Goal: Task Accomplishment & Management: Use online tool/utility

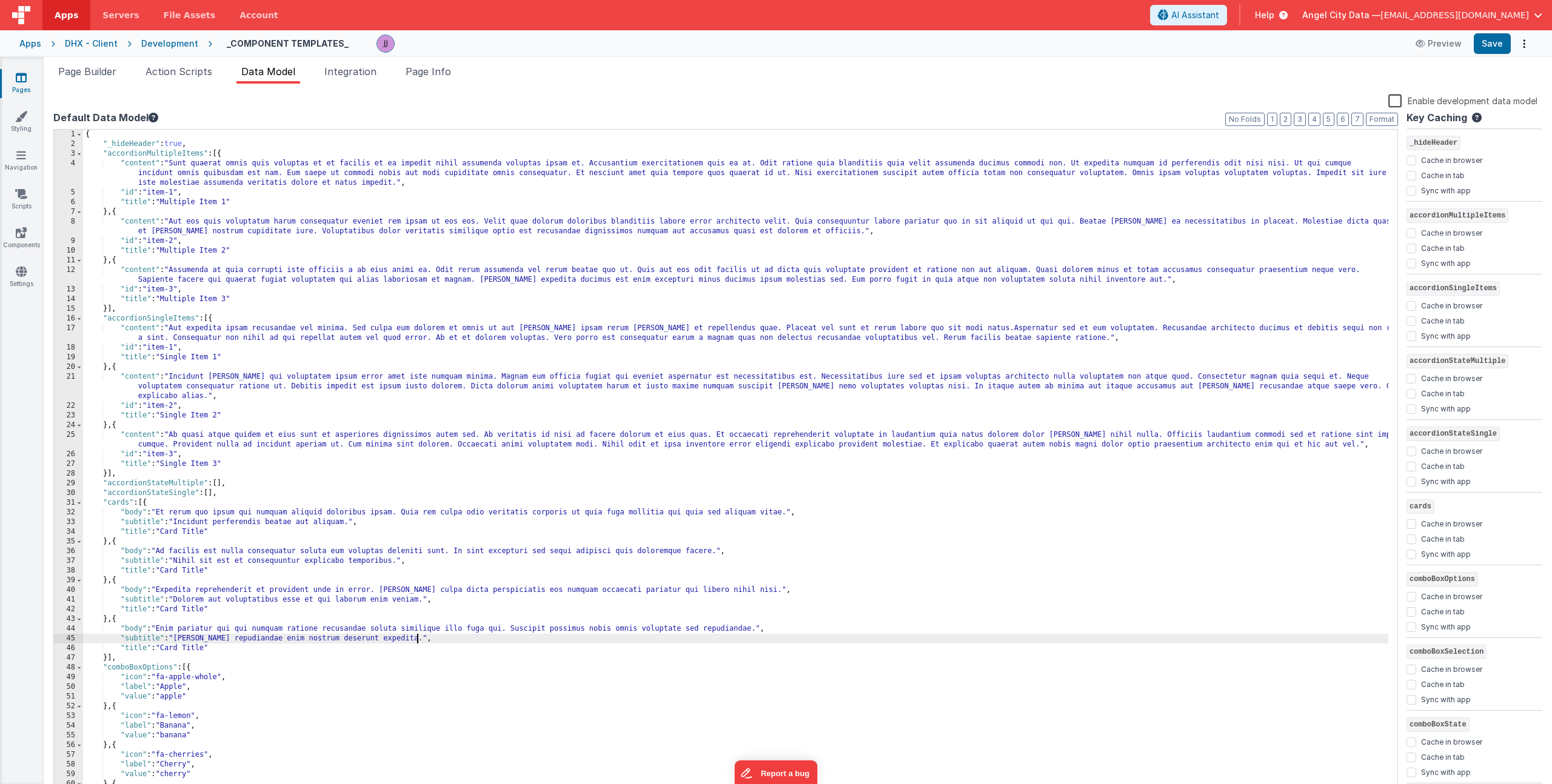
click at [345, 314] on div "{ "_hideHeader" : true , "accordionMultipleItems" : [{ "content" : "Sunt quaera…" at bounding box center [735, 472] width 1305 height 685
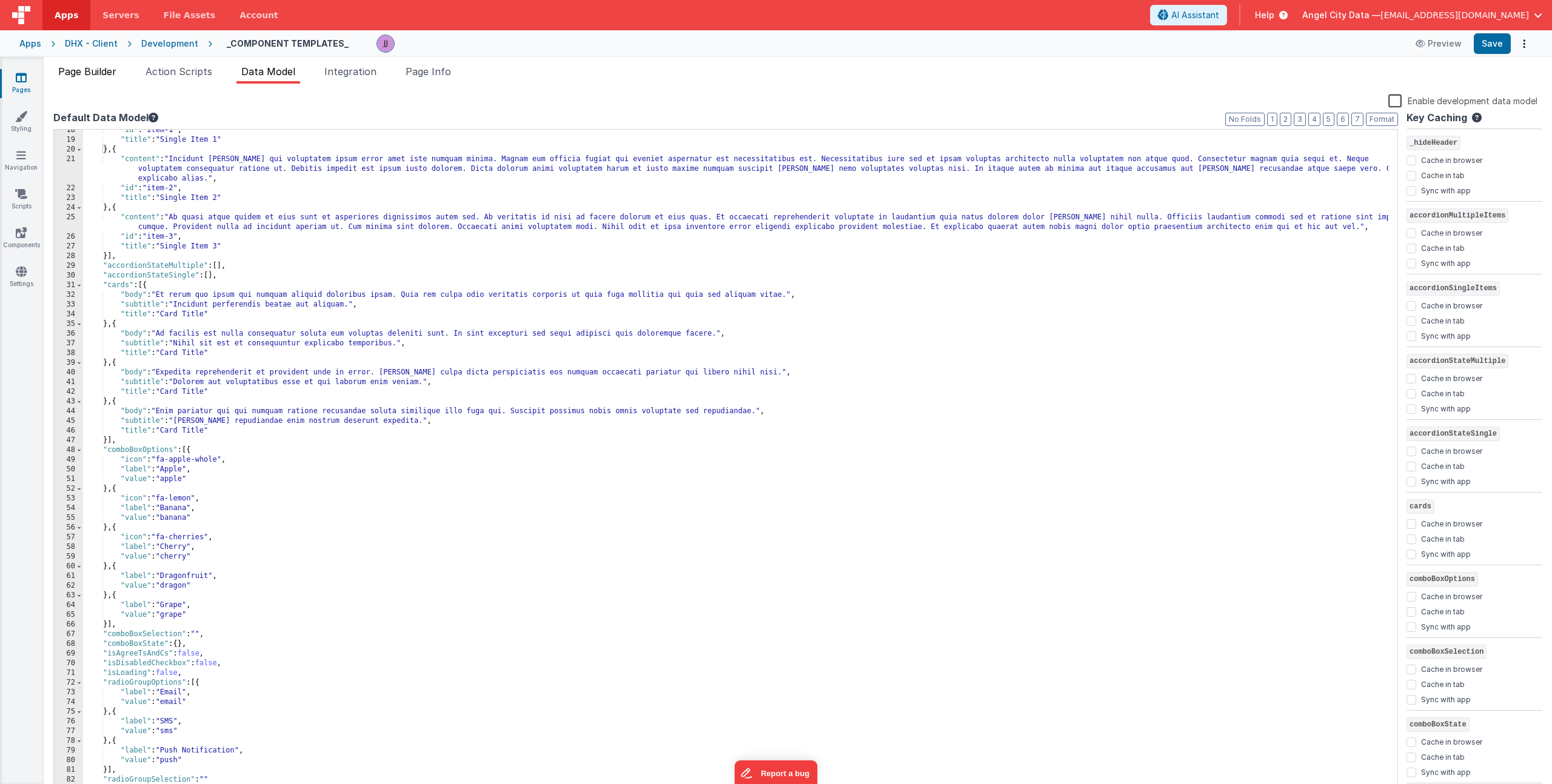
click at [106, 71] on span "Page Builder" at bounding box center [87, 71] width 58 height 12
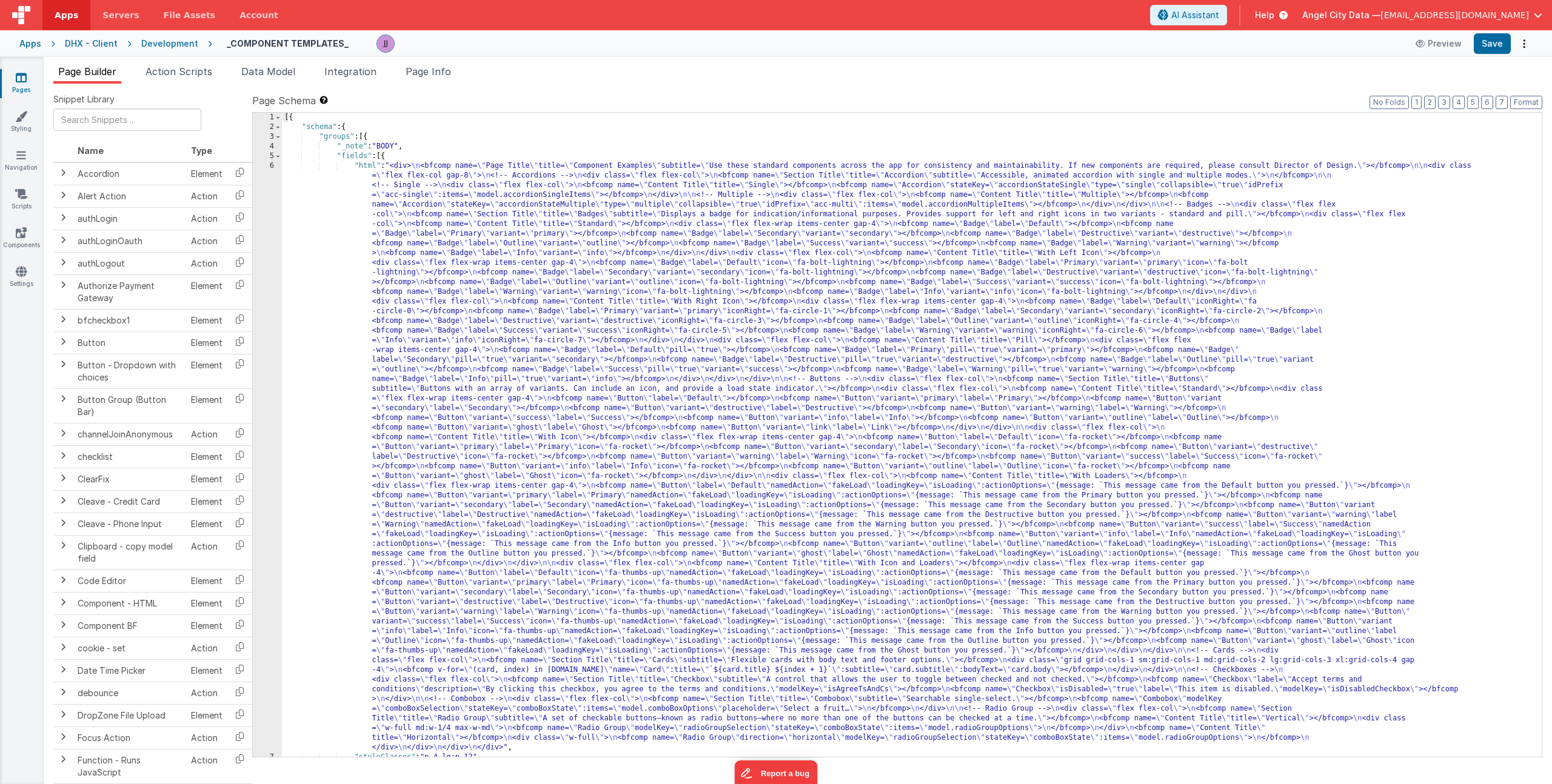
click at [482, 257] on div "[{ "schema" : { "groups" : [{ "_note" : "BODY" , "fields" : [{ "html" : "<div> …" at bounding box center [907, 444] width 1251 height 663
click at [457, 259] on div "[{ "schema" : { "groups" : [{ "_note" : "BODY" , "fields" : [{ "html" : "<div> …" at bounding box center [907, 444] width 1251 height 663
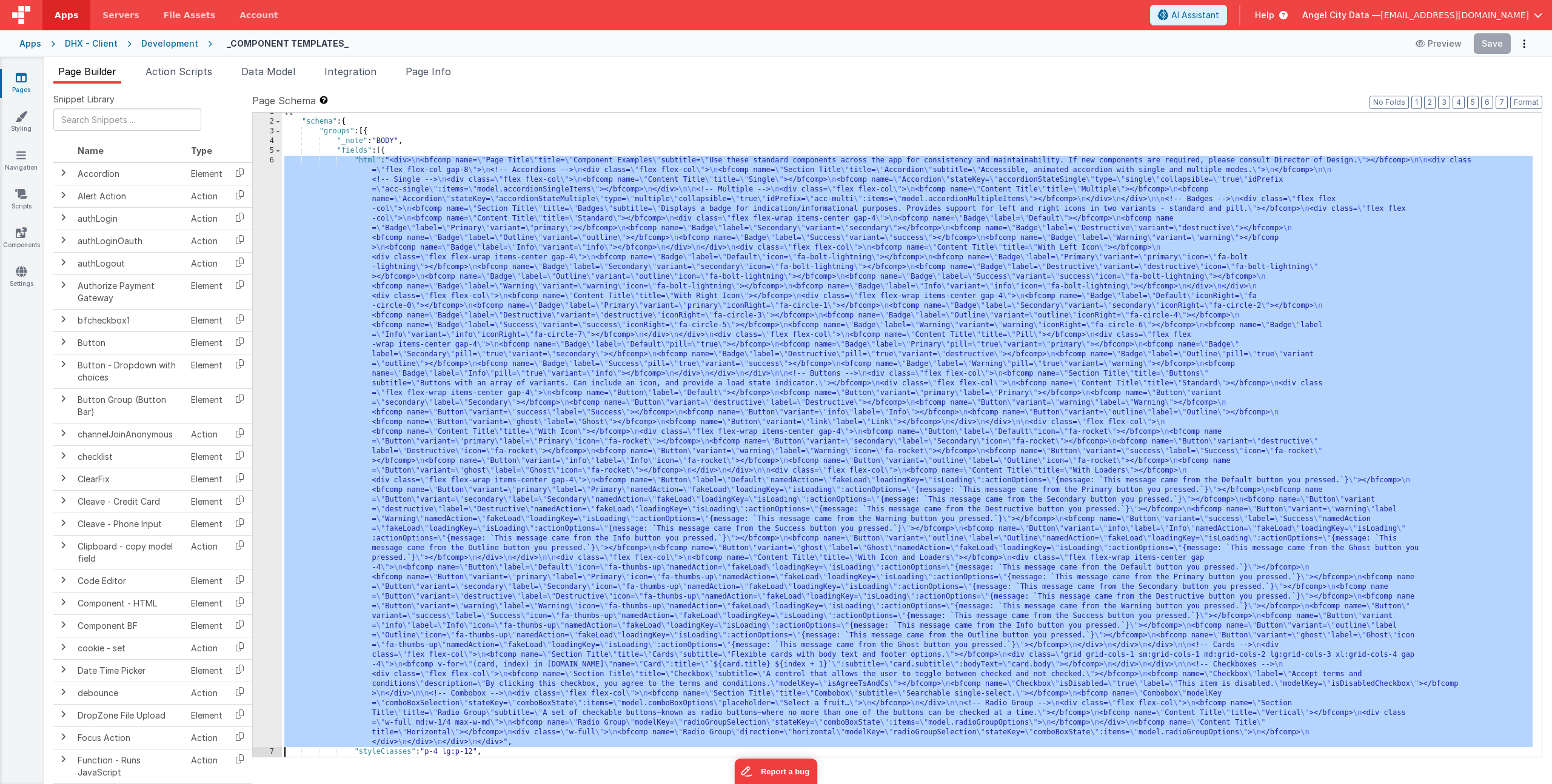
click at [272, 291] on div "6" at bounding box center [268, 451] width 29 height 592
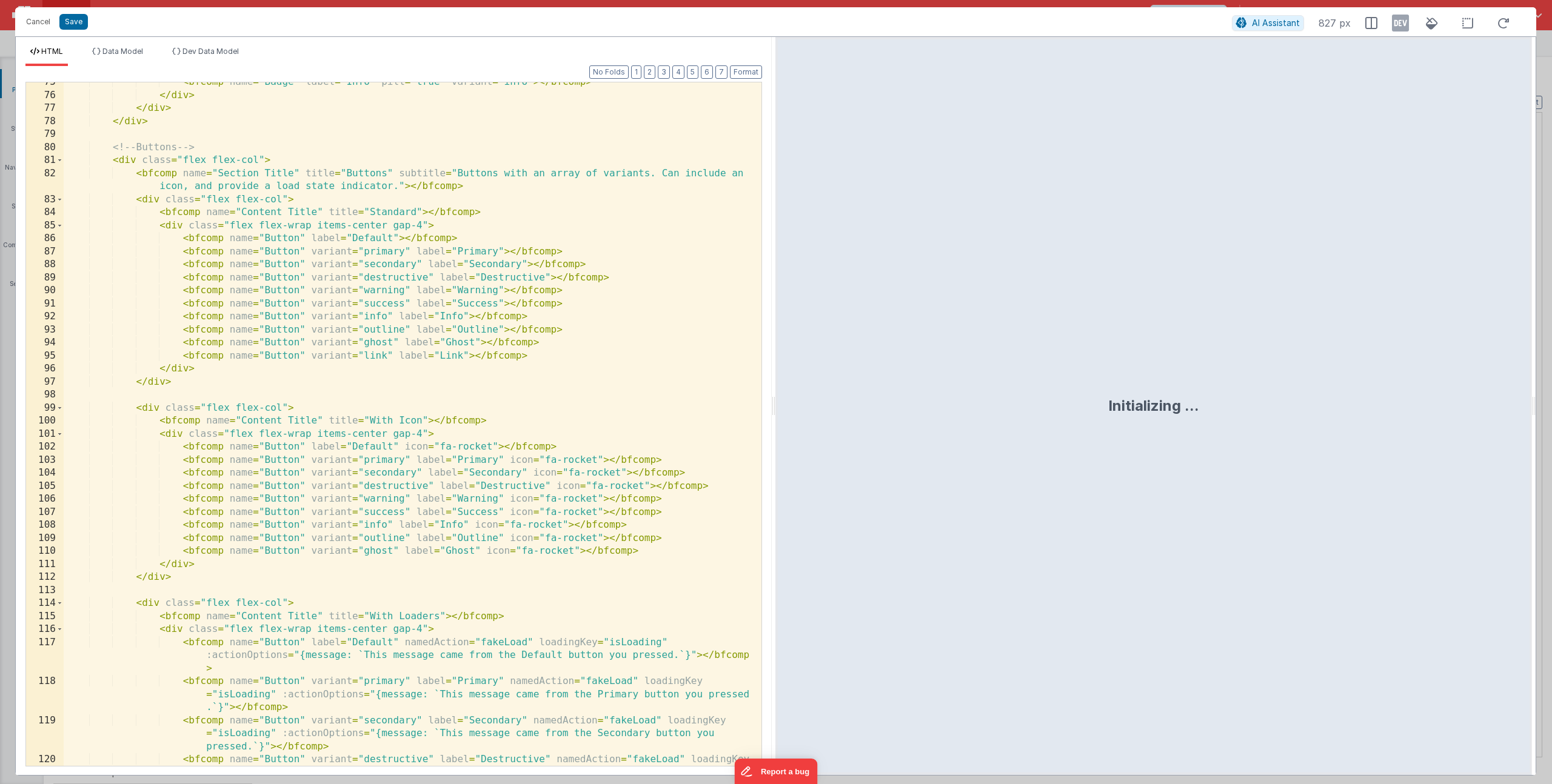
scroll to position [2339, 0]
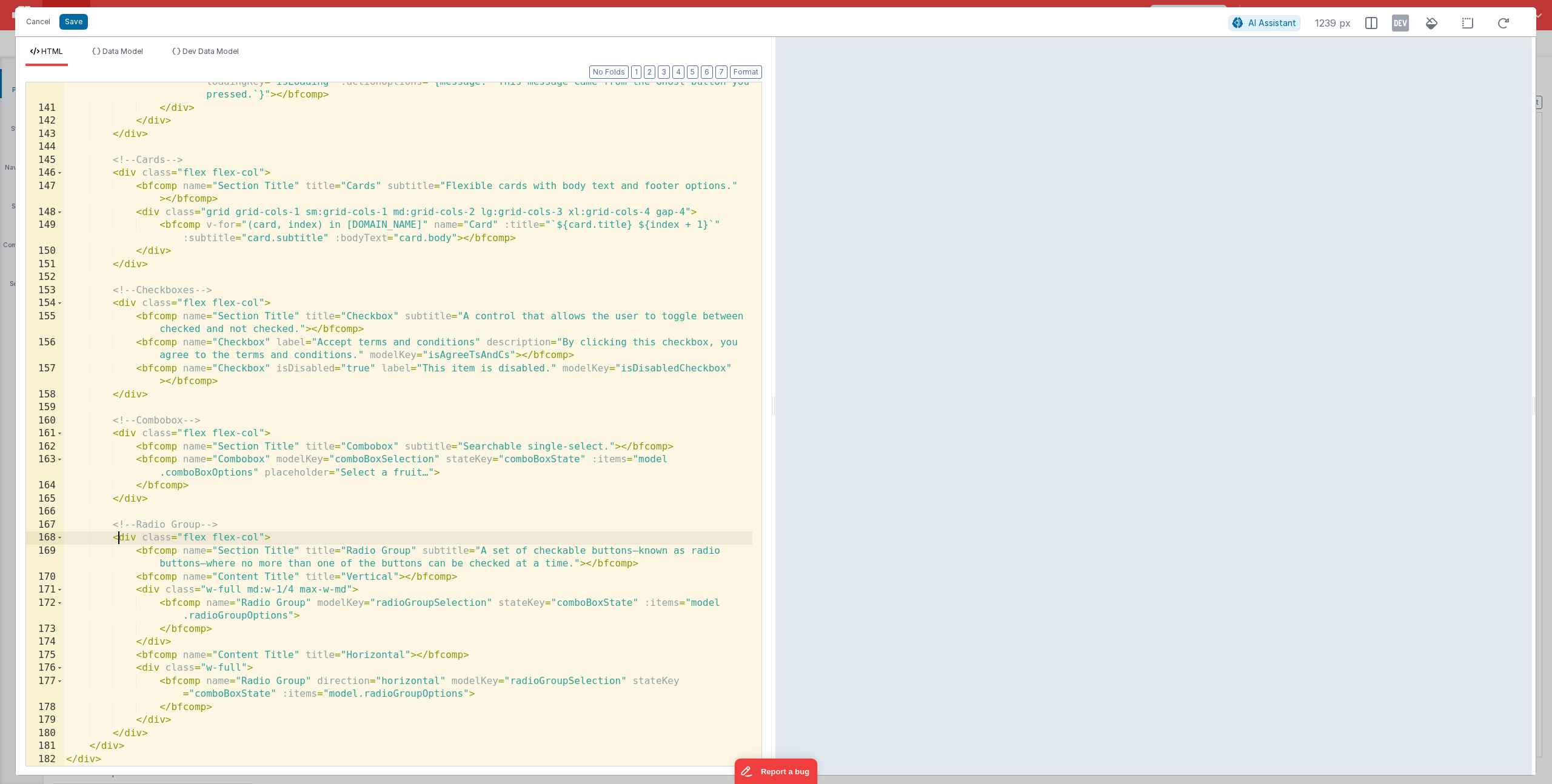
click at [118, 538] on div "< bfcomp name = "Button" variant = "ghost" label = "Ghost" icon = "fa-thumbs-up…" at bounding box center [408, 431] width 689 height 736
click at [156, 733] on div "< bfcomp name = "Button" variant = "ghost" label = "Ghost" icon = "fa-thumbs-up…" at bounding box center [408, 431] width 689 height 736
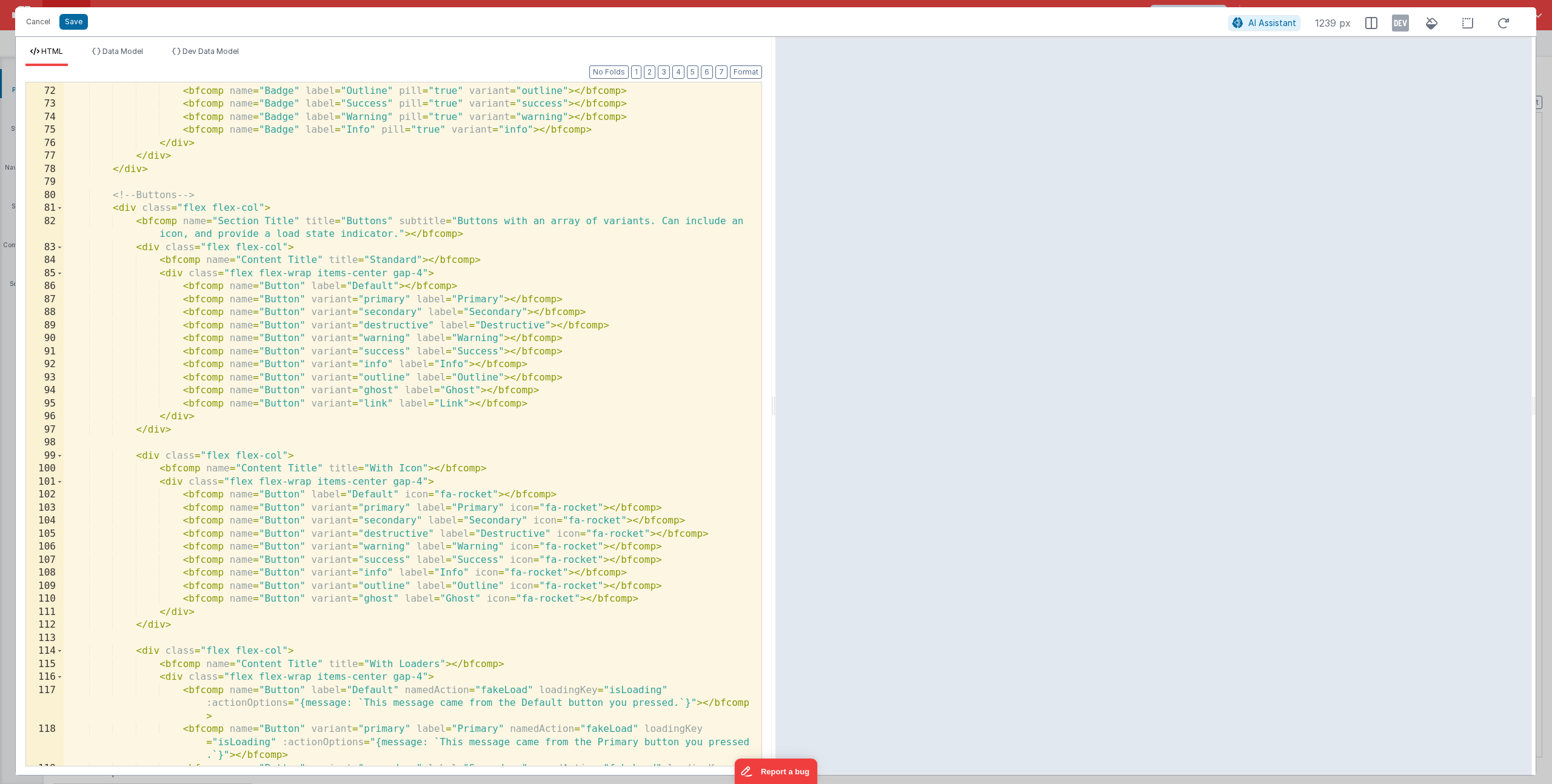
scroll to position [0, 0]
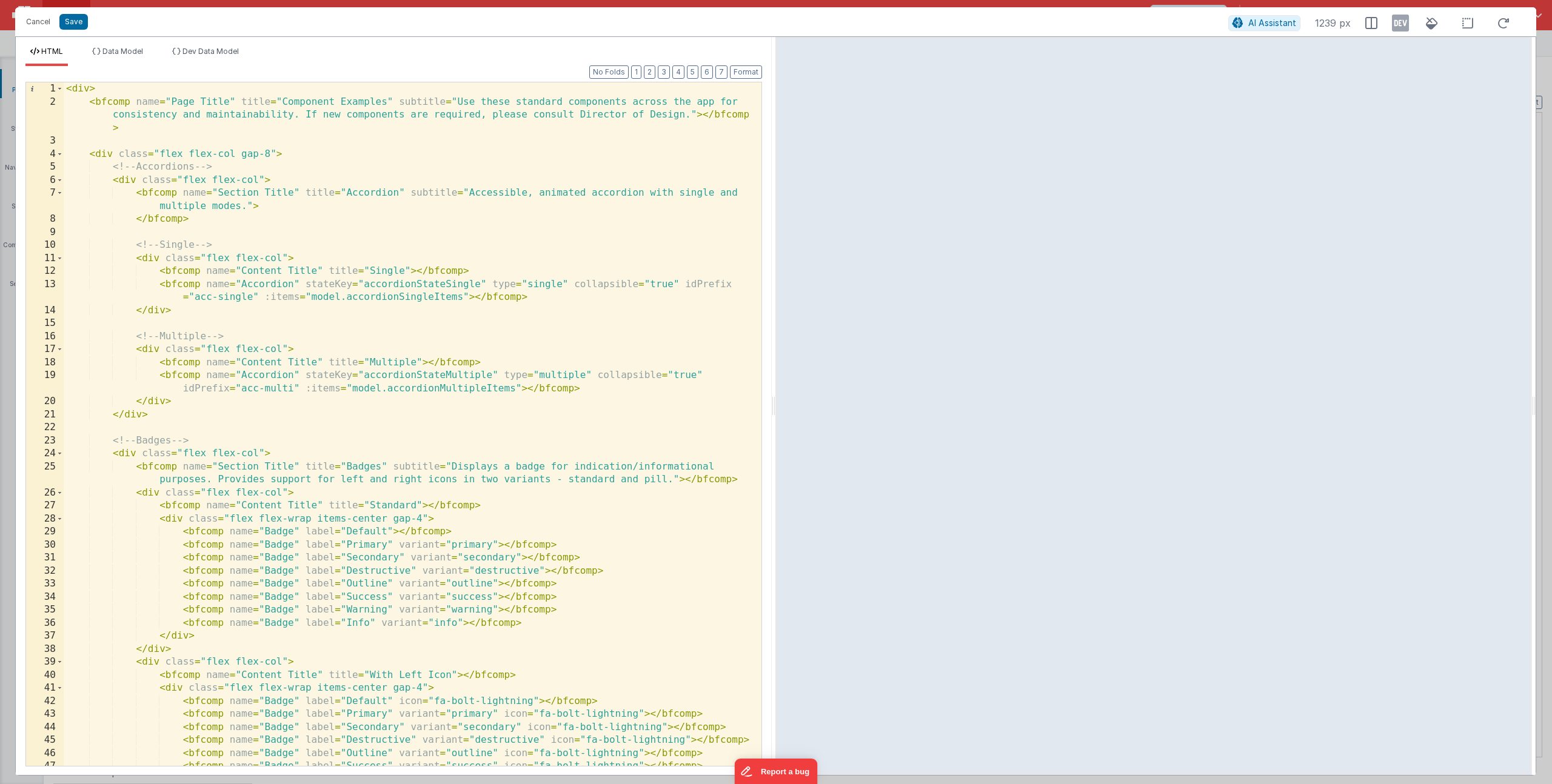
click at [186, 418] on div "< div > < bfcomp name = "Page Title" title = "Component Examples" subtitle = "U…" at bounding box center [408, 437] width 689 height 709
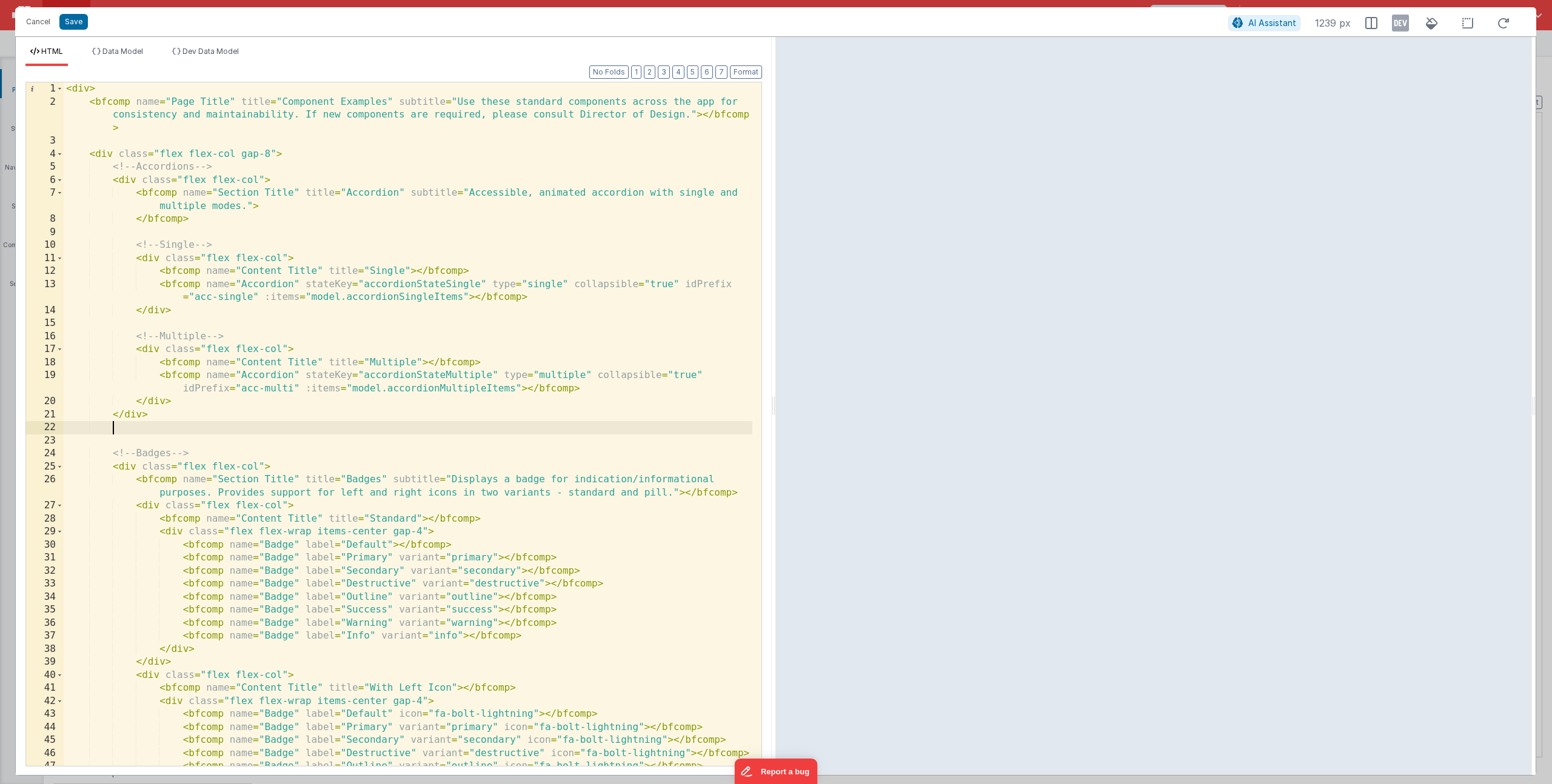
paste textarea
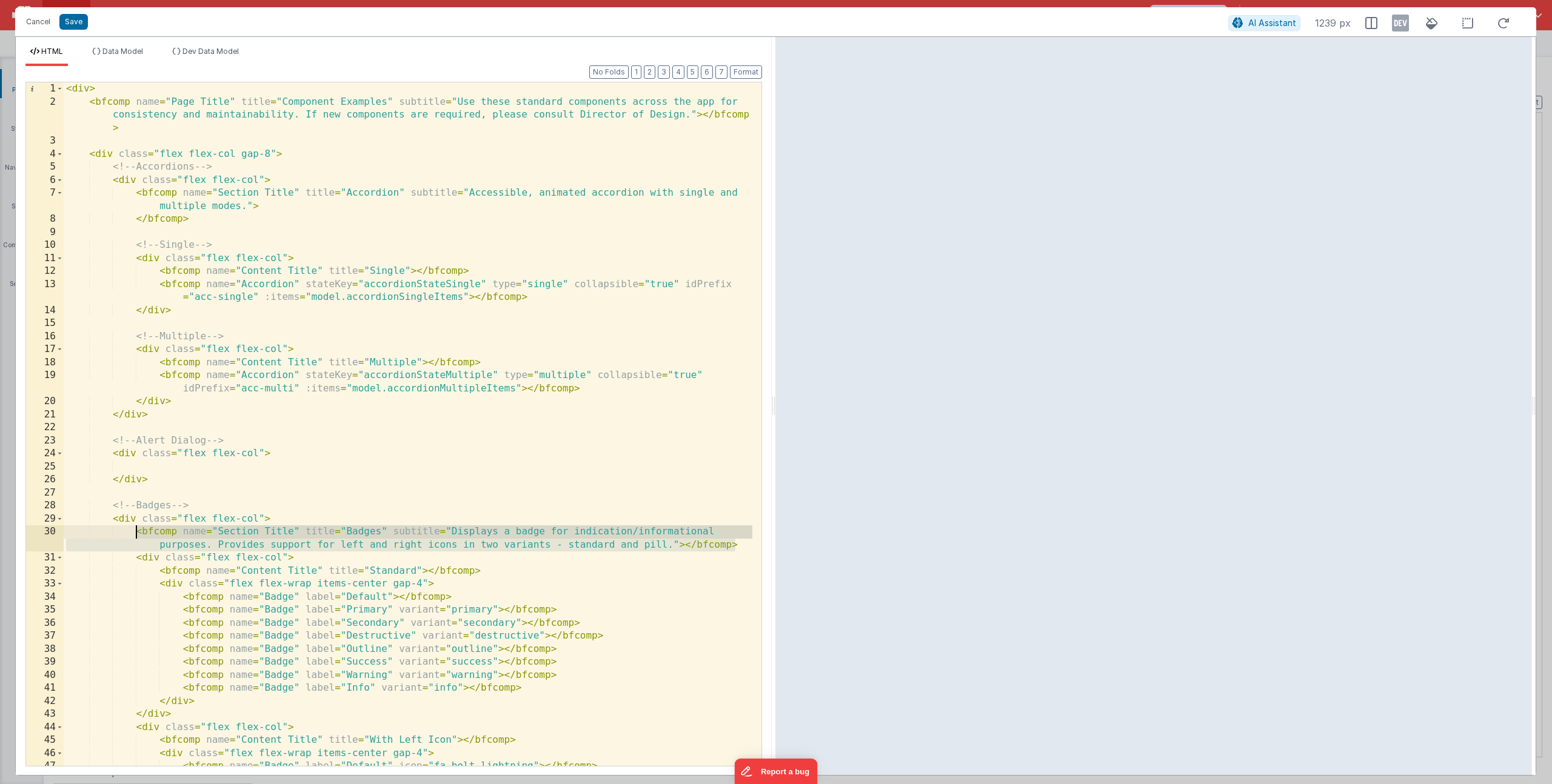
drag, startPoint x: 738, startPoint y: 548, endPoint x: 134, endPoint y: 530, distance: 604.3
click at [134, 530] on div "< div > < bfcomp name = "Page Title" title = "Component Examples" subtitle = "U…" at bounding box center [408, 437] width 689 height 709
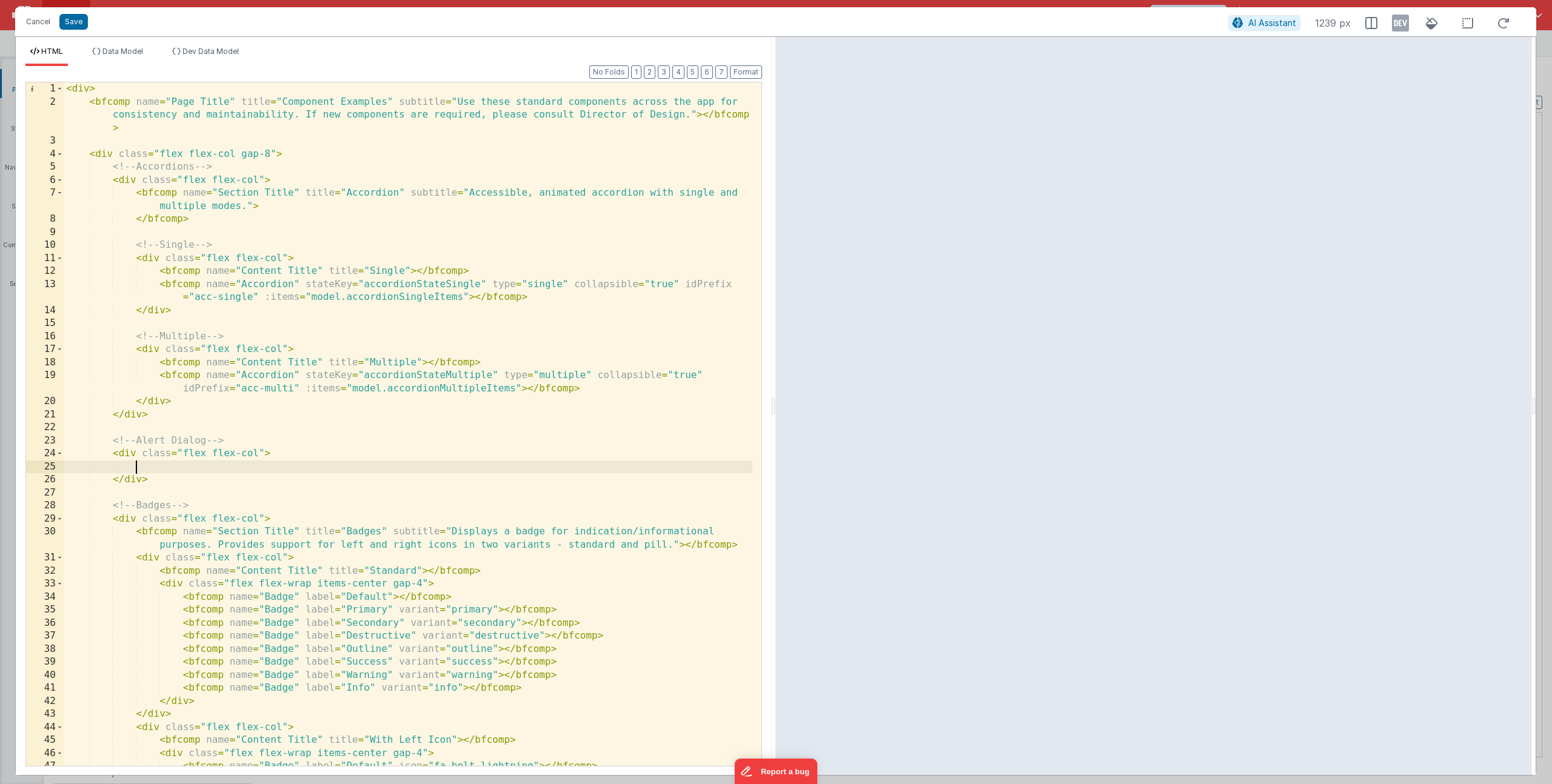
click at [157, 465] on div "< div > < bfcomp name = "Page Title" title = "Component Examples" subtitle = "U…" at bounding box center [408, 437] width 689 height 709
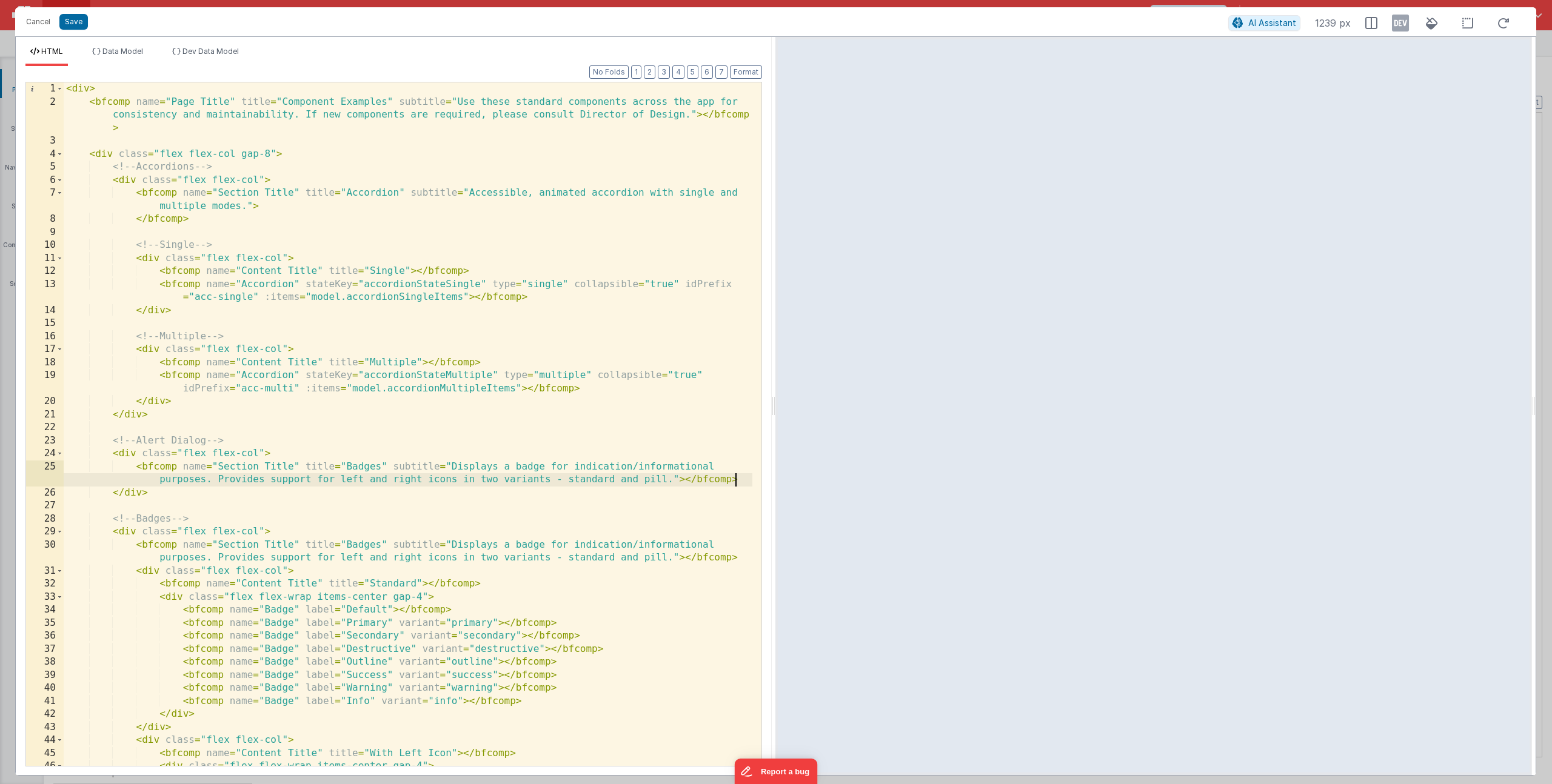
click at [354, 467] on div "< div > < bfcomp name = "Page Title" title = "Component Examples" subtitle = "U…" at bounding box center [408, 437] width 689 height 709
click at [492, 461] on div "< div > < bfcomp name = "Page Title" title = "Component Examples" subtitle = "U…" at bounding box center [408, 437] width 689 height 709
drag, startPoint x: 485, startPoint y: 467, endPoint x: 670, endPoint y: 475, distance: 185.2
click at [670, 475] on div "< div > < bfcomp name = "Page Title" title = "Component Examples" subtitle = "U…" at bounding box center [408, 437] width 689 height 709
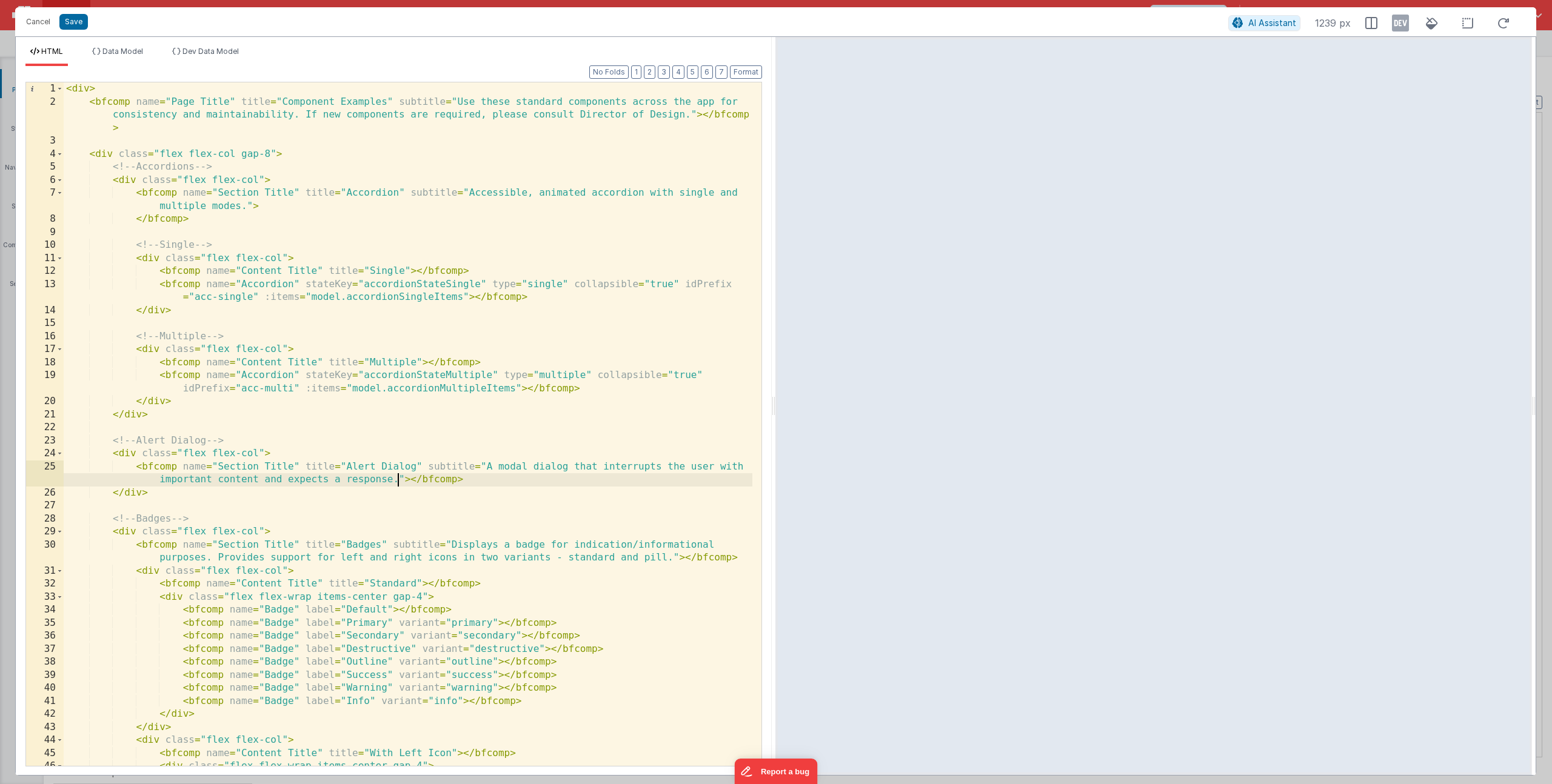
click at [469, 481] on div "< div > < bfcomp name = "Page Title" title = "Component Examples" subtitle = "U…" at bounding box center [408, 437] width 689 height 709
click at [76, 20] on button "Save" at bounding box center [74, 21] width 29 height 16
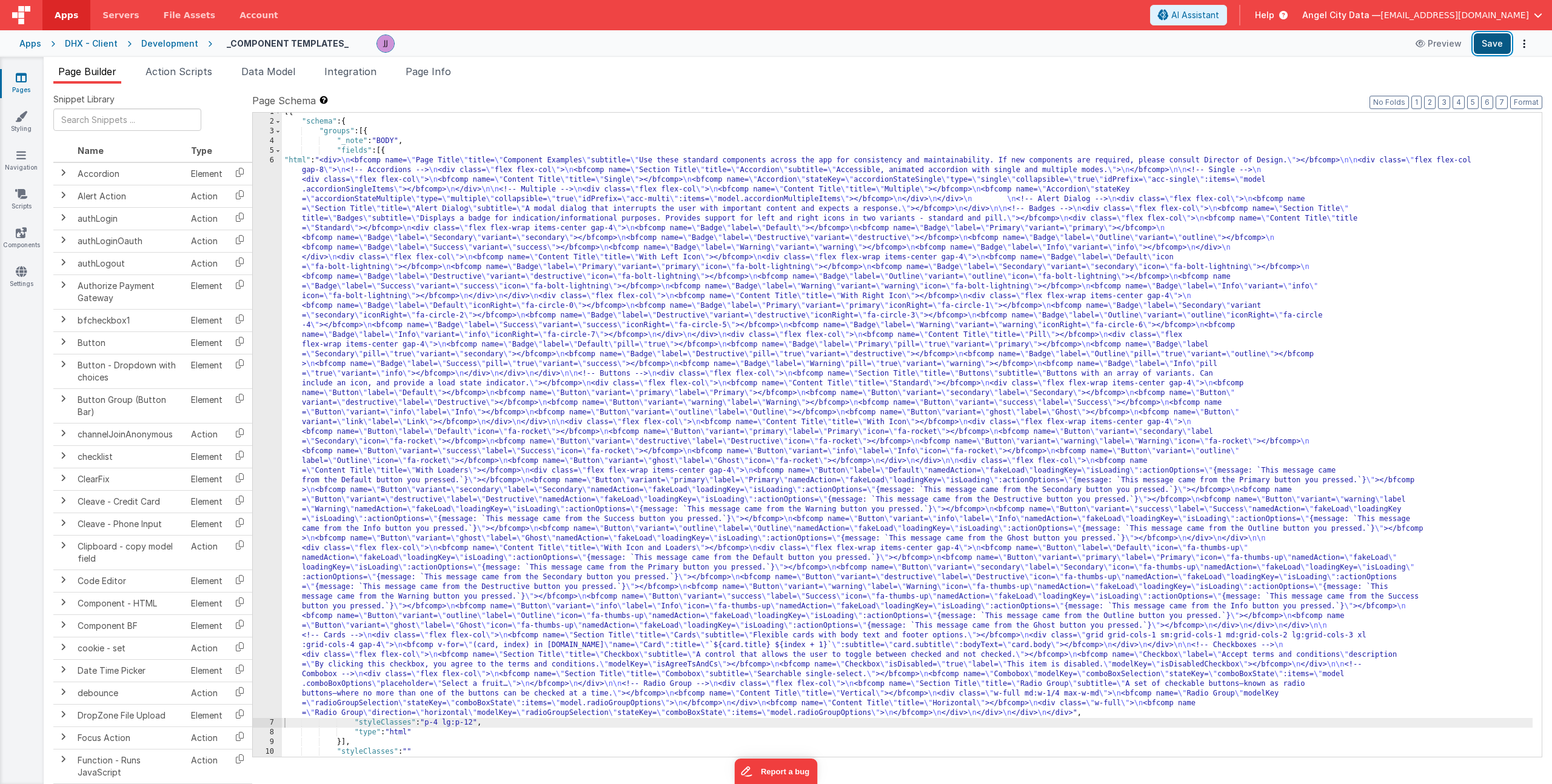
click at [1496, 37] on button "Save" at bounding box center [1492, 43] width 37 height 20
click at [15, 244] on link "Components" at bounding box center [20, 238] width 43 height 24
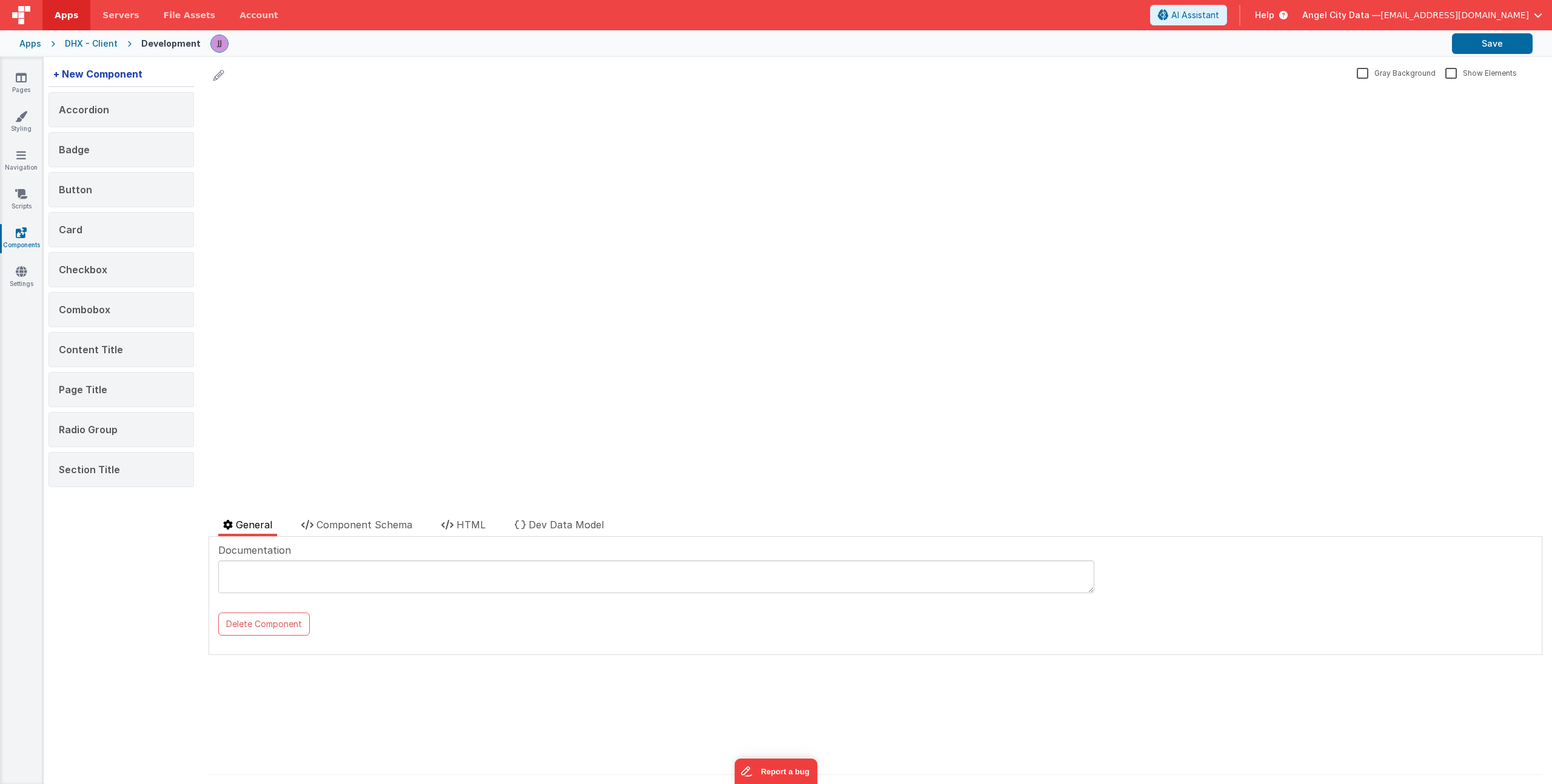
click at [112, 72] on div "+ New Component" at bounding box center [98, 74] width 98 height 24
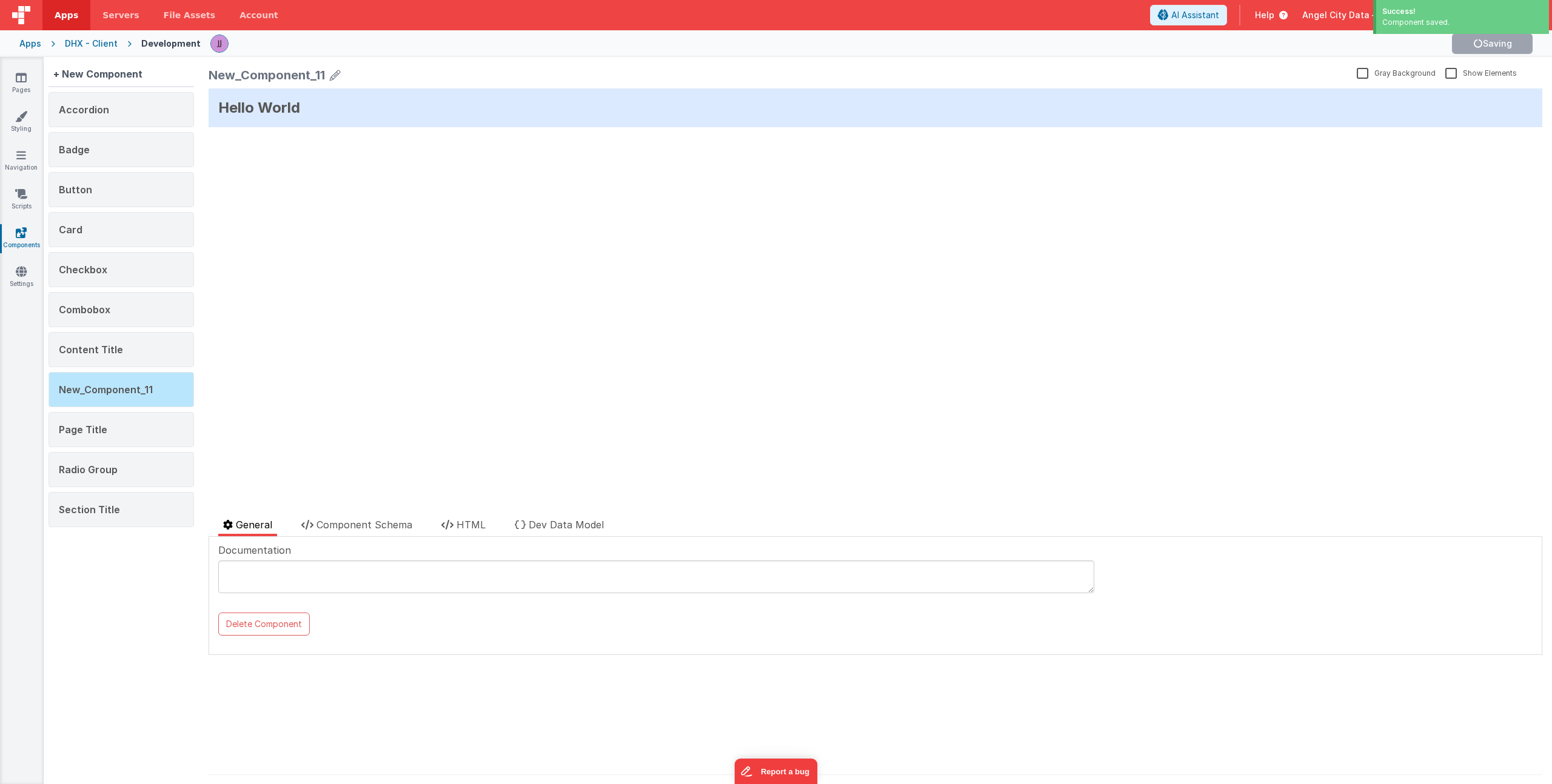
click at [335, 75] on icon at bounding box center [335, 75] width 11 height 17
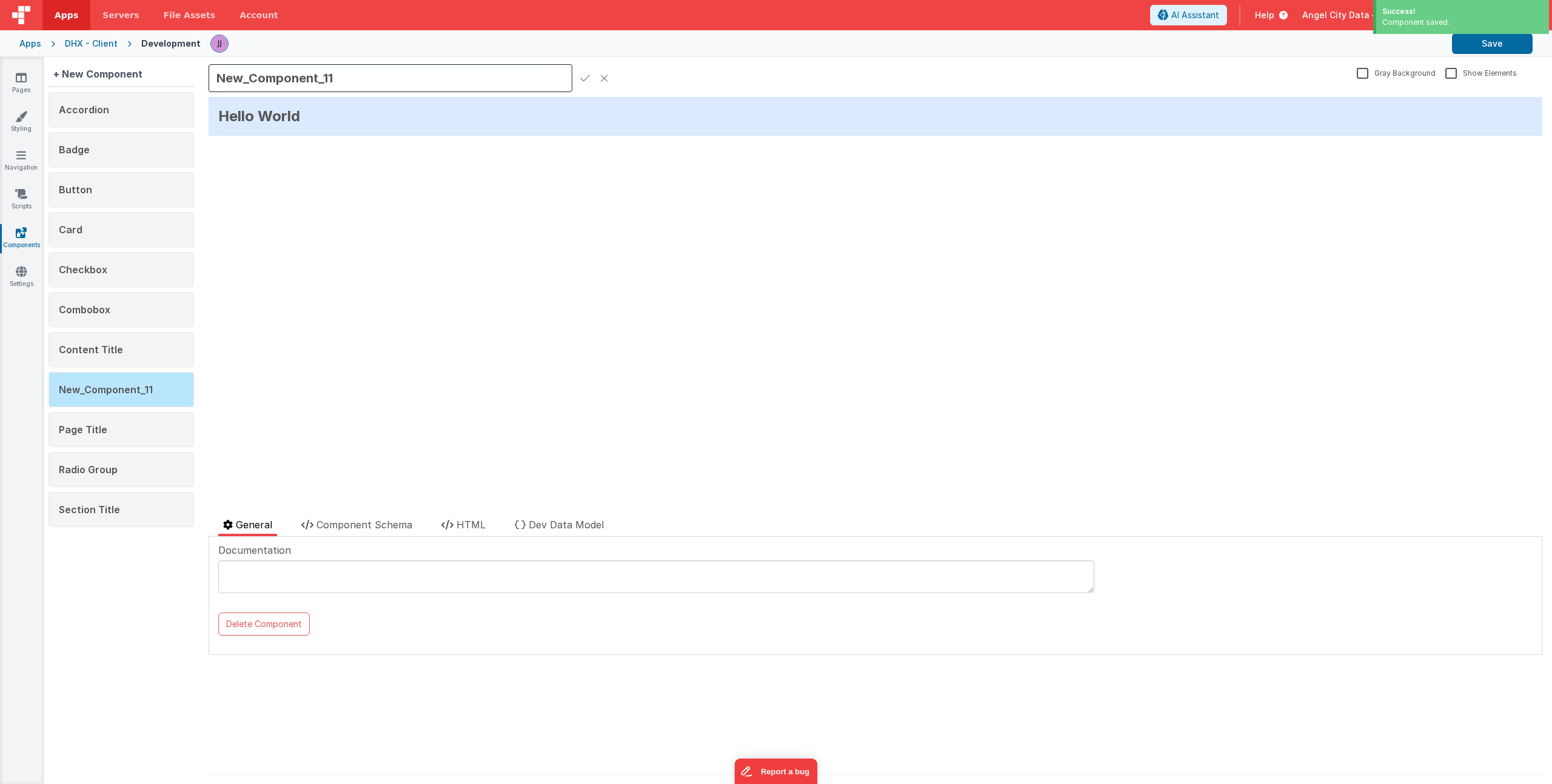
click at [292, 82] on input "New_Component_11" at bounding box center [390, 78] width 364 height 28
click at [291, 83] on input "New_Component_11" at bounding box center [390, 78] width 364 height 28
type input "Alert Dialog"
click at [587, 77] on icon at bounding box center [585, 78] width 10 height 17
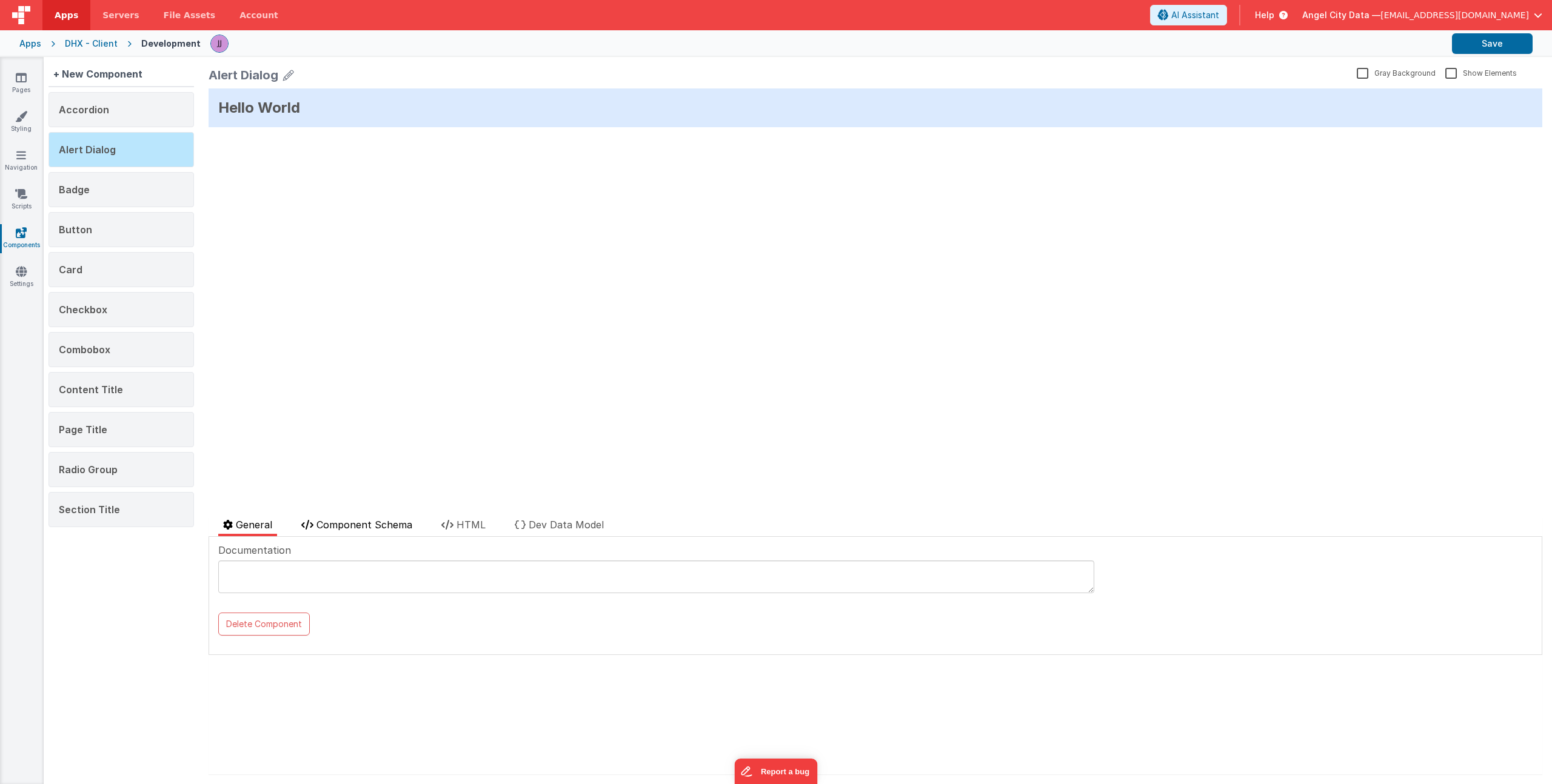
click at [395, 528] on span "Component Schema" at bounding box center [365, 525] width 96 height 12
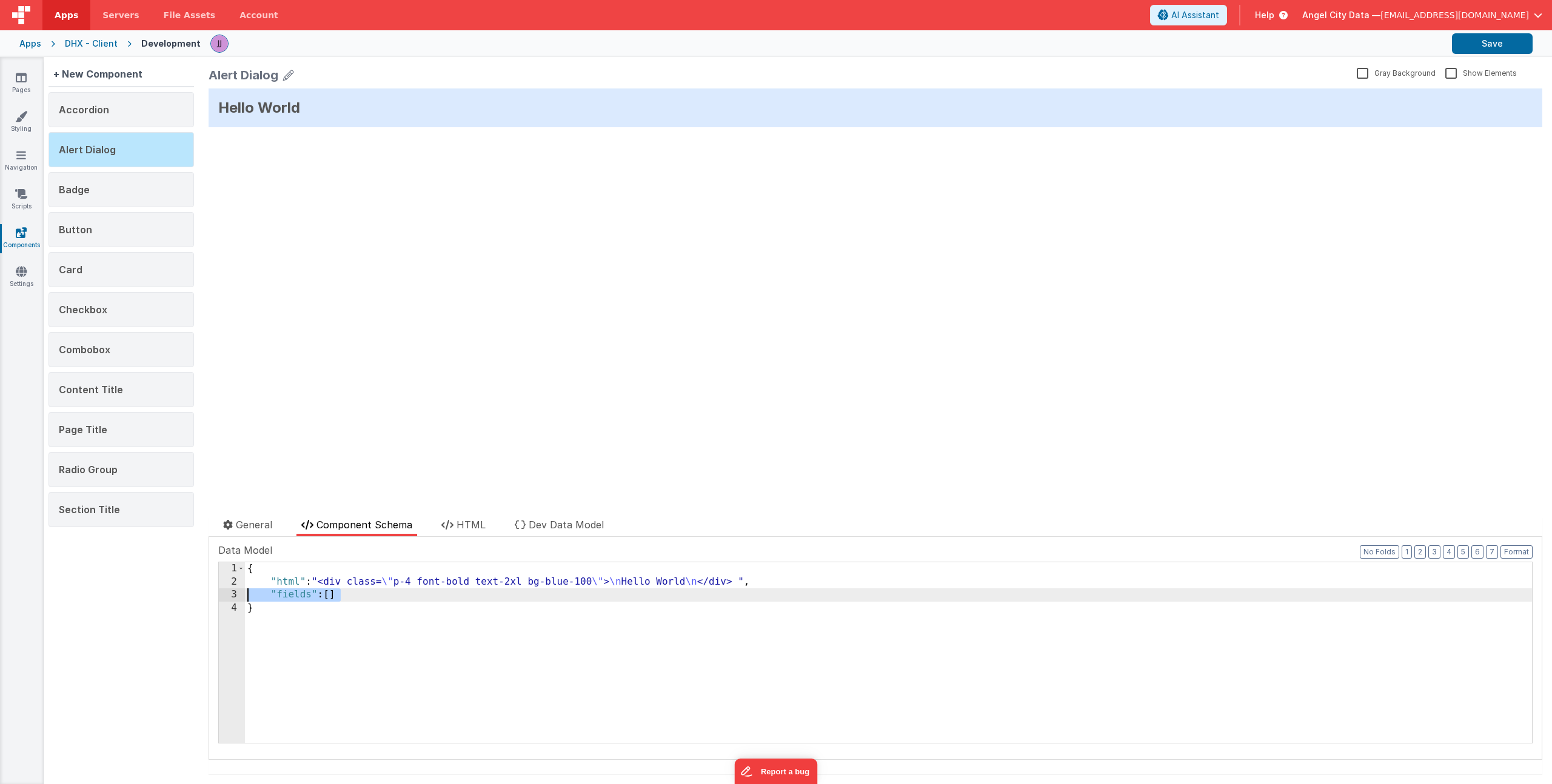
drag, startPoint x: 367, startPoint y: 595, endPoint x: 135, endPoint y: 595, distance: 232.0
click at [135, 595] on div "+ New Component Accordion Alert Dialog Badge Button Card Checkbox Combobox Cont…" at bounding box center [797, 421] width 1509 height 727
click at [450, 514] on div "Alert Dialog Gray Background Show Elements General Component Schema HTML Dev Da…" at bounding box center [875, 421] width 1353 height 727
click at [461, 527] on span "HTML" at bounding box center [471, 525] width 29 height 12
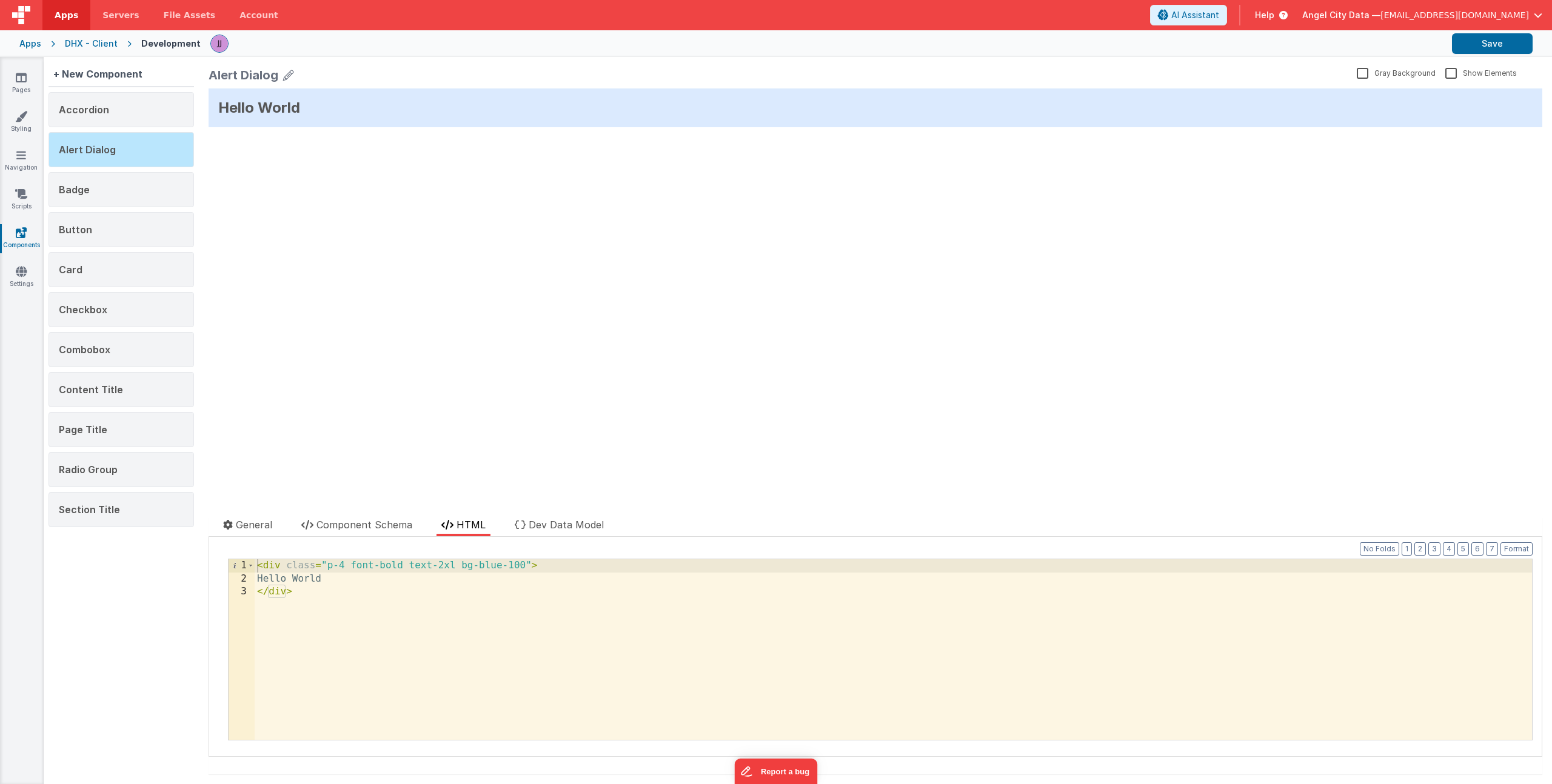
drag, startPoint x: 539, startPoint y: 608, endPoint x: -87, endPoint y: 509, distance: 633.8
click at [0, 509] on html "Apps Servers File Assets Account Some FUTURE Slot AI Assistant Help Angel City …" at bounding box center [776, 392] width 1552 height 784
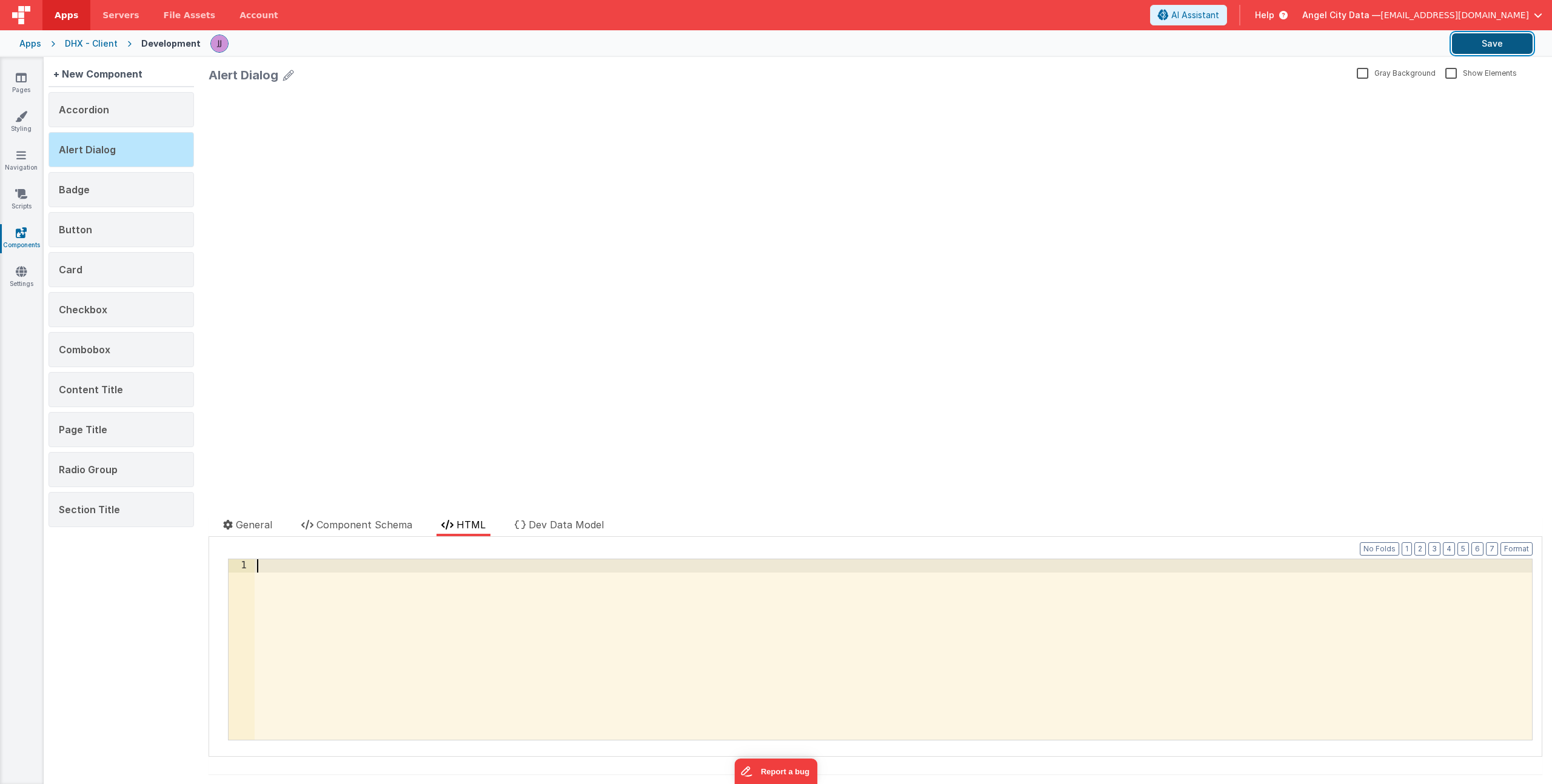
click at [1518, 47] on button "Save" at bounding box center [1492, 43] width 81 height 20
click at [383, 530] on li "Component Schema" at bounding box center [356, 526] width 121 height 18
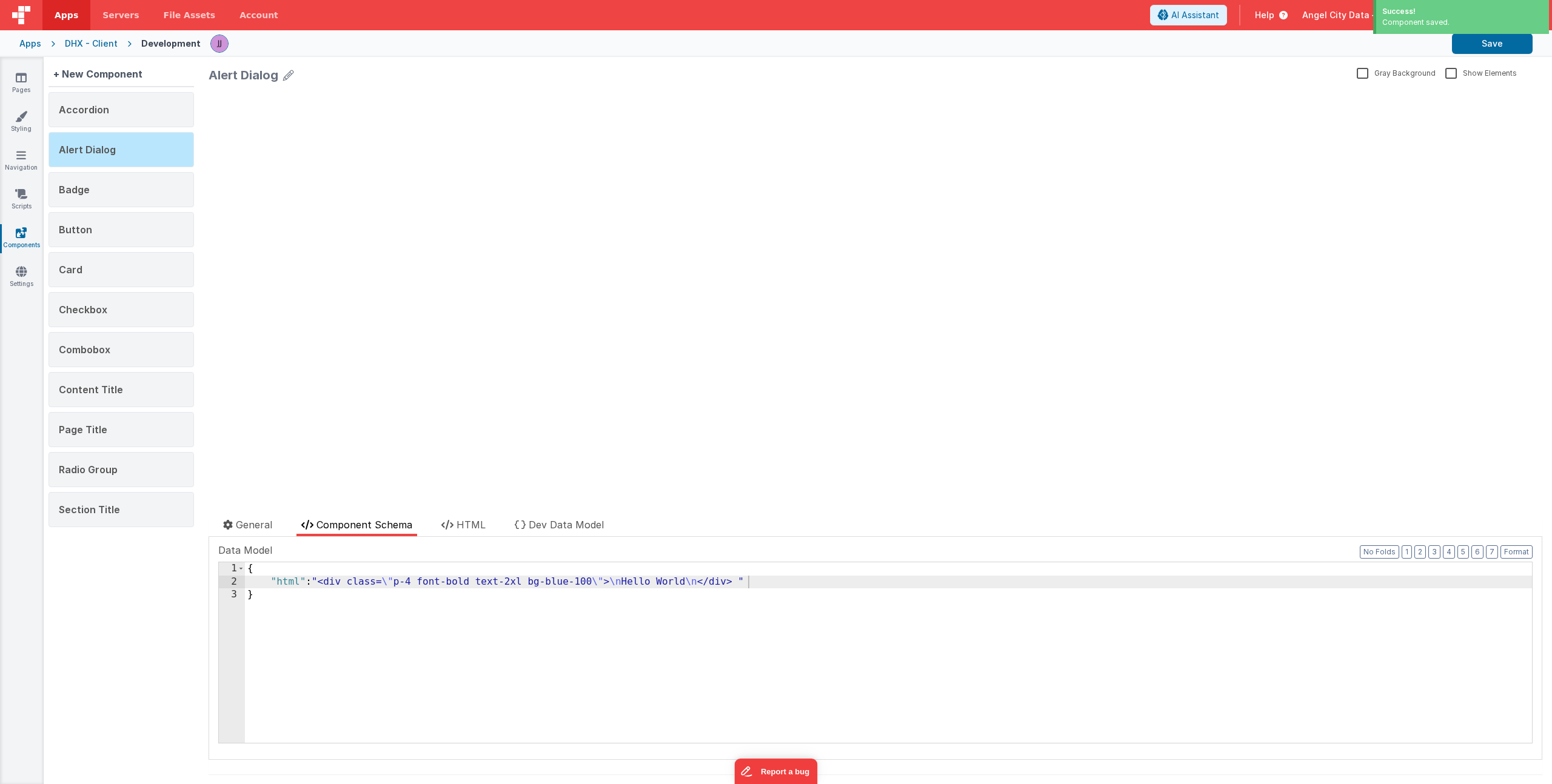
click at [785, 581] on div "{ "html" : "<div class= \" p-4 font-bold text-2xl bg-blue-100 \" > \n Hello Wor…" at bounding box center [888, 665] width 1287 height 207
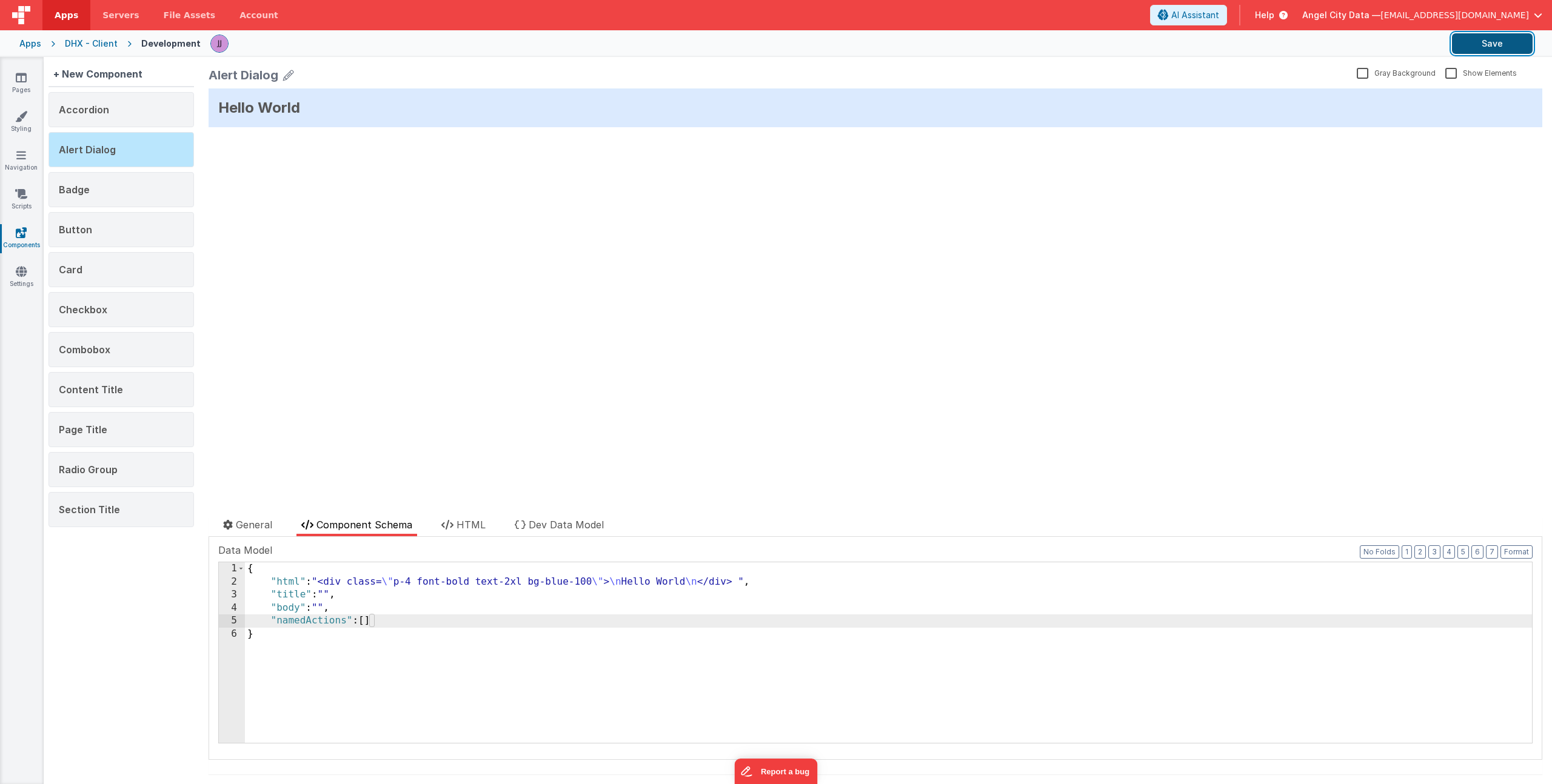
click at [1481, 43] on button "Save" at bounding box center [1492, 43] width 81 height 20
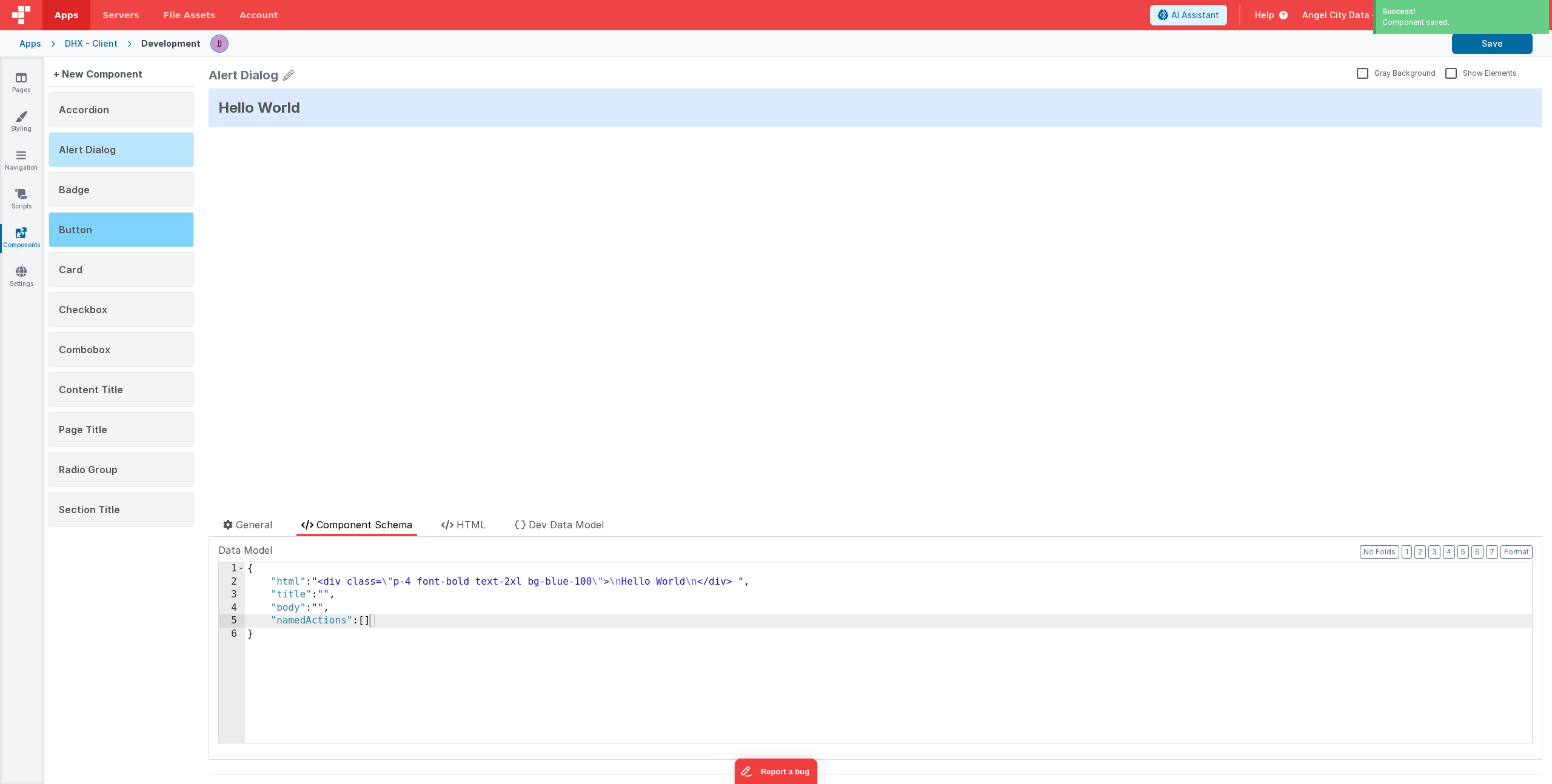
click at [86, 225] on span "Button" at bounding box center [75, 229] width 33 height 12
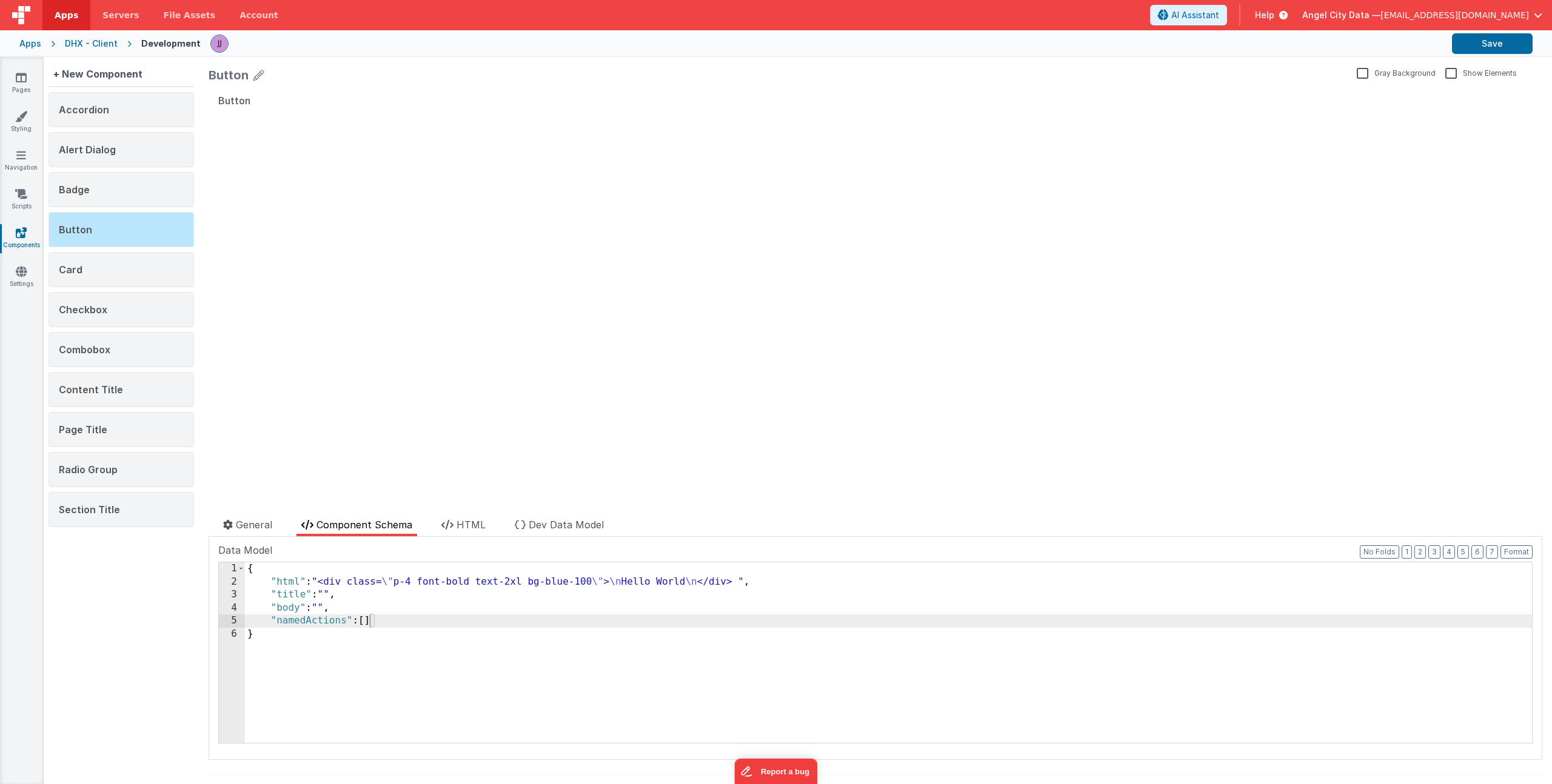
click at [377, 612] on div "{ "html" : "<div class= \" p-4 font-bold text-2xl bg-blue-100 \" > \n Hello Wor…" at bounding box center [888, 665] width 1287 height 207
click at [384, 626] on div "{ "html" : "<div class= \" p-4 font-bold text-2xl bg-blue-100 \" > \n Hello Wor…" at bounding box center [888, 665] width 1287 height 207
click at [34, 80] on link "Pages" at bounding box center [20, 84] width 43 height 24
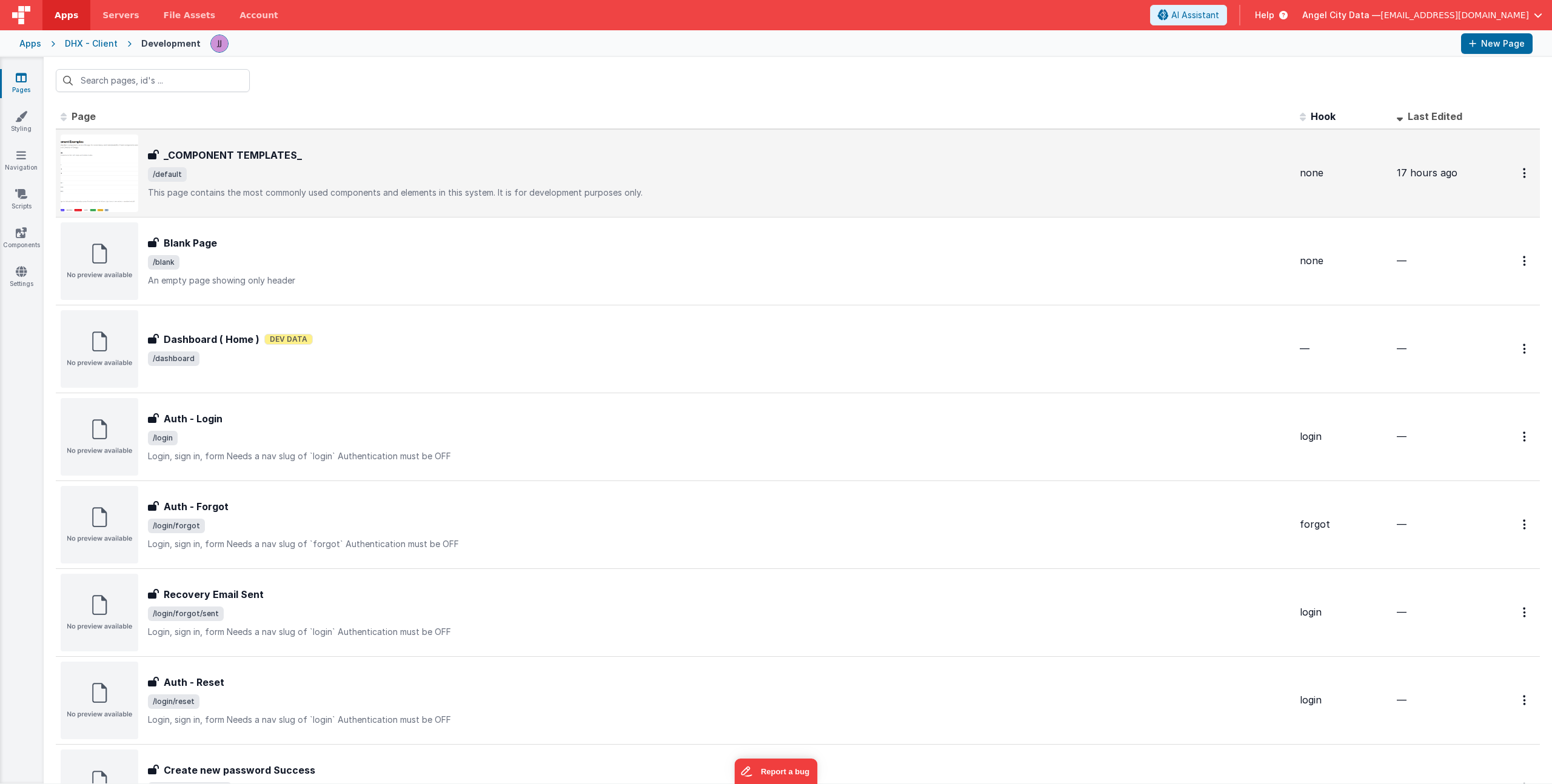
click at [290, 157] on h3 "_COMPONENT TEMPLATES_" at bounding box center [233, 156] width 138 height 15
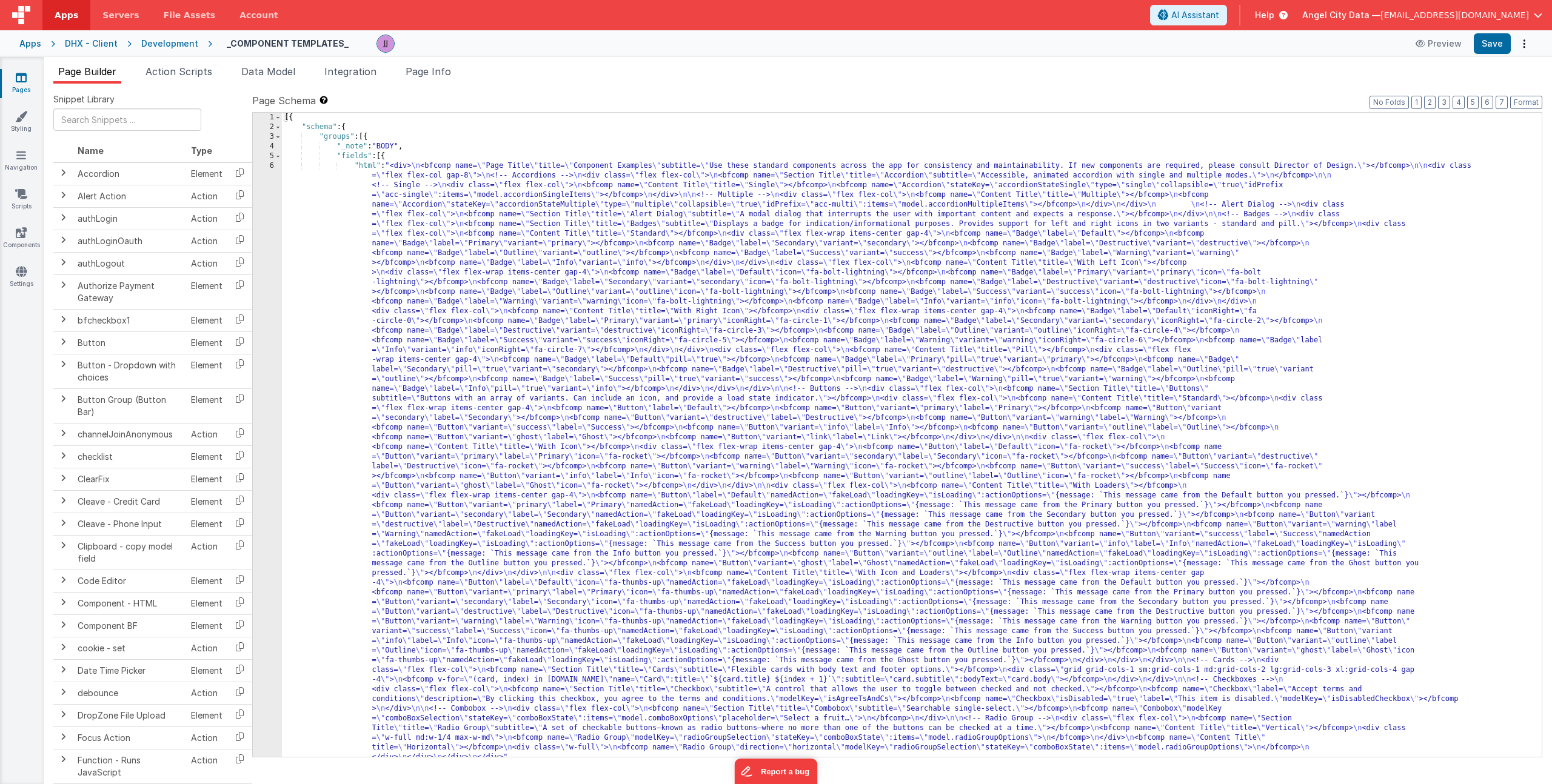
click at [431, 249] on div "[{ "schema" : { "groups" : [{ "_note" : "BODY" , "fields" : [{ "html" : "<div> …" at bounding box center [907, 444] width 1251 height 663
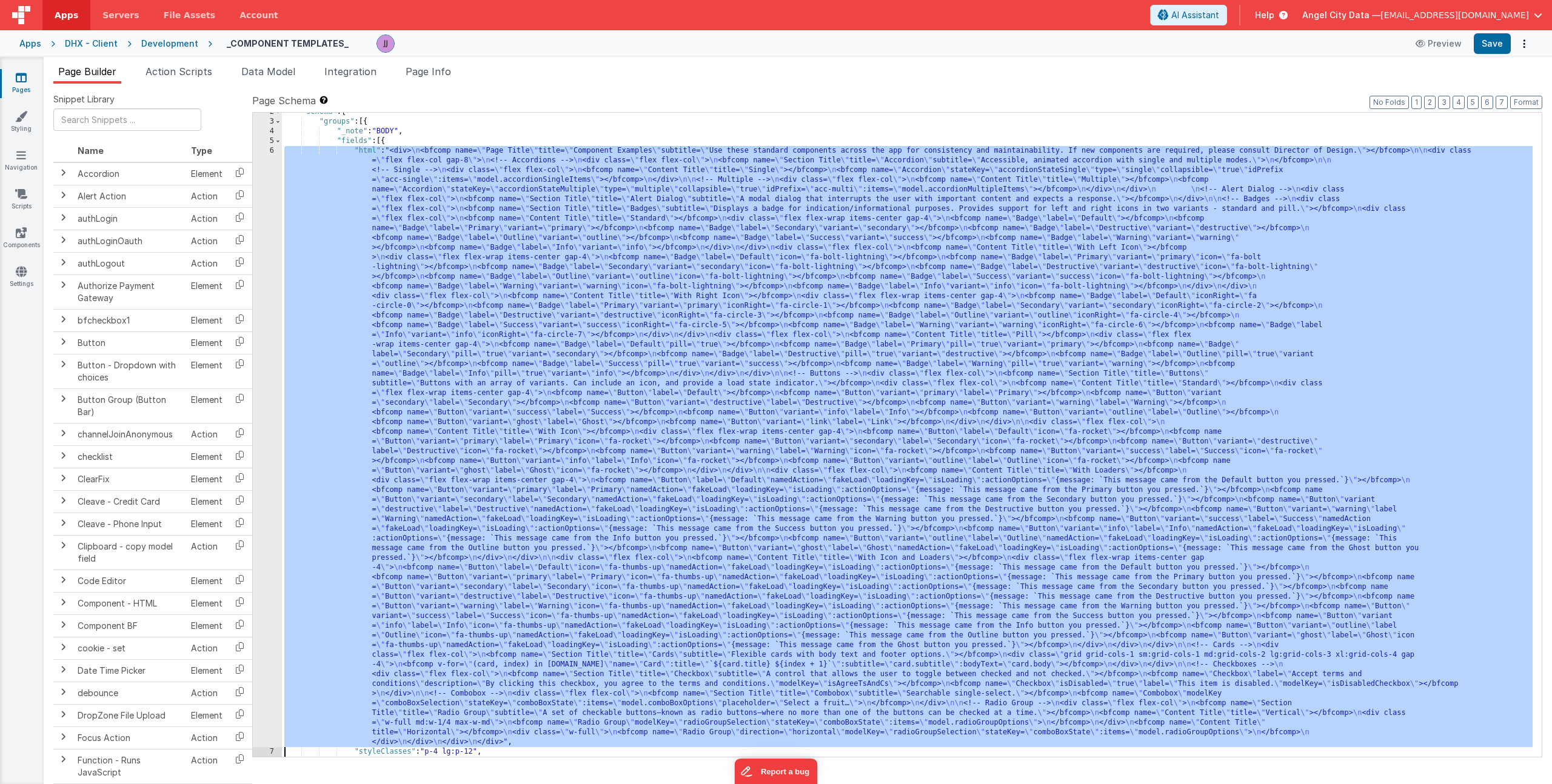
click at [265, 262] on div "2 3 4 5 6 7 8 9" at bounding box center [268, 439] width 29 height 663
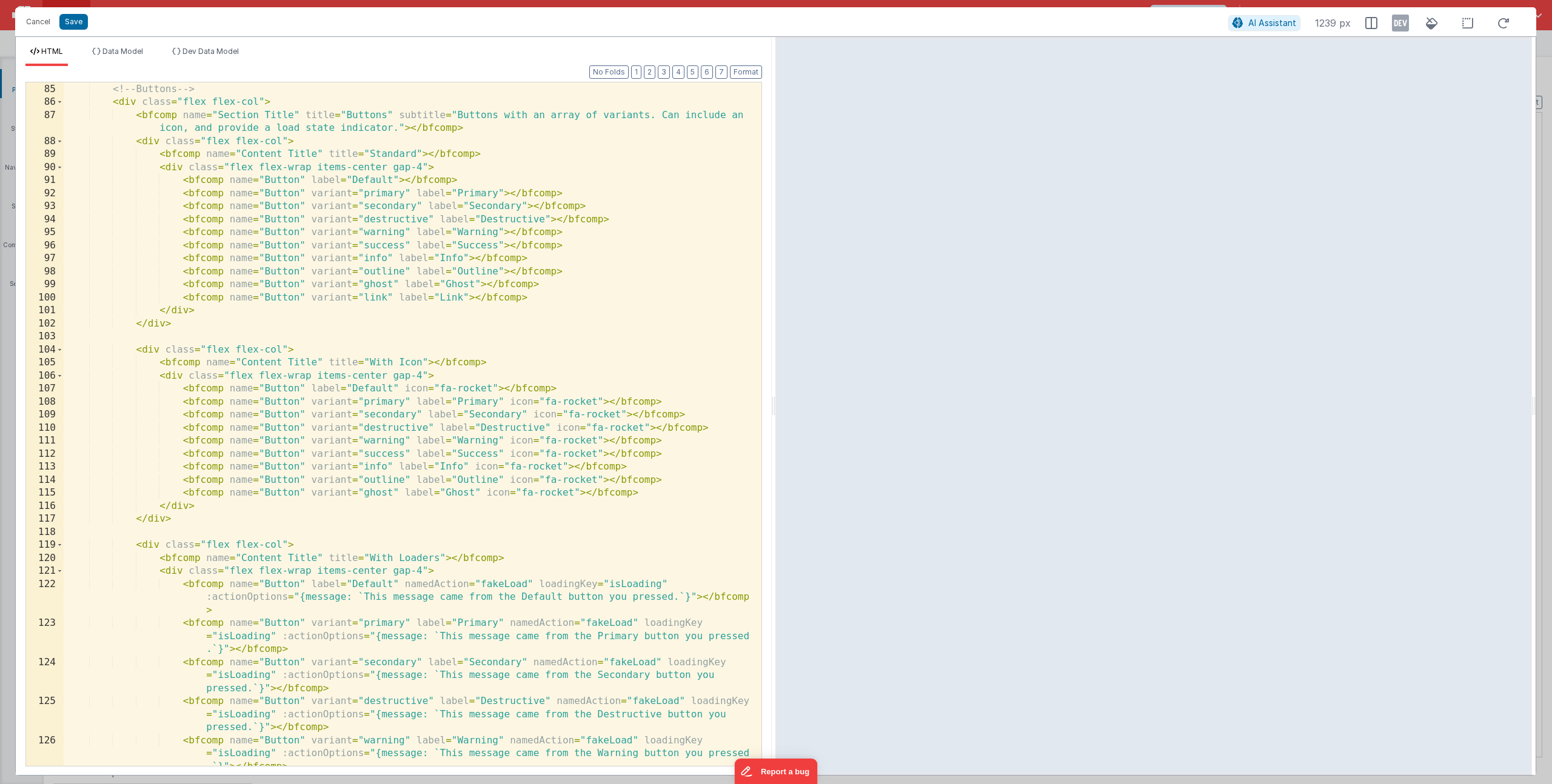
scroll to position [1317, 0]
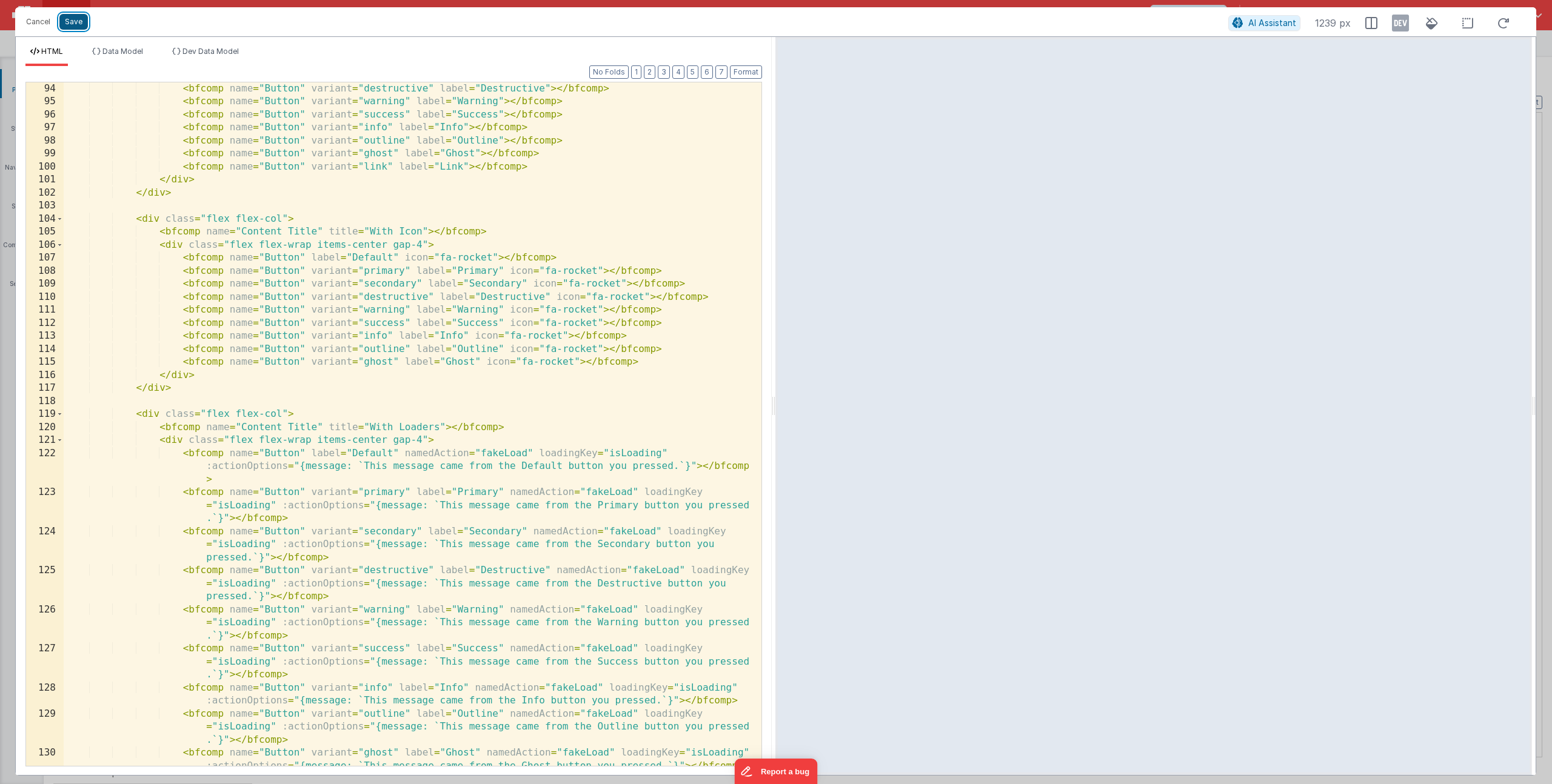
click at [80, 24] on button "Save" at bounding box center [74, 21] width 29 height 16
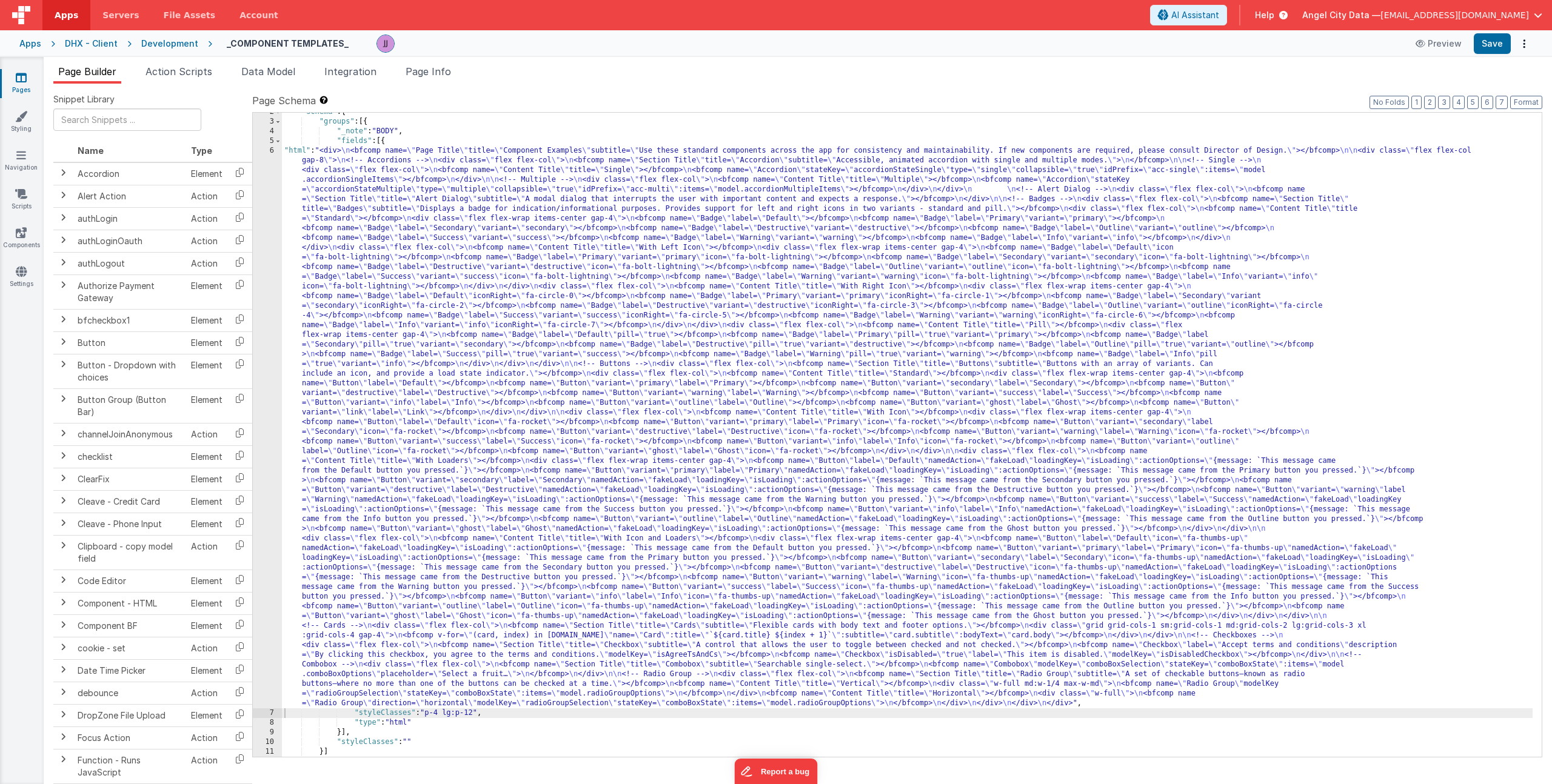
click at [362, 274] on div ""schema" : { "groups" : [{ "_note" : "BODY" , "fields" : [{ "html" : "<div> \n …" at bounding box center [907, 439] width 1251 height 663
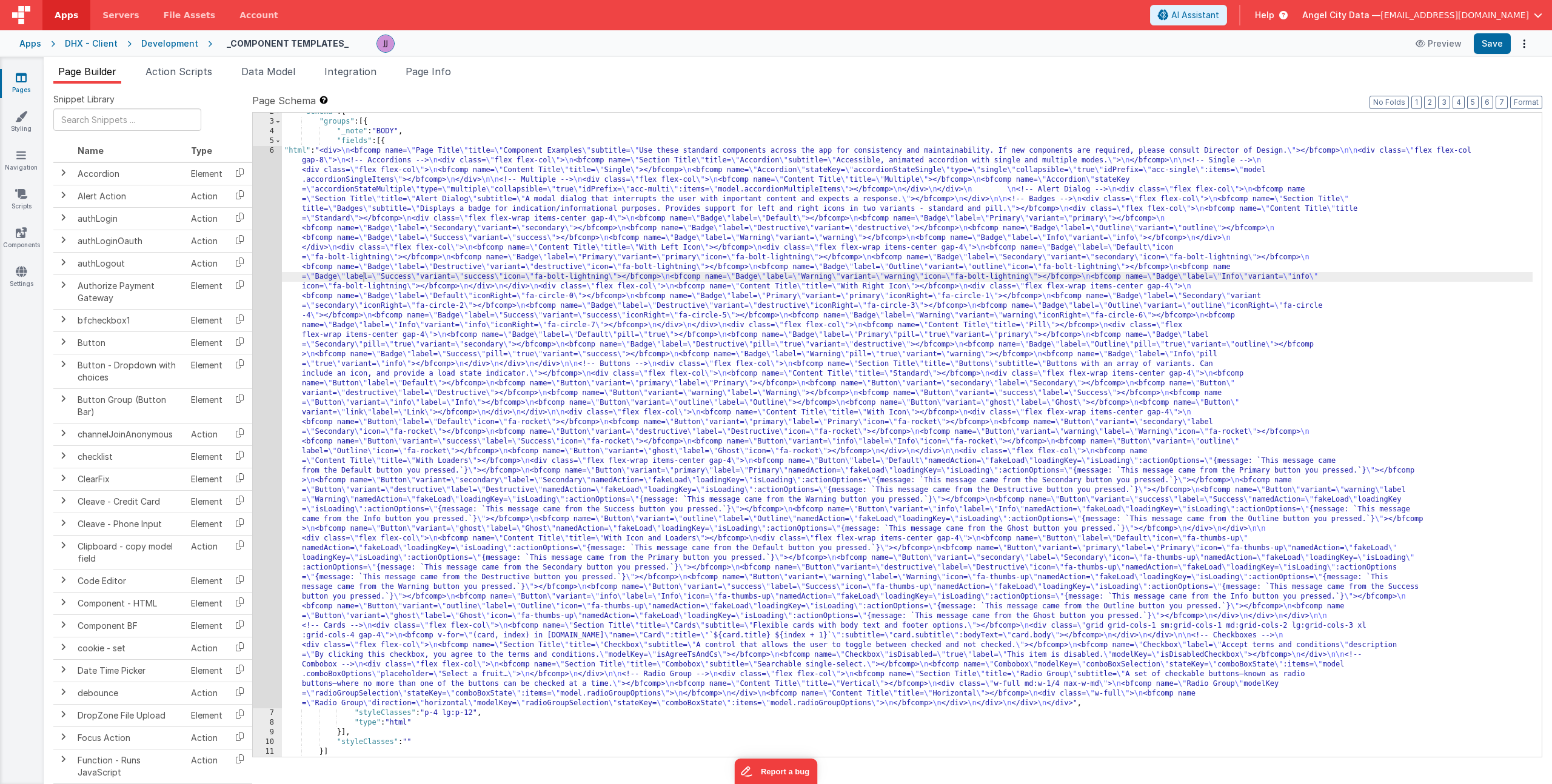
click at [32, 44] on div "Apps" at bounding box center [30, 43] width 22 height 12
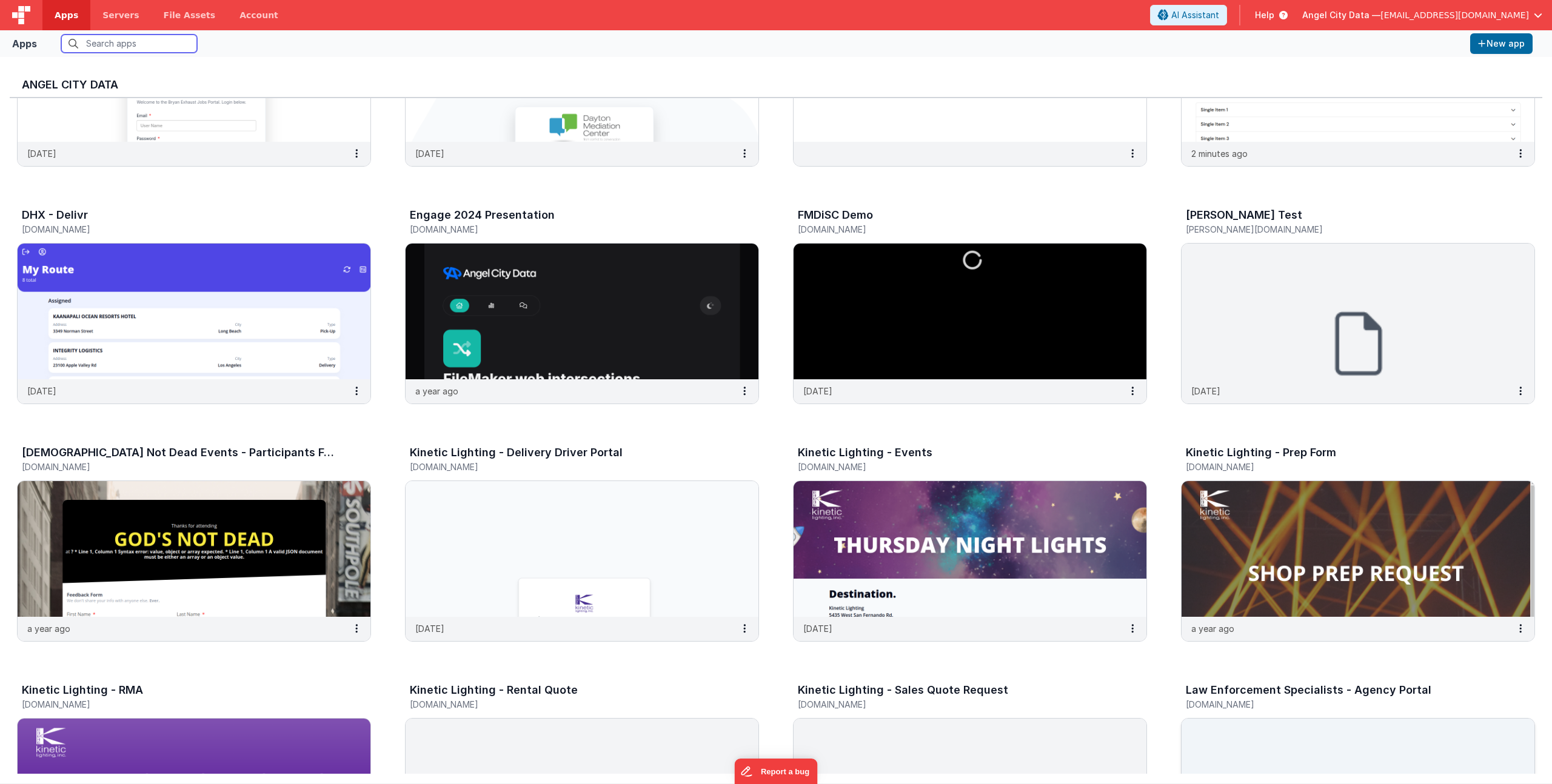
scroll to position [572, 0]
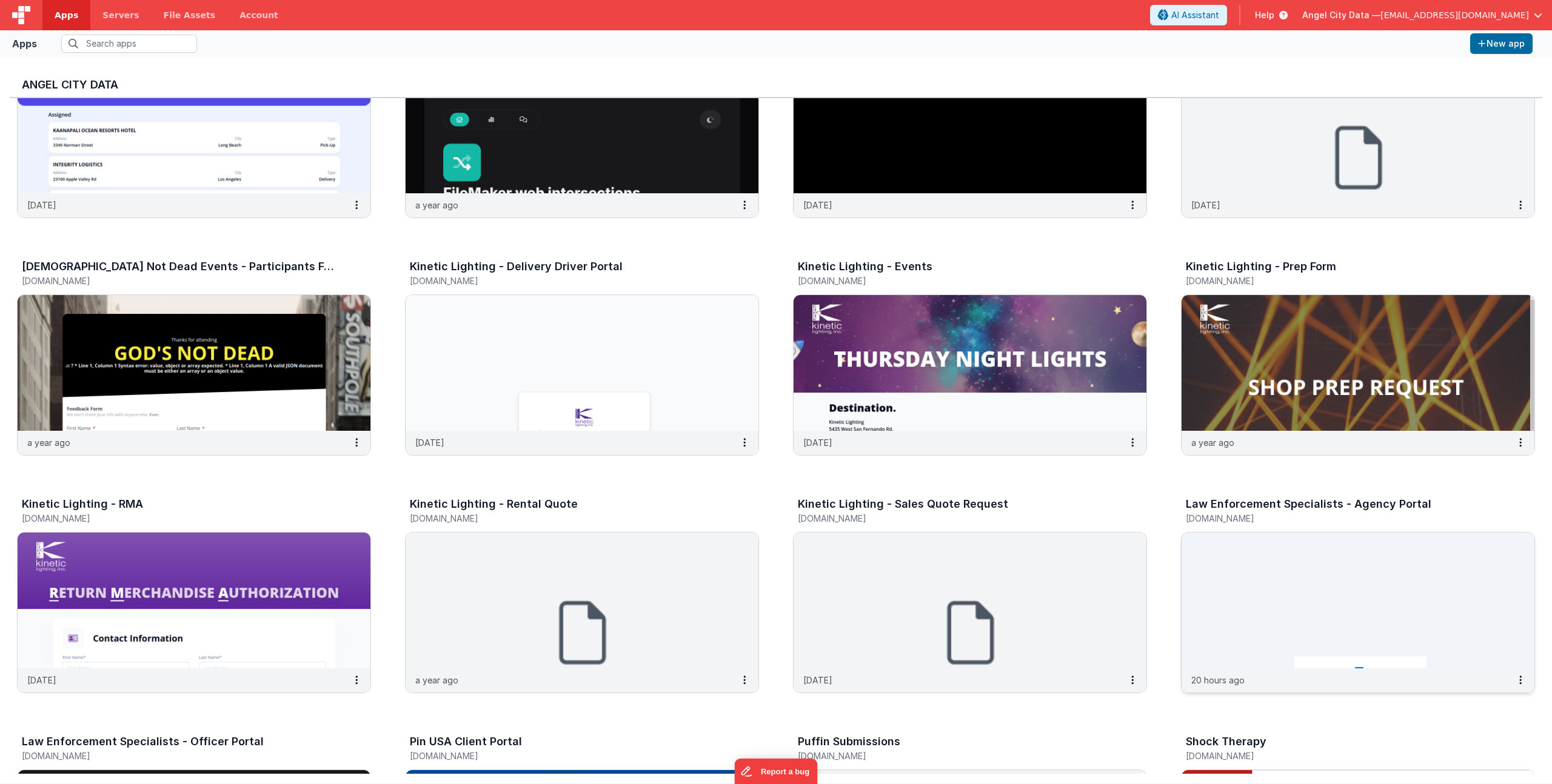
click at [1258, 526] on div "Law Enforcement Specialists - Agency Portal bluedispatchagency.clientportal.clo…" at bounding box center [1345, 513] width 319 height 29
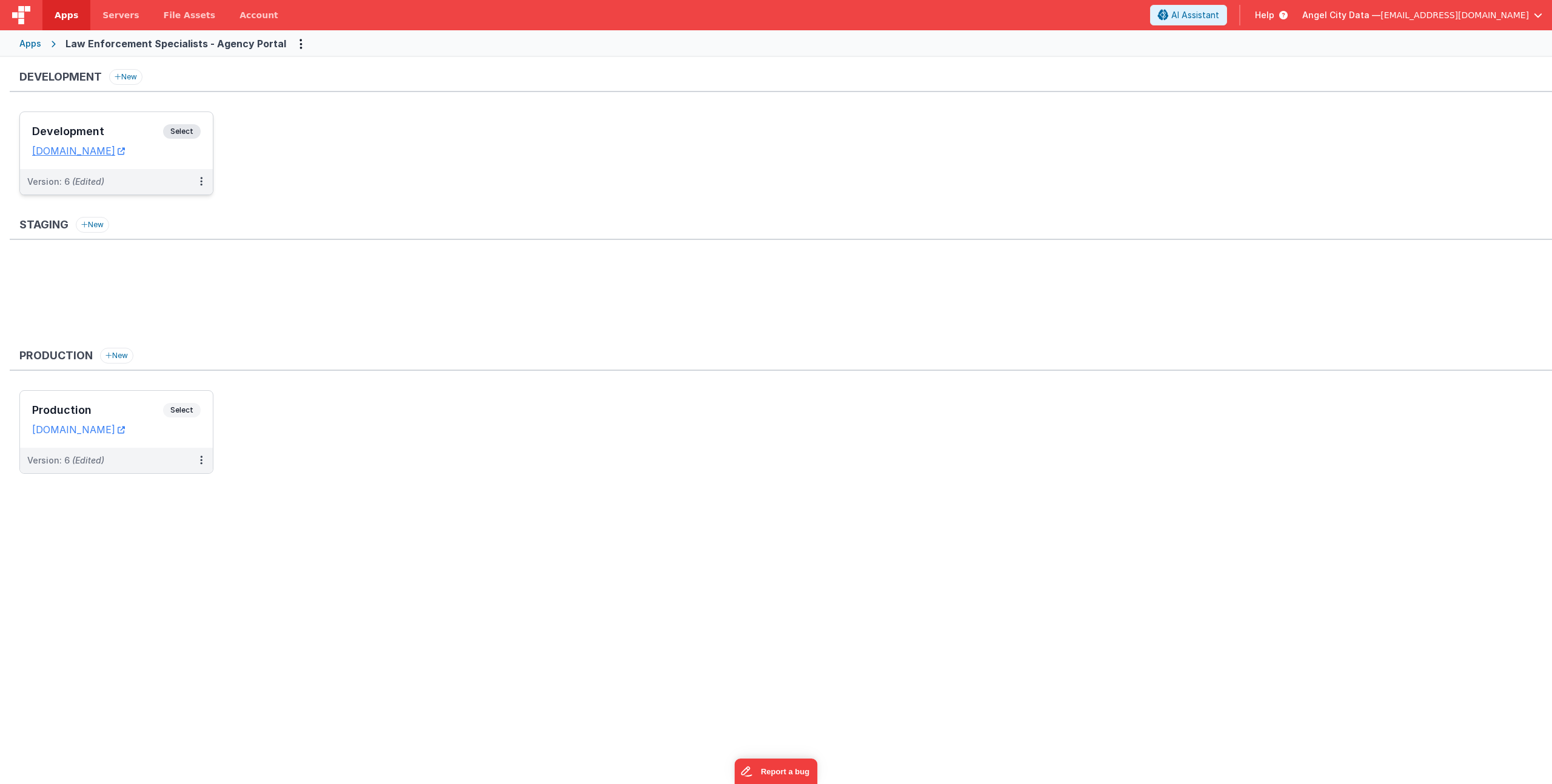
click at [88, 133] on h3 "Development" at bounding box center [98, 131] width 131 height 12
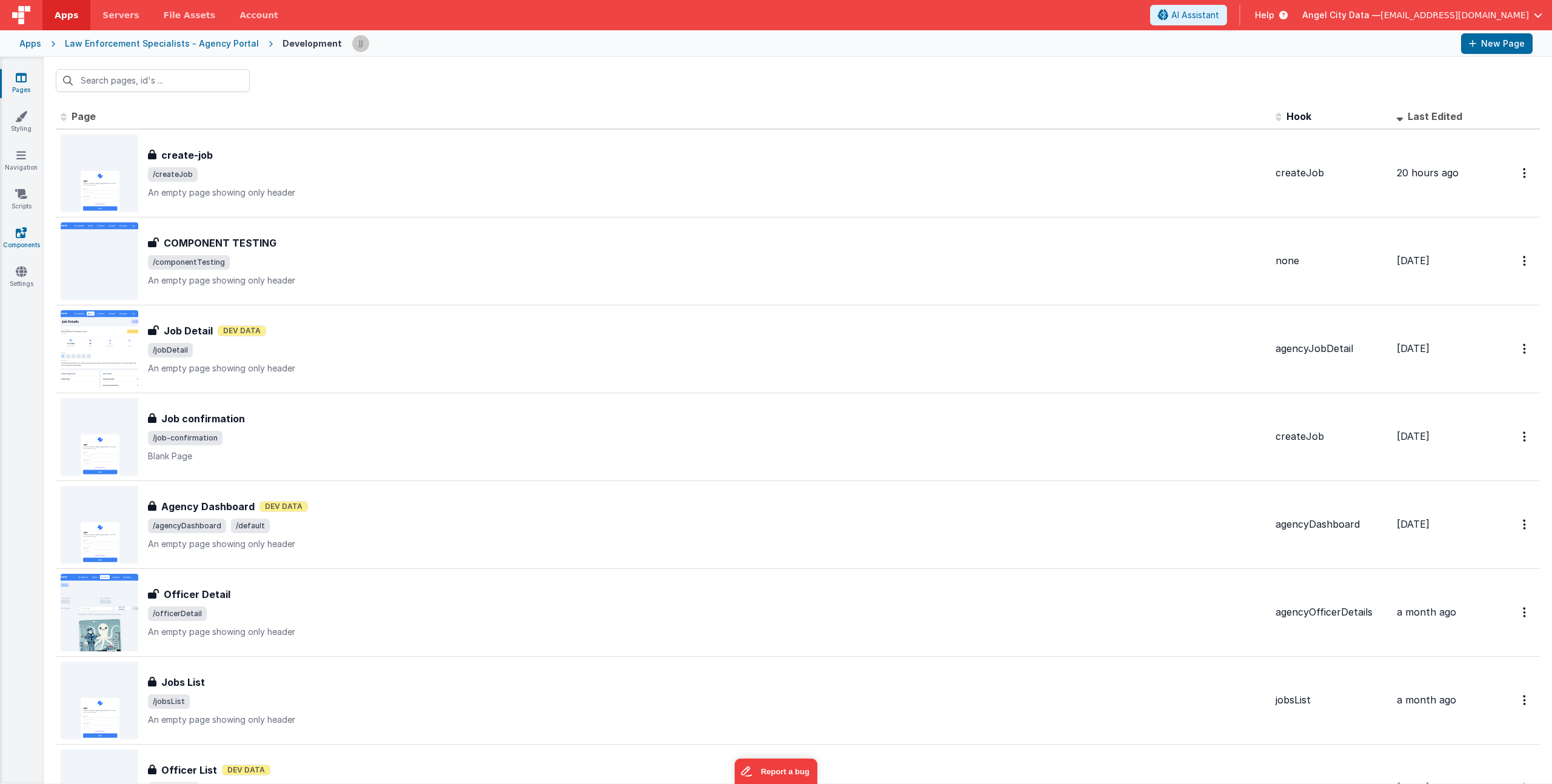
click at [17, 230] on icon at bounding box center [21, 232] width 11 height 12
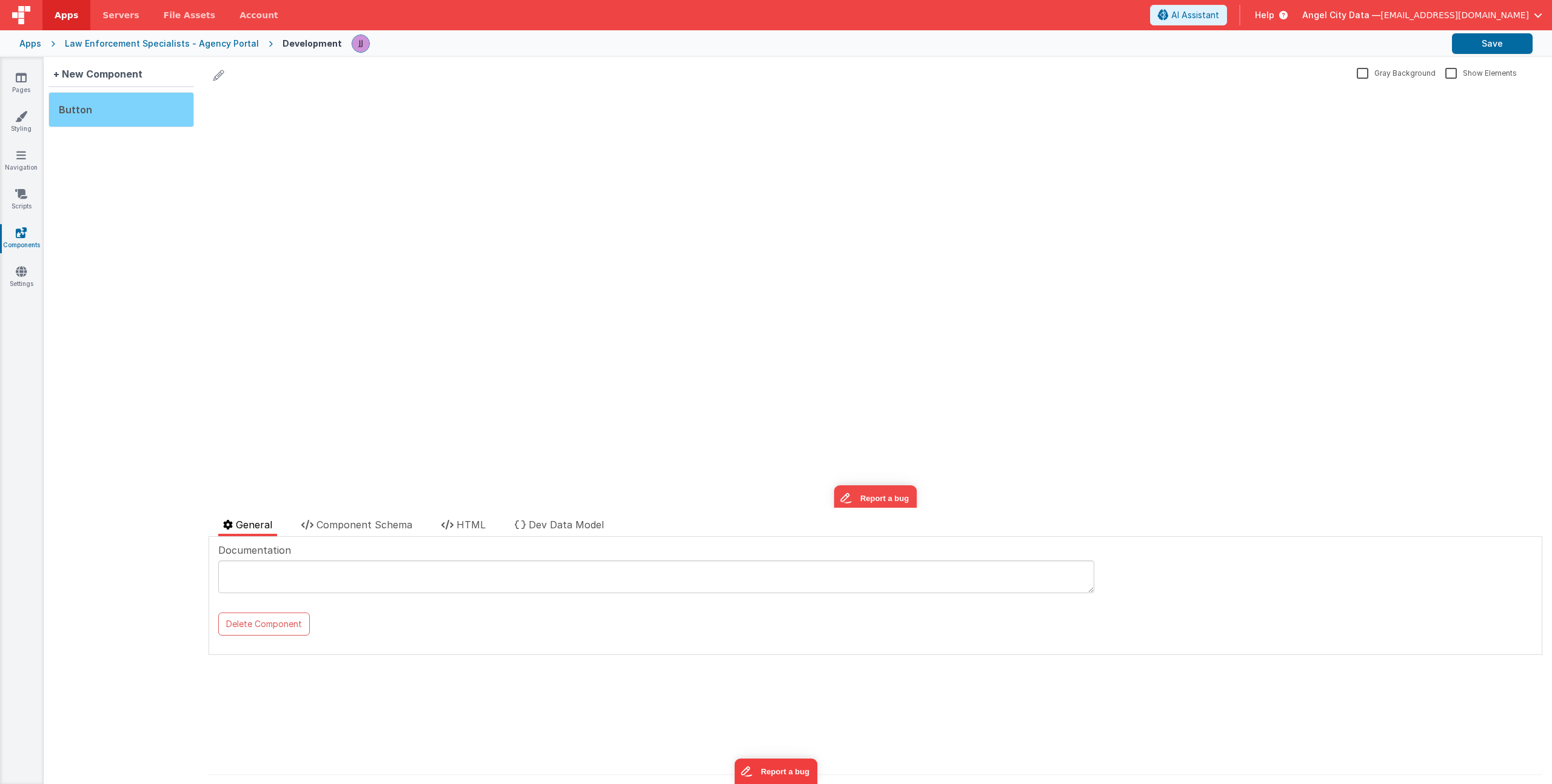
click at [104, 120] on div "Button" at bounding box center [122, 110] width 145 height 35
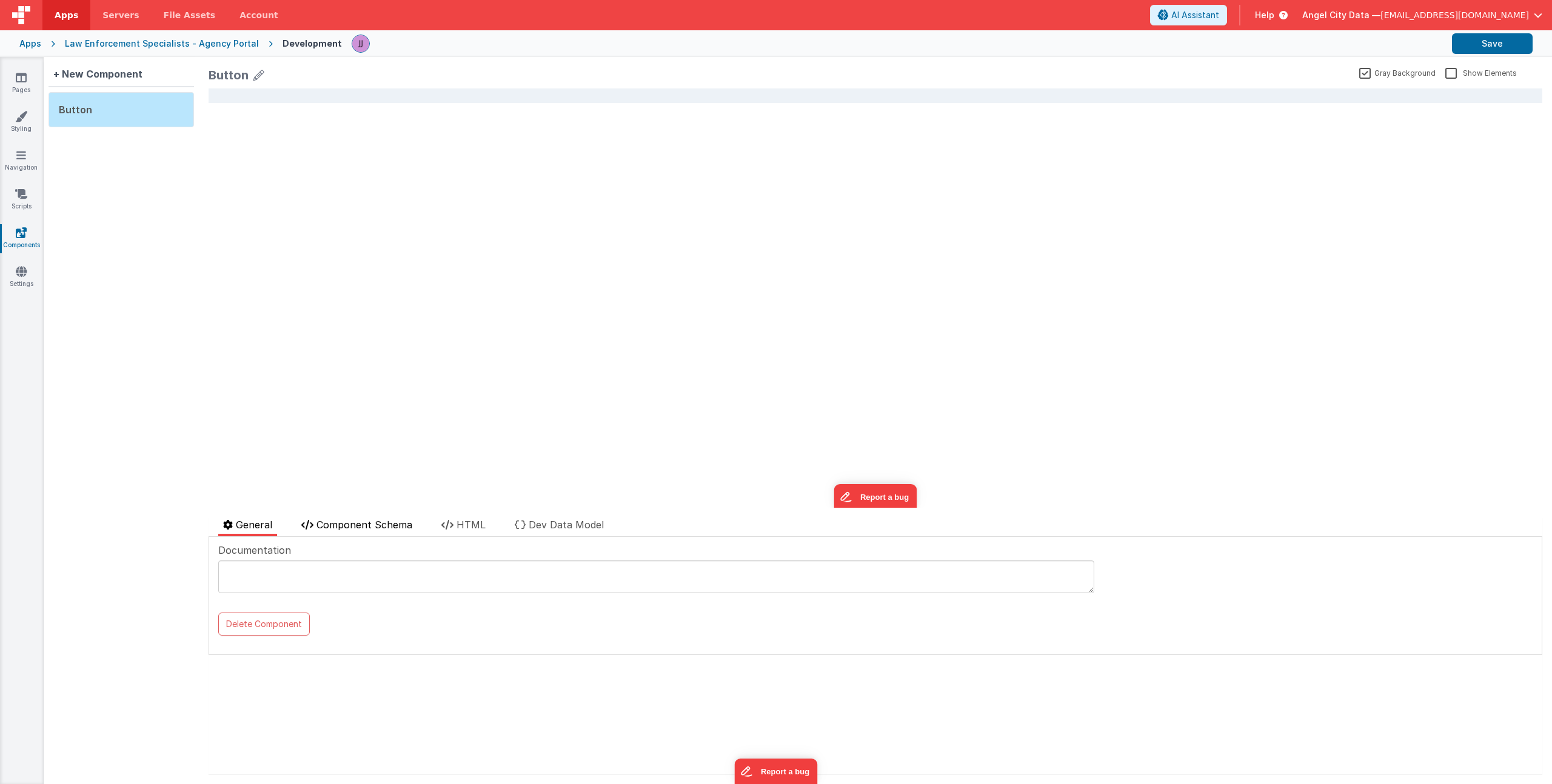
click at [386, 528] on span "Component Schema" at bounding box center [365, 525] width 96 height 12
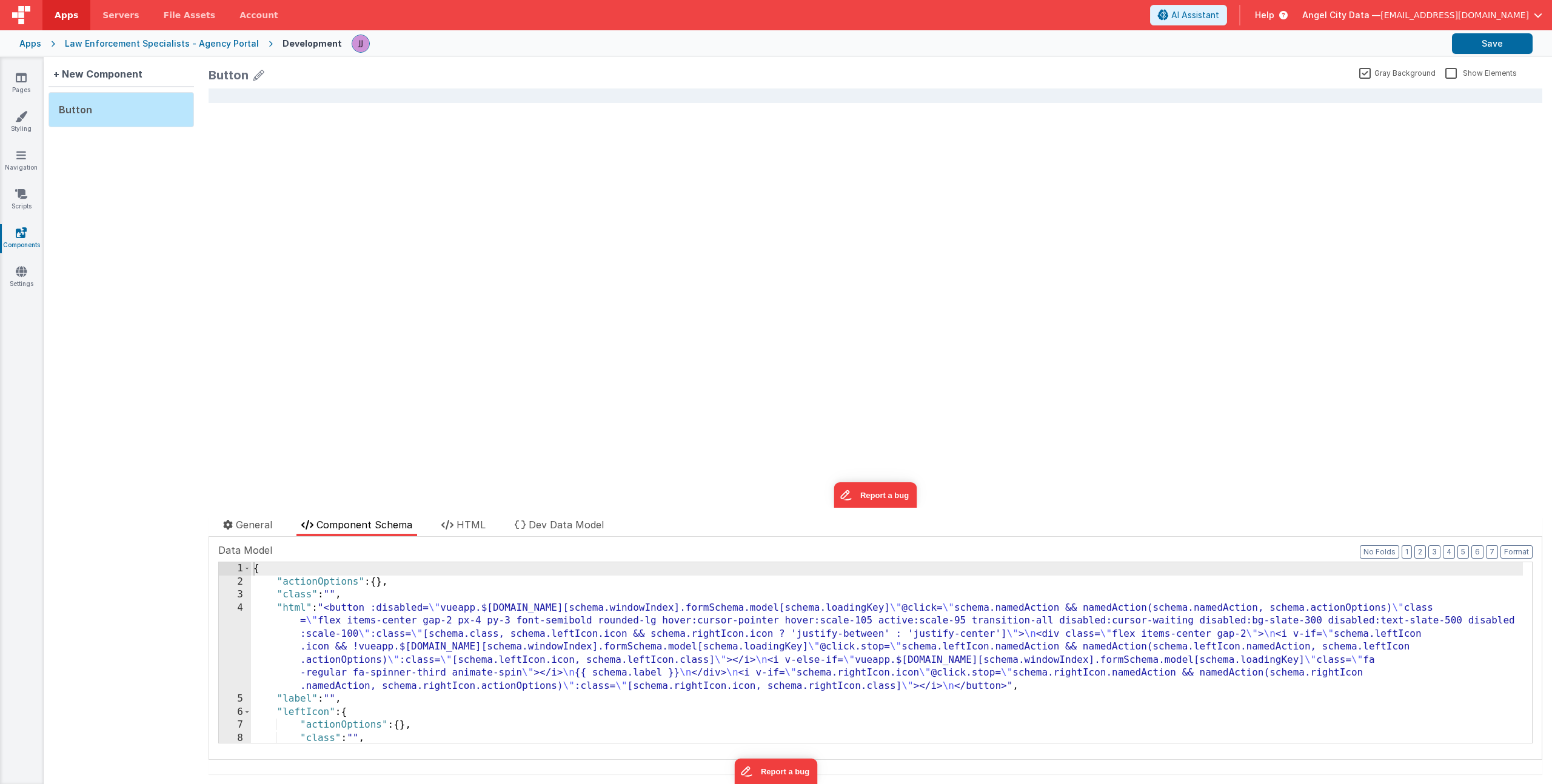
scroll to position [12, 0]
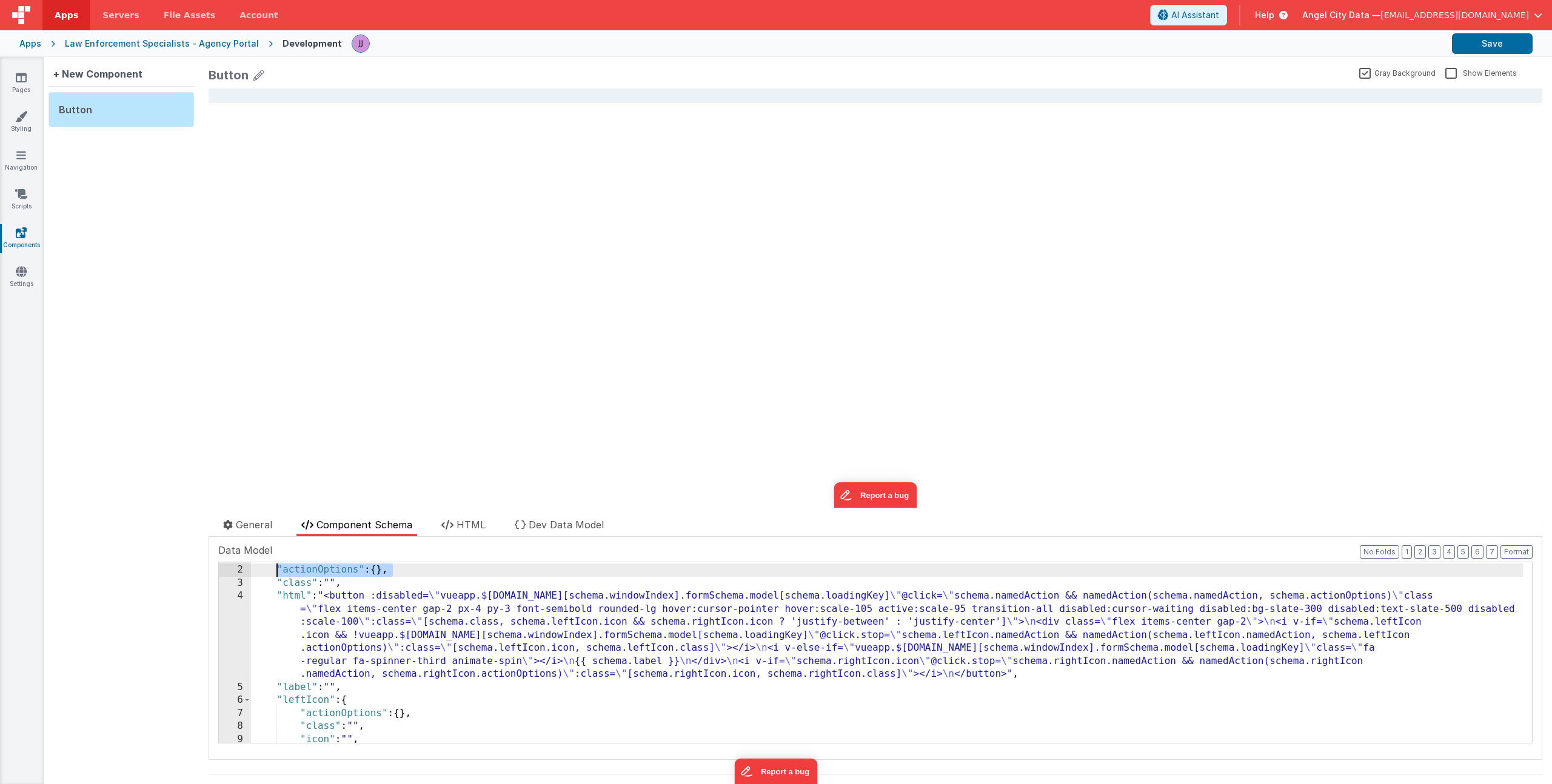
drag, startPoint x: 376, startPoint y: 571, endPoint x: 278, endPoint y: 570, distance: 98.0
click at [278, 570] on div "{ "actionOptions" : { } , "class" : "" , "html" : "<button :disabled= \" vueapp…" at bounding box center [887, 654] width 1272 height 207
click at [35, 43] on div "Apps" at bounding box center [30, 43] width 22 height 12
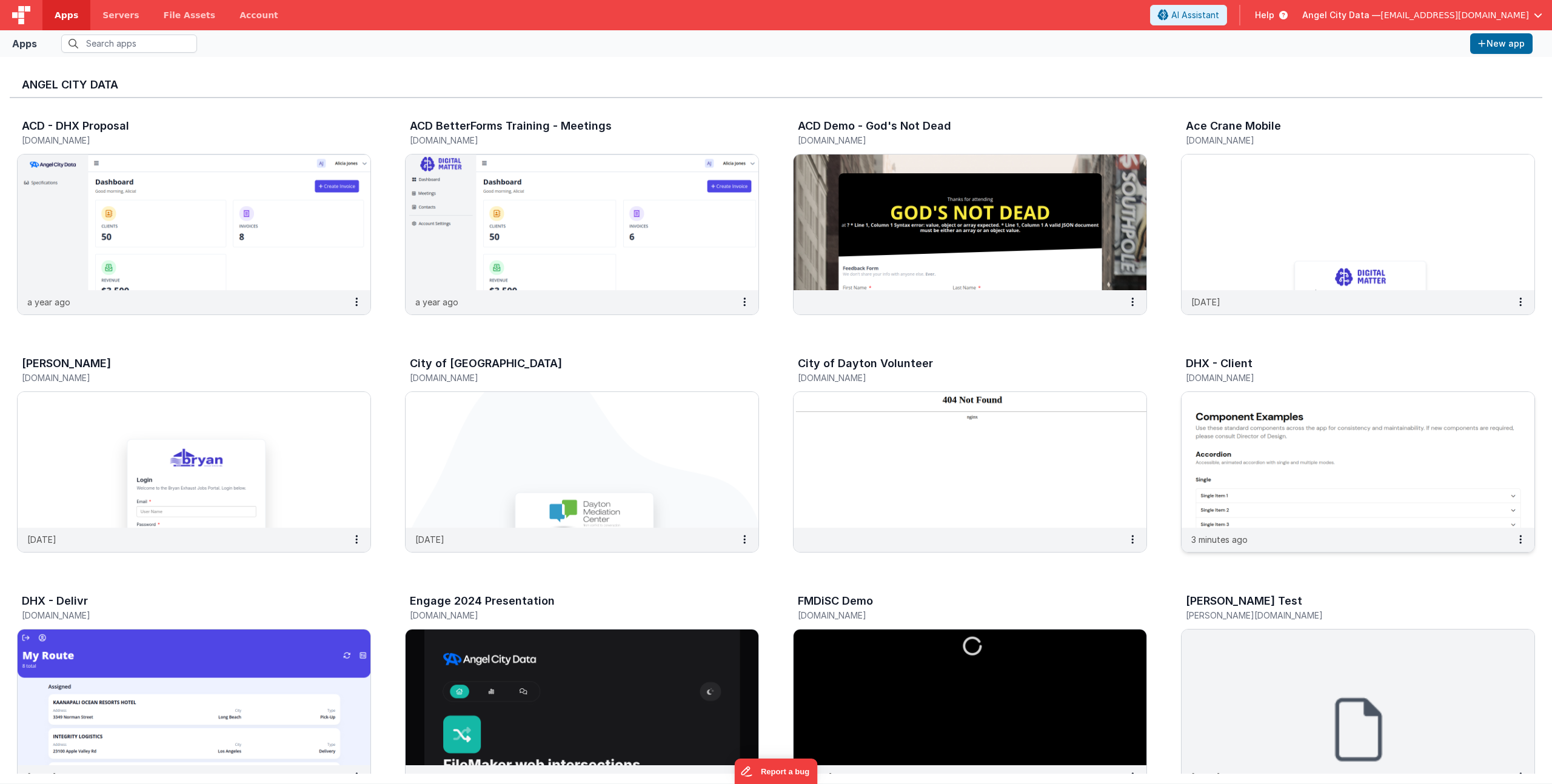
click at [1220, 361] on h3 "DHX - Client" at bounding box center [1219, 363] width 66 height 12
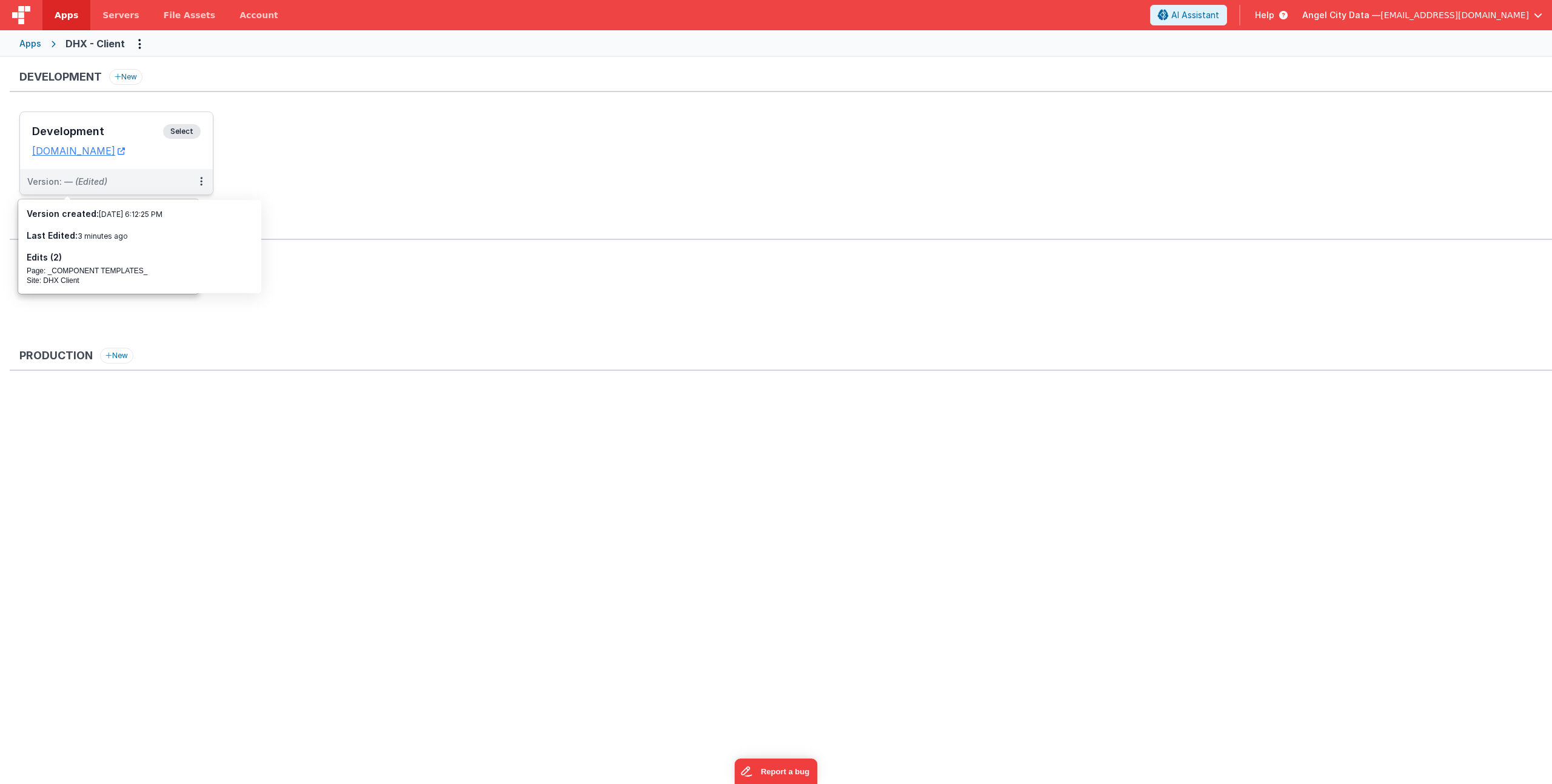
click at [110, 125] on h3 "Development" at bounding box center [98, 131] width 131 height 12
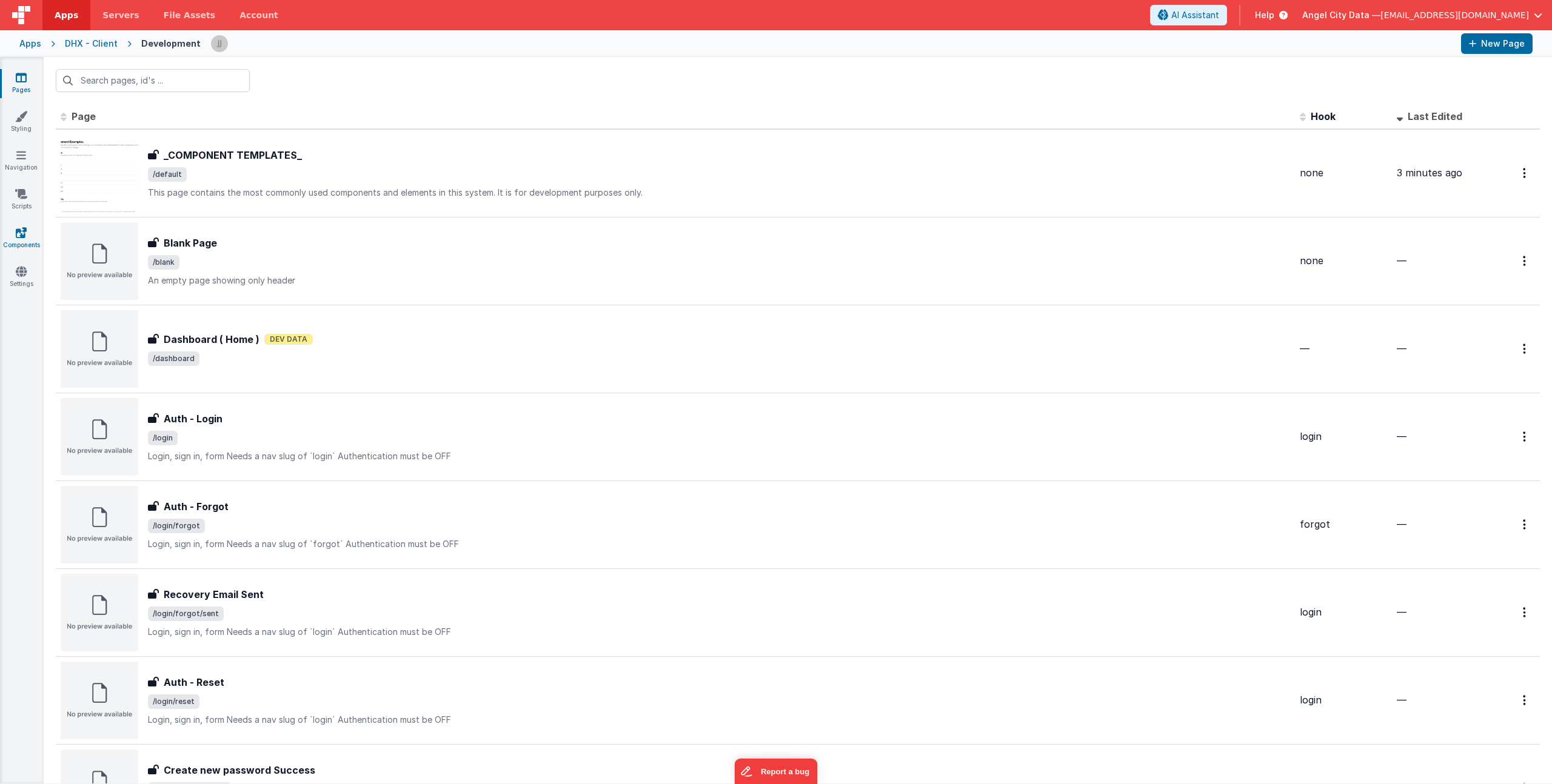
click at [18, 230] on icon at bounding box center [21, 232] width 11 height 12
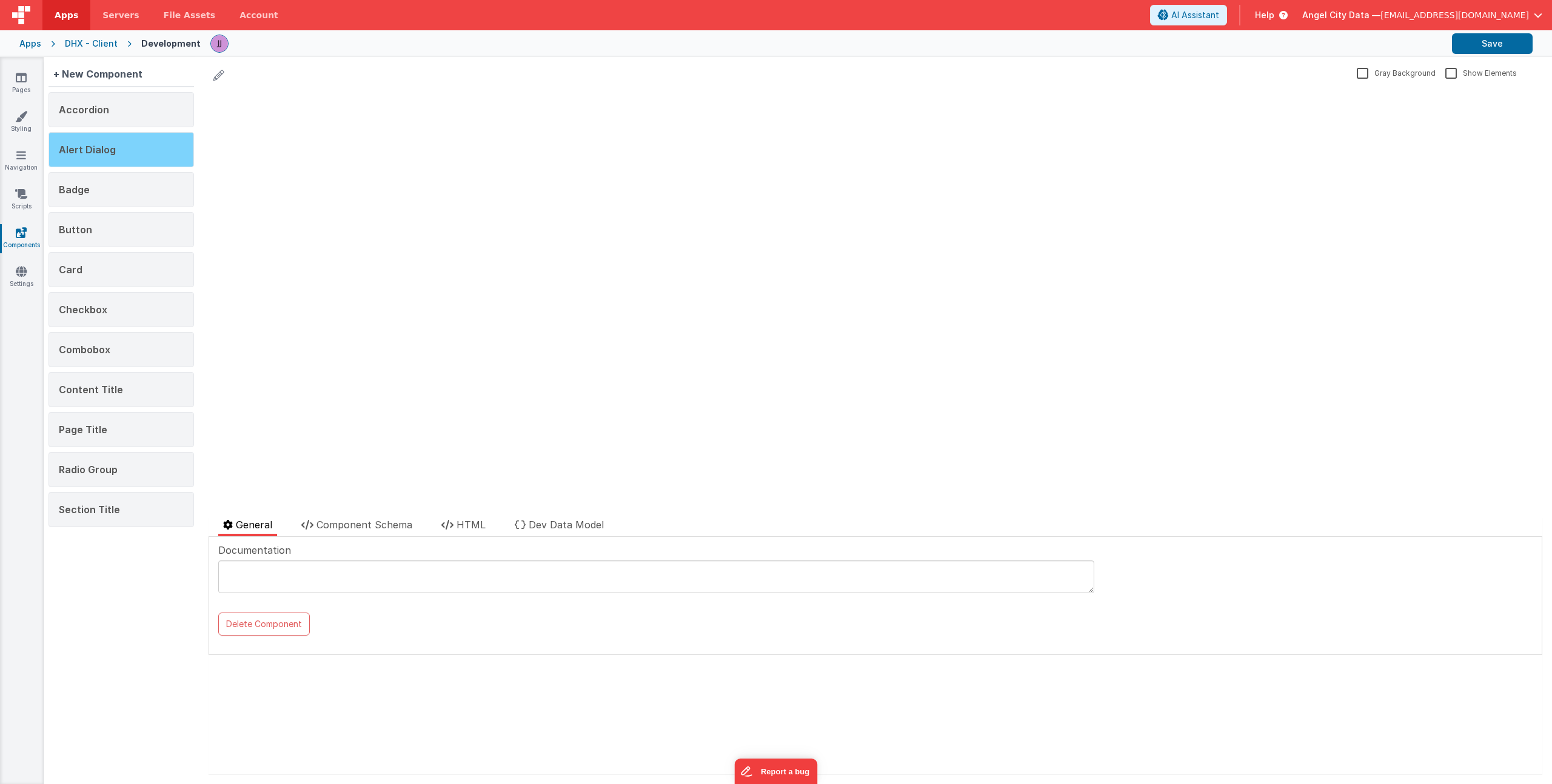
click at [115, 147] on div "Alert Dialog" at bounding box center [122, 150] width 145 height 35
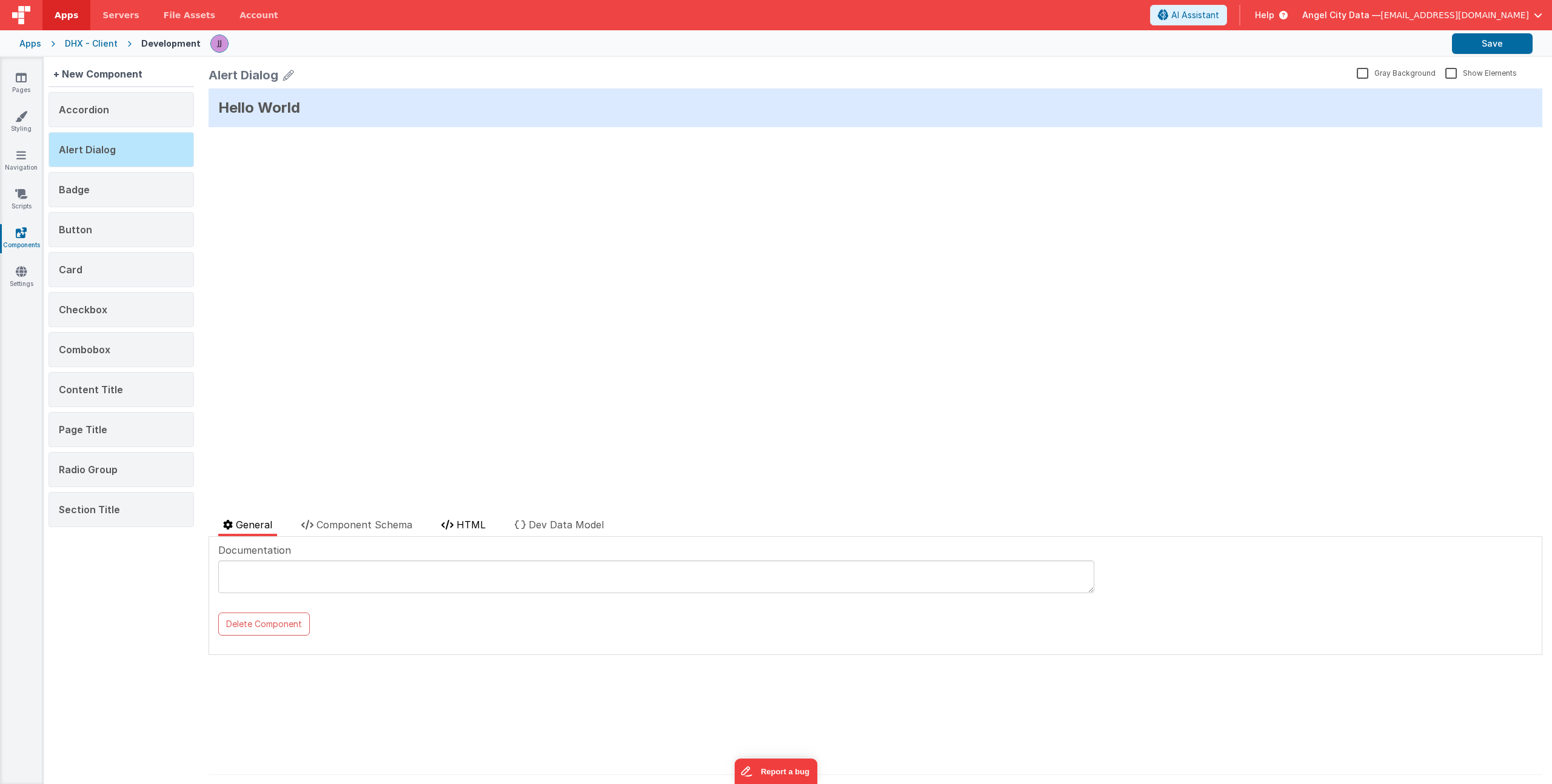
click at [475, 524] on span "HTML" at bounding box center [471, 525] width 29 height 12
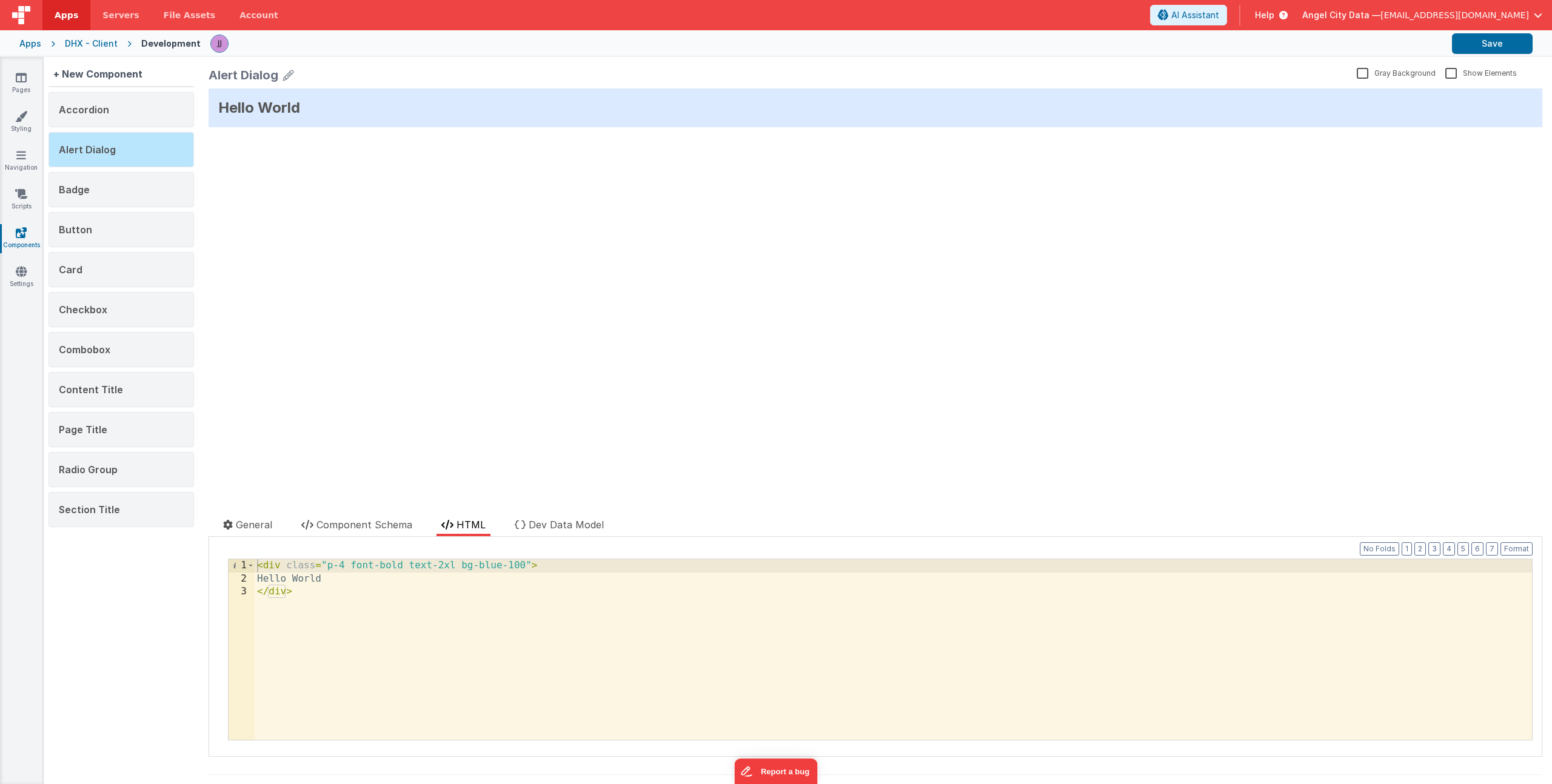
click at [408, 595] on div "< div class = "p-4 font-bold text-2xl bg-blue-100" > Hello World </ div >" at bounding box center [894, 663] width 1278 height 207
drag, startPoint x: 328, startPoint y: 569, endPoint x: 525, endPoint y: 568, distance: 197.0
click at [525, 568] on div "< div class = "p-4 font-bold text-2xl bg-blue-100" > Hello World </ div >" at bounding box center [894, 663] width 1278 height 207
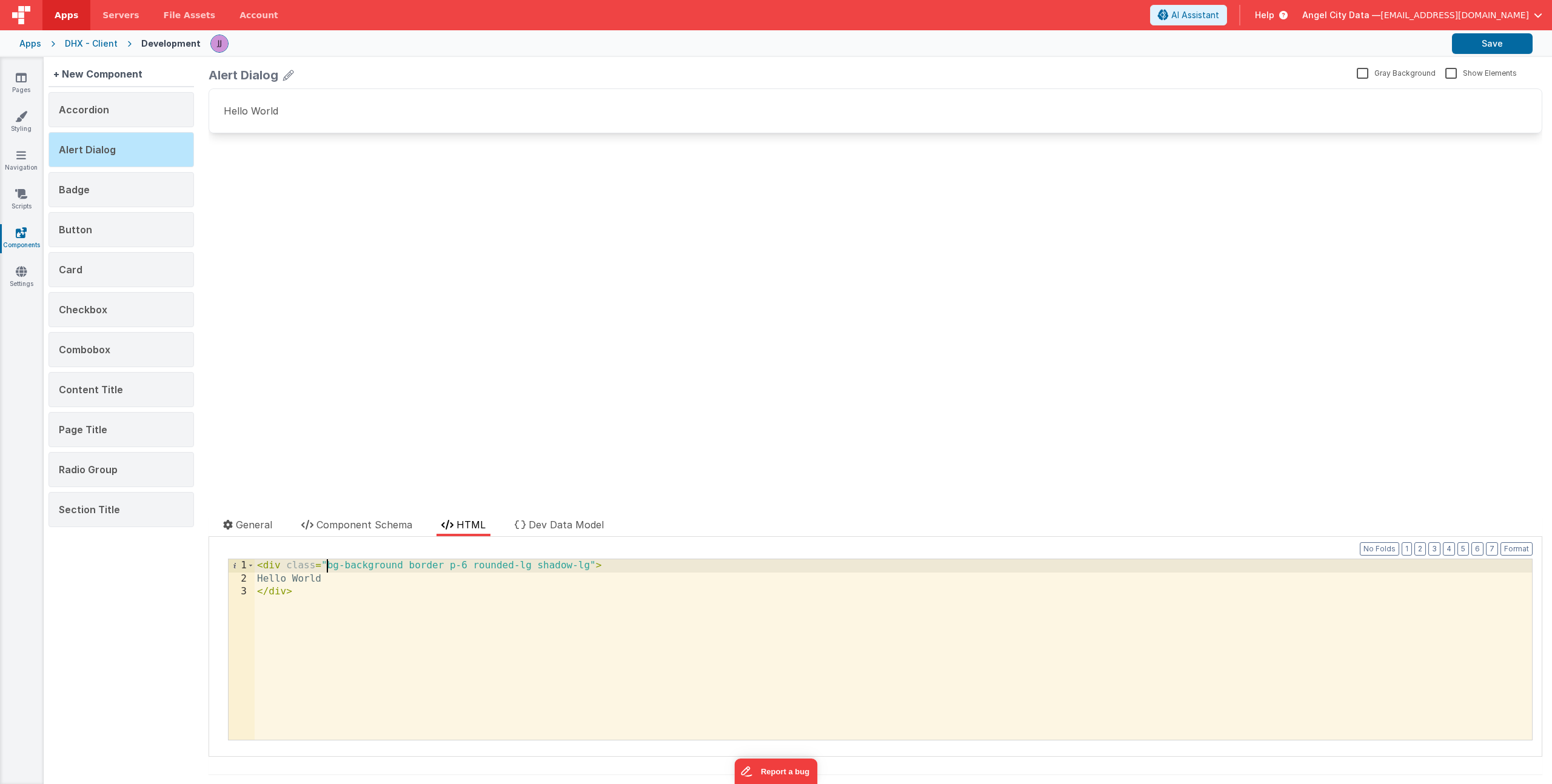
click at [328, 568] on div "< div class = "bg-background border p-6 rounded-lg shadow-lg" > Hello World </ …" at bounding box center [894, 663] width 1278 height 207
click at [335, 582] on div "< div class = "flex flex-col gap-4 bg-background border p-6 rounded-lg shadow-l…" at bounding box center [894, 663] width 1278 height 207
drag, startPoint x: 324, startPoint y: 578, endPoint x: 253, endPoint y: 572, distance: 71.3
click at [253, 572] on div "1 2 3 < div class = "flex flex-col gap-4 bg-background border p-6 rounded-lg sh…" at bounding box center [880, 650] width 1304 height 182
click at [352, 530] on span "Component Schema" at bounding box center [365, 525] width 96 height 12
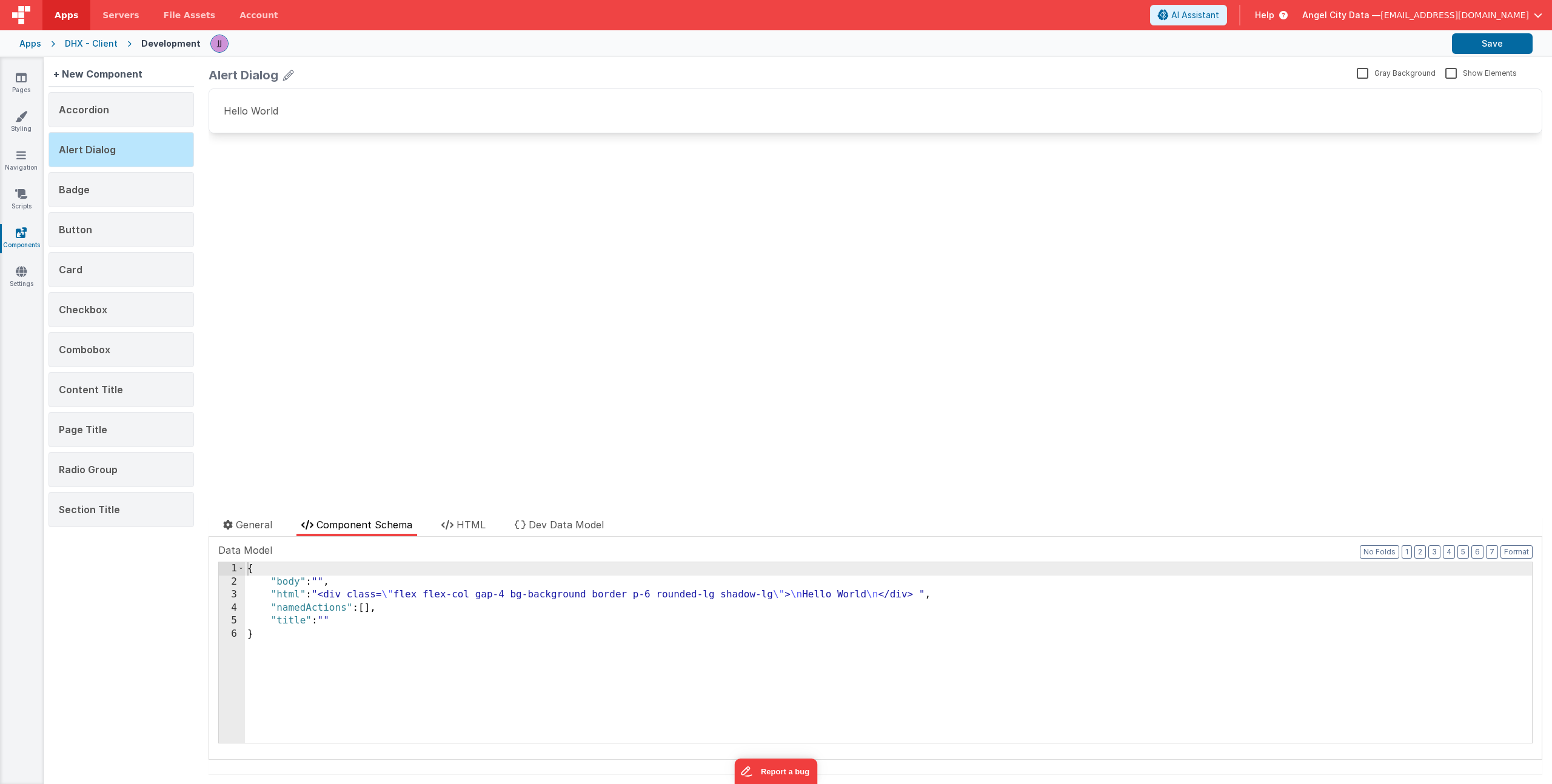
click at [353, 620] on div "{ "body" : "" , "html" : "<div class= \" flex flex-col gap-4 bg-background bord…" at bounding box center [888, 665] width 1287 height 207
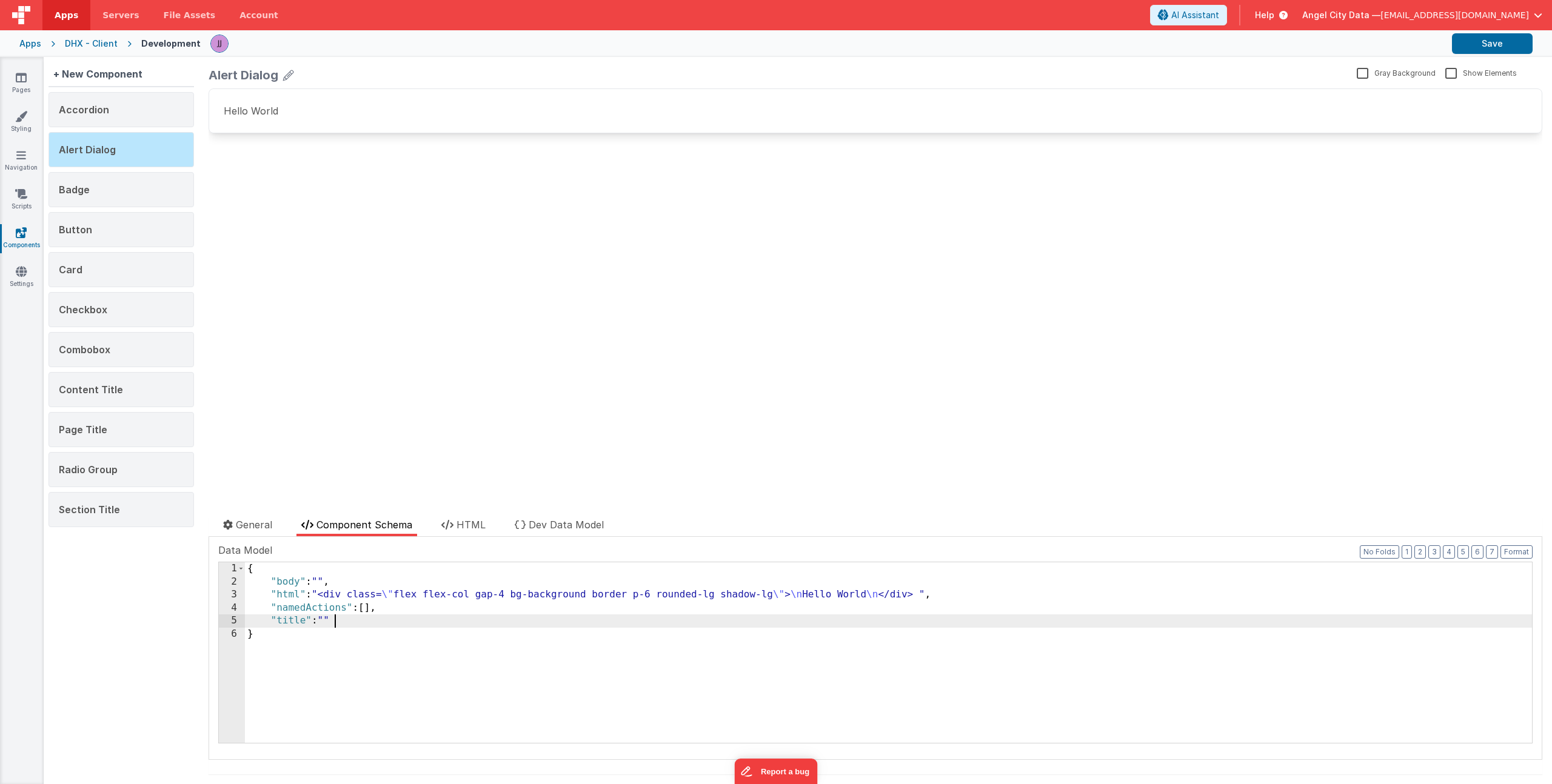
click at [328, 622] on div "{ "body" : "" , "html" : "<div class= \" flex flex-col gap-4 bg-background bord…" at bounding box center [888, 665] width 1287 height 207
paste textarea
click at [322, 583] on div "{ "body" : "" , "html" : "<div class= \" flex flex-col gap-4 bg-background bord…" at bounding box center [888, 665] width 1287 height 207
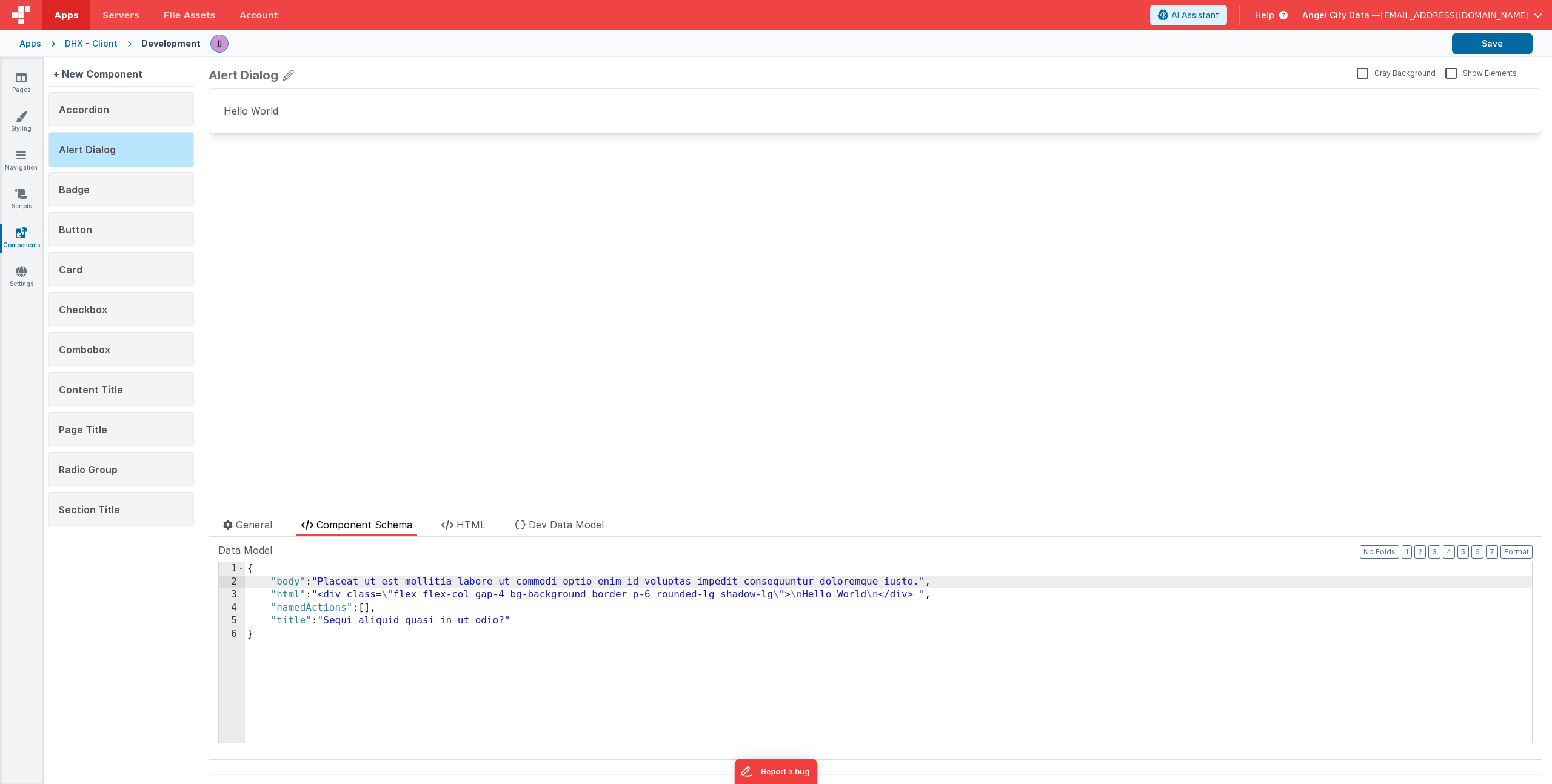
click at [323, 580] on div "{ "body" : "Placeat ut est mollitia labore ut commodi optio enim id voluptas im…" at bounding box center [888, 665] width 1287 height 207
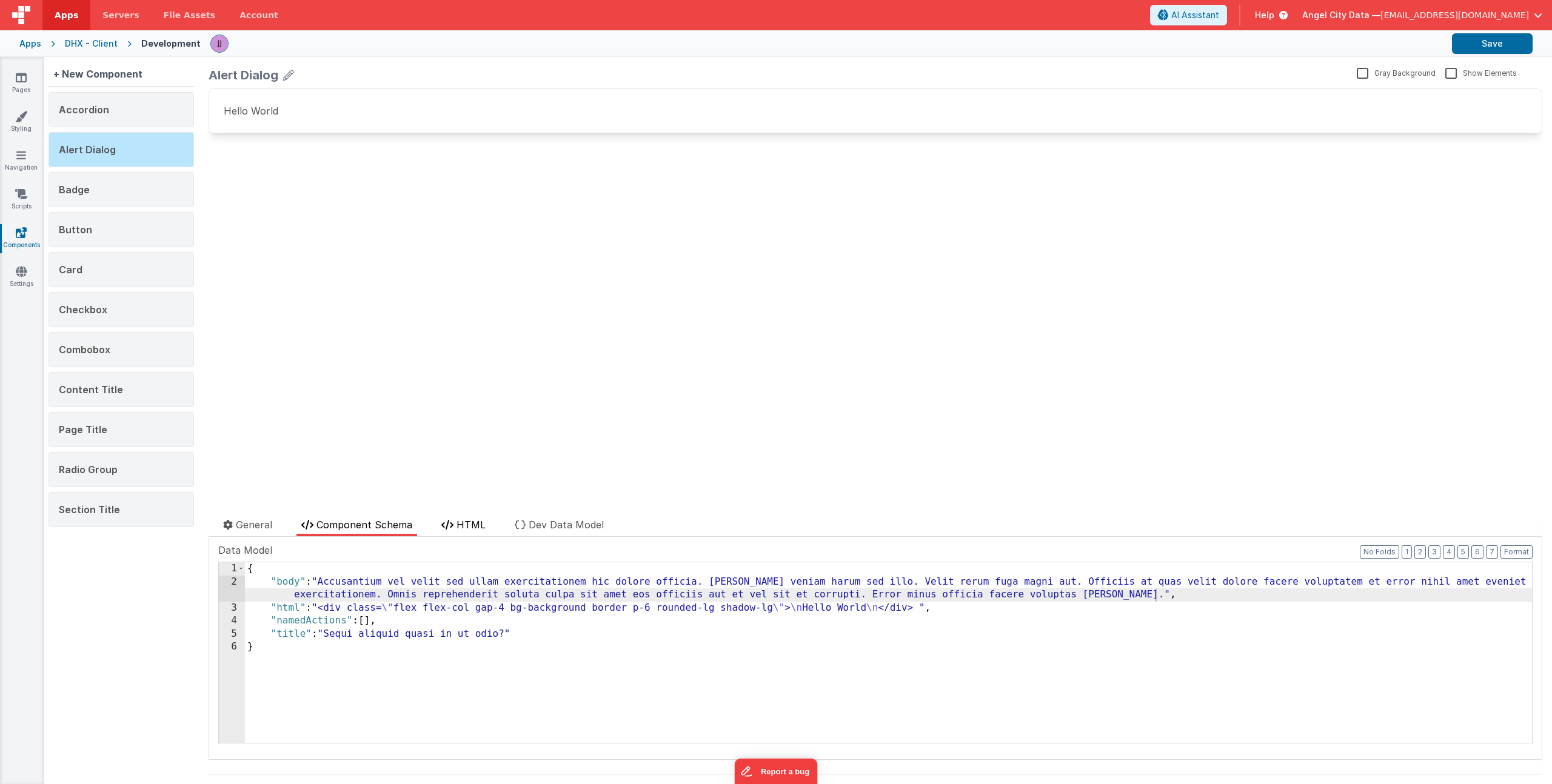
click at [469, 527] on span "HTML" at bounding box center [471, 525] width 29 height 12
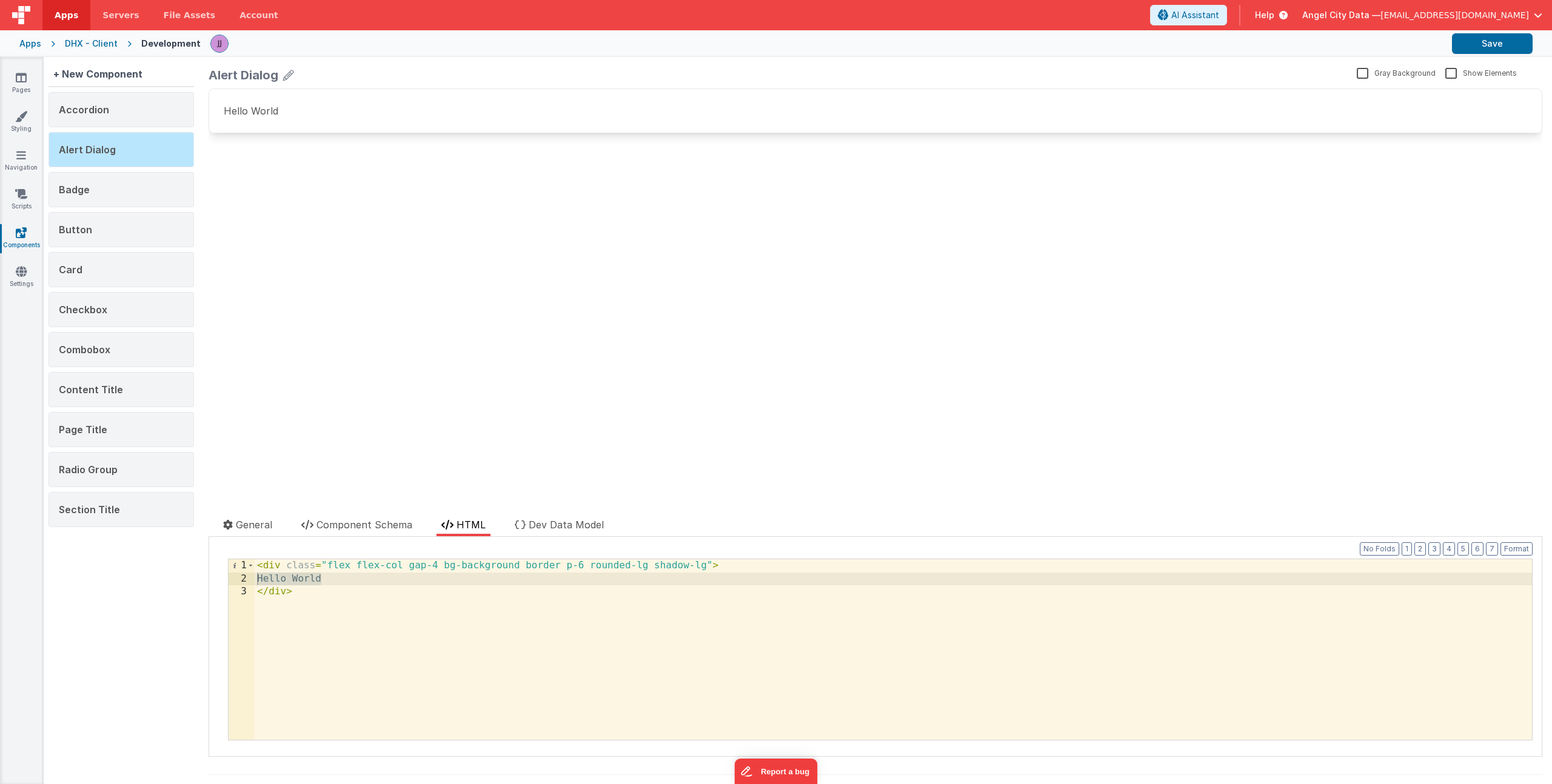
click at [294, 580] on div "< div class = "flex flex-col gap-4 bg-background border p-6 rounded-lg shadow-l…" at bounding box center [894, 663] width 1278 height 207
drag, startPoint x: 320, startPoint y: 578, endPoint x: 253, endPoint y: 576, distance: 67.0
click at [253, 576] on div "1 2 3 < div class = "flex flex-col gap-4 bg-background border p-6 rounded-lg sh…" at bounding box center [880, 650] width 1304 height 182
click at [337, 603] on div "< div class = "flex flex-col gap-4 bg-background border p-6 rounded-lg shadow-l…" at bounding box center [894, 663] width 1278 height 207
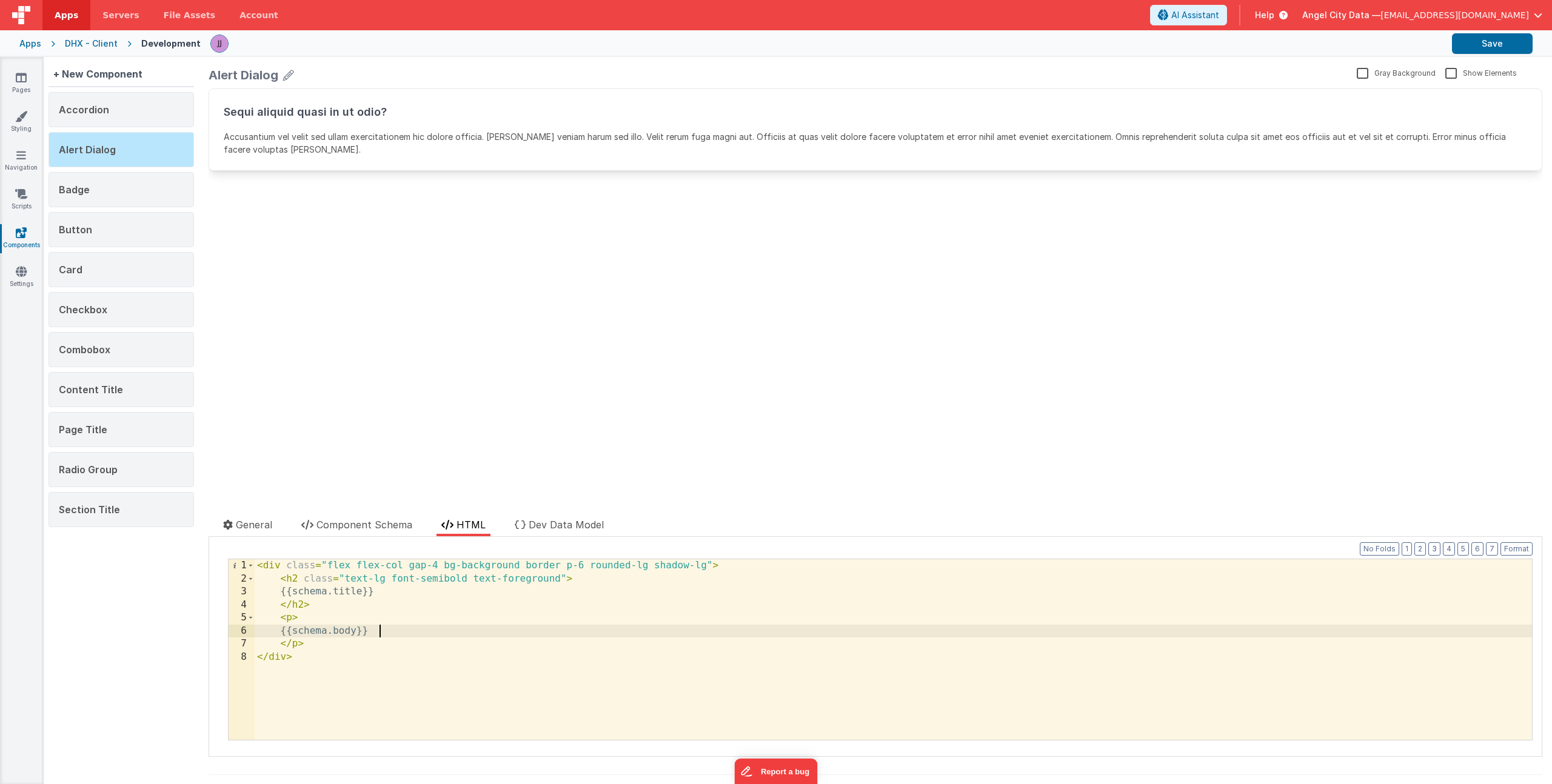
click at [292, 618] on div "< div class = "flex flex-col gap-4 bg-background border p-6 rounded-lg shadow-l…" at bounding box center [894, 663] width 1278 height 207
click at [1499, 43] on button "Save" at bounding box center [1492, 43] width 81 height 20
click at [29, 83] on link "Pages" at bounding box center [20, 84] width 43 height 24
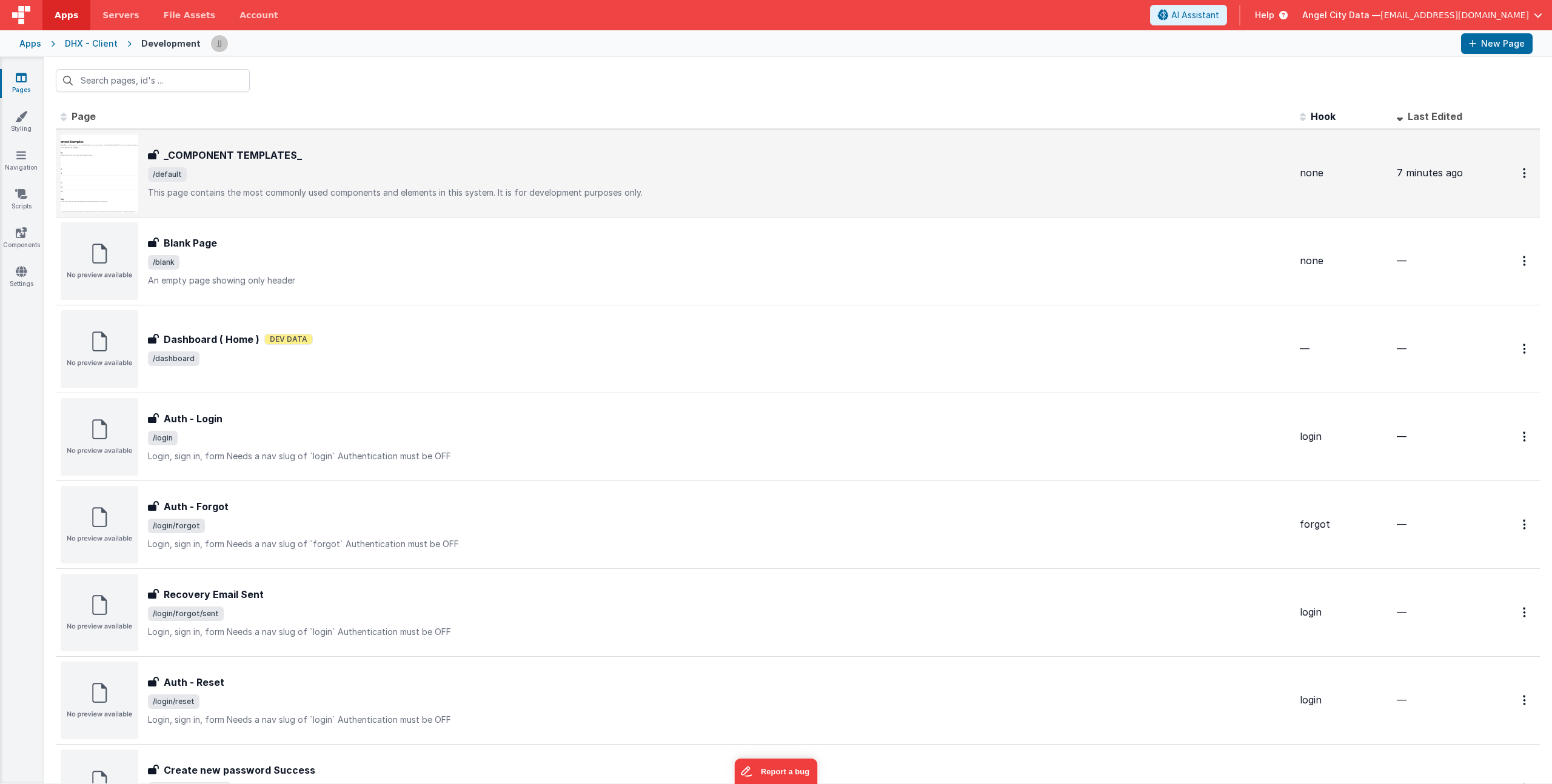
click at [331, 175] on span "/default" at bounding box center [719, 175] width 1142 height 15
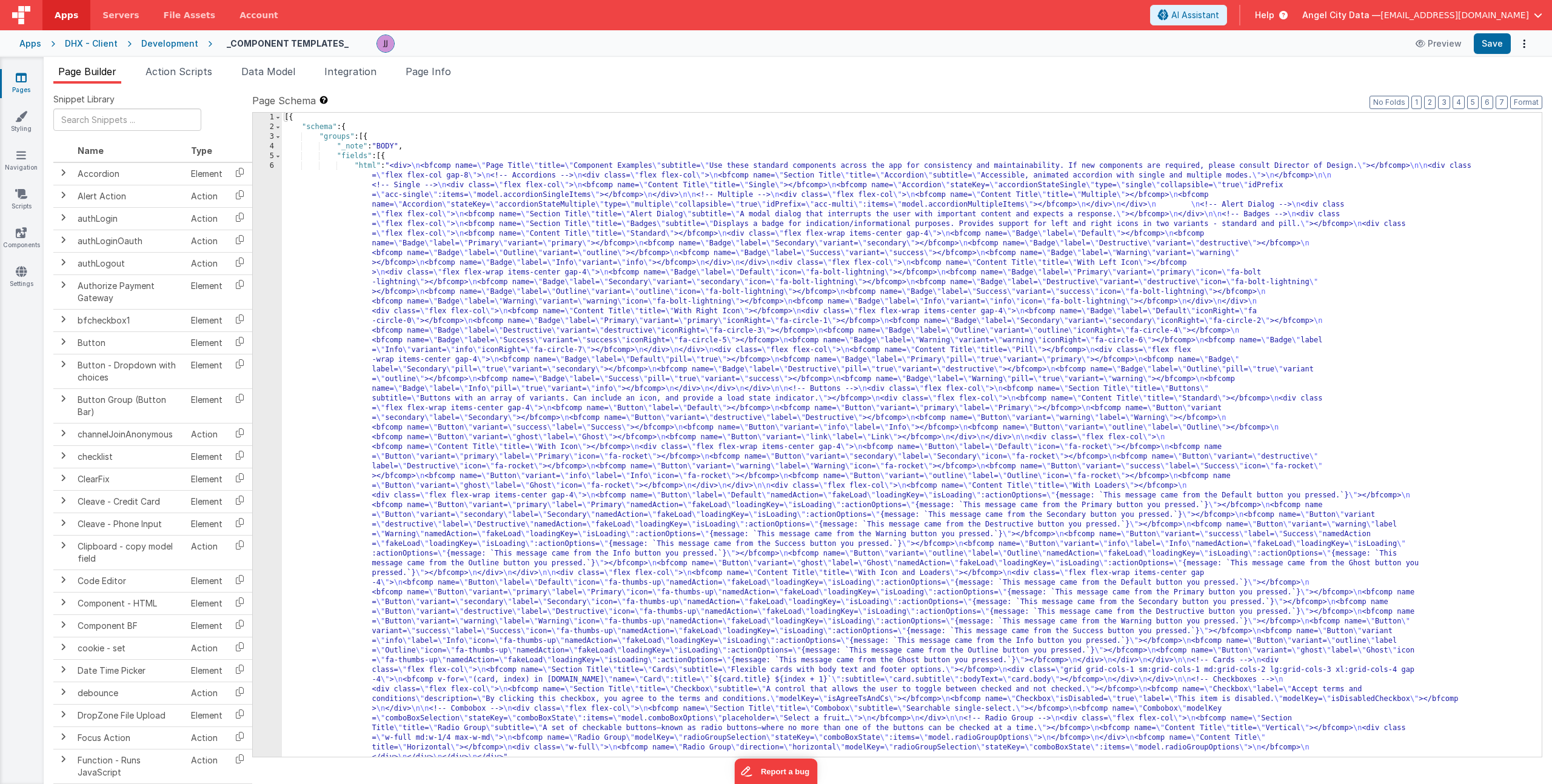
click at [459, 194] on div "[{ "schema" : { "groups" : [{ "_note" : "BODY" , "fields" : [{ "html" : "<div> …" at bounding box center [907, 444] width 1251 height 663
click at [267, 217] on div "1 2 3 4 5 6 7" at bounding box center [268, 444] width 29 height 663
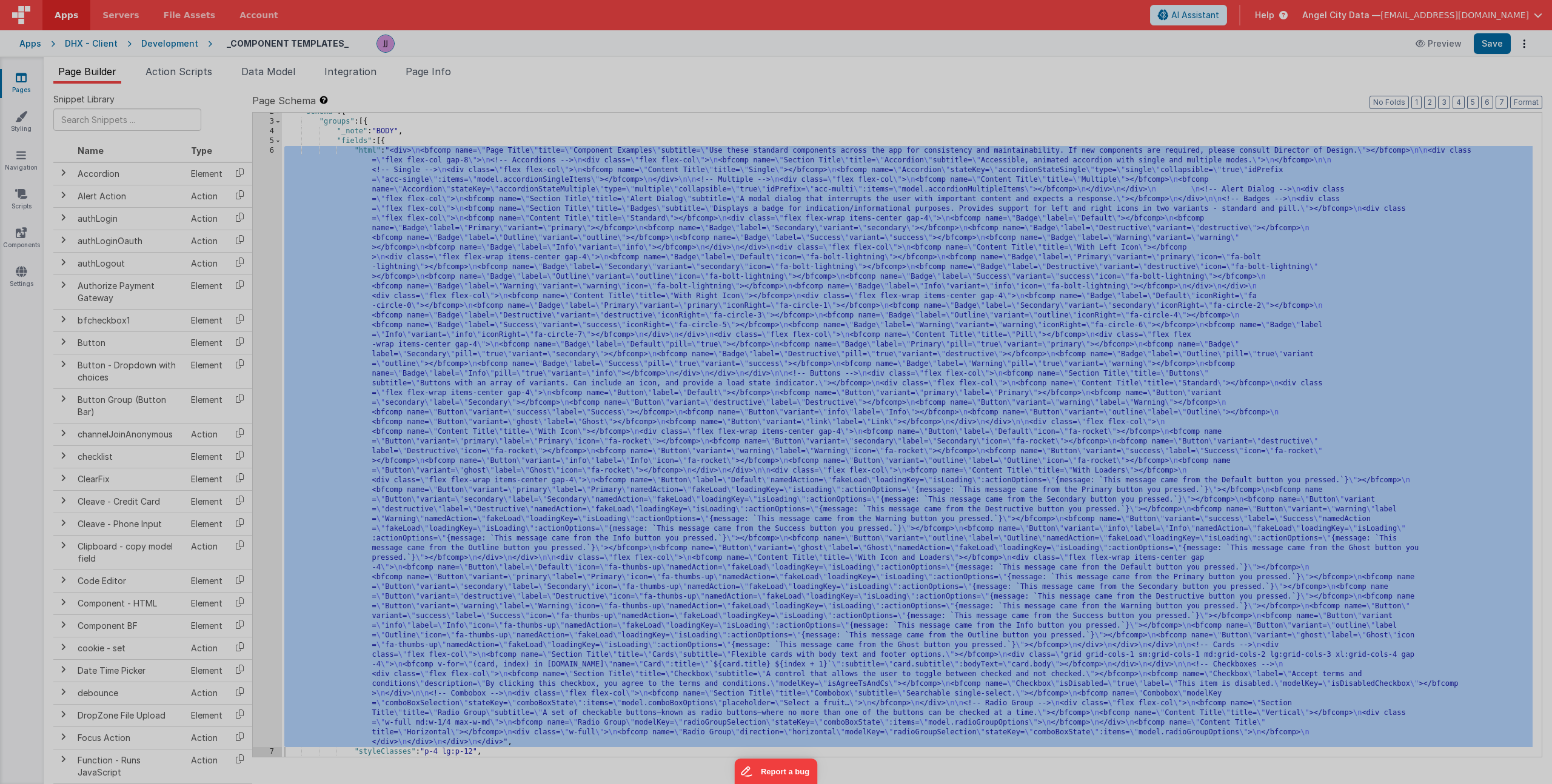
scroll to position [15, 0]
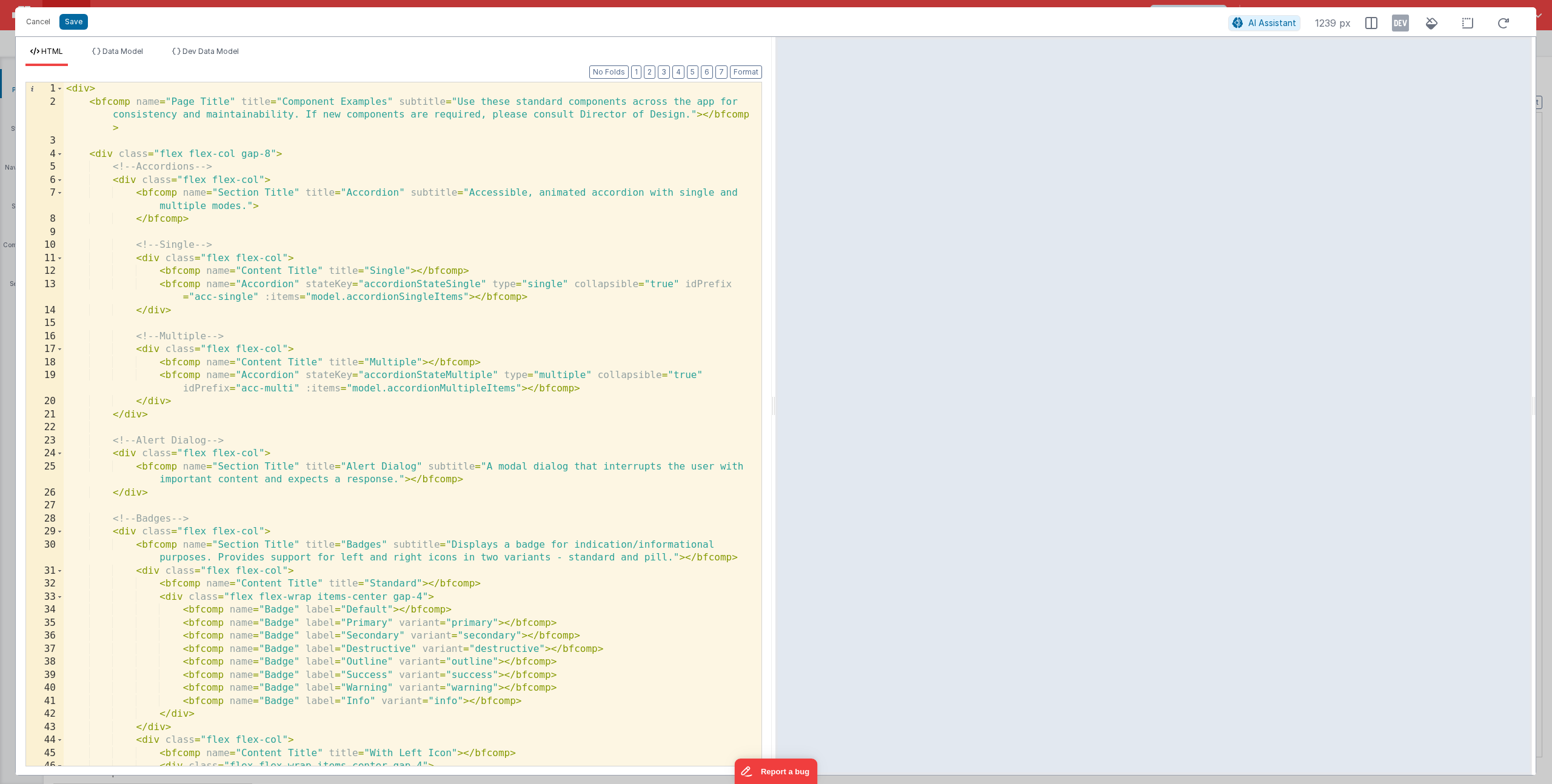
click at [476, 481] on div "< div > < bfcomp name = "Page Title" title = "Component Examples" subtitle = "U…" at bounding box center [408, 437] width 689 height 709
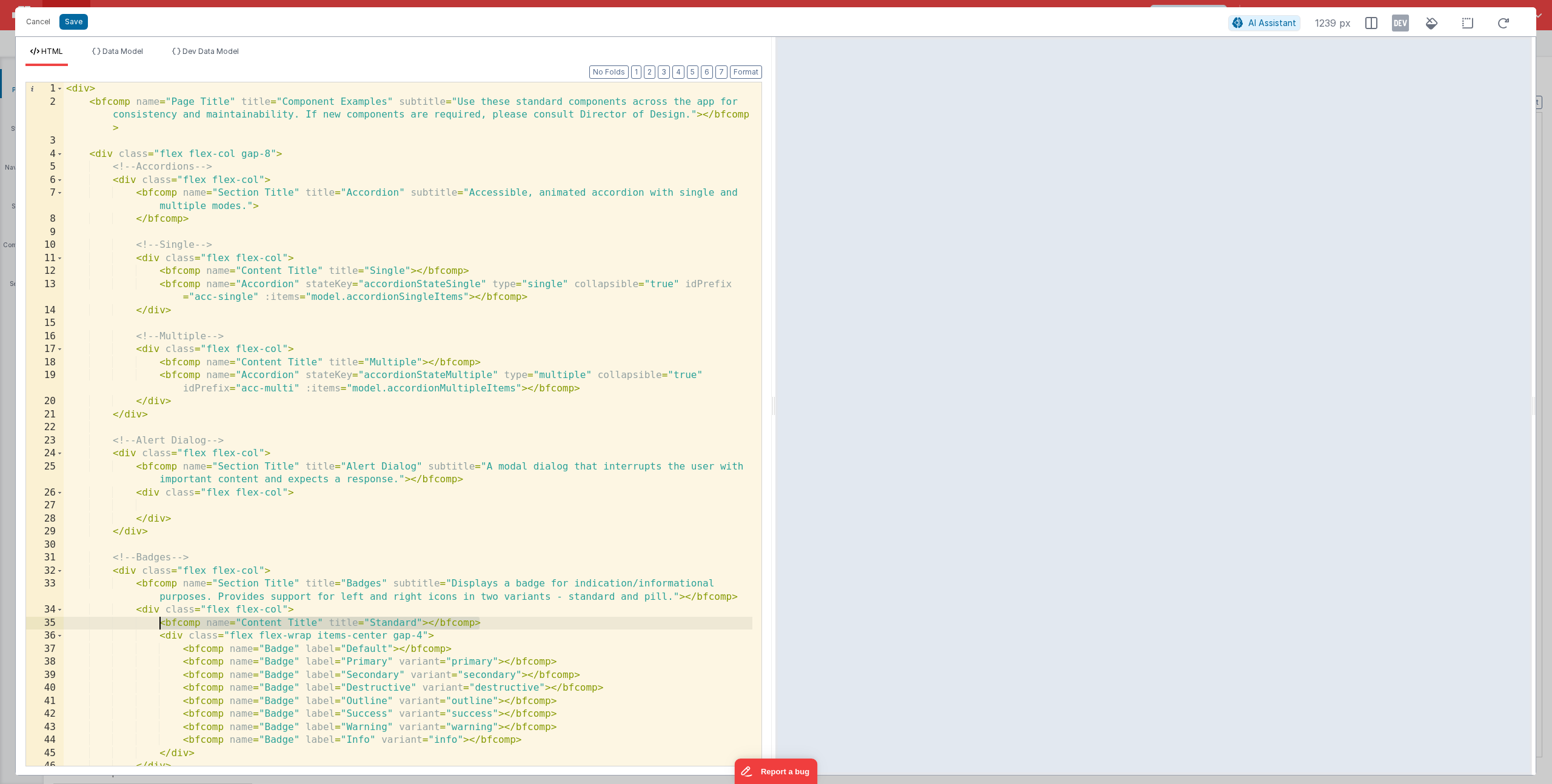
drag, startPoint x: 468, startPoint y: 623, endPoint x: 161, endPoint y: 624, distance: 307.0
click at [161, 624] on div "< div > < bfcomp name = "Page Title" title = "Component Examples" subtitle = "U…" at bounding box center [408, 437] width 689 height 709
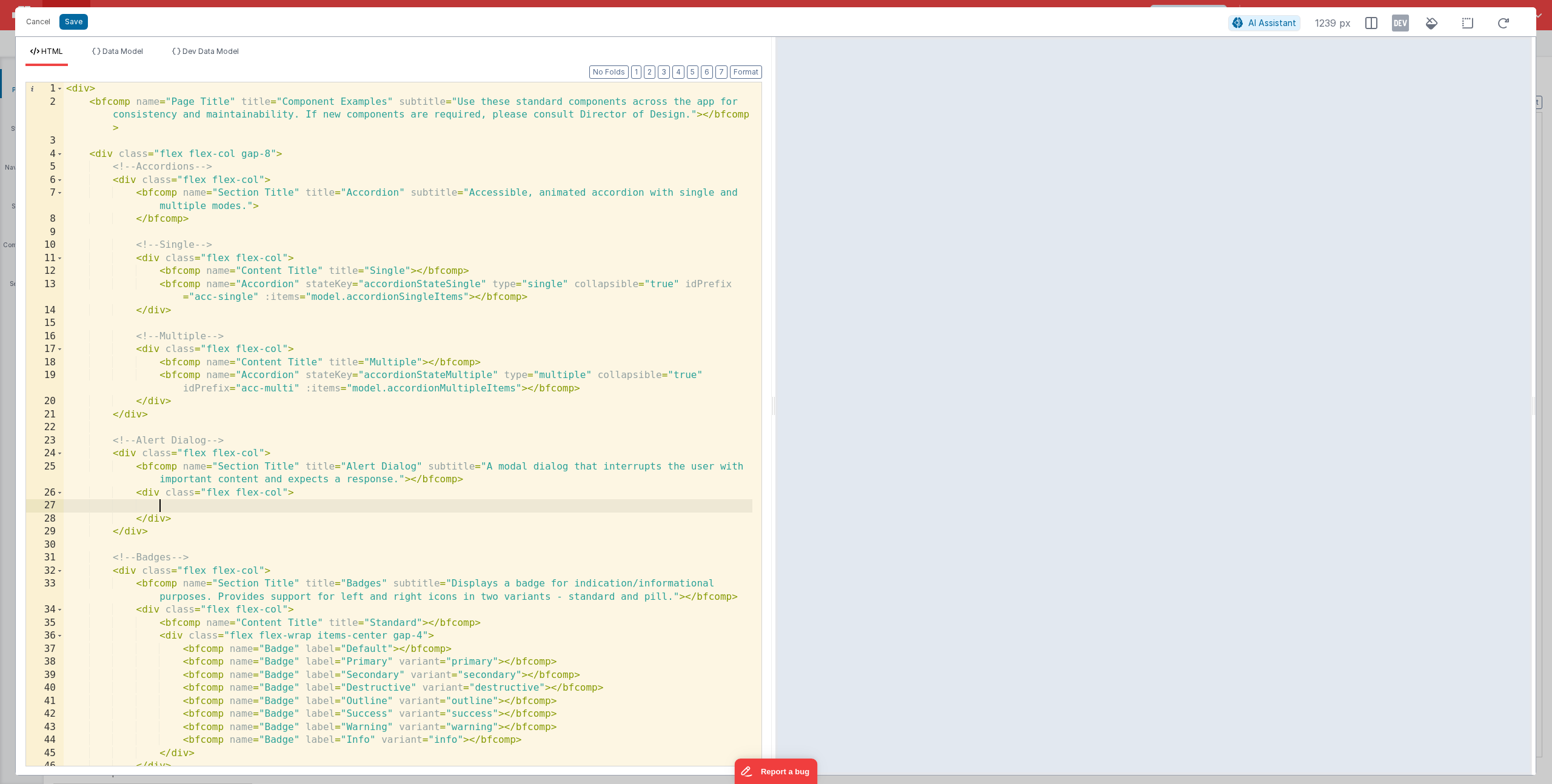
click at [180, 501] on div "< div > < bfcomp name = "Page Title" title = "Component Examples" subtitle = "U…" at bounding box center [408, 437] width 689 height 709
paste textarea
click at [386, 508] on div "< div > < bfcomp name = "Page Title" title = "Component Examples" subtitle = "U…" at bounding box center [408, 437] width 689 height 709
click at [504, 507] on div "< div > < bfcomp name = "Page Title" title = "Component Examples" subtitle = "U…" at bounding box center [408, 437] width 689 height 709
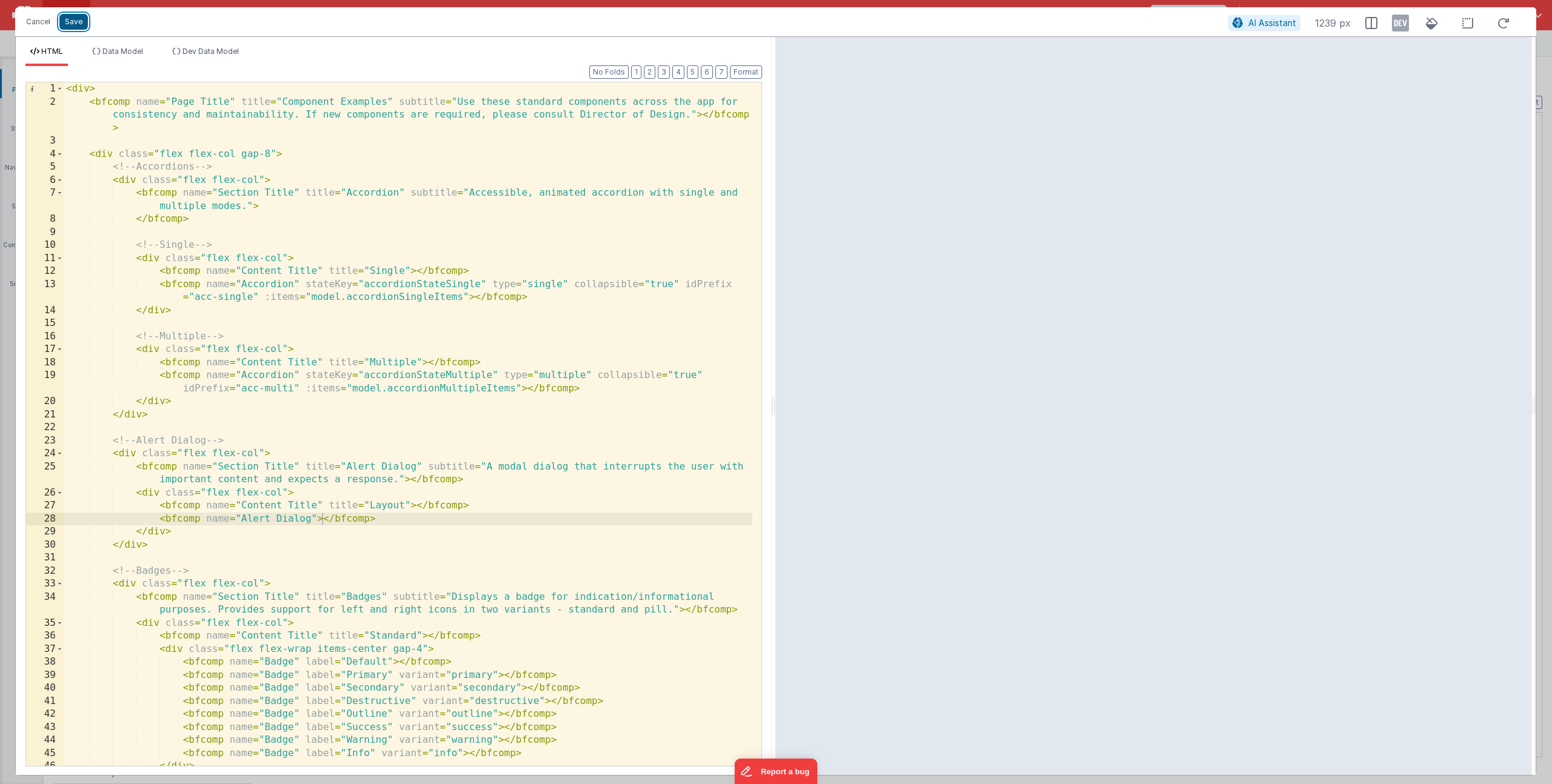
click at [77, 20] on button "Save" at bounding box center [74, 21] width 29 height 16
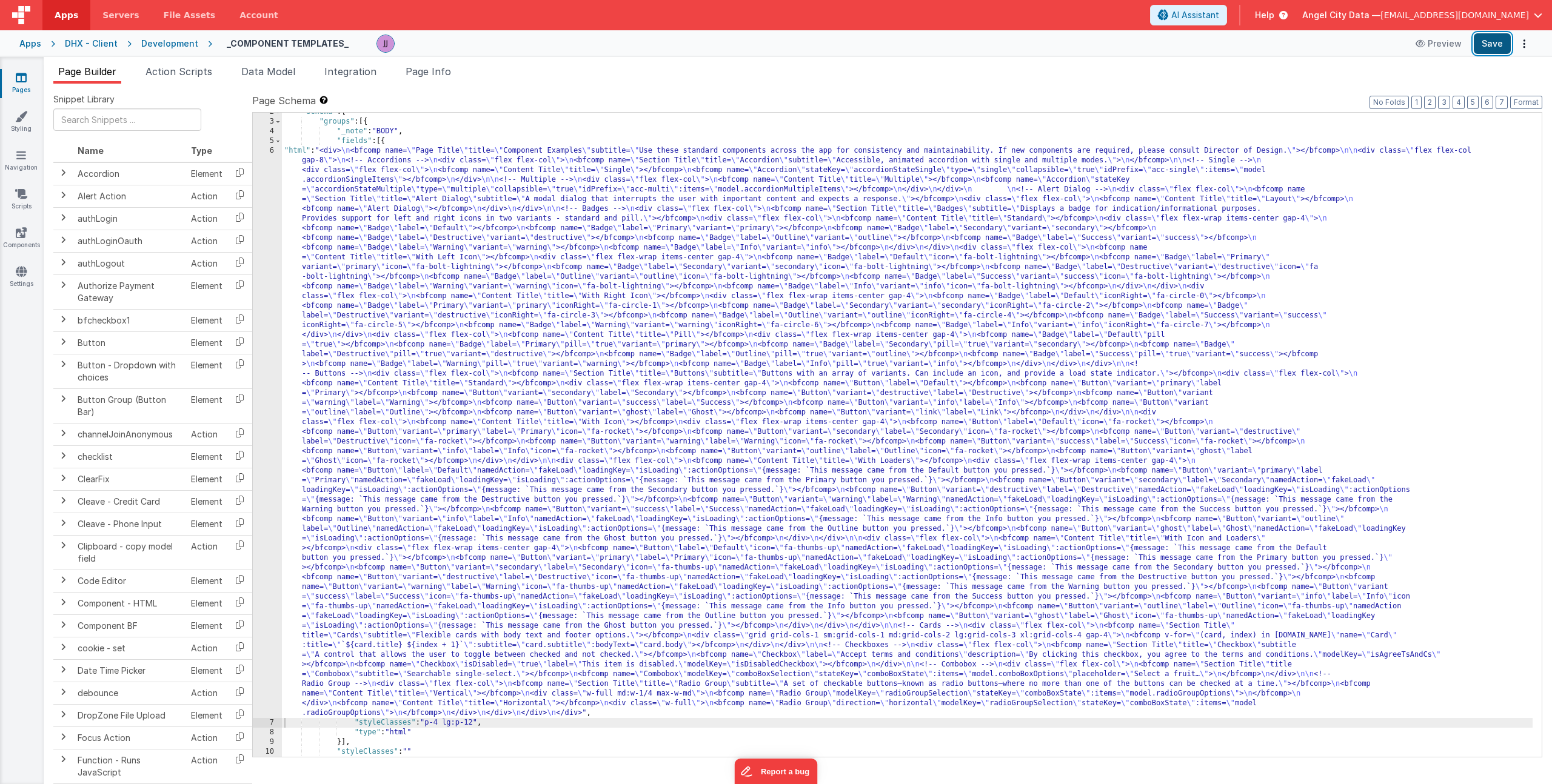
click at [1488, 42] on button "Save" at bounding box center [1492, 43] width 37 height 20
click at [445, 236] on div ""schema" : { "groups" : [{ "_note" : "BODY" , "fields" : [{ "html" : "<div> \n …" at bounding box center [907, 439] width 1251 height 663
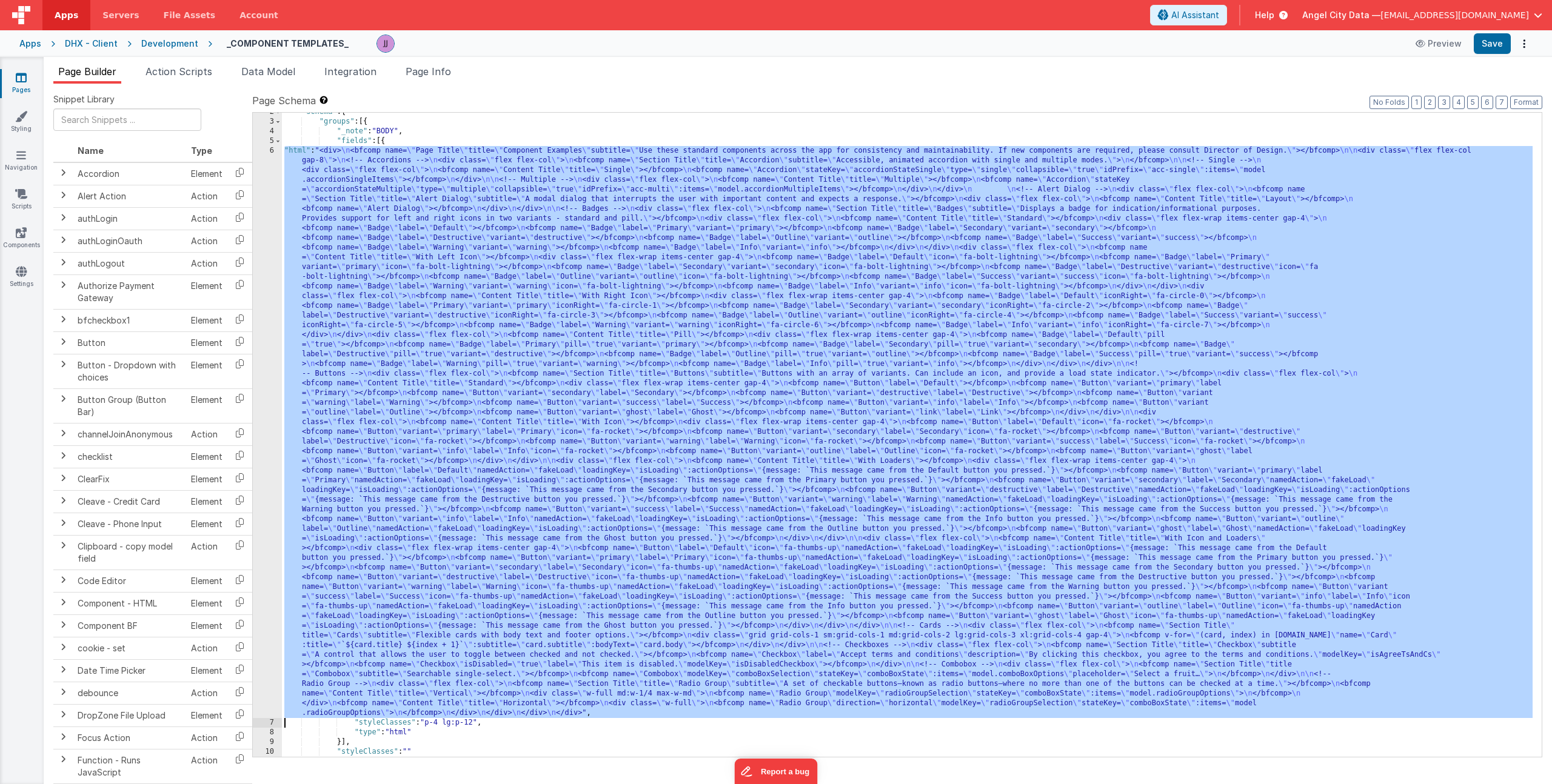
click at [258, 264] on div "6" at bounding box center [268, 432] width 29 height 572
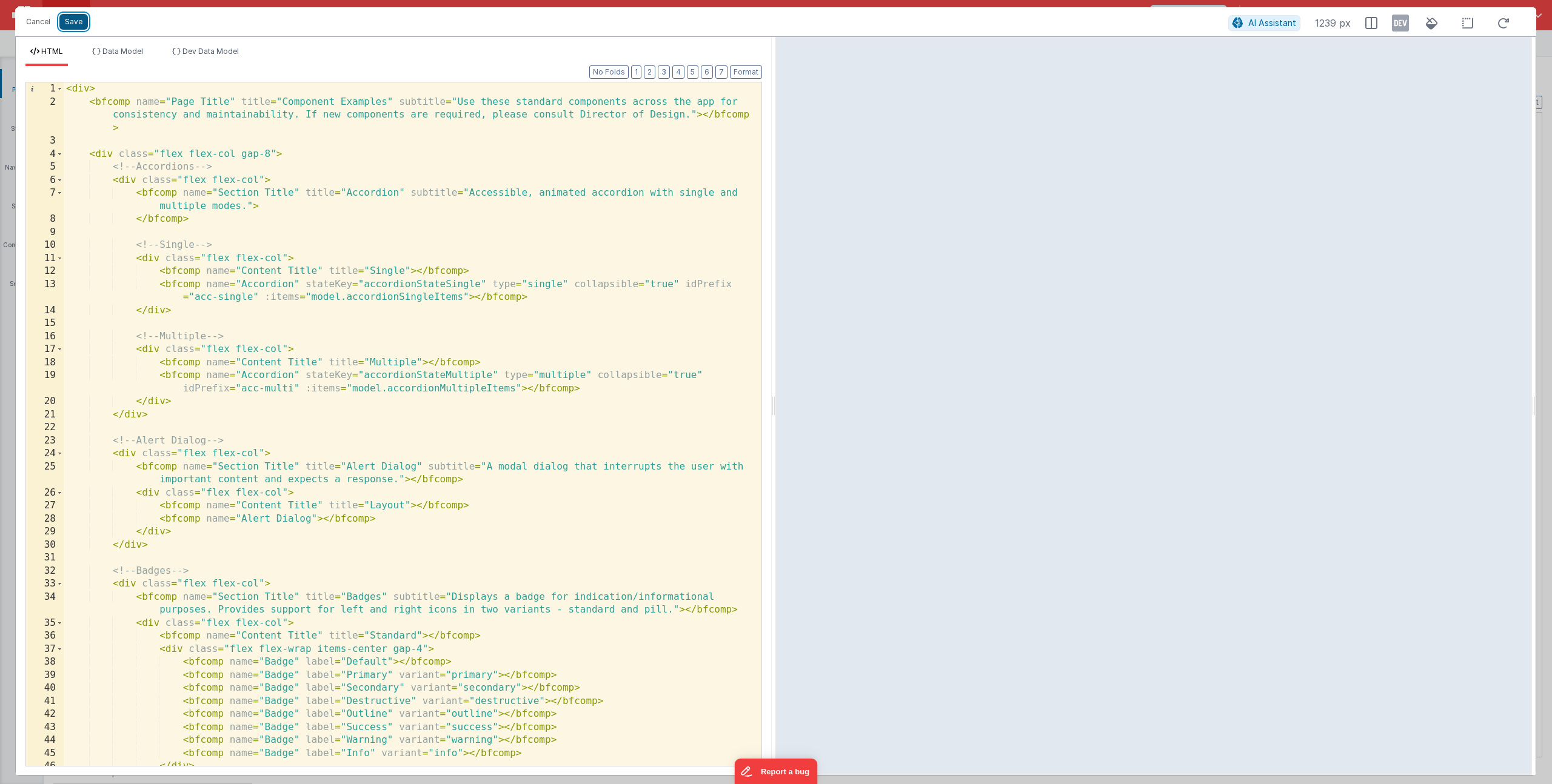
click at [75, 20] on button "Save" at bounding box center [74, 21] width 29 height 16
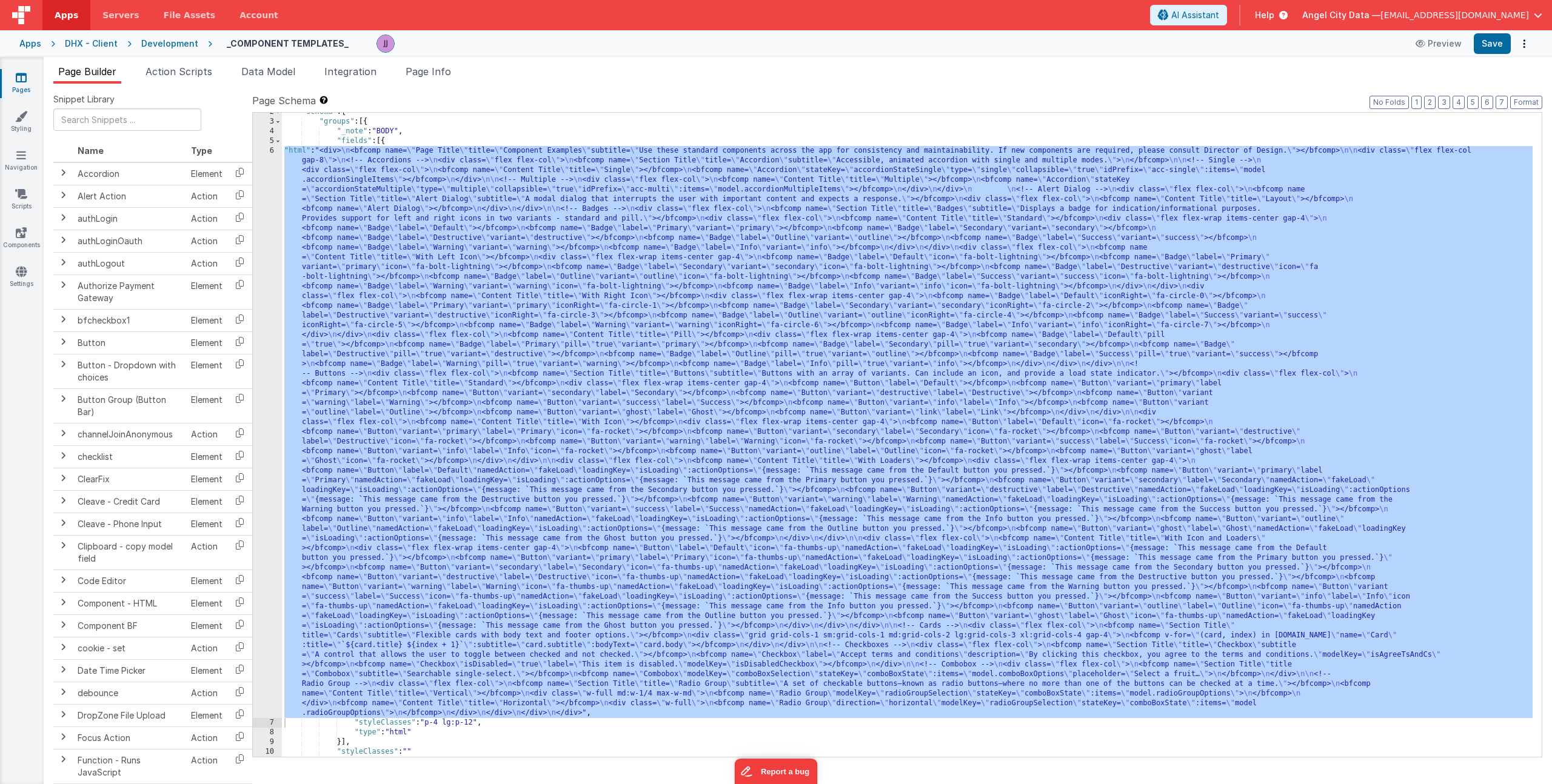
click at [457, 297] on div ""schema" : { "groups" : [{ "_note" : "BODY" , "fields" : [{ "html" : "<div> \n …" at bounding box center [907, 439] width 1251 height 663
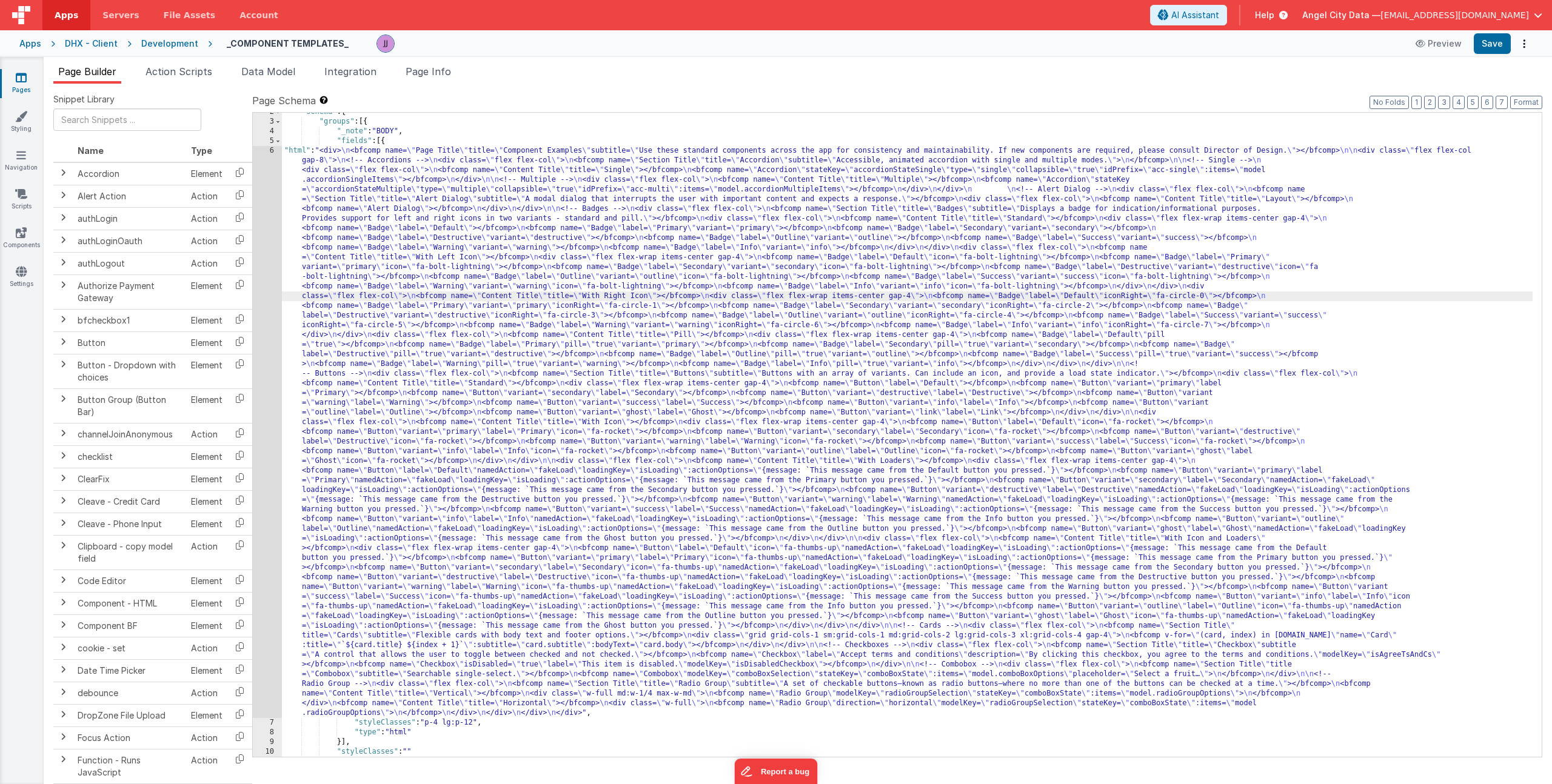
click at [271, 303] on div "6" at bounding box center [268, 432] width 29 height 572
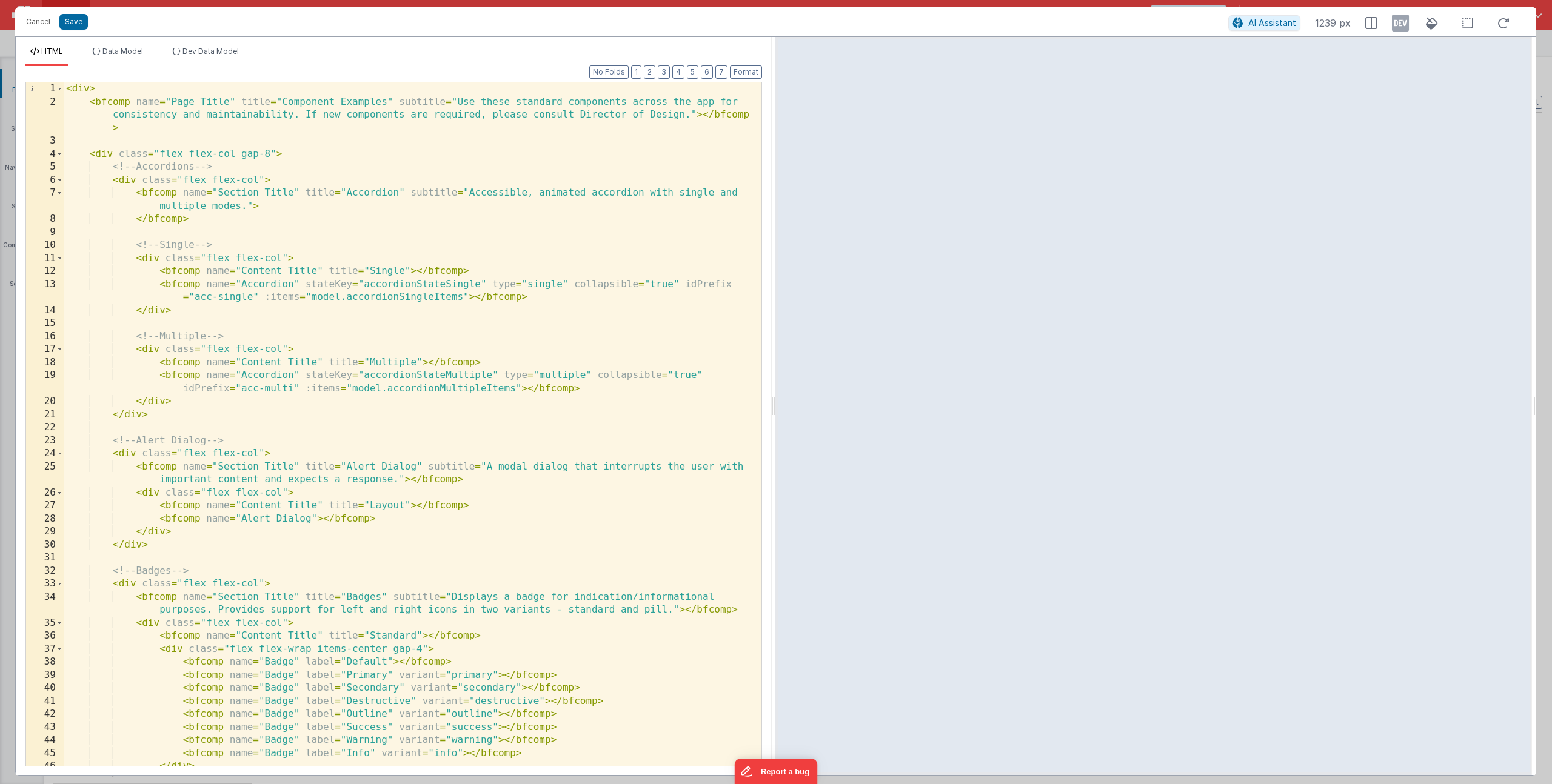
click at [313, 517] on div "< div > < bfcomp name = "Page Title" title = "Component Examples" subtitle = "U…" at bounding box center [408, 437] width 689 height 709
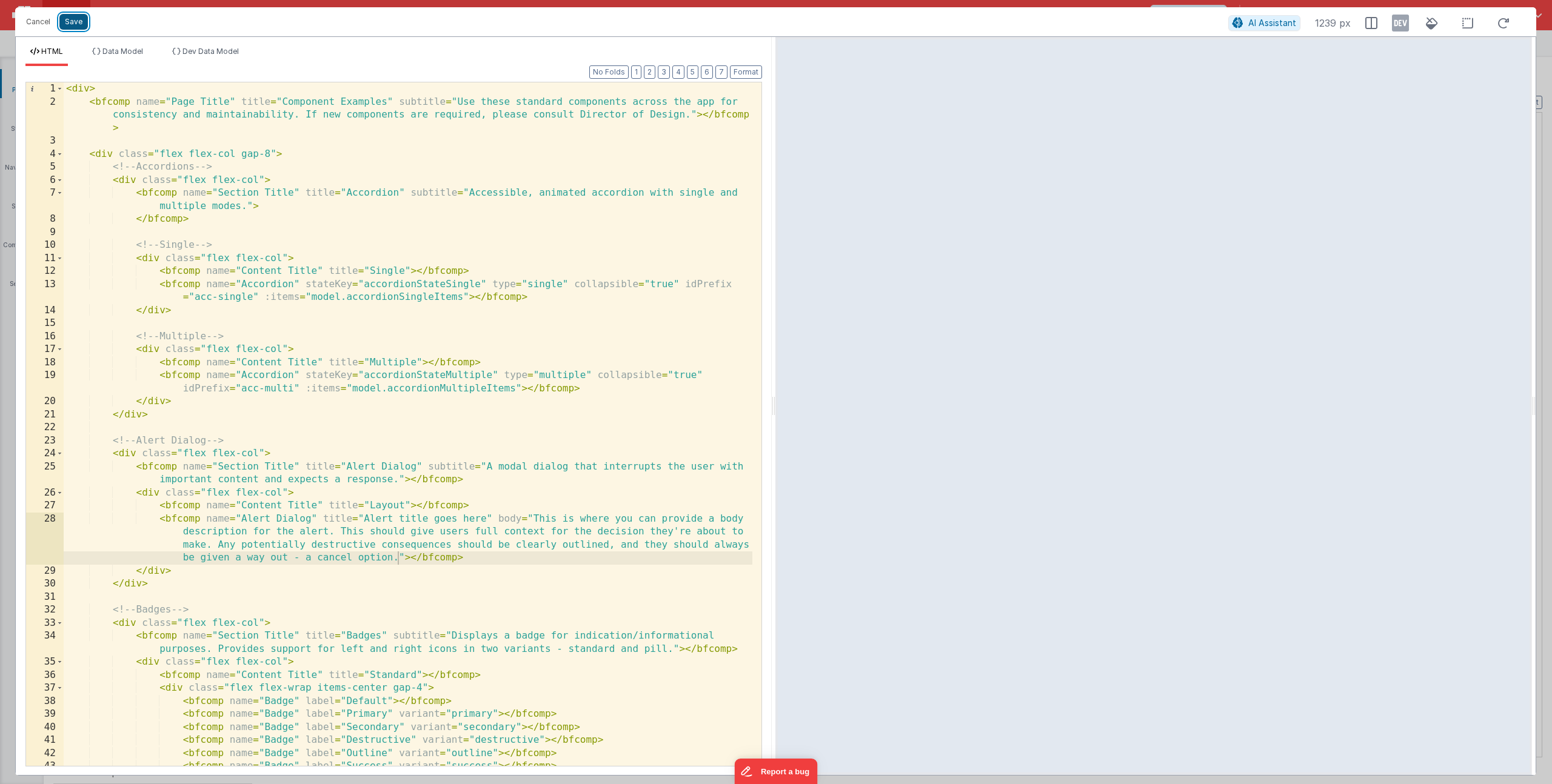
click at [67, 24] on button "Save" at bounding box center [74, 21] width 29 height 16
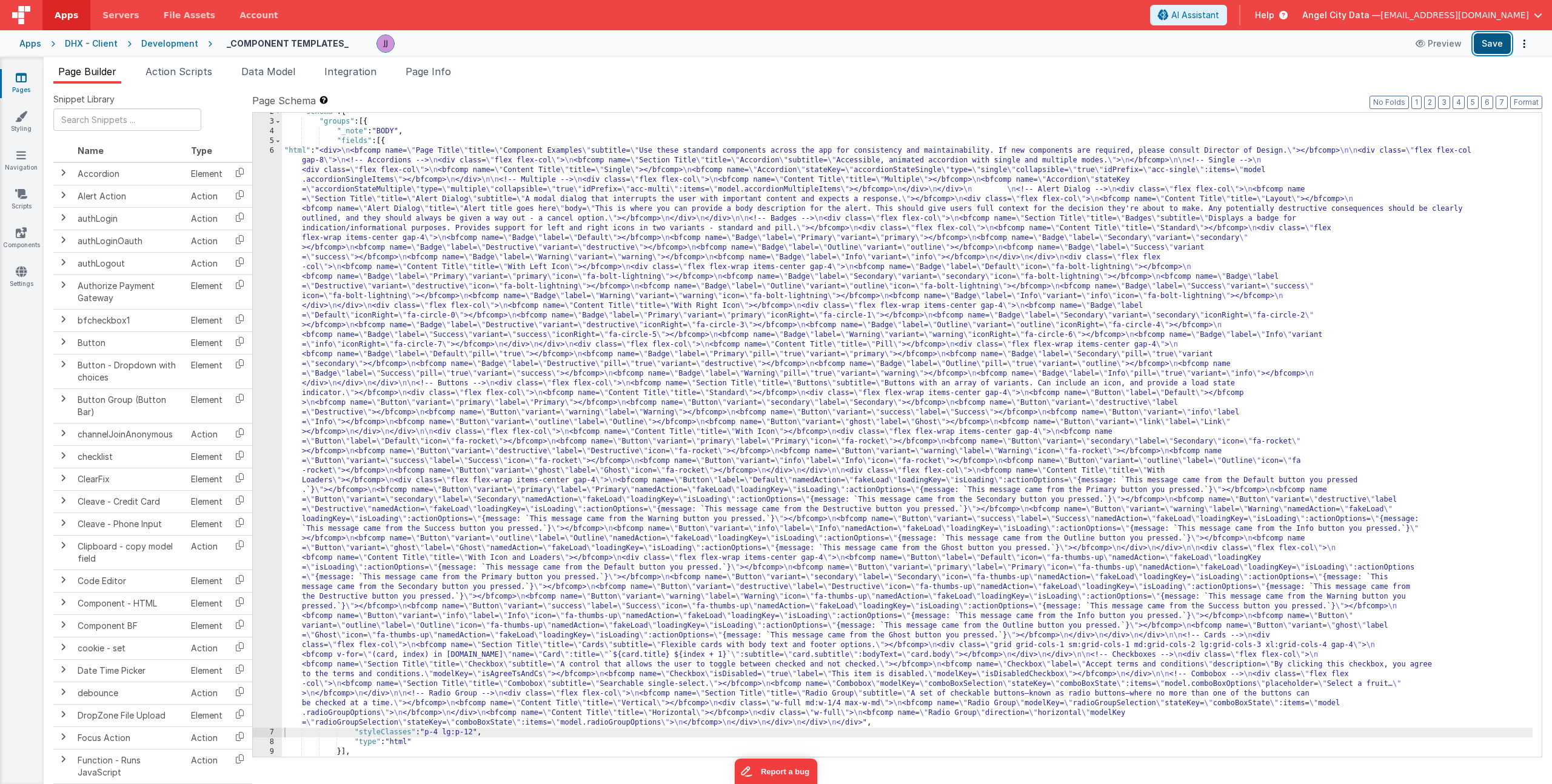
click at [1487, 41] on button "Save" at bounding box center [1492, 43] width 37 height 20
click at [18, 246] on link "Components" at bounding box center [20, 238] width 43 height 24
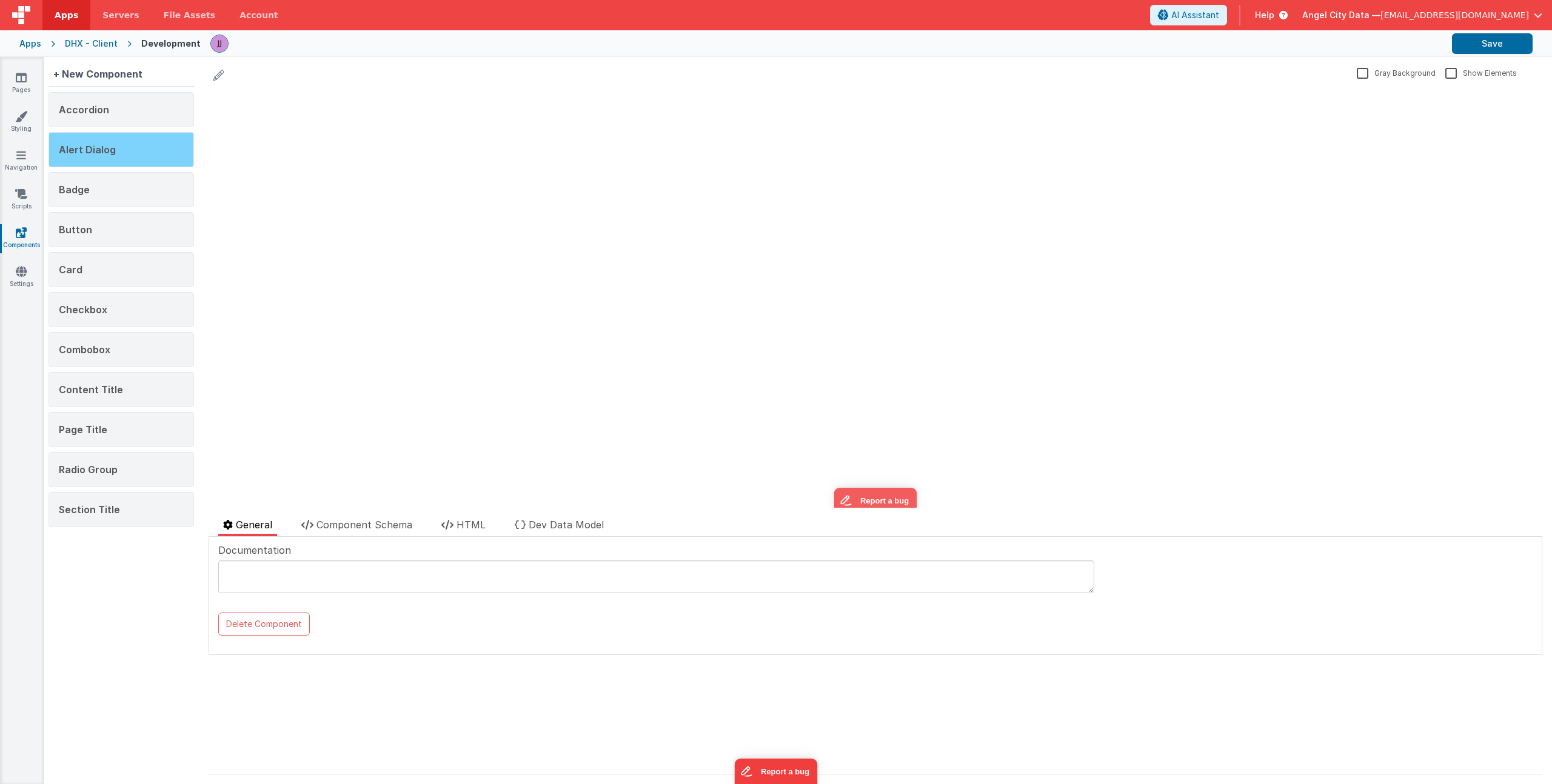
click at [113, 142] on div "Alert Dialog" at bounding box center [122, 150] width 145 height 35
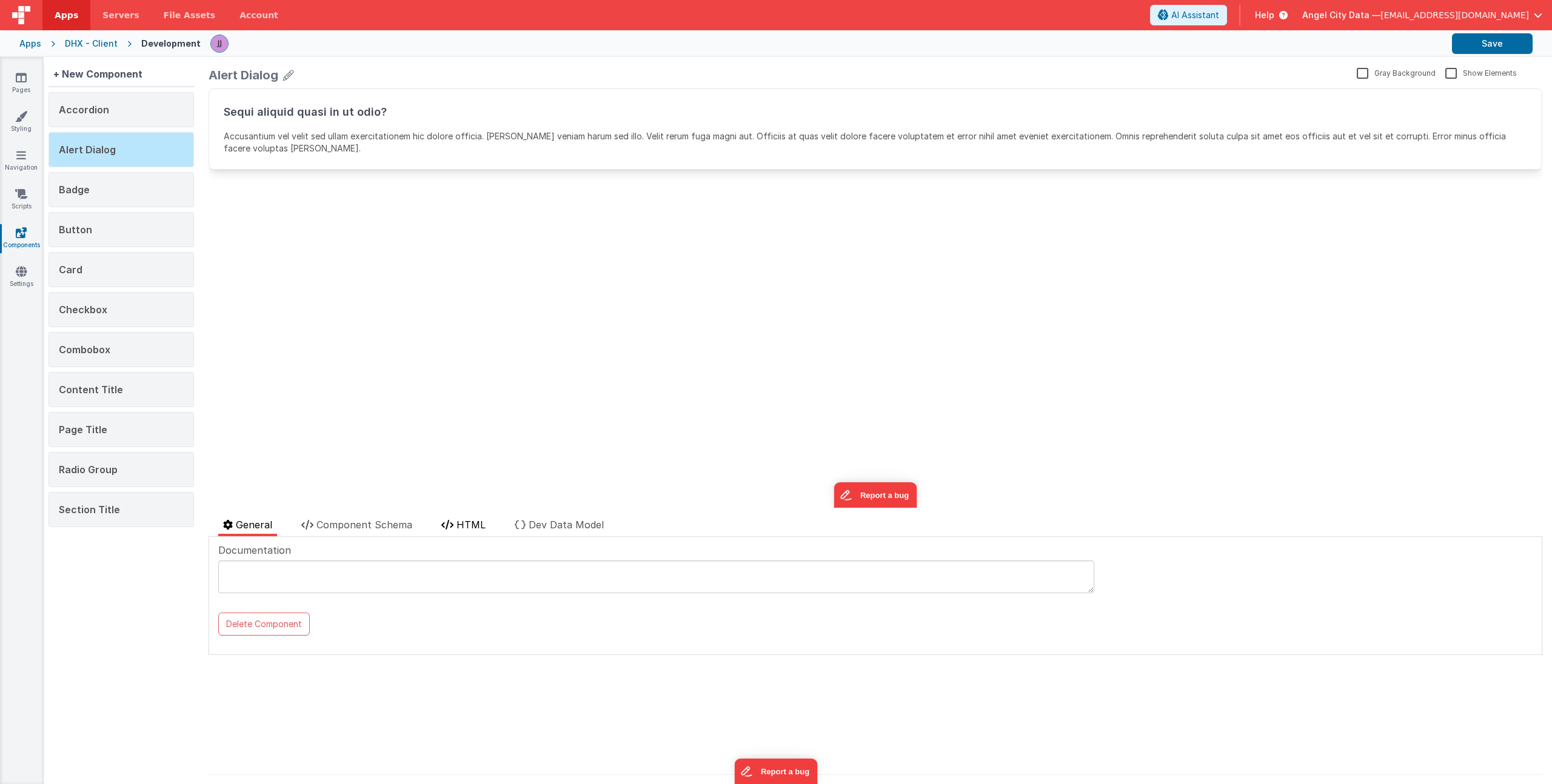
click at [478, 525] on span "HTML" at bounding box center [471, 525] width 29 height 12
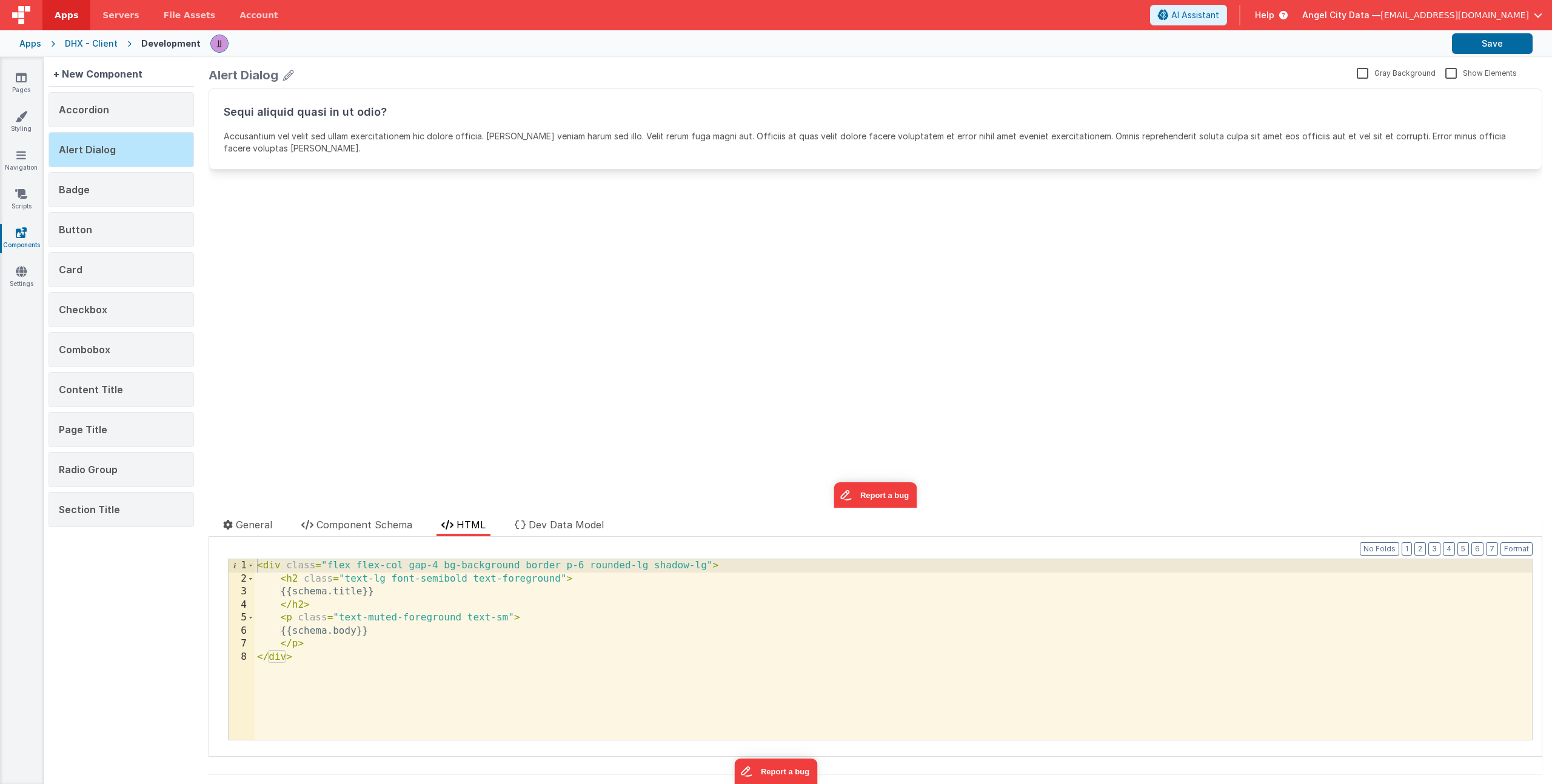
click at [357, 594] on div "< div class = "flex flex-col gap-4 bg-background border p-6 rounded-lg shadow-l…" at bounding box center [894, 663] width 1278 height 207
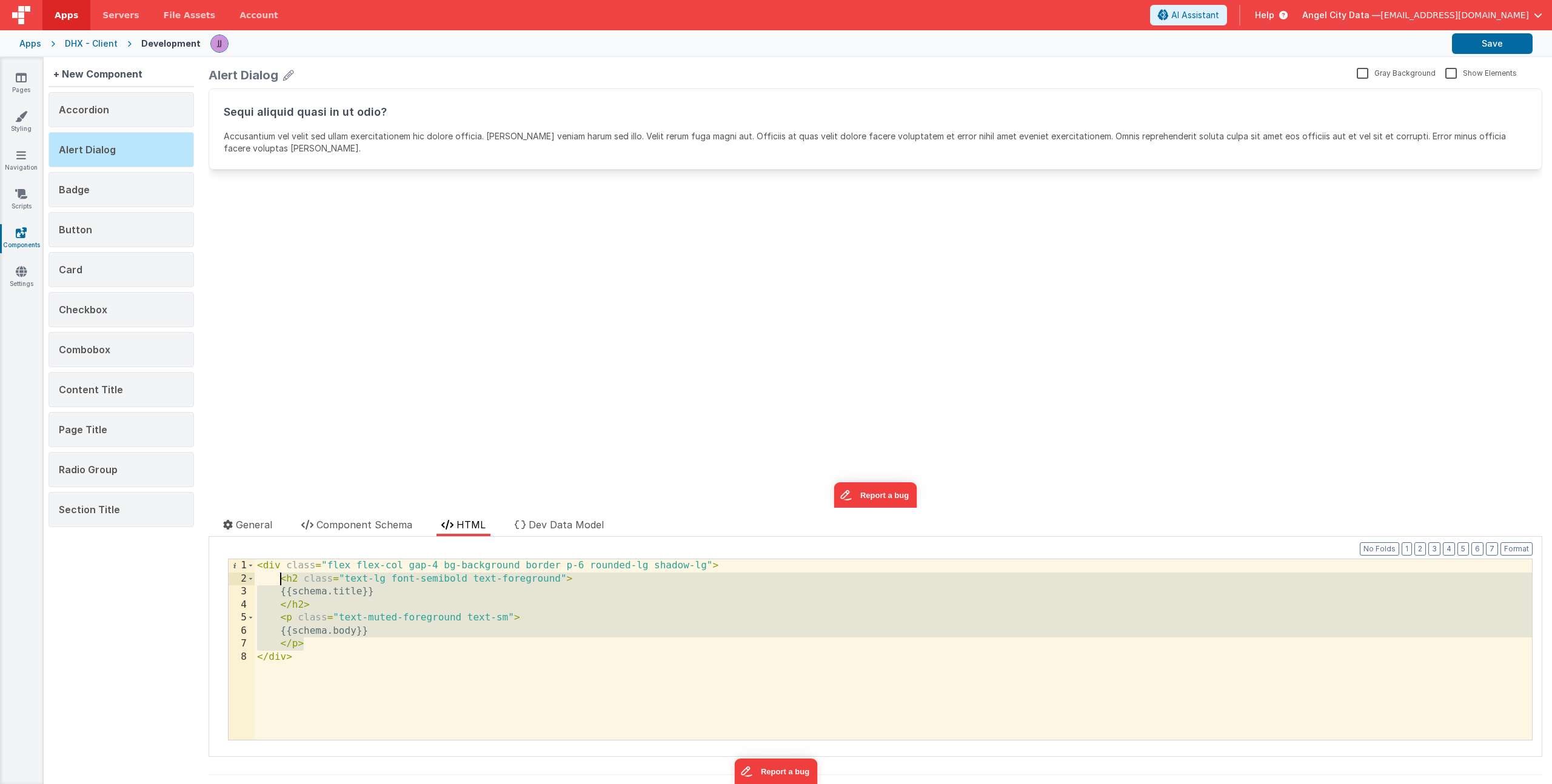
drag, startPoint x: 312, startPoint y: 643, endPoint x: 282, endPoint y: 577, distance: 72.5
click at [282, 577] on div "< div class = "flex flex-col gap-4 bg-background border p-6 rounded-lg shadow-l…" at bounding box center [894, 663] width 1278 height 207
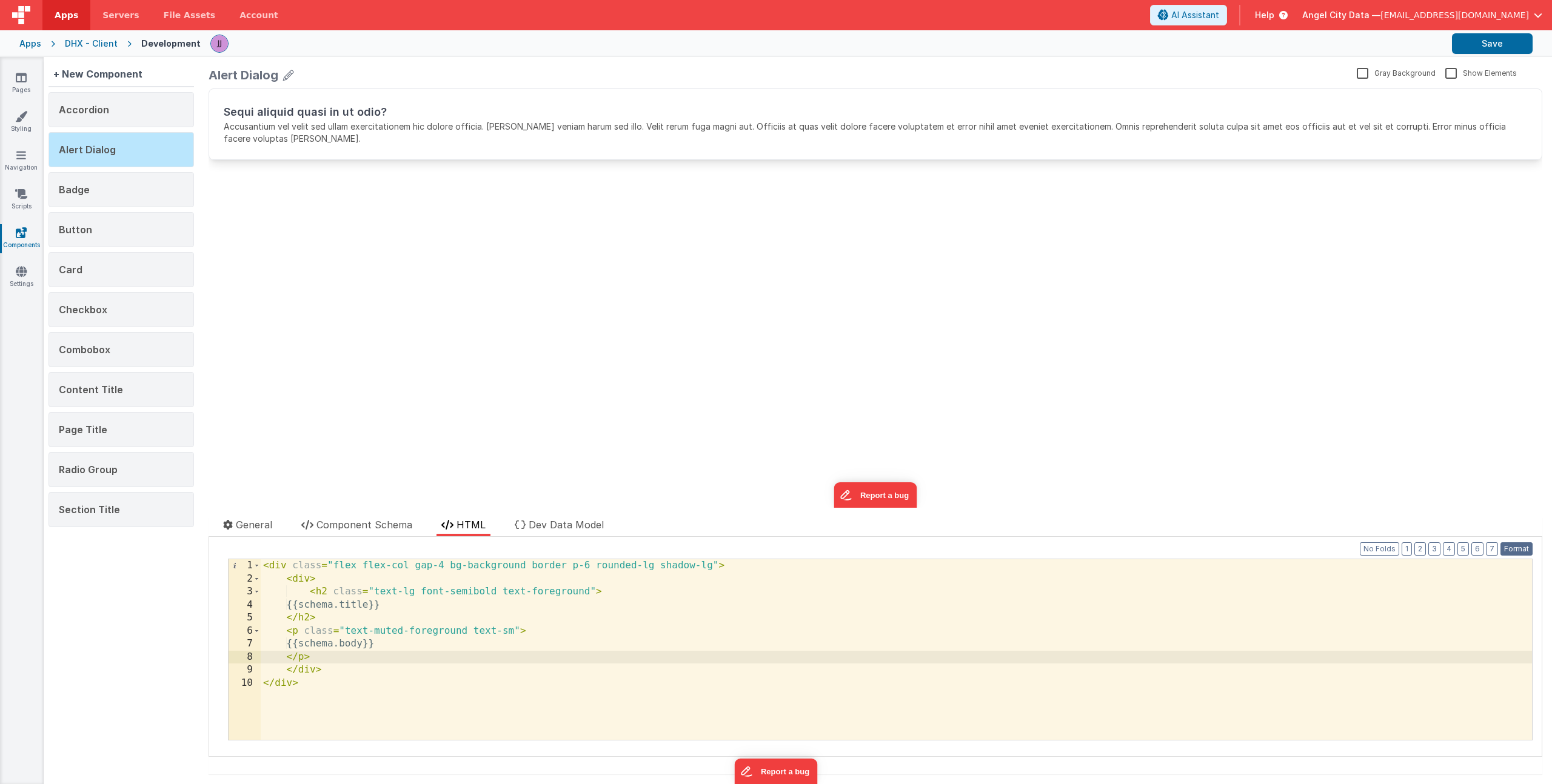
click at [1506, 545] on button "Format" at bounding box center [1516, 549] width 32 height 13
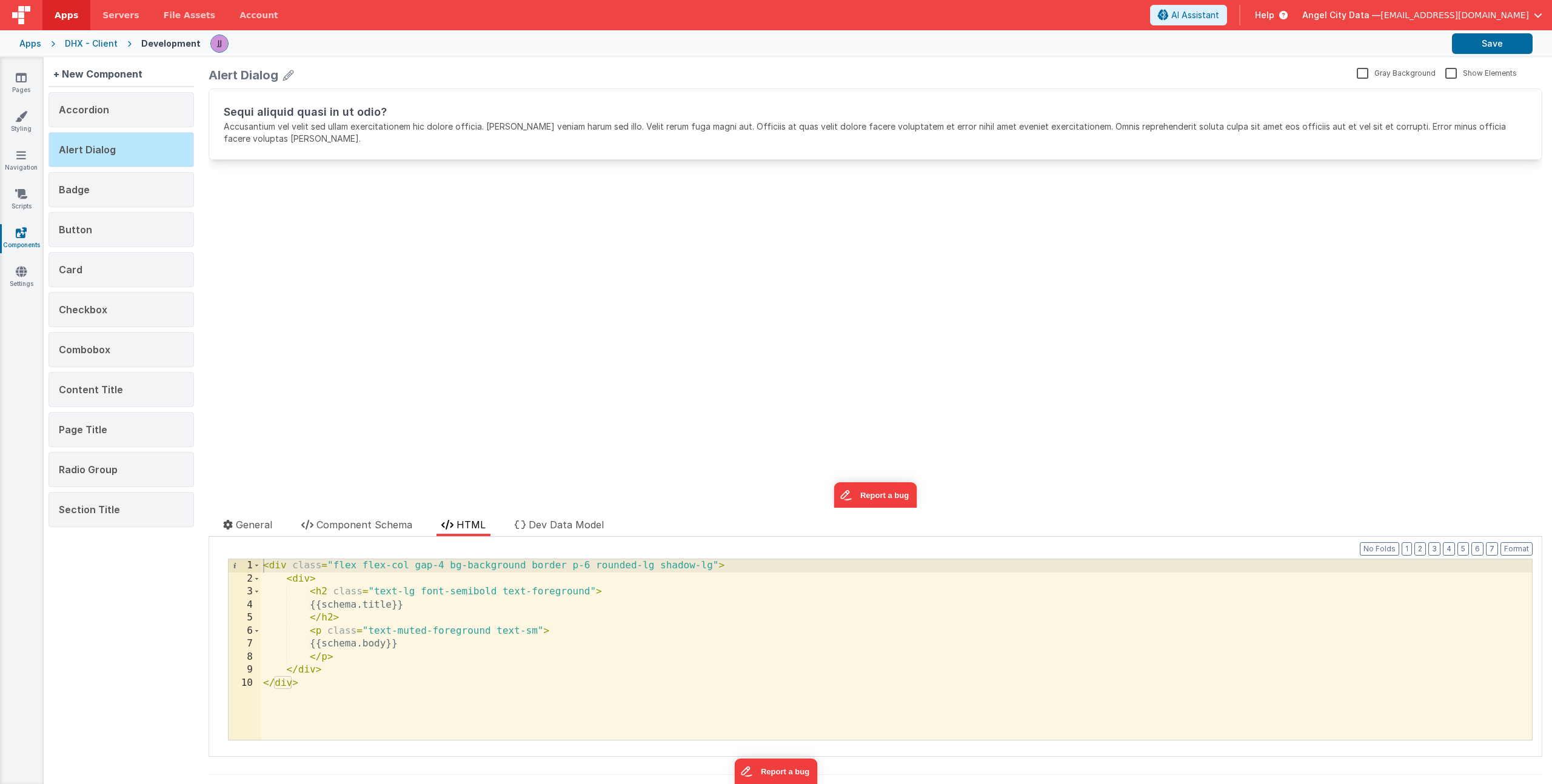
click at [312, 577] on div "< div class = "flex flex-col gap-4 bg-background border p-6 rounded-lg shadow-l…" at bounding box center [896, 663] width 1271 height 207
click at [1507, 40] on button "Save" at bounding box center [1492, 43] width 81 height 20
click at [344, 655] on div "< div class = "flex flex-col gap-4 bg-background border p-6 rounded-lg shadow-l…" at bounding box center [896, 663] width 1271 height 207
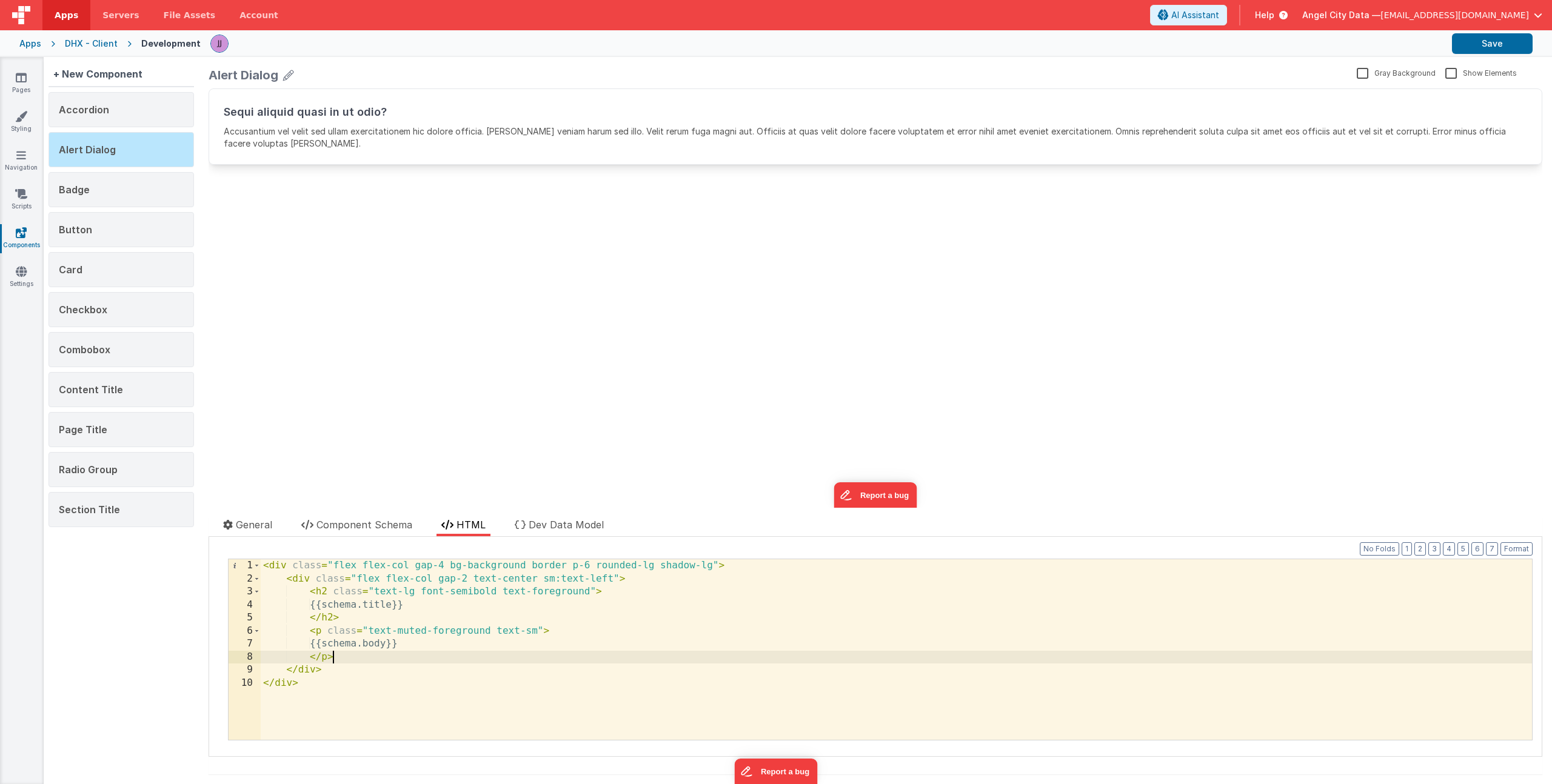
click at [339, 670] on div "< div class = "flex flex-col gap-4 bg-background border p-6 rounded-lg shadow-l…" at bounding box center [896, 663] width 1271 height 207
click at [287, 569] on div "< div class = "flex flex-col gap-4 bg-background border p-6 rounded-lg shadow-l…" at bounding box center [896, 663] width 1271 height 207
click at [308, 580] on div "< div role = "alertdialog" class = "flex flex-col gap-4 bg-background border p-…" at bounding box center [896, 663] width 1271 height 207
click at [329, 670] on div "< div role = "alertdialog" class = "flex flex-col gap-4 bg-background border p-…" at bounding box center [896, 663] width 1271 height 207
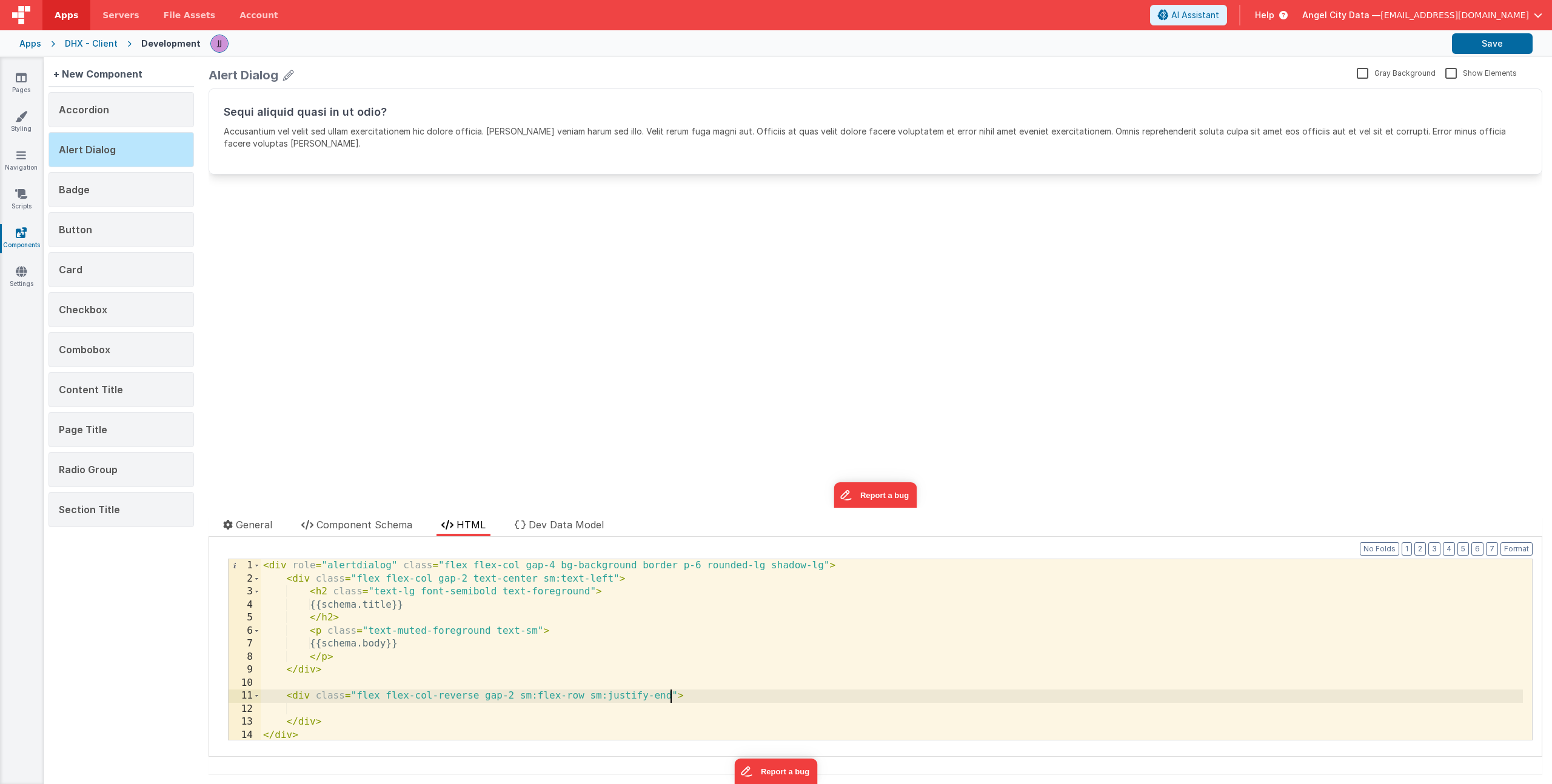
click at [337, 704] on div "< div role = "alertdialog" class = "flex flex-col gap-4 bg-background border p-…" at bounding box center [891, 663] width 1262 height 207
drag, startPoint x: 1514, startPoint y: 47, endPoint x: 1511, endPoint y: 53, distance: 6.7
click at [1513, 47] on button "Save" at bounding box center [1492, 43] width 81 height 20
click at [346, 526] on span "Component Schema" at bounding box center [365, 525] width 96 height 12
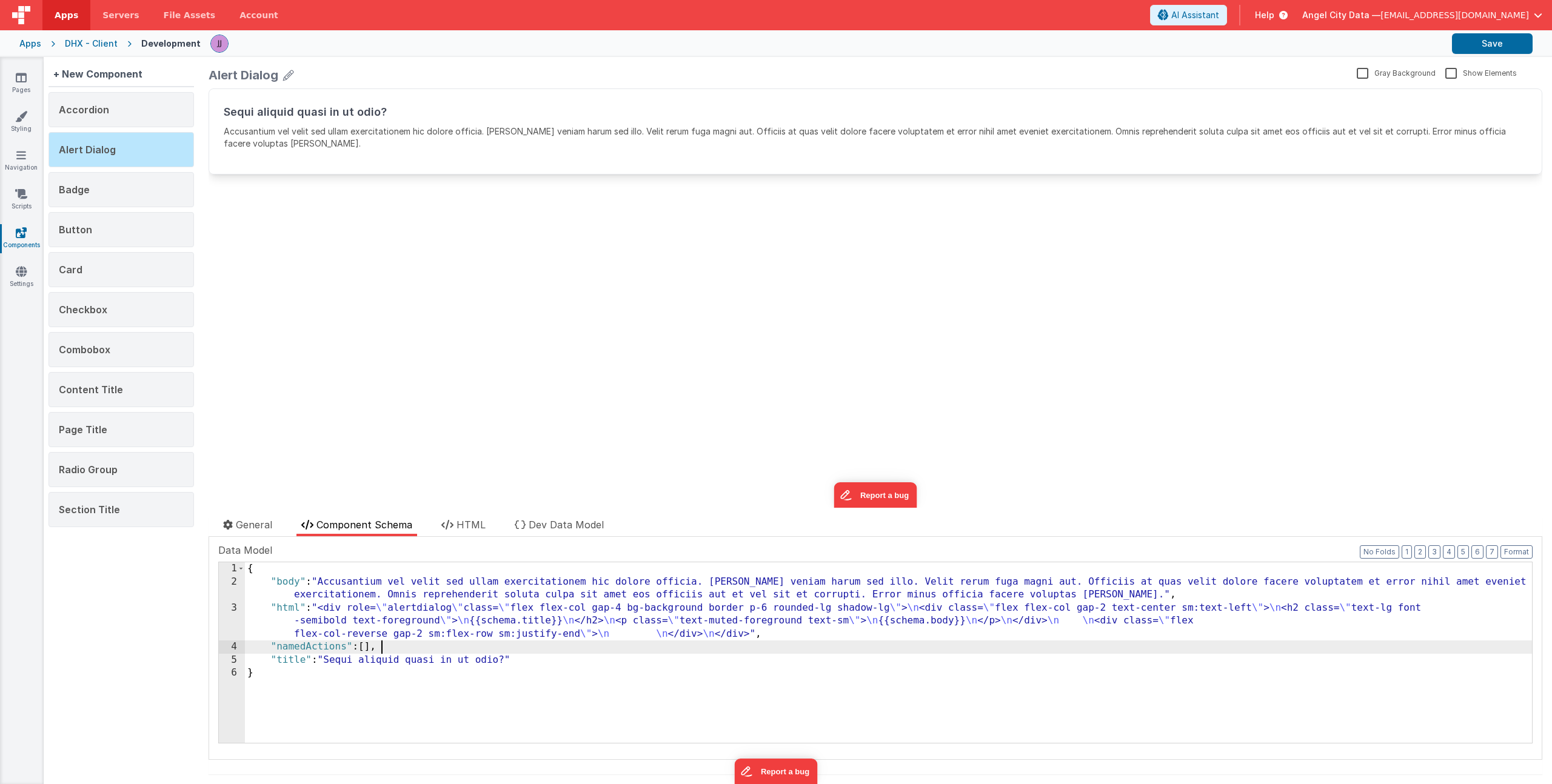
click at [383, 645] on div "{ "body" : "Accusantium vel velit sed ullam exercitationem hic dolore officia. …" at bounding box center [888, 665] width 1287 height 207
drag, startPoint x: 383, startPoint y: 647, endPoint x: 268, endPoint y: 650, distance: 115.0
click at [268, 650] on div "{ "body" : "Accusantium vel velit sed ullam exercitationem hic dolore officia. …" at bounding box center [888, 665] width 1287 height 207
click at [376, 645] on div "{ "body" : "Accusantium vel velit sed ullam exercitationem hic dolore officia. …" at bounding box center [888, 665] width 1287 height 207
click at [376, 647] on div "{ "body" : "Accusantium vel velit sed ullam exercitationem hic dolore officia. …" at bounding box center [888, 665] width 1287 height 207
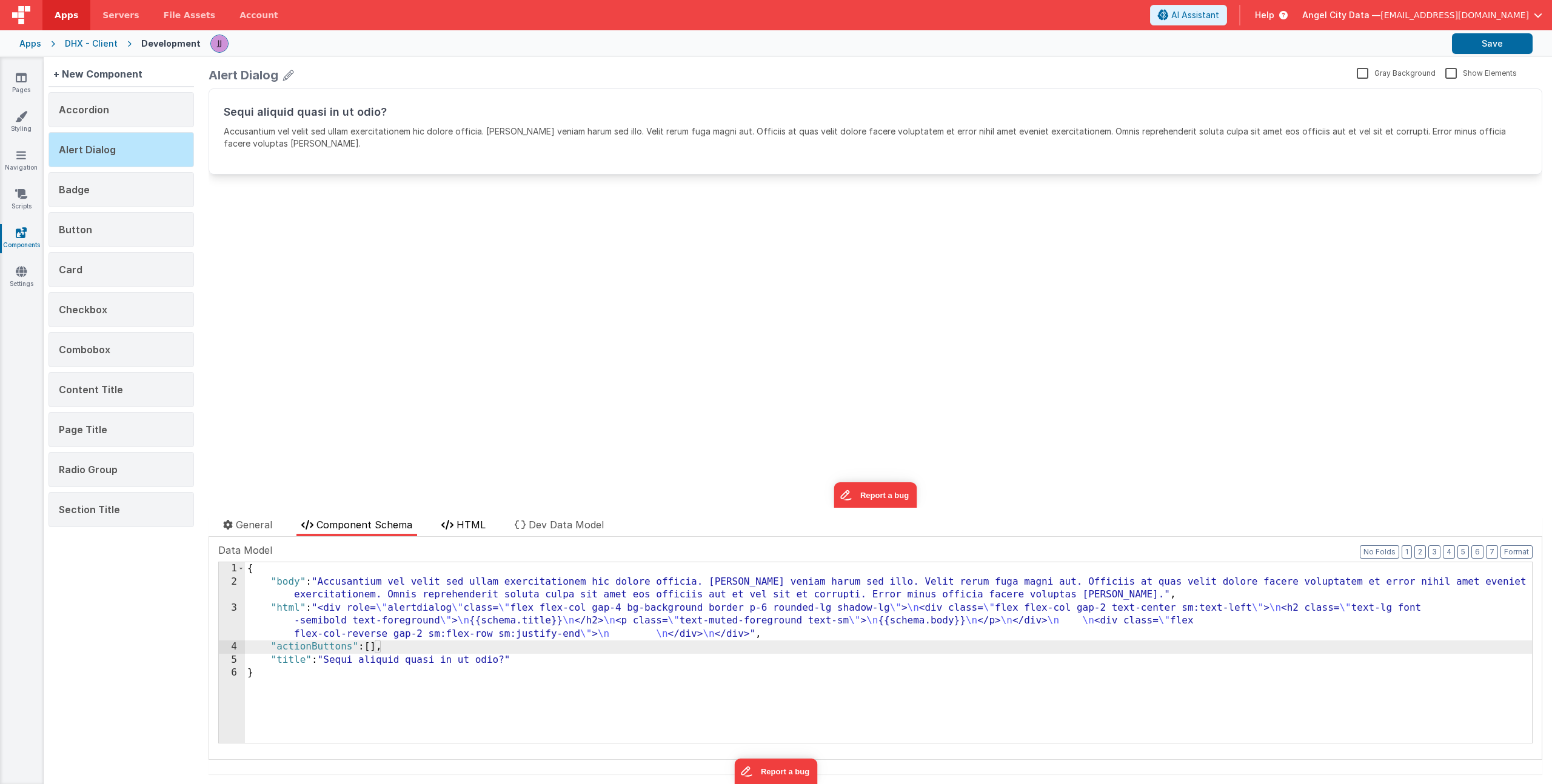
click at [461, 525] on span "HTML" at bounding box center [471, 525] width 29 height 12
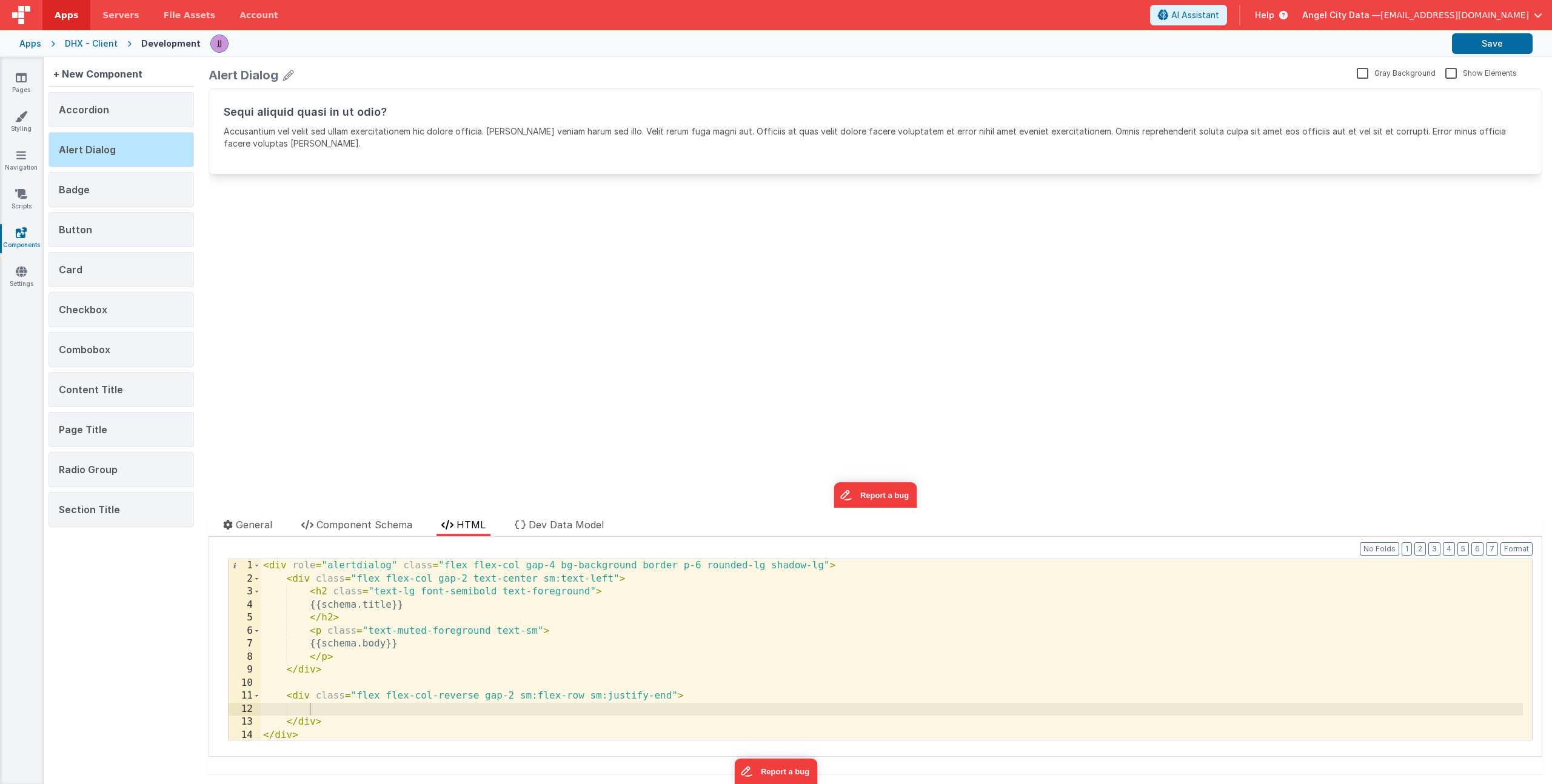
click at [319, 711] on div "< div role = "alertdialog" class = "flex flex-col gap-4 bg-background border p-…" at bounding box center [891, 663] width 1262 height 207
click at [402, 520] on span "Component Schema" at bounding box center [365, 525] width 96 height 12
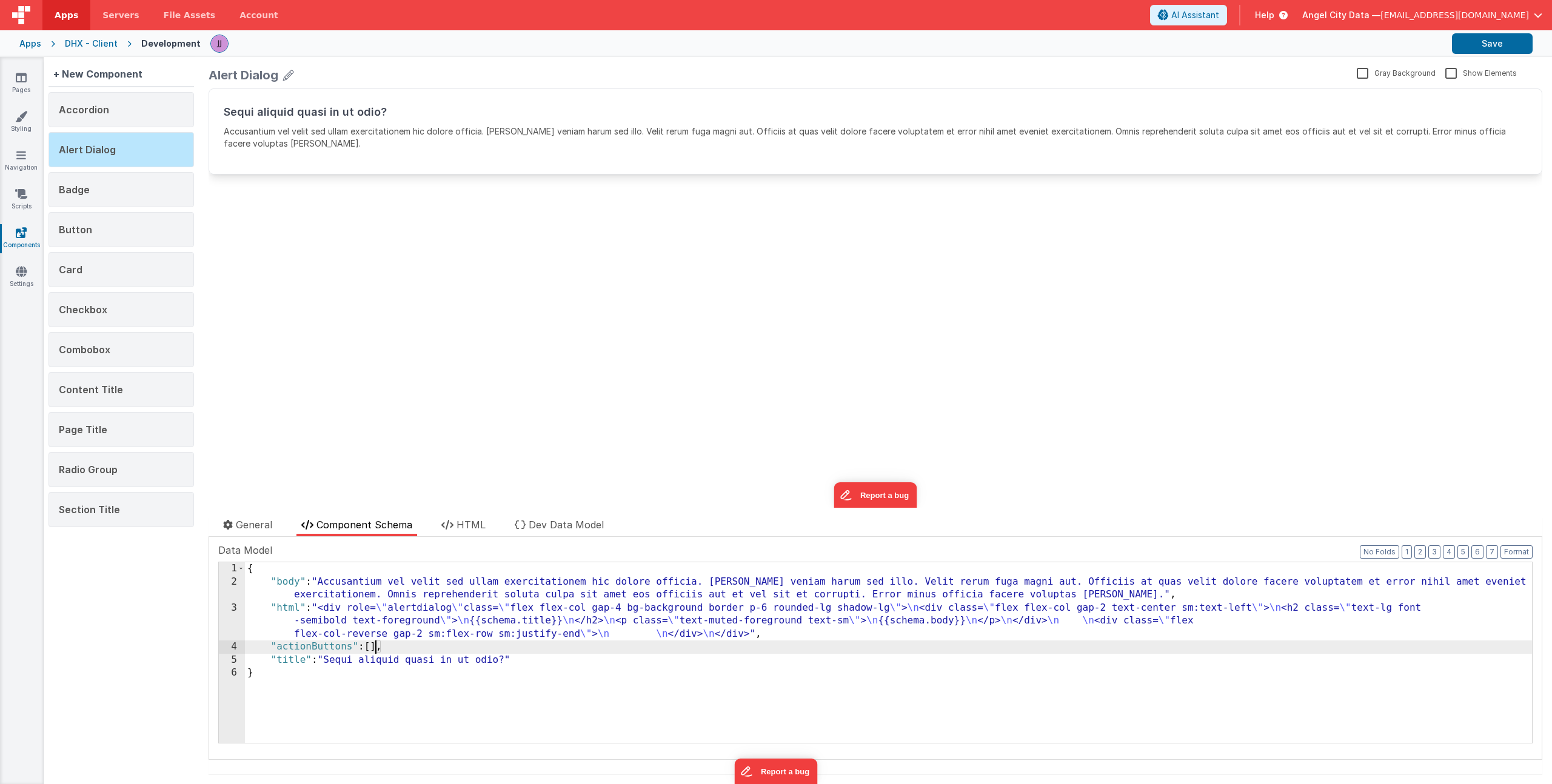
click at [375, 645] on div "{ "body" : "Accusantium vel velit sed ullam exercitationem hic dolore officia. …" at bounding box center [888, 665] width 1287 height 207
click at [1496, 40] on button "Save" at bounding box center [1492, 43] width 81 height 20
click at [100, 239] on div "Button" at bounding box center [122, 230] width 145 height 35
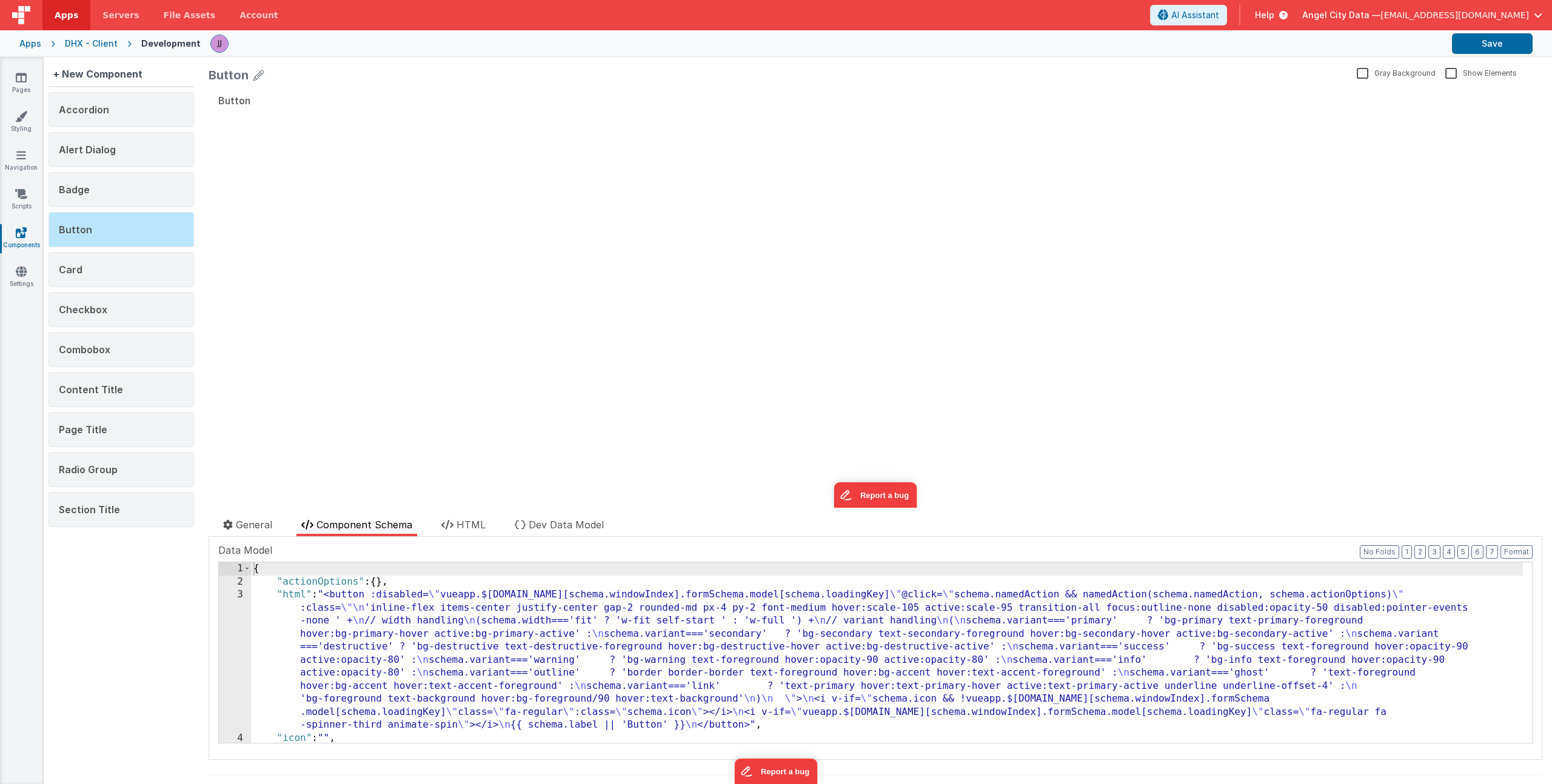
click at [457, 513] on div "Button Gray Background Show Elements General Component Schema HTML Dev Data Mod…" at bounding box center [875, 421] width 1353 height 727
click at [454, 521] on icon at bounding box center [447, 525] width 12 height 10
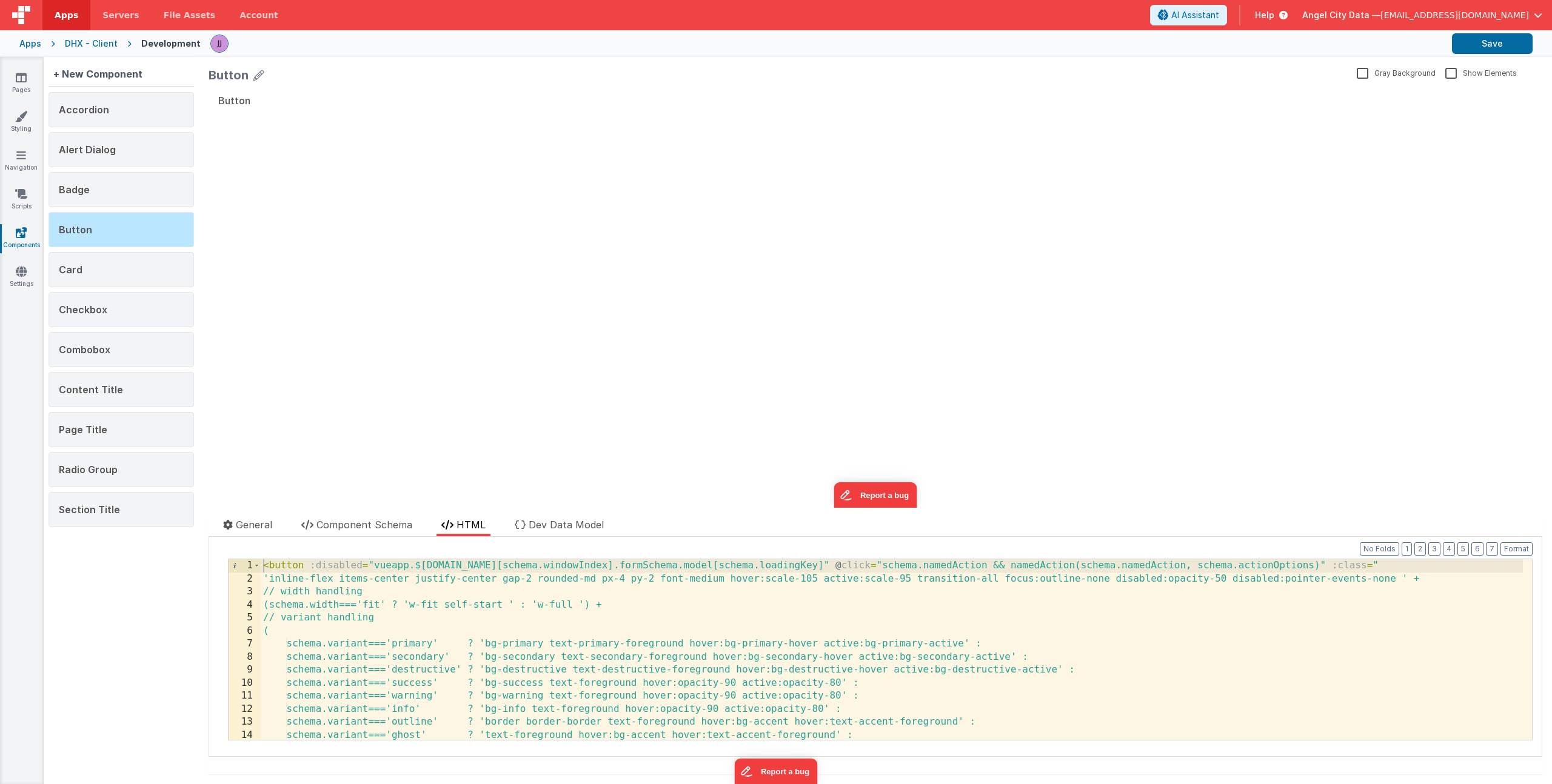
click at [465, 605] on div "< button :disabled = "vueapp.$store.state.wndw.windows[schema.windowIndex].form…" at bounding box center [891, 663] width 1262 height 207
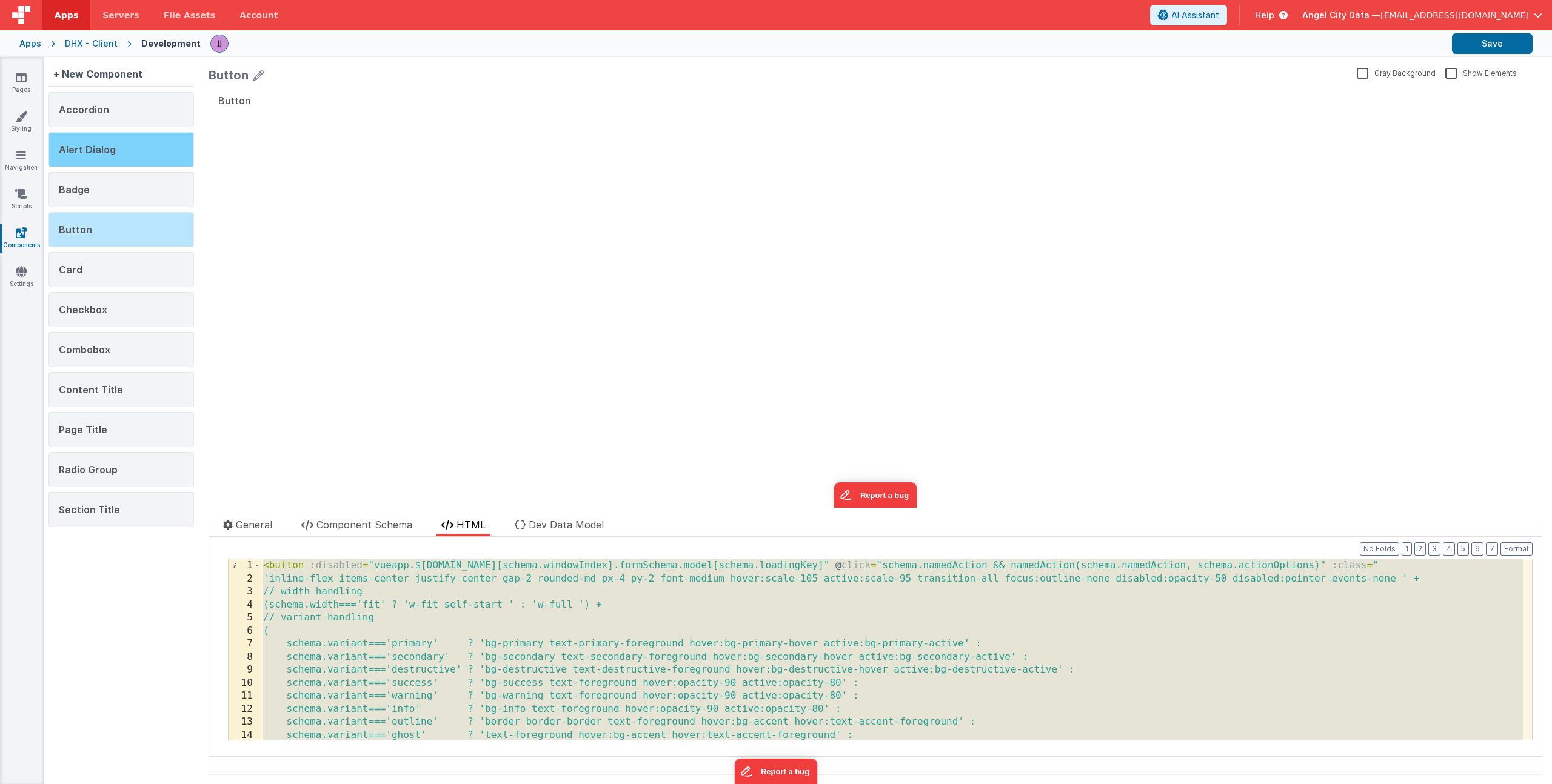
click at [111, 155] on span "Alert Dialog" at bounding box center [87, 149] width 57 height 12
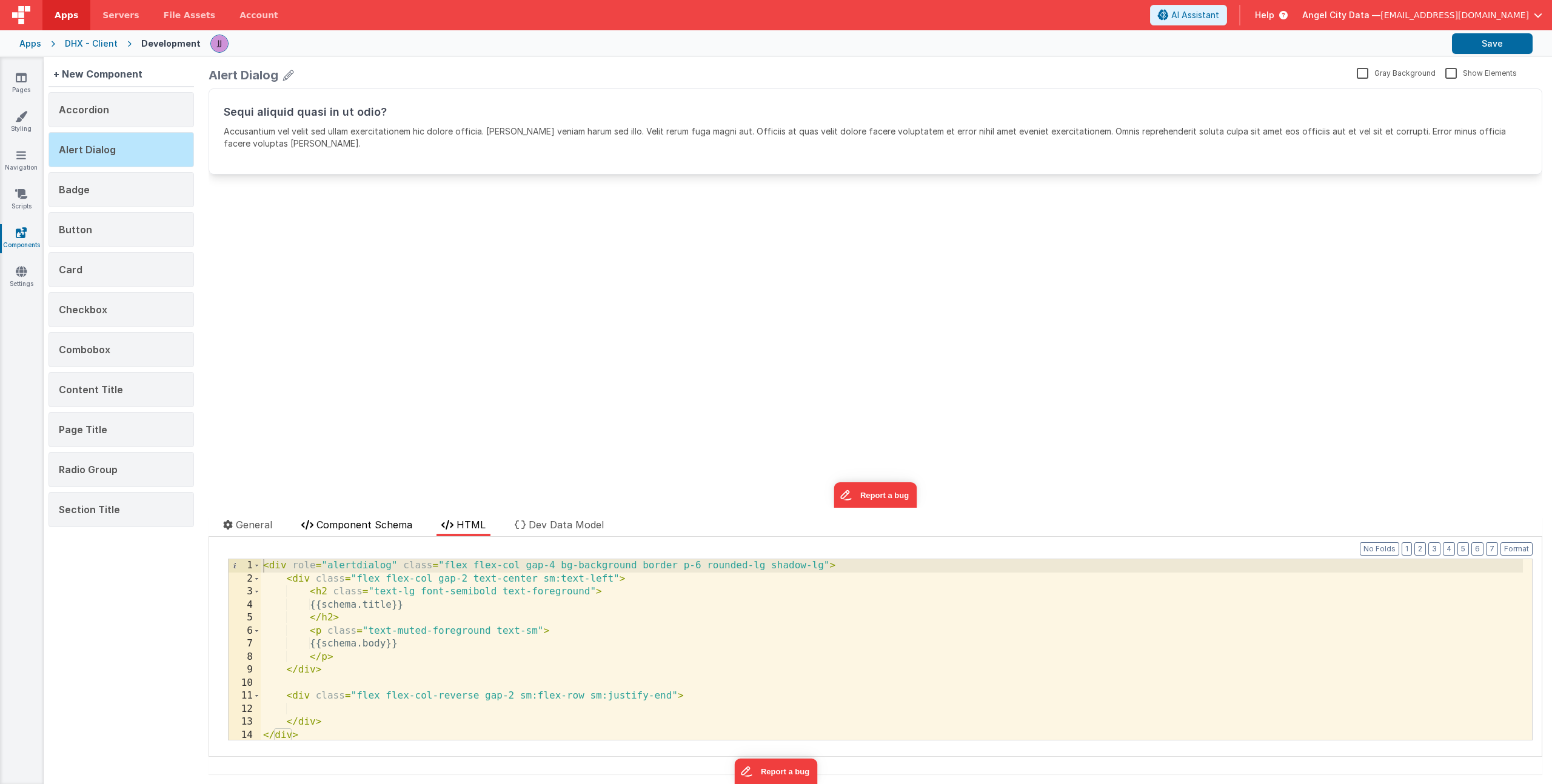
click at [375, 528] on span "Component Schema" at bounding box center [365, 525] width 96 height 12
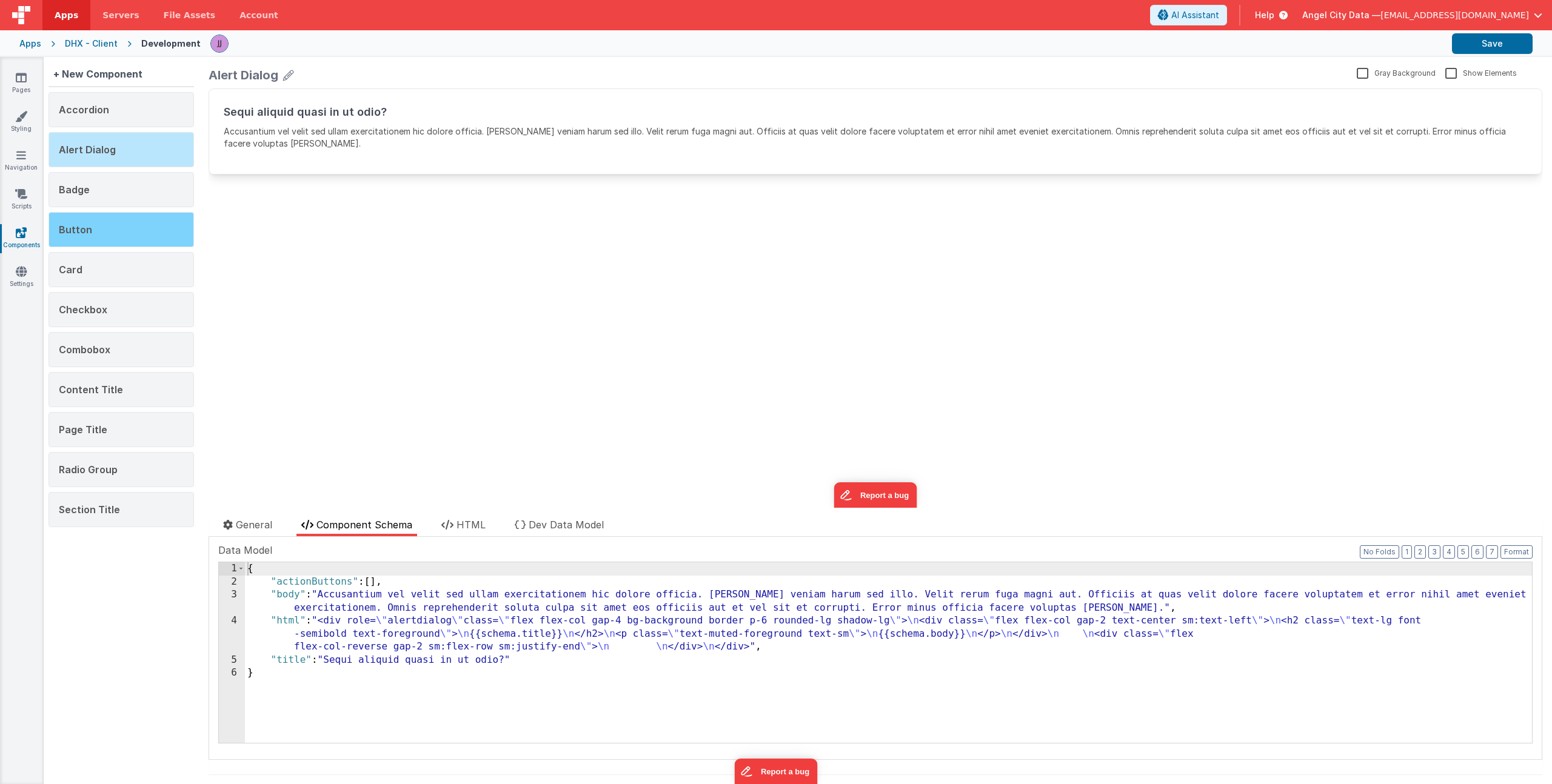
click at [95, 239] on div "Button" at bounding box center [122, 230] width 145 height 35
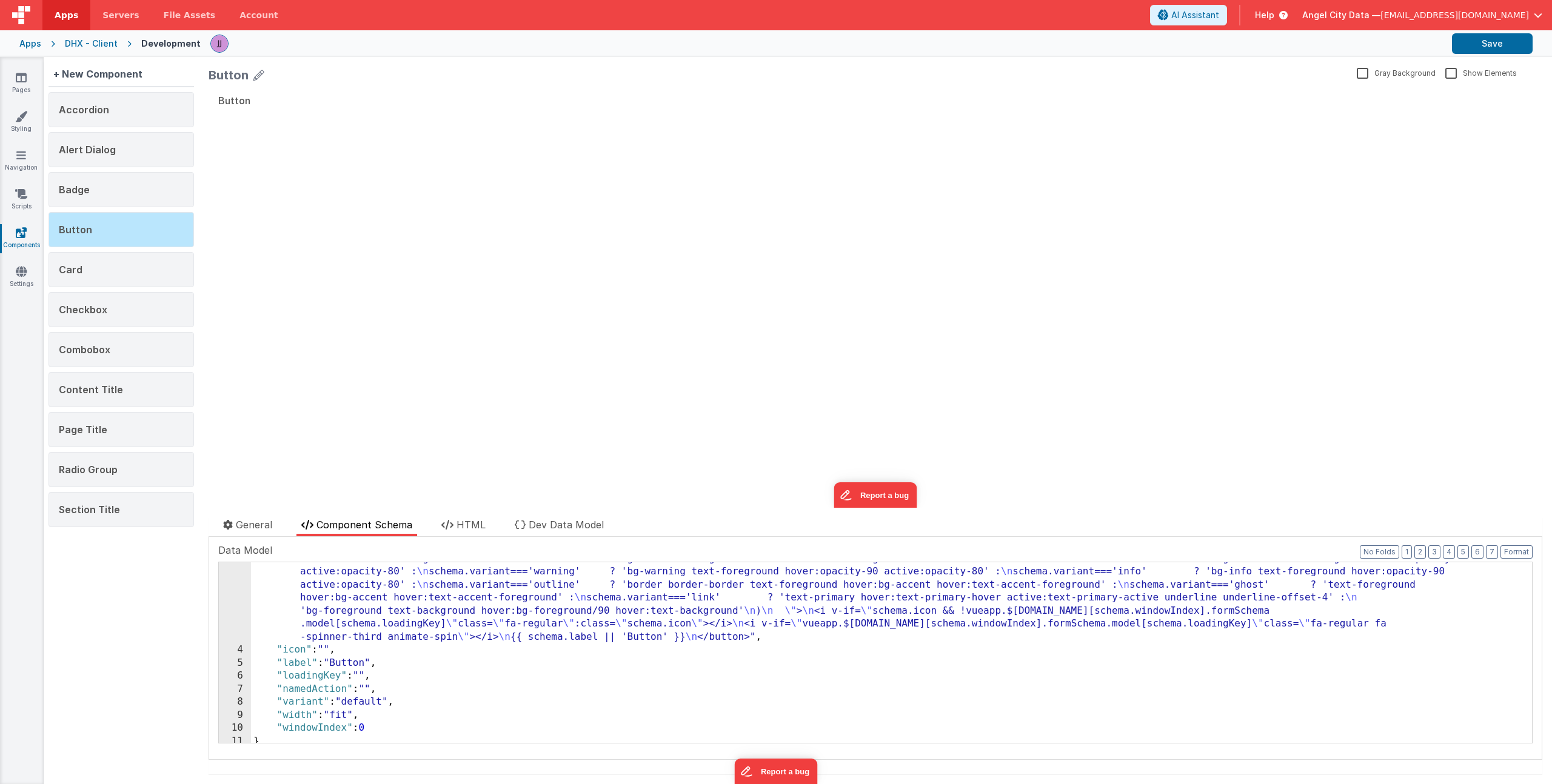
scroll to position [93, 0]
click at [111, 148] on span "Alert Dialog" at bounding box center [87, 149] width 57 height 12
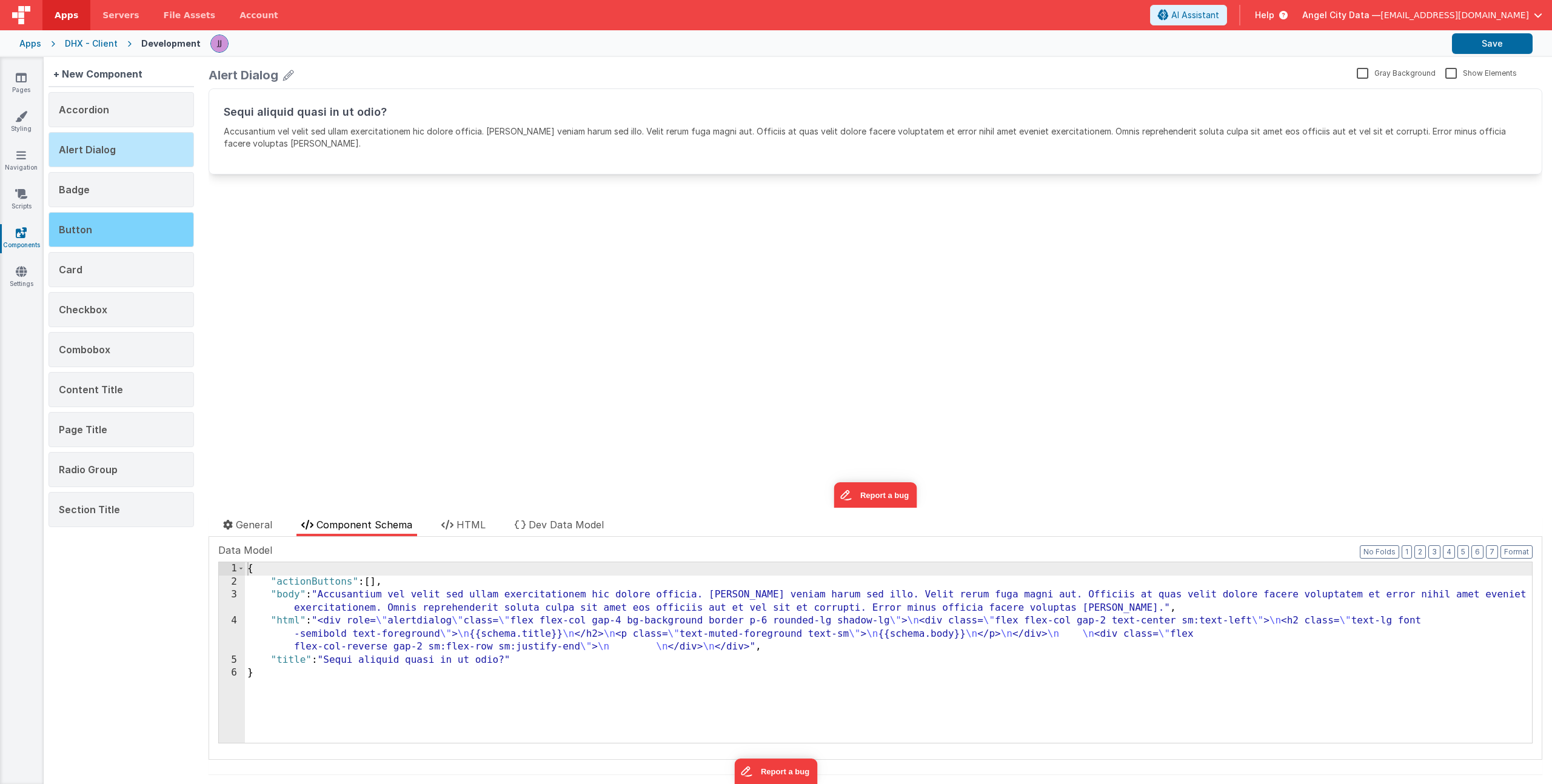
click at [88, 225] on span "Button" at bounding box center [75, 229] width 33 height 12
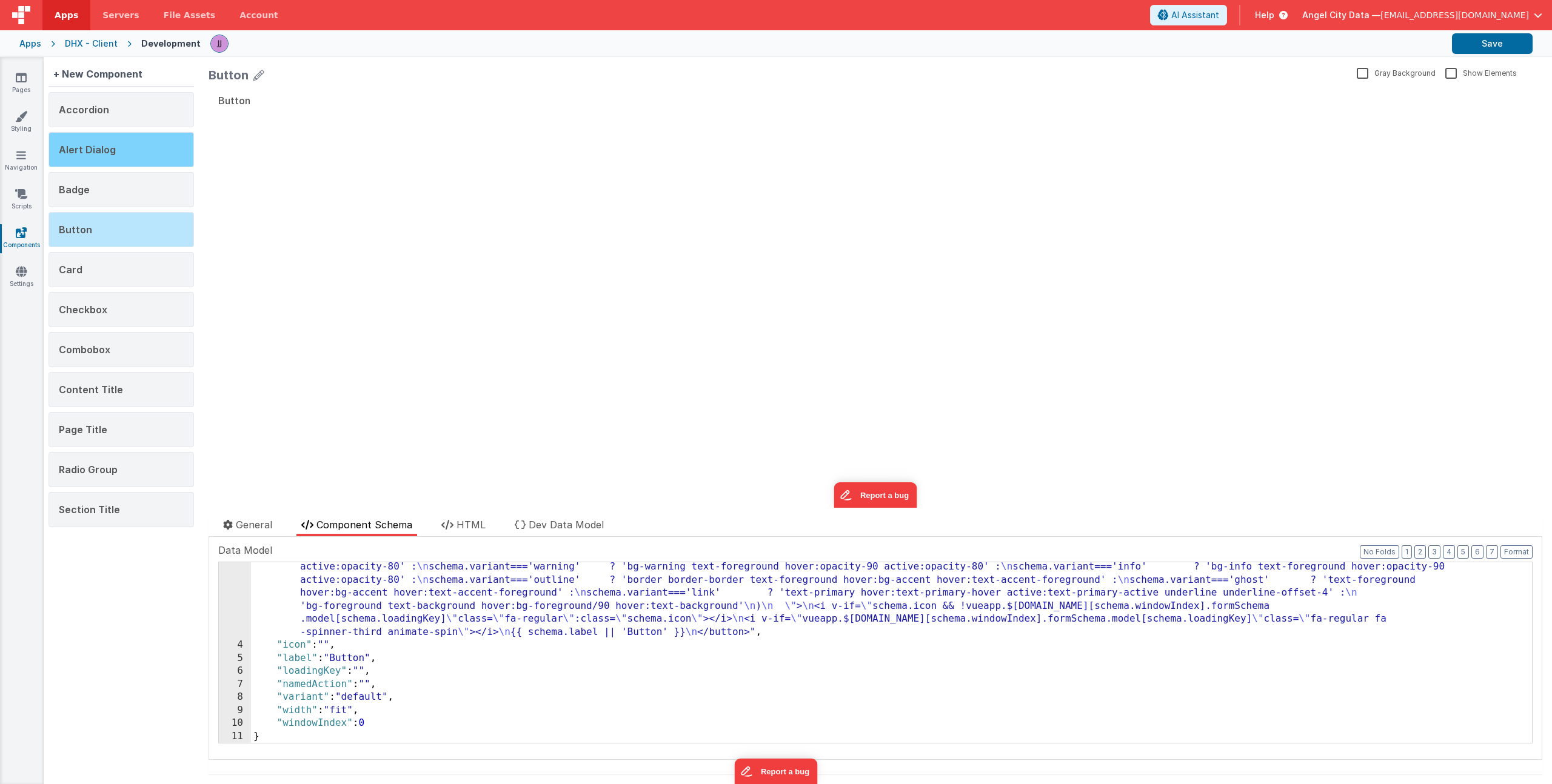
click at [122, 151] on div "Alert Dialog" at bounding box center [122, 150] width 145 height 35
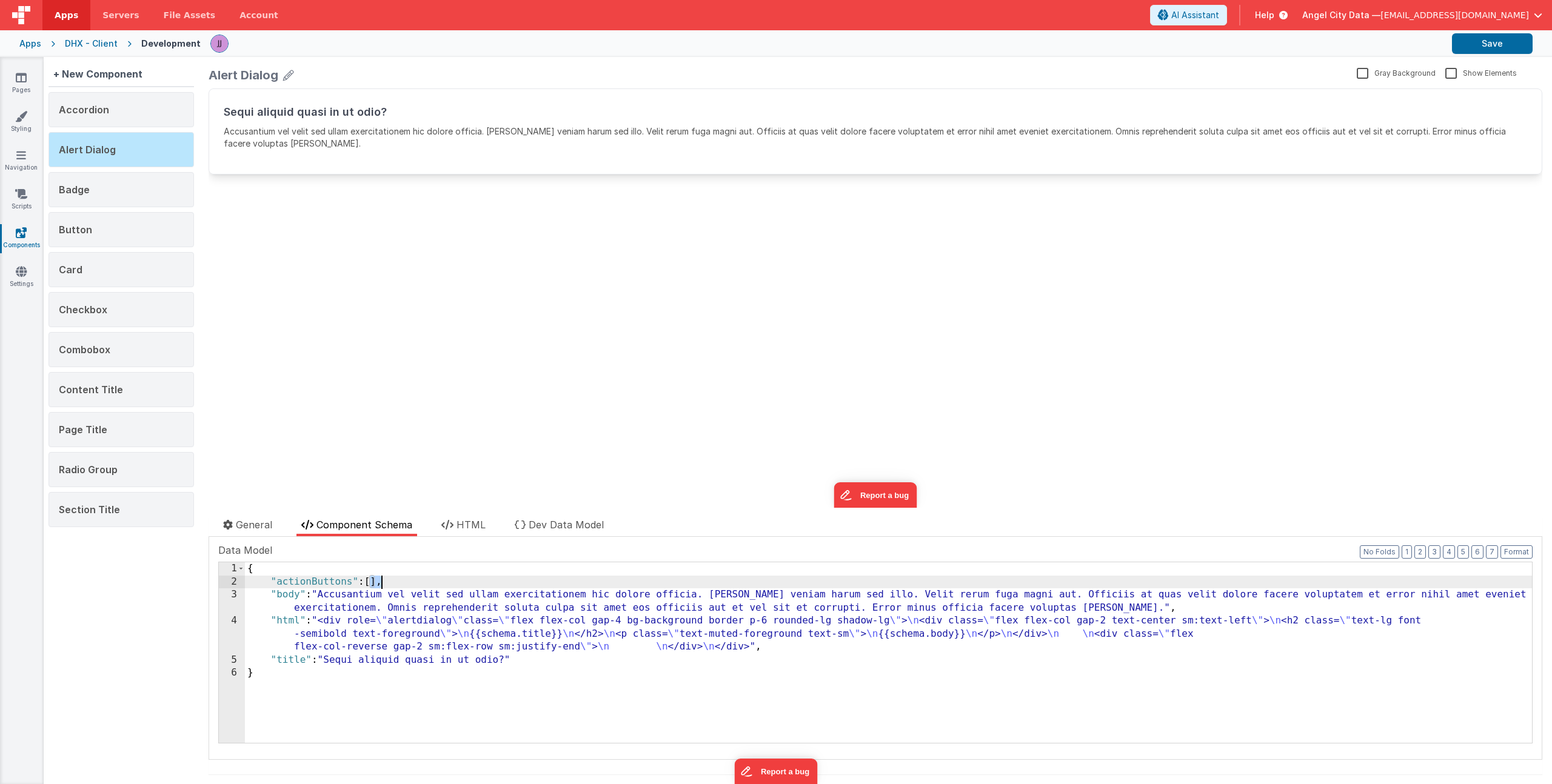
drag, startPoint x: 370, startPoint y: 581, endPoint x: 383, endPoint y: 582, distance: 13.0
click at [383, 582] on div "{ "actionButtons" : [ ] , "body" : "Accusantium vel velit sed ullam exercitatio…" at bounding box center [888, 665] width 1287 height 207
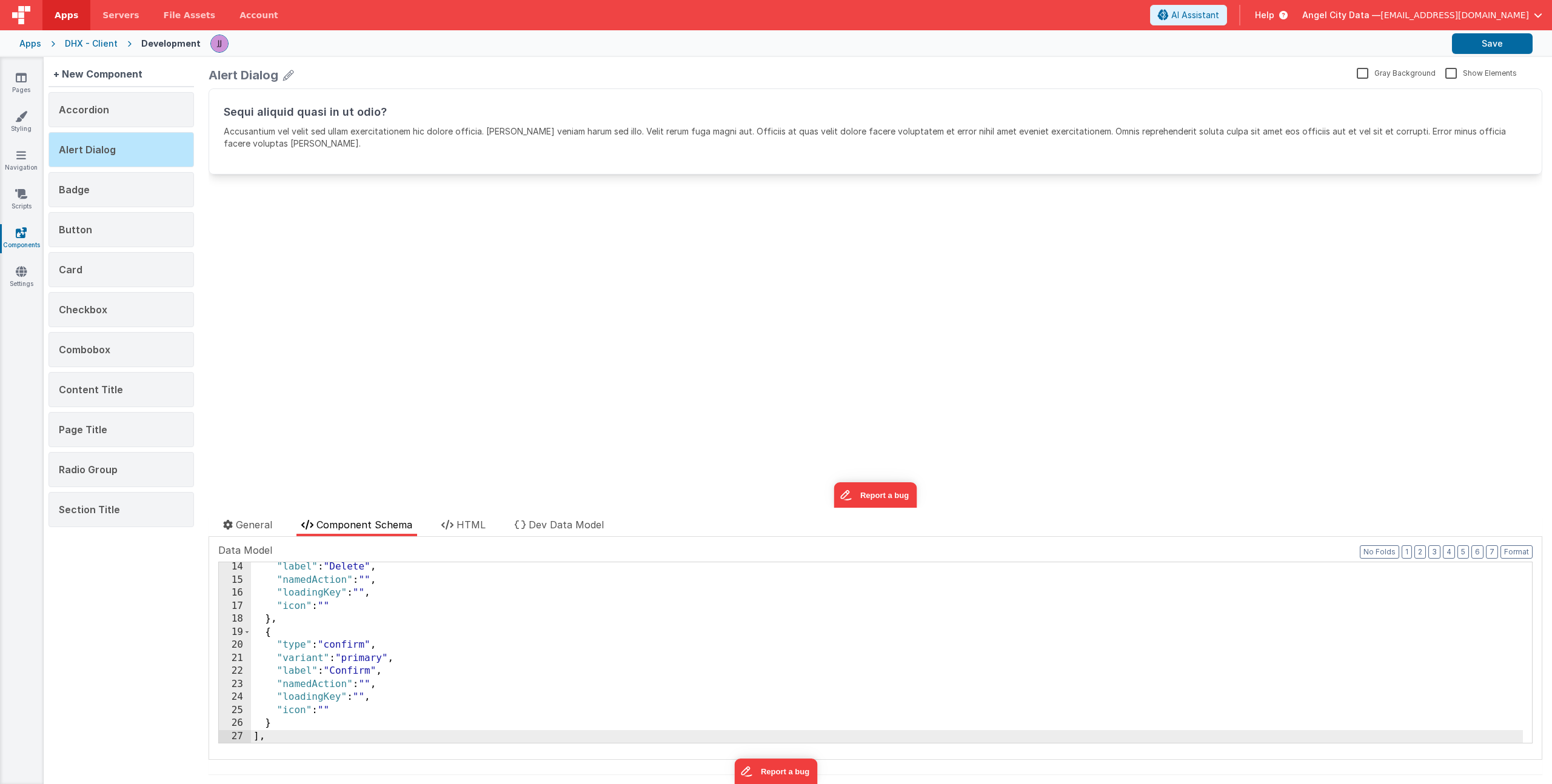
scroll to position [262, 0]
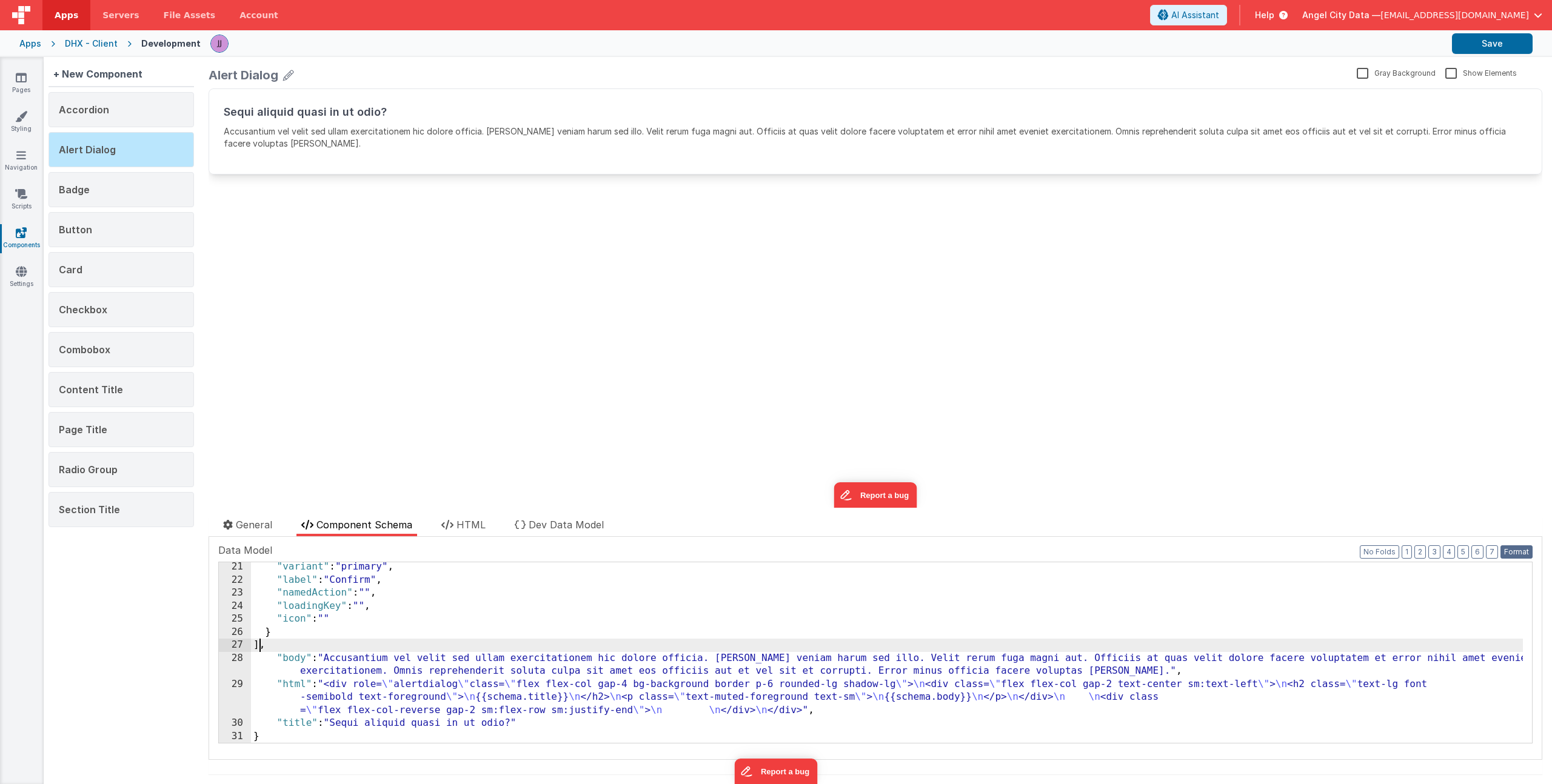
click at [1509, 548] on button "Format" at bounding box center [1516, 552] width 32 height 13
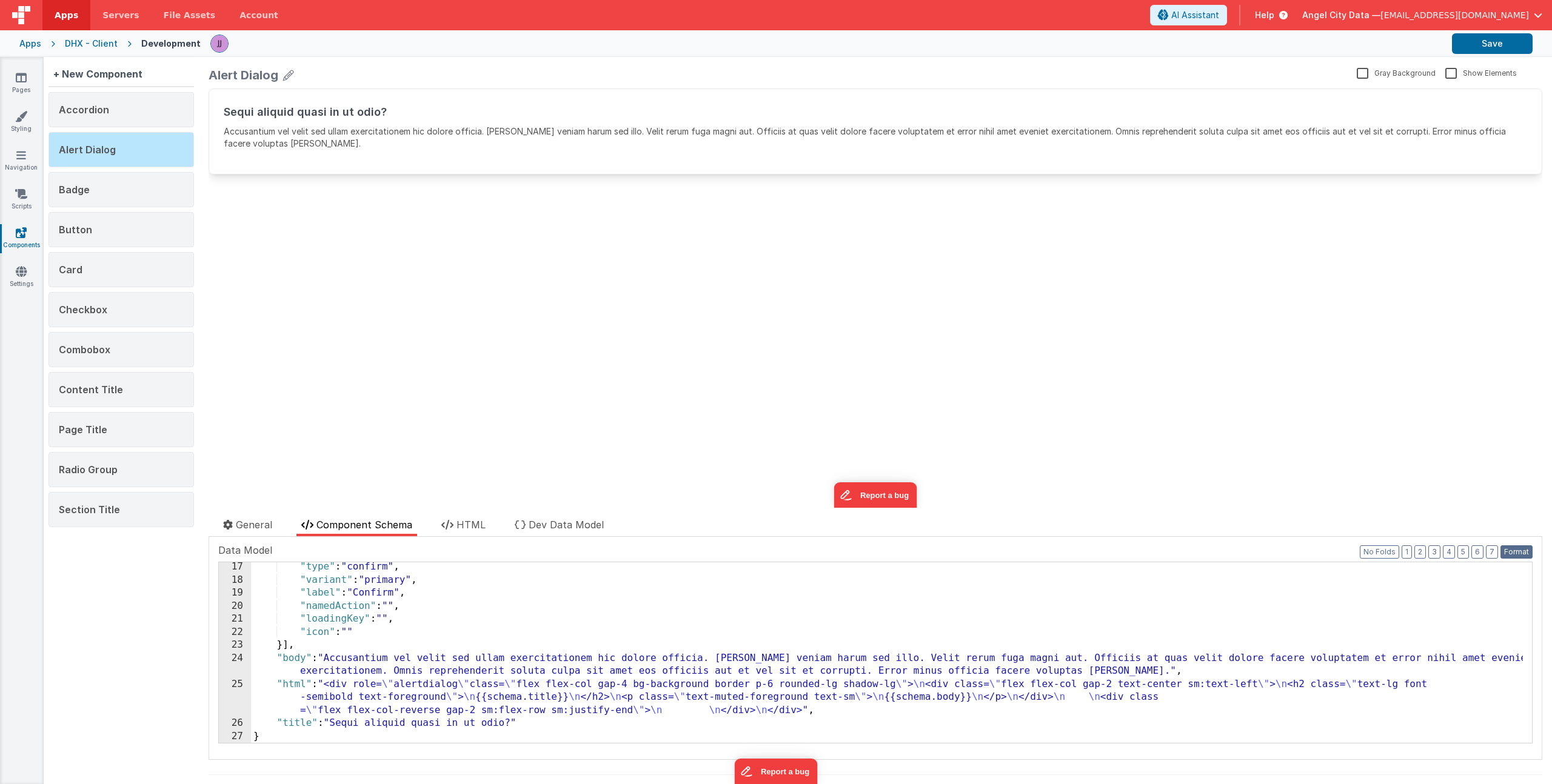
scroll to position [211, 0]
click at [411, 639] on div ""type" : "confirm" , "variant" : "primary" , "label" : "Confirm" , "namedAction…" at bounding box center [887, 663] width 1272 height 207
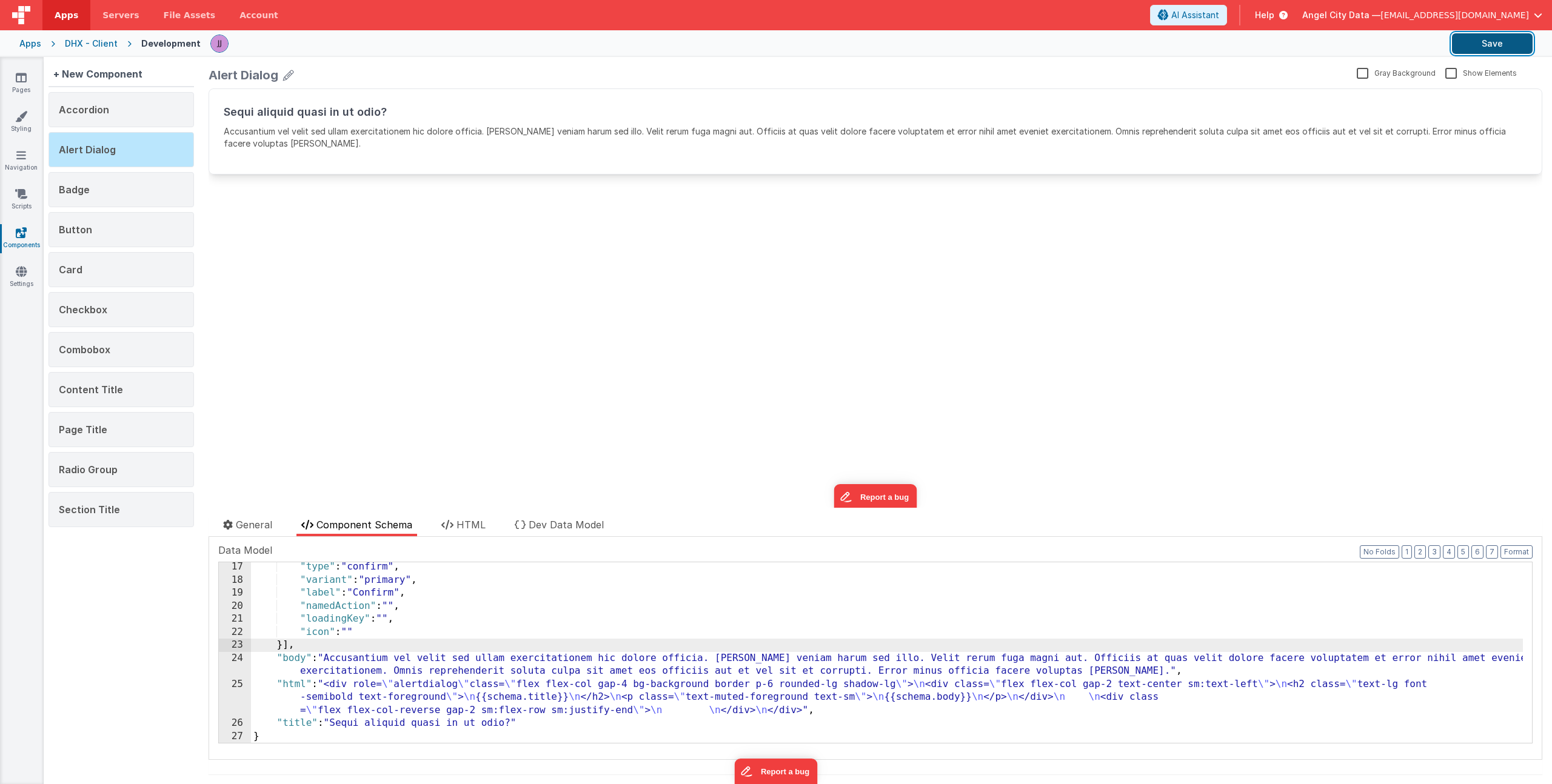
click at [1512, 47] on button "Save" at bounding box center [1492, 43] width 81 height 20
click at [465, 517] on div "Alert Dialog Gray Background Show Elements General Component Schema HTML Dev Da…" at bounding box center [875, 421] width 1353 height 727
click at [464, 521] on span "HTML" at bounding box center [471, 525] width 29 height 12
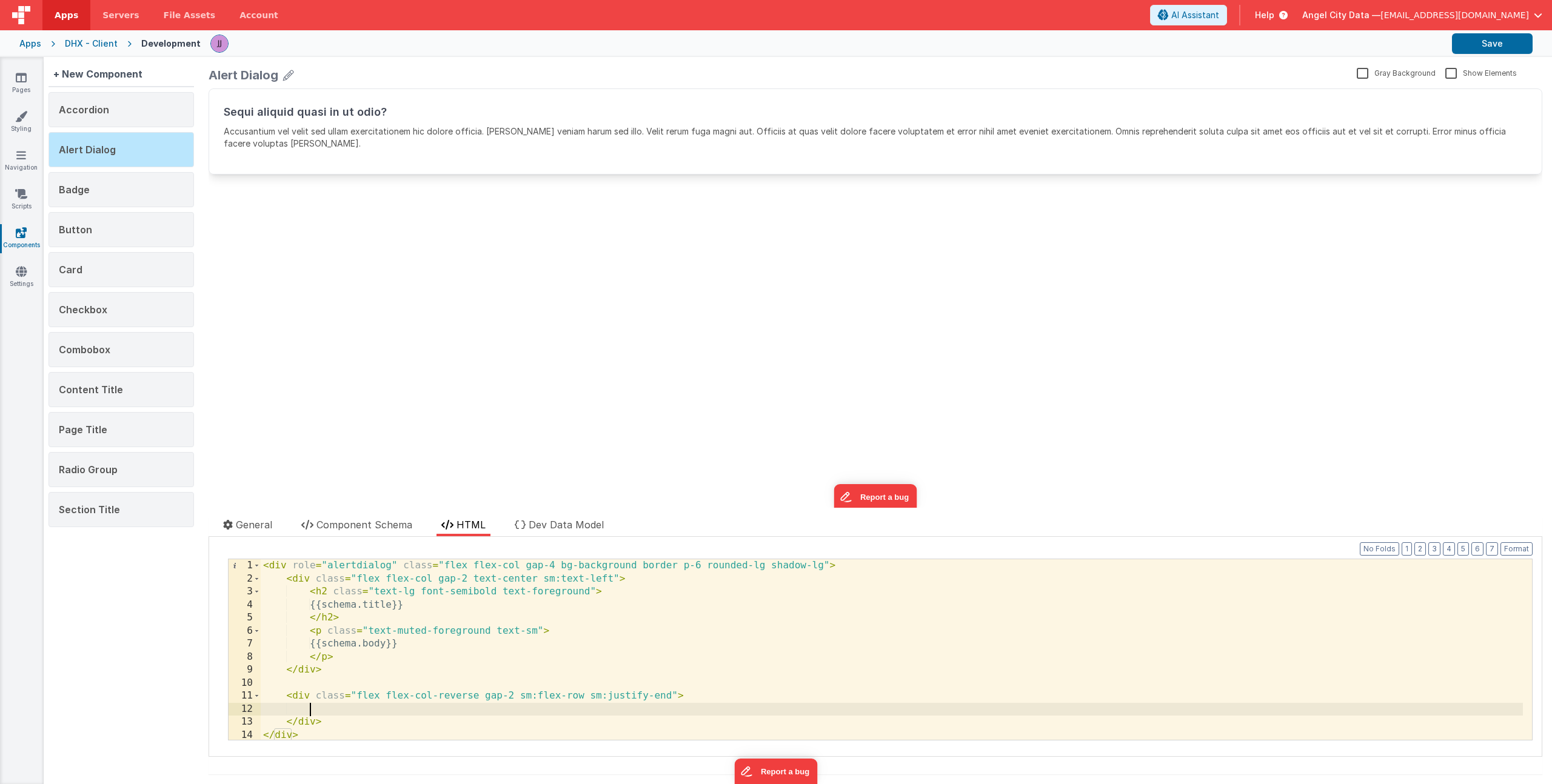
click at [360, 708] on div "< div role = "alertdialog" class = "flex flex-col gap-4 bg-background border p-…" at bounding box center [891, 663] width 1262 height 207
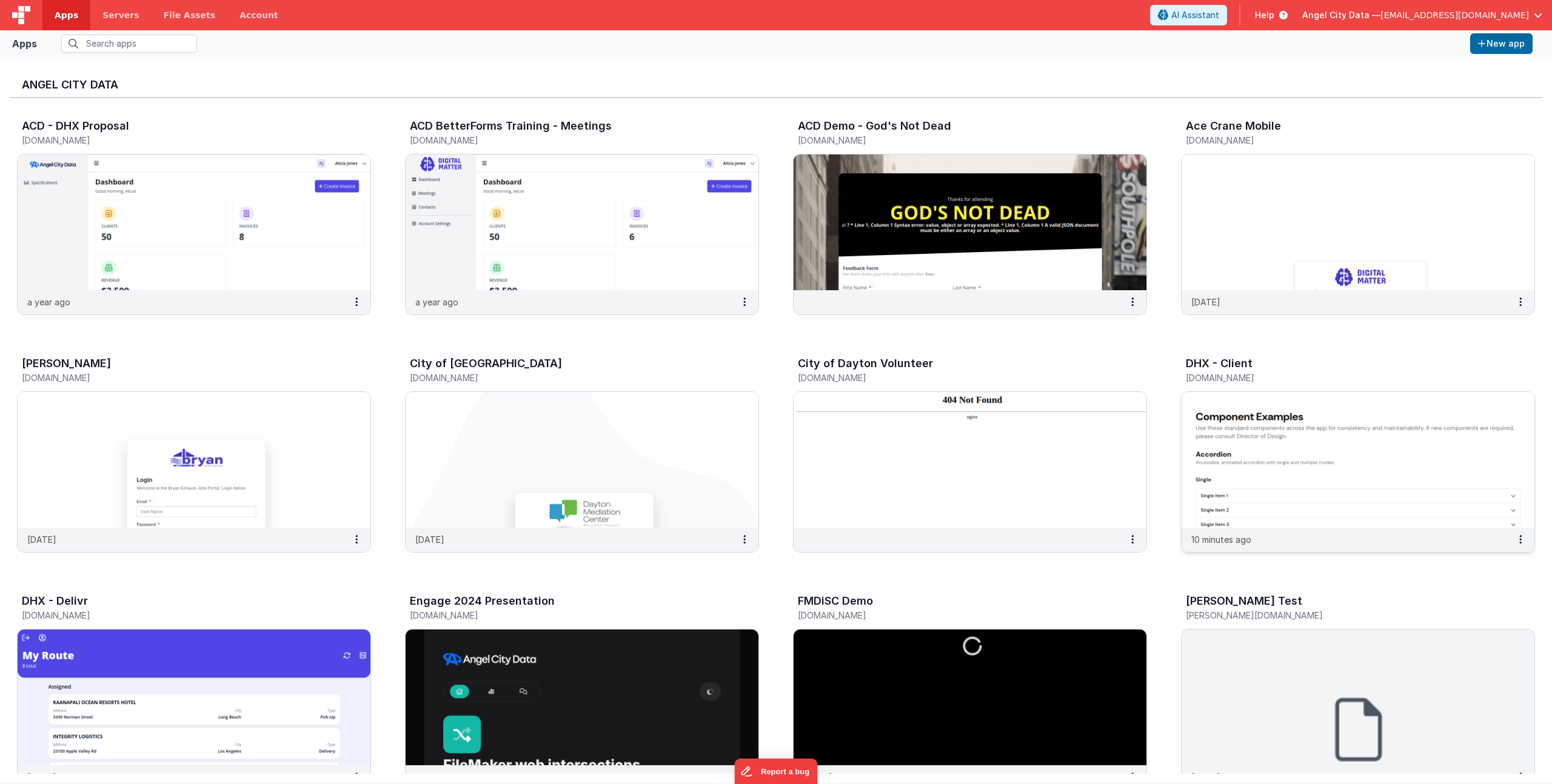
click at [1236, 361] on h3 "DHX - Client" at bounding box center [1219, 363] width 66 height 12
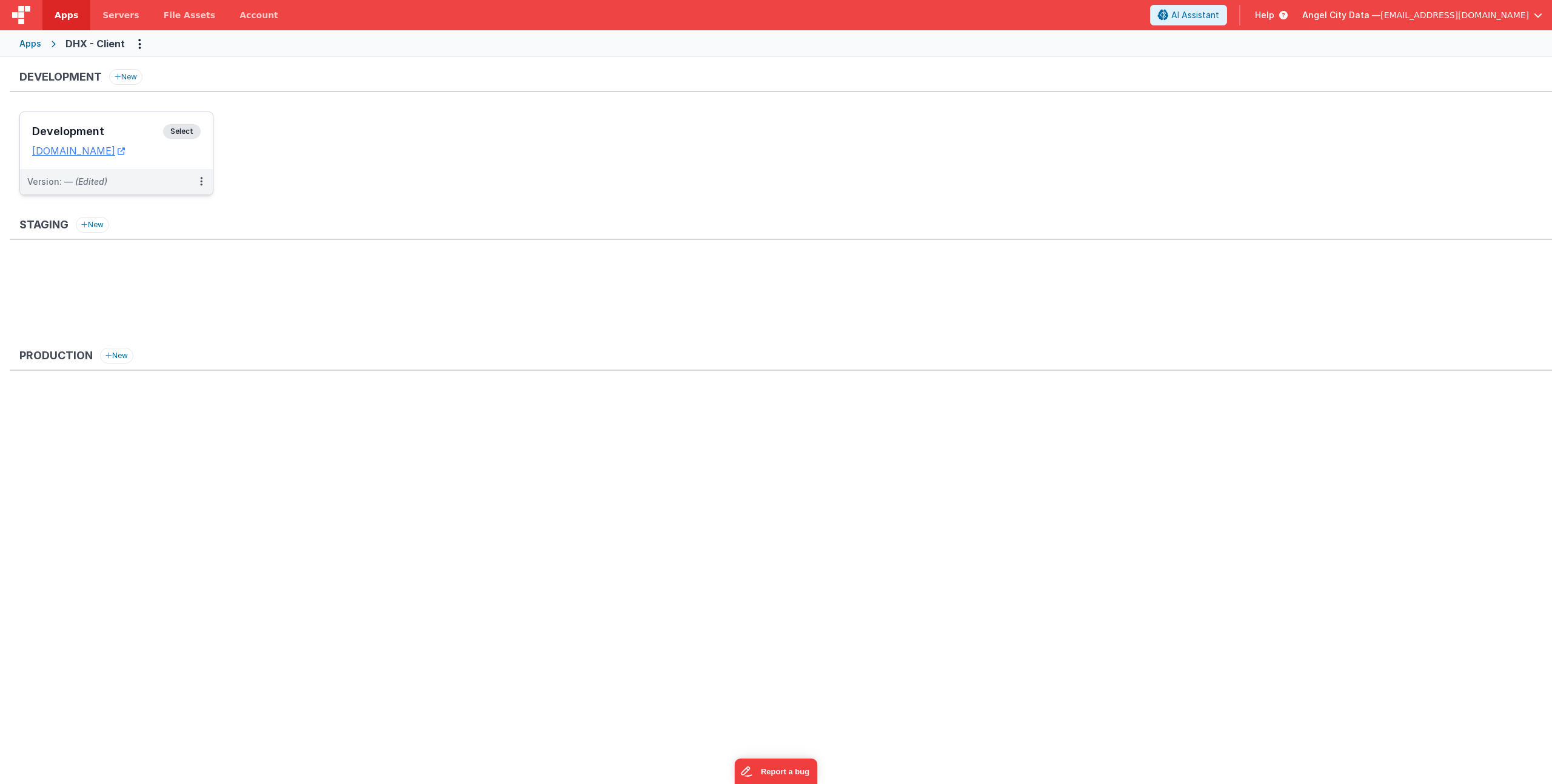
click at [119, 130] on h3 "Development" at bounding box center [98, 131] width 131 height 12
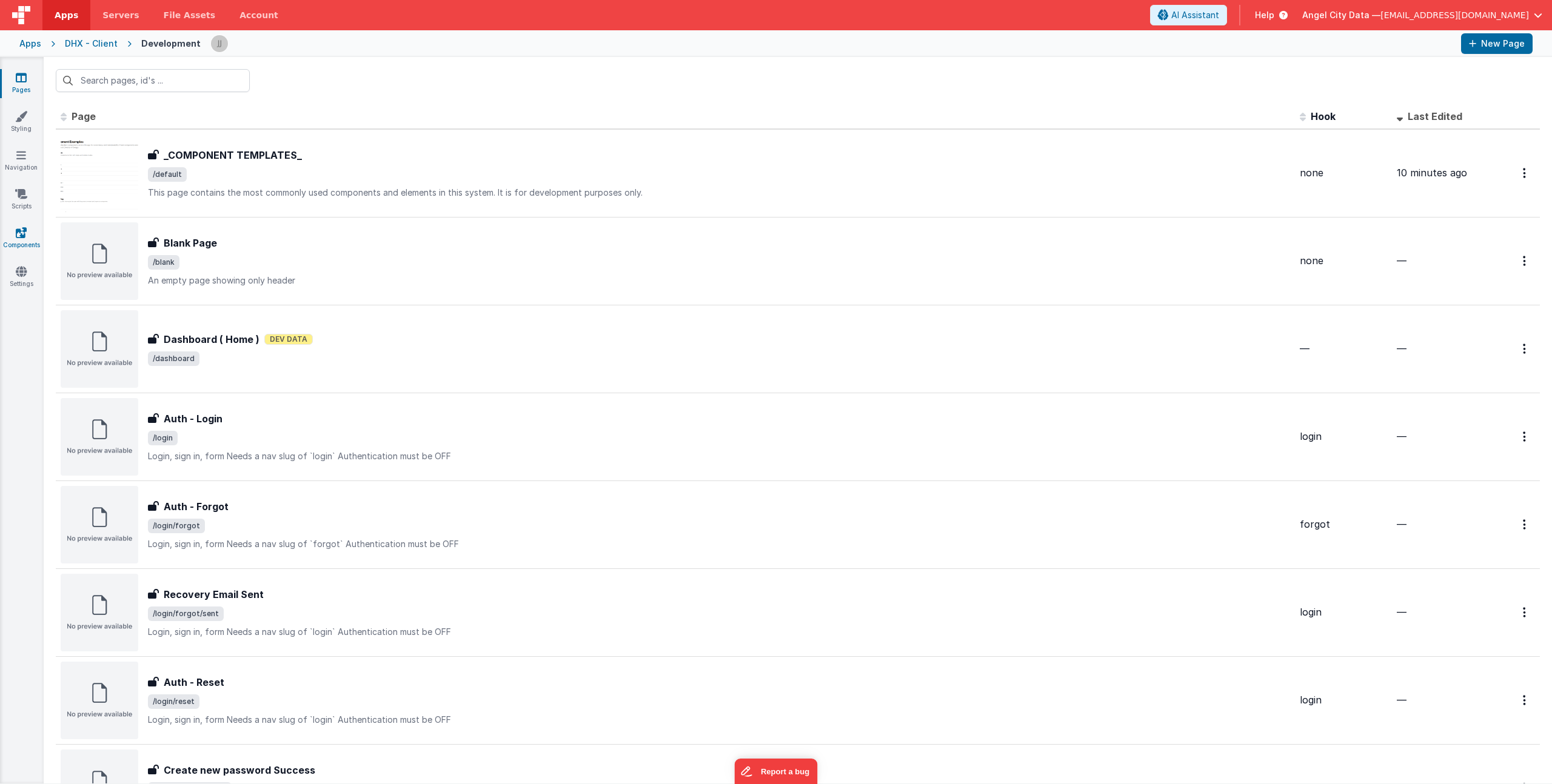
click at [26, 232] on icon at bounding box center [21, 232] width 11 height 12
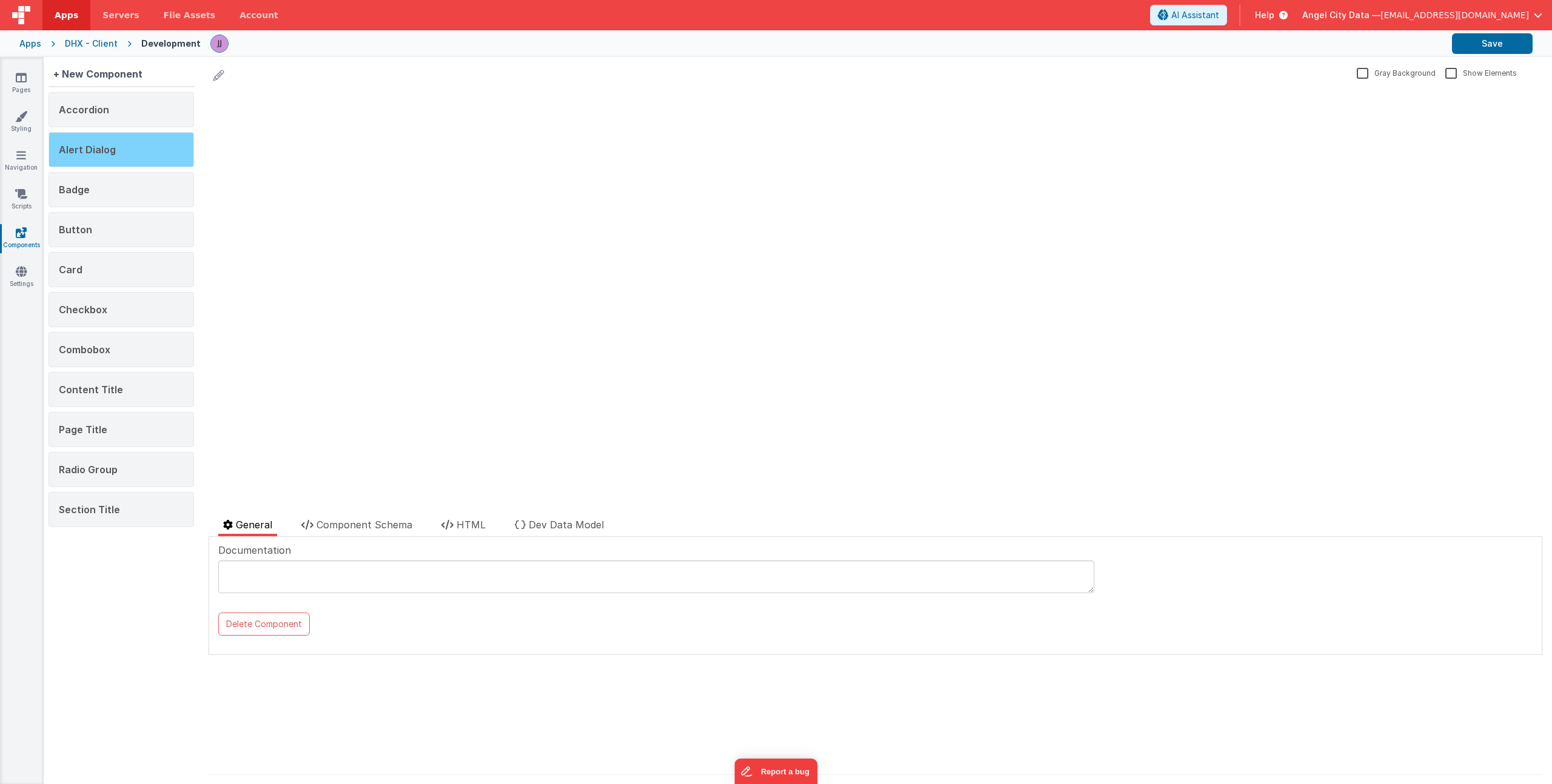
click at [99, 139] on div "Alert Dialog" at bounding box center [122, 150] width 145 height 35
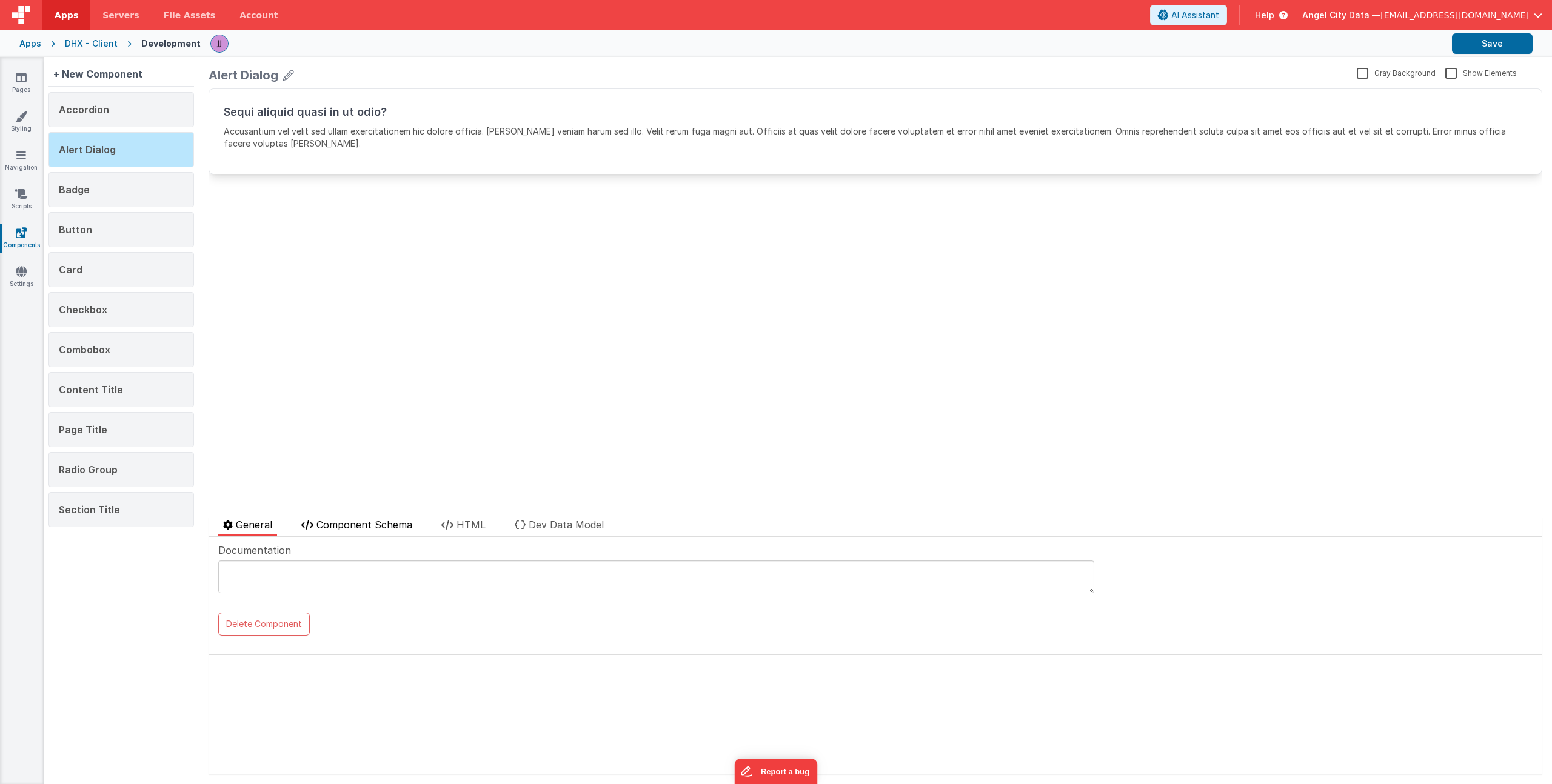
click at [400, 528] on span "Component Schema" at bounding box center [365, 525] width 96 height 12
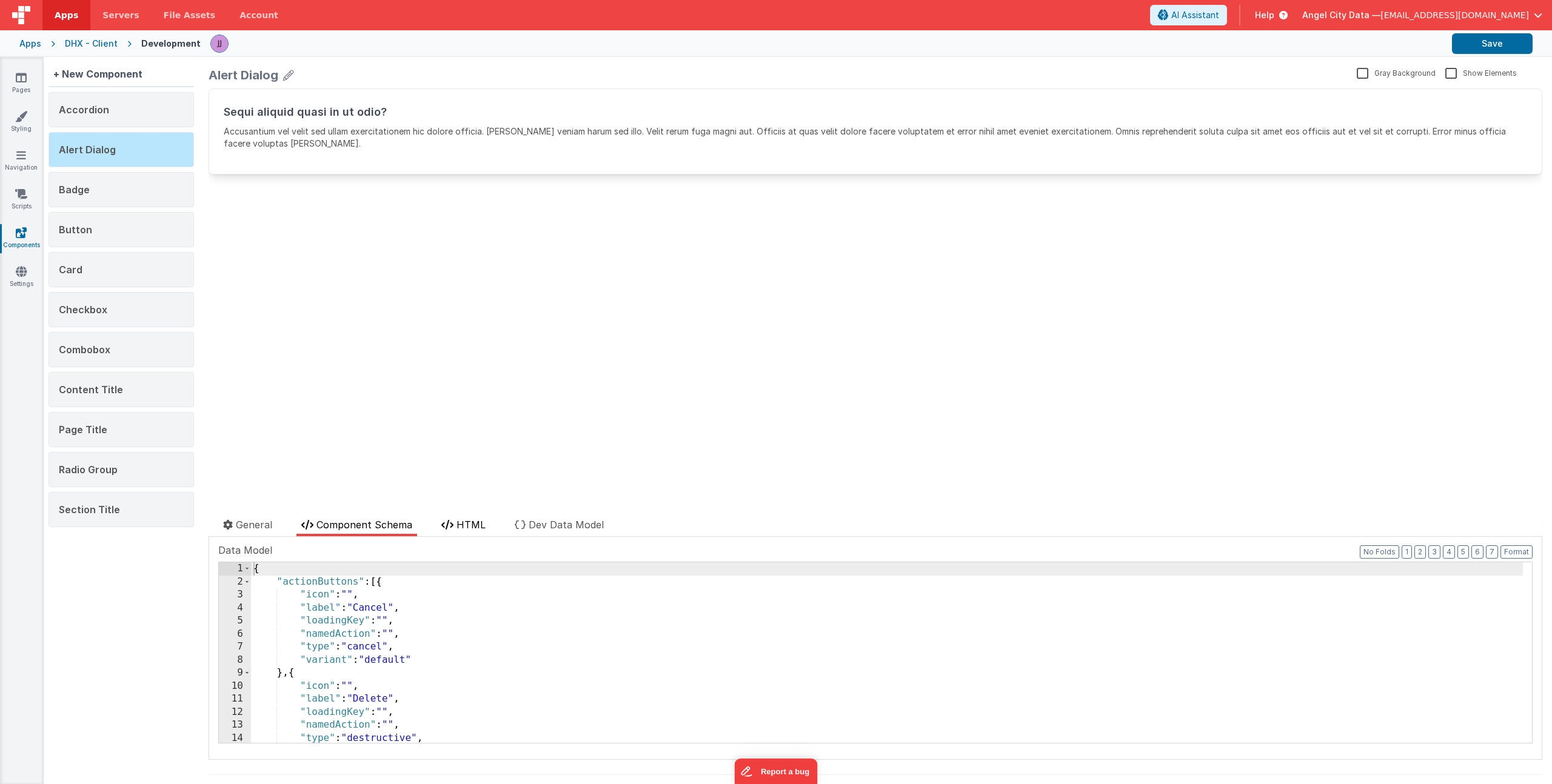
click at [459, 528] on span "HTML" at bounding box center [471, 525] width 29 height 12
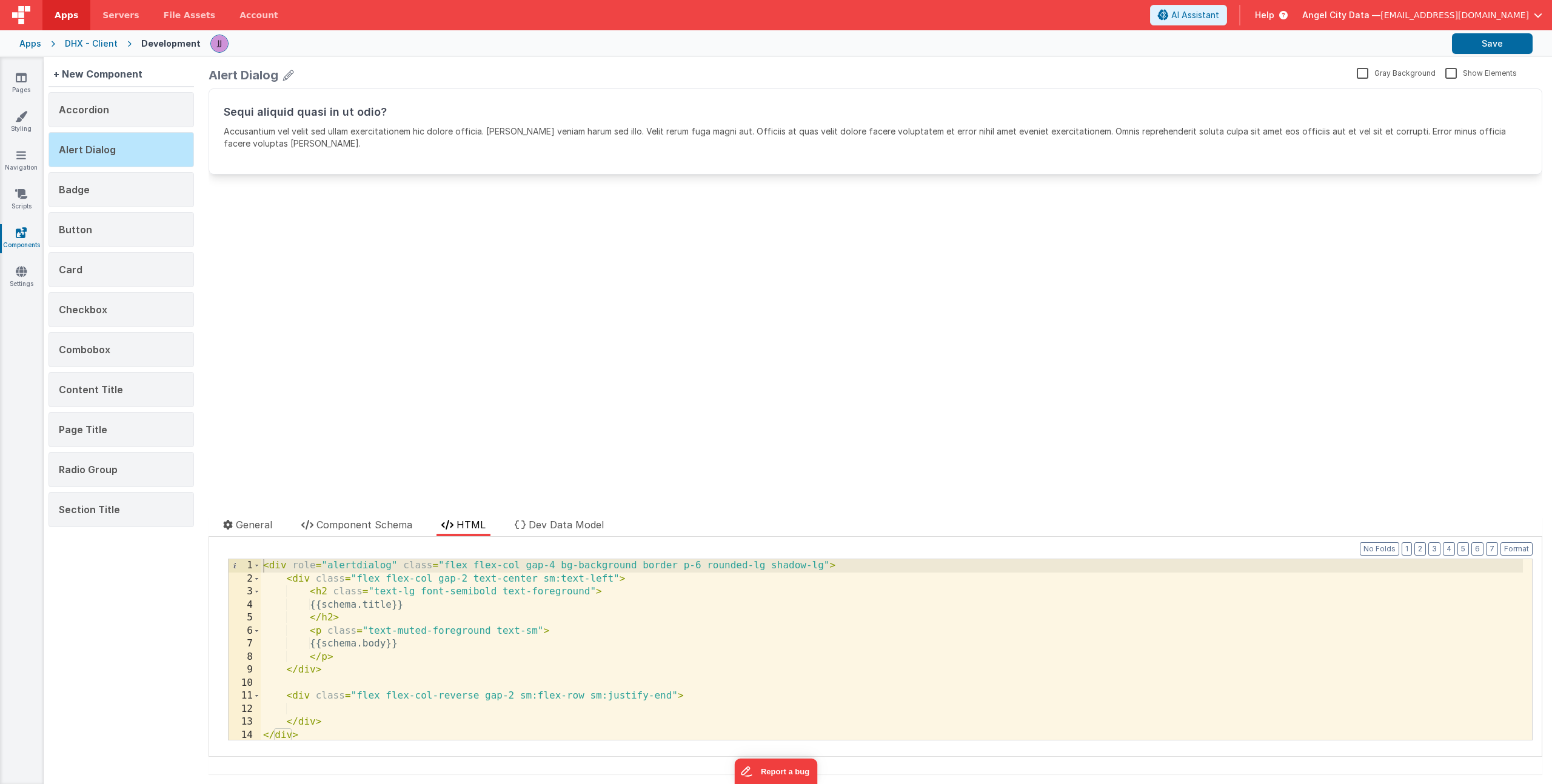
click at [336, 706] on div "< div role = "alertdialog" class = "flex flex-col gap-4 bg-background border p-…" at bounding box center [891, 663] width 1262 height 207
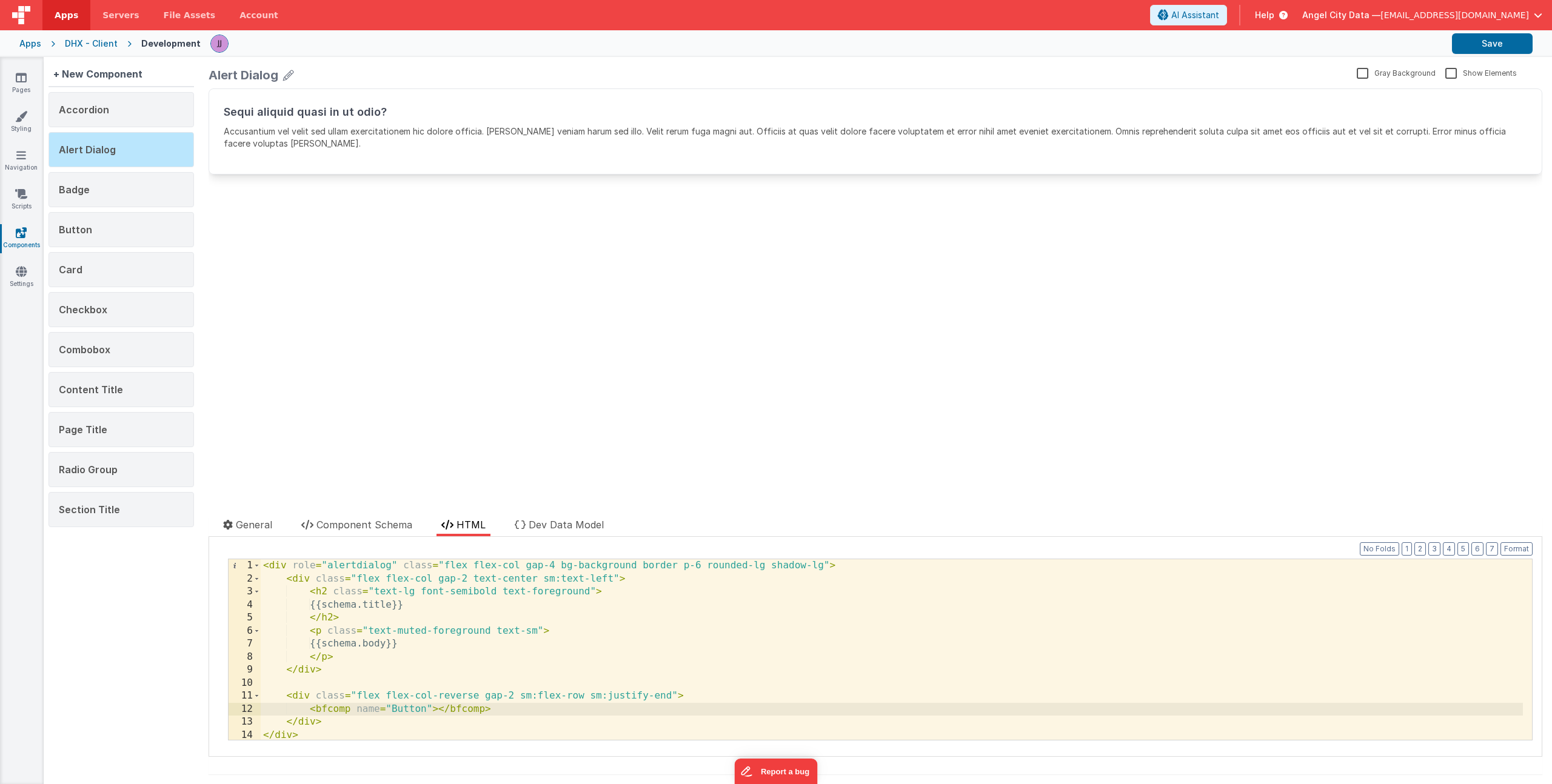
click at [429, 711] on div "< div role = "alertdialog" class = "flex flex-col gap-4 bg-background border p-…" at bounding box center [891, 663] width 1262 height 207
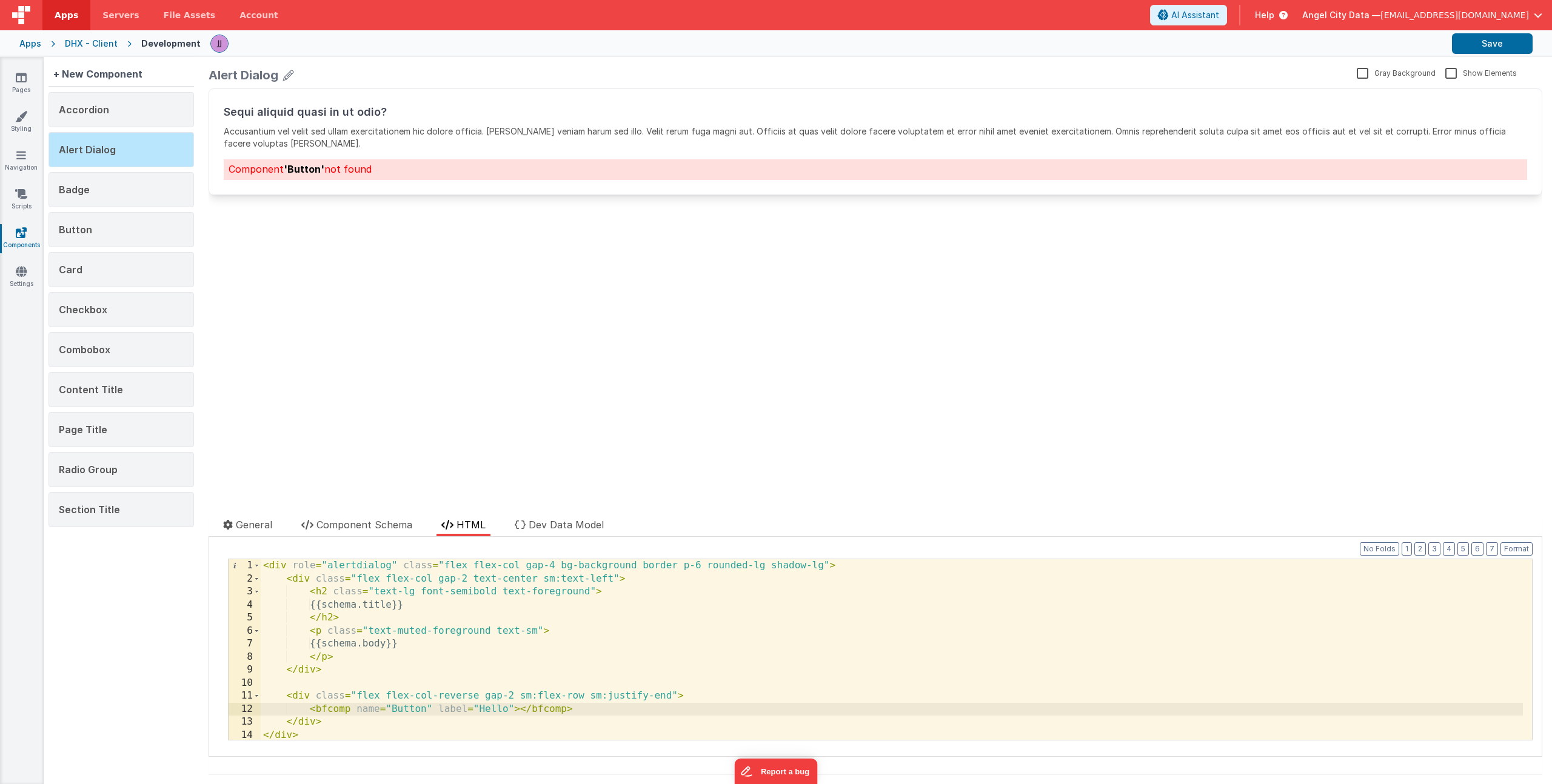
click at [351, 708] on div "< div role = "alertdialog" class = "flex flex-col gap-4 bg-background border p-…" at bounding box center [891, 663] width 1262 height 207
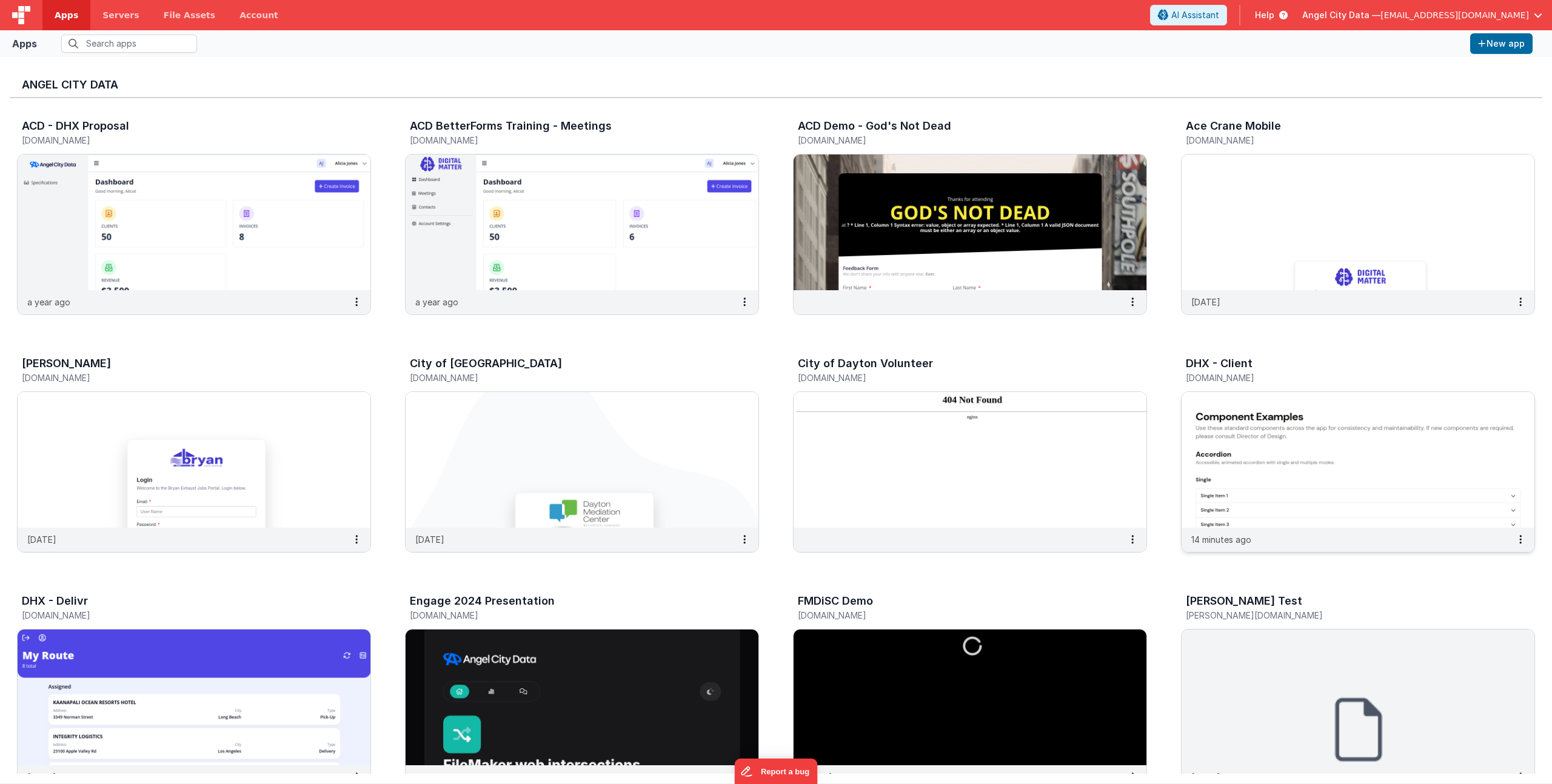
click at [1198, 371] on div "DHX - Client" at bounding box center [1345, 365] width 319 height 16
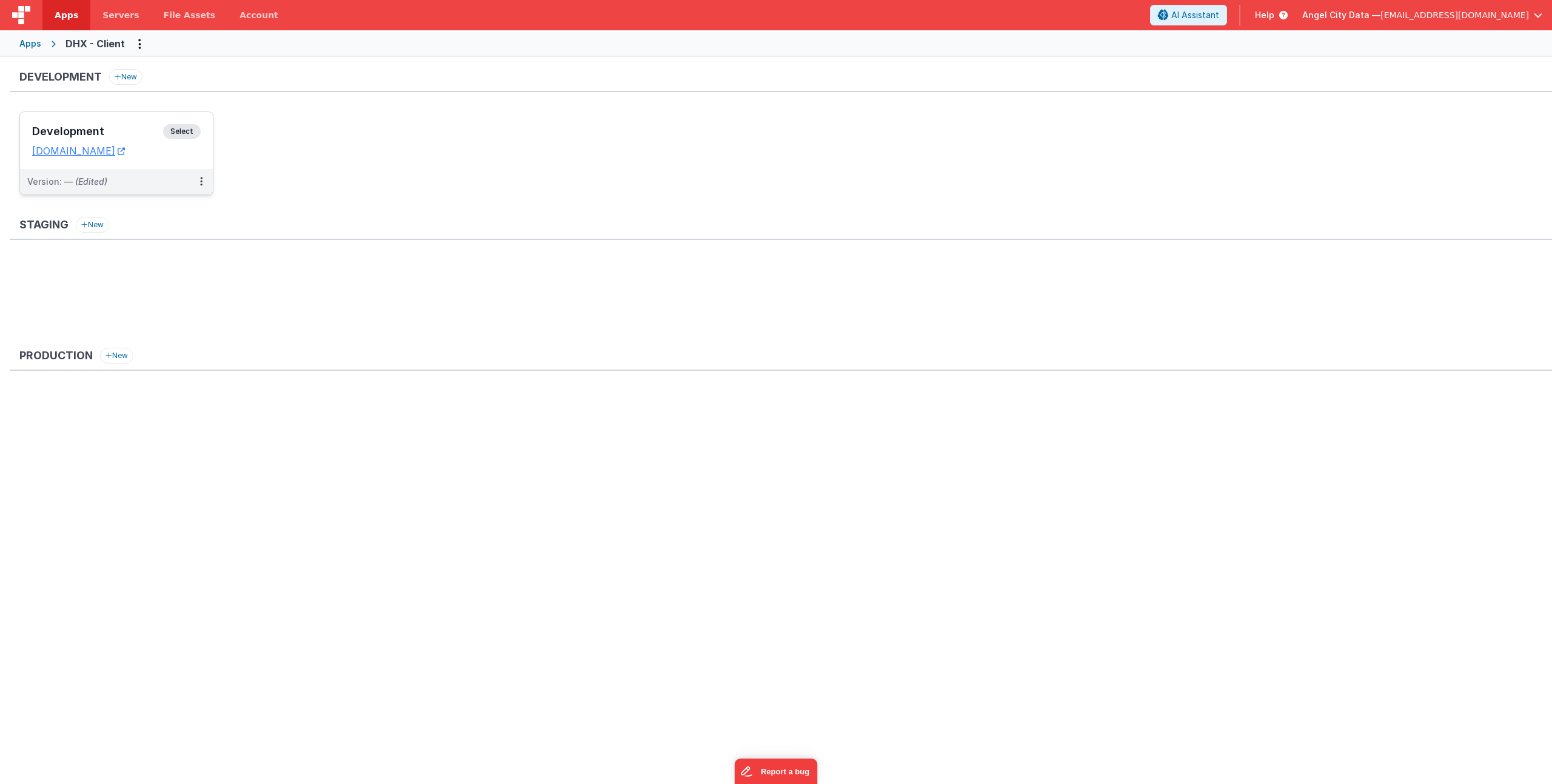
click at [110, 121] on div "Development Select URLs [DOMAIN_NAME]" at bounding box center [116, 141] width 192 height 57
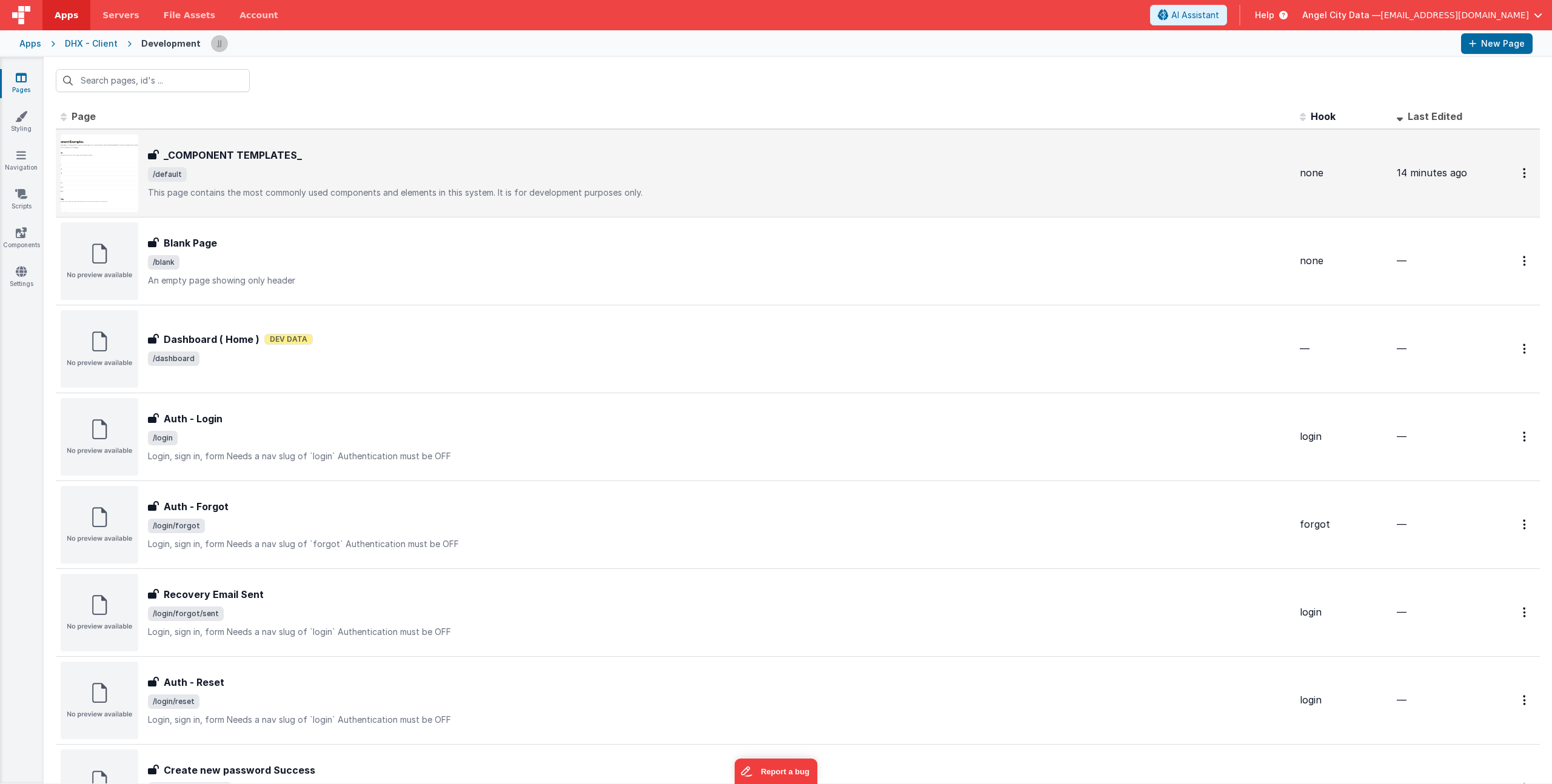
click at [362, 179] on span "/default" at bounding box center [719, 175] width 1142 height 15
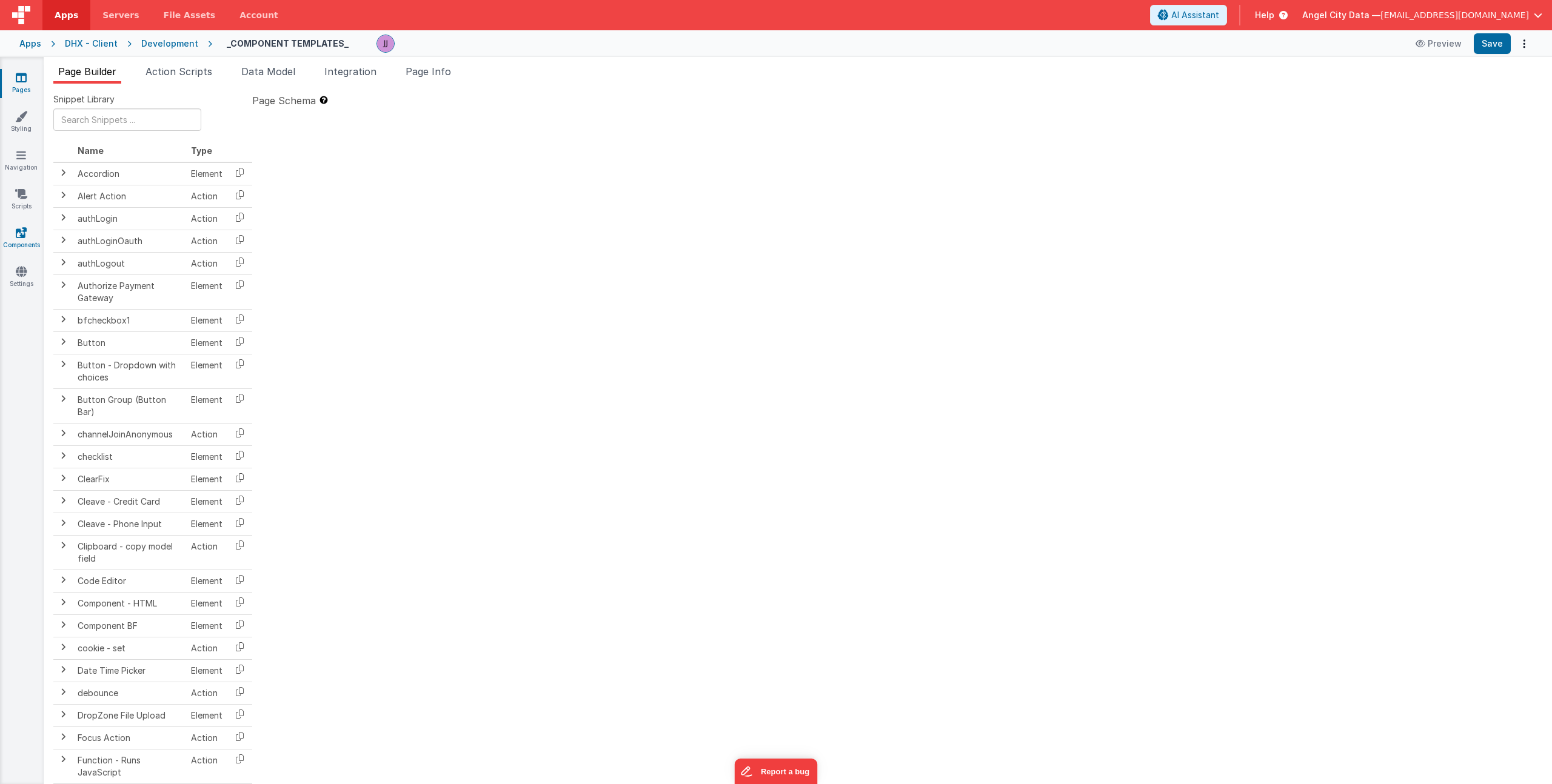
click at [26, 232] on icon at bounding box center [21, 232] width 11 height 12
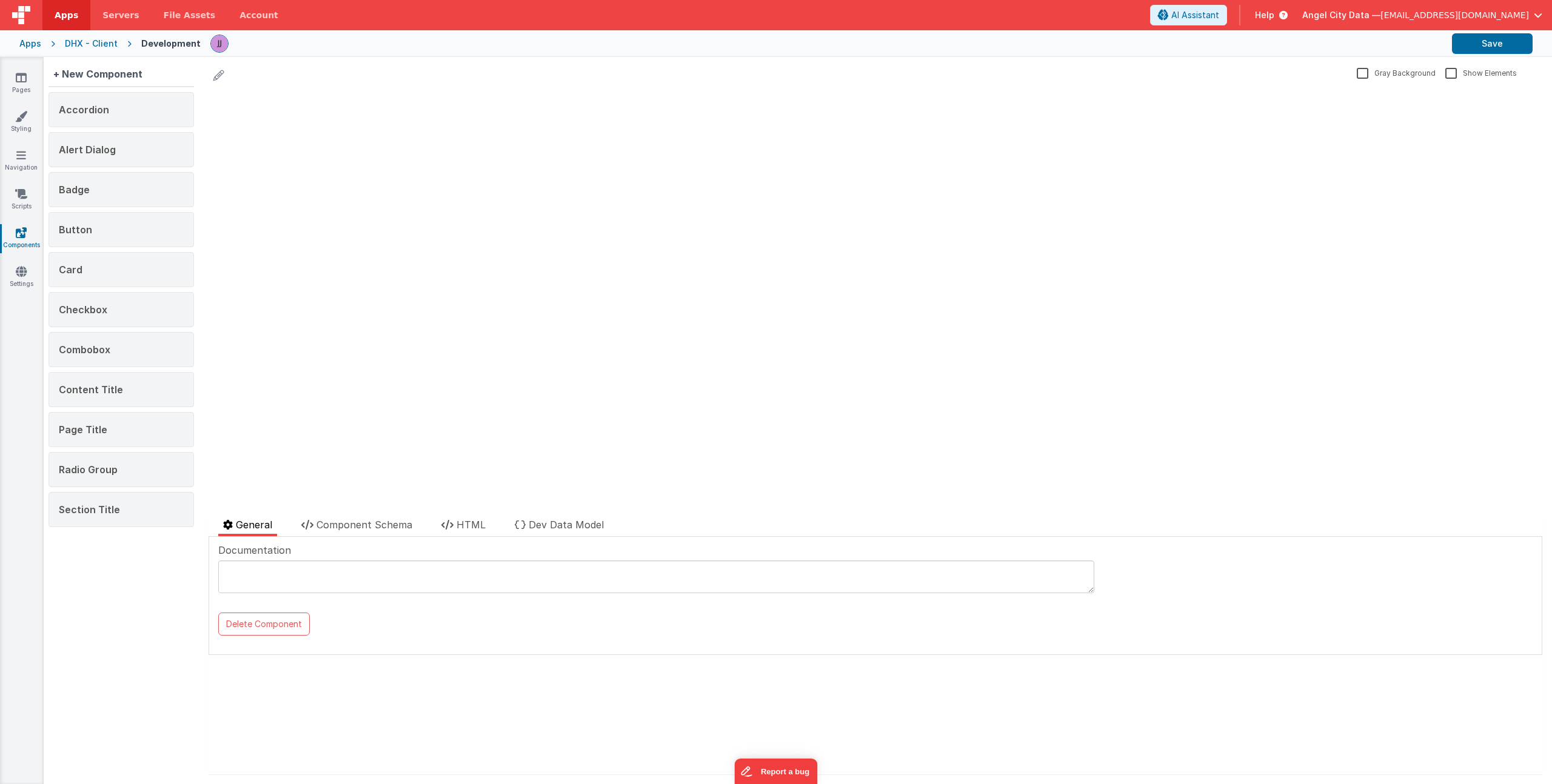
click at [124, 146] on div "Alert Dialog" at bounding box center [122, 150] width 145 height 35
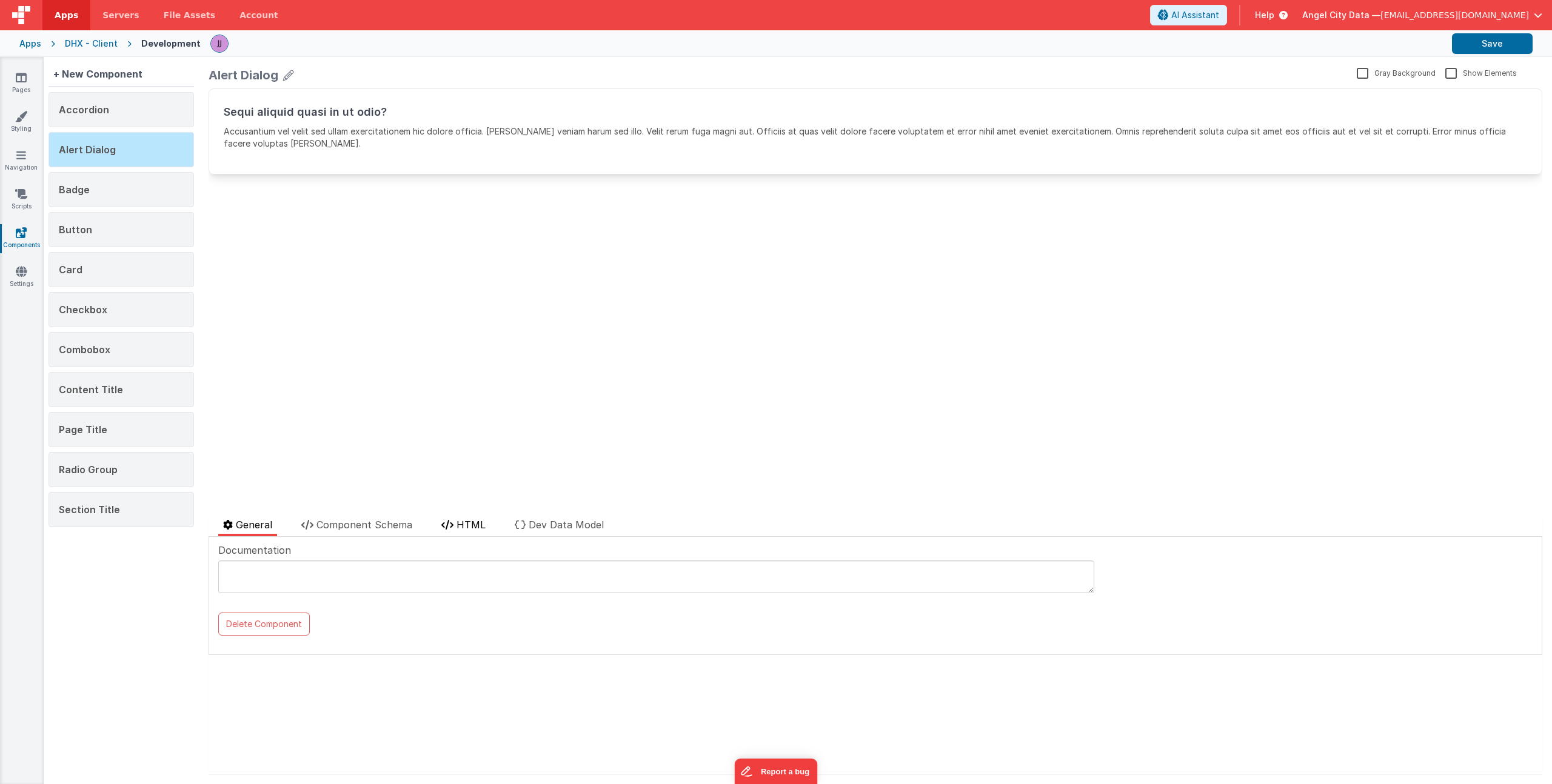
click at [472, 525] on span "HTML" at bounding box center [471, 525] width 29 height 12
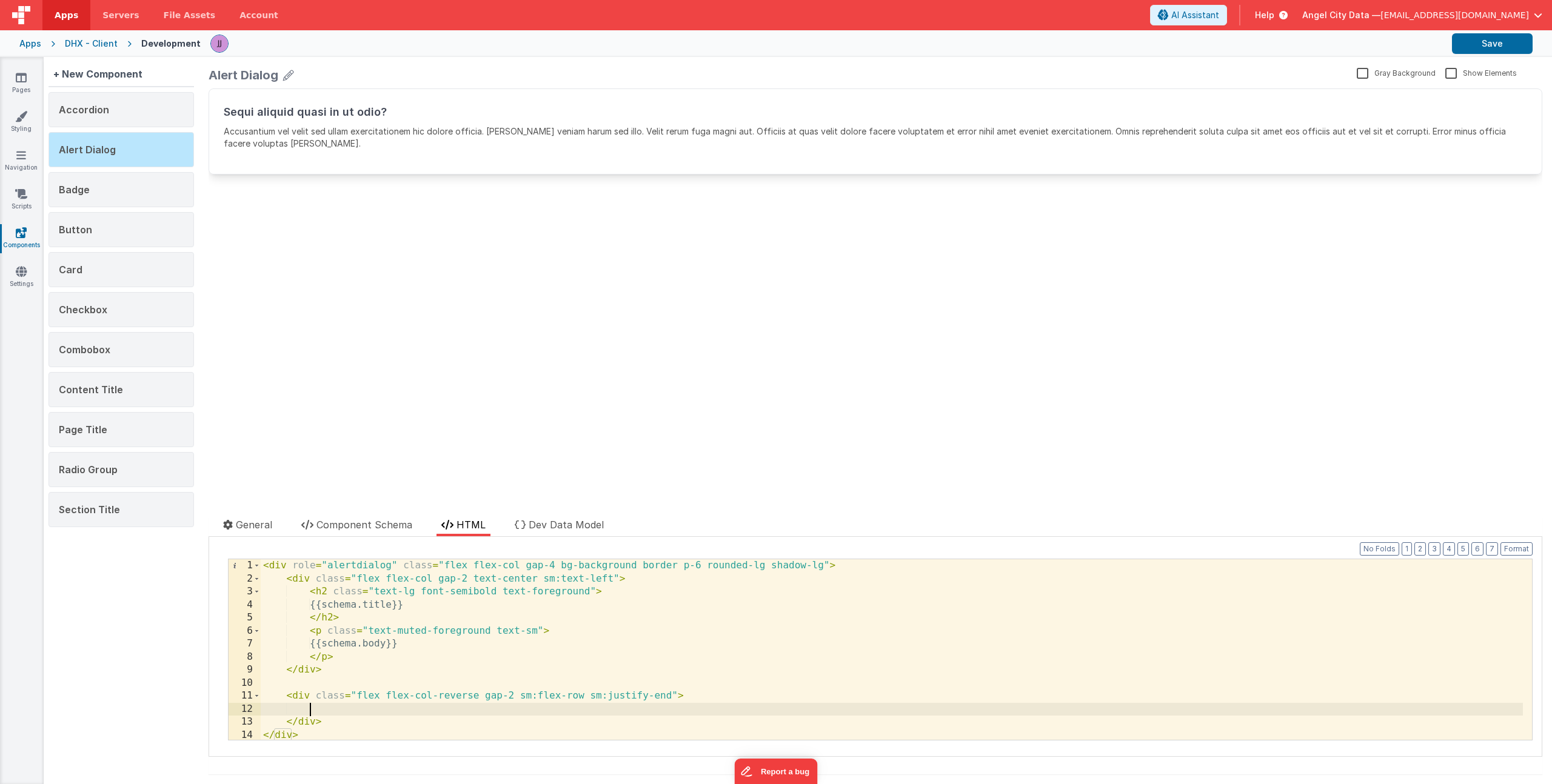
click at [365, 709] on div "< div role = "alertdialog" class = "flex flex-col gap-4 bg-background border p-…" at bounding box center [891, 663] width 1262 height 207
click at [353, 709] on div "< div role = "alertdialog" class = "flex flex-col gap-4 bg-background border p-…" at bounding box center [891, 663] width 1262 height 207
click at [631, 711] on div "< div role = "alertdialog" class = "flex flex-col gap-4 bg-background border p-…" at bounding box center [891, 663] width 1262 height 207
click at [1470, 51] on button "Save" at bounding box center [1492, 43] width 81 height 20
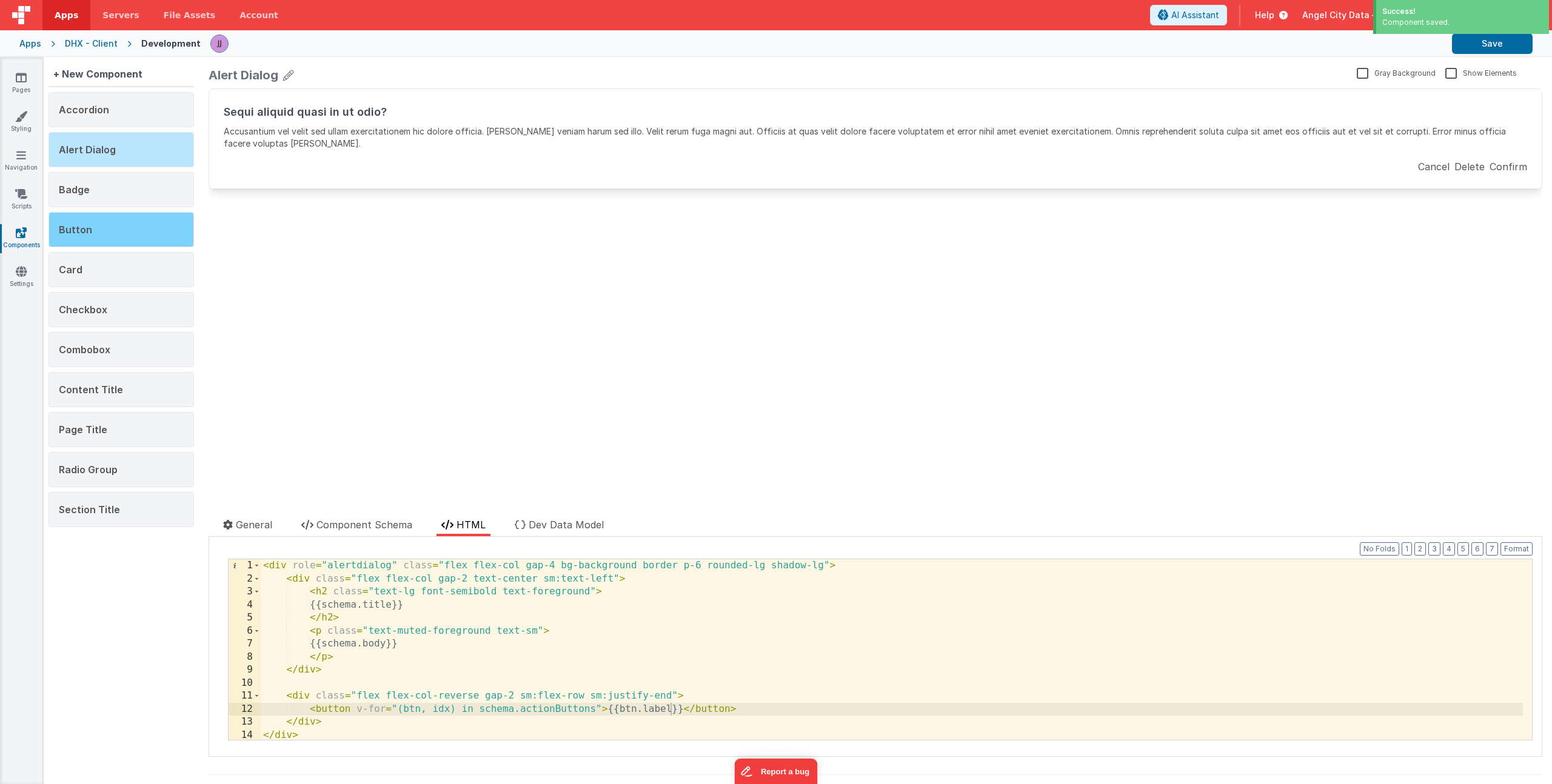
click at [134, 217] on div "Button" at bounding box center [122, 230] width 145 height 35
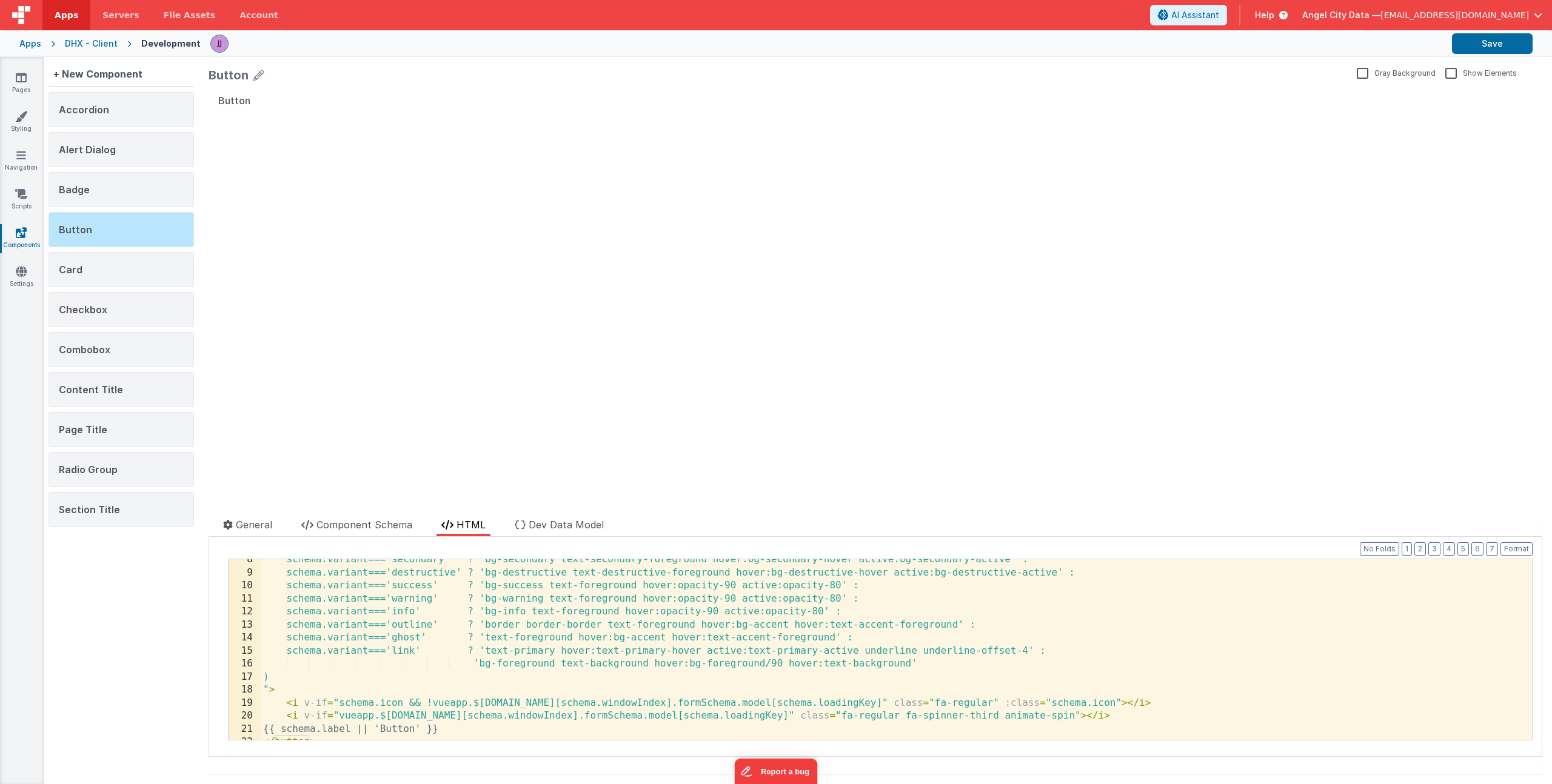
scroll to position [106, 0]
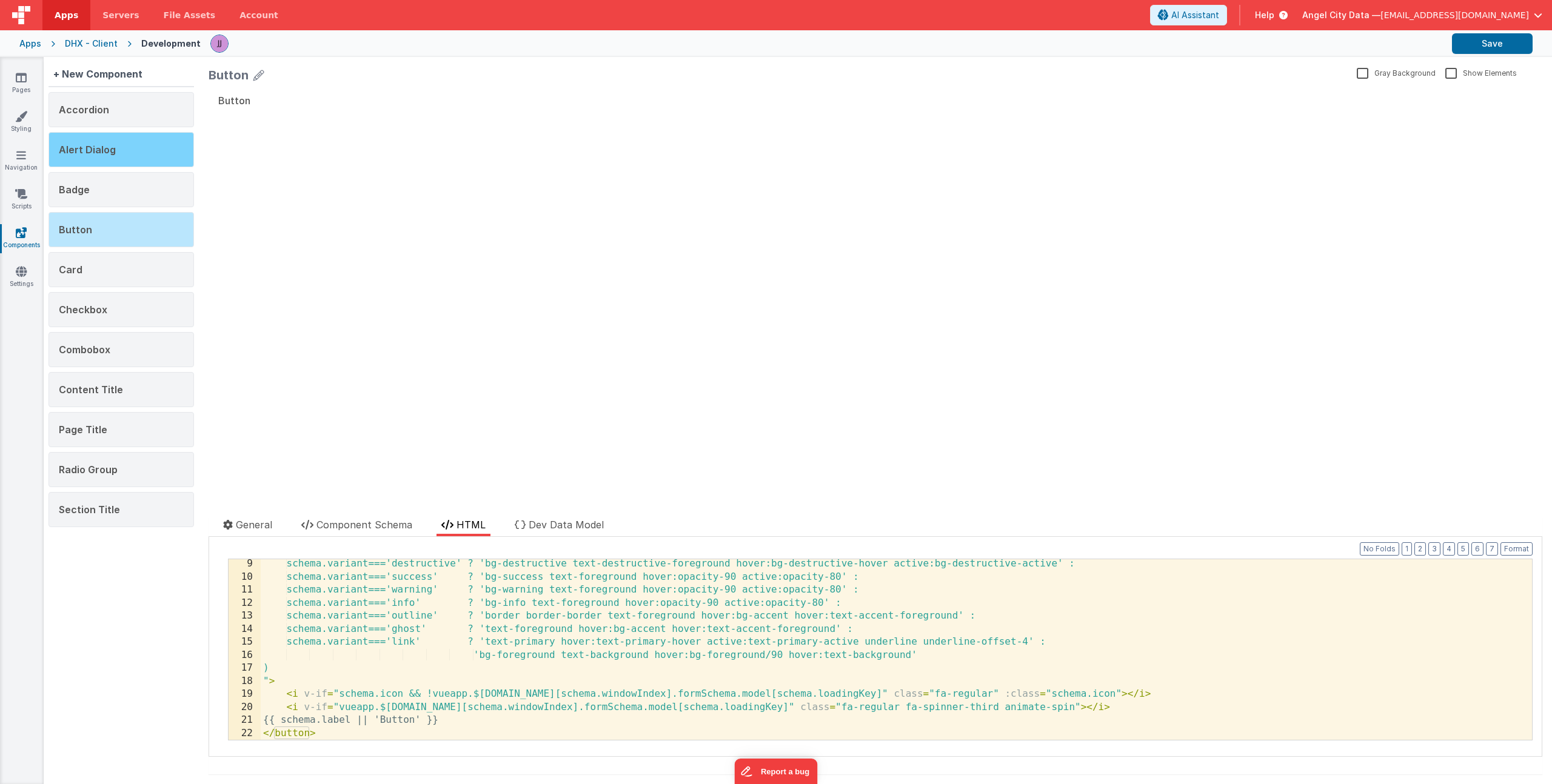
click at [103, 137] on div "Alert Dialog" at bounding box center [122, 150] width 145 height 35
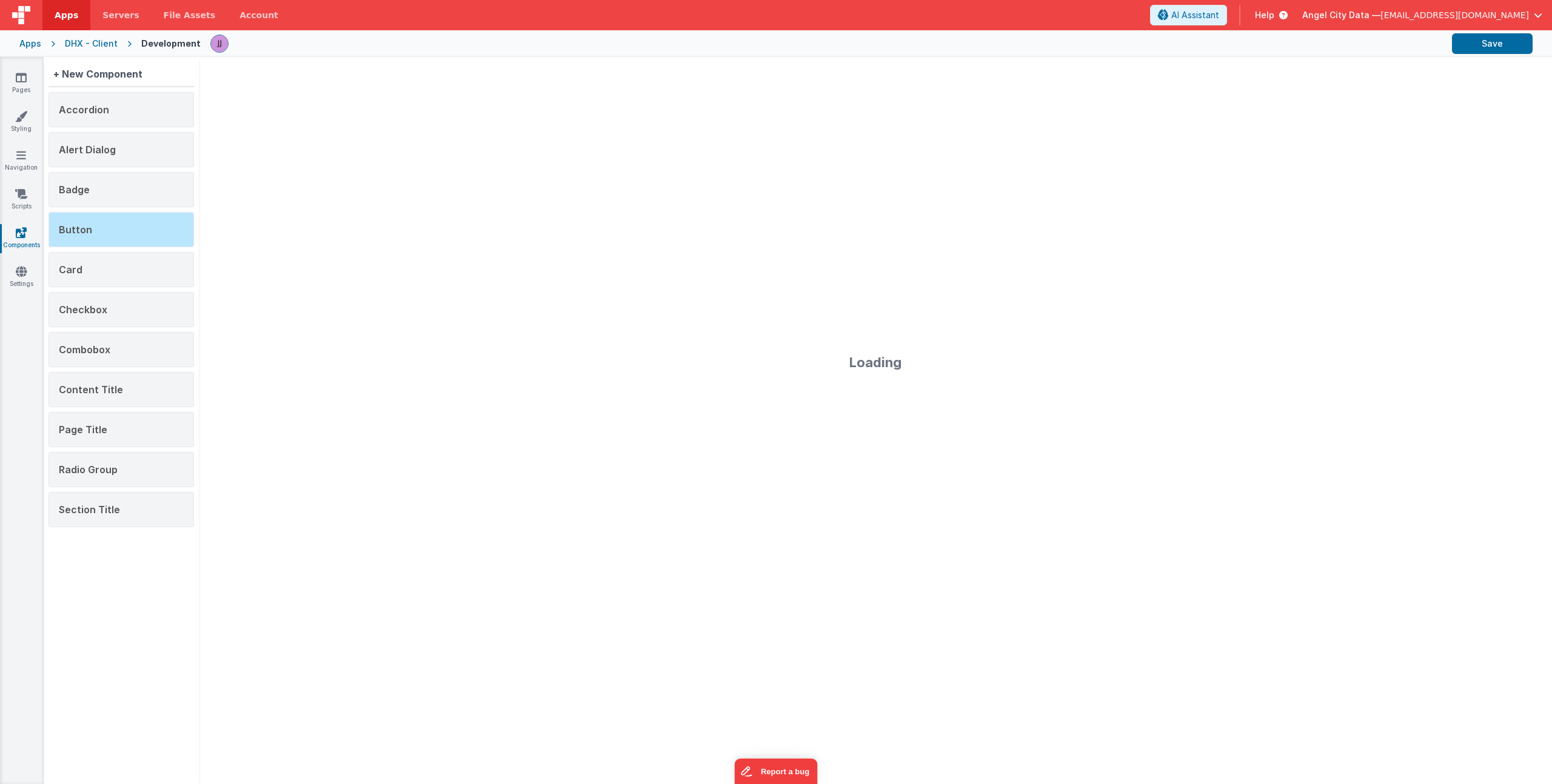
scroll to position [2, 0]
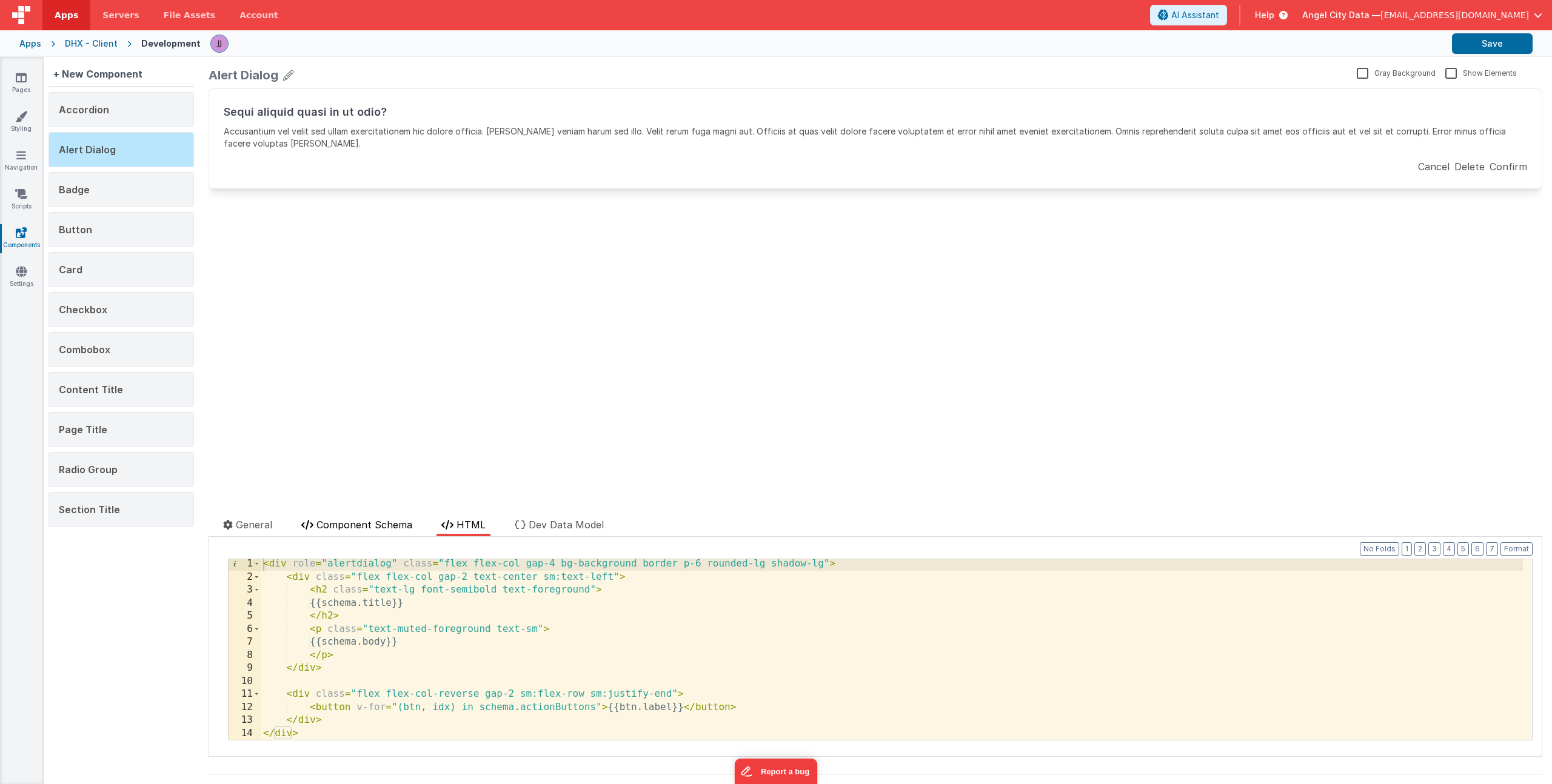
click at [340, 525] on span "Component Schema" at bounding box center [365, 525] width 96 height 12
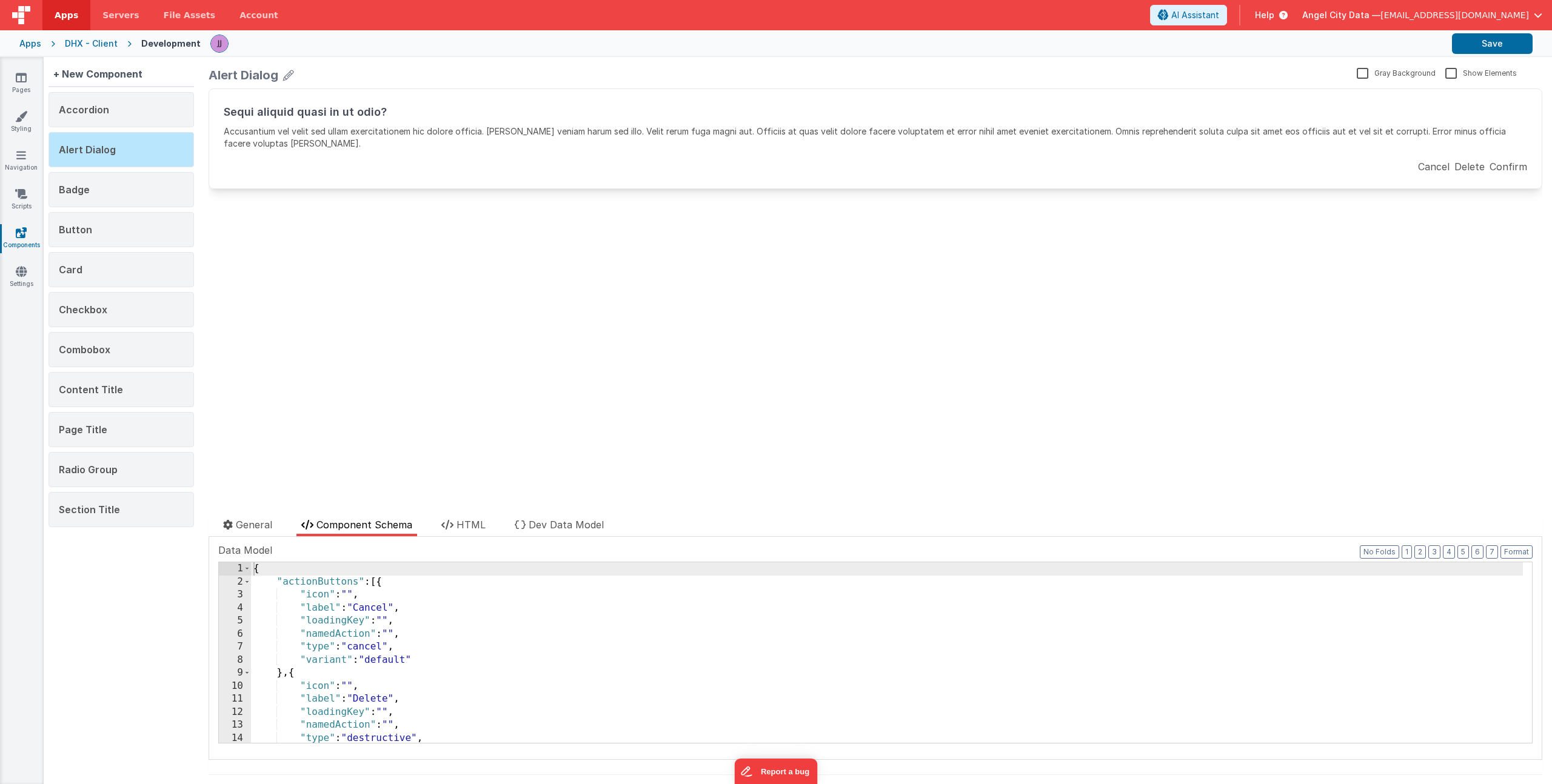
scroll to position [211, 0]
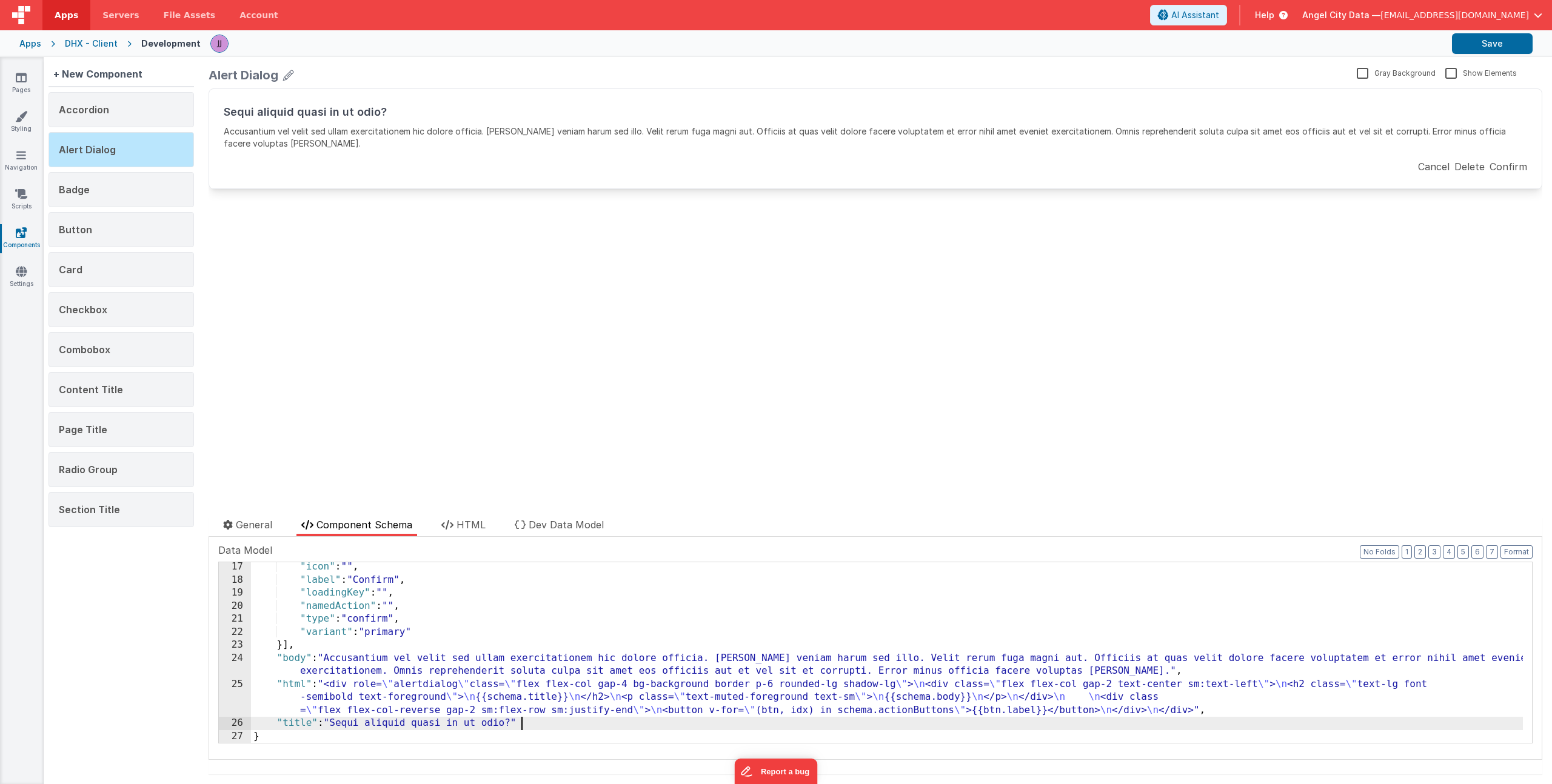
click at [550, 726] on div ""icon" : "" , "label" : "Confirm" , "loadingKey" : "" , "namedAction" : "" , "t…" at bounding box center [887, 663] width 1272 height 207
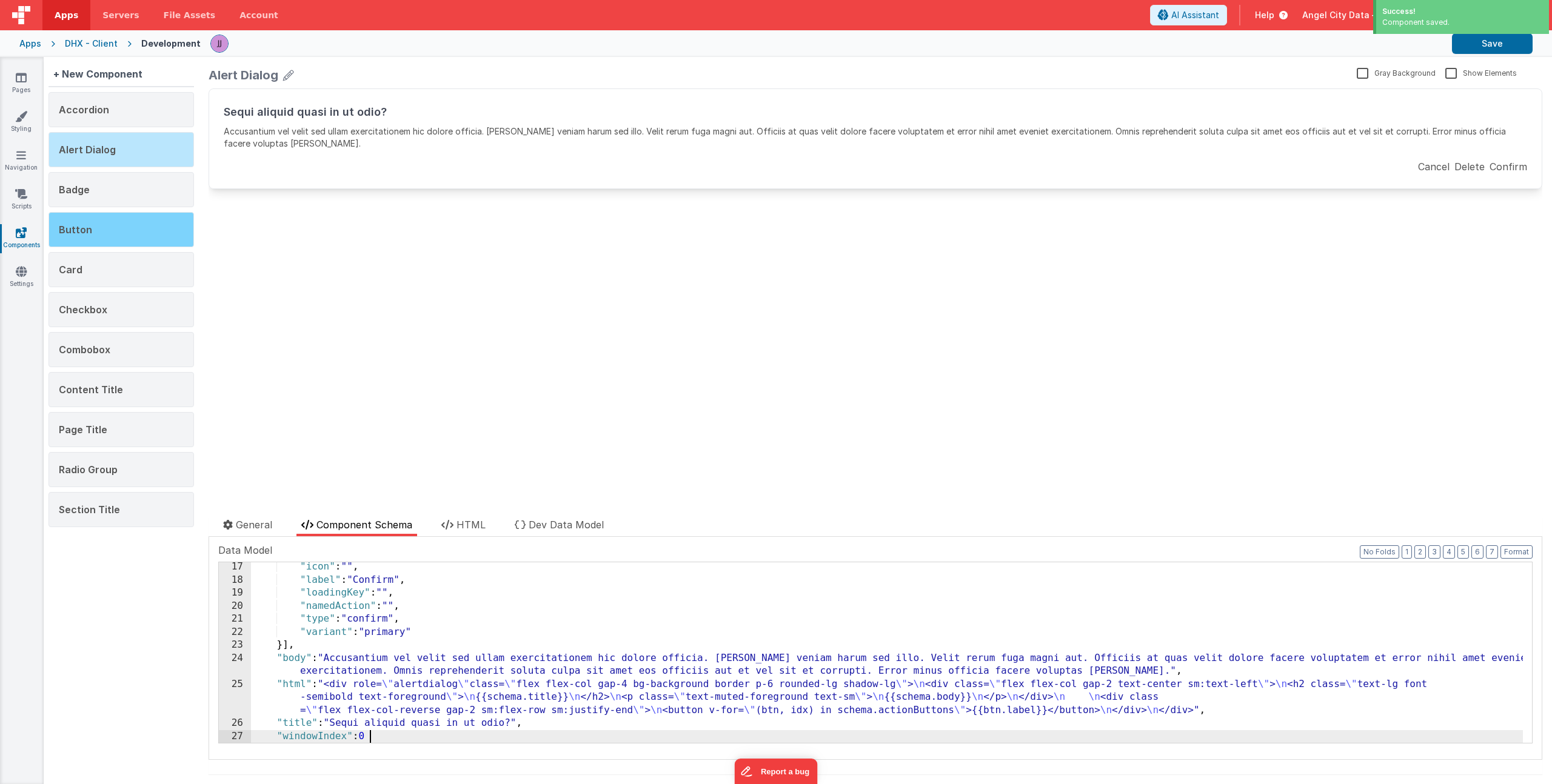
click at [102, 220] on div "Button" at bounding box center [122, 230] width 145 height 35
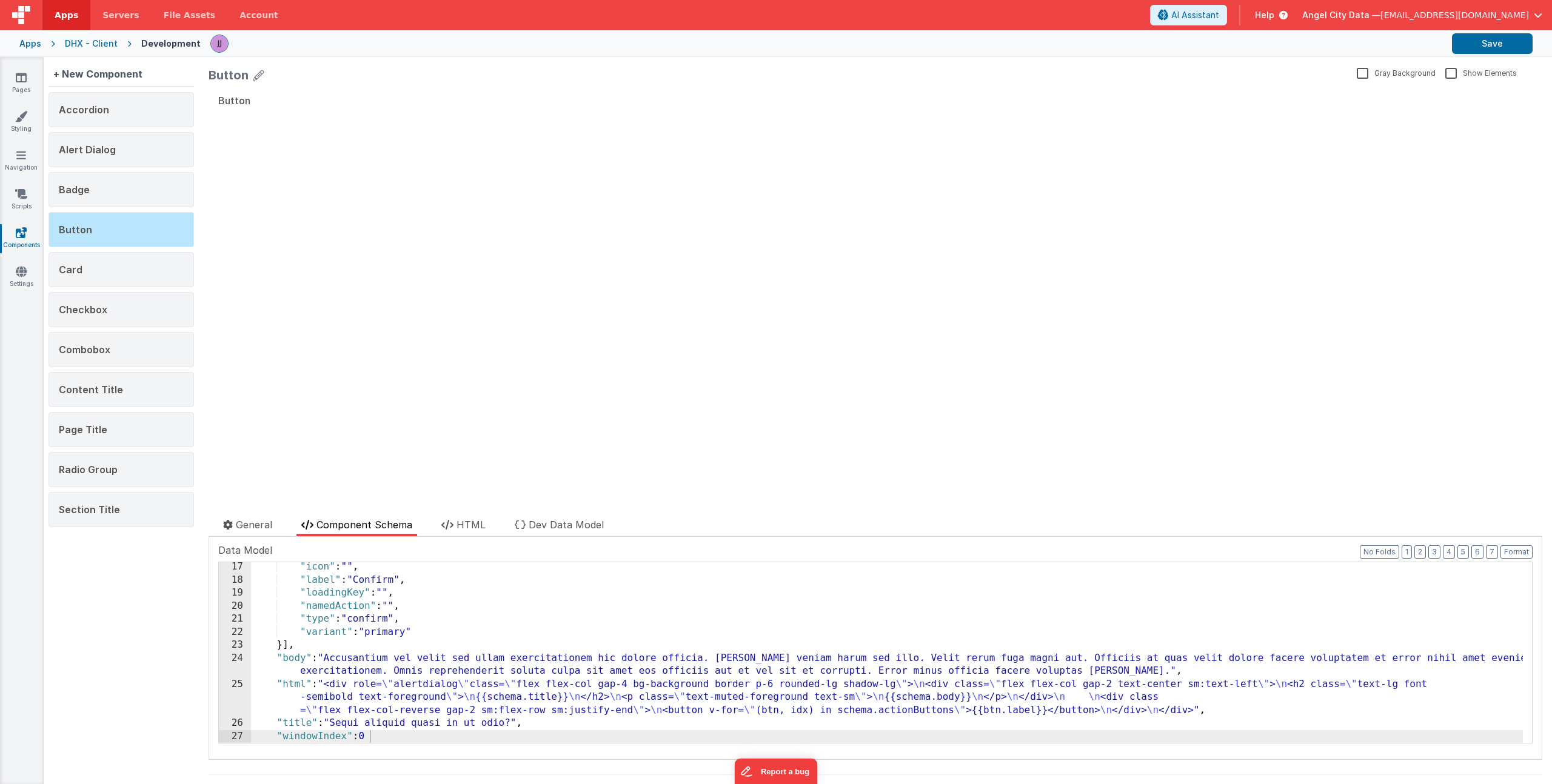
click at [502, 652] on div ""icon" : "" , "label" : "Confirm" , "loadingKey" : "" , "namedAction" : "" , "t…" at bounding box center [887, 663] width 1272 height 207
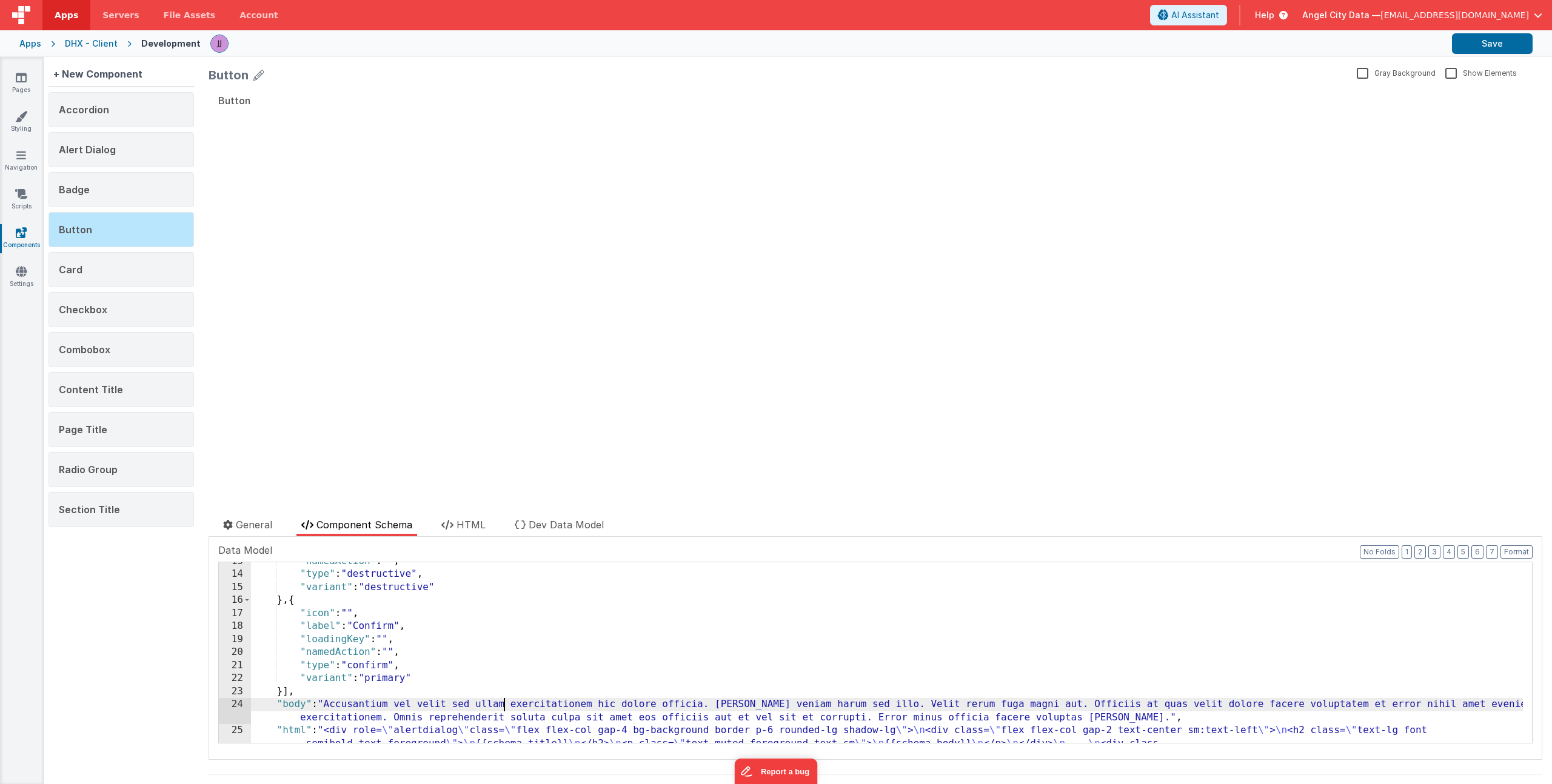
scroll to position [164, 0]
click at [488, 517] on li "HTML" at bounding box center [463, 526] width 54 height 18
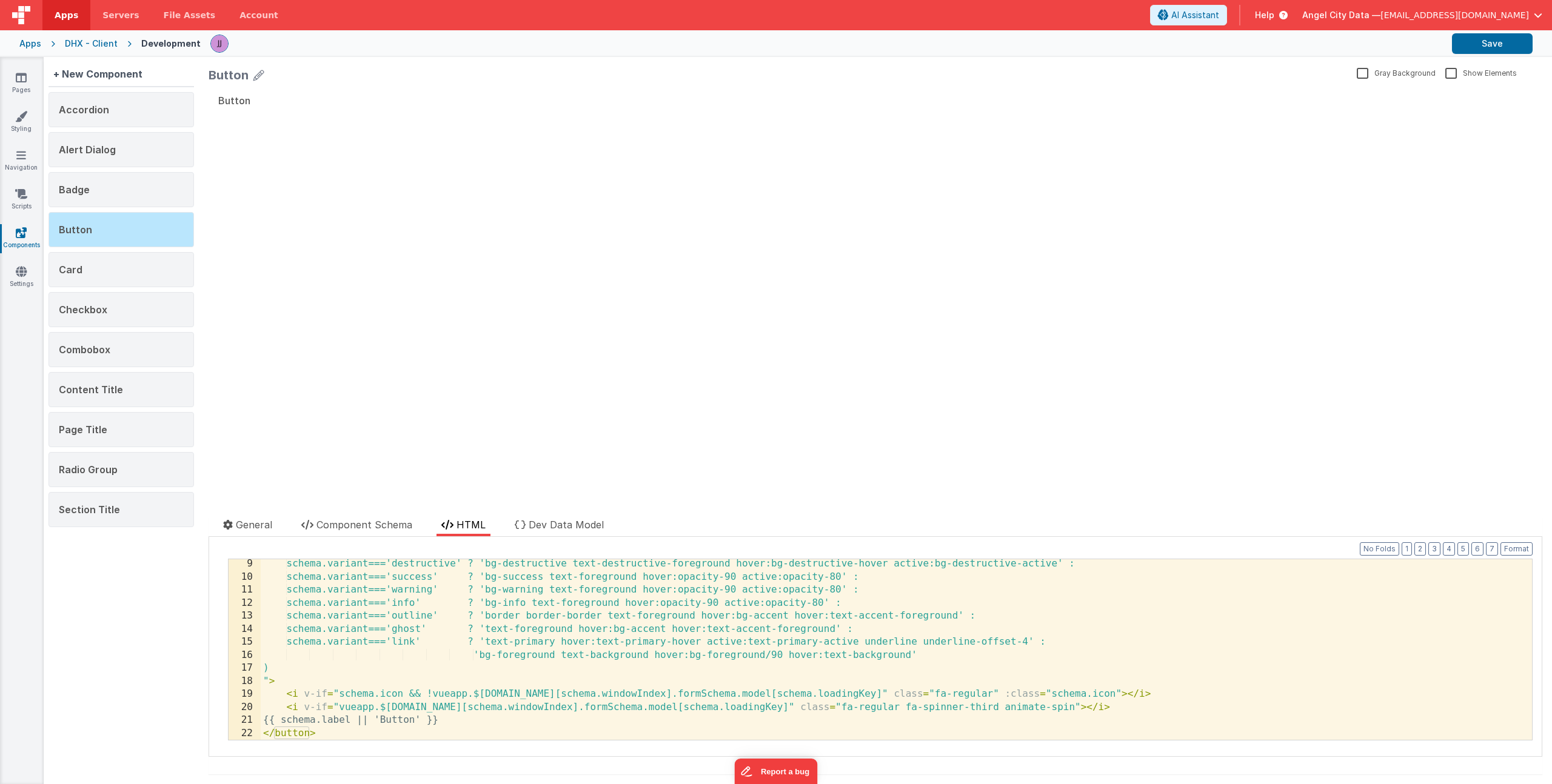
scroll to position [0, 0]
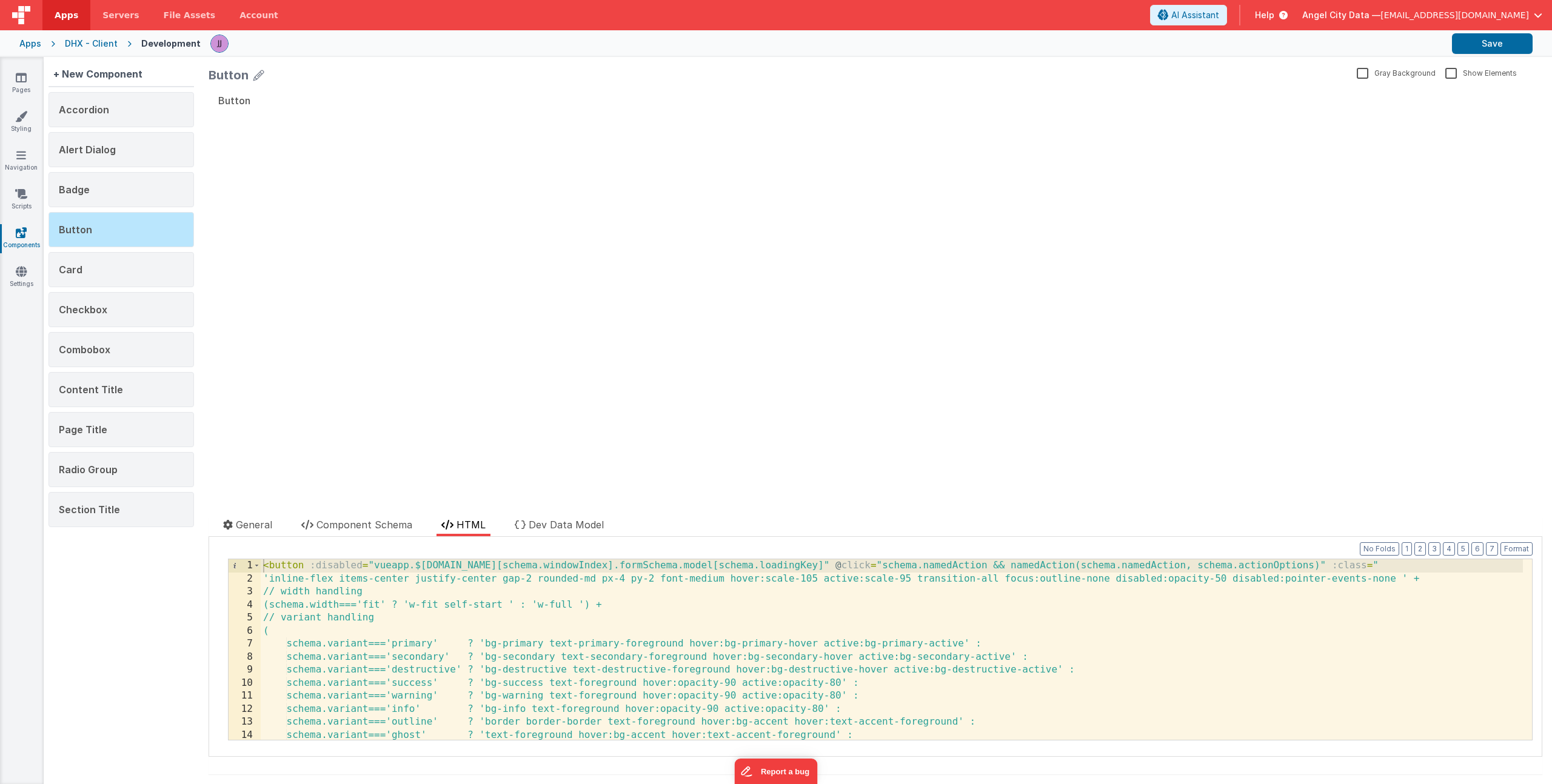
click at [977, 568] on div "< button :disabled = "vueapp.$store.state.wndw.windows[schema.windowIndex].form…" at bounding box center [891, 663] width 1262 height 207
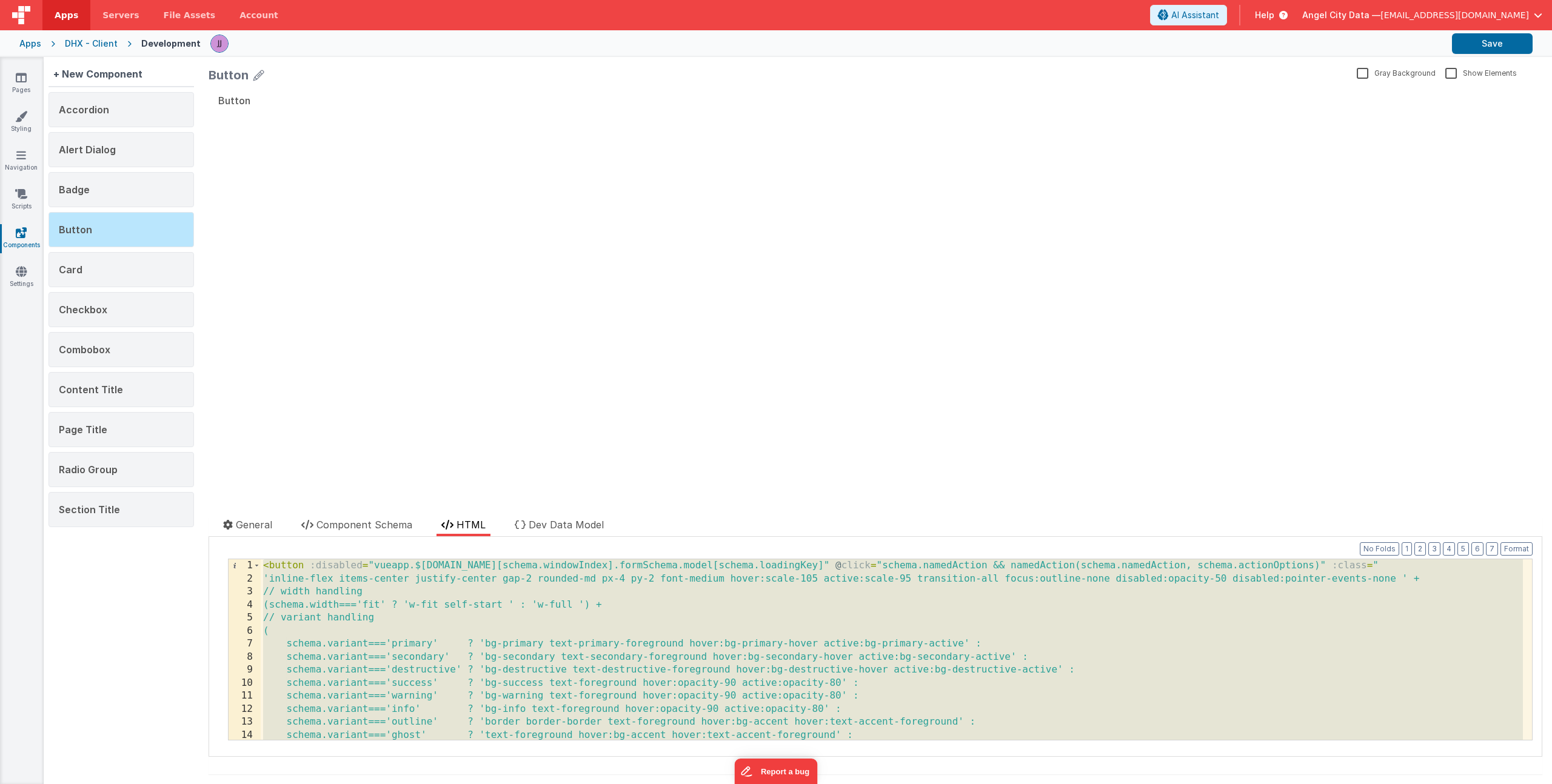
click at [721, 595] on div "< button :disabled = "vueapp.$store.state.wndw.windows[schema.windowIndex].form…" at bounding box center [891, 663] width 1262 height 207
click at [75, 157] on div "Alert Dialog" at bounding box center [122, 150] width 145 height 35
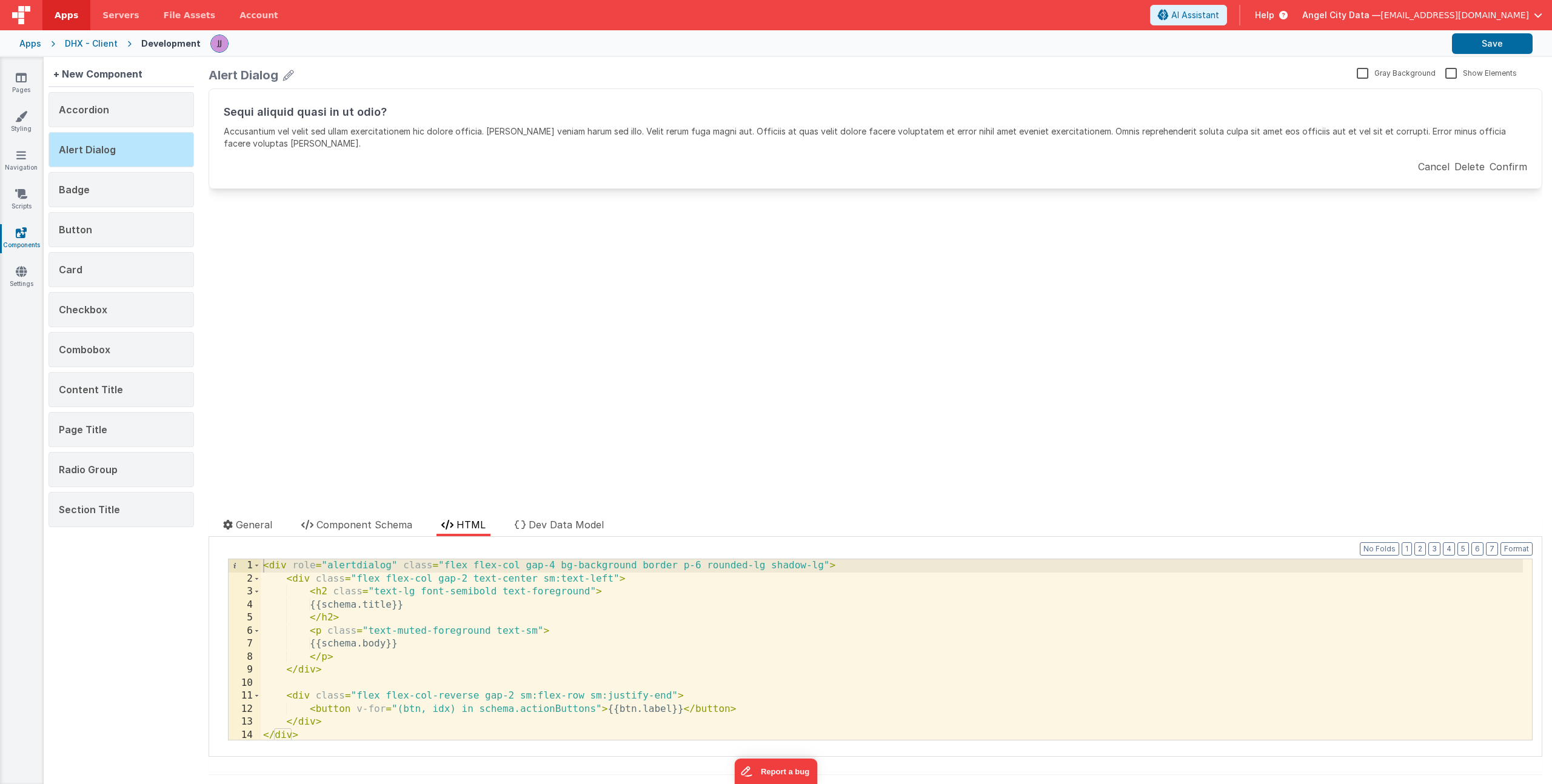
click at [388, 694] on div "< div role = "alertdialog" class = "flex flex-col gap-4 bg-background border p-…" at bounding box center [891, 663] width 1262 height 207
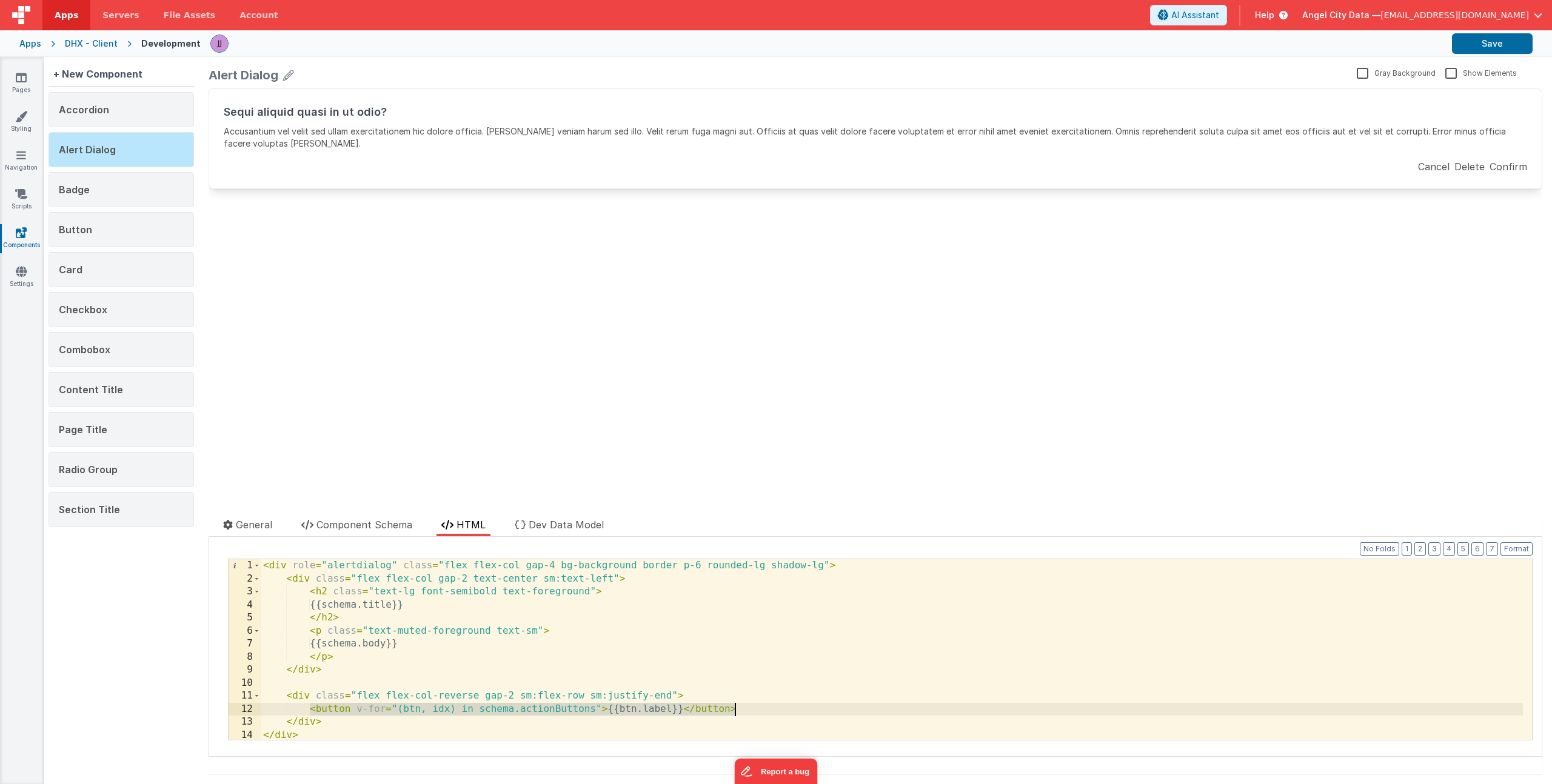
drag, startPoint x: 311, startPoint y: 709, endPoint x: 747, endPoint y: 708, distance: 436.0
click at [747, 708] on div "< div role = "alertdialog" class = "flex flex-col gap-4 bg-background border p-…" at bounding box center [891, 663] width 1262 height 207
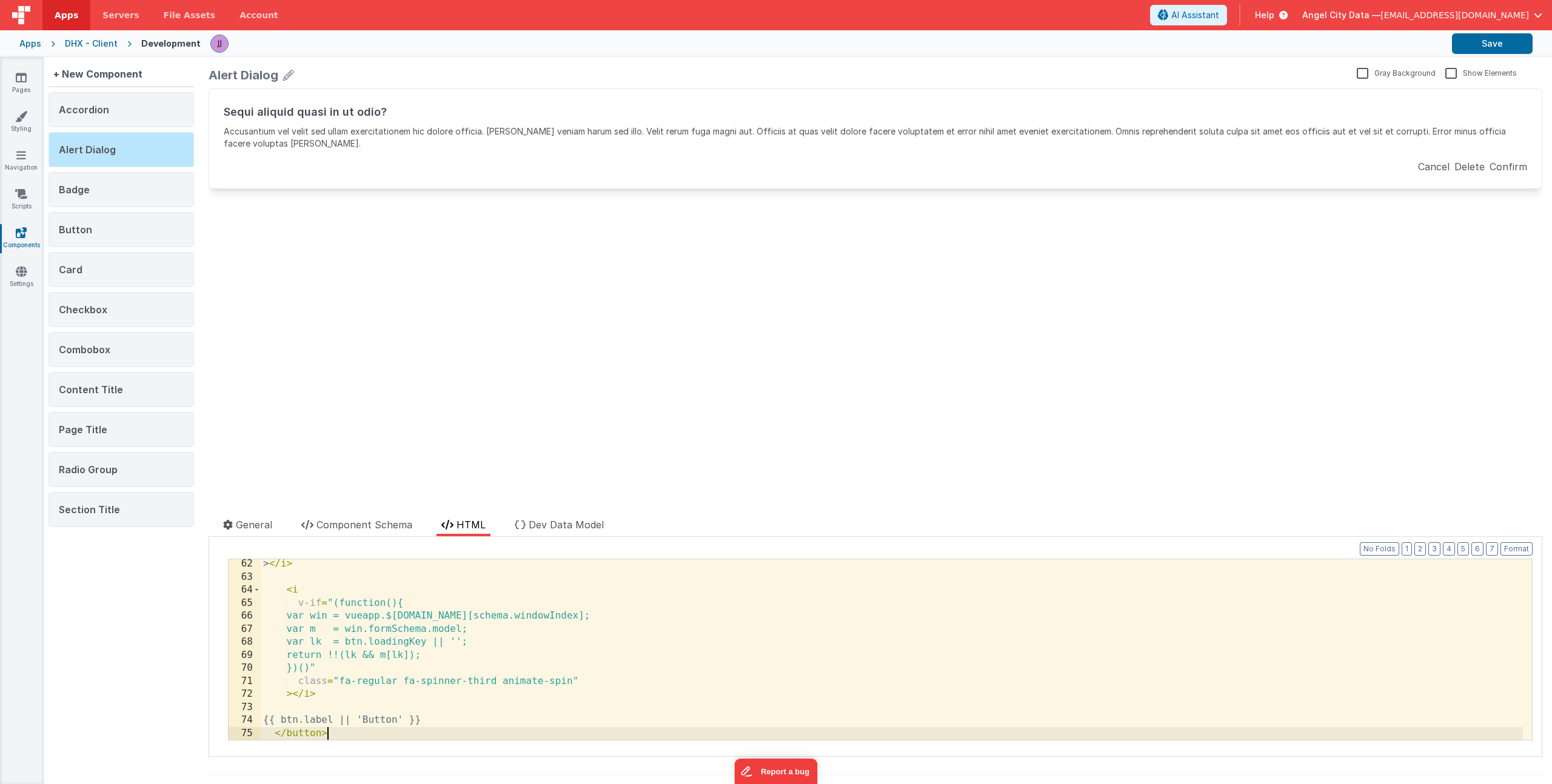
scroll to position [796, 0]
click at [1507, 550] on button "Format" at bounding box center [1516, 549] width 32 height 13
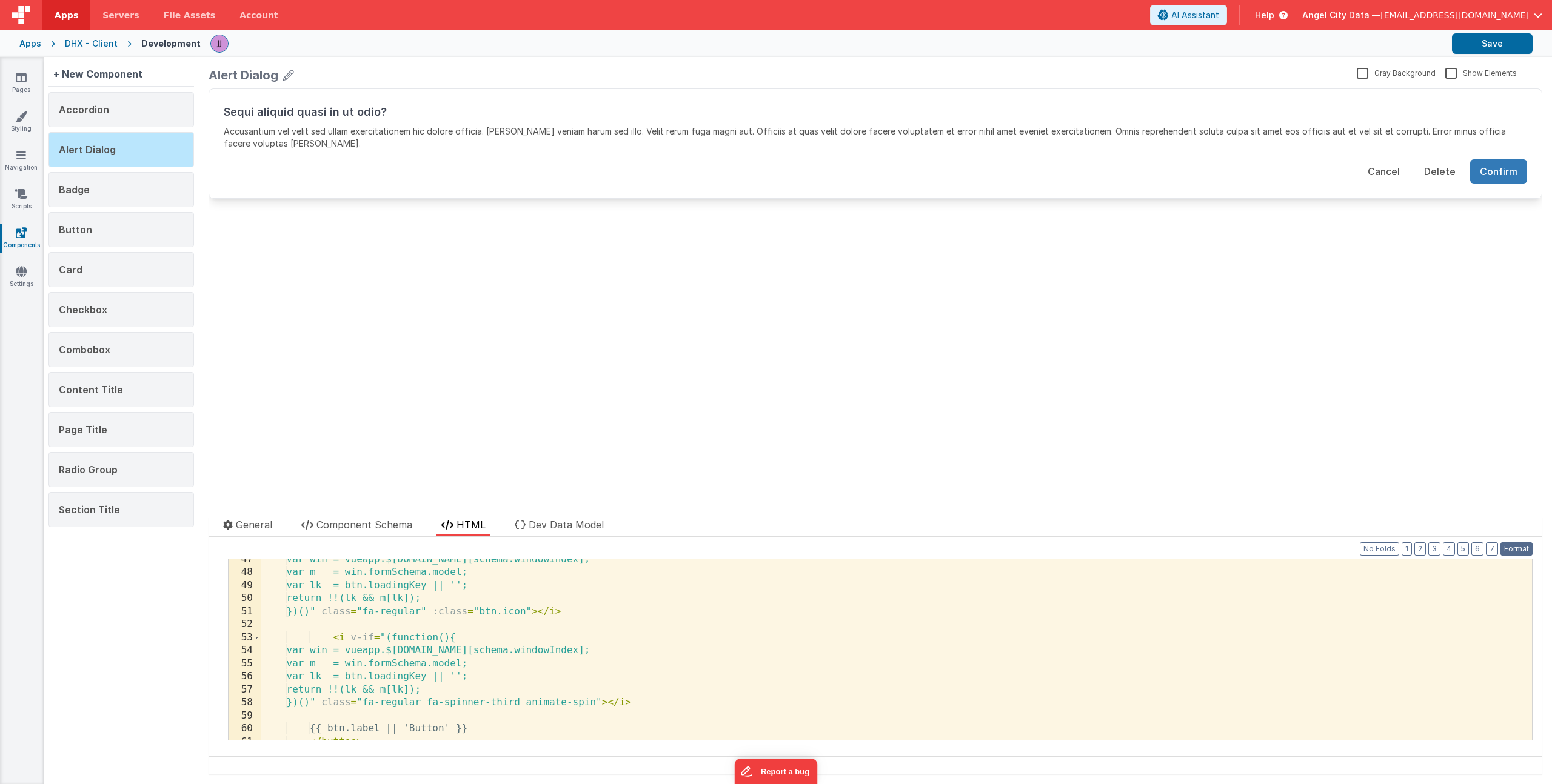
scroll to position [594, 0]
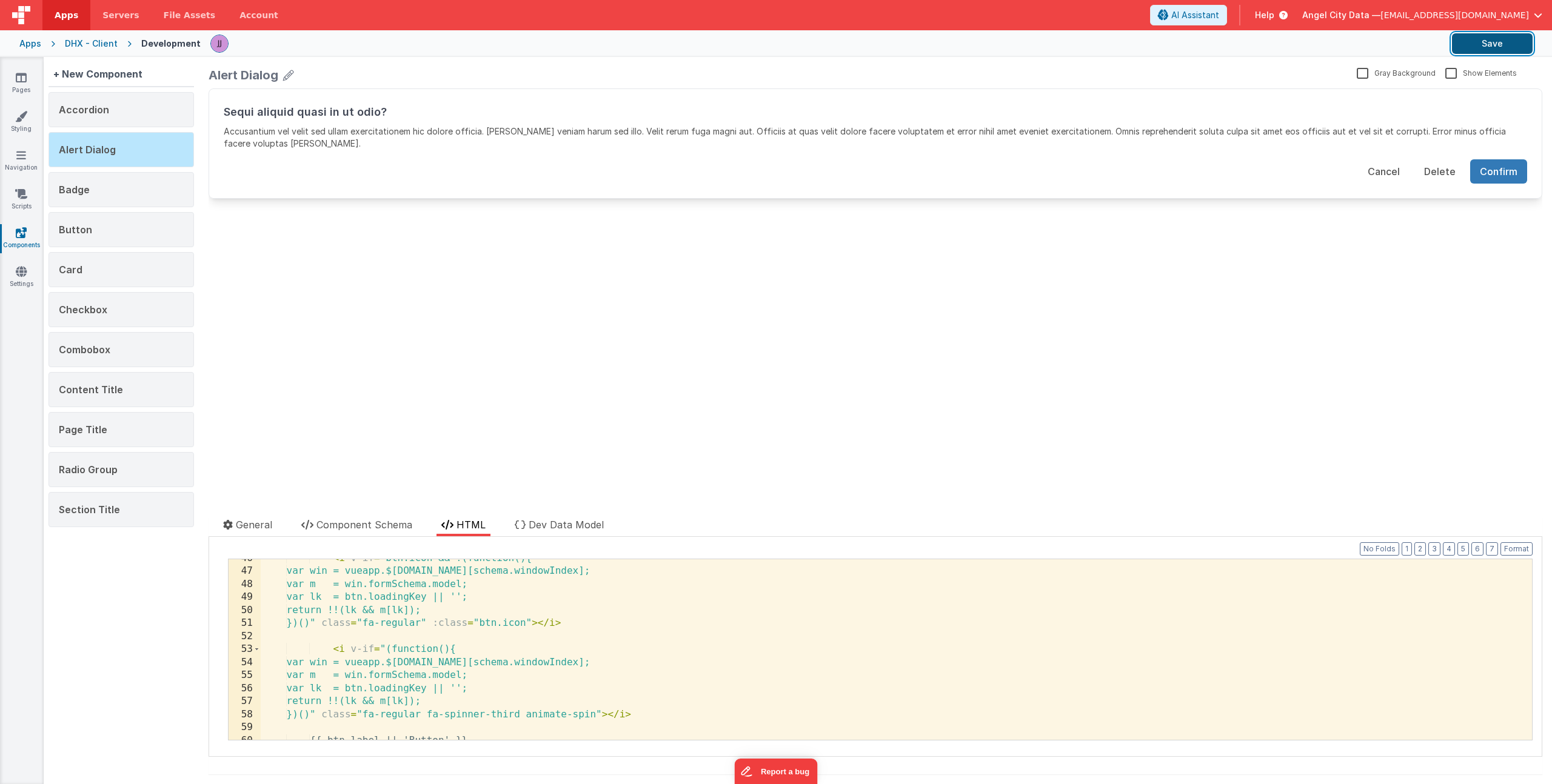
click at [1485, 46] on button "Save" at bounding box center [1492, 43] width 81 height 20
click at [28, 77] on link "Pages" at bounding box center [20, 84] width 43 height 24
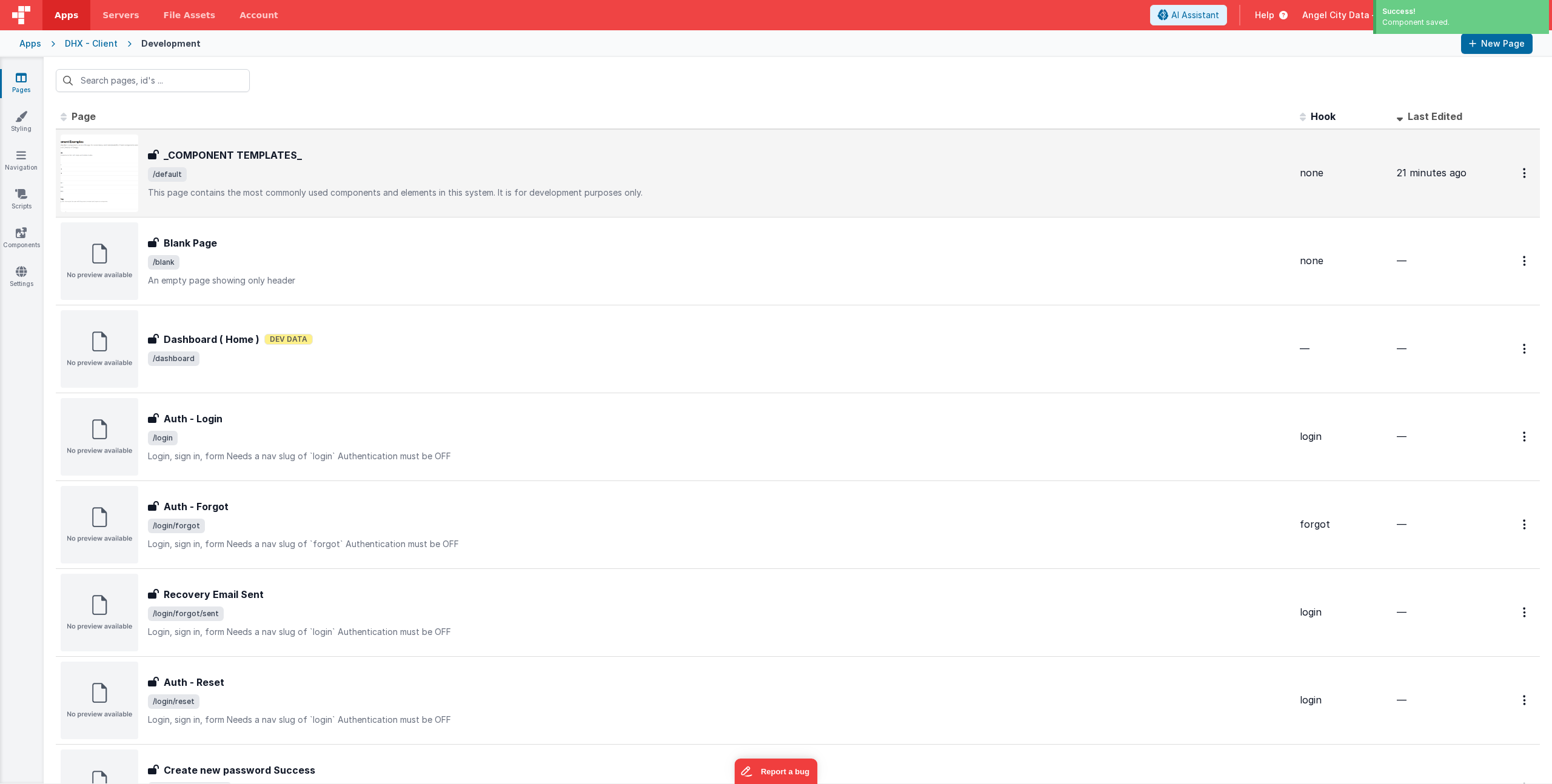
click at [240, 162] on h3 "_COMPONENT TEMPLATES_" at bounding box center [233, 156] width 138 height 15
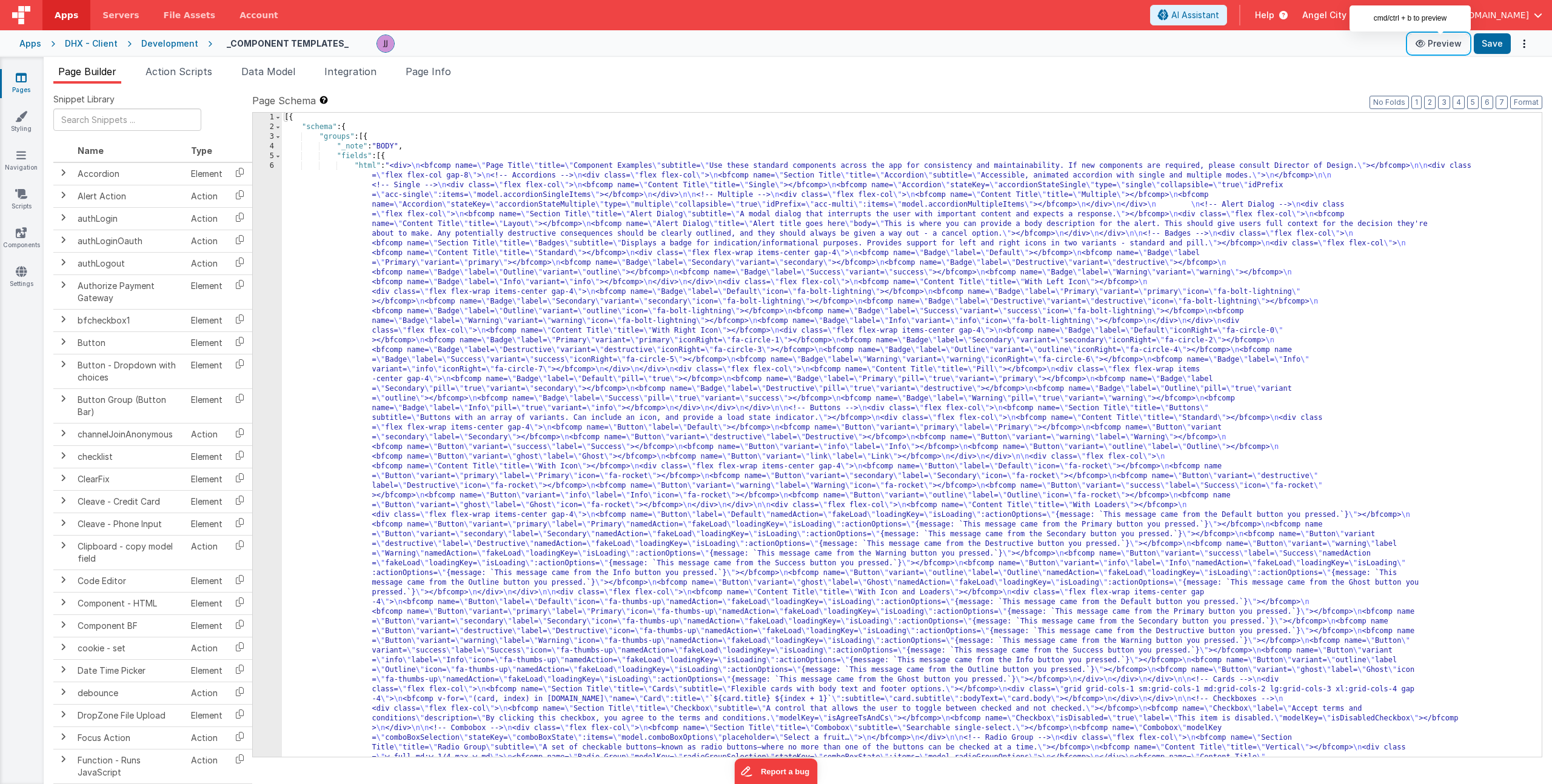
click at [1436, 47] on button "Preview" at bounding box center [1439, 43] width 61 height 19
click at [17, 235] on icon at bounding box center [21, 232] width 11 height 12
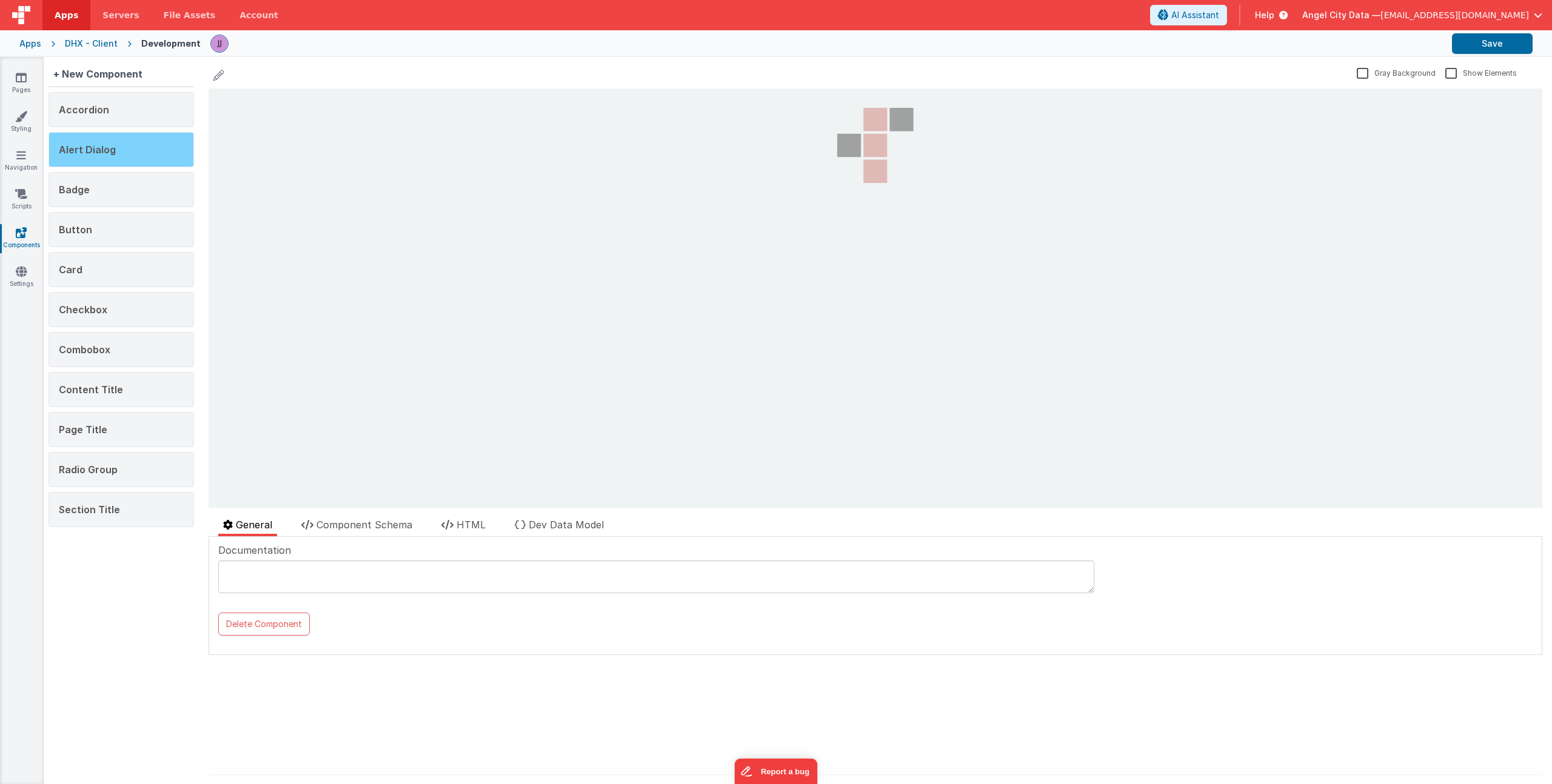
click at [108, 152] on span "Alert Dialog" at bounding box center [87, 149] width 57 height 12
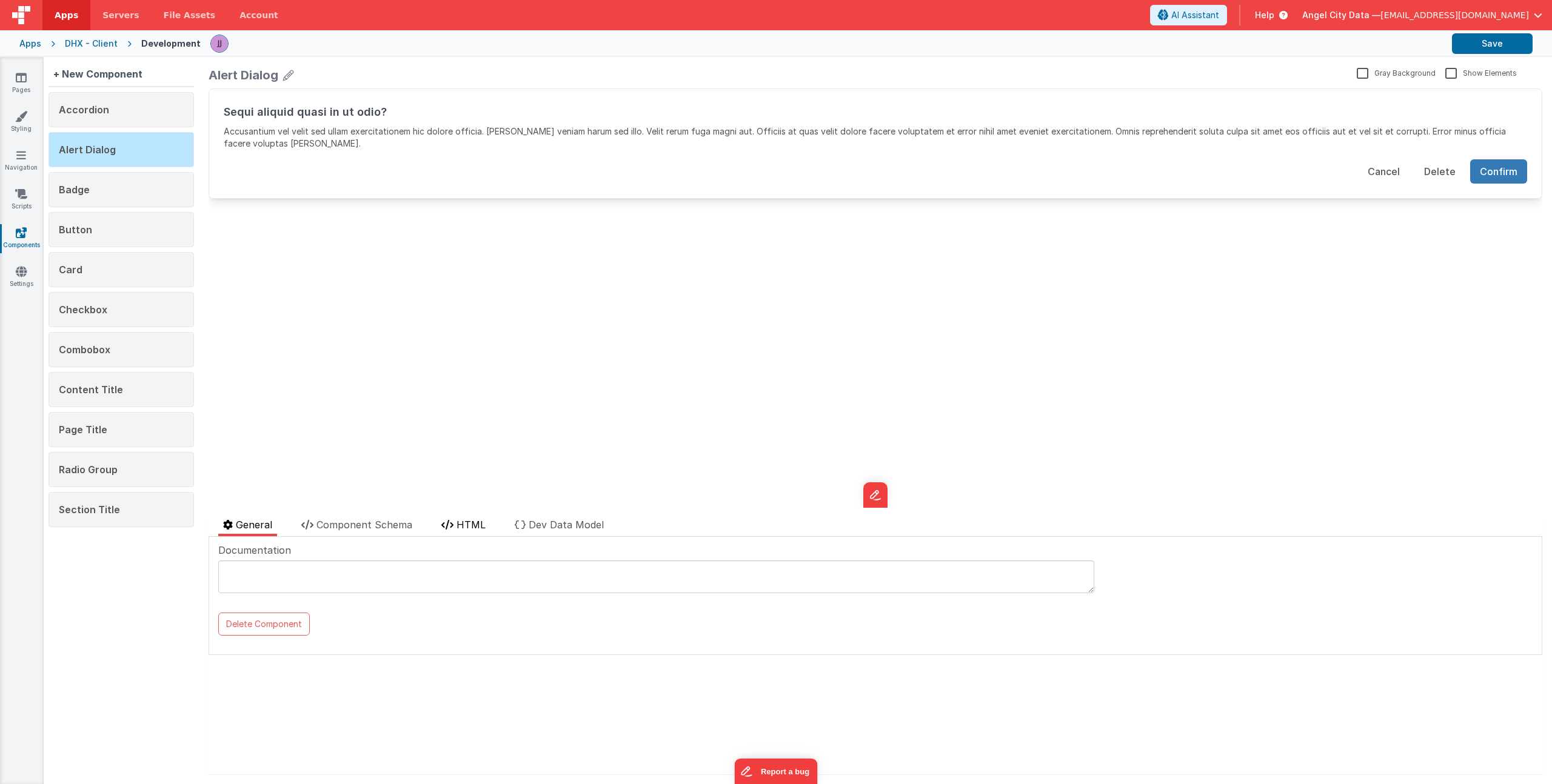
click at [460, 527] on span "HTML" at bounding box center [471, 525] width 29 height 12
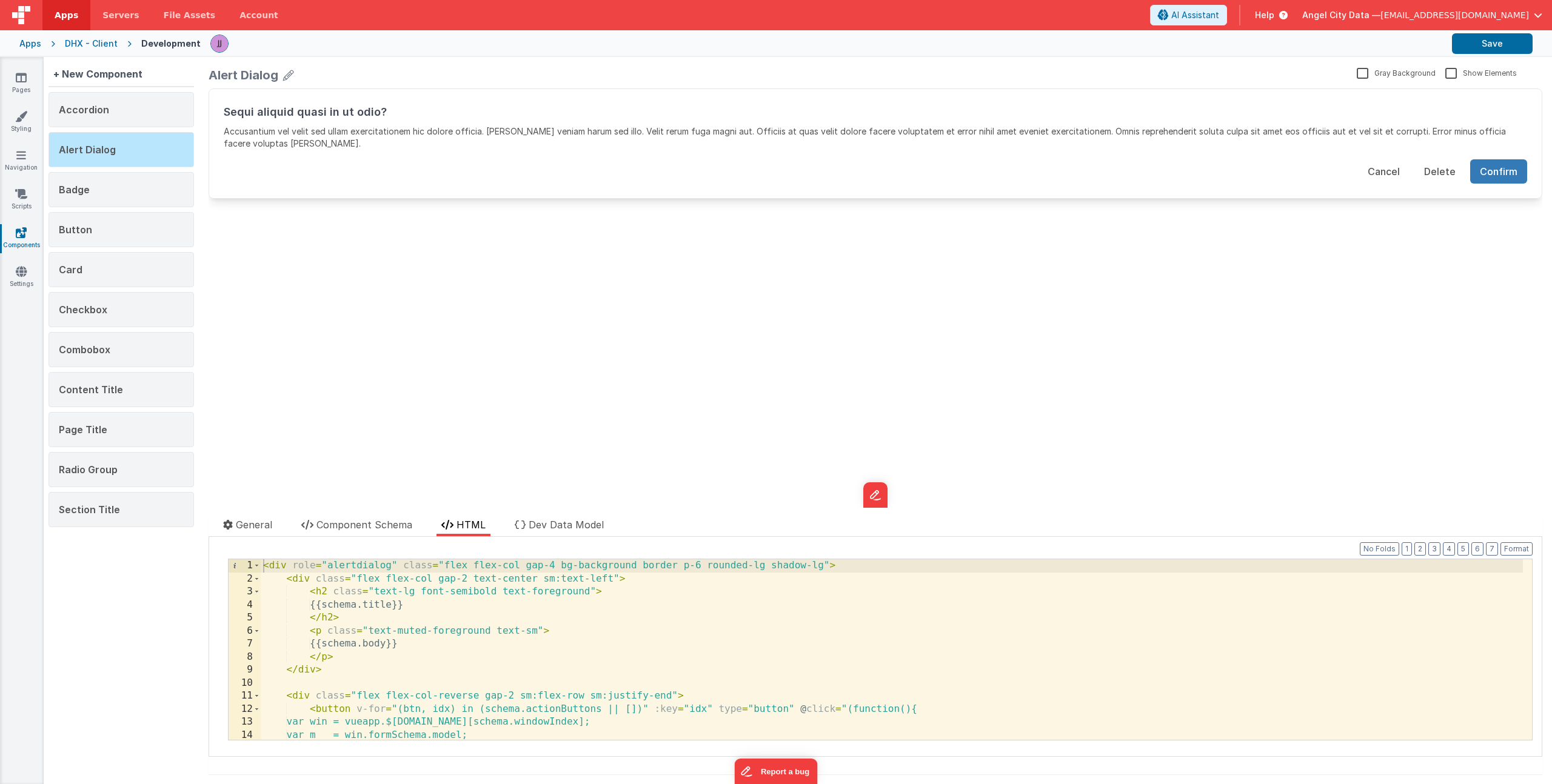
click at [453, 570] on div "< div role = "alertdialog" class = "flex flex-col gap-4 bg-background border p-…" at bounding box center [891, 663] width 1262 height 207
click at [826, 570] on div "< div role = "alertdialog" class = "flex flex-col gap-4 bg-background border p-…" at bounding box center [891, 663] width 1262 height 207
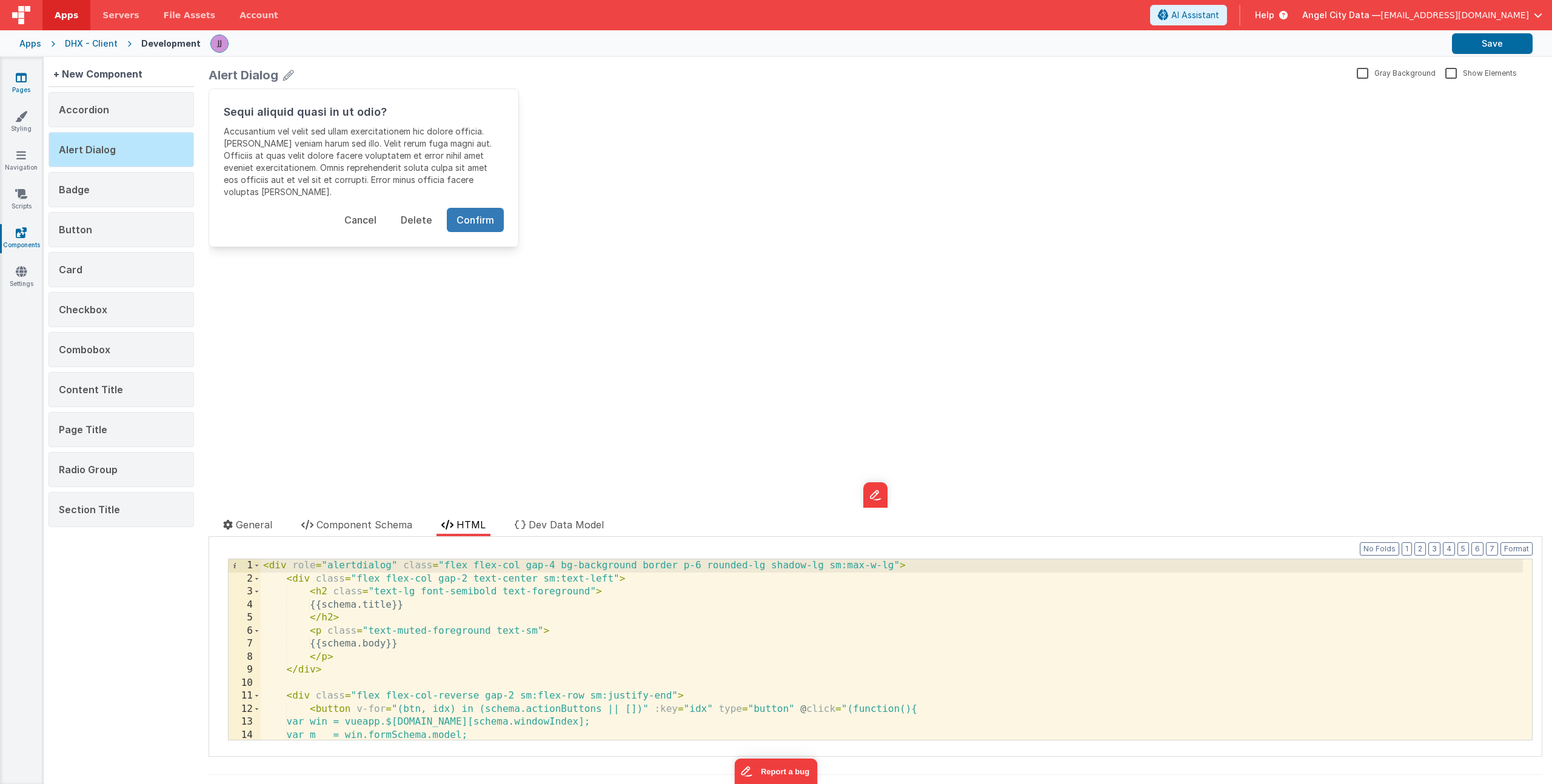
click at [29, 79] on link "Pages" at bounding box center [20, 84] width 43 height 24
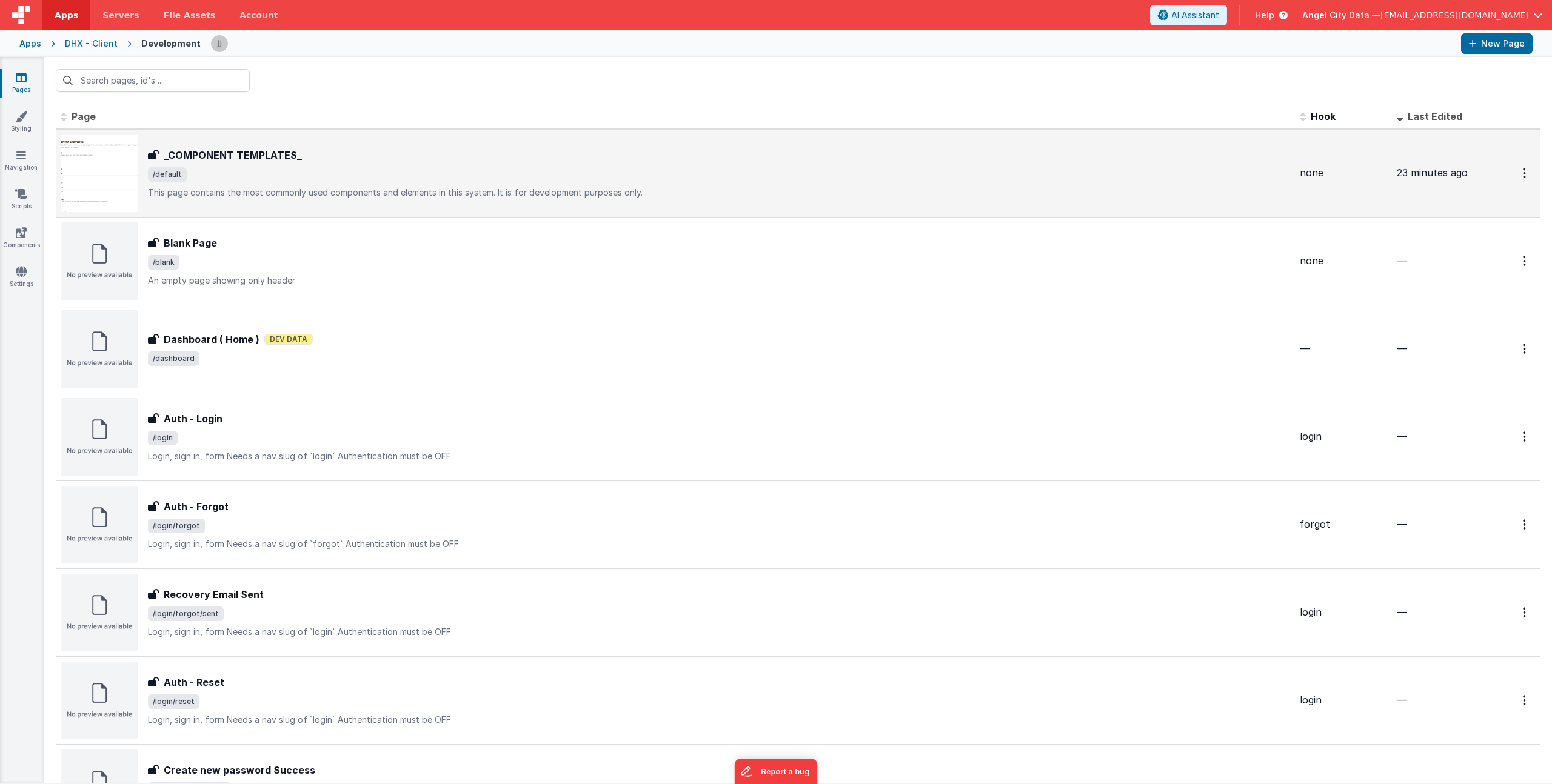
click at [376, 152] on div "_COMPONENT TEMPLATES_" at bounding box center [719, 156] width 1142 height 15
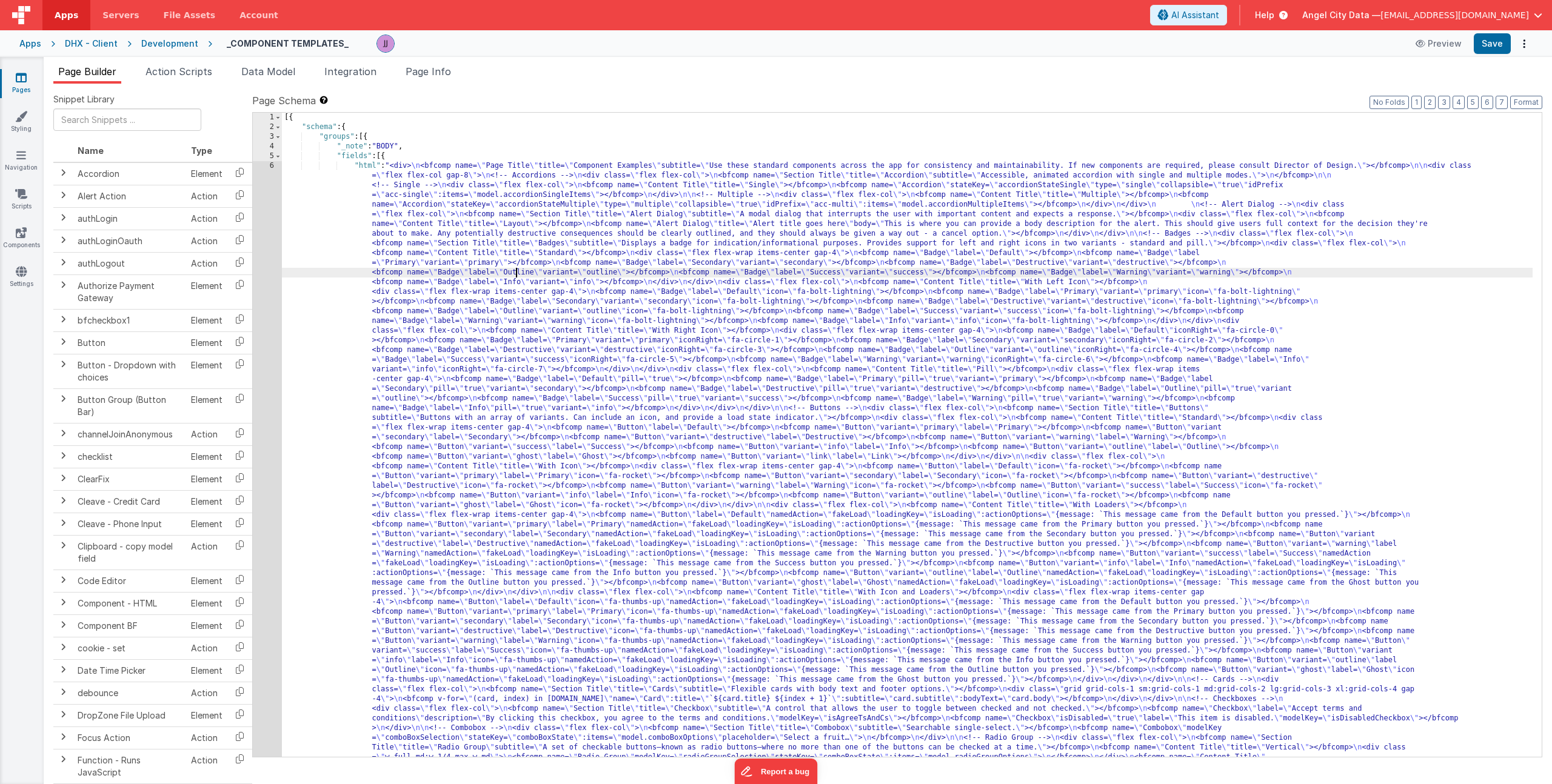
click at [515, 270] on div "[{ "schema" : { "groups" : [{ "_note" : "BODY" , "fields" : [{ "html" : "<div> …" at bounding box center [907, 750] width 1251 height 1274
click at [261, 268] on div "1 2 3 4 5 6" at bounding box center [268, 750] width 29 height 1274
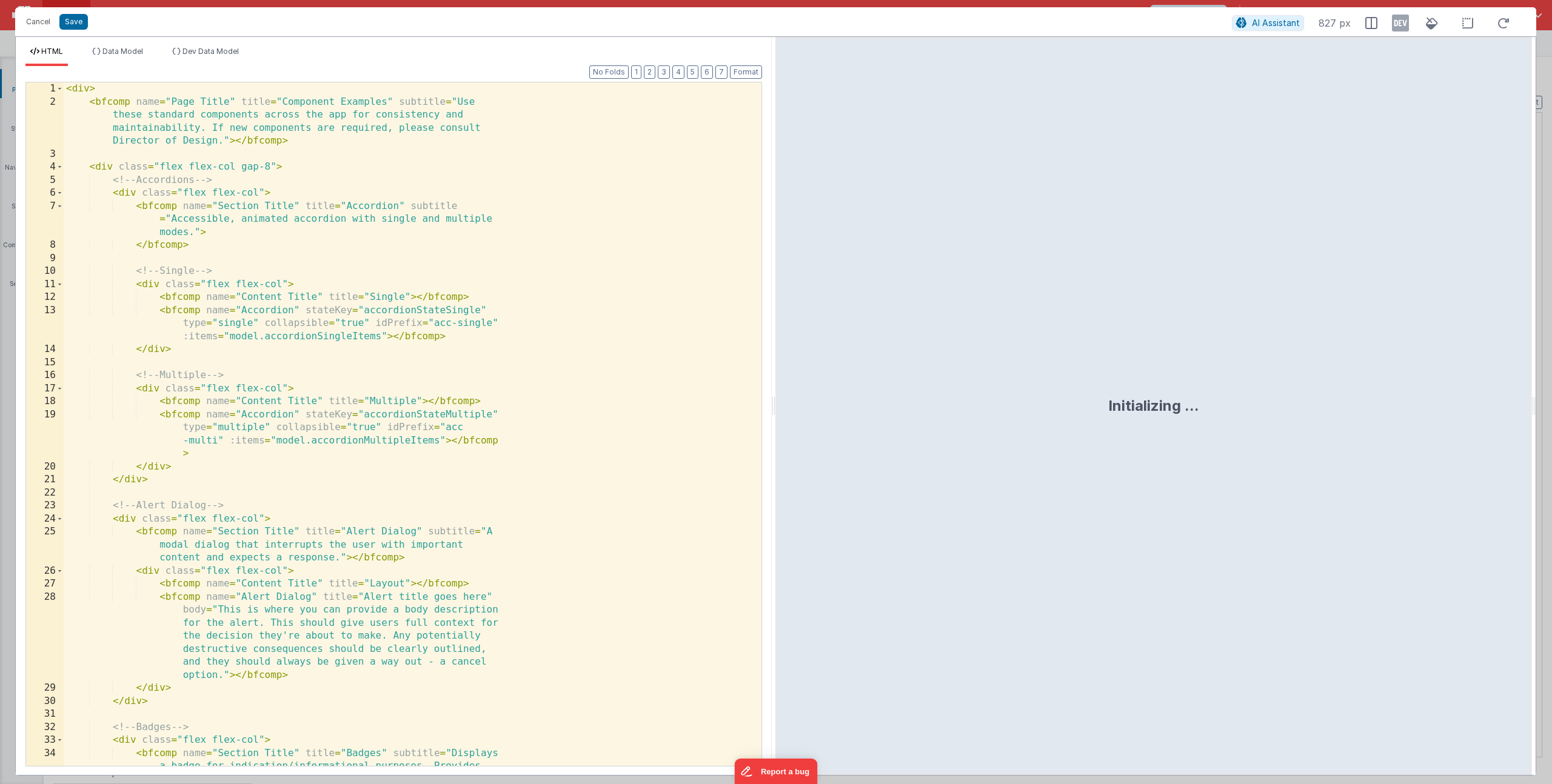
scroll to position [35, 0]
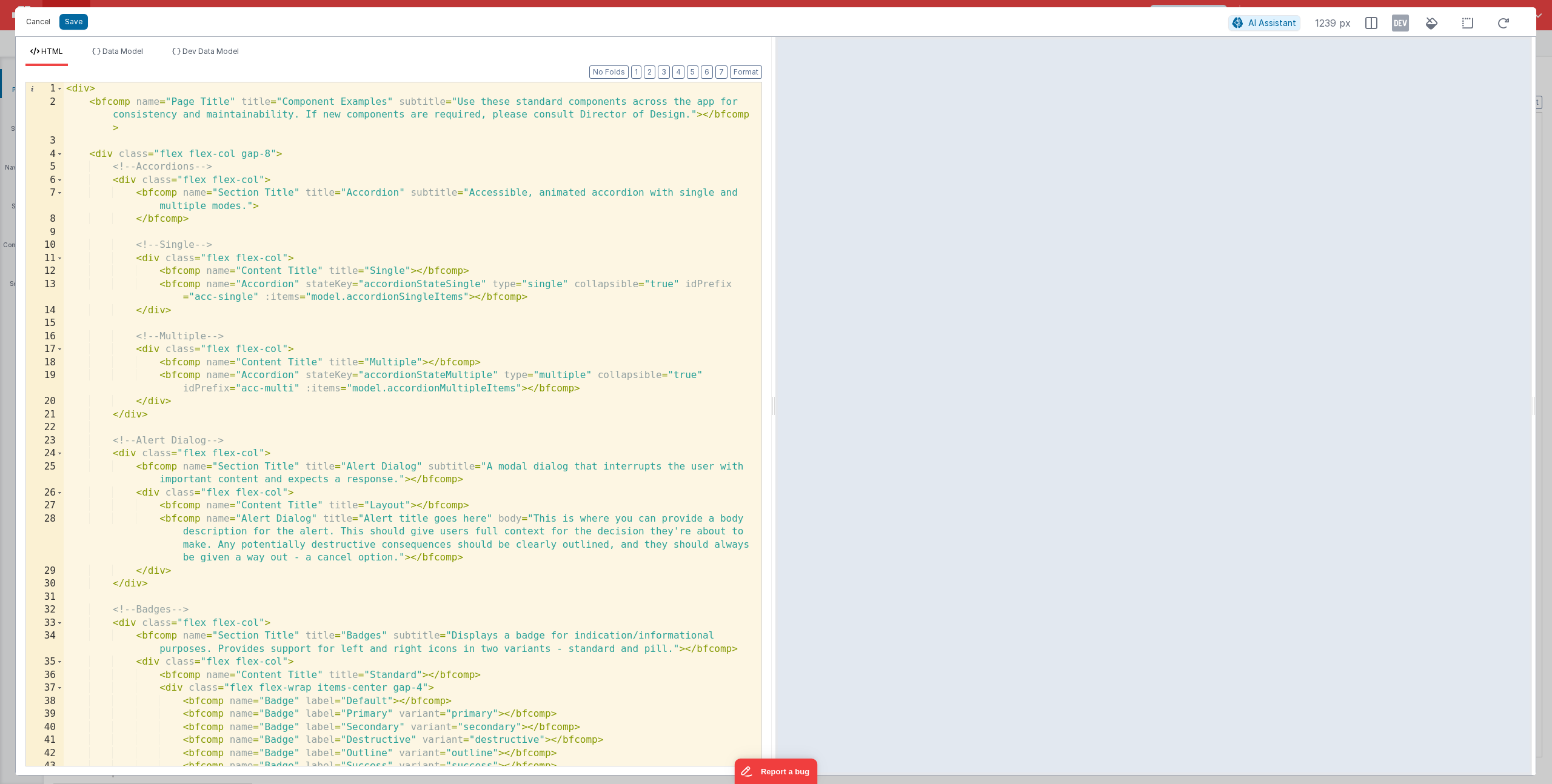
click at [45, 19] on button "Cancel" at bounding box center [39, 21] width 37 height 17
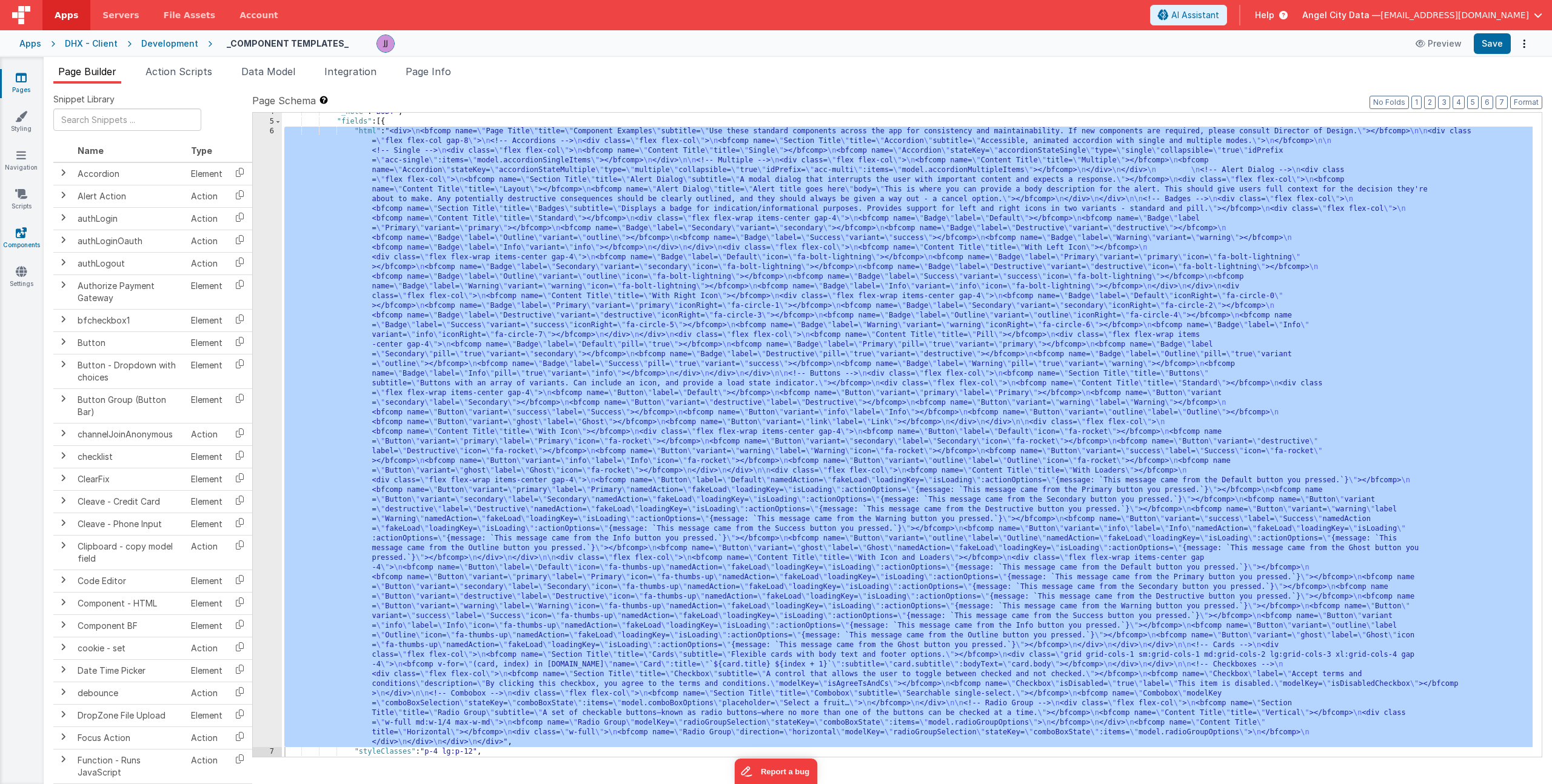
click at [29, 236] on link "Components" at bounding box center [20, 238] width 43 height 24
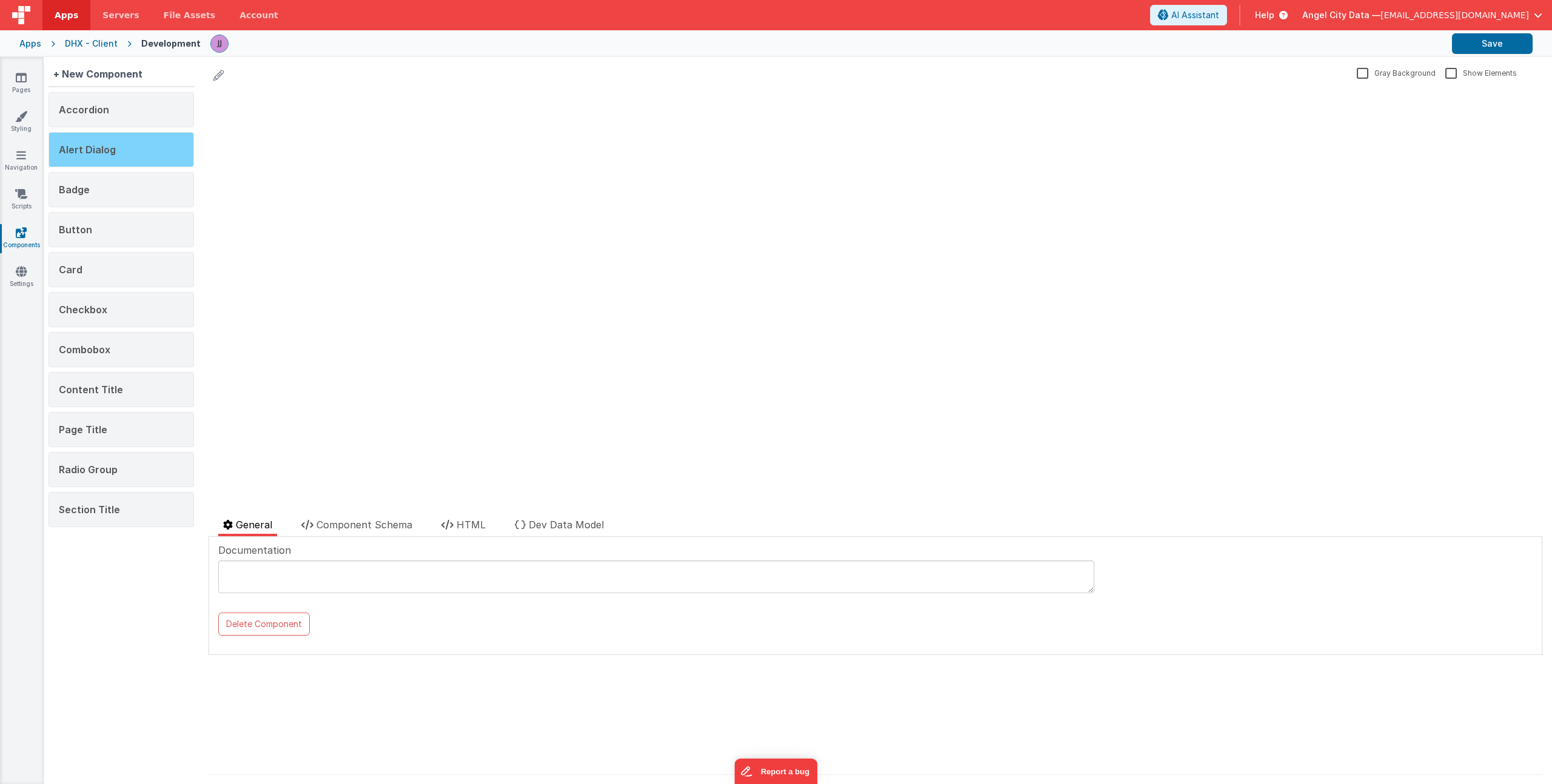
click at [120, 148] on div "Alert Dialog" at bounding box center [122, 150] width 145 height 35
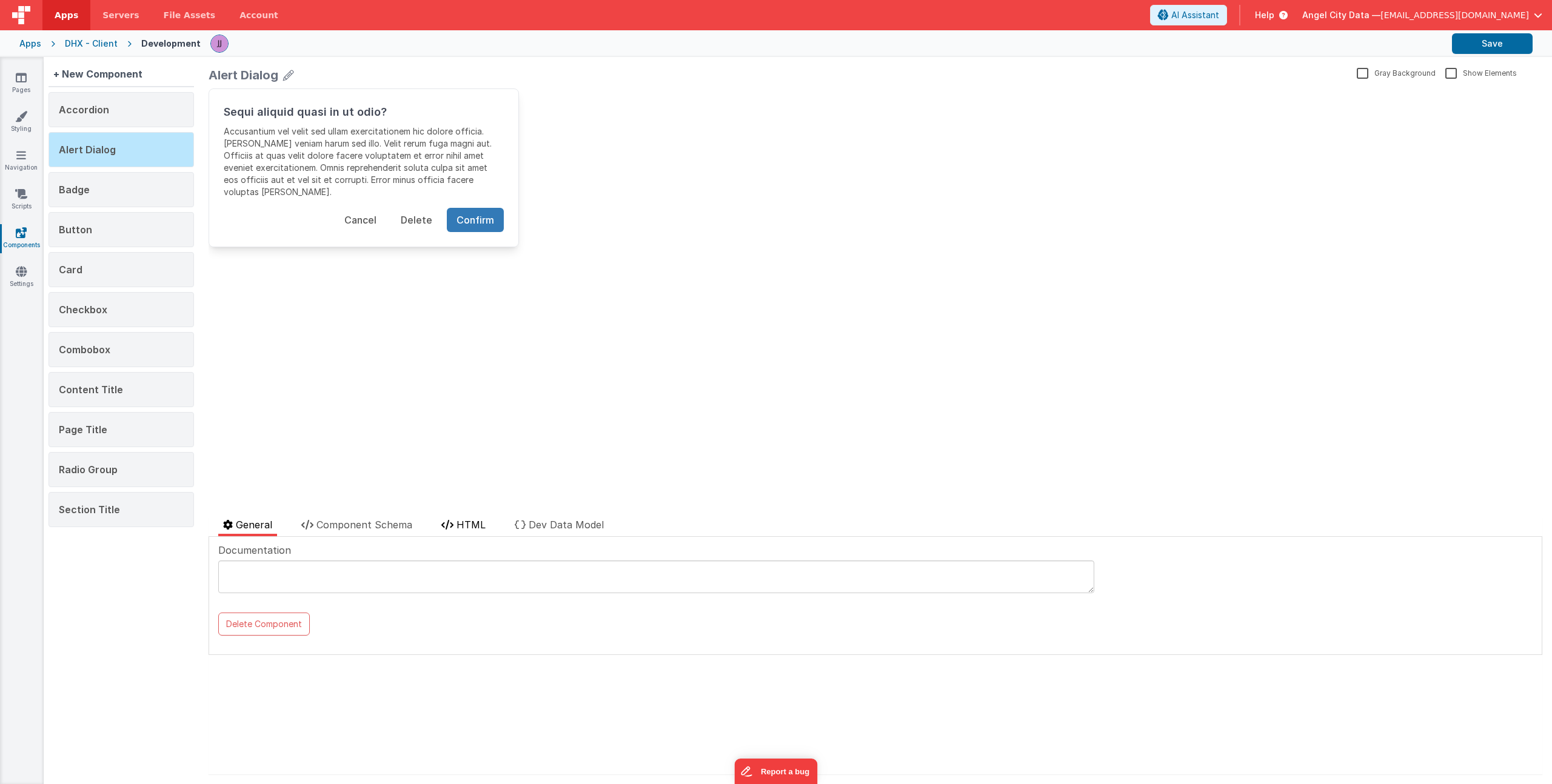
click at [453, 518] on li "HTML" at bounding box center [463, 526] width 54 height 18
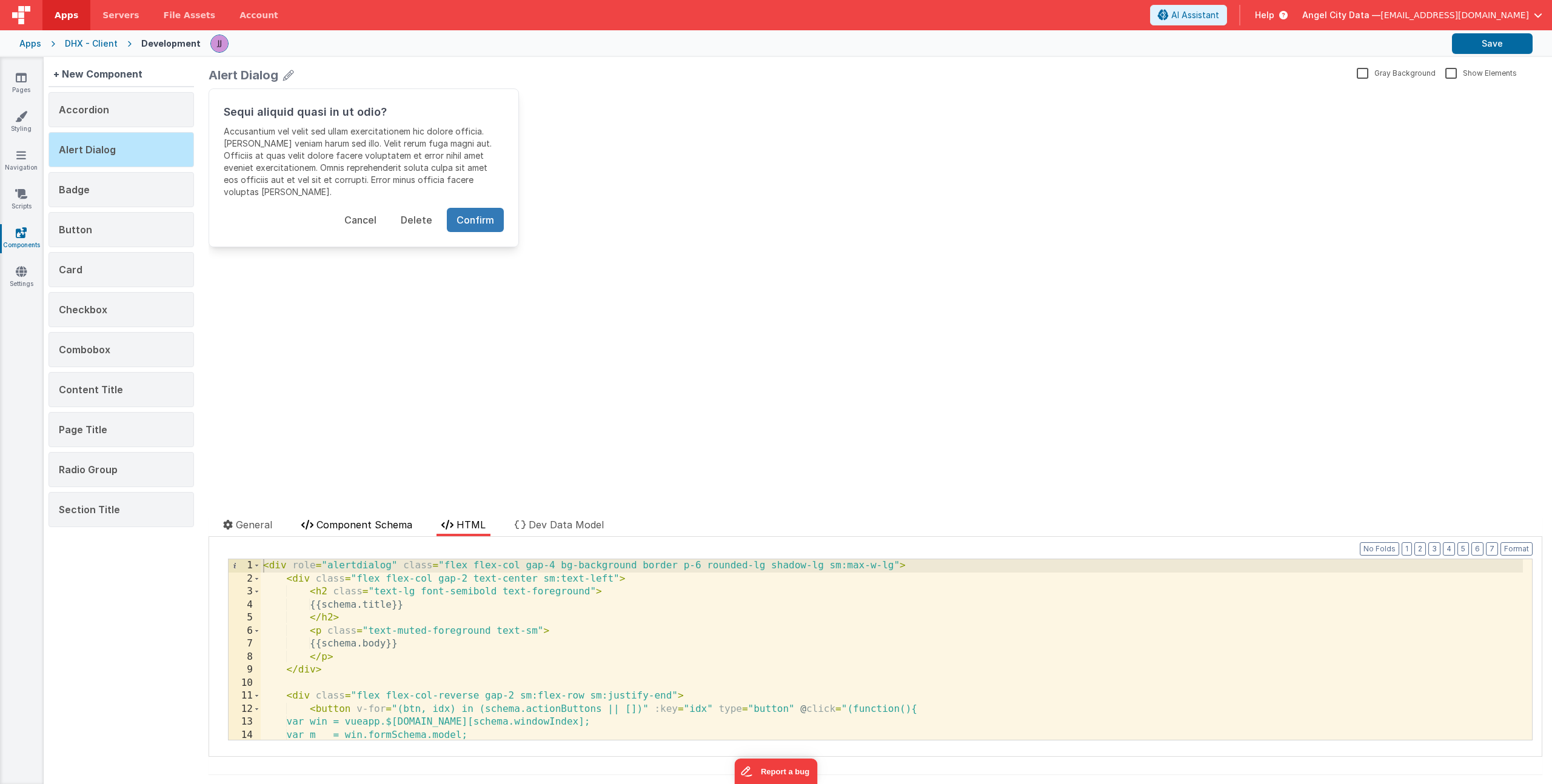
click at [343, 523] on span "Component Schema" at bounding box center [365, 525] width 96 height 12
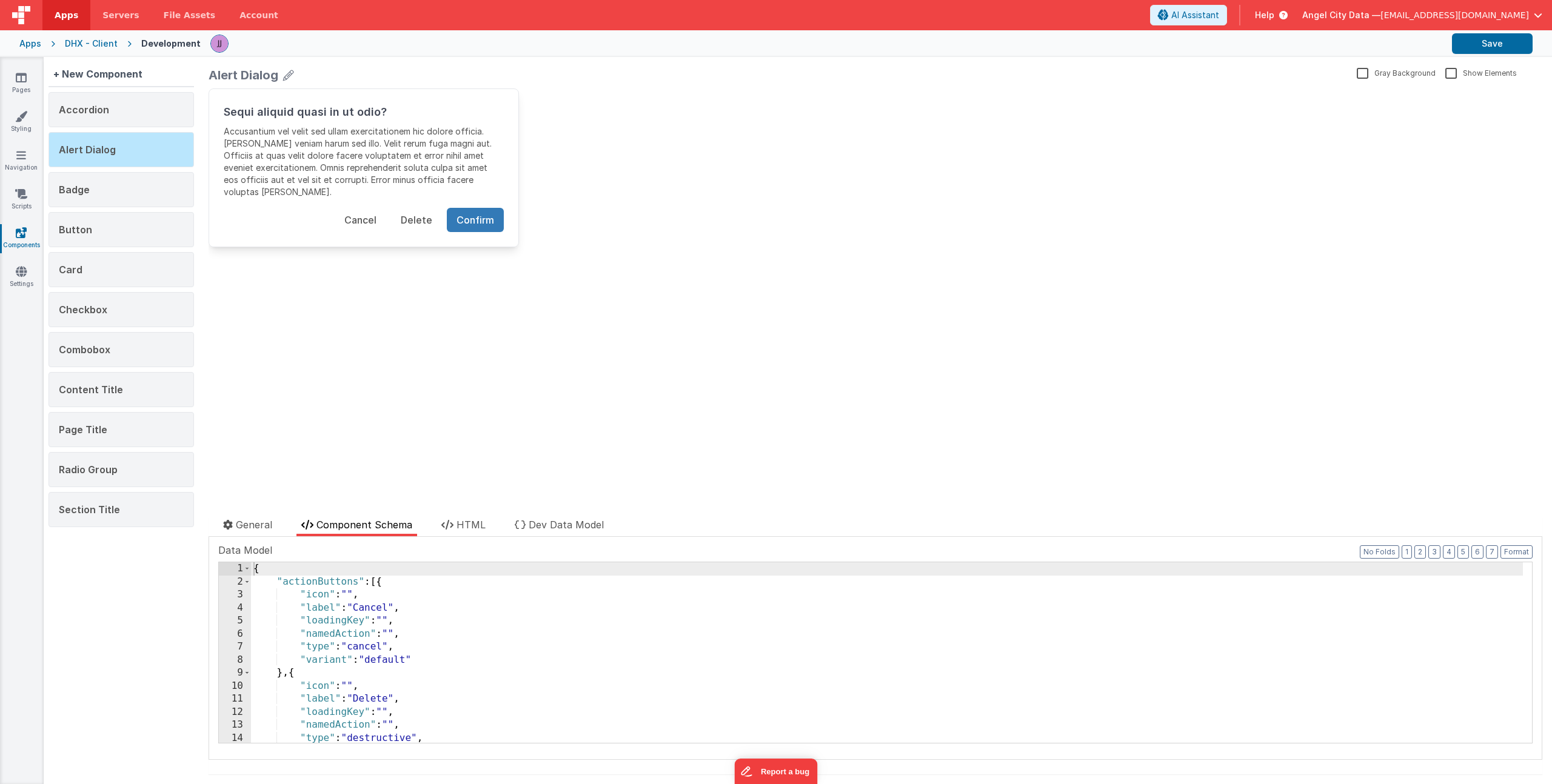
click at [380, 662] on div "{ "actionButtons" : [{ "icon" : "" , "label" : "Cancel" , "loadingKey" : "" , "…" at bounding box center [887, 665] width 1272 height 207
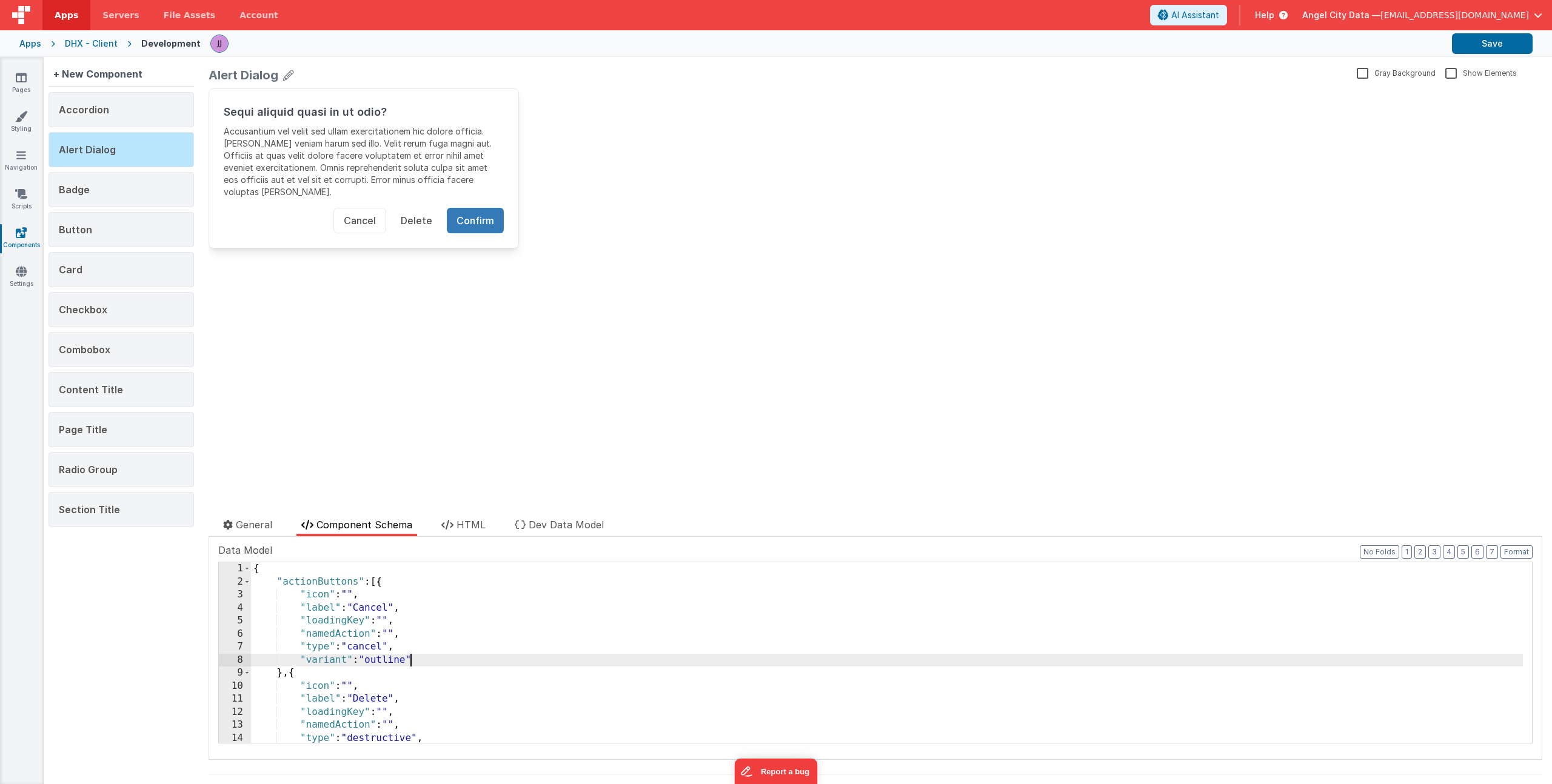
click at [425, 660] on div "{ "actionButtons" : [{ "icon" : "" , "label" : "Cancel" , "loadingKey" : "" , "…" at bounding box center [887, 665] width 1272 height 207
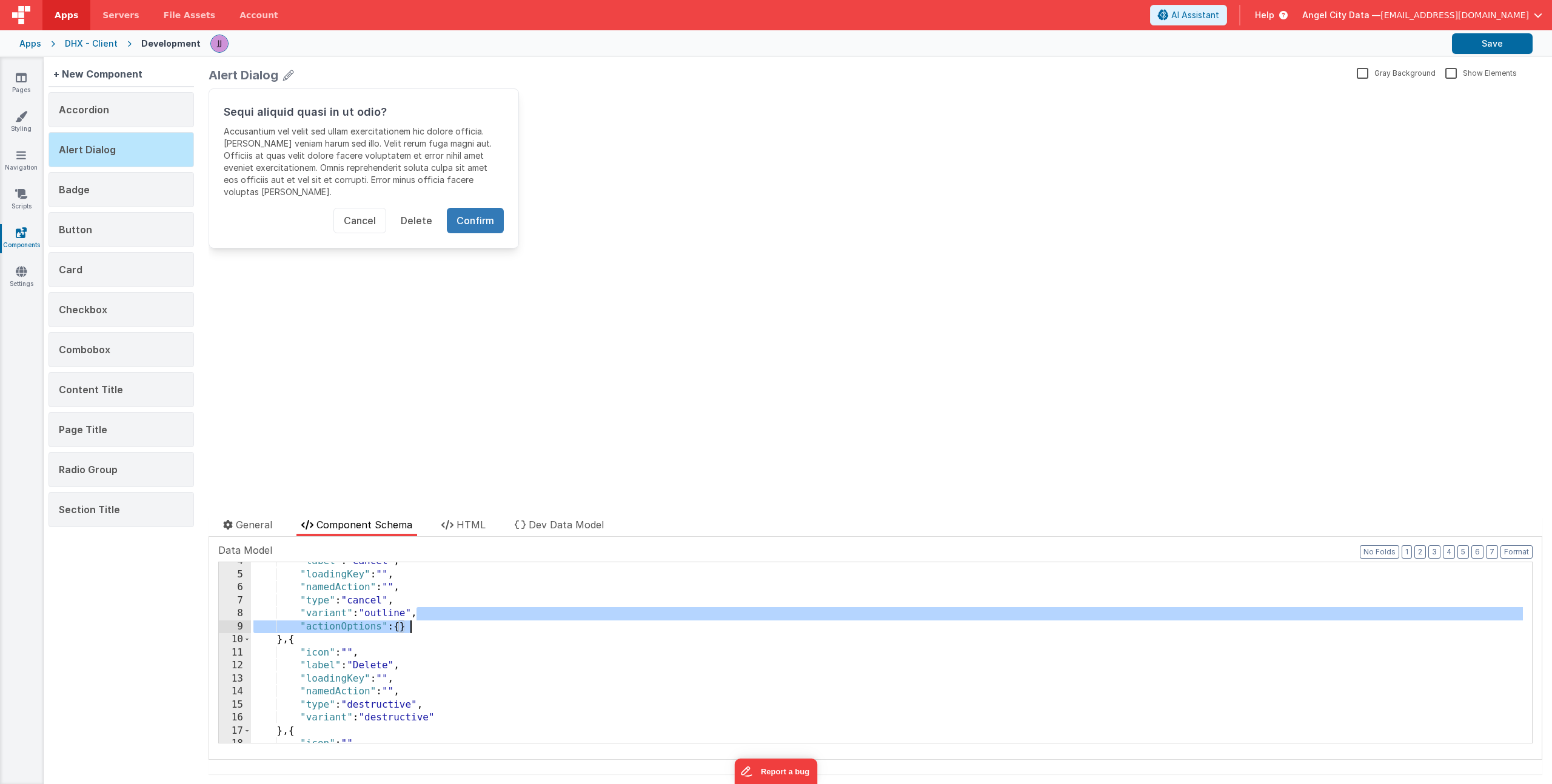
scroll to position [58, 0]
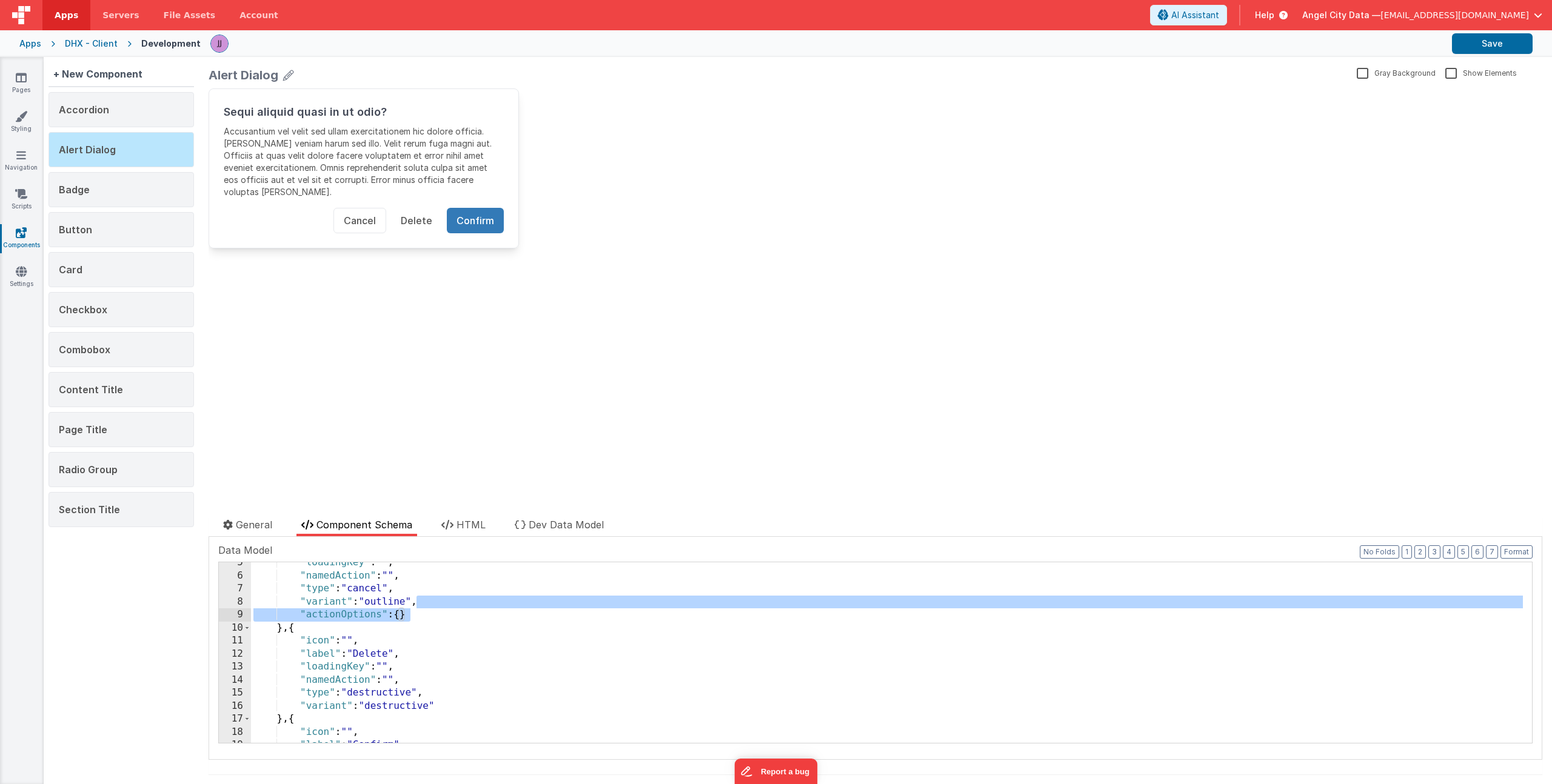
click at [454, 705] on div ""loadingKey" : "" , "namedAction" : "" , "type" : "cancel" , "variant" : "outli…" at bounding box center [887, 660] width 1272 height 207
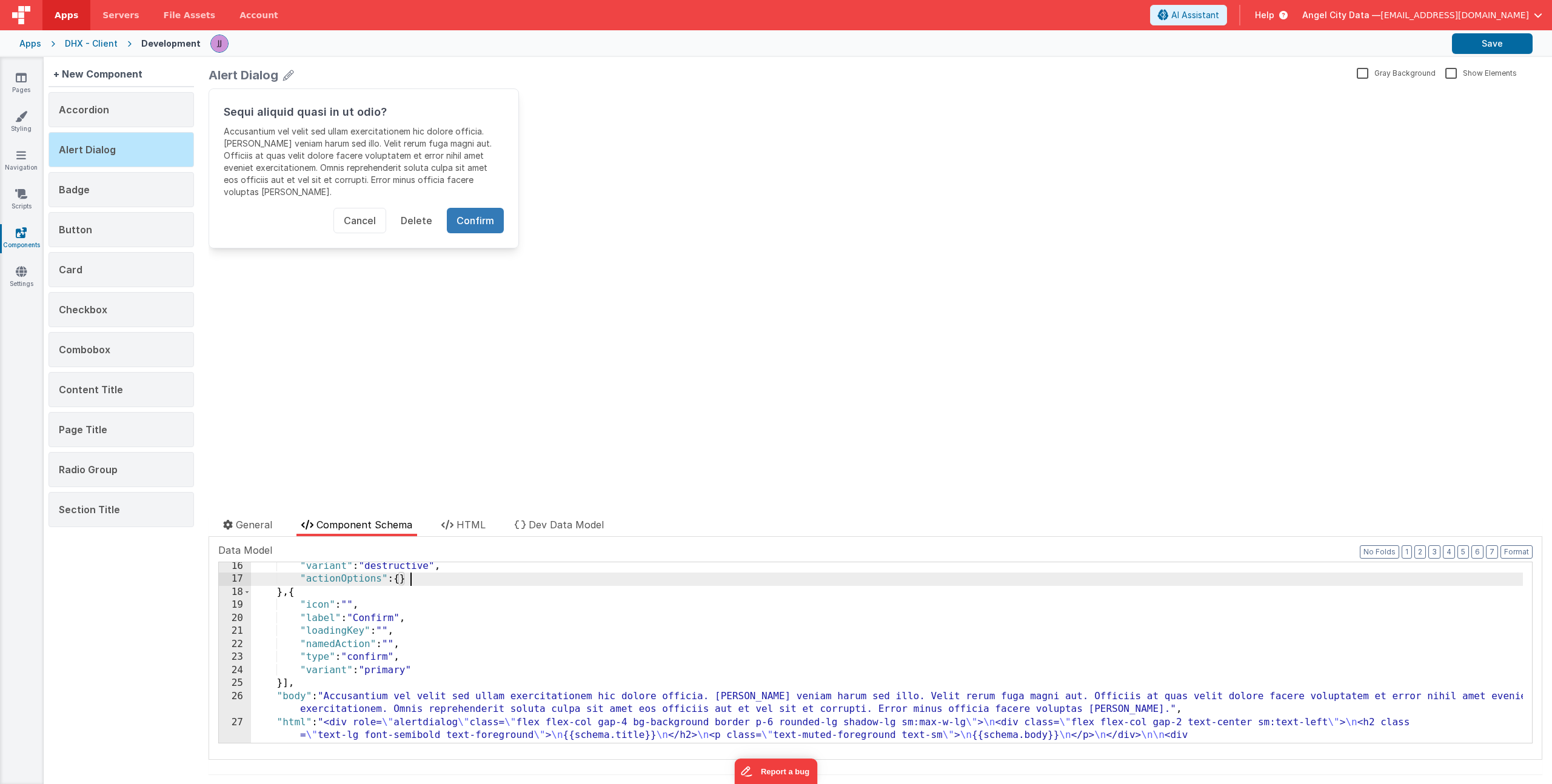
scroll to position [198, 0]
click at [442, 672] on div ""variant" : "destructive" , "actionOptions" : { } } , { "icon" : "" , "label" :…" at bounding box center [887, 775] width 1272 height 429
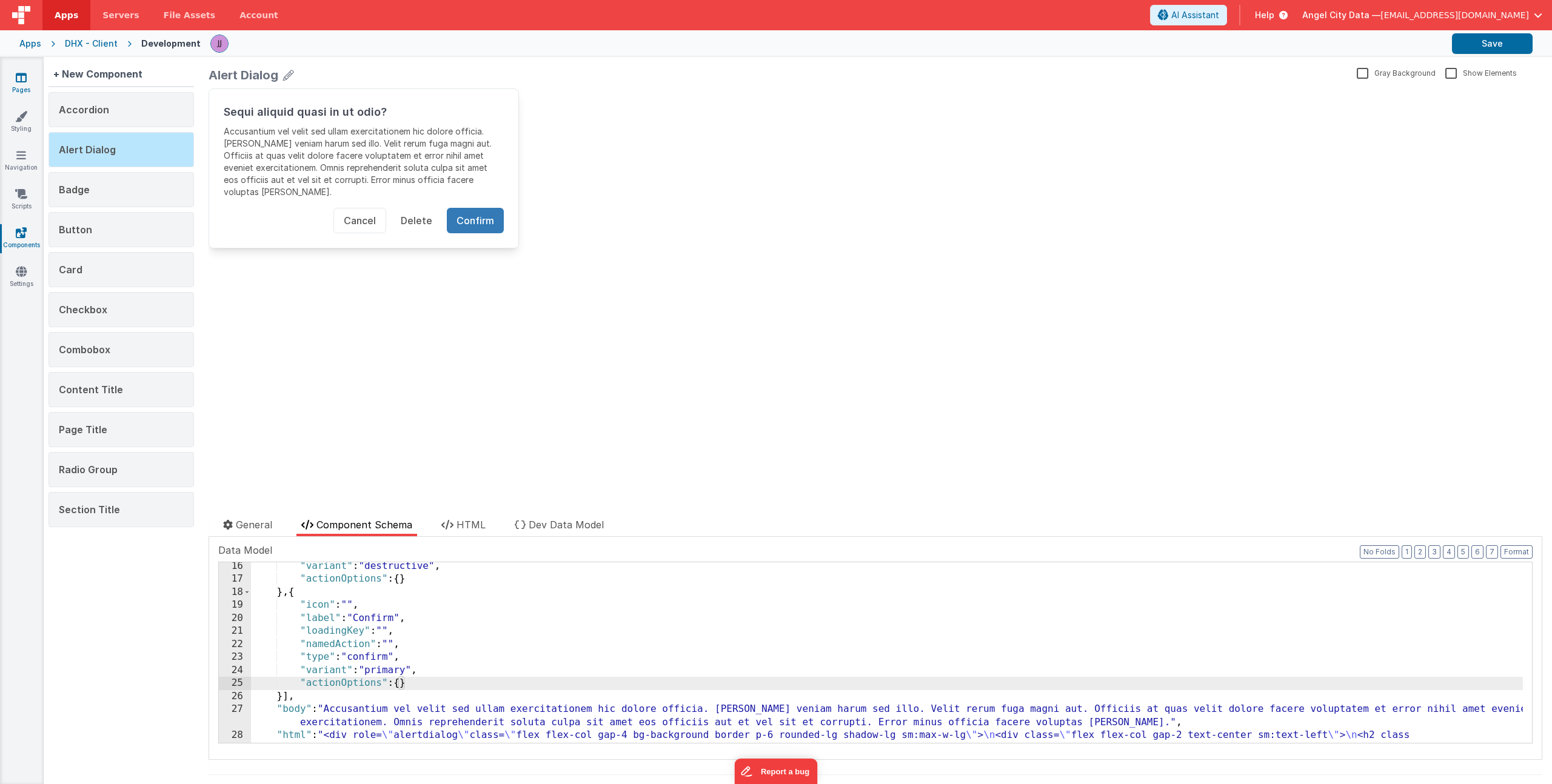
click at [15, 81] on link "Pages" at bounding box center [20, 84] width 43 height 24
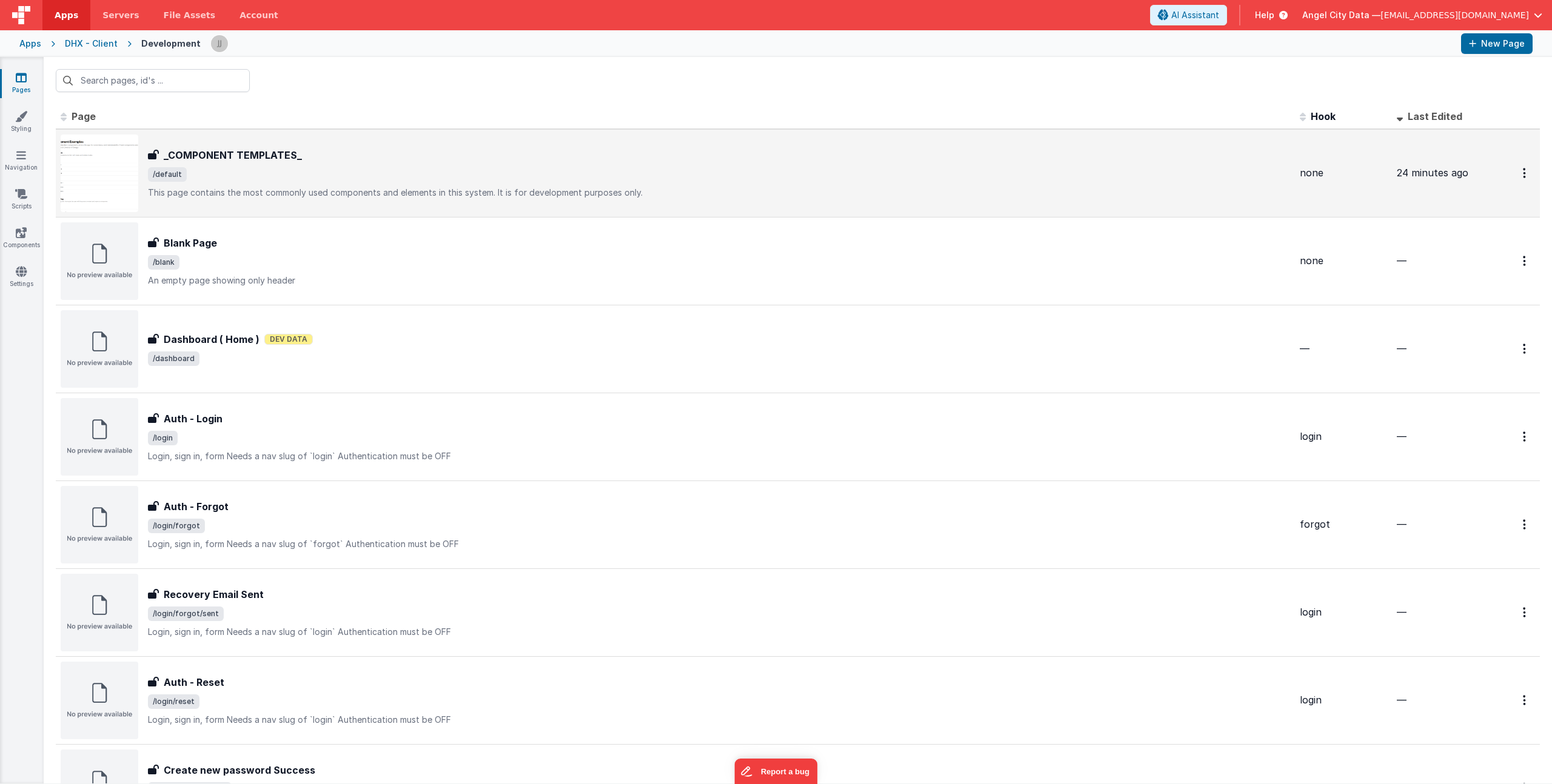
click at [341, 166] on div "_COMPONENT TEMPLATES_ _COMPONENT TEMPLATES_ /default This page contains the mos…" at bounding box center [719, 173] width 1142 height 51
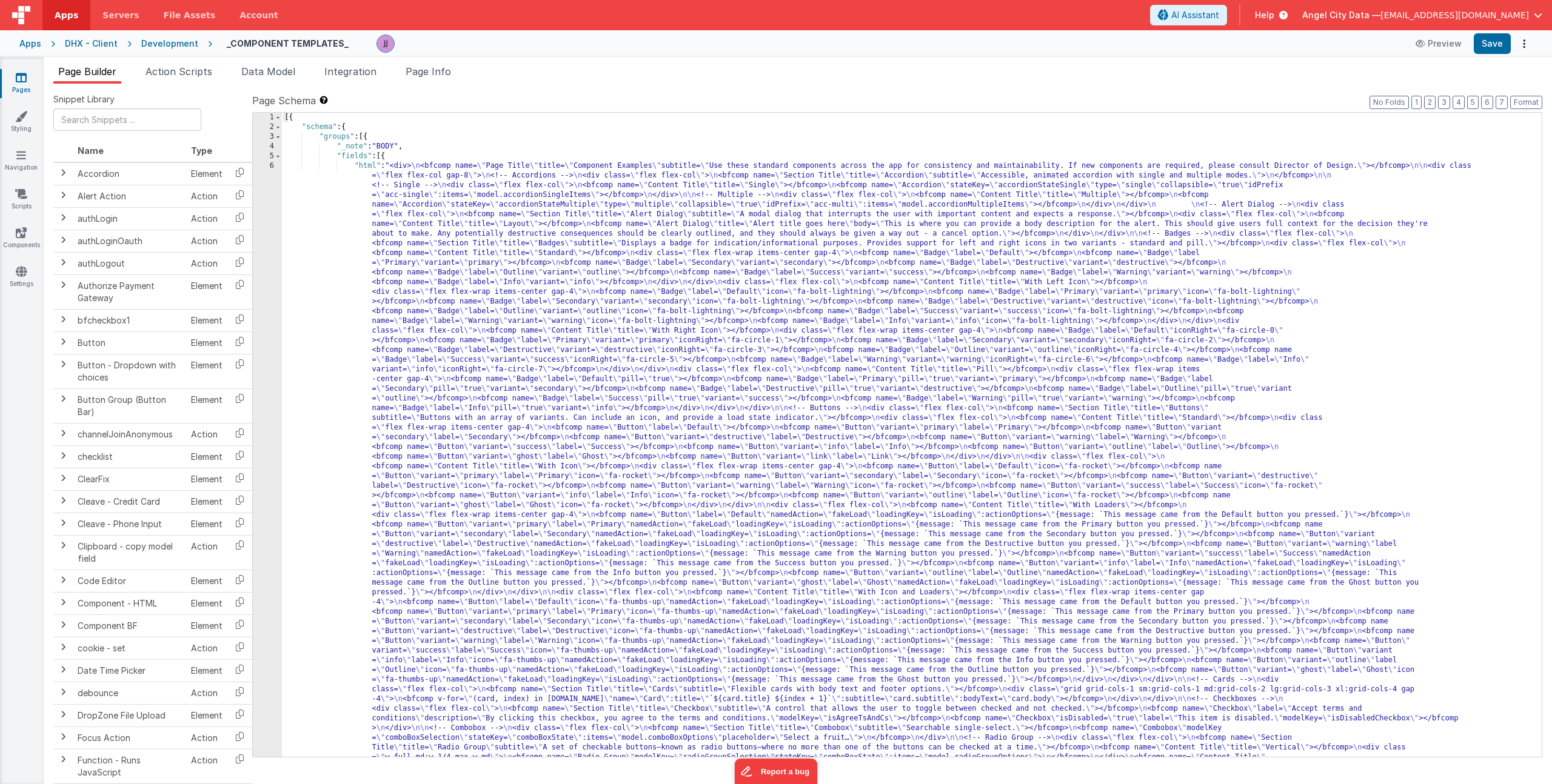
click at [481, 293] on div "[{ "schema" : { "groups" : [{ "_note" : "BODY" , "fields" : [{ "html" : "<div> …" at bounding box center [907, 750] width 1251 height 1274
click at [269, 317] on div "1 2 3 4 5 6" at bounding box center [268, 750] width 29 height 1274
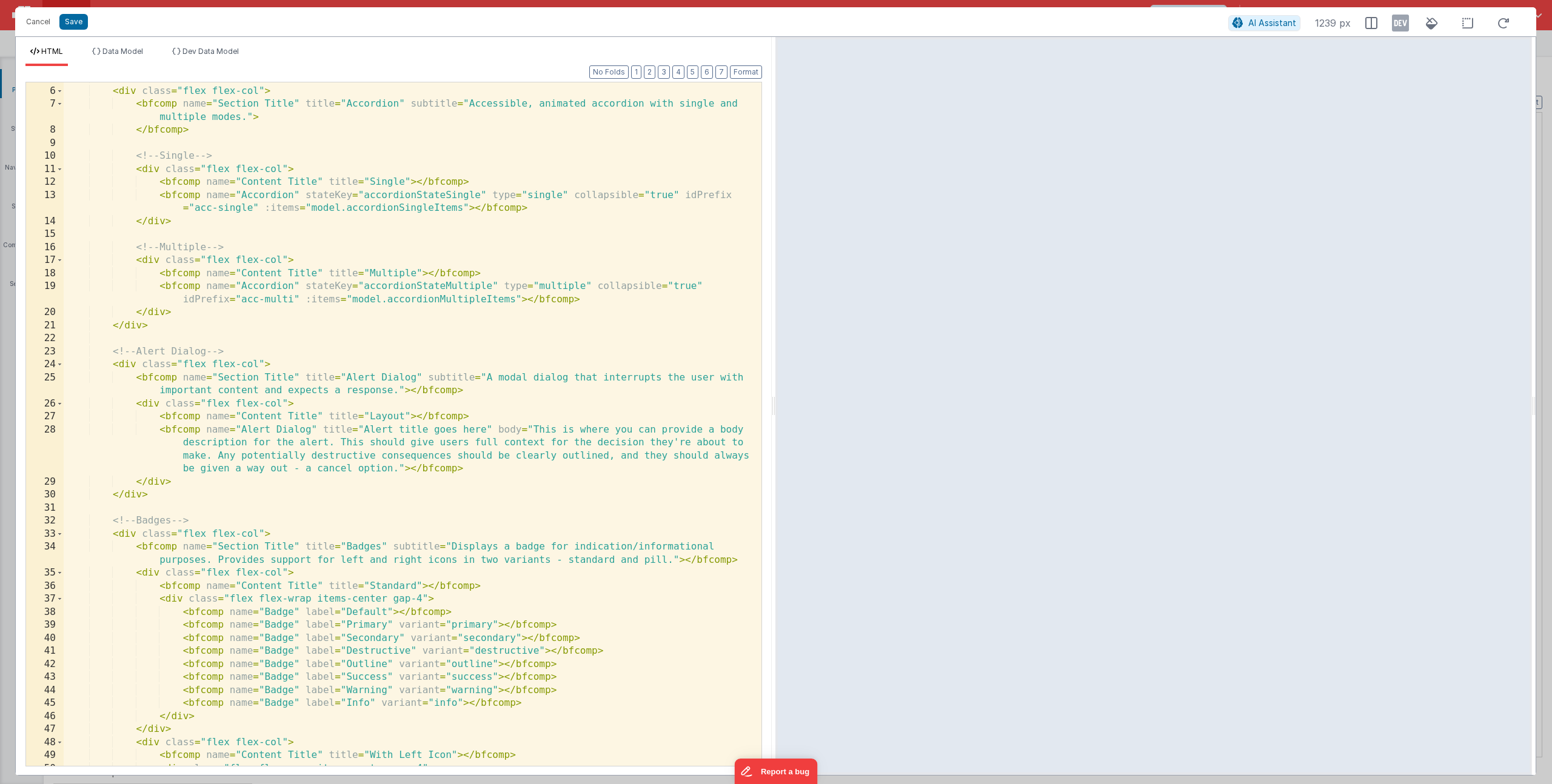
scroll to position [89, 0]
click at [138, 50] on span "Data Model" at bounding box center [122, 52] width 41 height 9
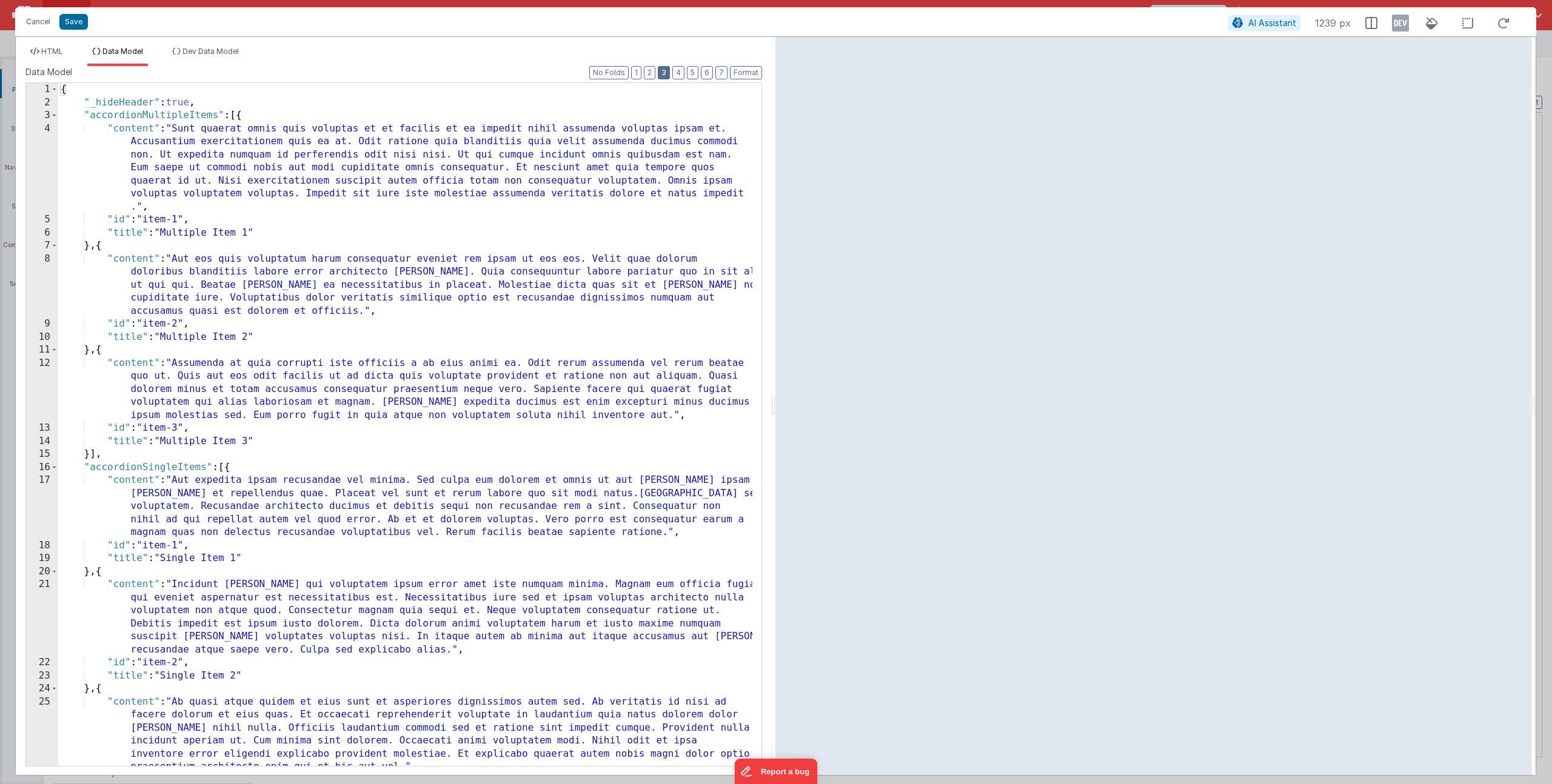
click at [666, 68] on button "3" at bounding box center [664, 73] width 12 height 13
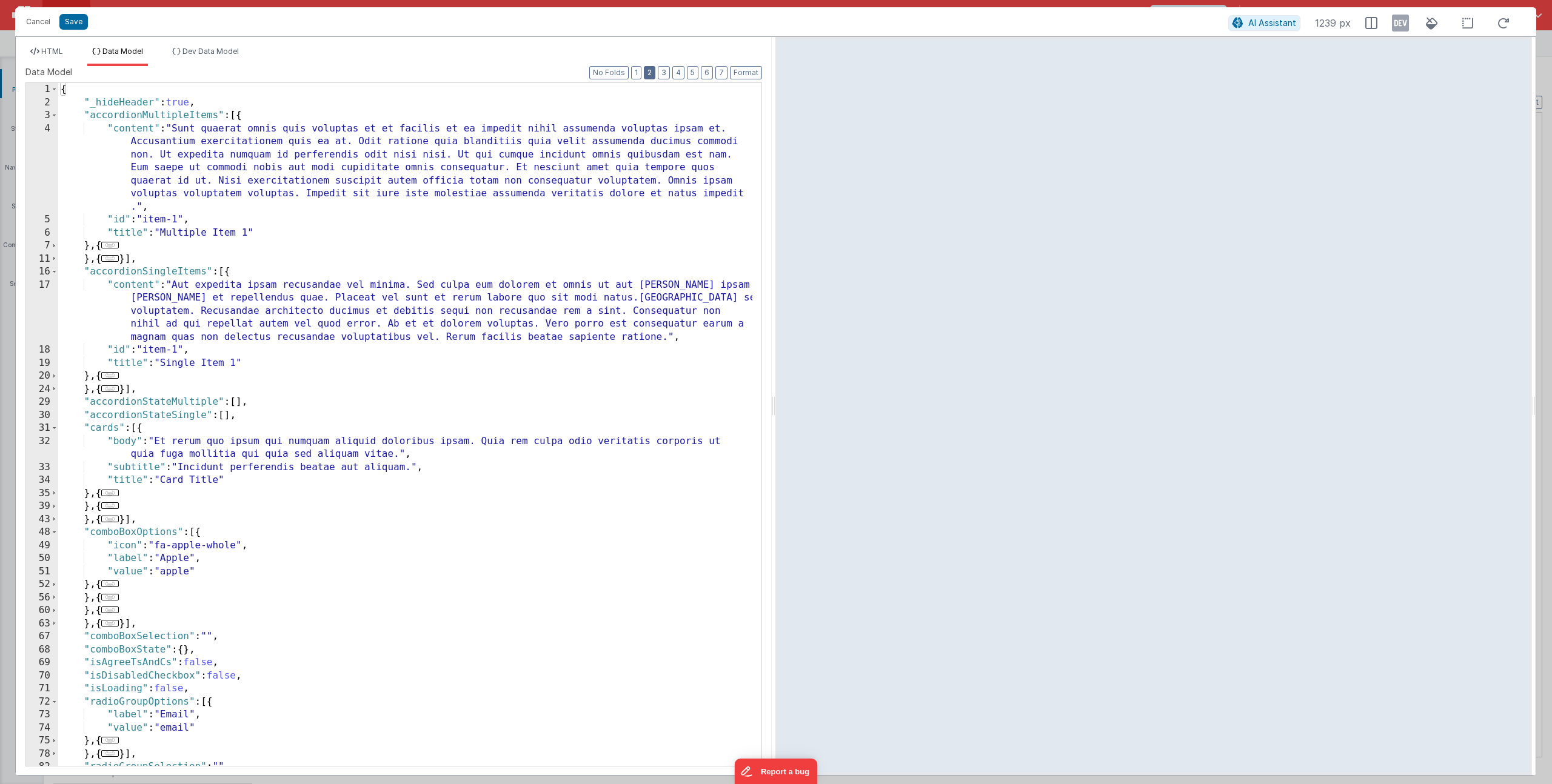
click at [653, 68] on button "2" at bounding box center [649, 73] width 12 height 13
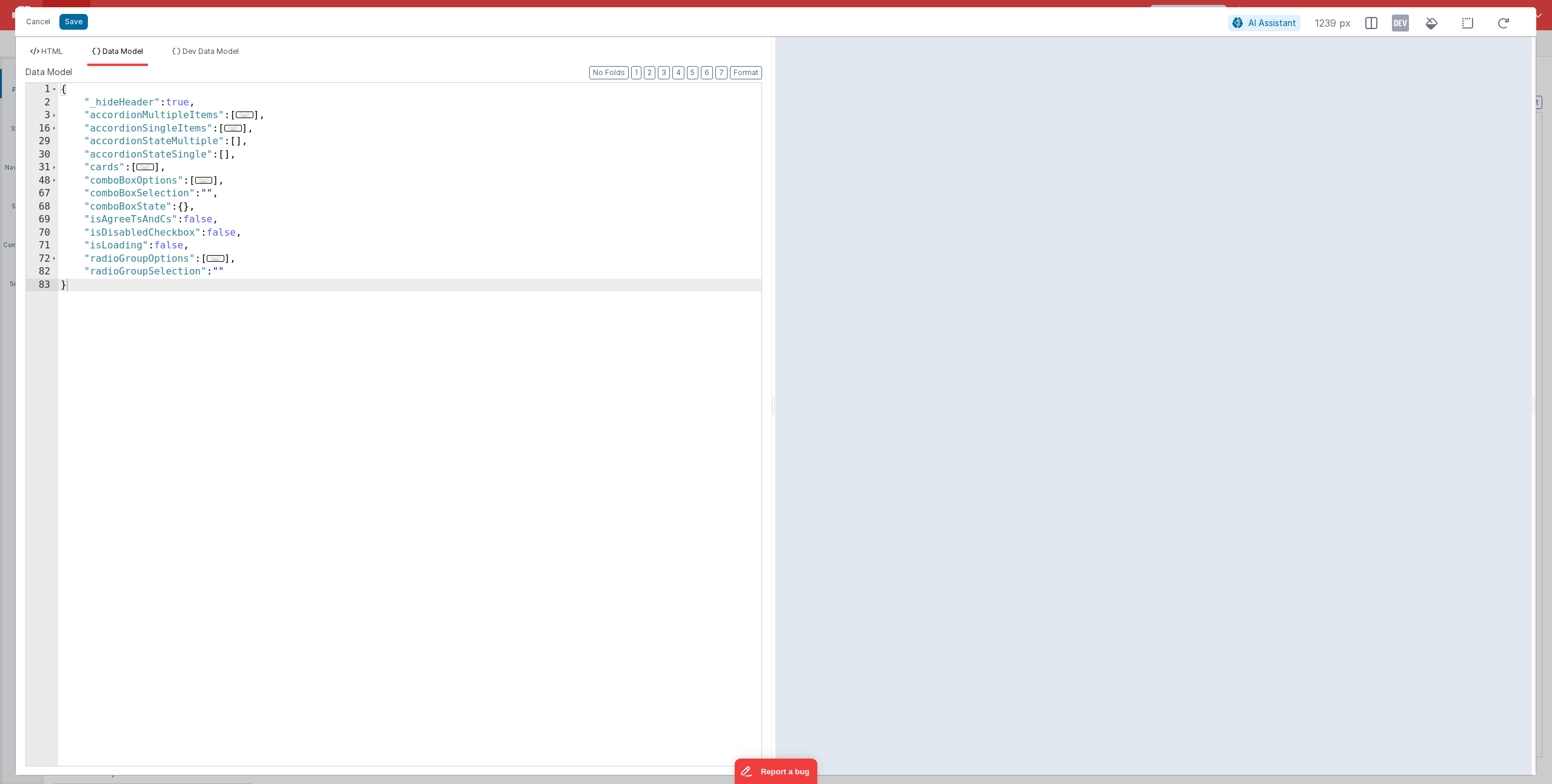
click at [269, 157] on div "{ "_hideHeader" : true , "accordionMultipleItems" : [ ... ] , "accordionSingleI…" at bounding box center [410, 437] width 703 height 709
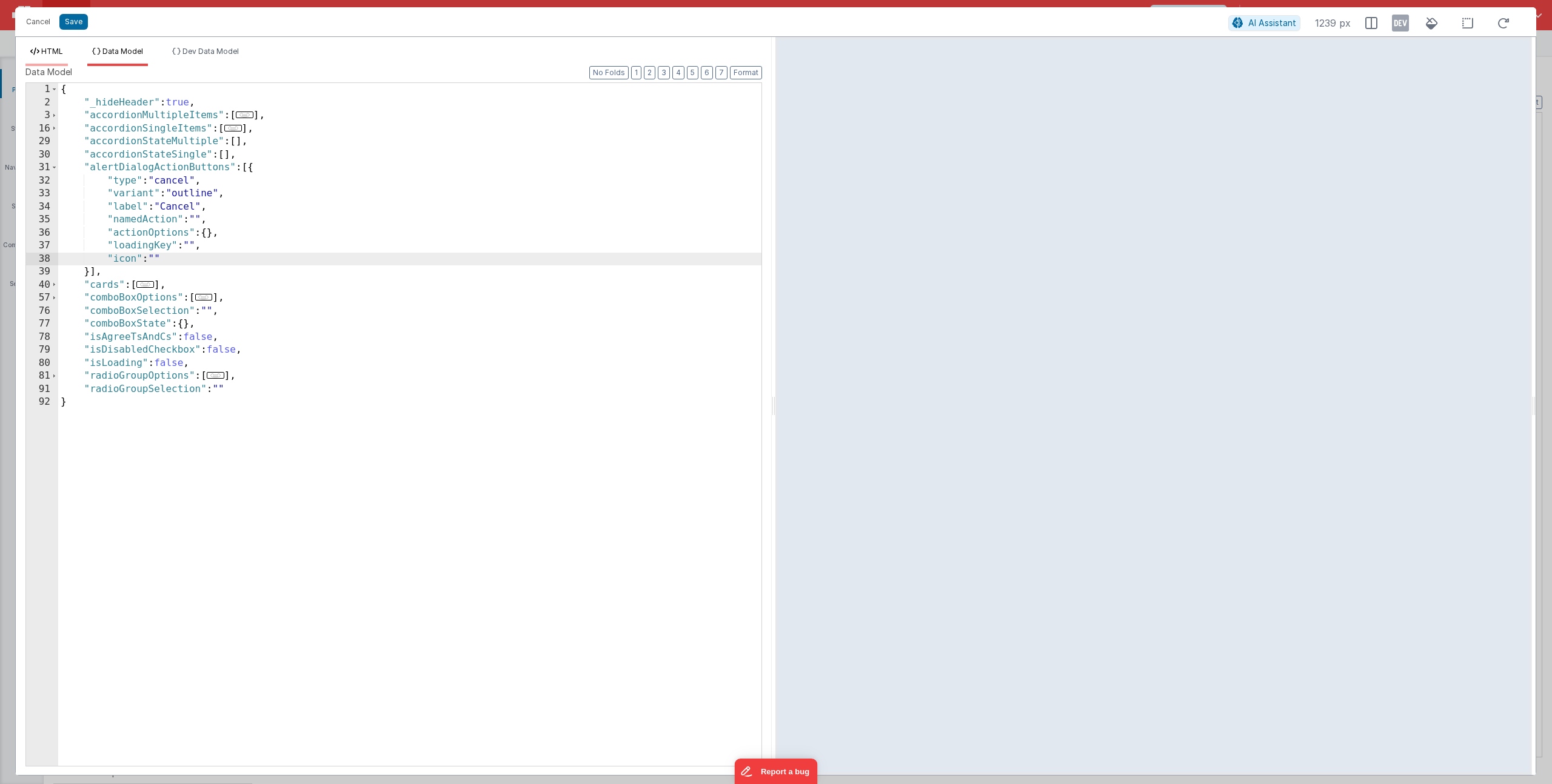
click at [41, 56] on li "HTML" at bounding box center [47, 56] width 42 height 19
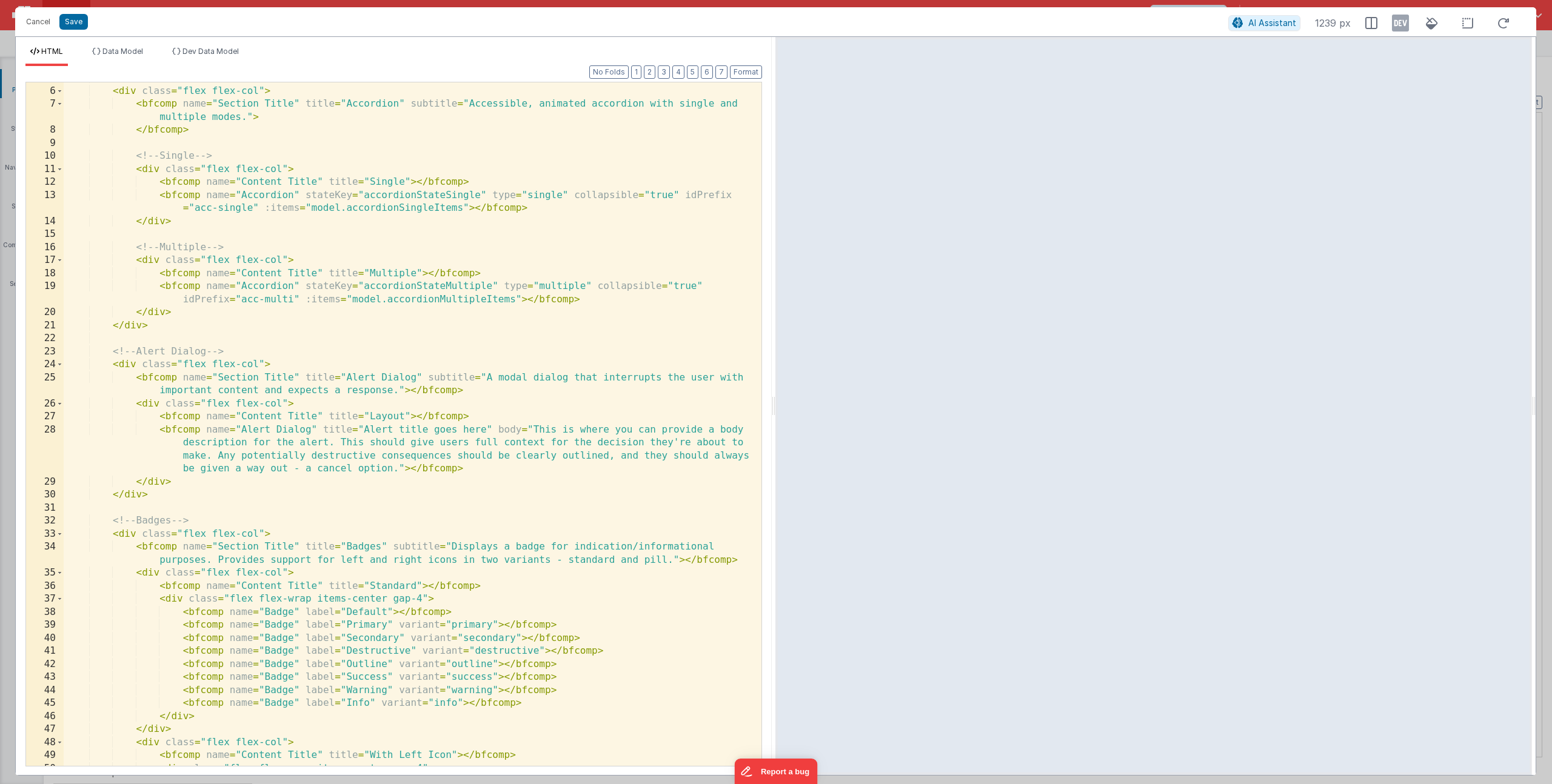
click at [485, 472] on div "<!-- Accordions --> < div class = "flex flex-col" > < bfcomp name = "Section Ti…" at bounding box center [408, 426] width 689 height 709
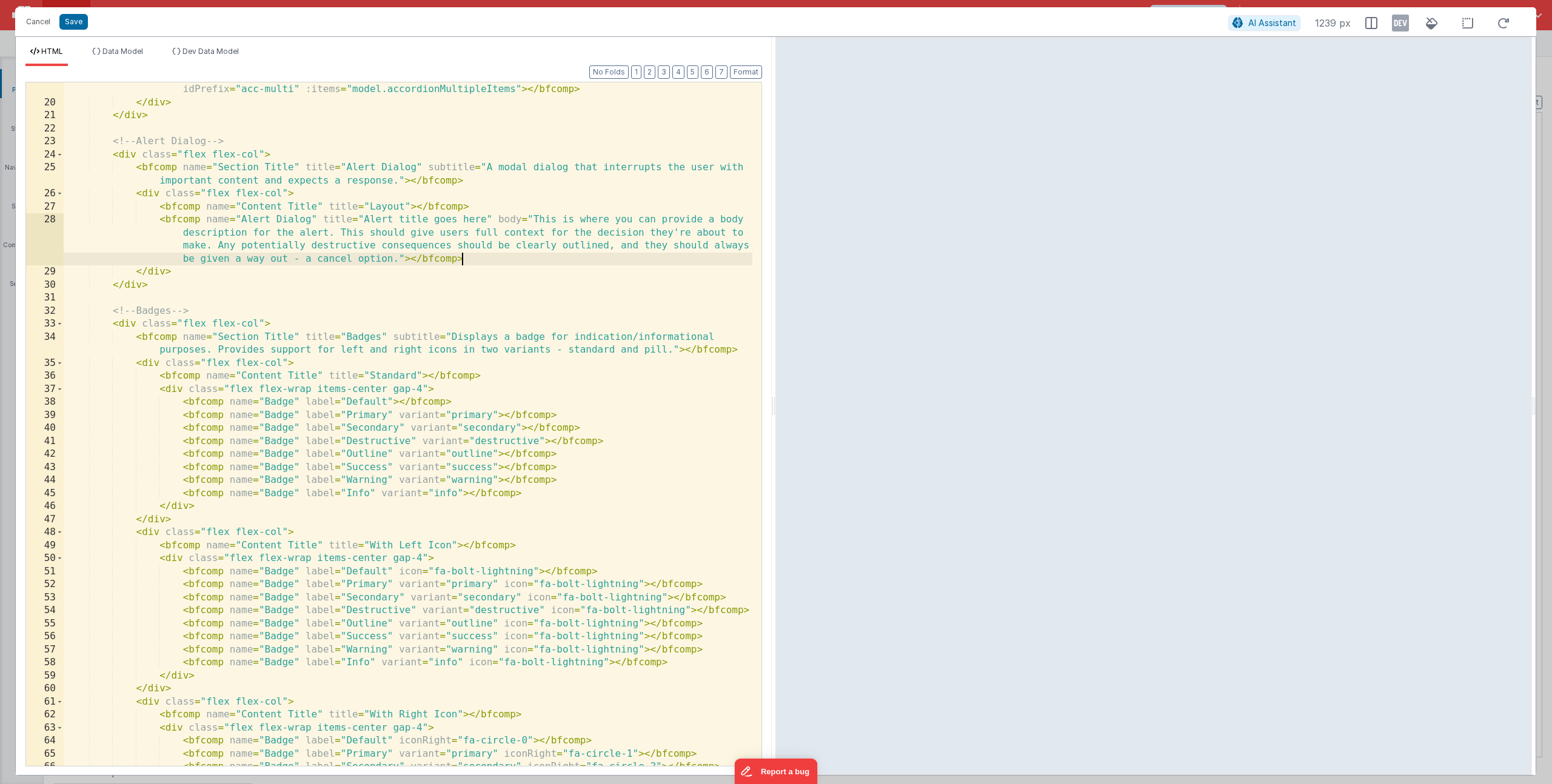
scroll to position [299, 0]
click at [404, 260] on div "< bfcomp name = "Accordion" stateKey = "accordionStateMultiple" type = "multipl…" at bounding box center [408, 432] width 689 height 723
click at [118, 50] on span "Data Model" at bounding box center [122, 52] width 41 height 9
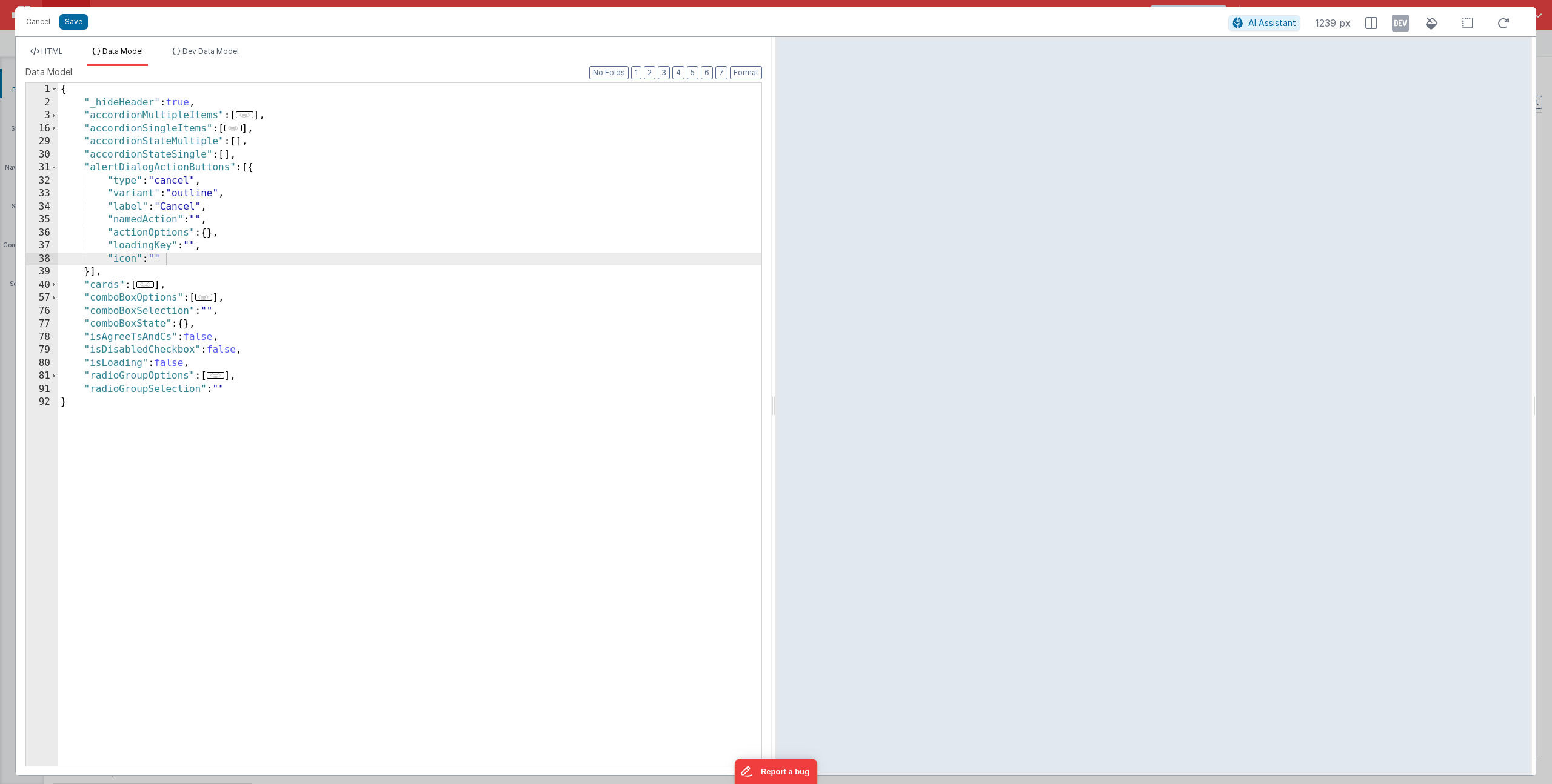
click at [143, 171] on div "{ "_hideHeader" : true , "accordionMultipleItems" : [ ... ] , "accordionSingleI…" at bounding box center [410, 437] width 703 height 709
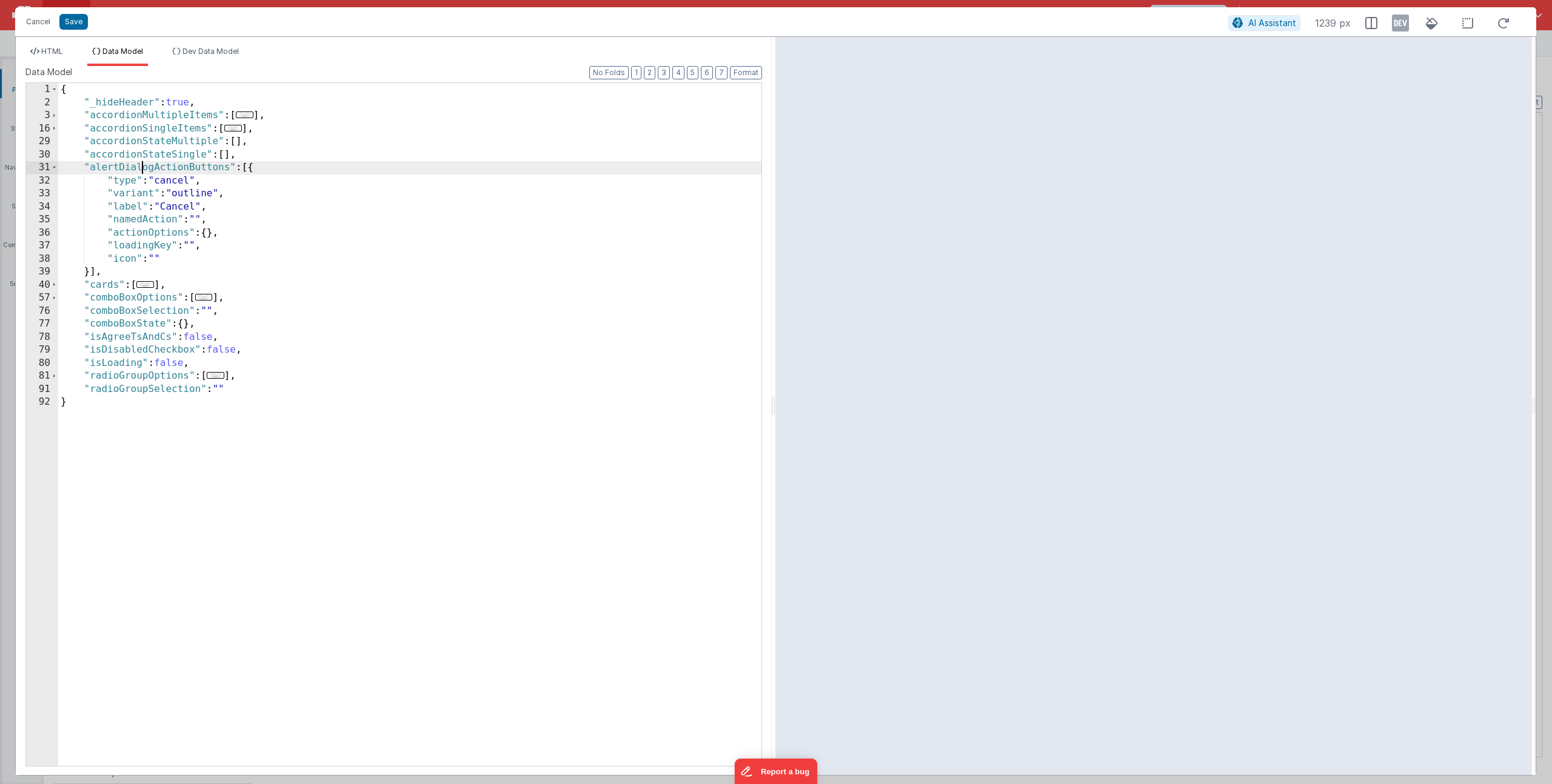
click at [143, 171] on div "{ "_hideHeader" : true , "accordionMultipleItems" : [ ... ] , "accordionSingleI…" at bounding box center [410, 437] width 703 height 709
click at [54, 52] on span "HTML" at bounding box center [52, 52] width 22 height 9
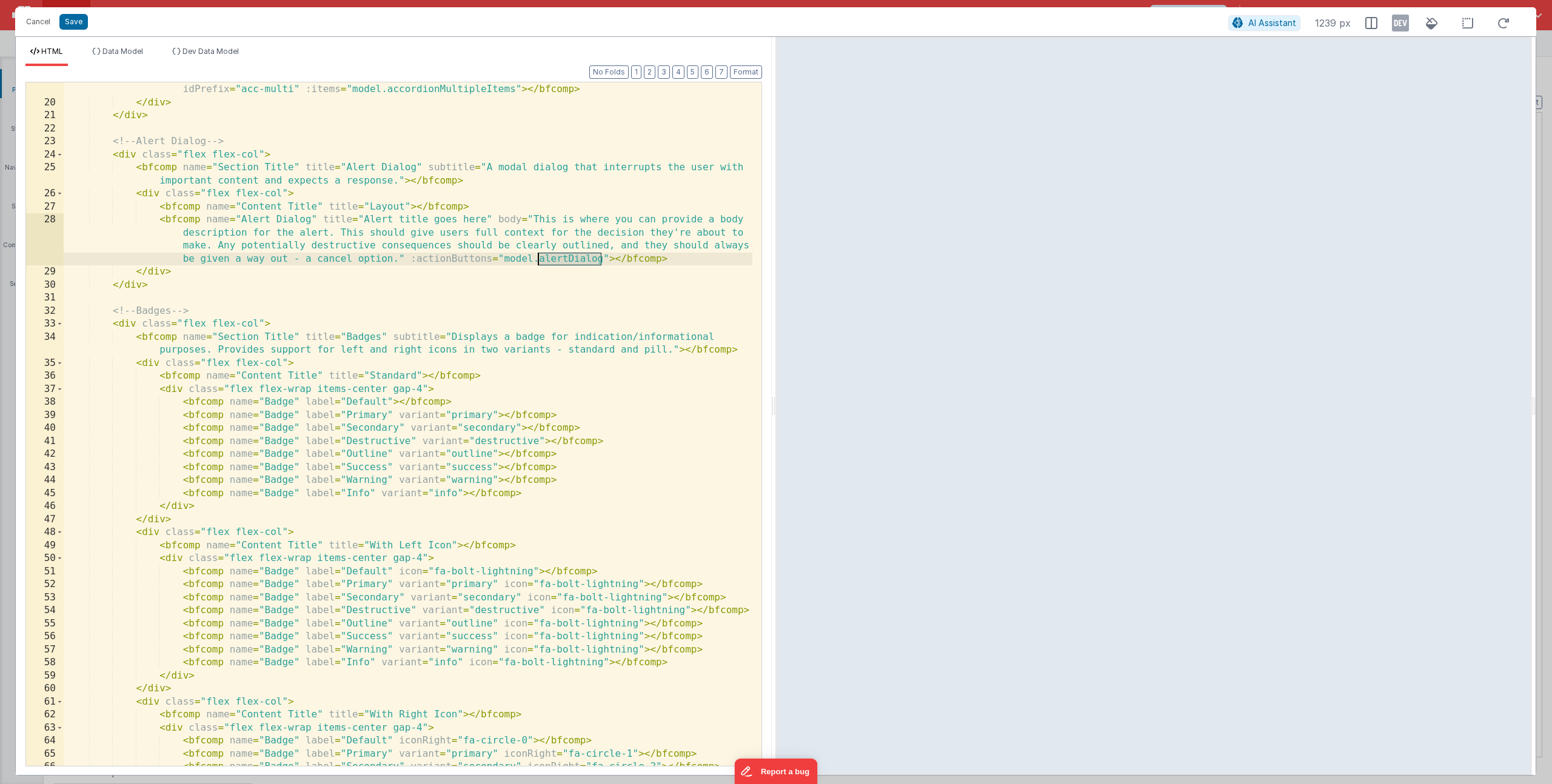
drag, startPoint x: 601, startPoint y: 257, endPoint x: 536, endPoint y: 256, distance: 65.0
click at [536, 256] on div "< bfcomp name = "Accordion" stateKey = "accordionStateMultiple" type = "multipl…" at bounding box center [408, 432] width 689 height 723
click at [77, 26] on button "Save" at bounding box center [74, 21] width 29 height 16
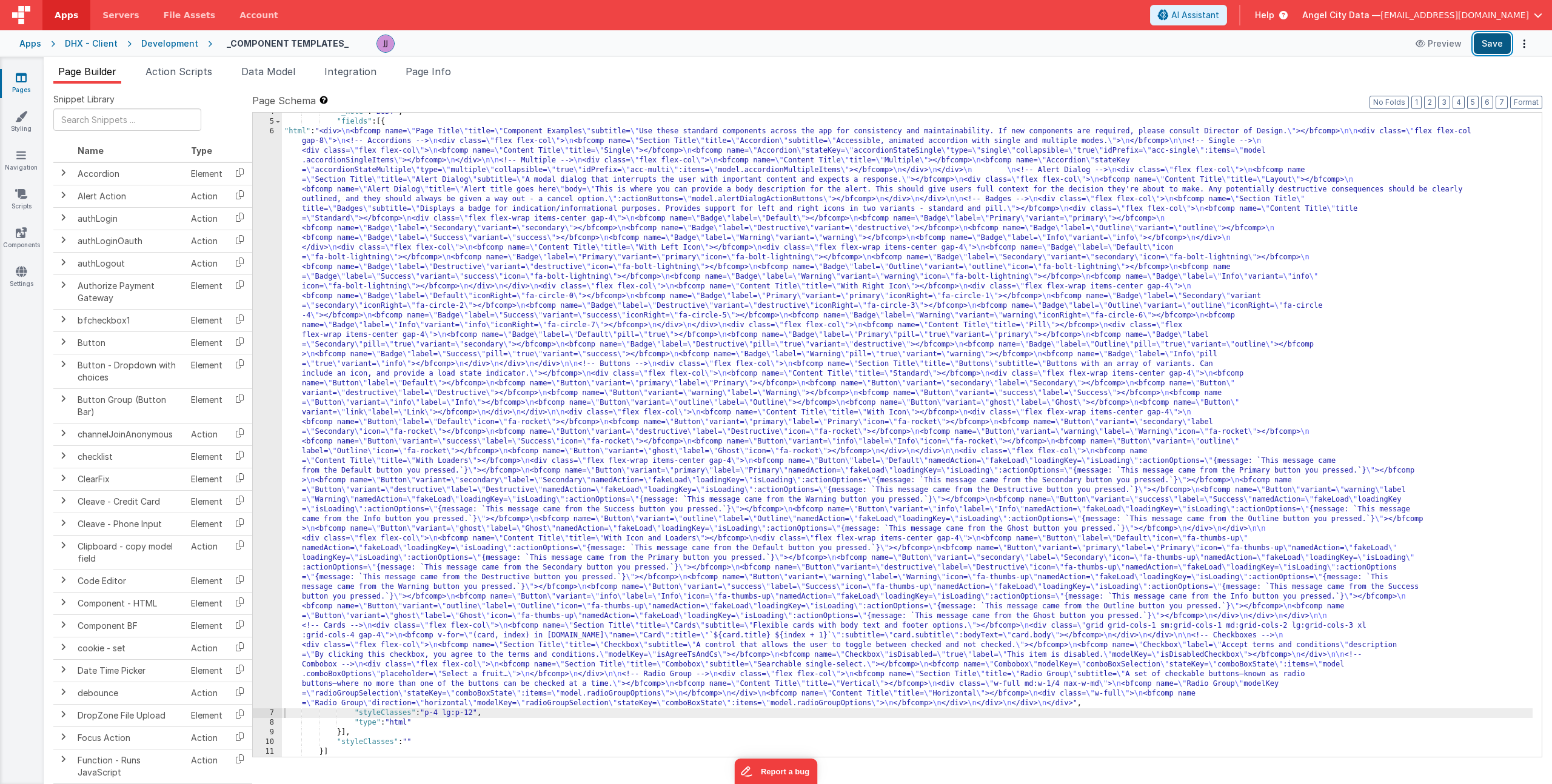
click at [1502, 43] on button "Save" at bounding box center [1492, 43] width 37 height 20
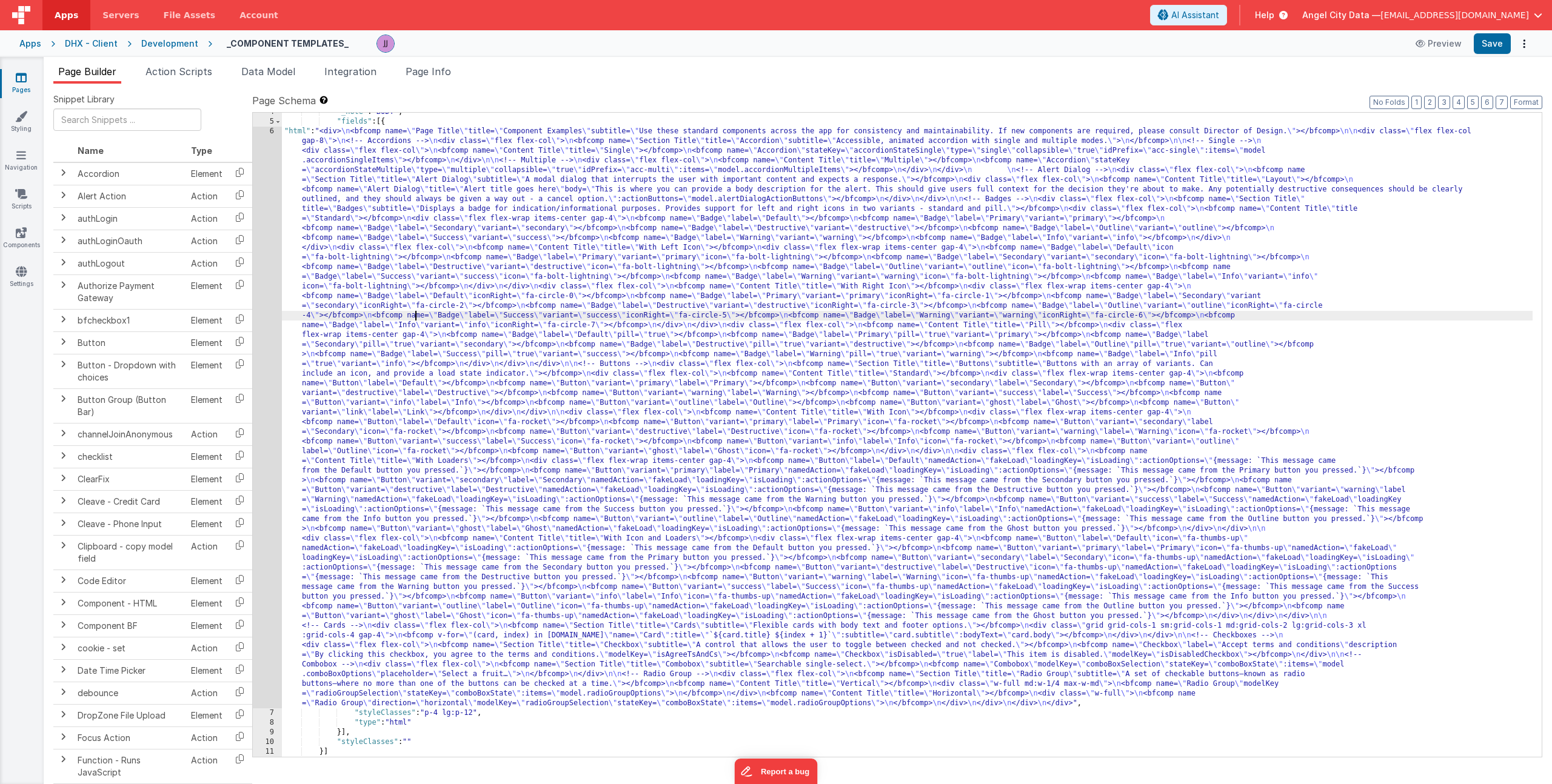
click at [416, 315] on div ""_note" : "BODY" , "fields" : [{ "html" : "<div> \n <bfcomp name= \" Page Title…" at bounding box center [907, 439] width 1251 height 663
click at [271, 326] on div "6" at bounding box center [268, 418] width 29 height 582
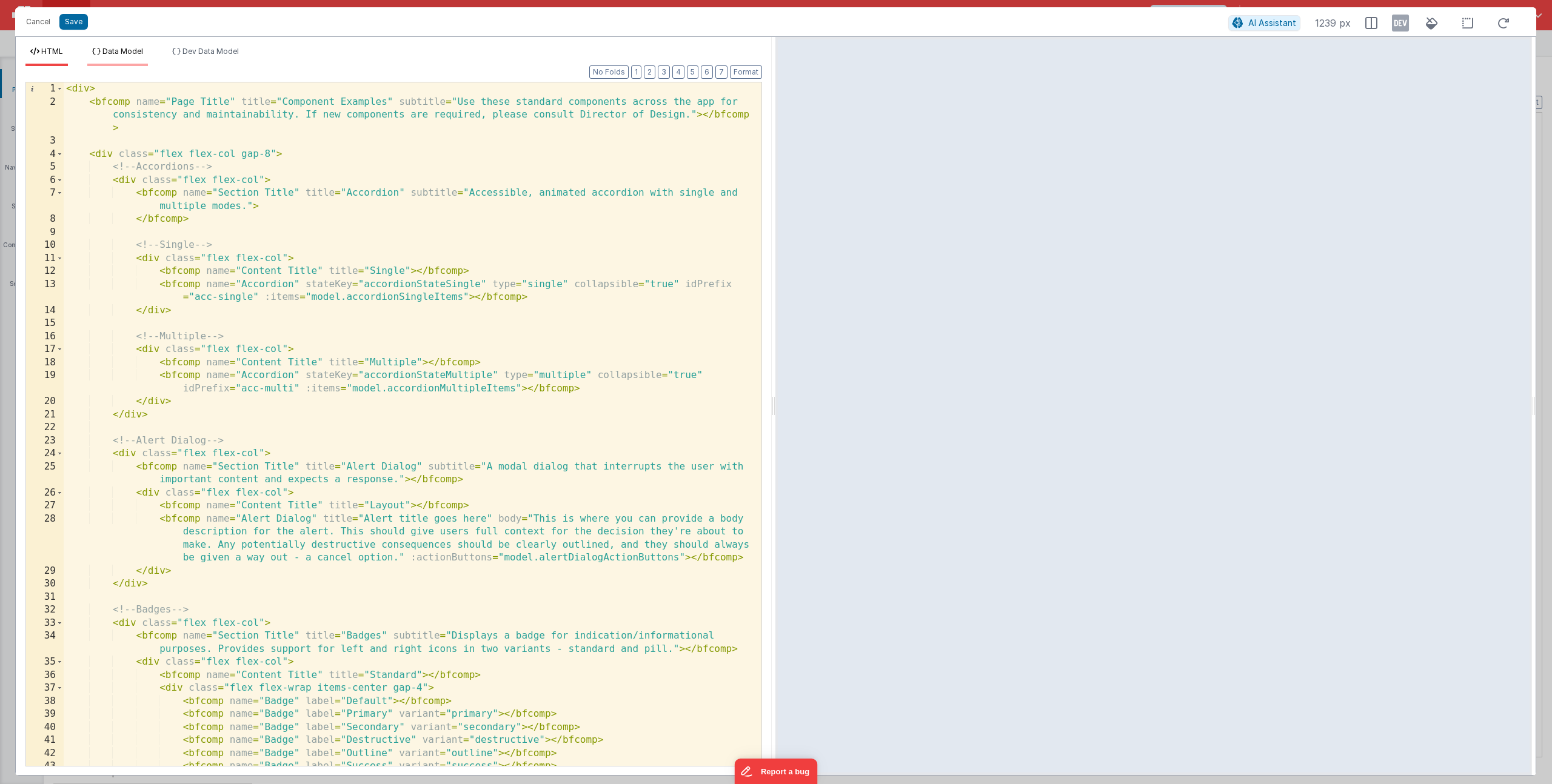
click at [129, 56] on li "Data Model" at bounding box center [118, 56] width 61 height 19
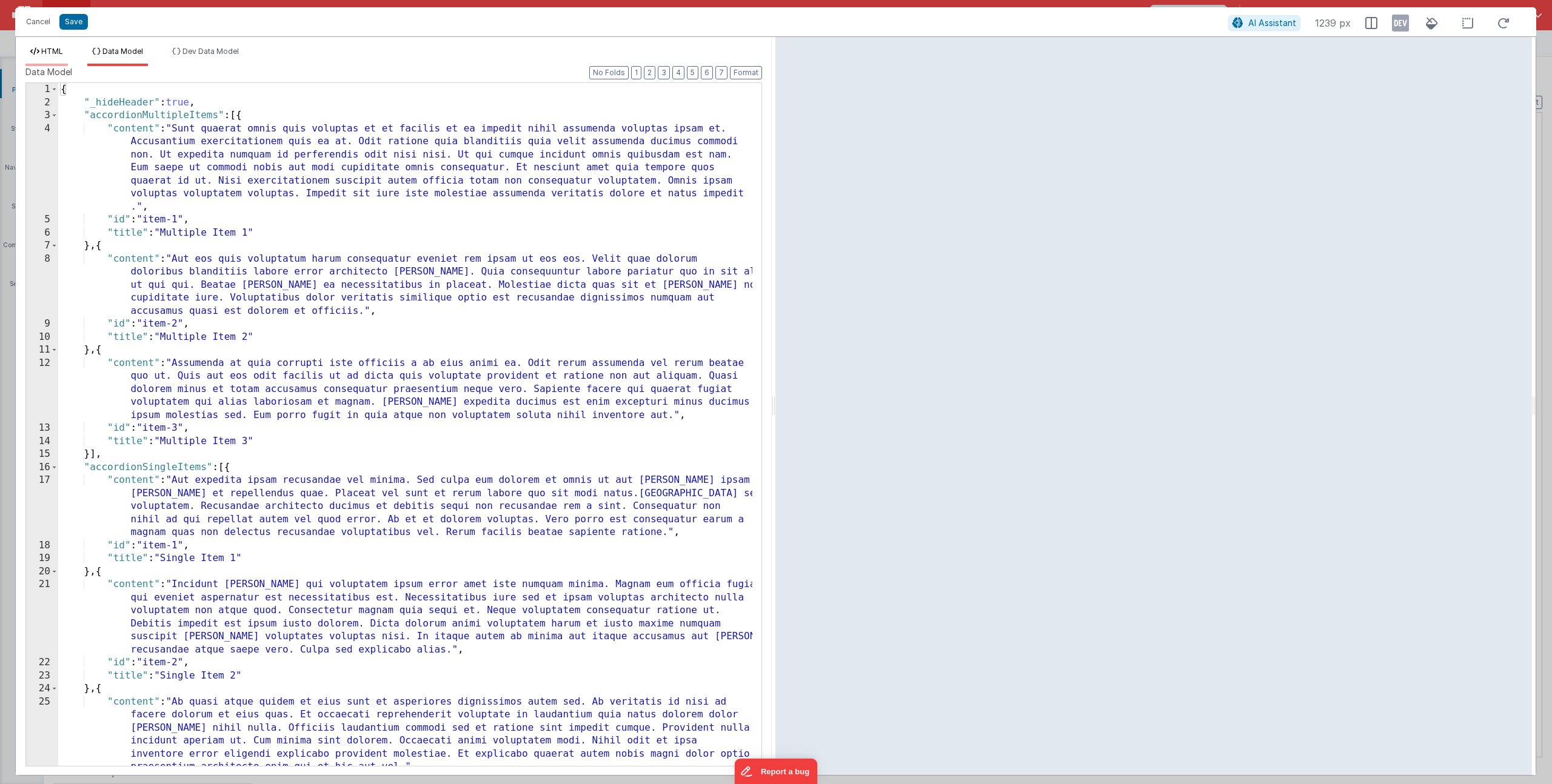
click at [49, 49] on span "HTML" at bounding box center [52, 52] width 22 height 9
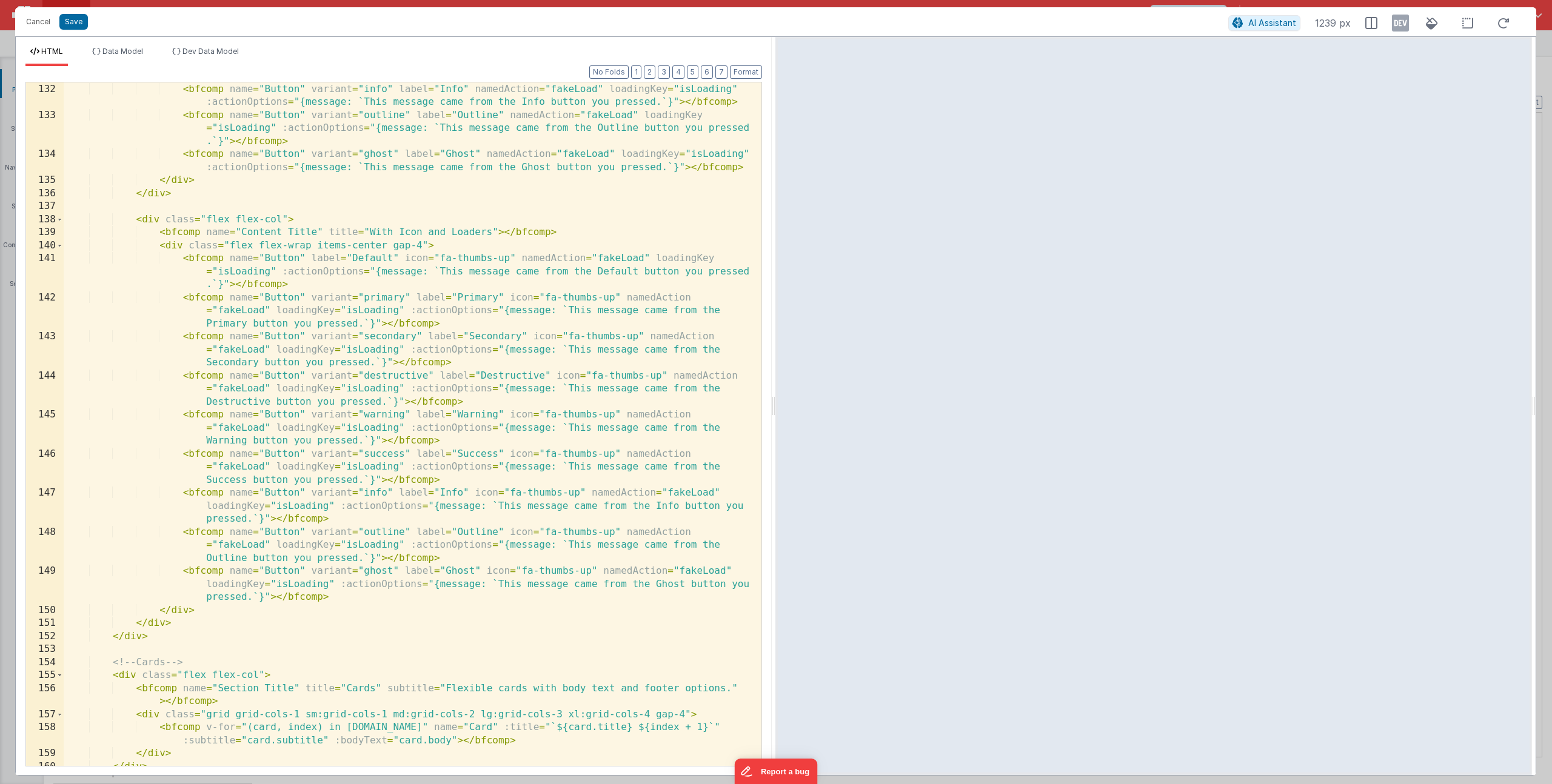
scroll to position [2006, 0]
click at [139, 57] on li "Data Model" at bounding box center [118, 56] width 61 height 19
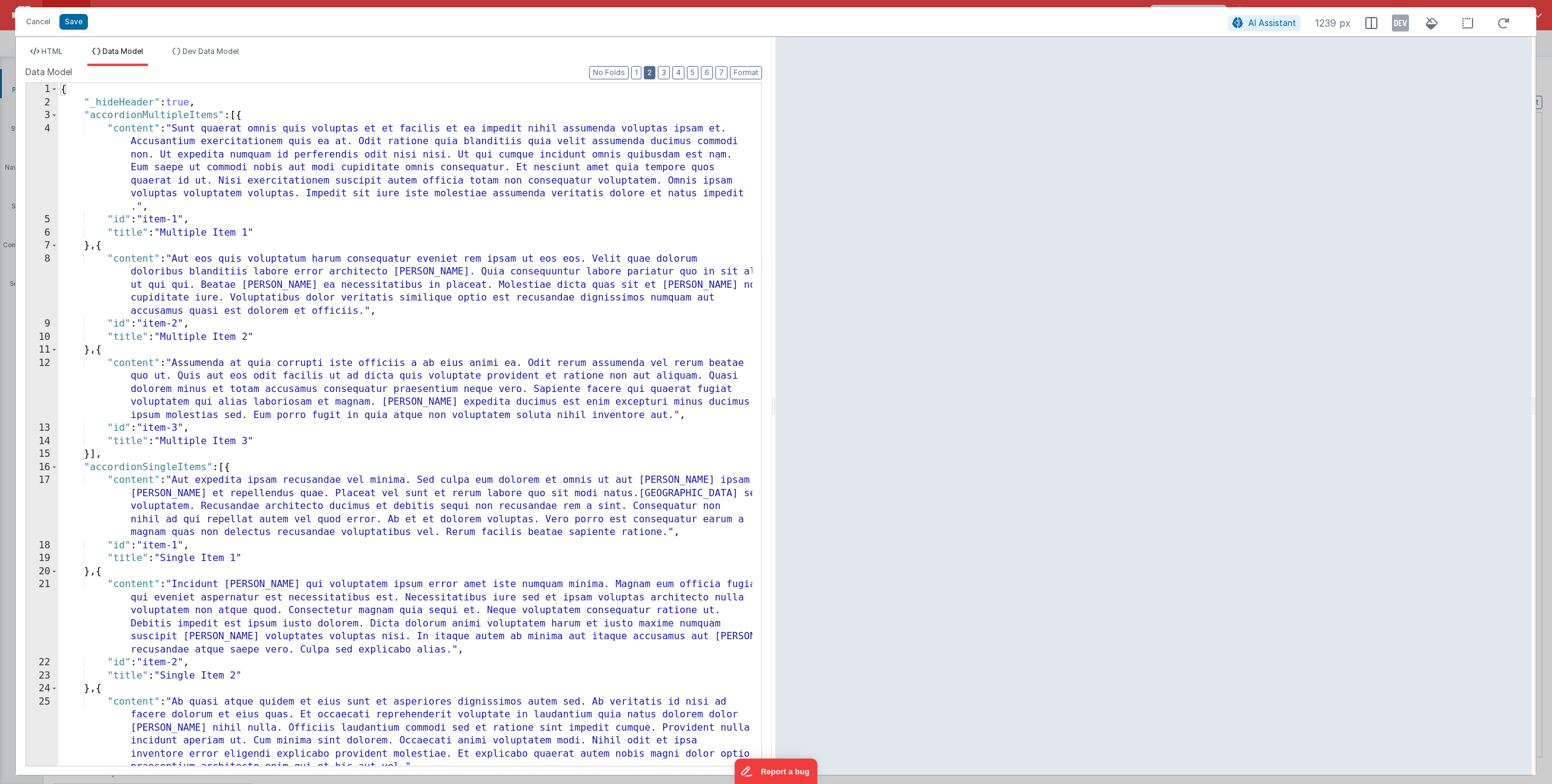
click at [654, 74] on button "2" at bounding box center [649, 73] width 12 height 13
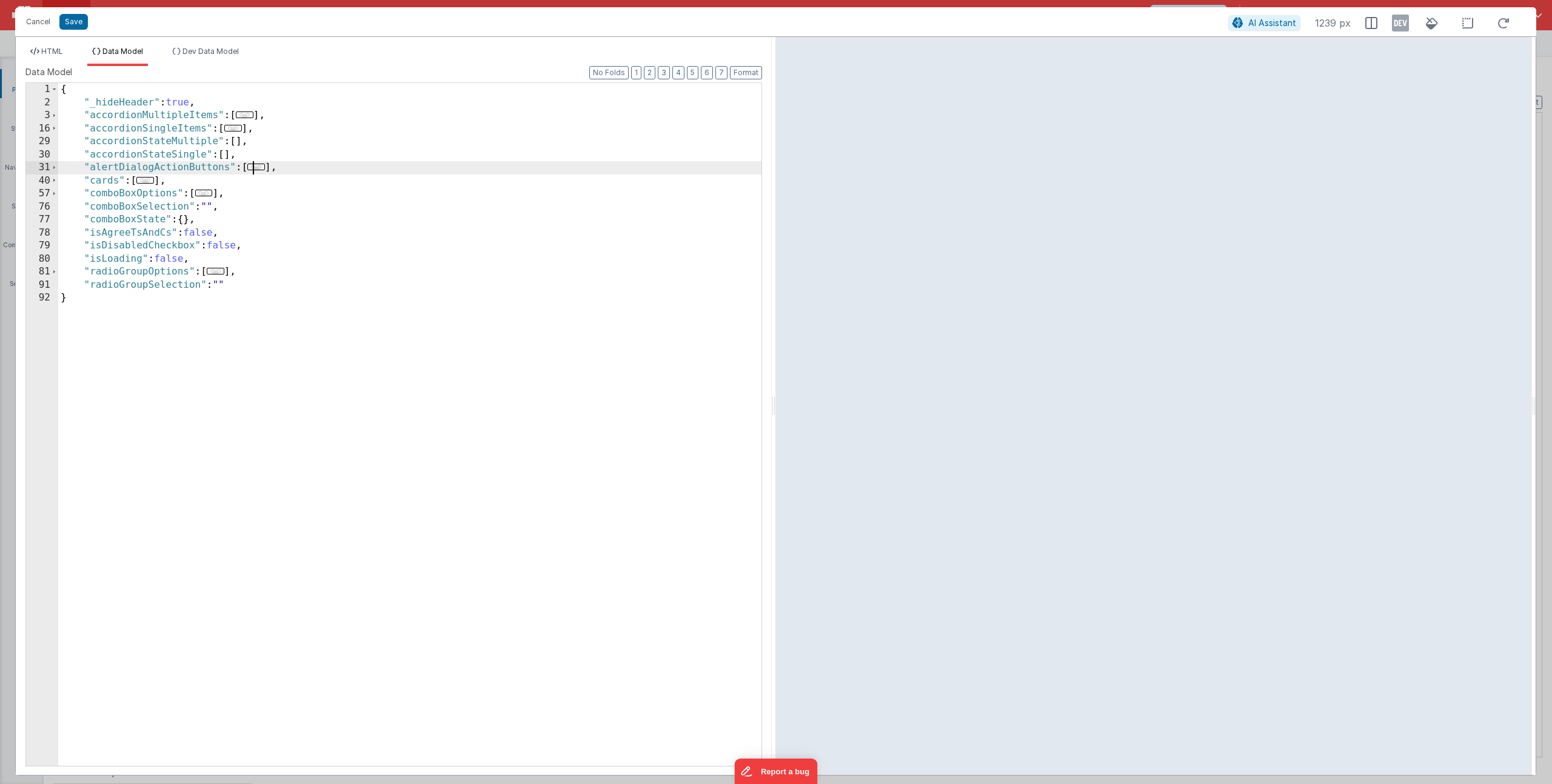
click at [263, 167] on span "..." at bounding box center [256, 167] width 17 height 6
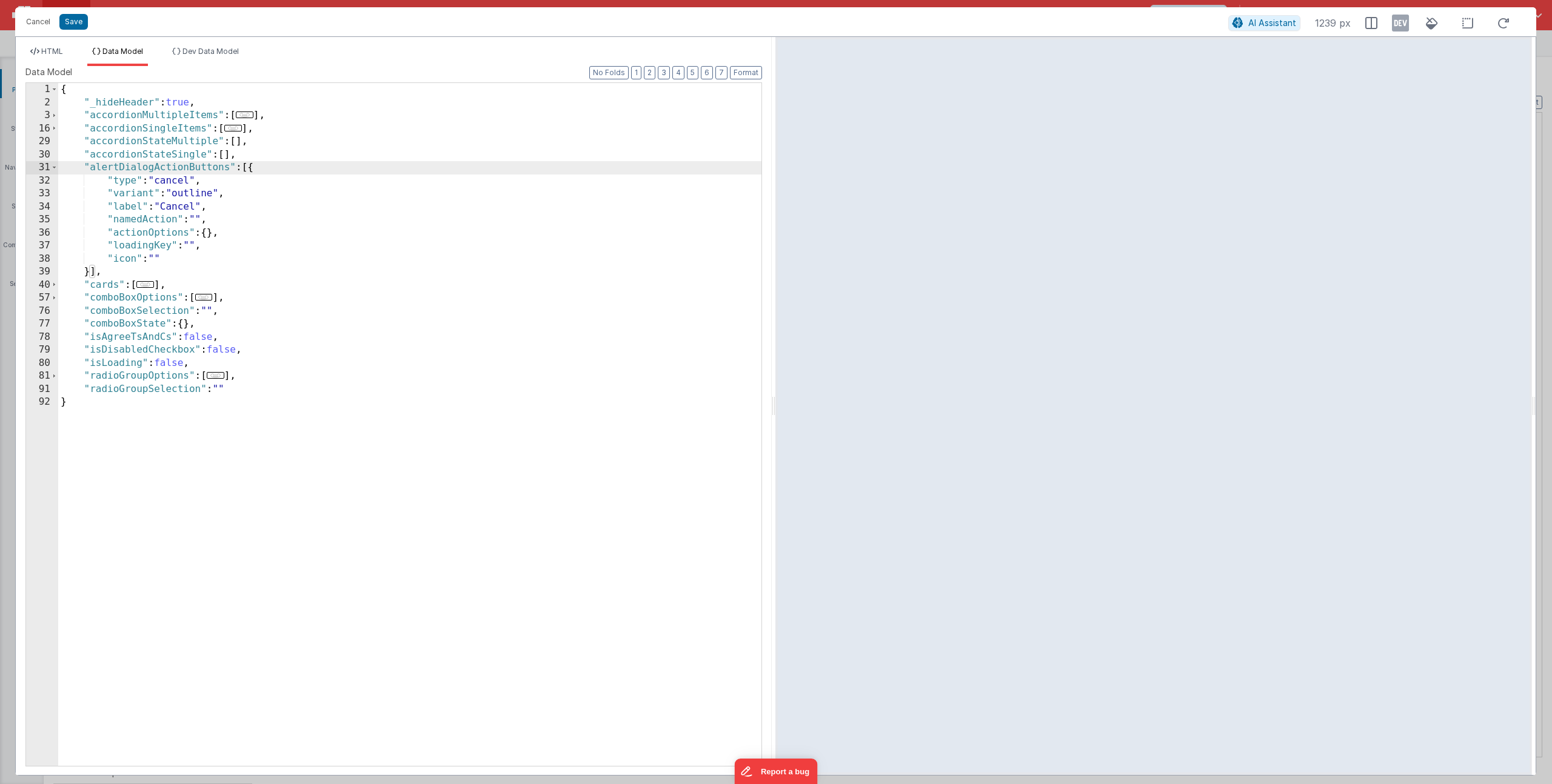
click at [196, 246] on div "{ "_hideHeader" : true , "accordionMultipleItems" : [ ... ] , "accordionSingleI…" at bounding box center [410, 437] width 703 height 709
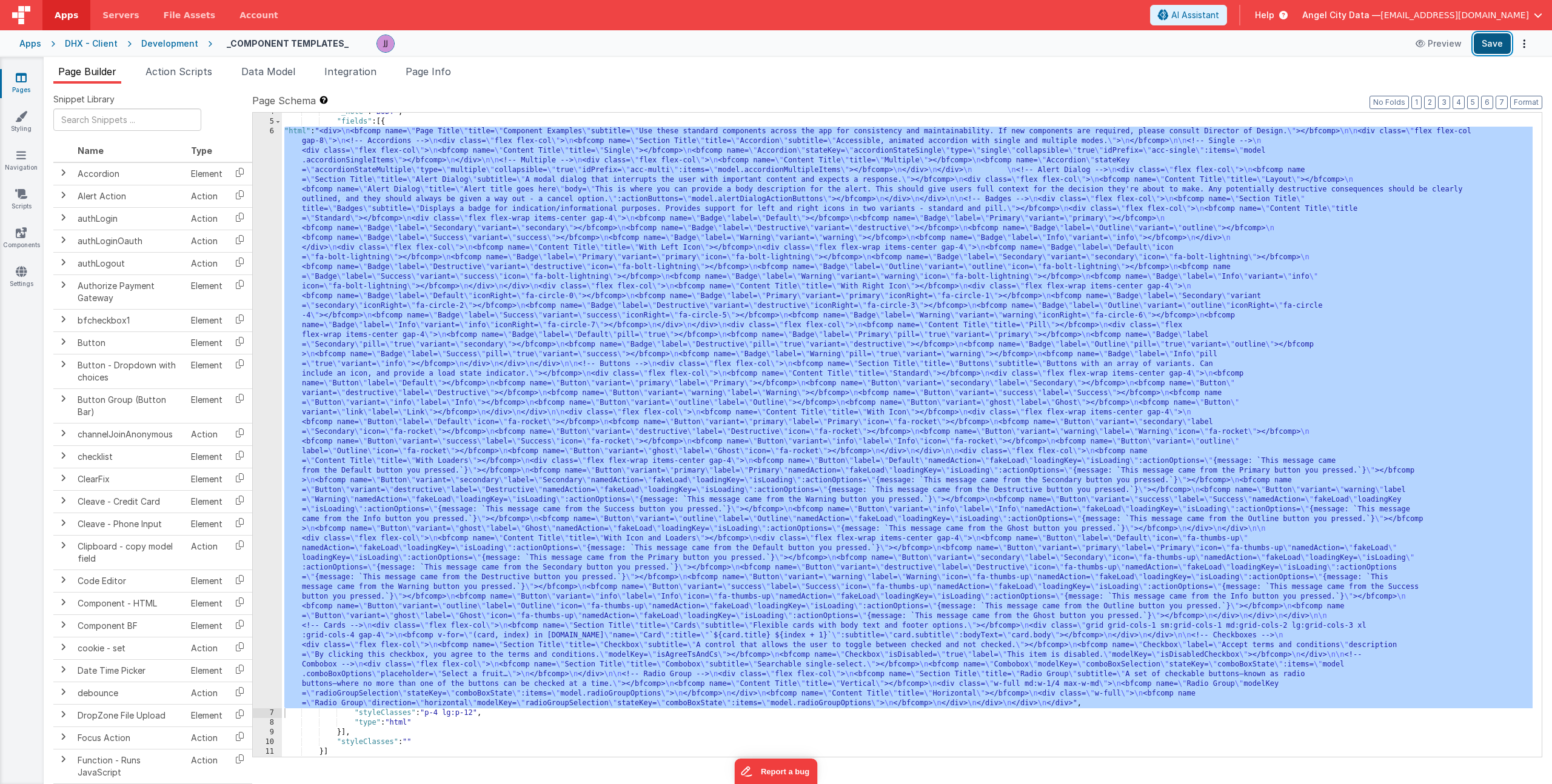
click at [1494, 40] on button "Save" at bounding box center [1492, 43] width 37 height 20
click at [329, 181] on div ""_note" : "BODY" , "fields" : [{ "html" : "<div> \n <bfcomp name= \" Page Title…" at bounding box center [907, 439] width 1251 height 663
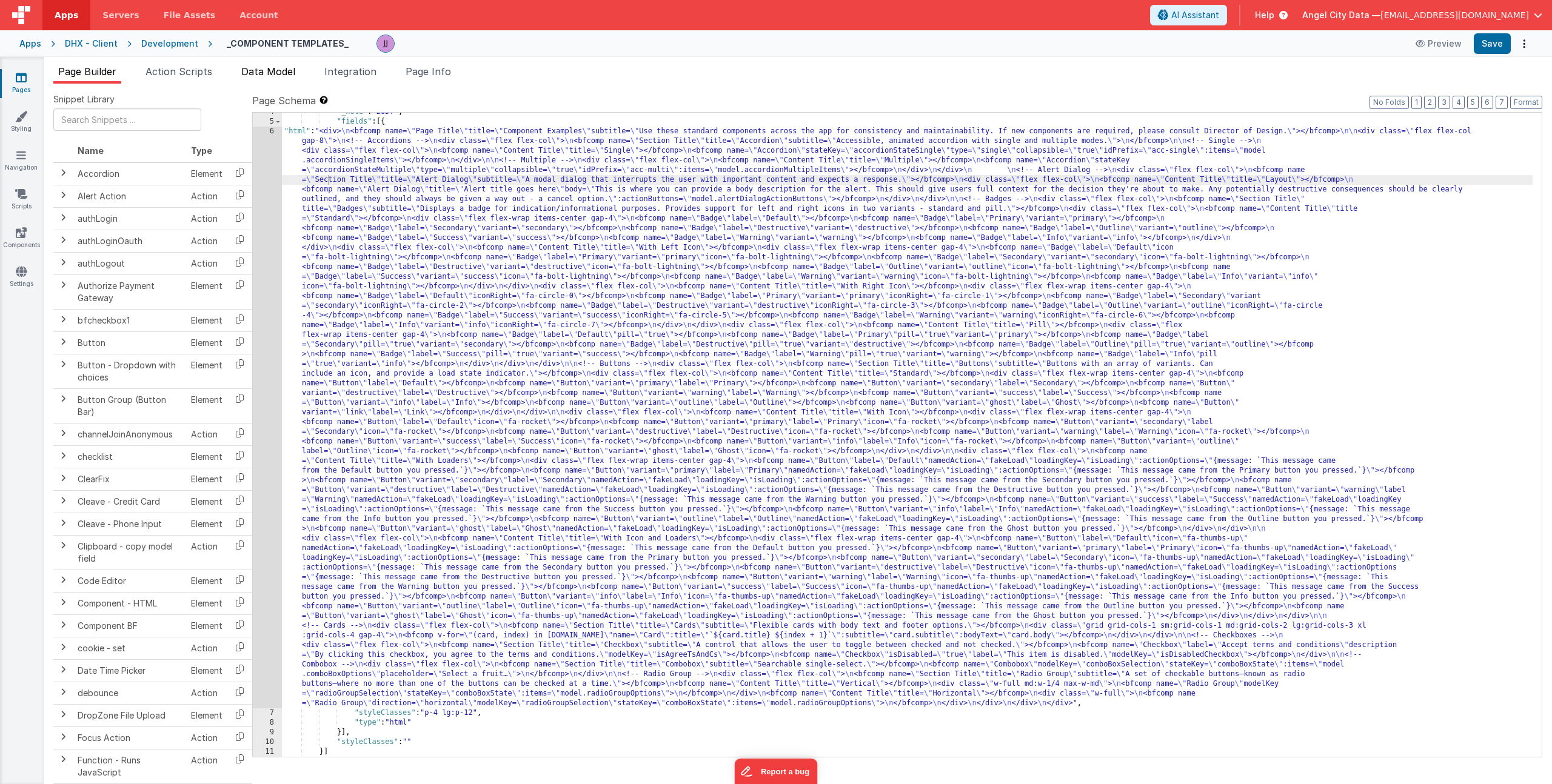
click at [262, 79] on li "Data Model" at bounding box center [268, 74] width 64 height 19
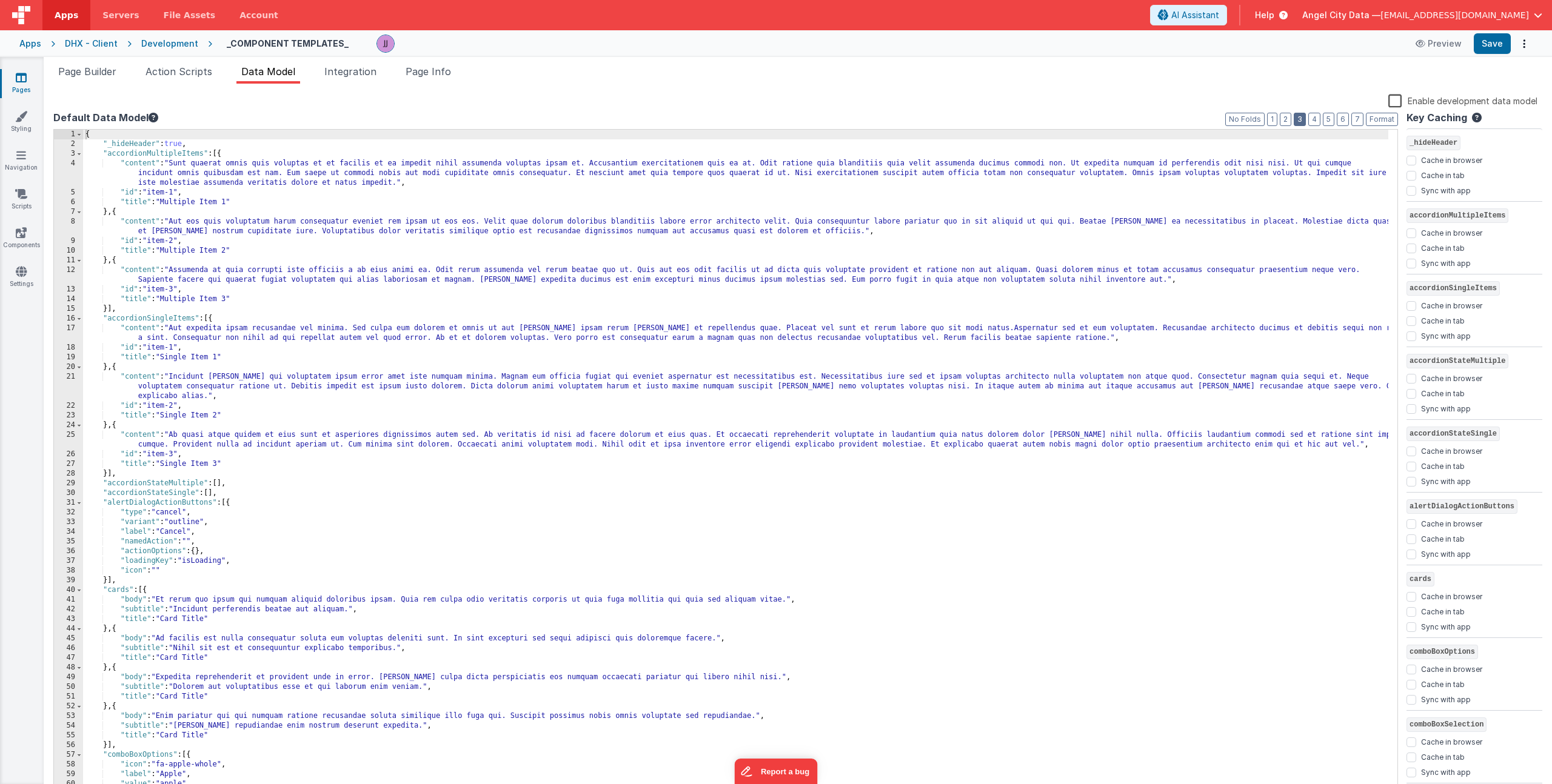
click at [1303, 120] on button "3" at bounding box center [1300, 120] width 12 height 13
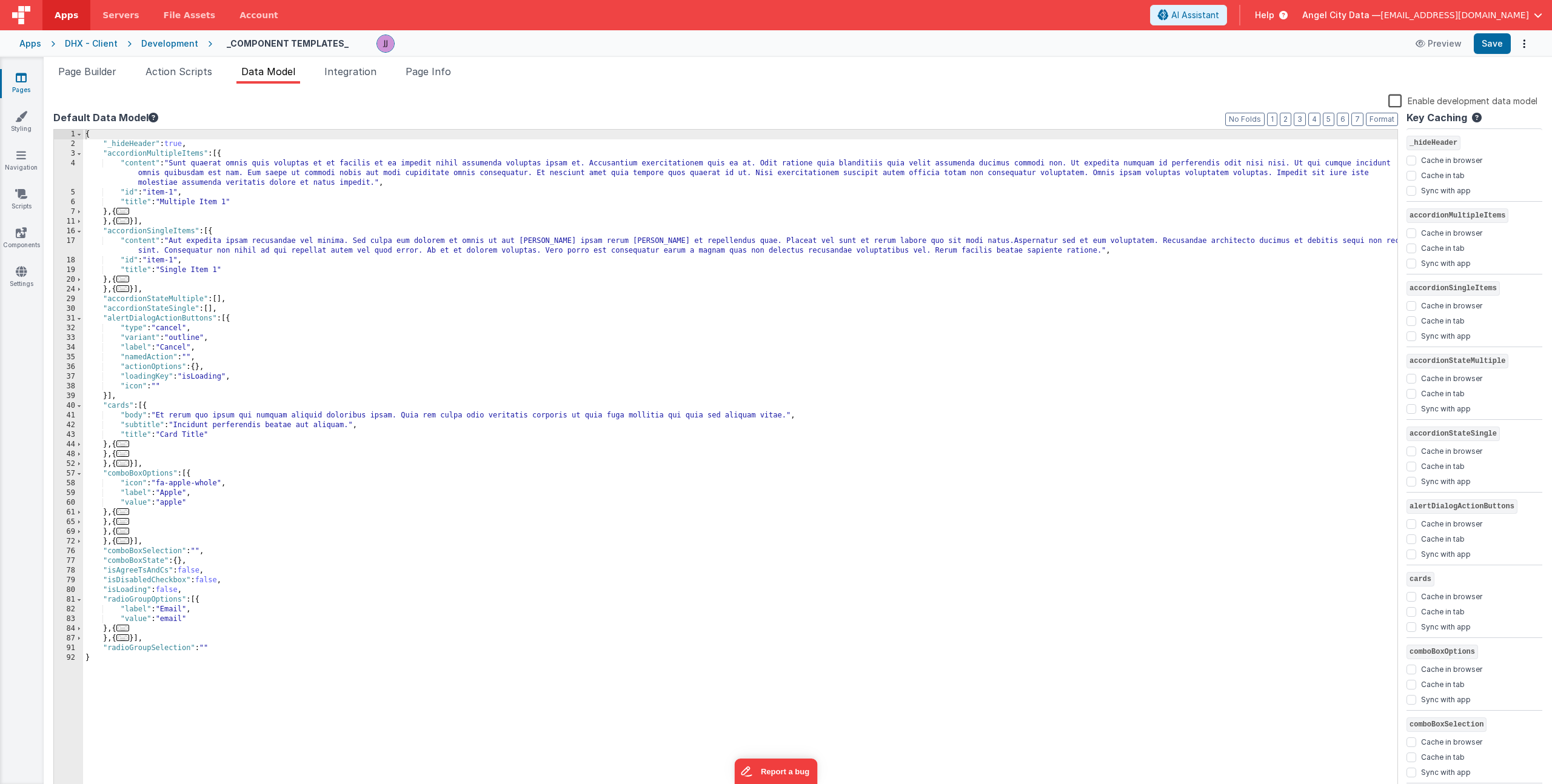
click at [200, 379] on div "{ "_hideHeader" : true , "accordionMultipleItems" : [{ "content" : "Sunt quaera…" at bounding box center [740, 472] width 1315 height 685
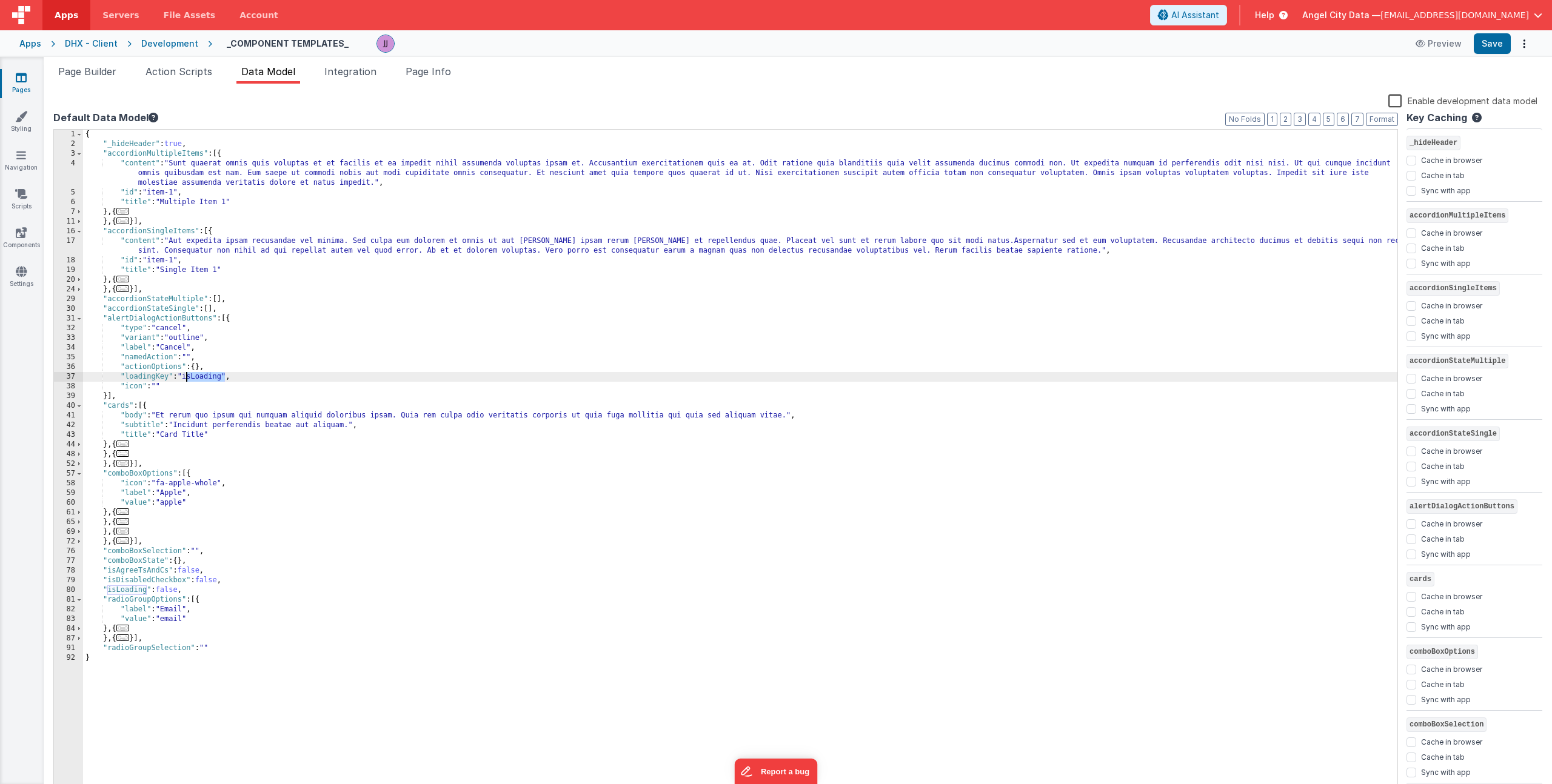
click at [200, 379] on div "{ "_hideHeader" : true , "accordionMultipleItems" : [{ "content" : "Sunt quaera…" at bounding box center [740, 472] width 1315 height 685
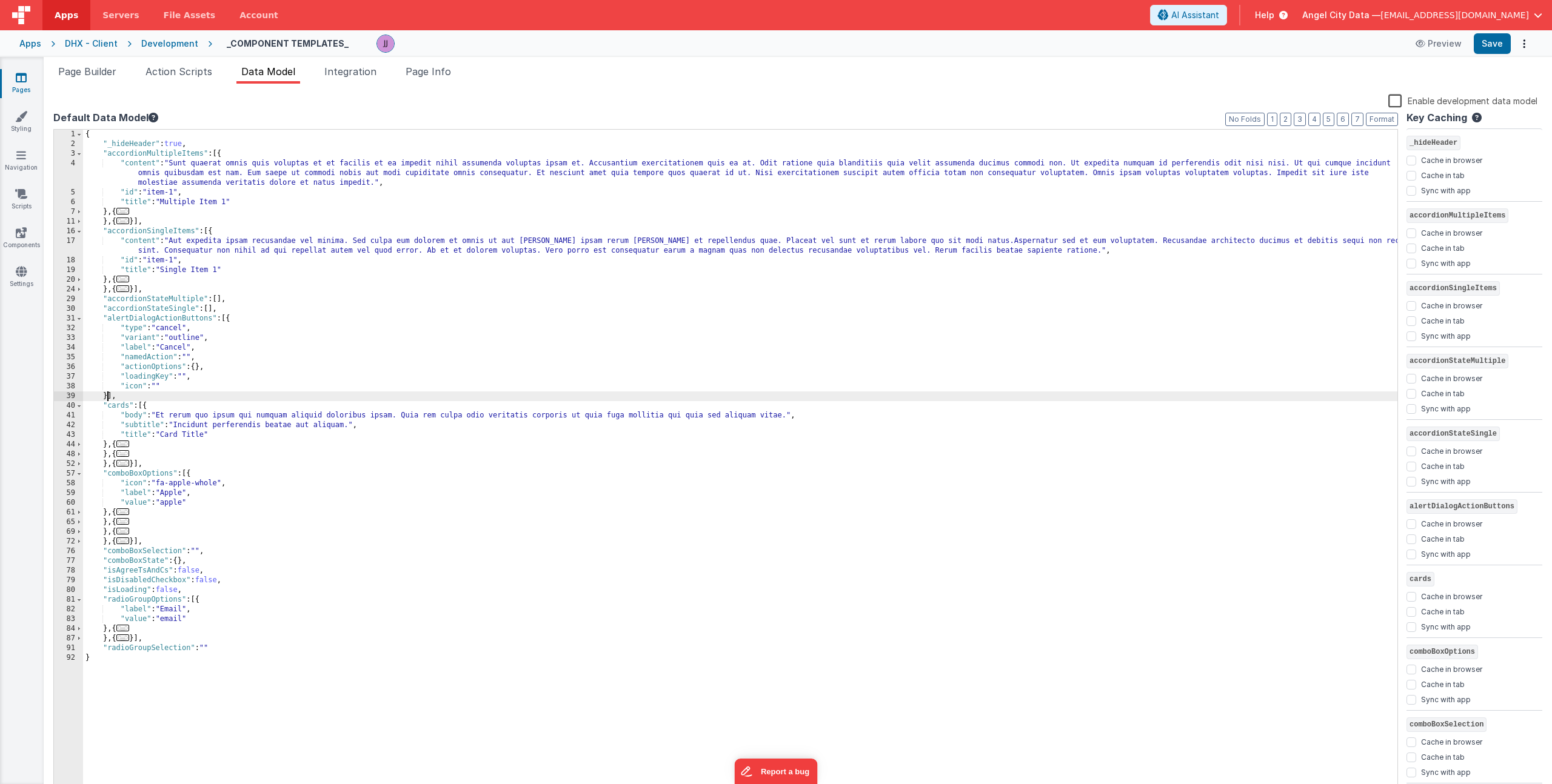
click at [107, 395] on div "{ "_hideHeader" : true , "accordionMultipleItems" : [{ "content" : "Sunt quaera…" at bounding box center [740, 472] width 1315 height 685
paste textarea
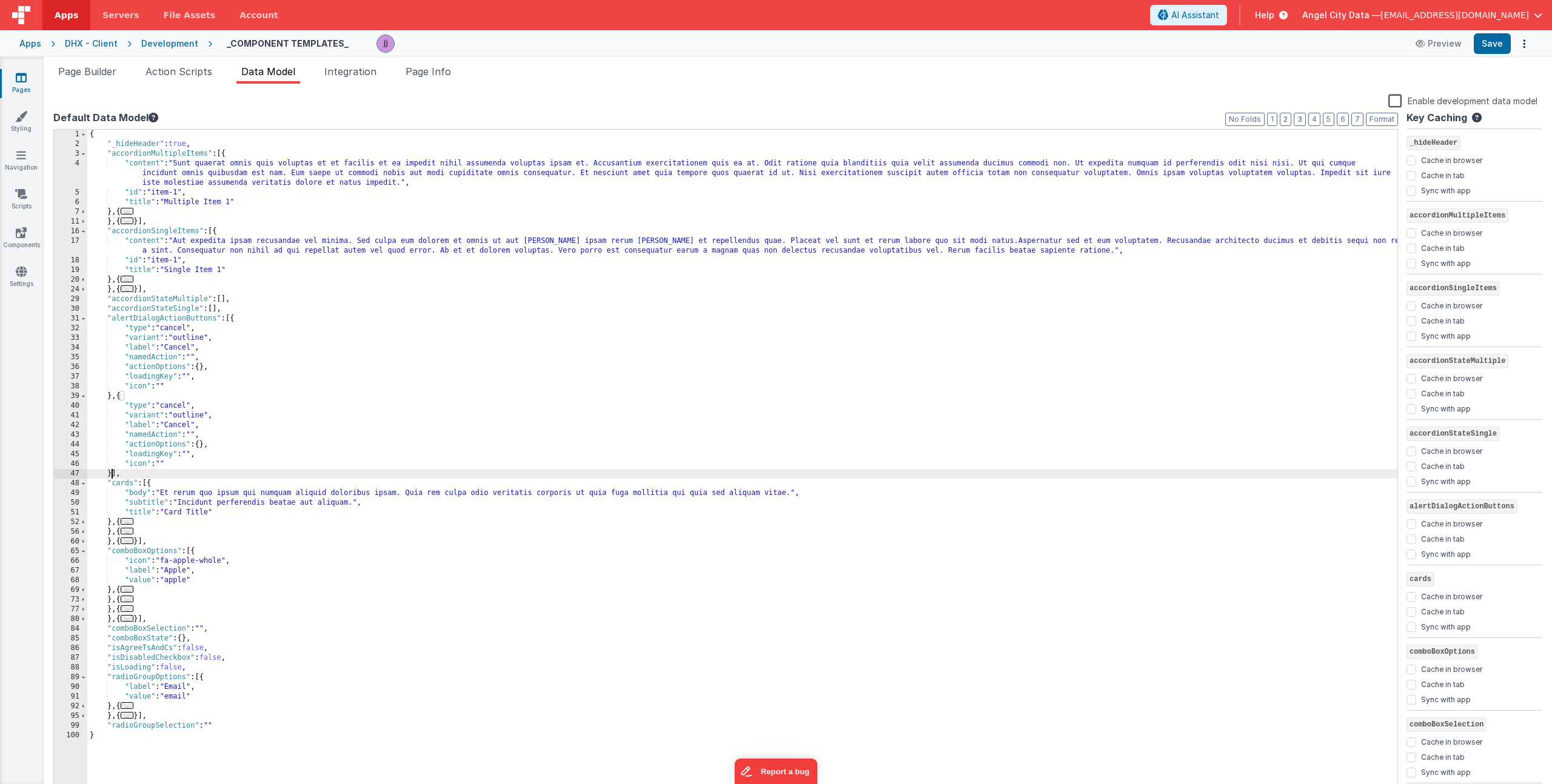
click at [169, 405] on div "{ "_hideHeader" : true , "accordionMultipleItems" : [{ "content" : "Sunt quaera…" at bounding box center [742, 472] width 1310 height 685
click at [183, 425] on div "{ "_hideHeader" : true , "accordionMultipleItems" : [{ "content" : "Sunt quaera…" at bounding box center [742, 472] width 1310 height 685
click at [192, 452] on div "{ "_hideHeader" : true , "accordionMultipleItems" : [{ "content" : "Sunt quaera…" at bounding box center [742, 472] width 1310 height 685
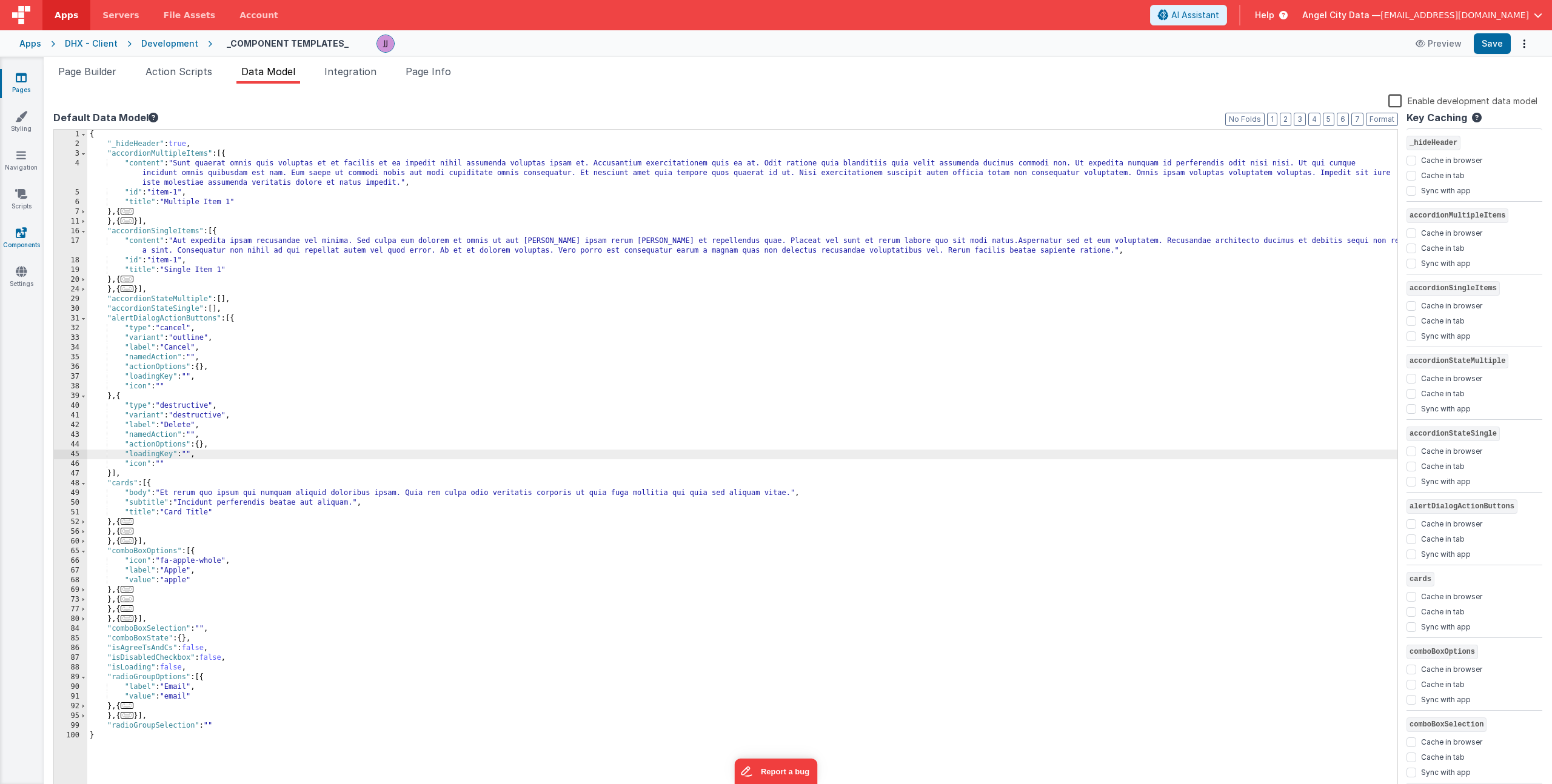
click at [28, 241] on link "Components" at bounding box center [20, 238] width 43 height 24
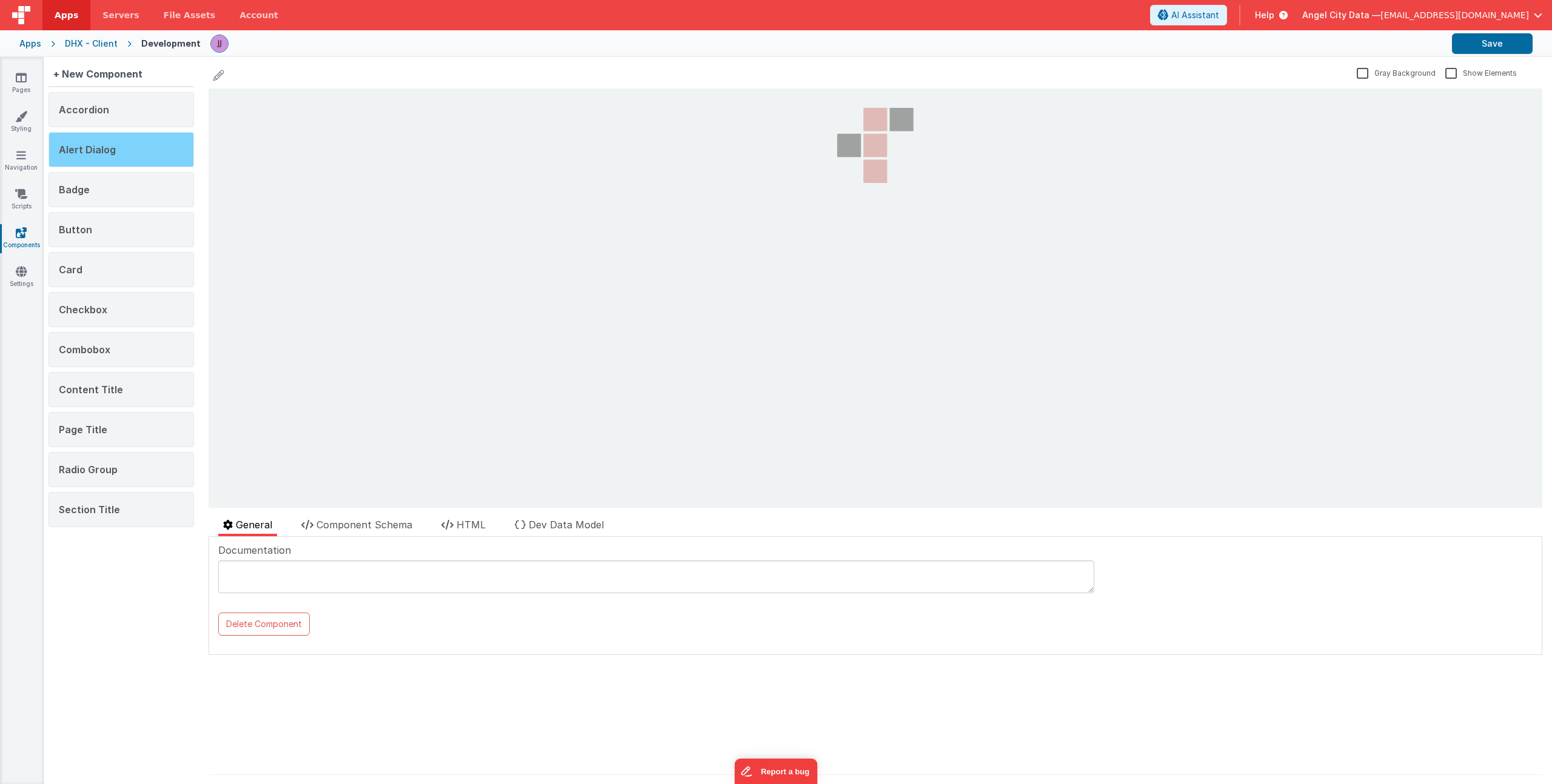
click at [109, 151] on span "Alert Dialog" at bounding box center [87, 149] width 57 height 12
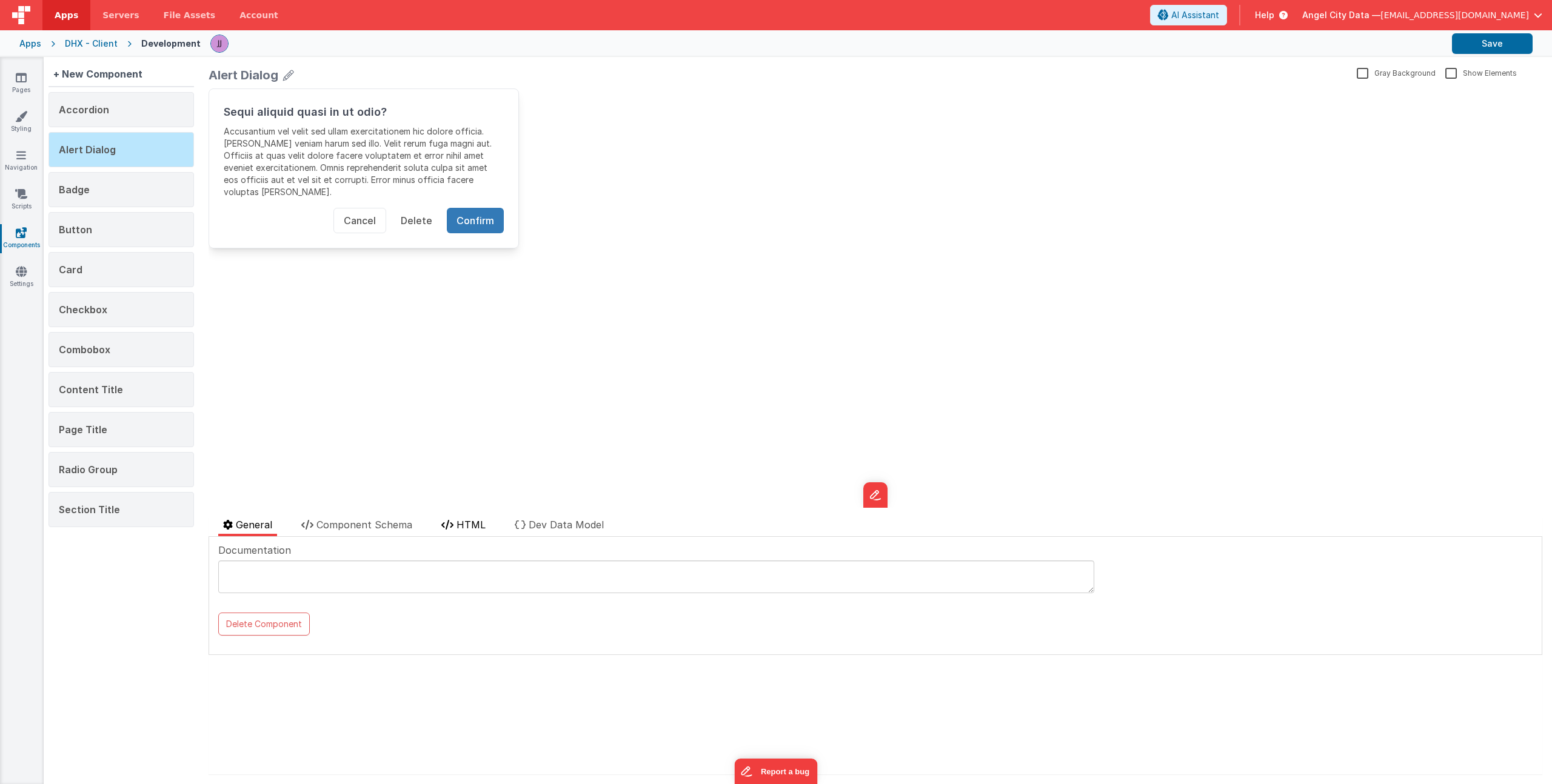
click at [450, 523] on icon at bounding box center [447, 525] width 12 height 10
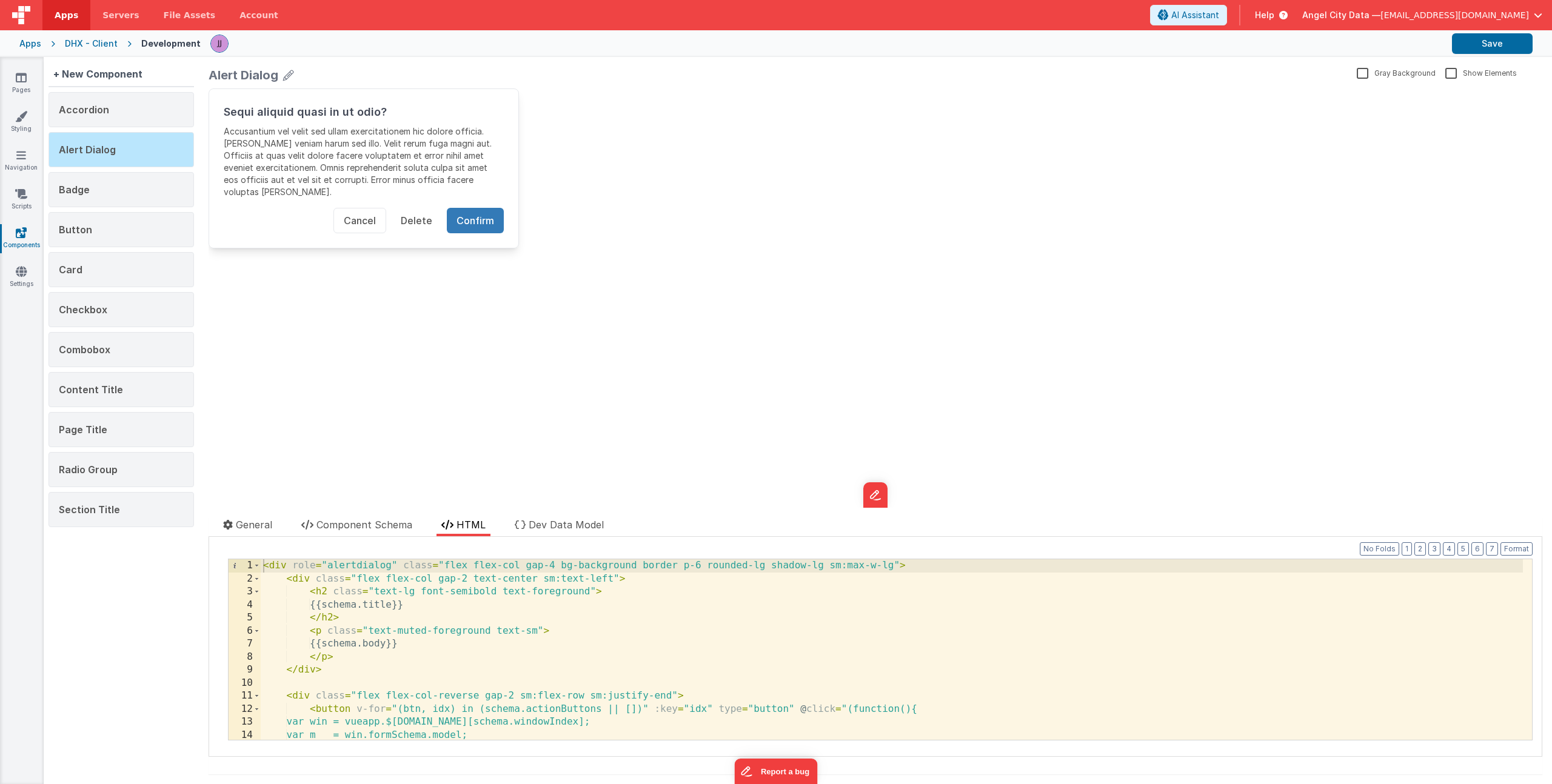
click at [452, 664] on div "< div role = "alertdialog" class = "flex flex-col gap-4 bg-background border p-…" at bounding box center [891, 663] width 1262 height 207
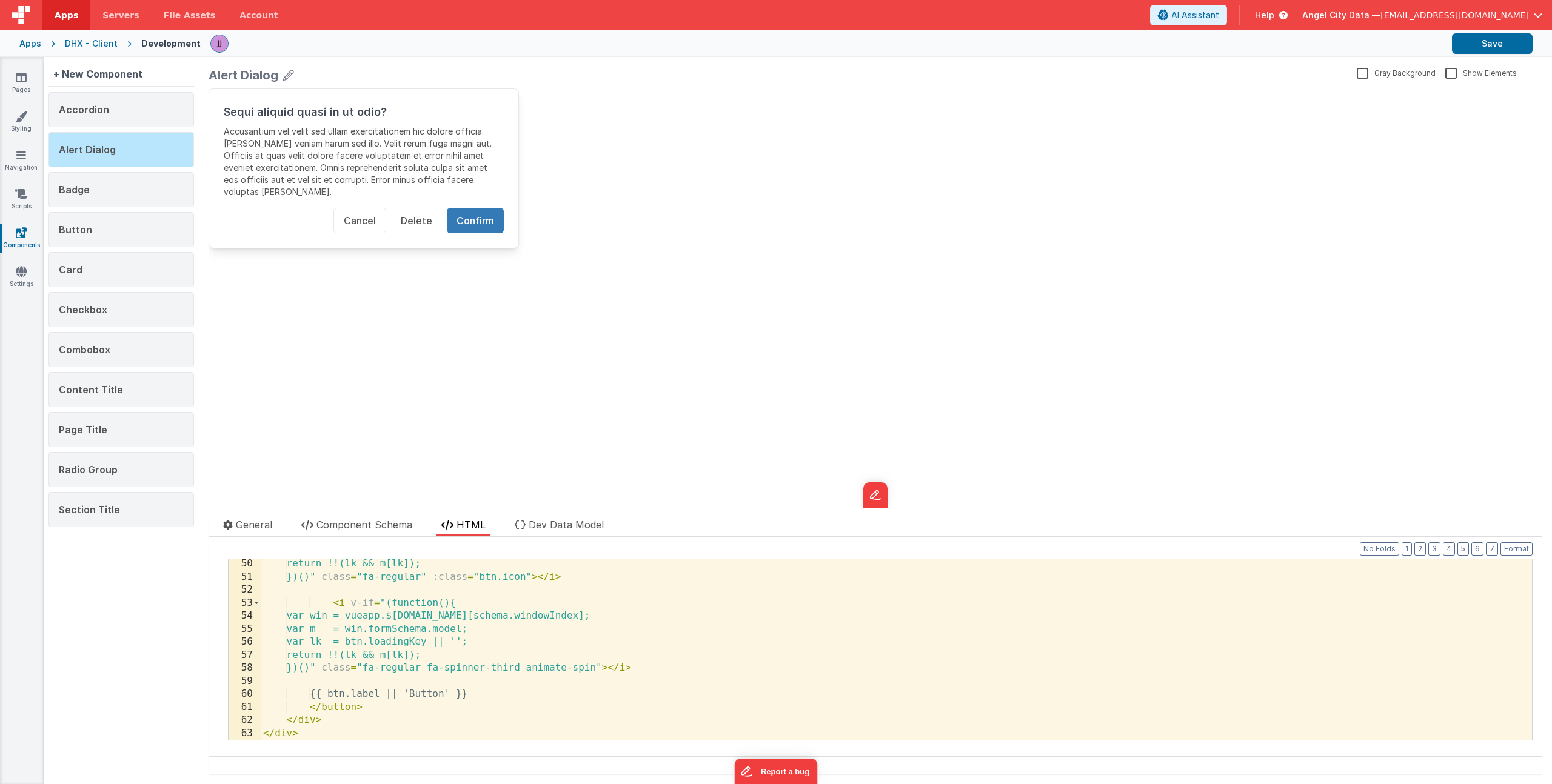
scroll to position [617, 0]
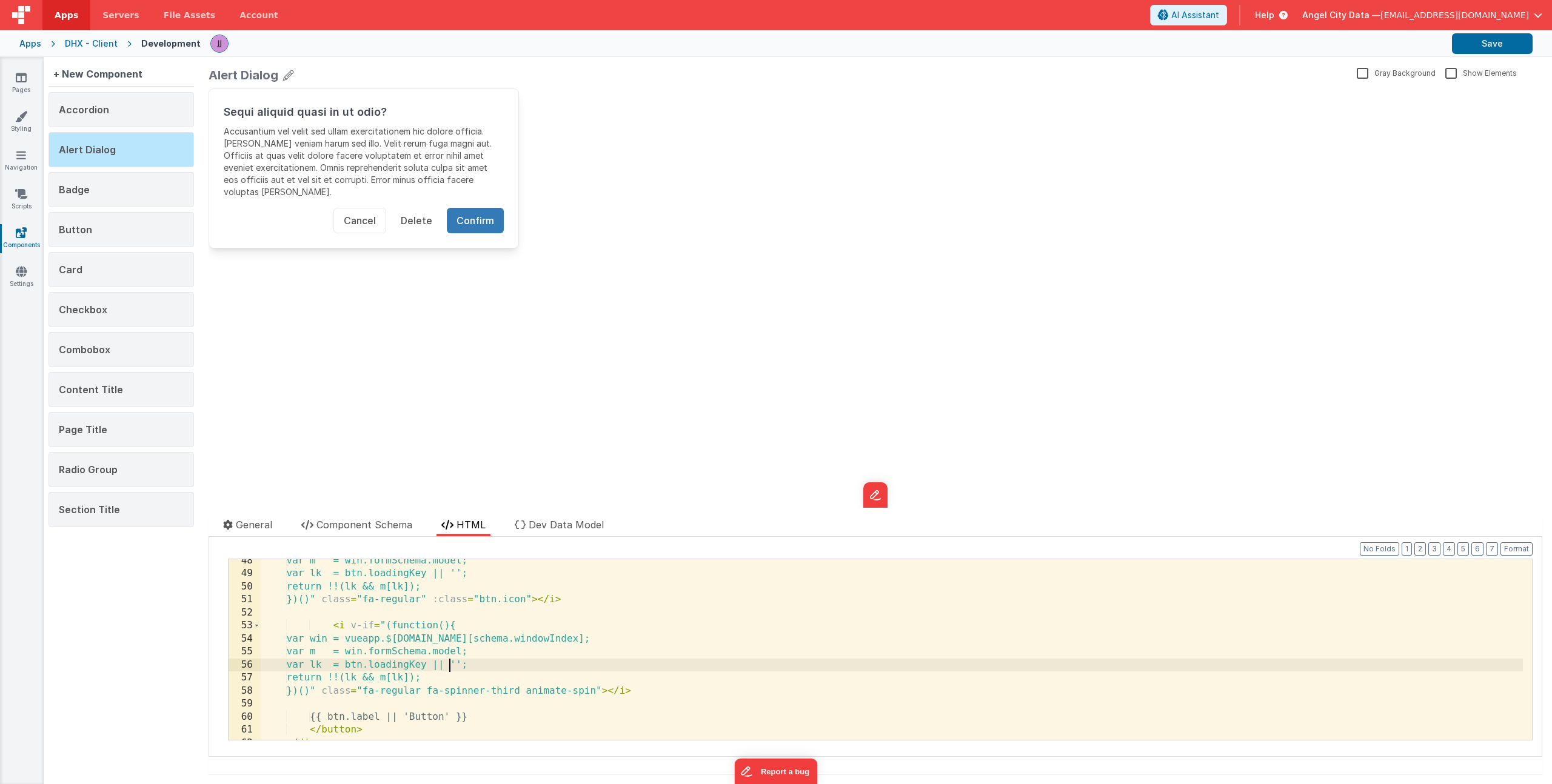
click at [452, 664] on div "var m = win.formSchema.model; var lk = btn.loadingKey || ''; return !!(lk && m[…" at bounding box center [891, 658] width 1262 height 207
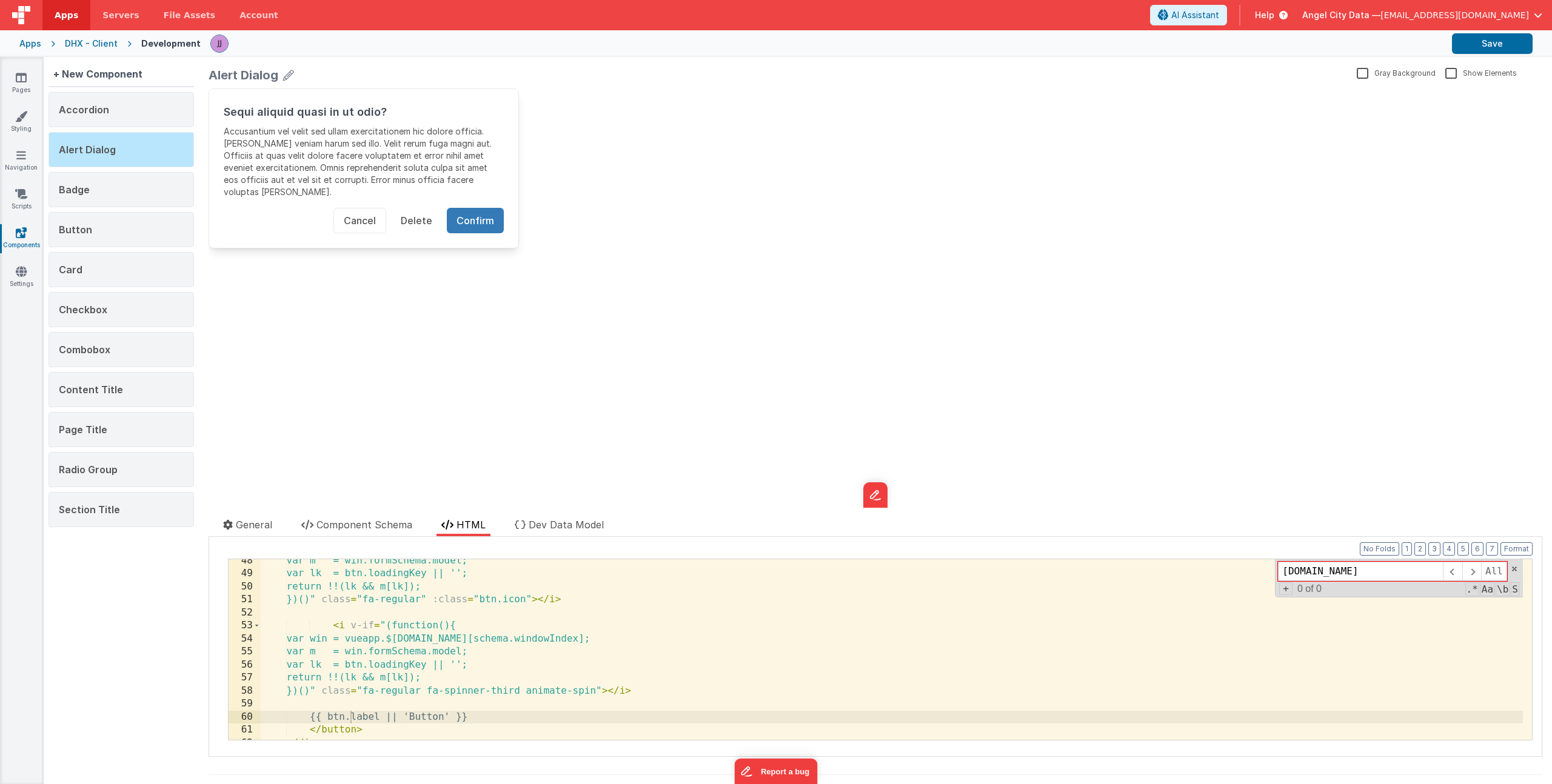
scroll to position [327, 0]
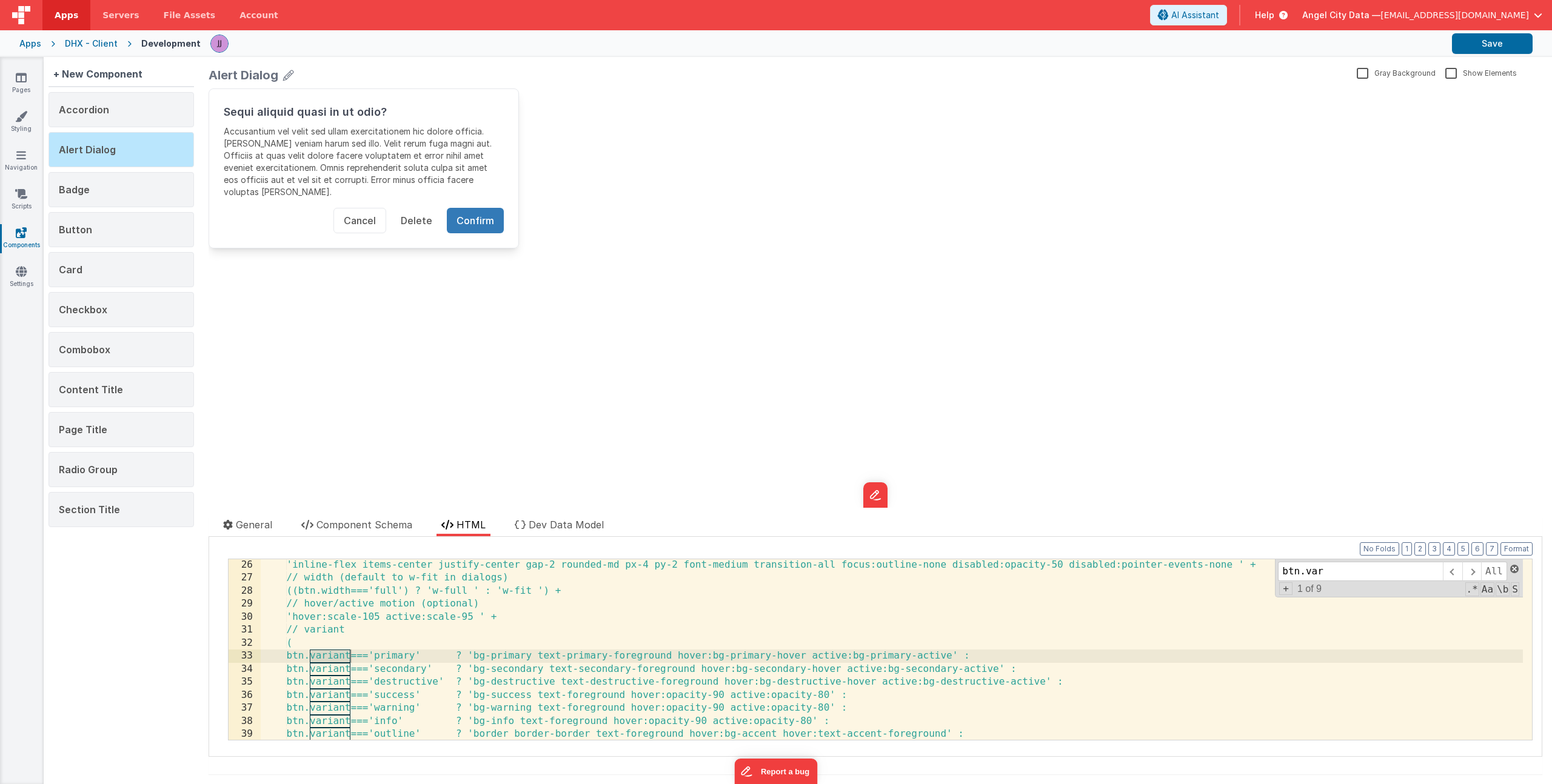
type input "btn.var"
click at [1511, 571] on span at bounding box center [1514, 569] width 8 height 8
click at [326, 523] on span "Component Schema" at bounding box center [365, 525] width 96 height 12
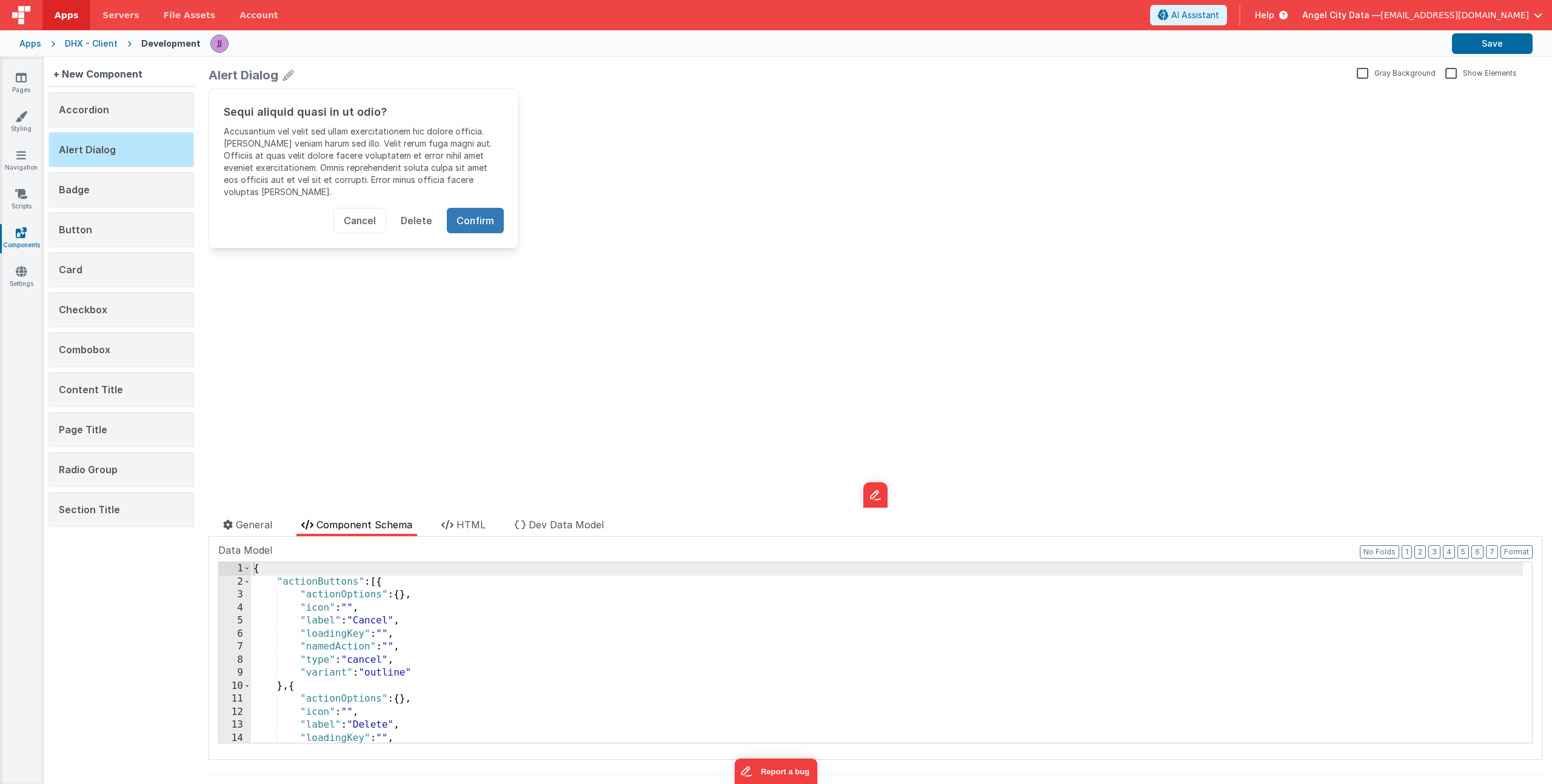
click at [404, 658] on div "{ "actionButtons" : [{ "actionOptions" : { } , "icon" : "" , "label" : "Cancel"…" at bounding box center [887, 665] width 1272 height 207
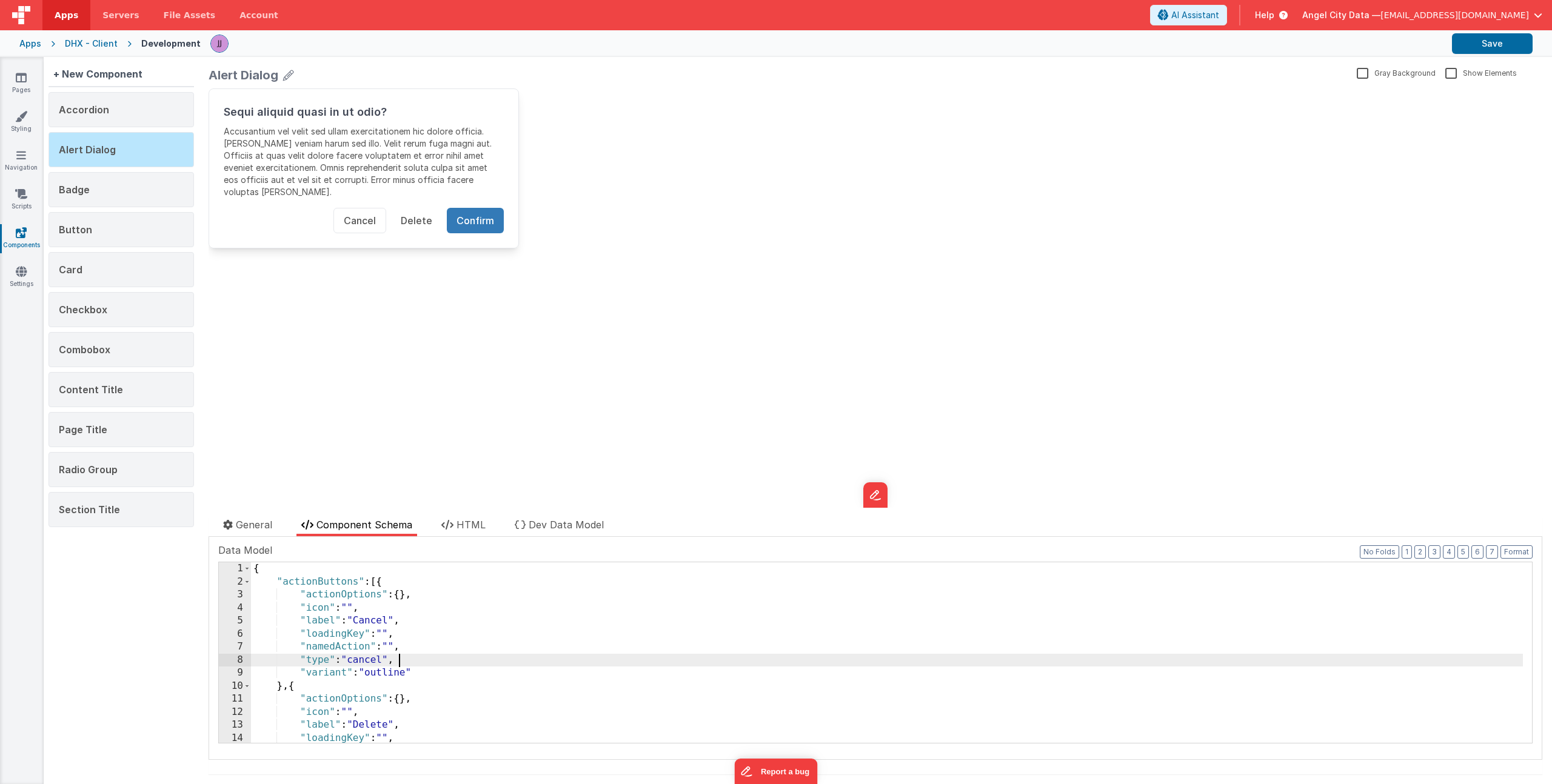
click at [404, 658] on div "{ "actionButtons" : [{ "actionOptions" : { } , "icon" : "" , "label" : "Cancel"…" at bounding box center [887, 665] width 1272 height 207
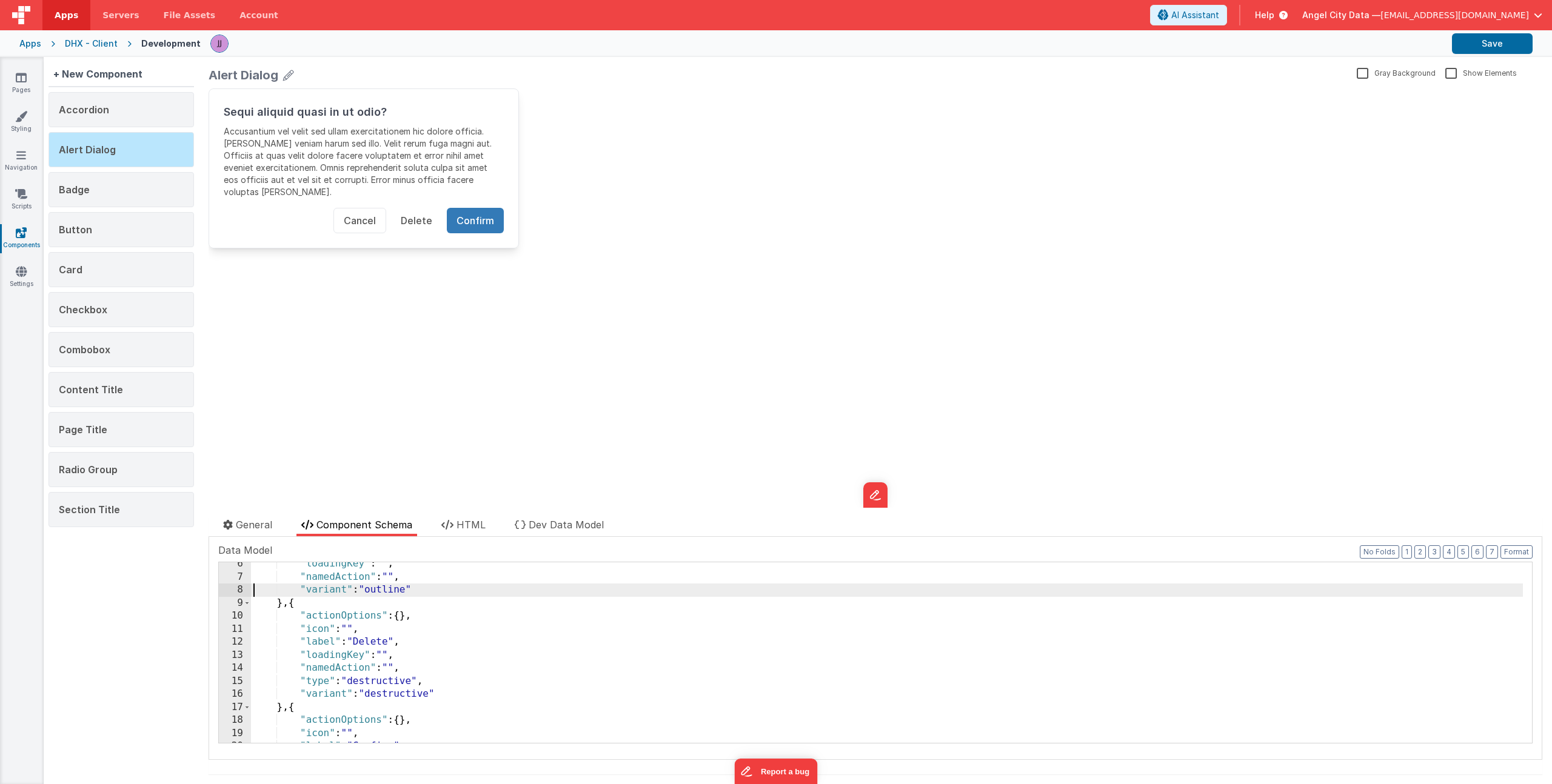
scroll to position [82, 0]
click at [430, 670] on div ""namedAction" : "" , "variant" : "outline" } , { "actionOptions" : { } , "icon"…" at bounding box center [887, 662] width 1272 height 207
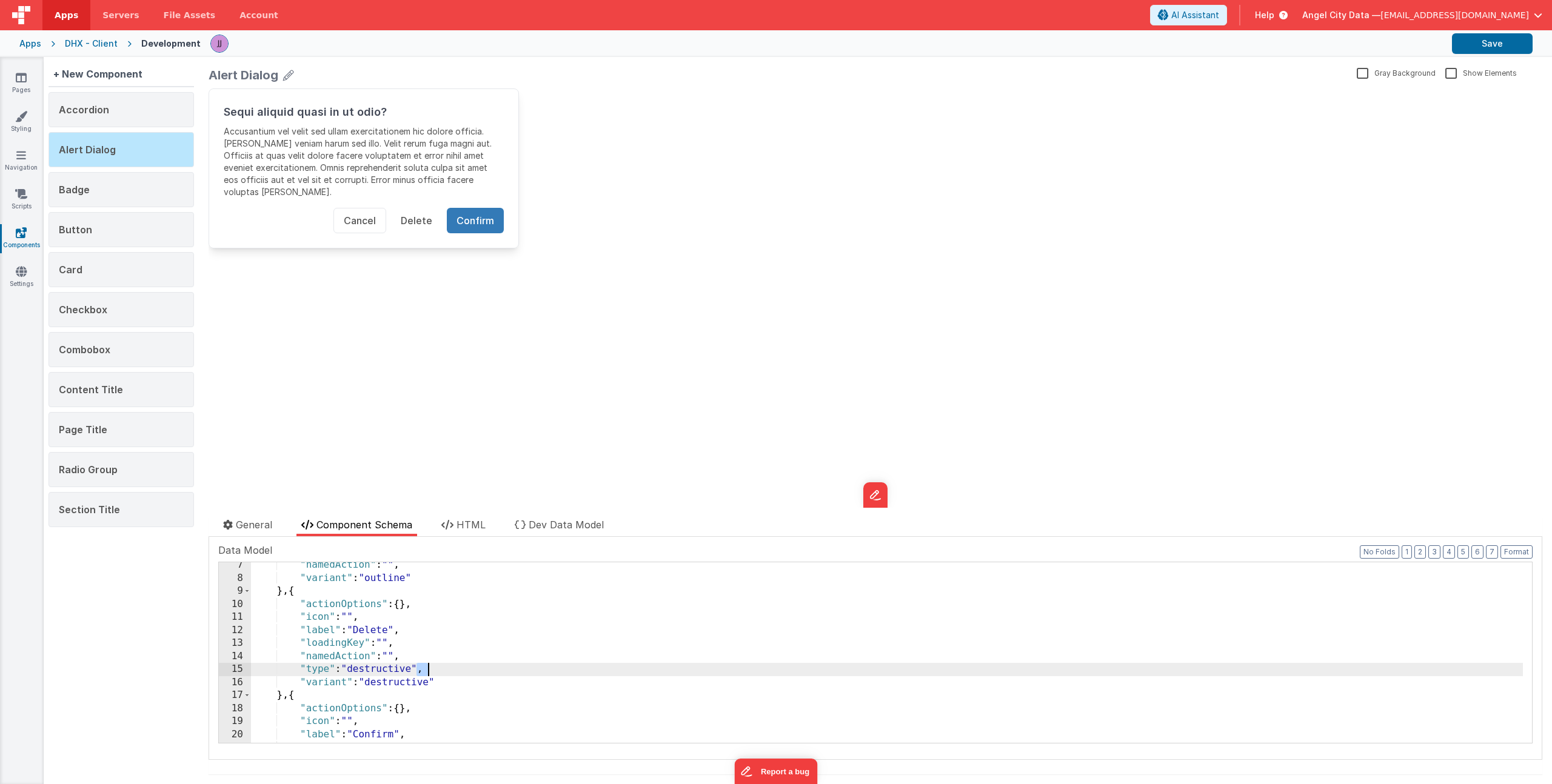
click at [430, 670] on div ""namedAction" : "" , "variant" : "outline" } , { "actionOptions" : { } , "icon"…" at bounding box center [887, 662] width 1272 height 207
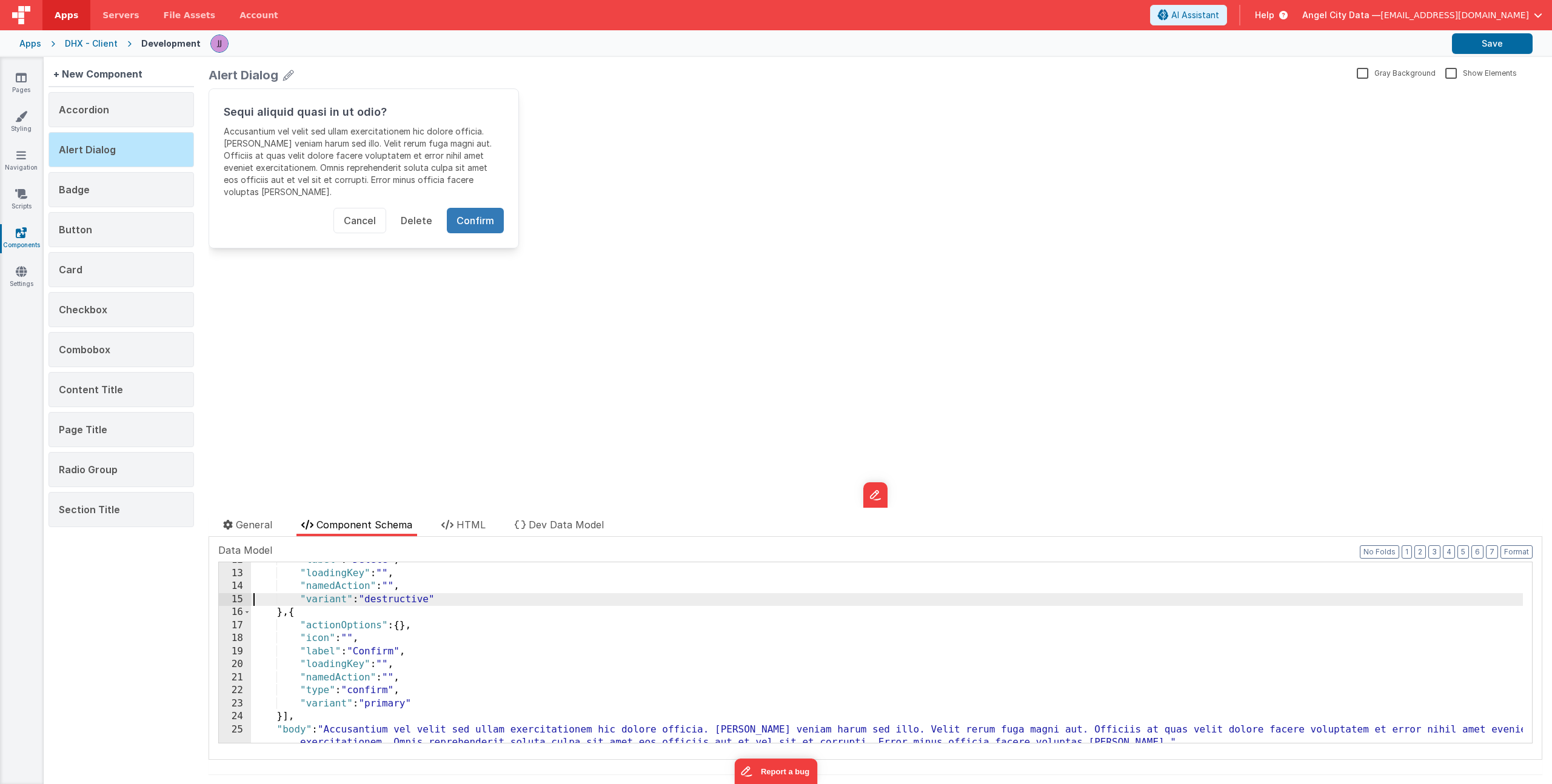
scroll to position [164, 0]
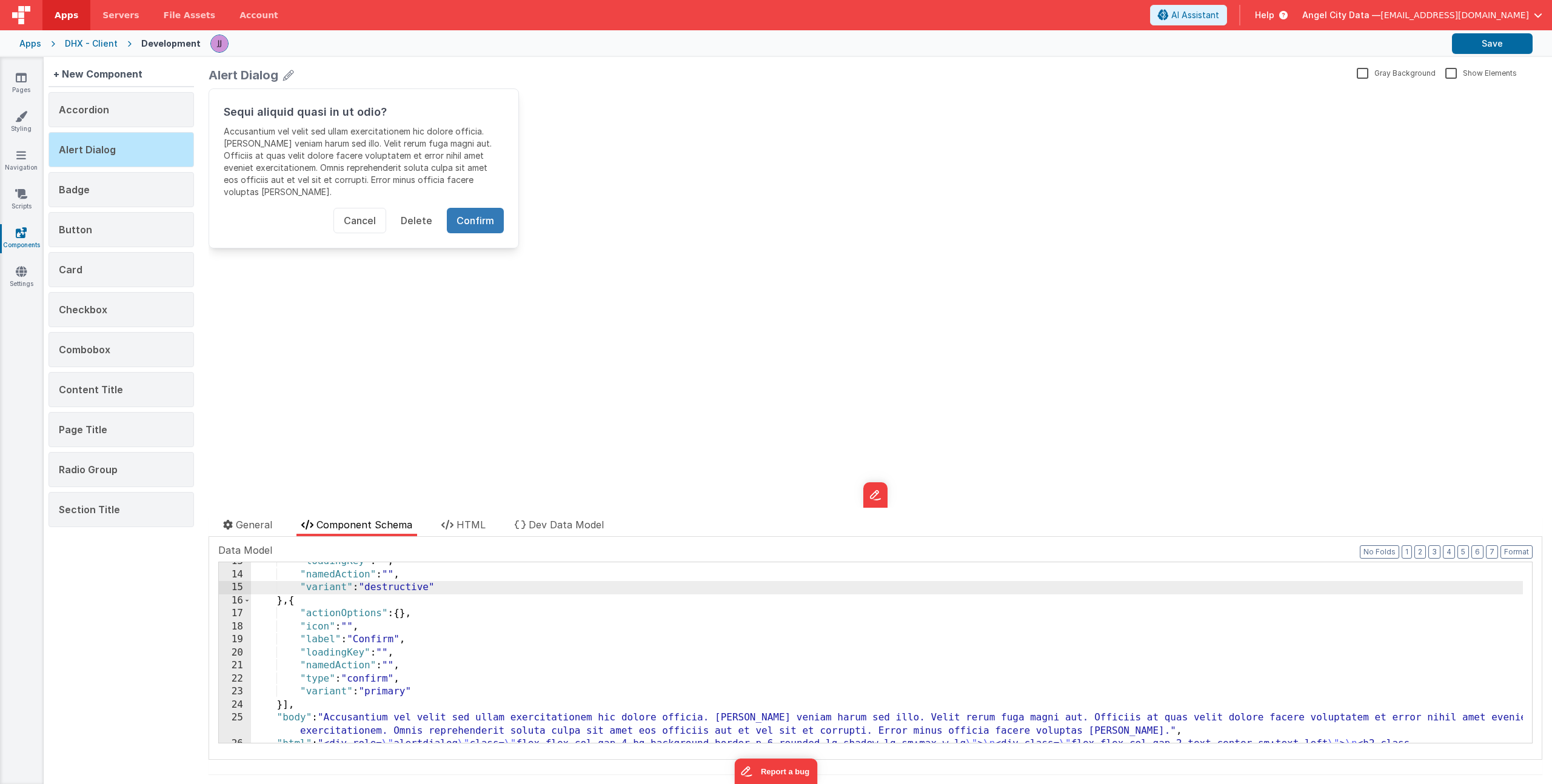
click at [422, 678] on div ""loadingKey" : "" , "namedAction" : "" , "variant" : "destructive" } , { "actio…" at bounding box center [887, 769] width 1272 height 429
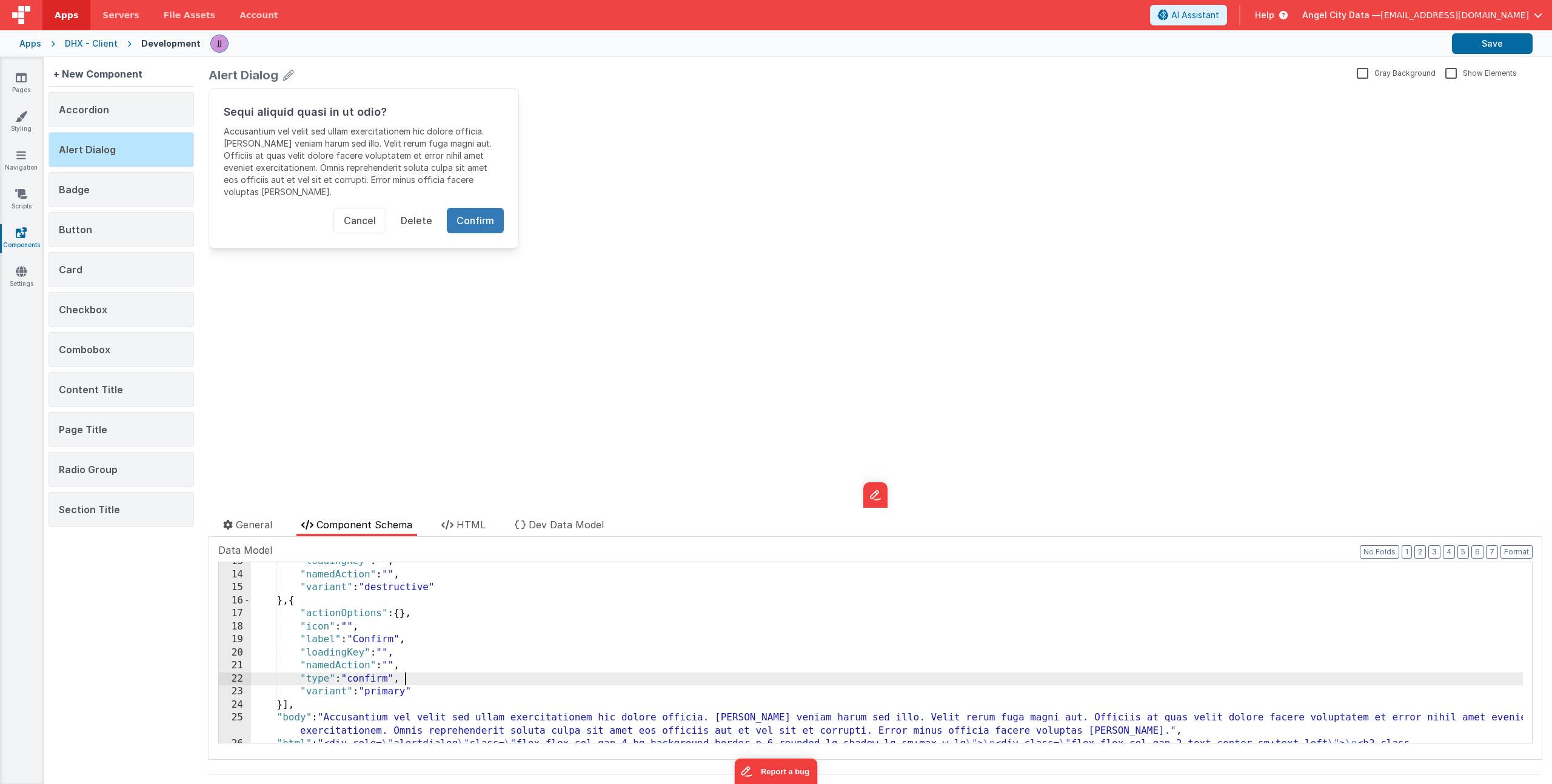
click at [422, 678] on div ""loadingKey" : "" , "namedAction" : "" , "variant" : "destructive" } , { "actio…" at bounding box center [887, 769] width 1272 height 429
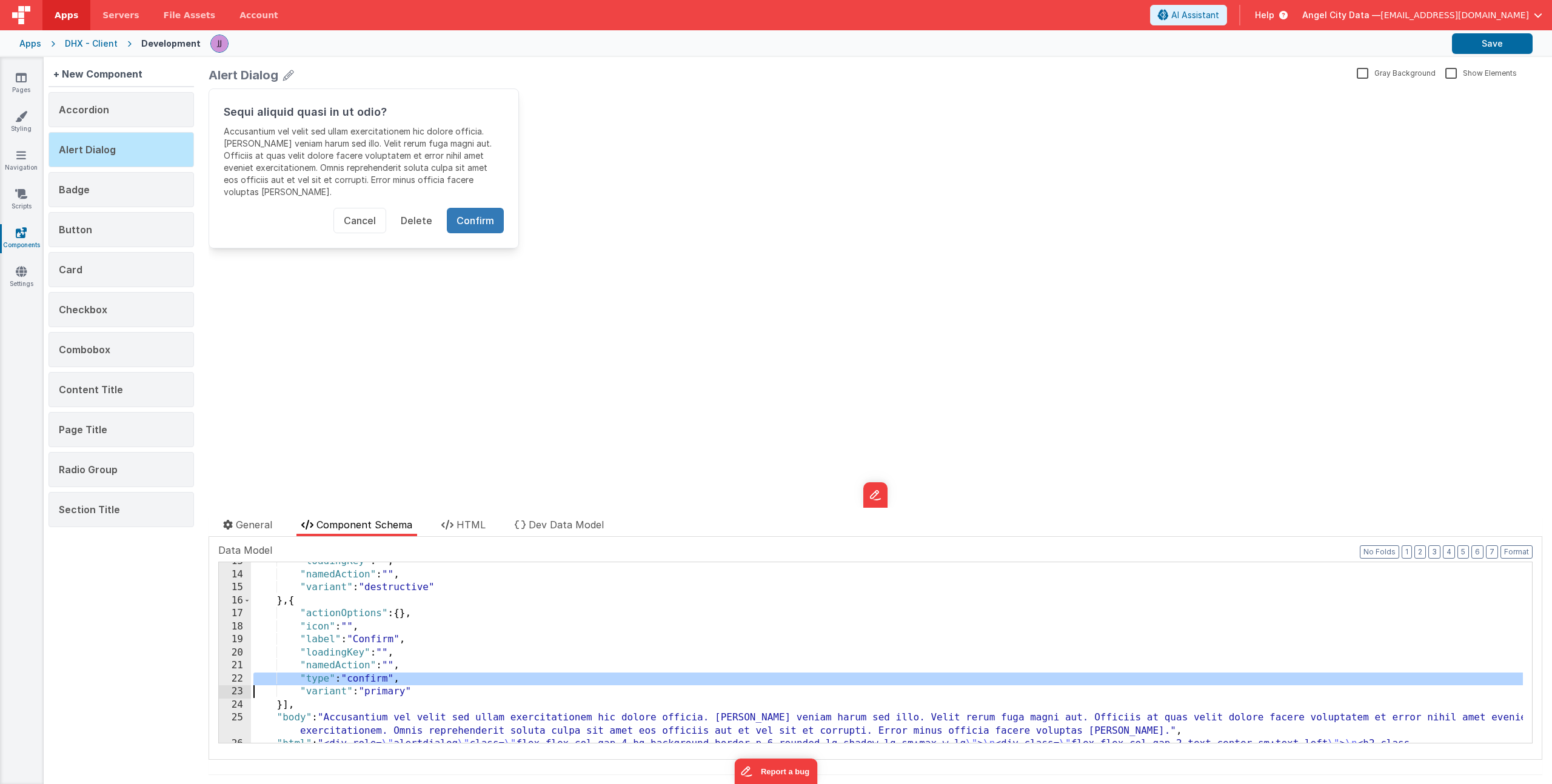
click at [422, 678] on div ""loadingKey" : "" , "namedAction" : "" , "variant" : "destructive" } , { "actio…" at bounding box center [887, 769] width 1272 height 429
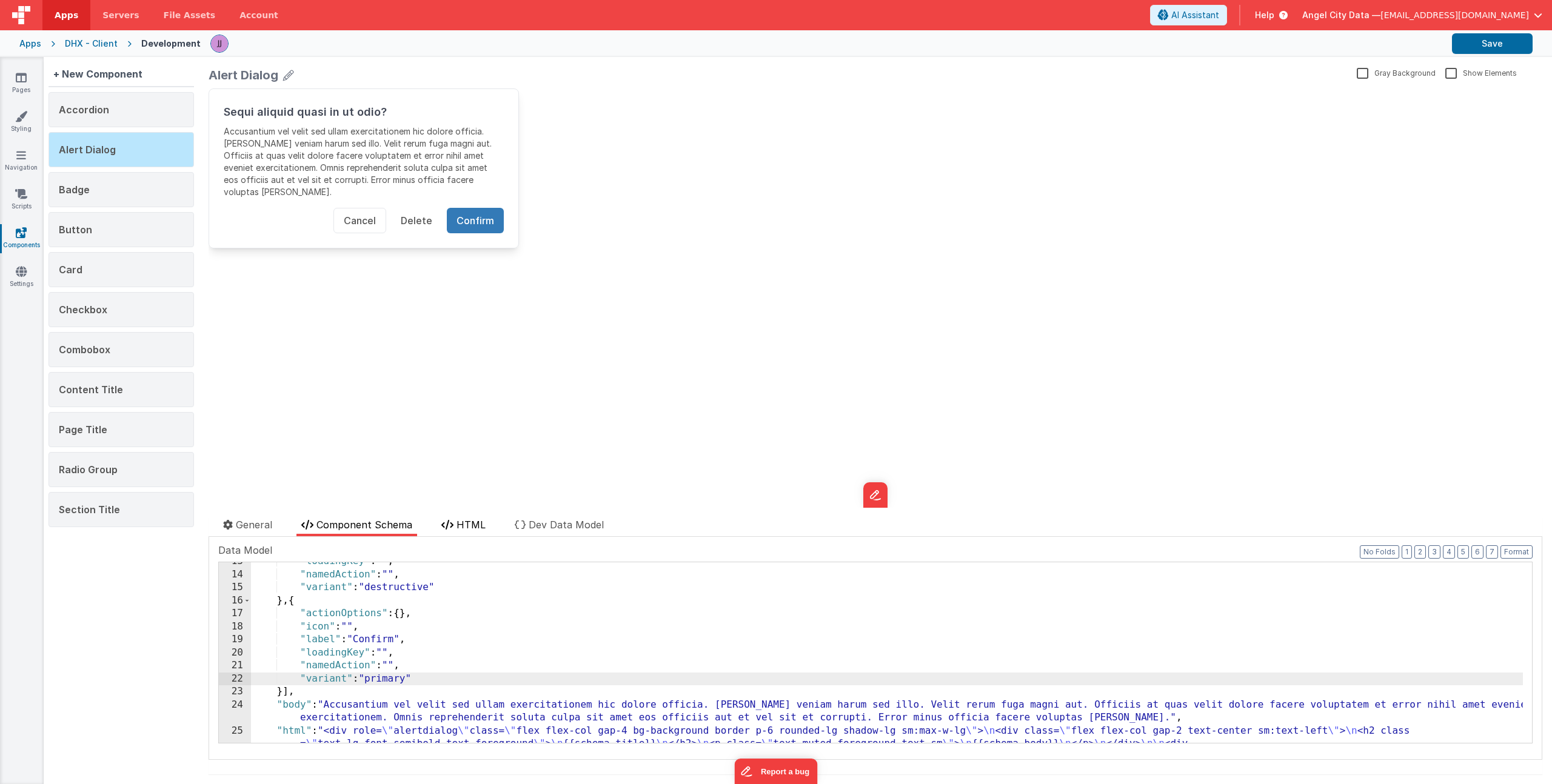
click at [457, 526] on span "HTML" at bounding box center [471, 525] width 29 height 12
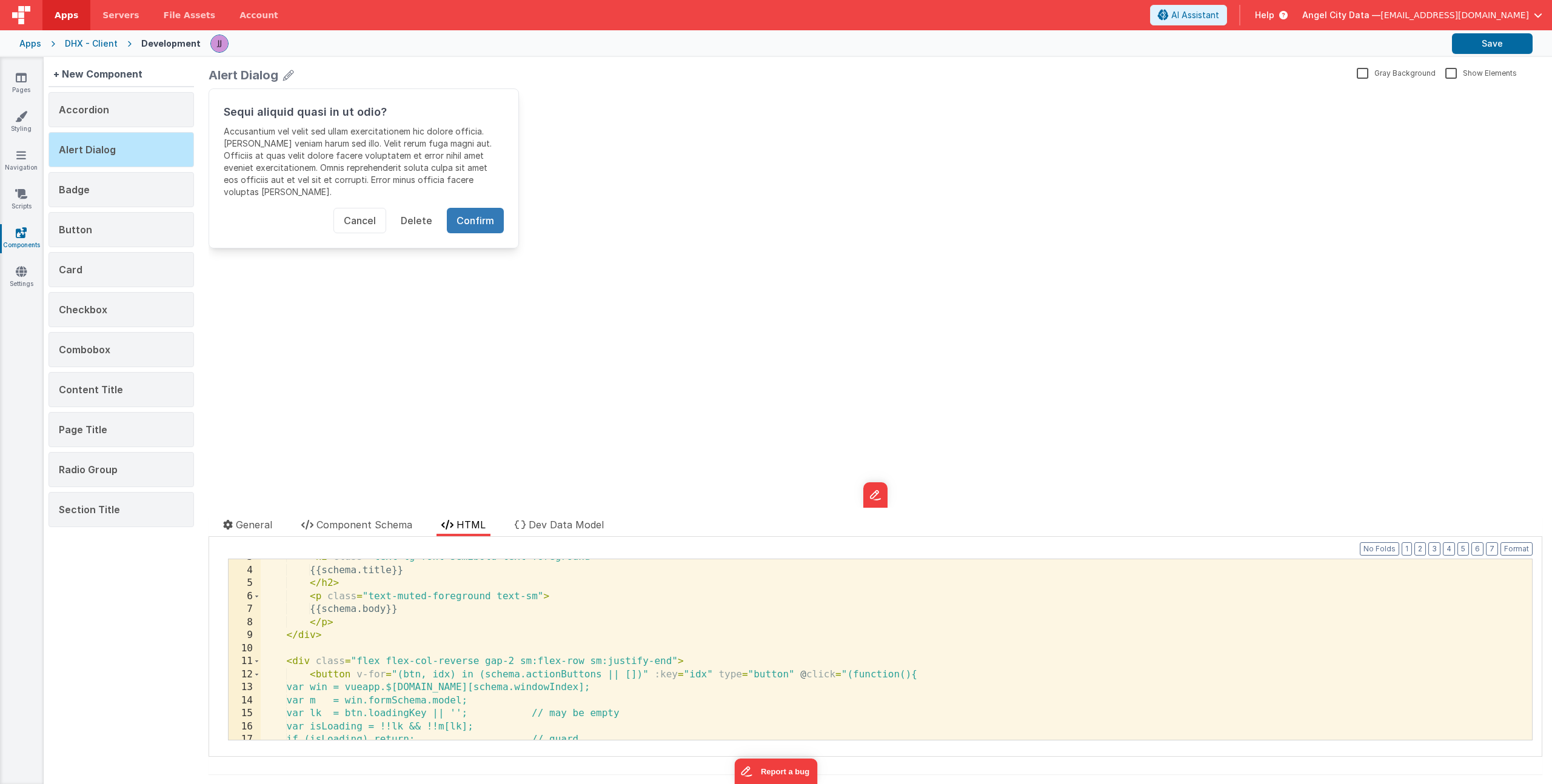
scroll to position [35, 0]
click at [513, 661] on div "< h2 class = "text-lg font-semibold text-foreground" > {{schema.title}} </ h2 >…" at bounding box center [891, 654] width 1262 height 207
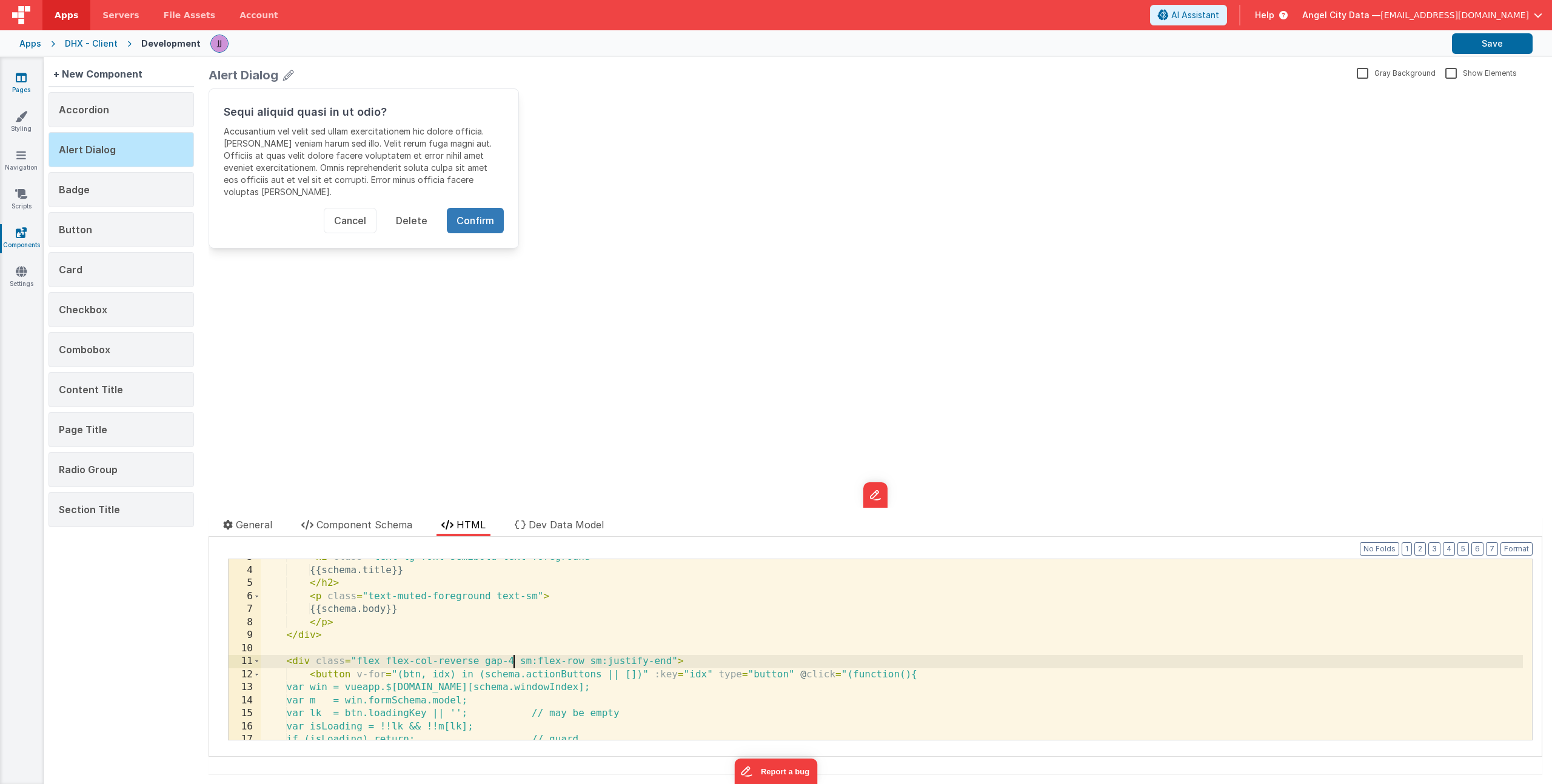
click at [23, 89] on link "Pages" at bounding box center [20, 84] width 43 height 24
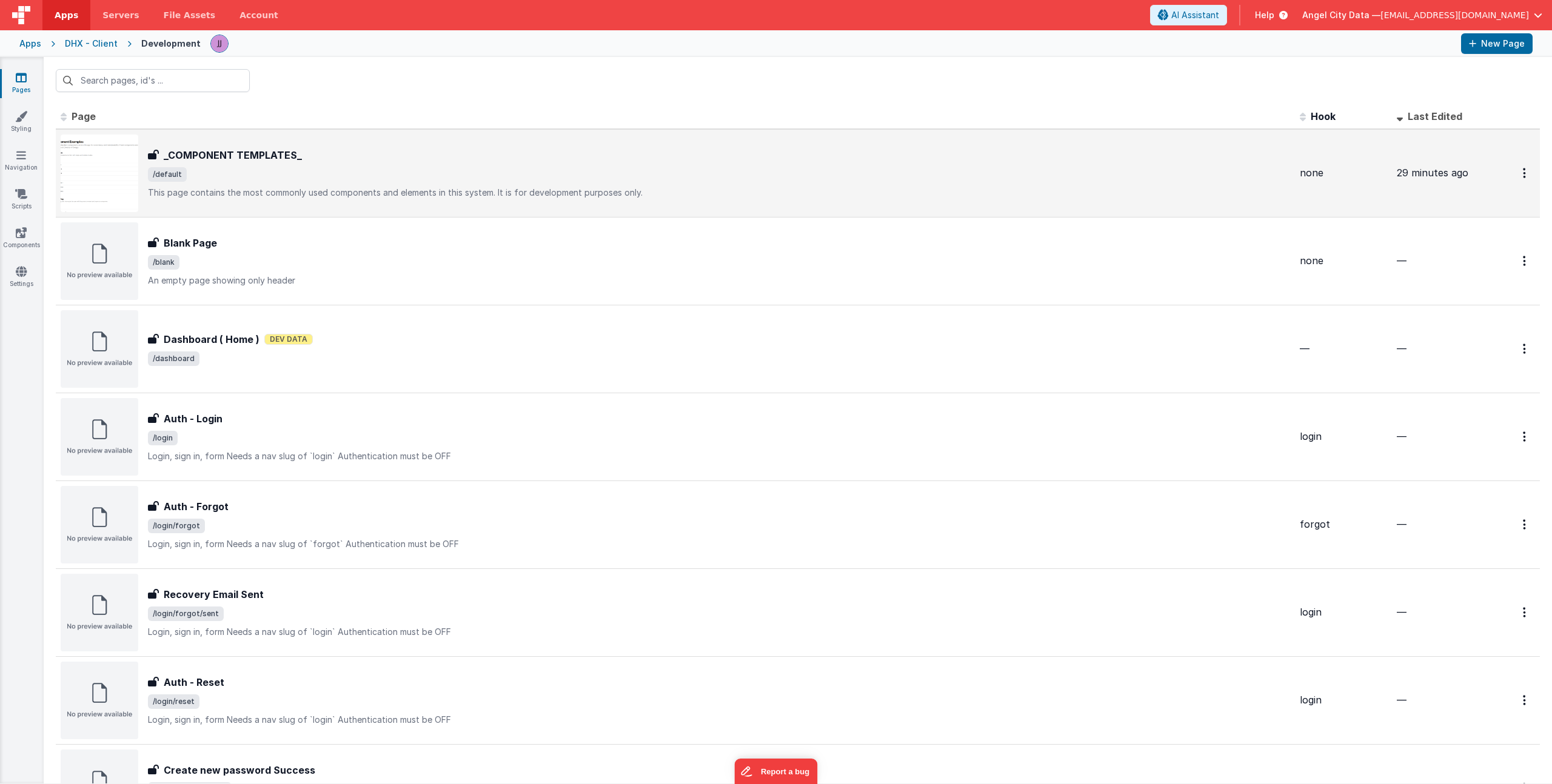
click at [296, 164] on div "_COMPONENT TEMPLATES_ _COMPONENT TEMPLATES_ /default This page contains the mos…" at bounding box center [719, 173] width 1142 height 51
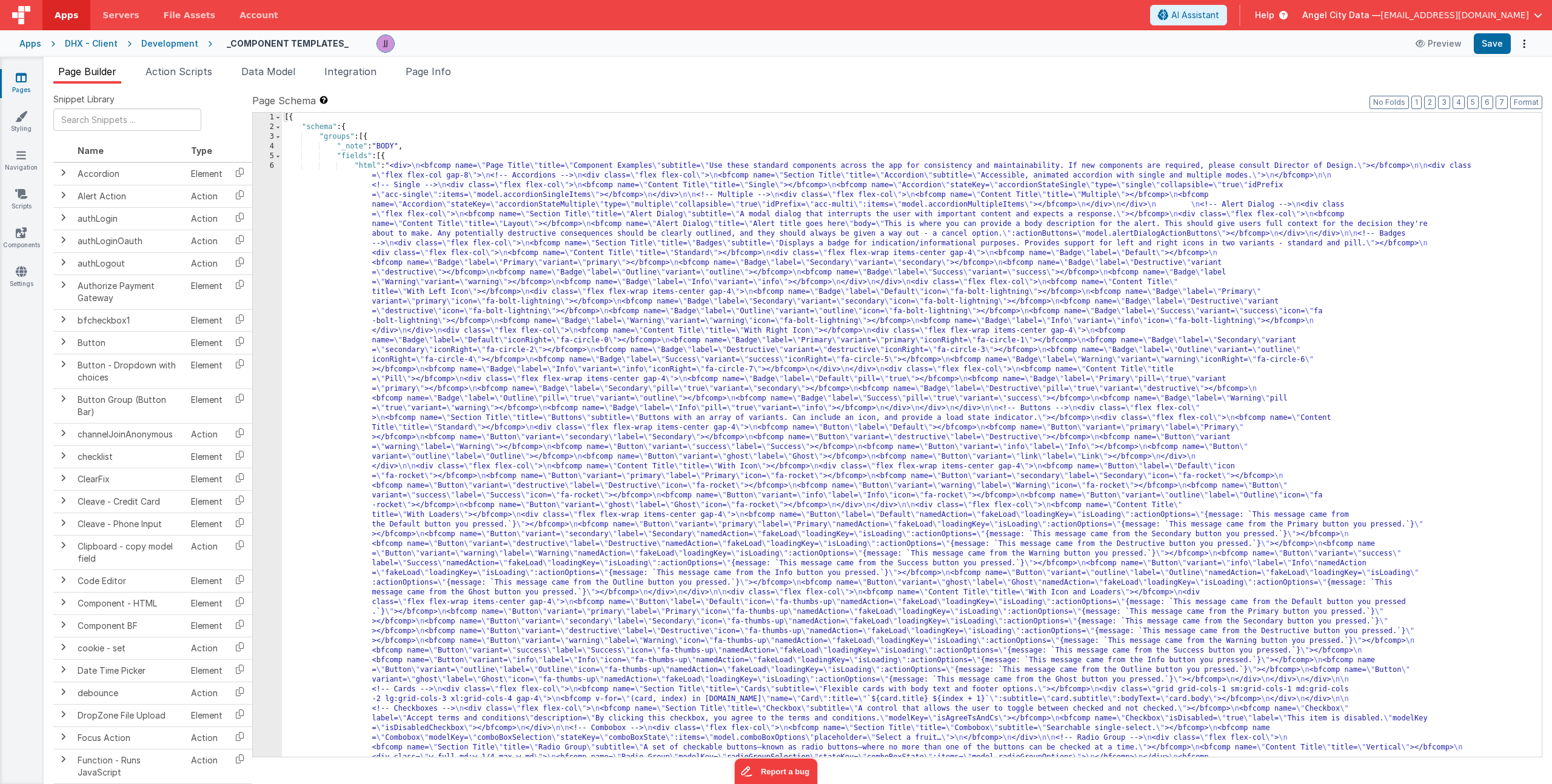
click at [444, 217] on div "[{ "schema" : { "groups" : [{ "_note" : "BODY" , "fields" : [{ "html" : "<div> …" at bounding box center [907, 750] width 1251 height 1274
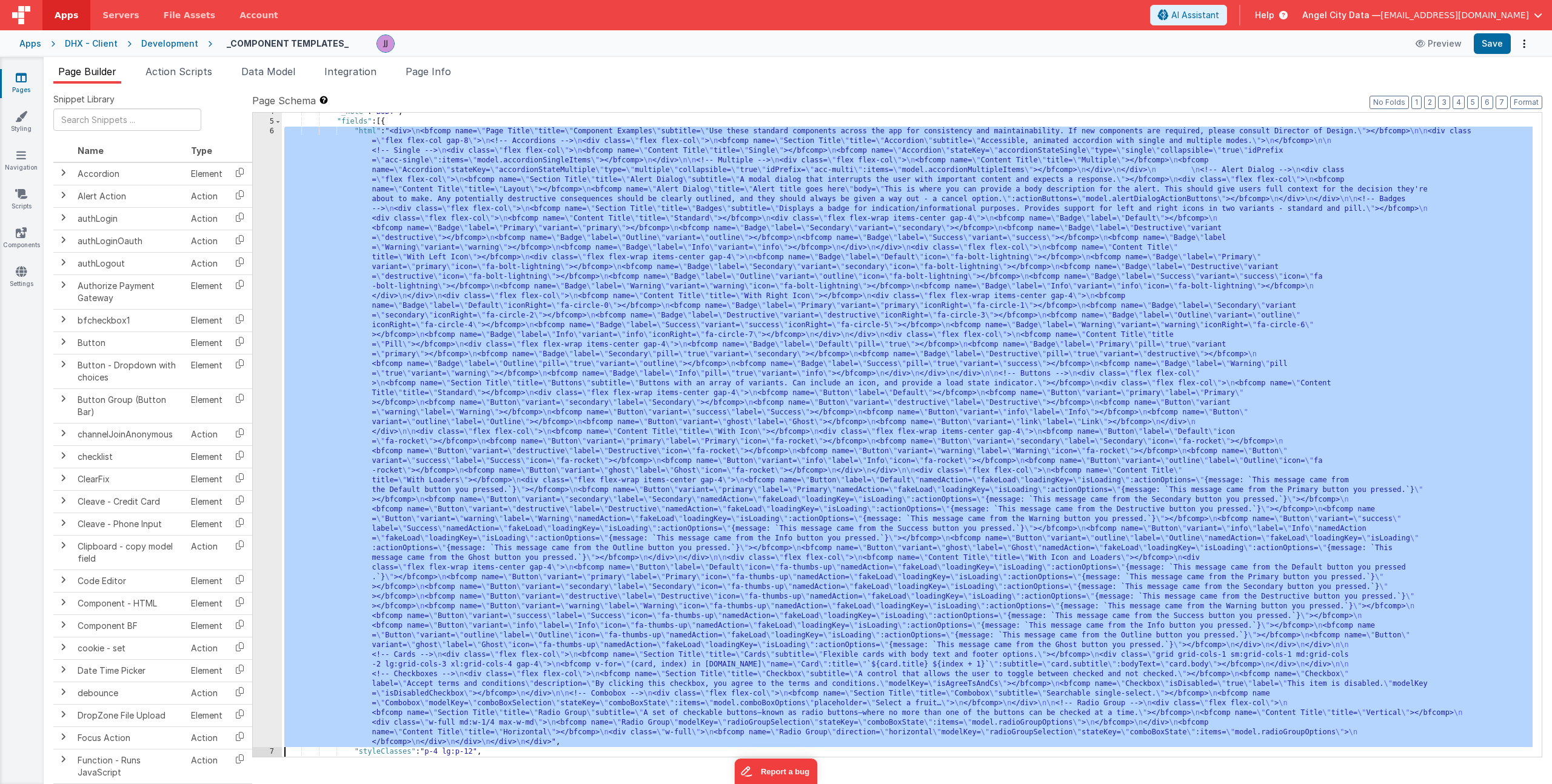
click at [269, 241] on div "4 5 6 7 8 9" at bounding box center [268, 439] width 29 height 663
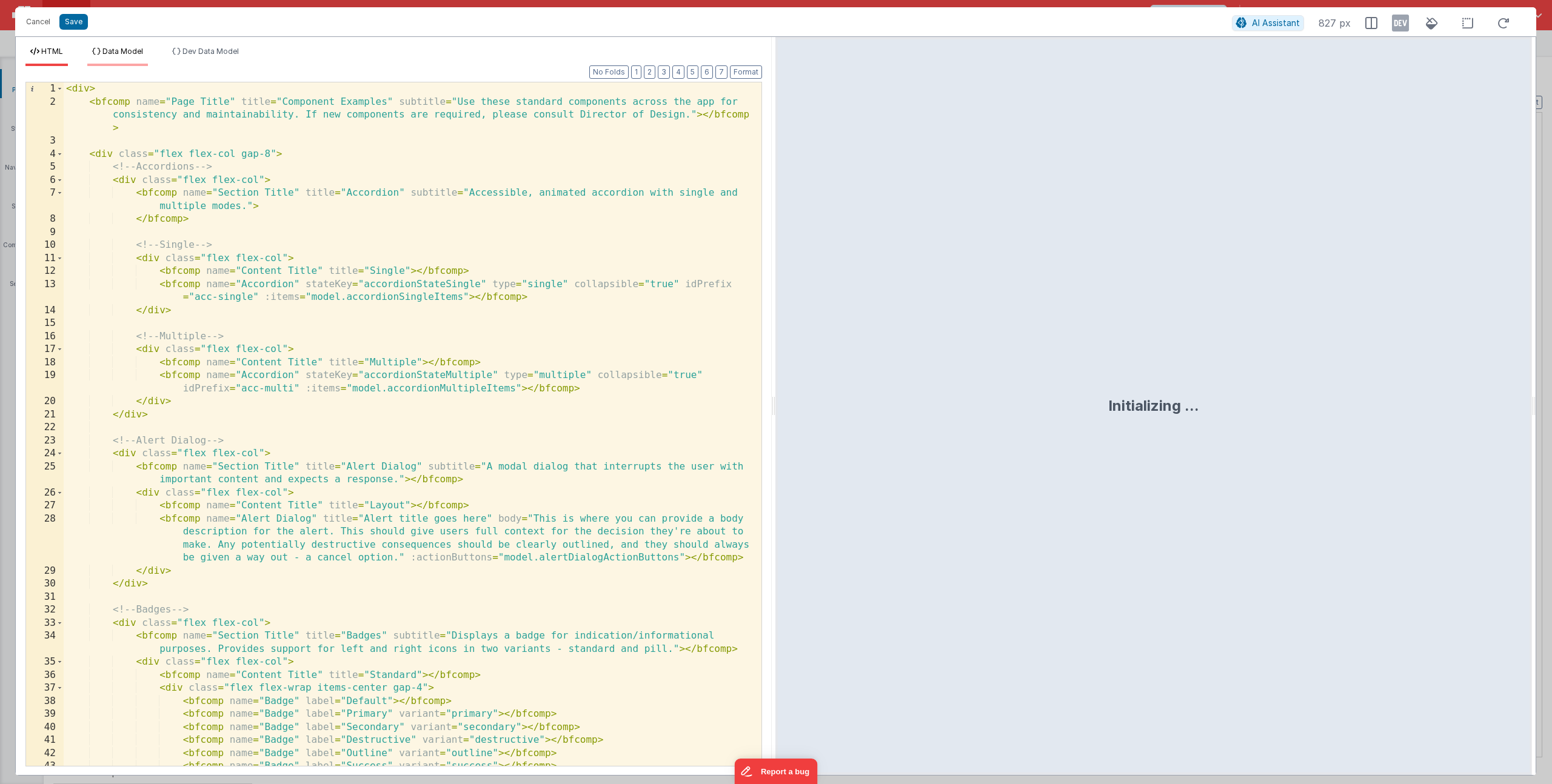
click at [133, 47] on li "Data Model" at bounding box center [118, 56] width 61 height 19
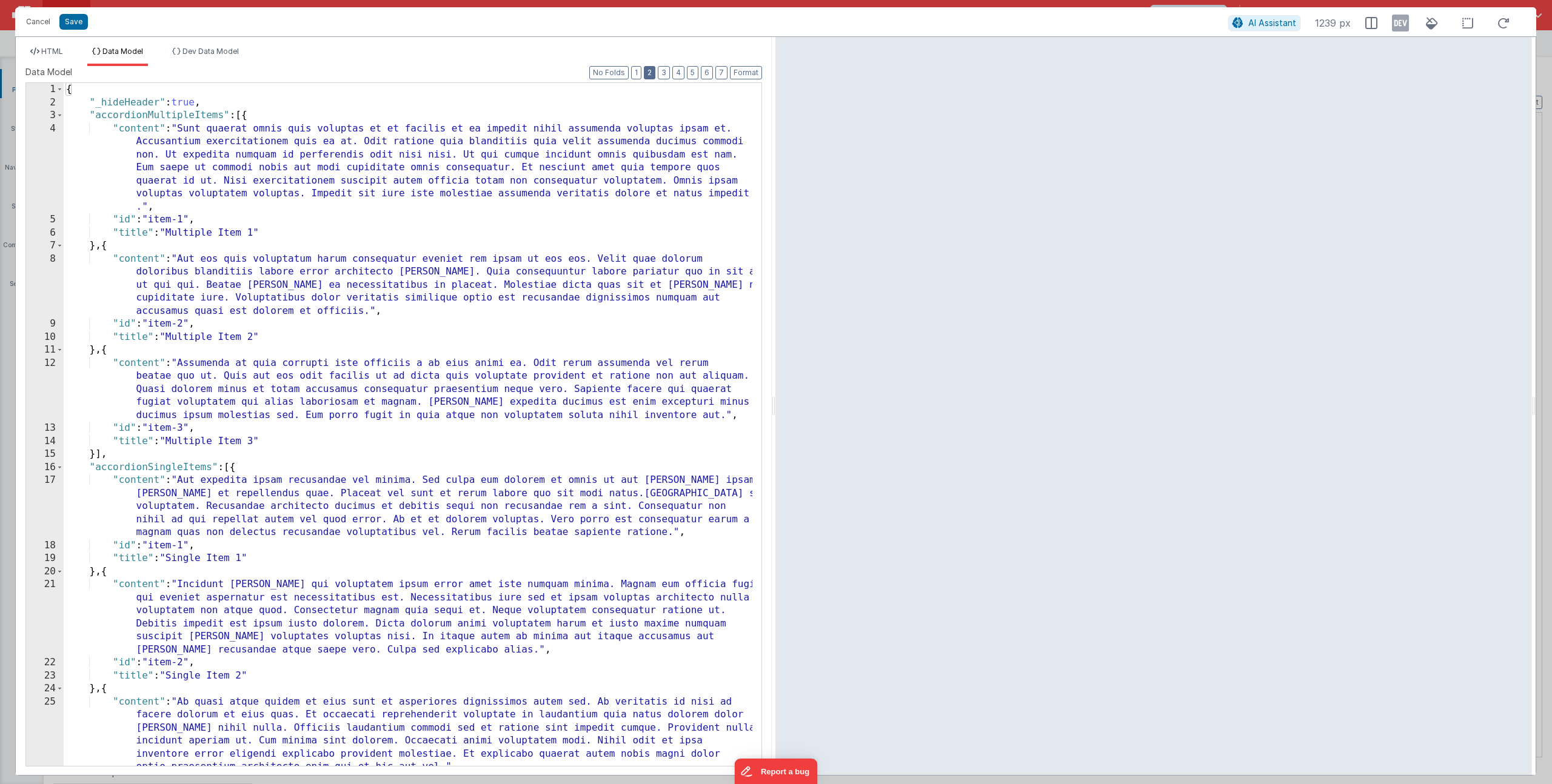
click at [655, 74] on button "2" at bounding box center [649, 73] width 12 height 13
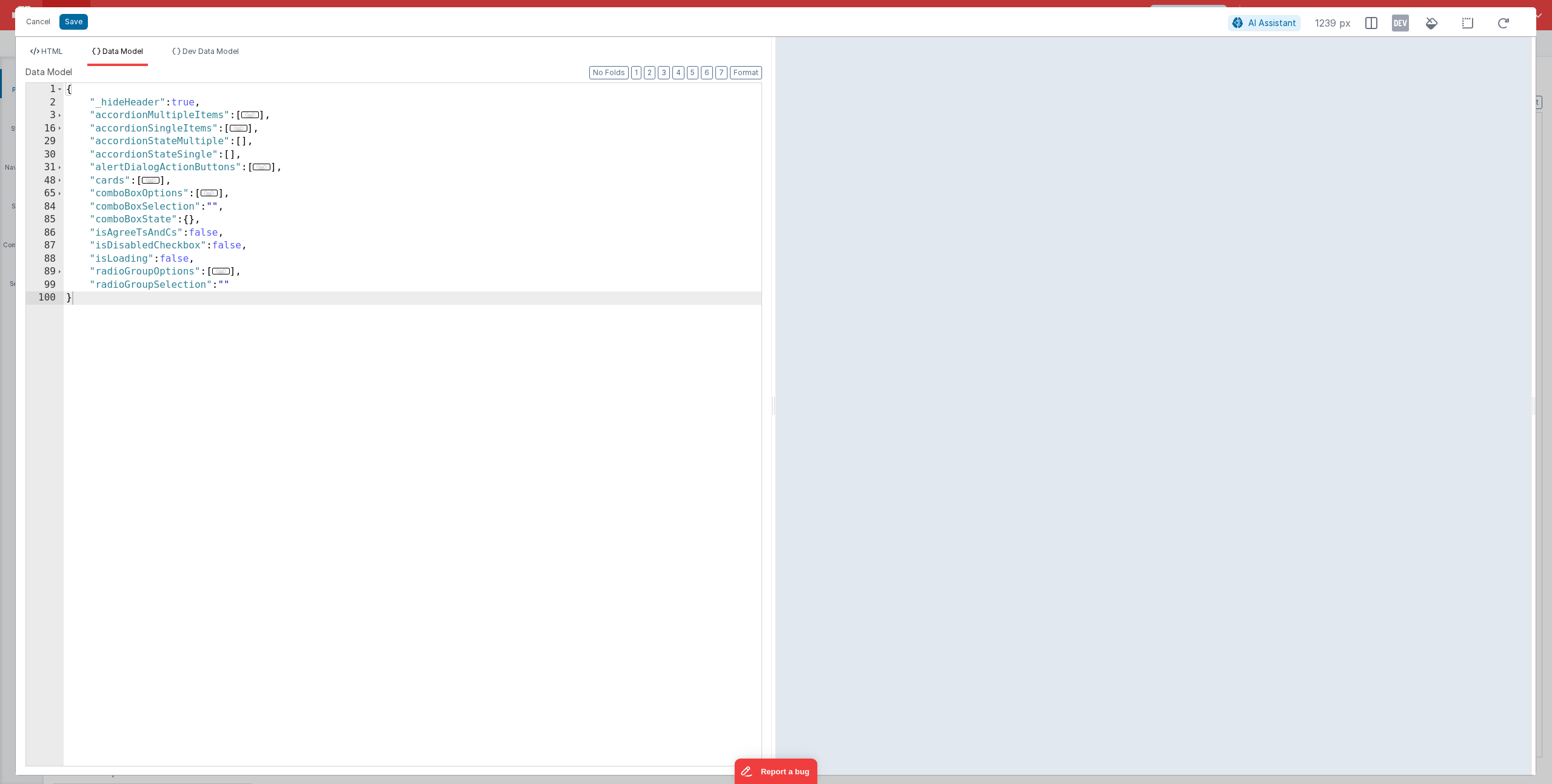
click at [270, 167] on span "..." at bounding box center [261, 167] width 17 height 6
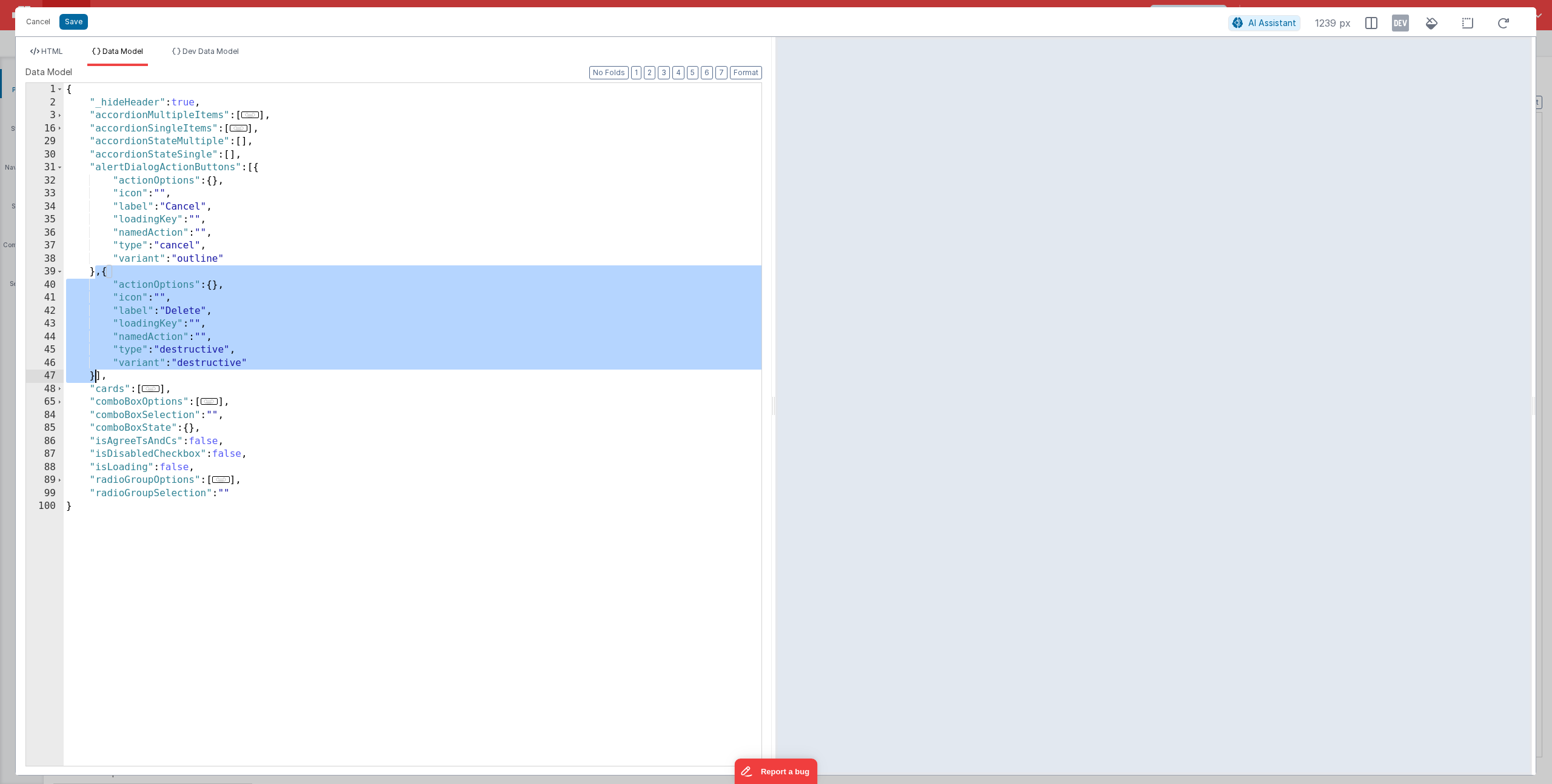
drag, startPoint x: 102, startPoint y: 287, endPoint x: 95, endPoint y: 376, distance: 89.3
click at [95, 376] on div "{ "_hideHeader" : true , "accordionMultipleItems" : [ ... ] , "accordionSingleI…" at bounding box center [412, 437] width 698 height 709
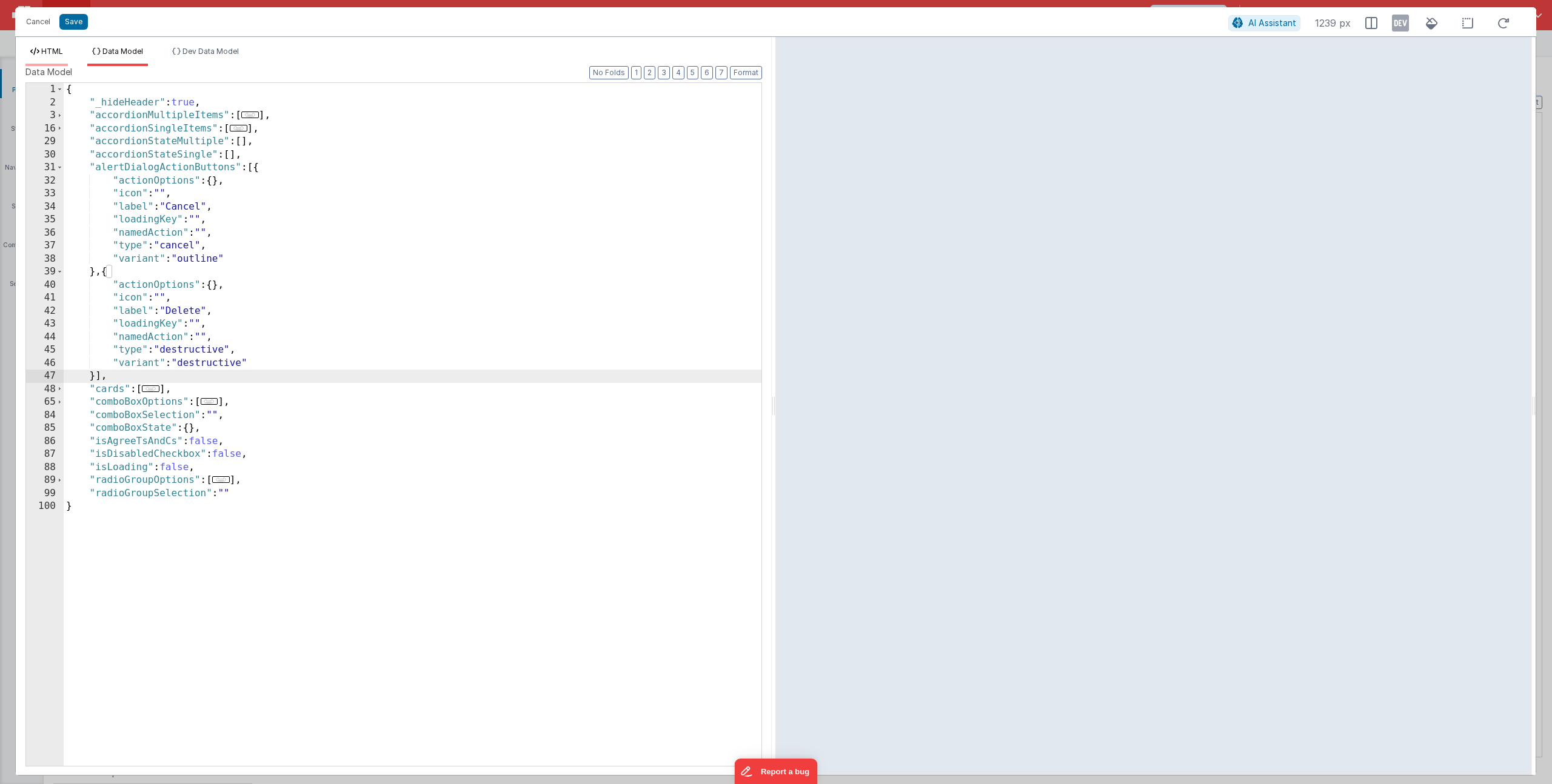
click at [29, 55] on li "HTML" at bounding box center [47, 56] width 42 height 19
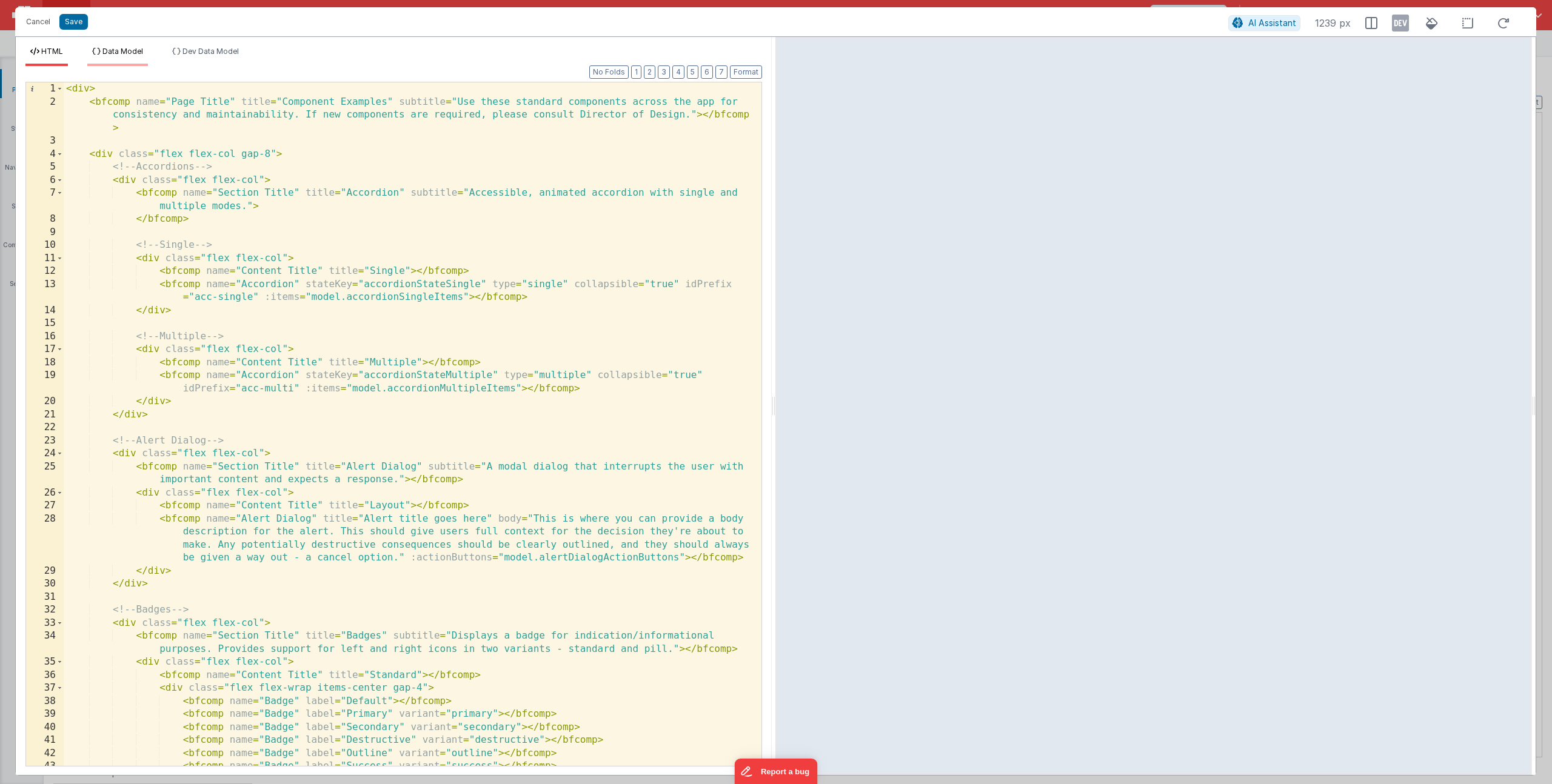
click at [136, 54] on span "Data Model" at bounding box center [122, 52] width 41 height 9
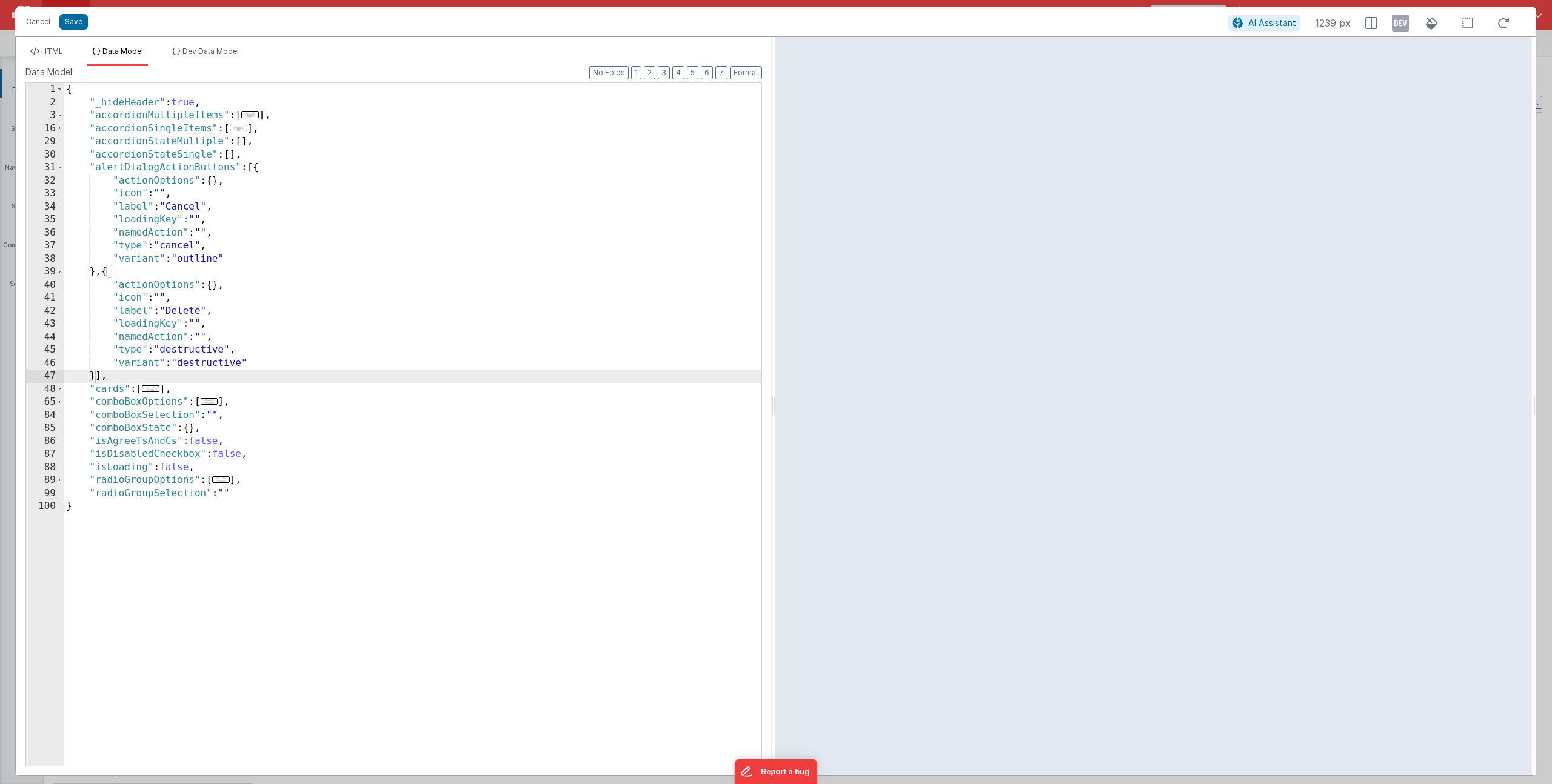
click at [192, 211] on div "{ "_hideHeader" : true , "accordionMultipleItems" : [ ... ] , "accordionSingleI…" at bounding box center [412, 437] width 698 height 709
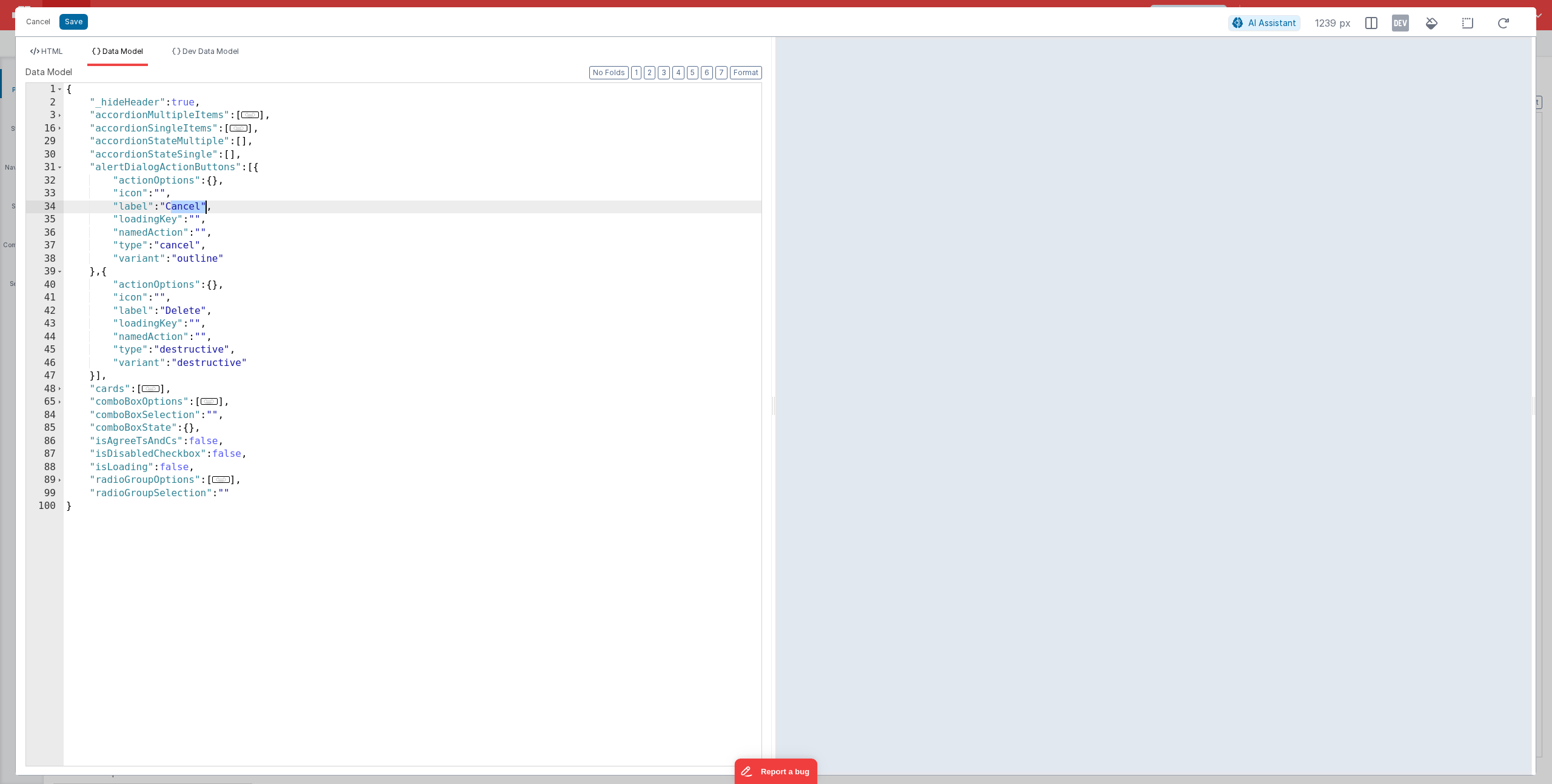
click at [192, 211] on div "{ "_hideHeader" : true , "accordionMultipleItems" : [ ... ] , "accordionSingleI…" at bounding box center [412, 437] width 698 height 709
click at [93, 376] on div "{ "_hideHeader" : true , "accordionMultipleItems" : [ ... ] , "accordionSingleI…" at bounding box center [412, 437] width 698 height 709
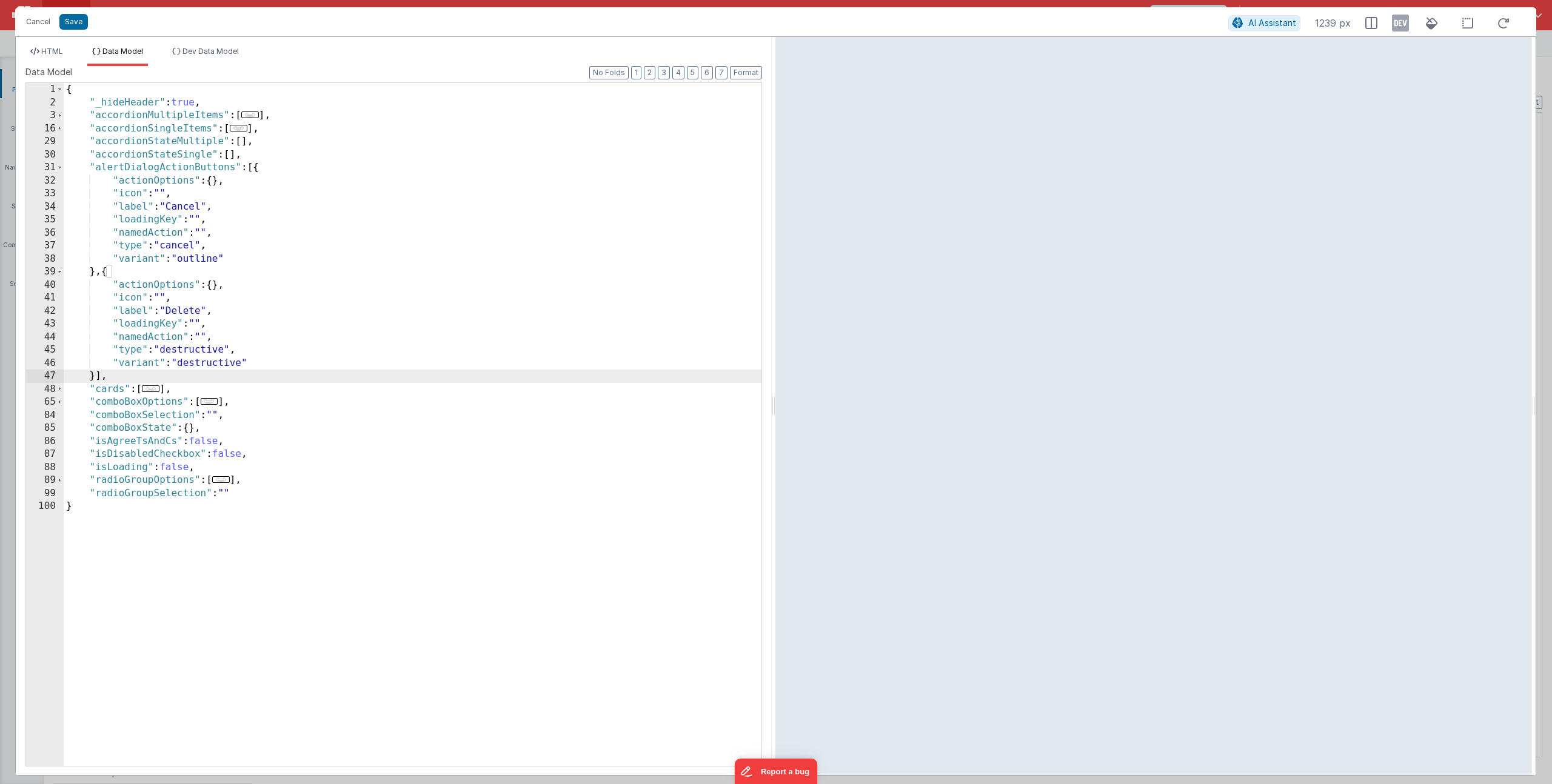
paste textarea
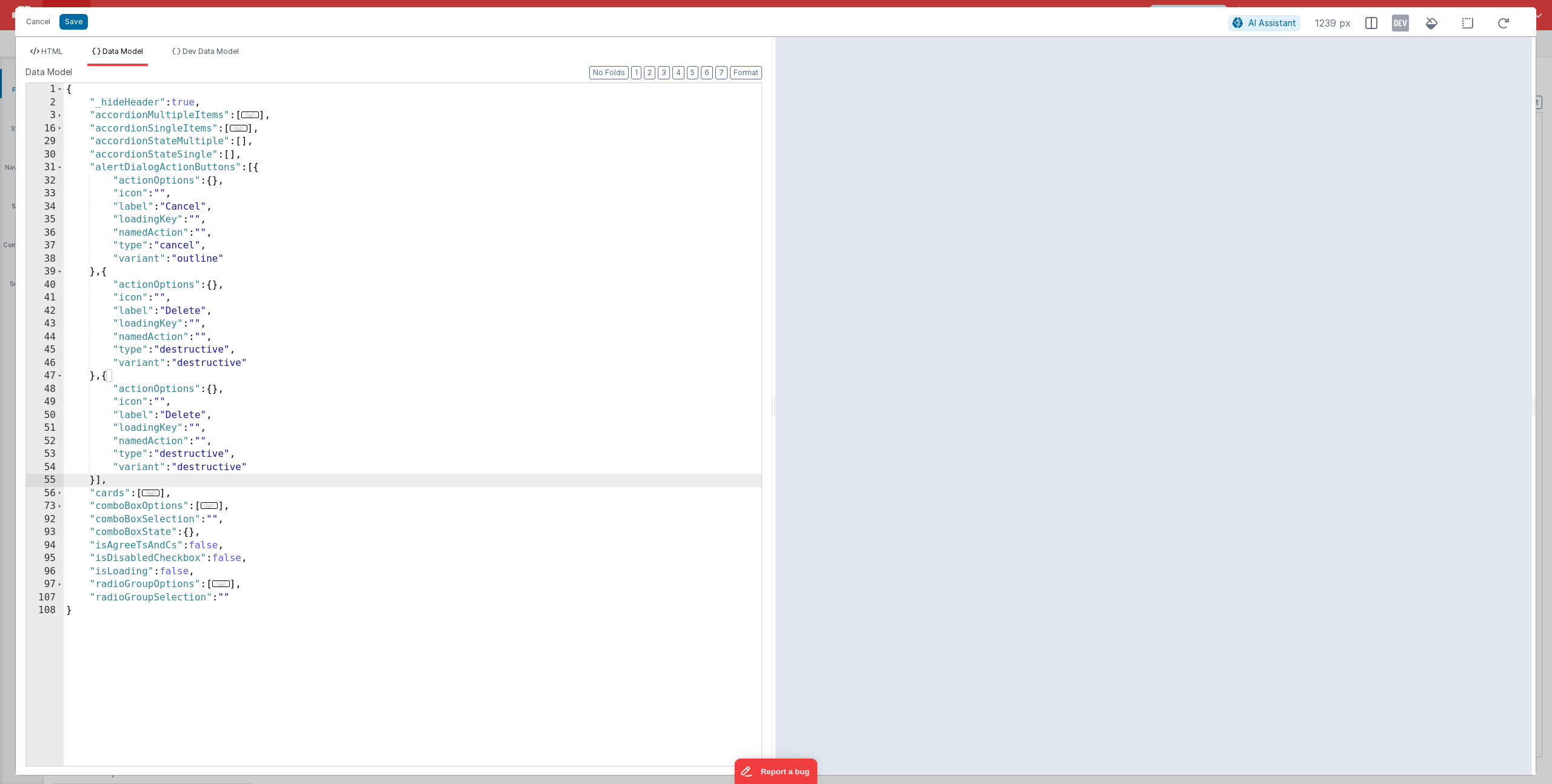
click at [191, 419] on div "{ "_hideHeader" : true , "accordionMultipleItems" : [ ... ] , "accordionSingleI…" at bounding box center [412, 437] width 698 height 709
click at [195, 452] on div "{ "_hideHeader" : true , "accordionMultipleItems" : [ ... ] , "accordionSingleI…" at bounding box center [412, 437] width 698 height 709
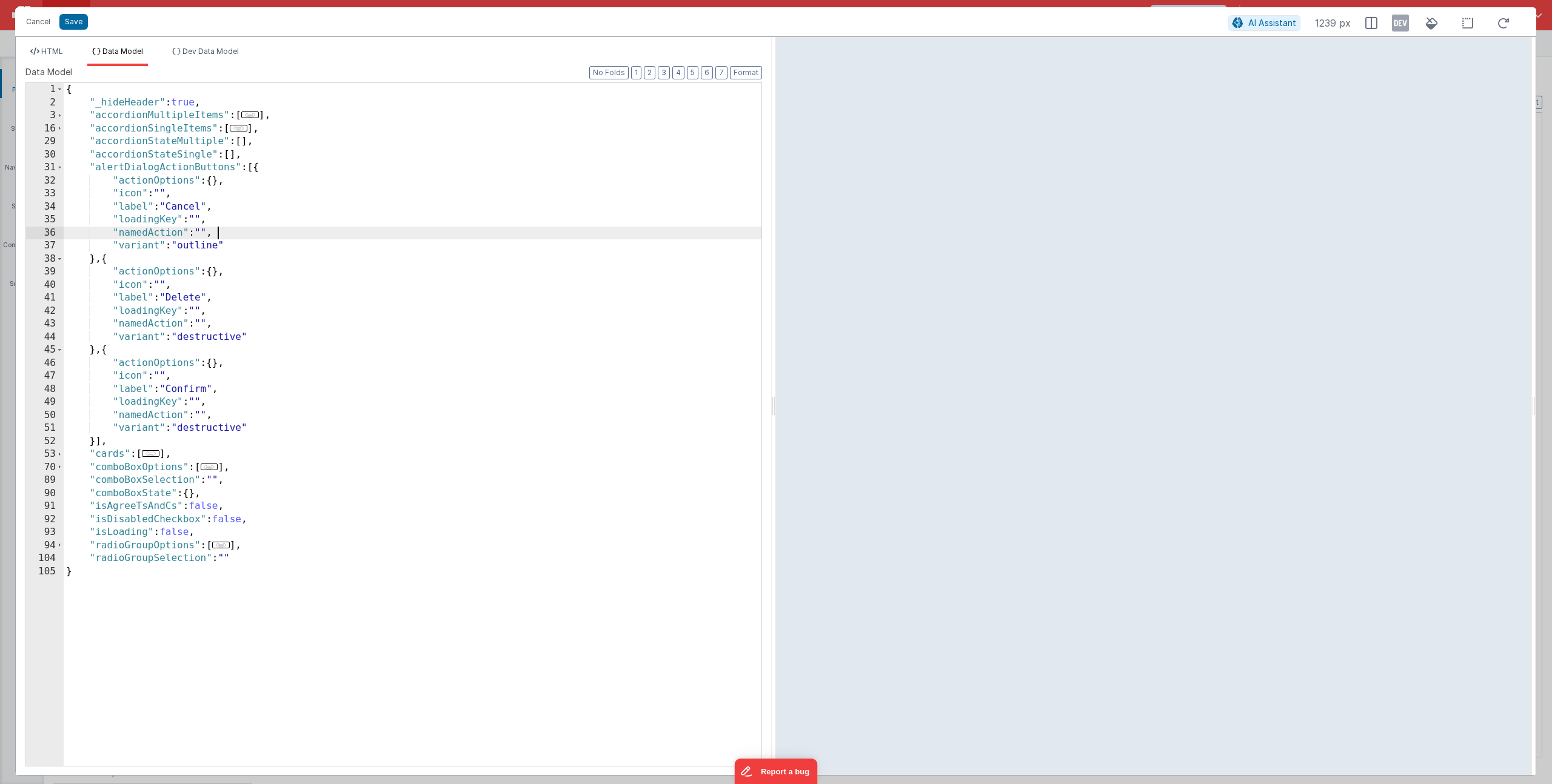
click at [200, 427] on div "{ "_hideHeader" : true , "accordionMultipleItems" : [ ... ] , "accordionSingleI…" at bounding box center [412, 437] width 698 height 709
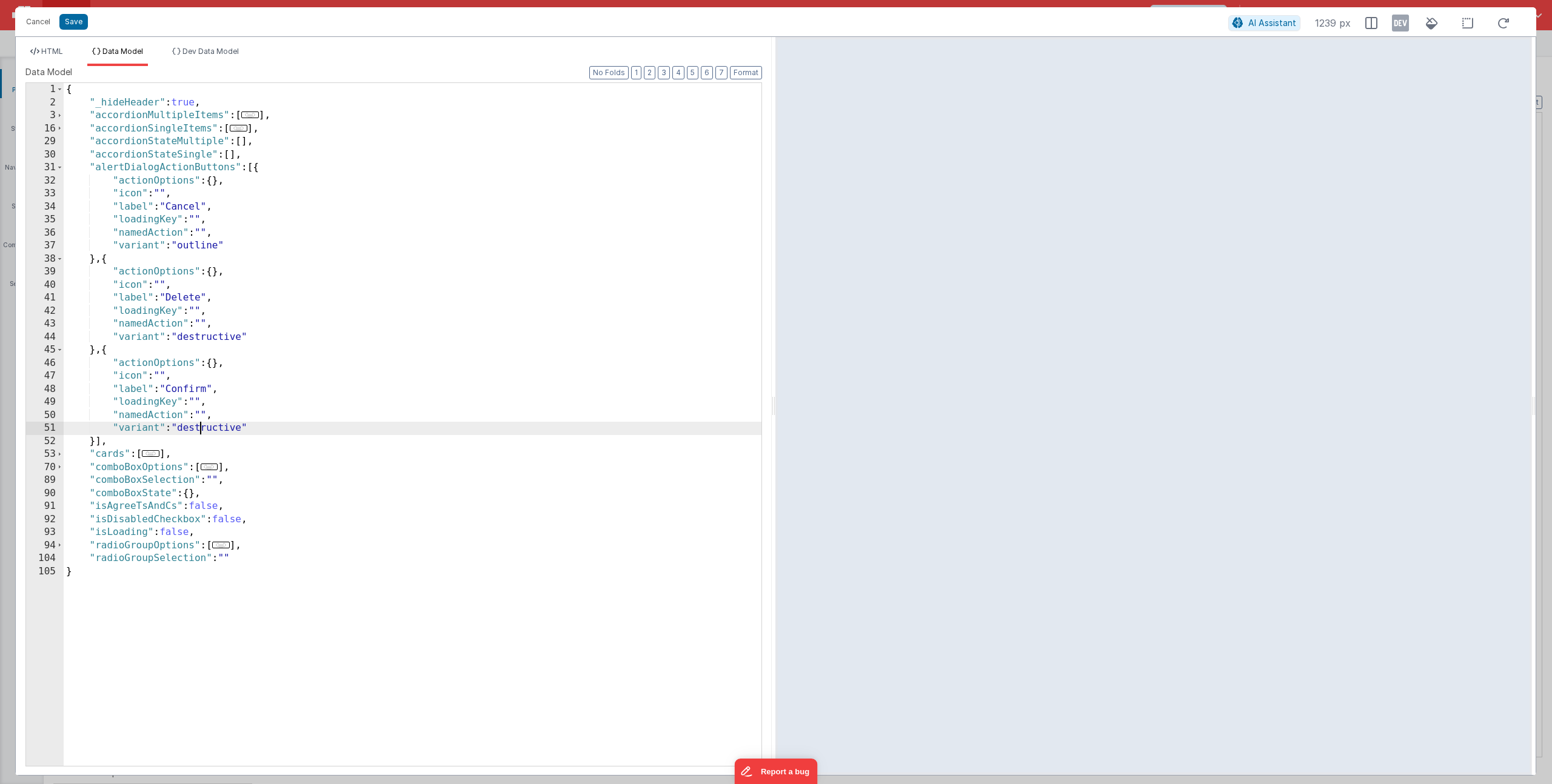
click at [200, 427] on div "{ "_hideHeader" : true , "accordionMultipleItems" : [ ... ] , "accordionSingleI…" at bounding box center [412, 437] width 698 height 709
click at [162, 166] on div "{ "_hideHeader" : true , "accordionMultipleItems" : [ ... ] , "accordionSingleI…" at bounding box center [412, 437] width 698 height 709
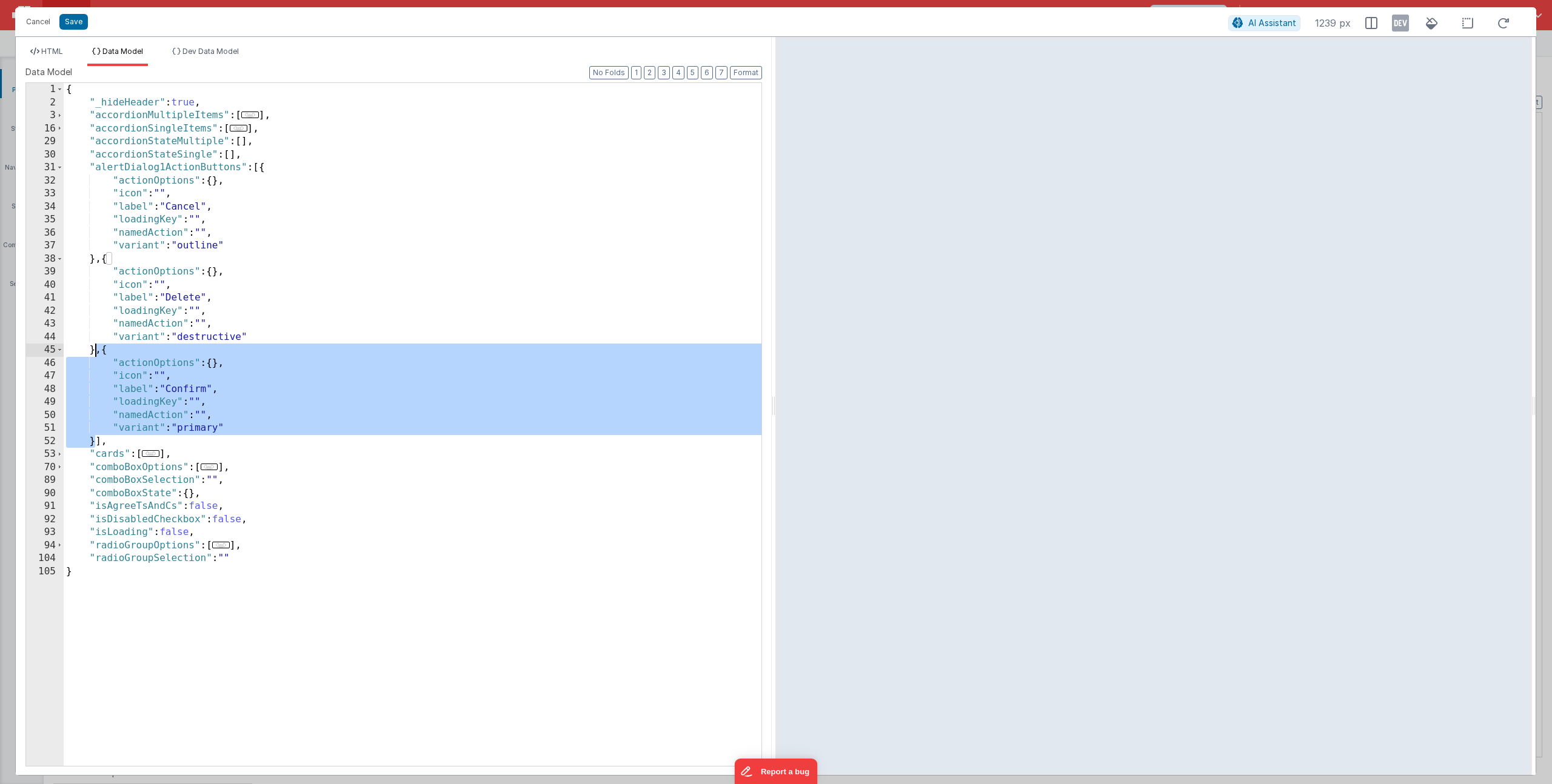
drag, startPoint x: 96, startPoint y: 443, endPoint x: 96, endPoint y: 354, distance: 89.0
click at [96, 354] on div "{ "_hideHeader" : true , "accordionMultipleItems" : [ ... ] , "accordionSingleI…" at bounding box center [412, 437] width 698 height 709
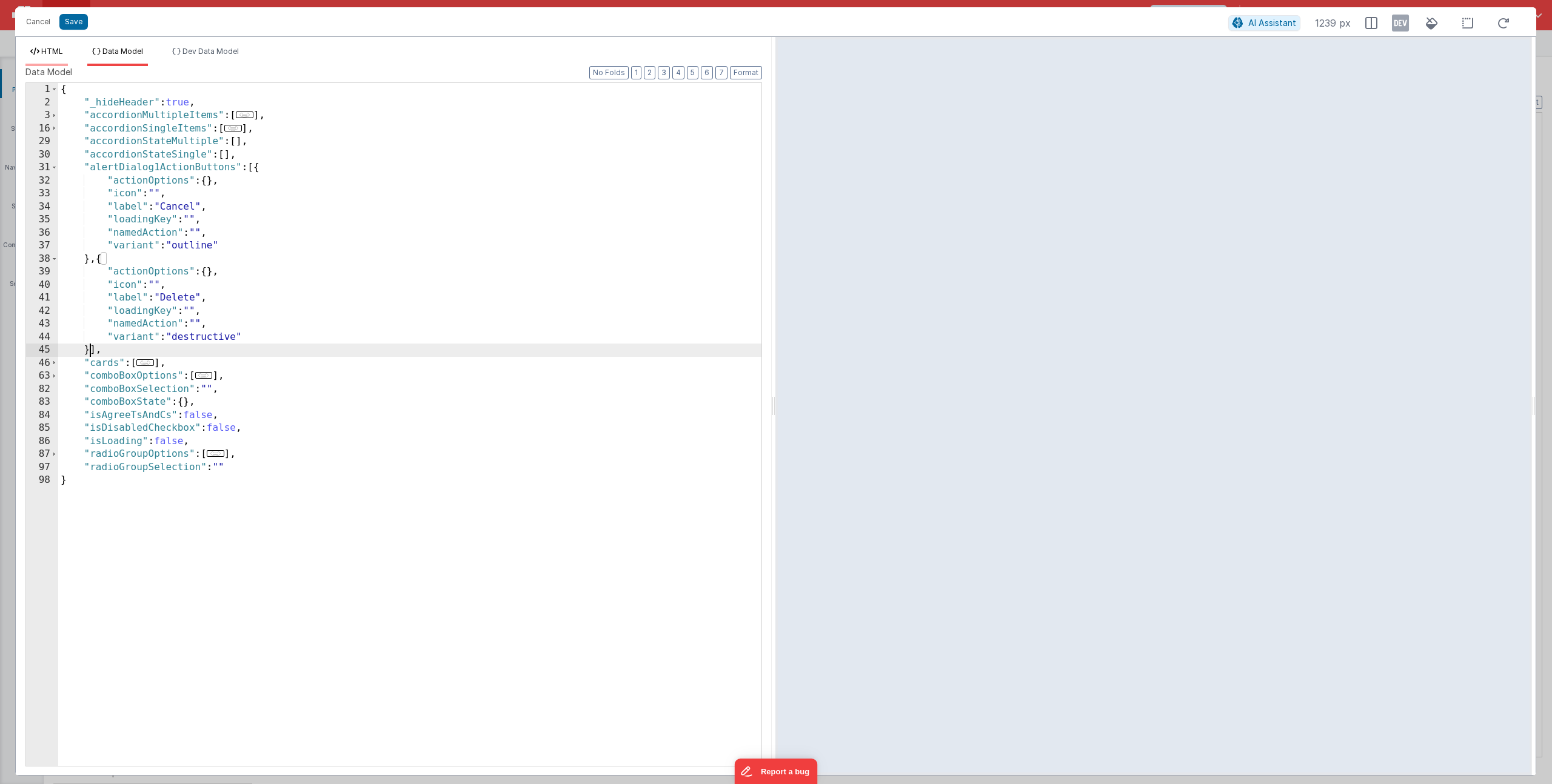
click at [62, 49] on span "HTML" at bounding box center [52, 52] width 22 height 9
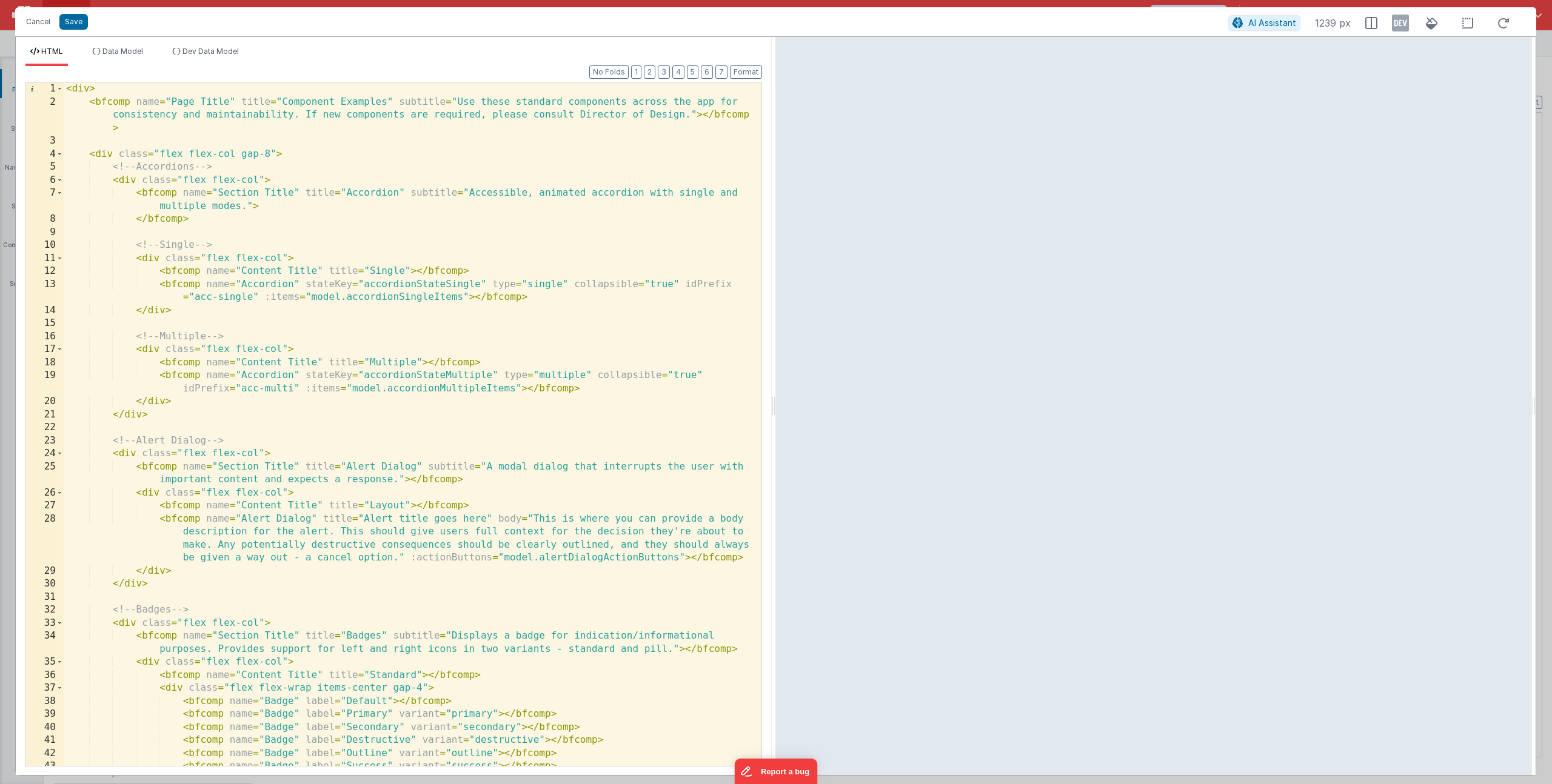
click at [604, 559] on div "< div > < bfcomp name = "Page Title" title = "Component Examples" subtitle = "U…" at bounding box center [408, 437] width 689 height 709
click at [79, 21] on button "Save" at bounding box center [74, 21] width 29 height 16
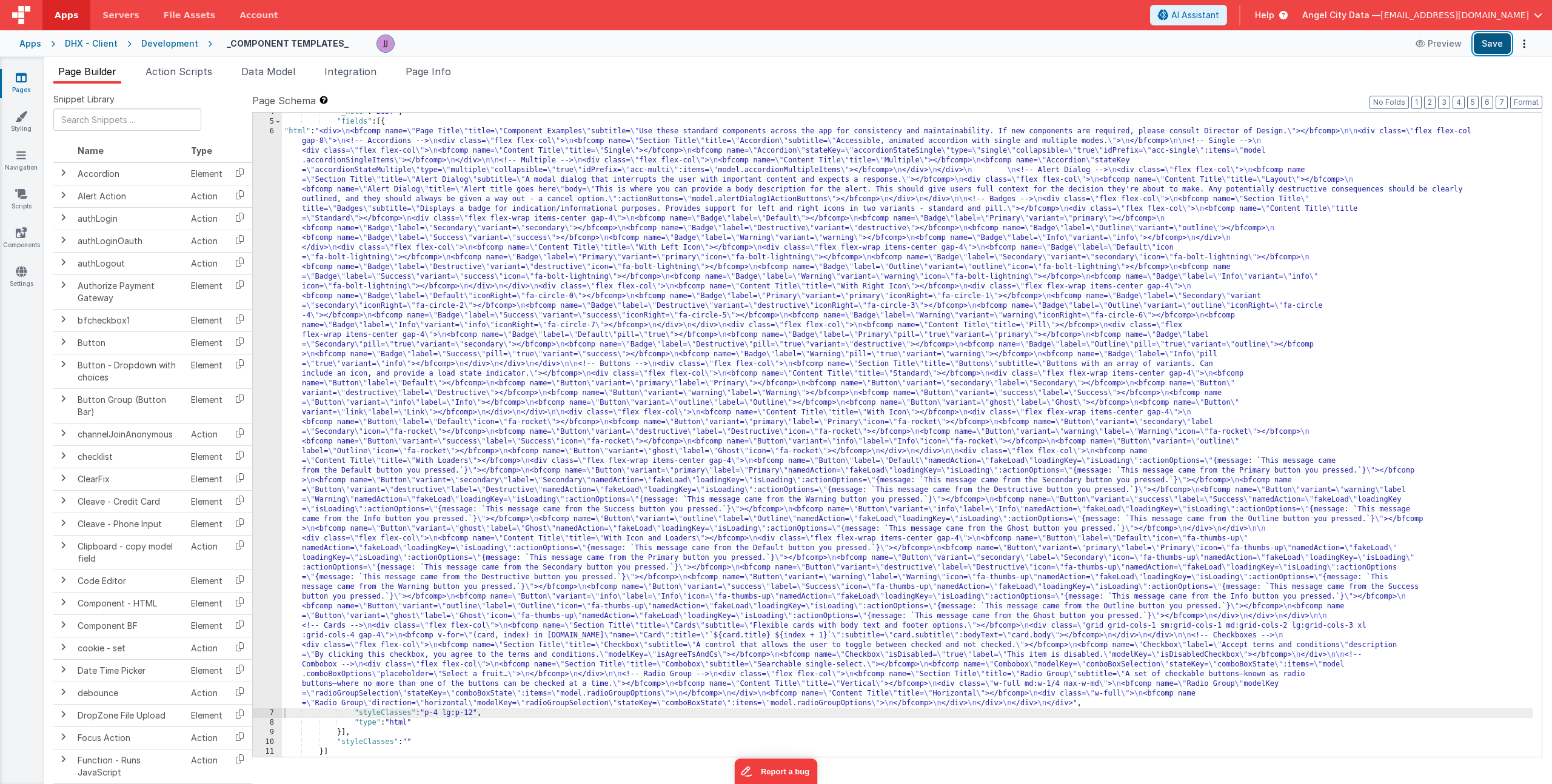
click at [1499, 42] on button "Save" at bounding box center [1492, 43] width 37 height 20
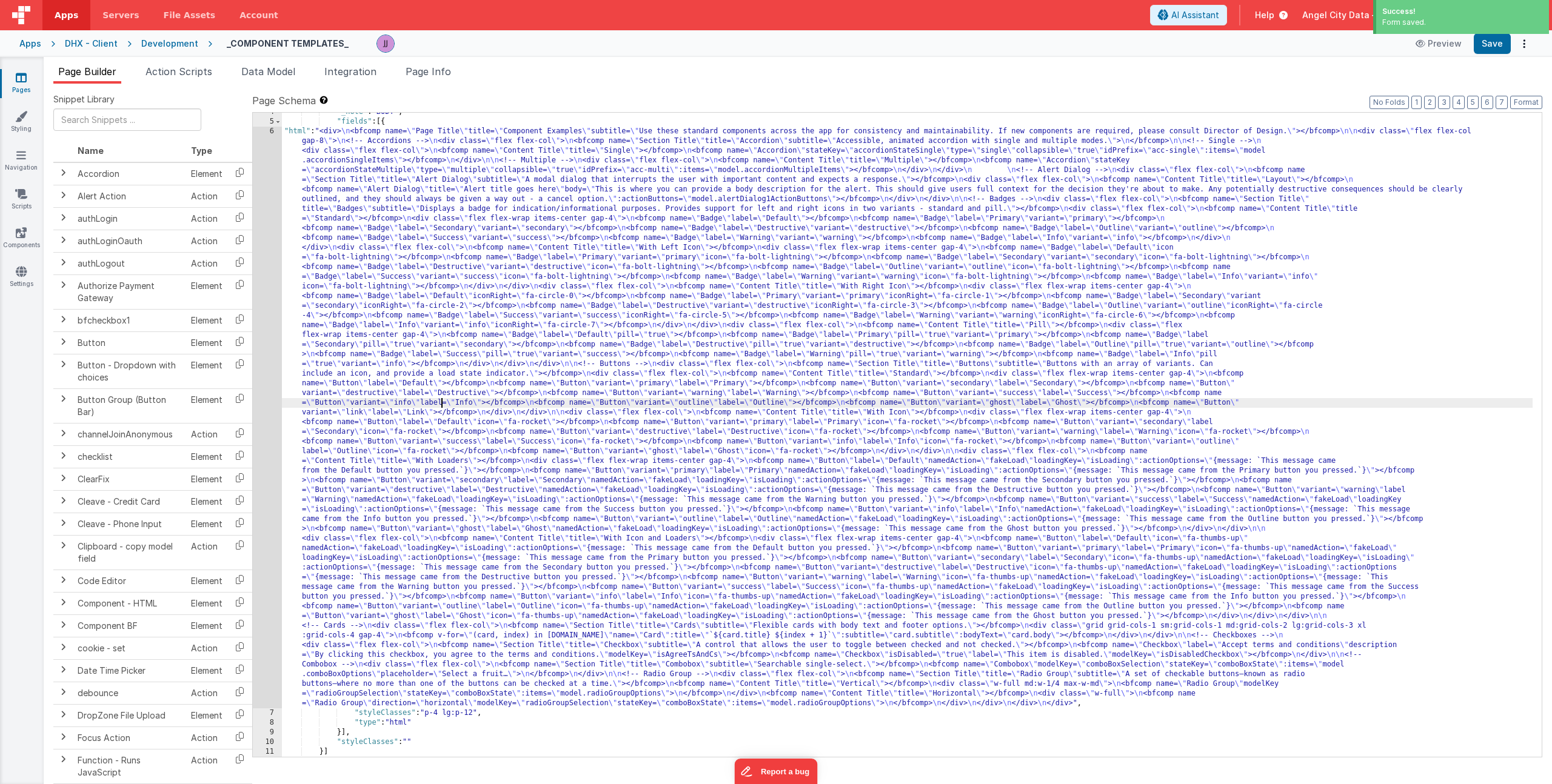
click at [443, 407] on div ""_note" : "BODY" , "fields" : [{ "html" : "<div> \n <bfcomp name= \" Page Title…" at bounding box center [907, 439] width 1251 height 663
click at [262, 361] on div "6" at bounding box center [268, 418] width 29 height 582
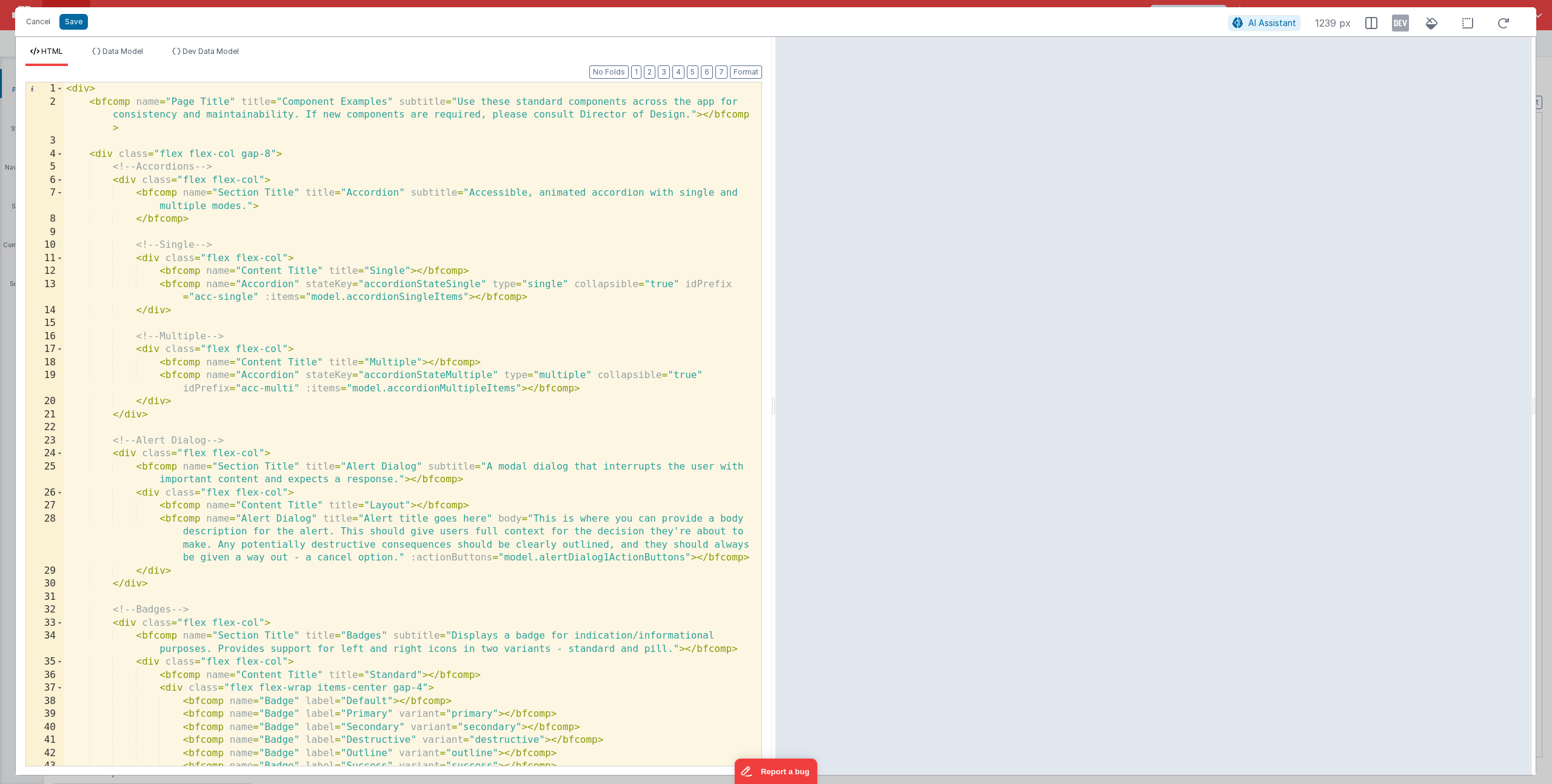
scroll to position [130, 0]
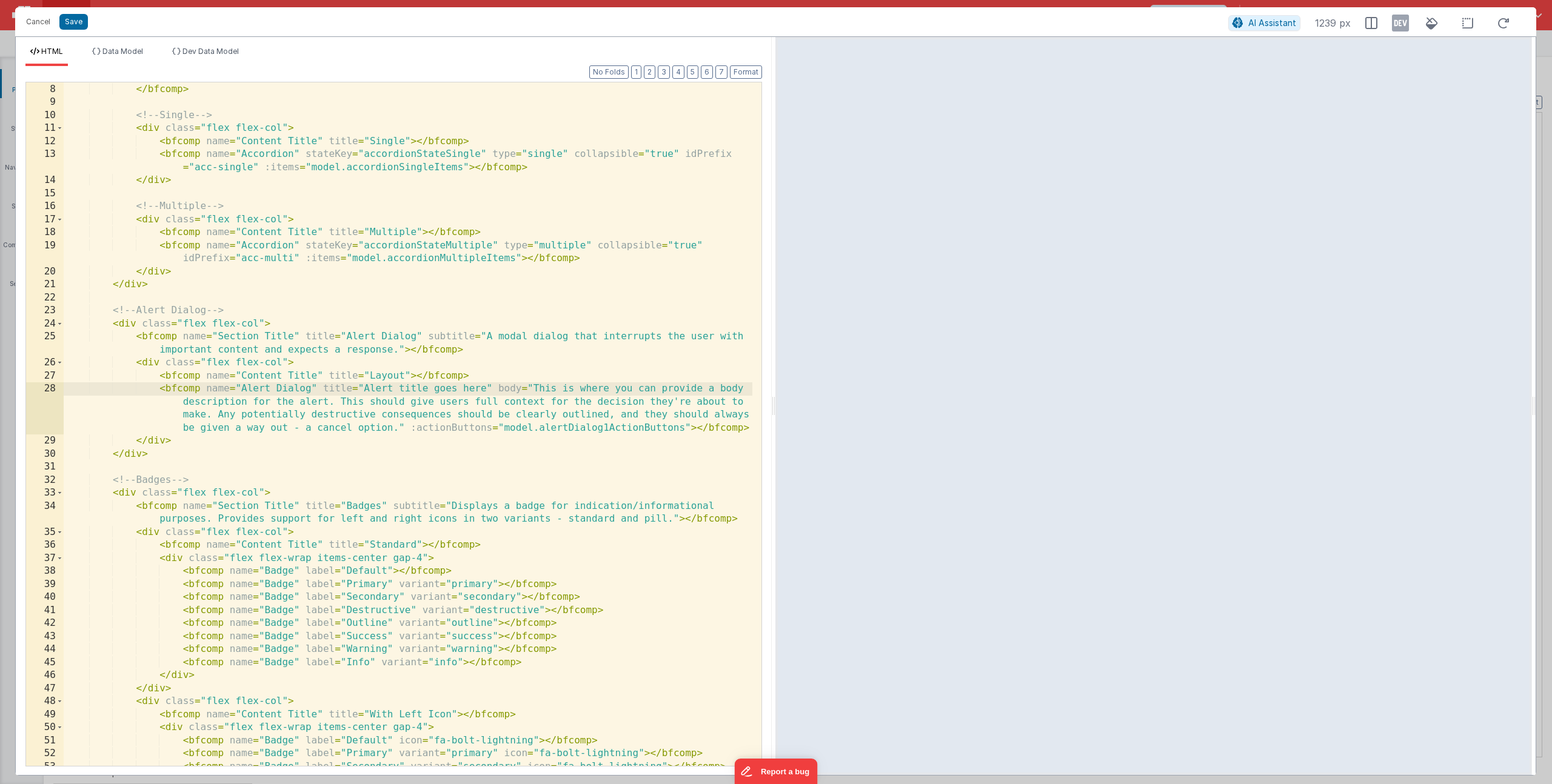
click at [159, 390] on div "< bfcomp name = "Section Title" title = "Accordion" subtitle = "Accessible, ani…" at bounding box center [408, 419] width 689 height 723
drag, startPoint x: 158, startPoint y: 559, endPoint x: 434, endPoint y: 558, distance: 276.0
click at [434, 558] on div "< bfcomp name = "Section Title" title = "Accordion" subtitle = "Accessible, ani…" at bounding box center [408, 419] width 689 height 723
click at [188, 382] on div "< bfcomp name = "Section Title" title = "Accordion" subtitle = "Accessible, ani…" at bounding box center [408, 419] width 689 height 723
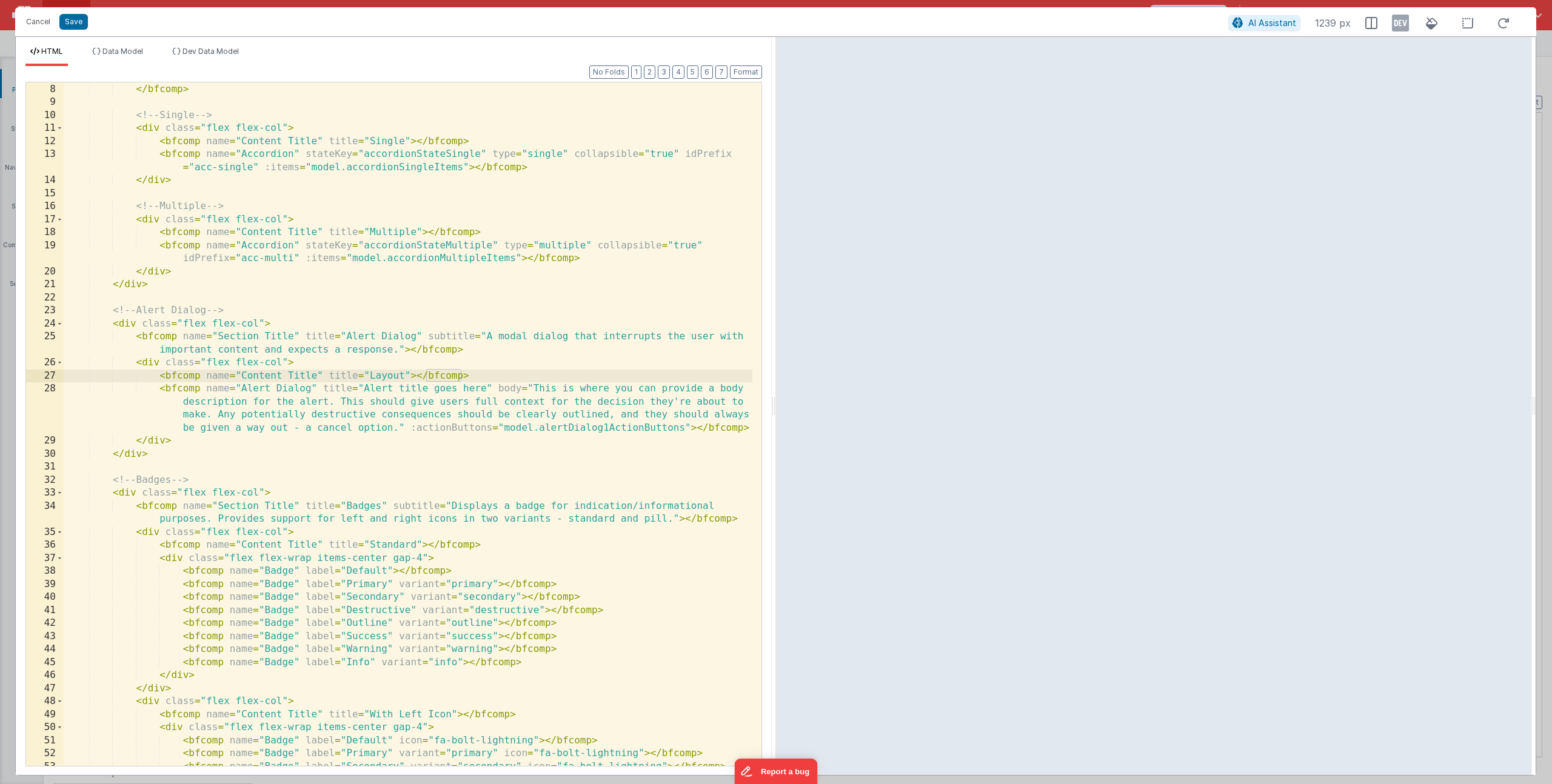
click at [477, 379] on div "< bfcomp name = "Section Title" title = "Accordion" subtitle = "Accessible, ani…" at bounding box center [408, 419] width 689 height 723
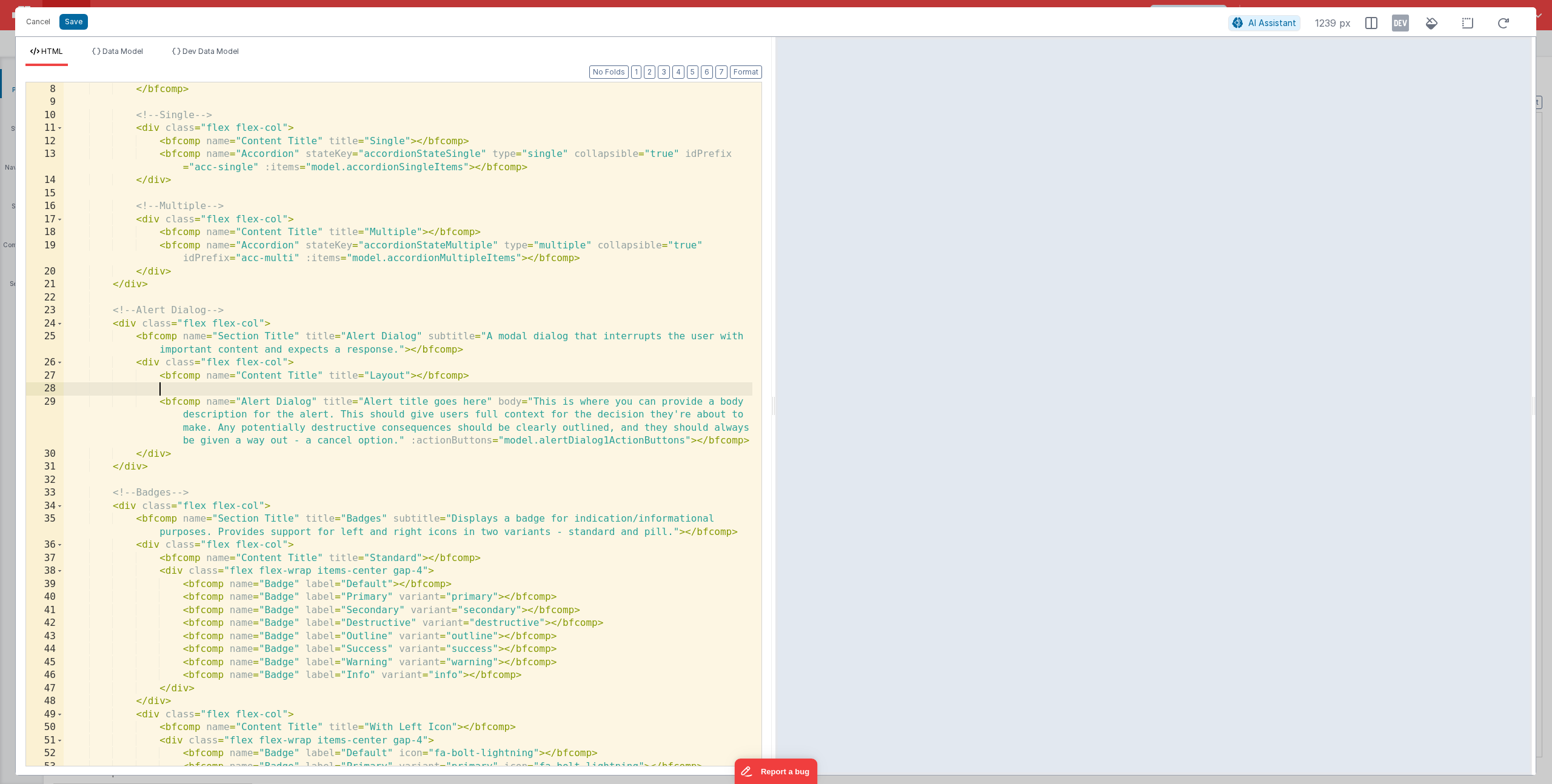
paste textarea
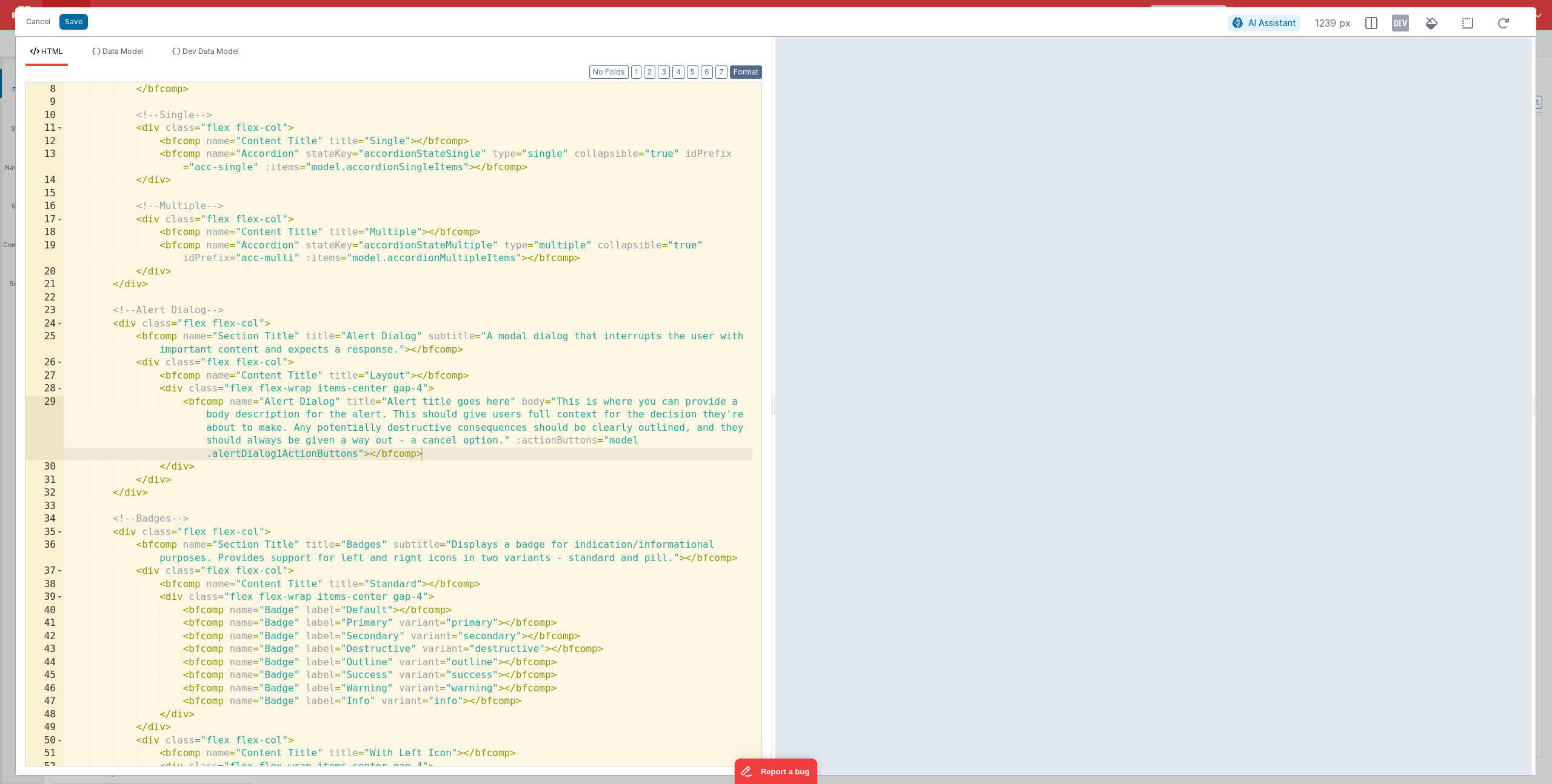
click at [748, 72] on button "Format" at bounding box center [746, 72] width 32 height 13
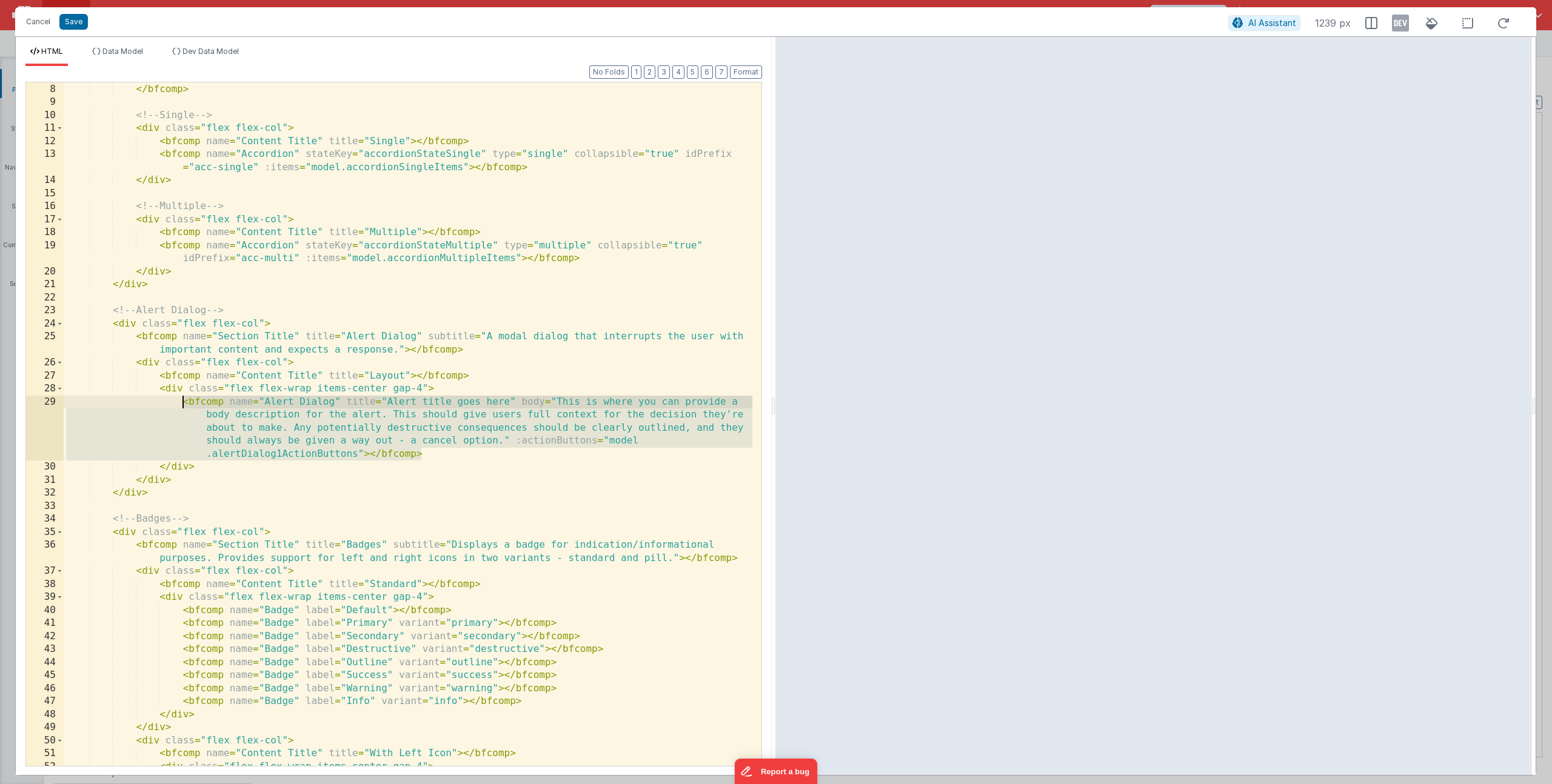
drag, startPoint x: 408, startPoint y: 454, endPoint x: 181, endPoint y: 397, distance: 234.0
click at [181, 397] on div "< bfcomp name = "Section Title" title = "Accordion" subtitle = "Accessible, ani…" at bounding box center [408, 419] width 689 height 723
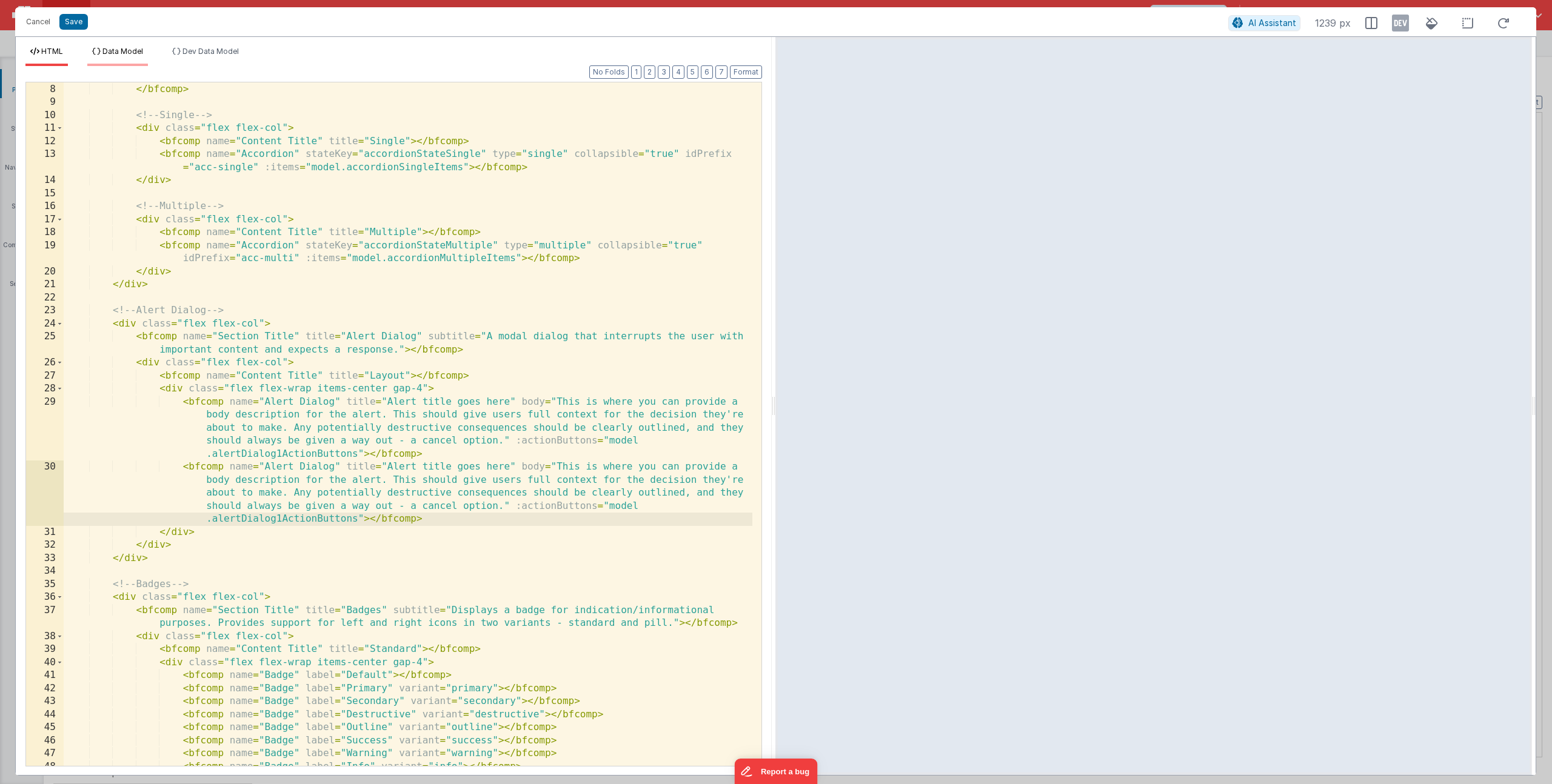
click at [123, 55] on span "Data Model" at bounding box center [122, 52] width 41 height 9
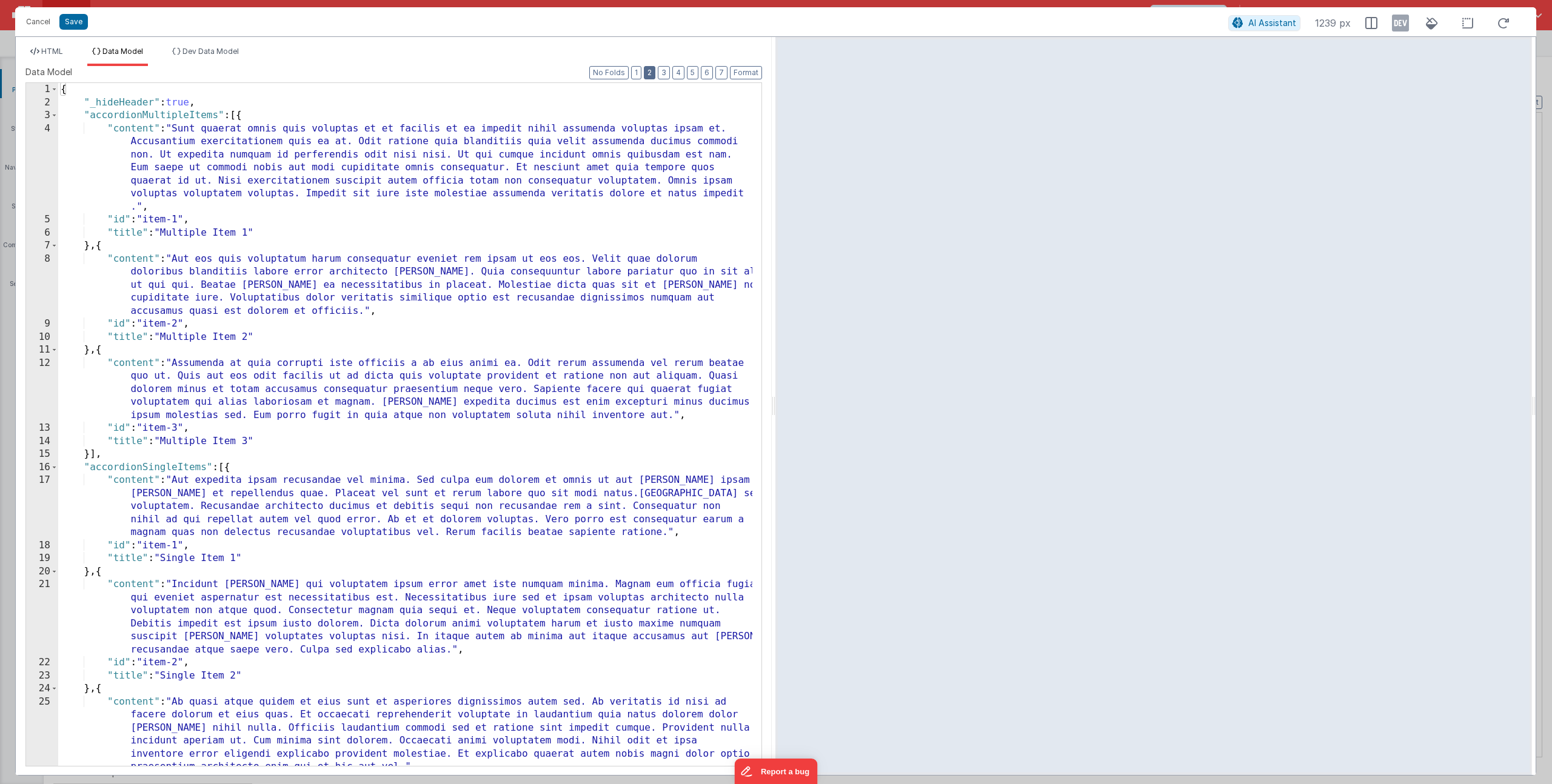
click at [646, 70] on button "2" at bounding box center [649, 73] width 12 height 13
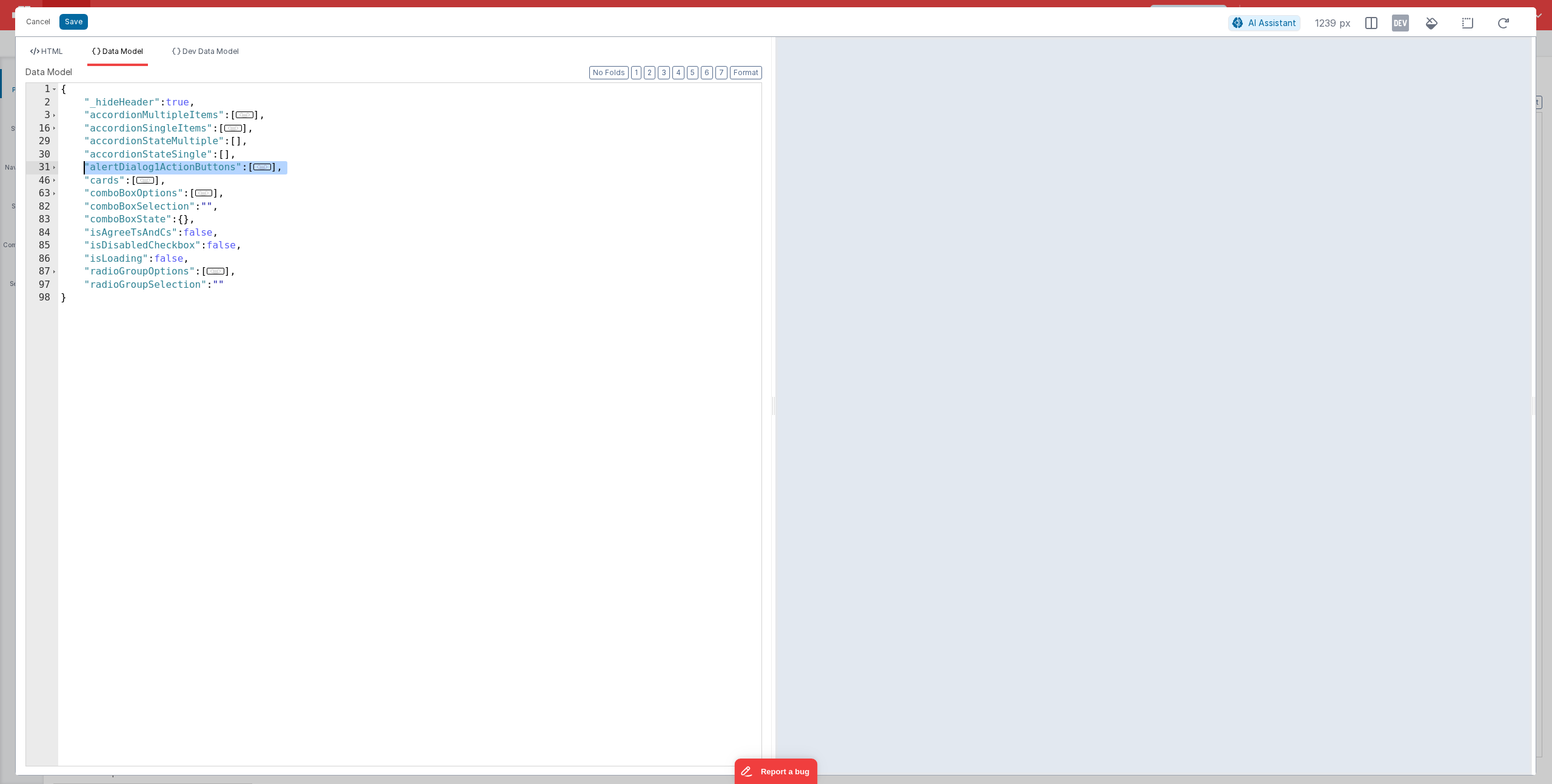
drag, startPoint x: 294, startPoint y: 167, endPoint x: 86, endPoint y: 166, distance: 208.0
click at [86, 166] on div "{ "_hideHeader" : true , "accordionMultipleItems" : [ ... ] , "accordionSingleI…" at bounding box center [410, 437] width 703 height 709
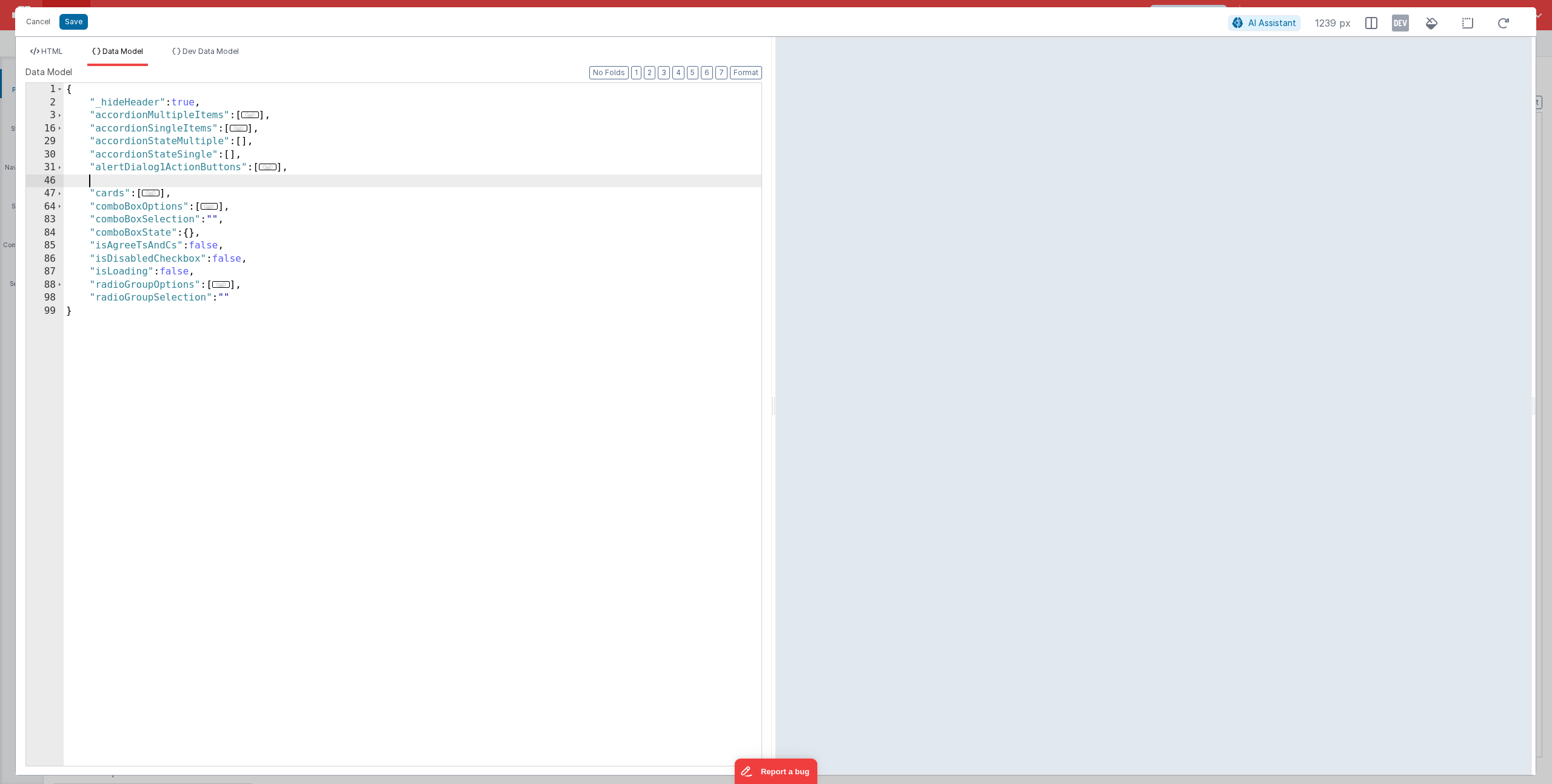
paste textarea
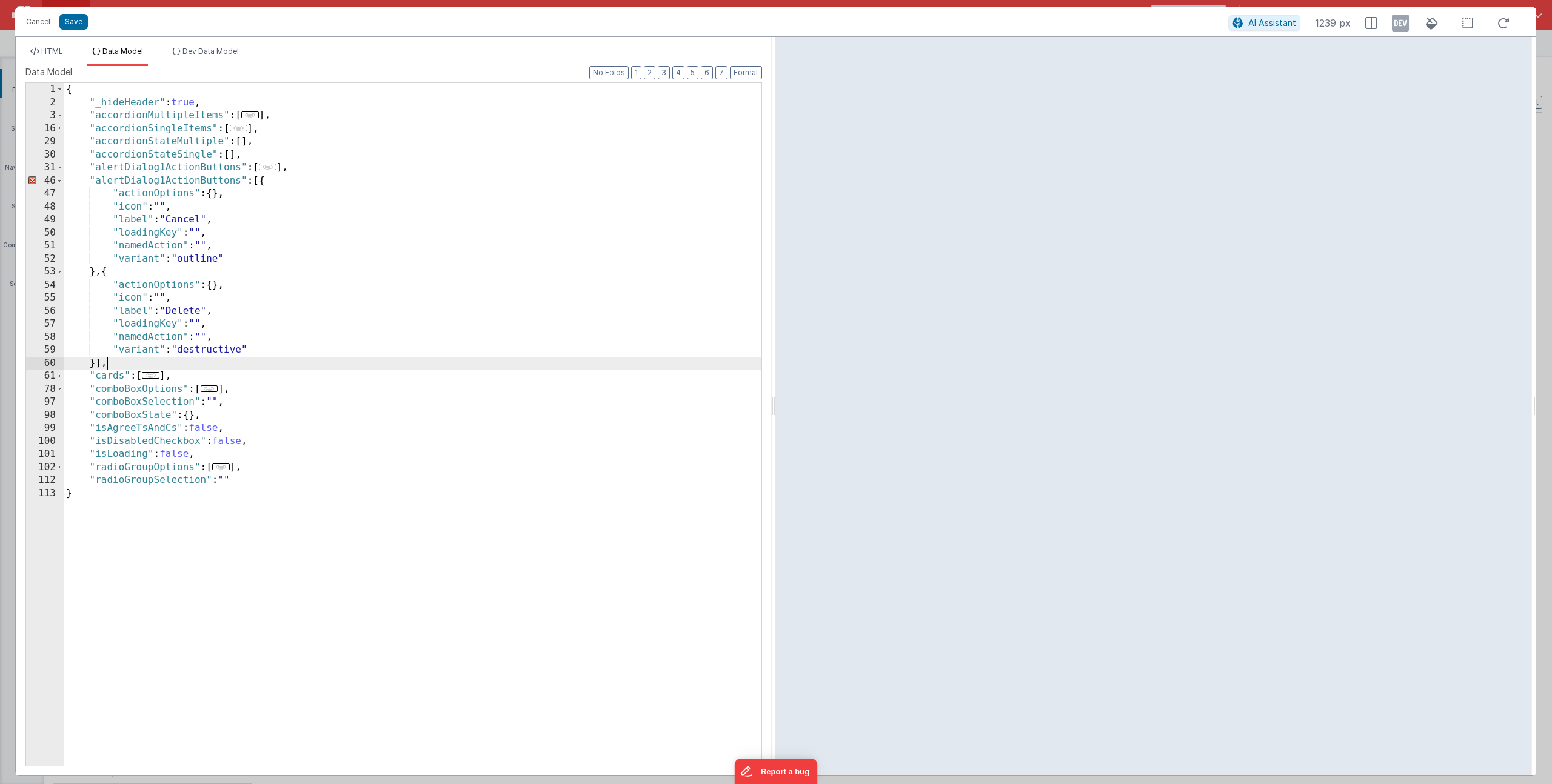
click at [164, 182] on div "{ "_hideHeader" : true , "accordionMultipleItems" : [ ... ] , "accordionSingleI…" at bounding box center [412, 437] width 698 height 709
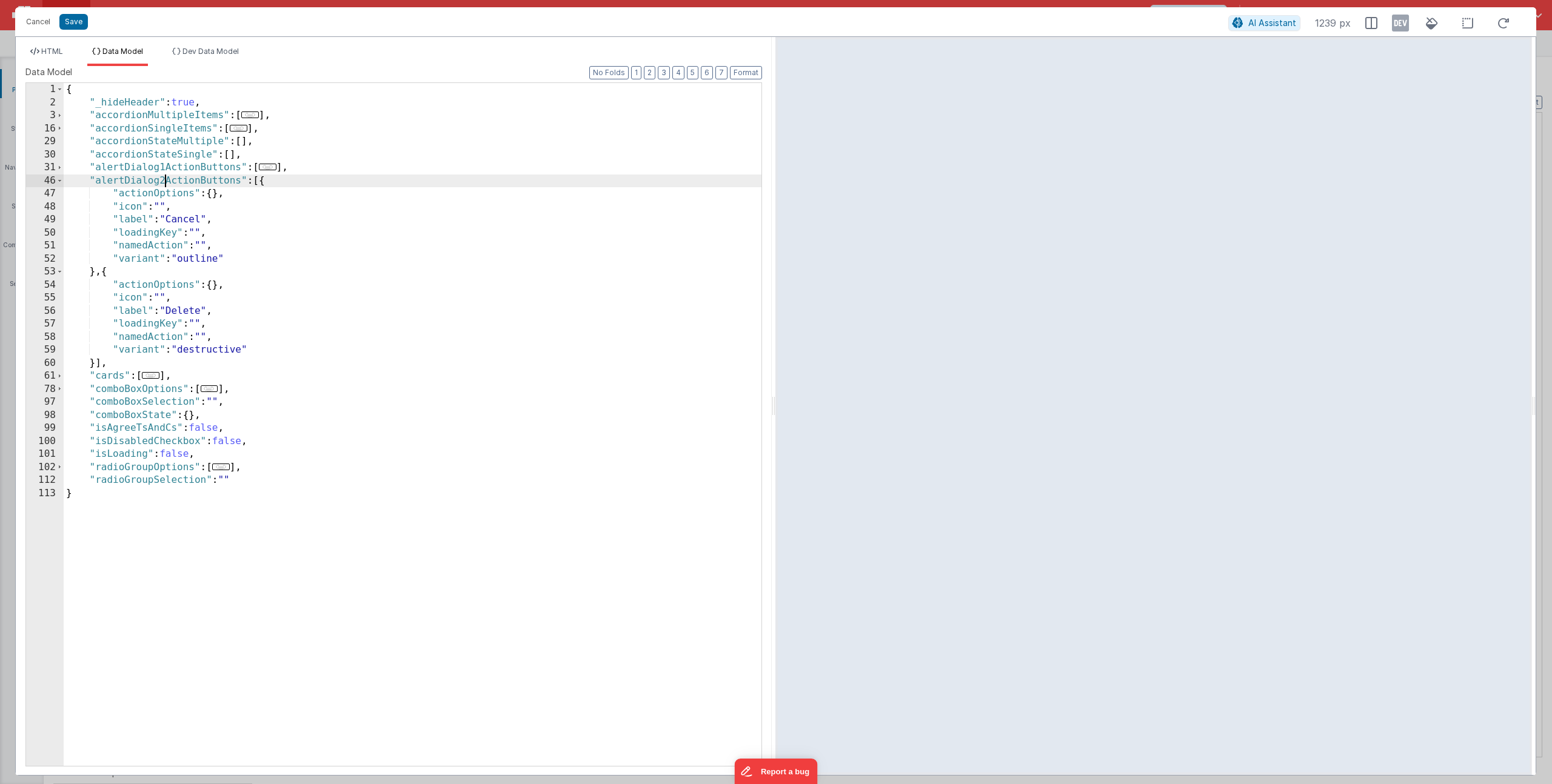
click at [194, 312] on div "{ "_hideHeader" : true , "accordionMultipleItems" : [ ... ] , "accordionSingleI…" at bounding box center [412, 437] width 698 height 709
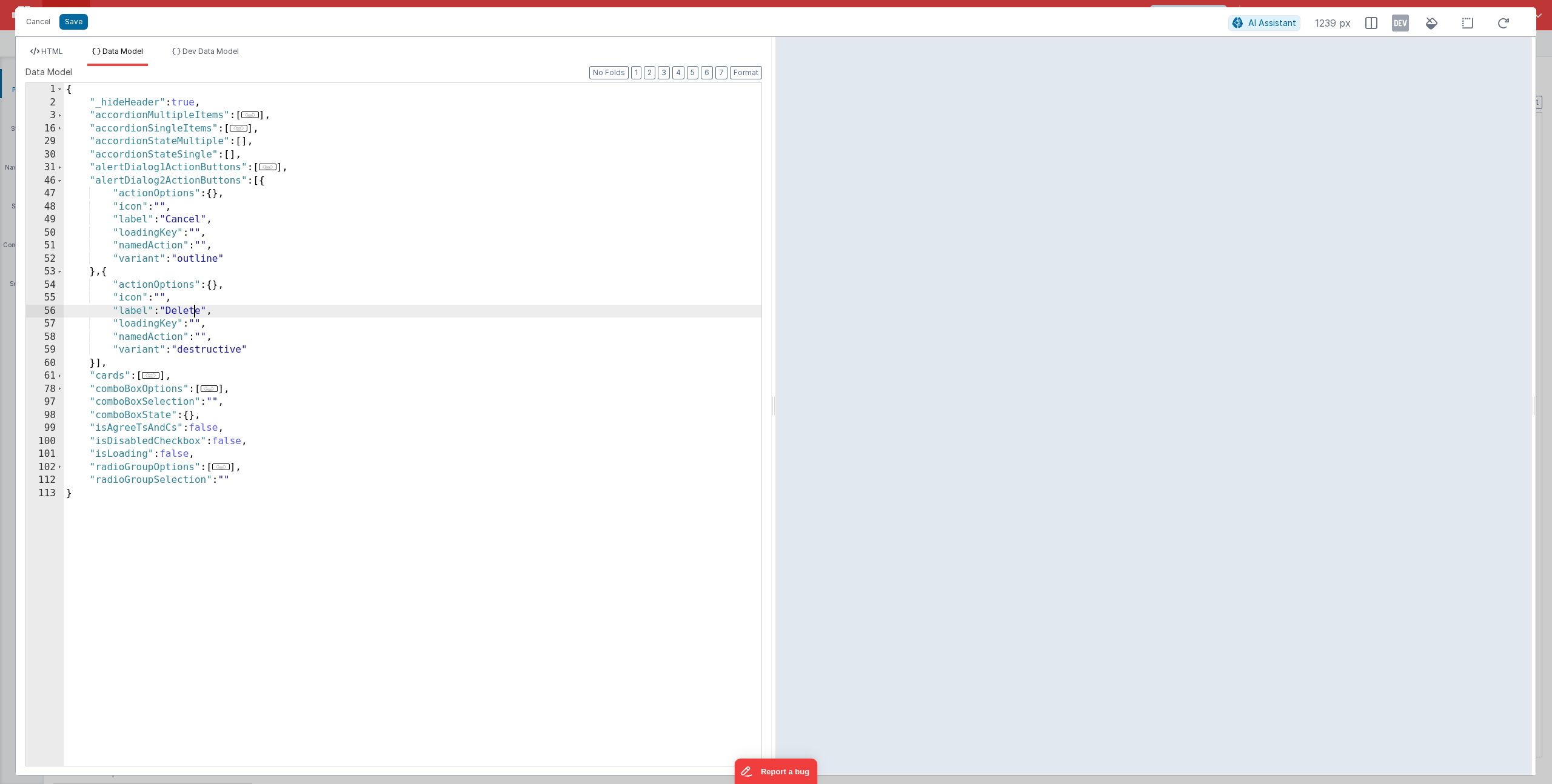
click at [194, 312] on div "{ "_hideHeader" : true , "accordionMultipleItems" : [ ... ] , "accordionSingleI…" at bounding box center [412, 437] width 698 height 709
click at [214, 344] on div "{ "_hideHeader" : true , "accordionMultipleItems" : [ ... ] , "accordionSingleI…" at bounding box center [412, 437] width 698 height 709
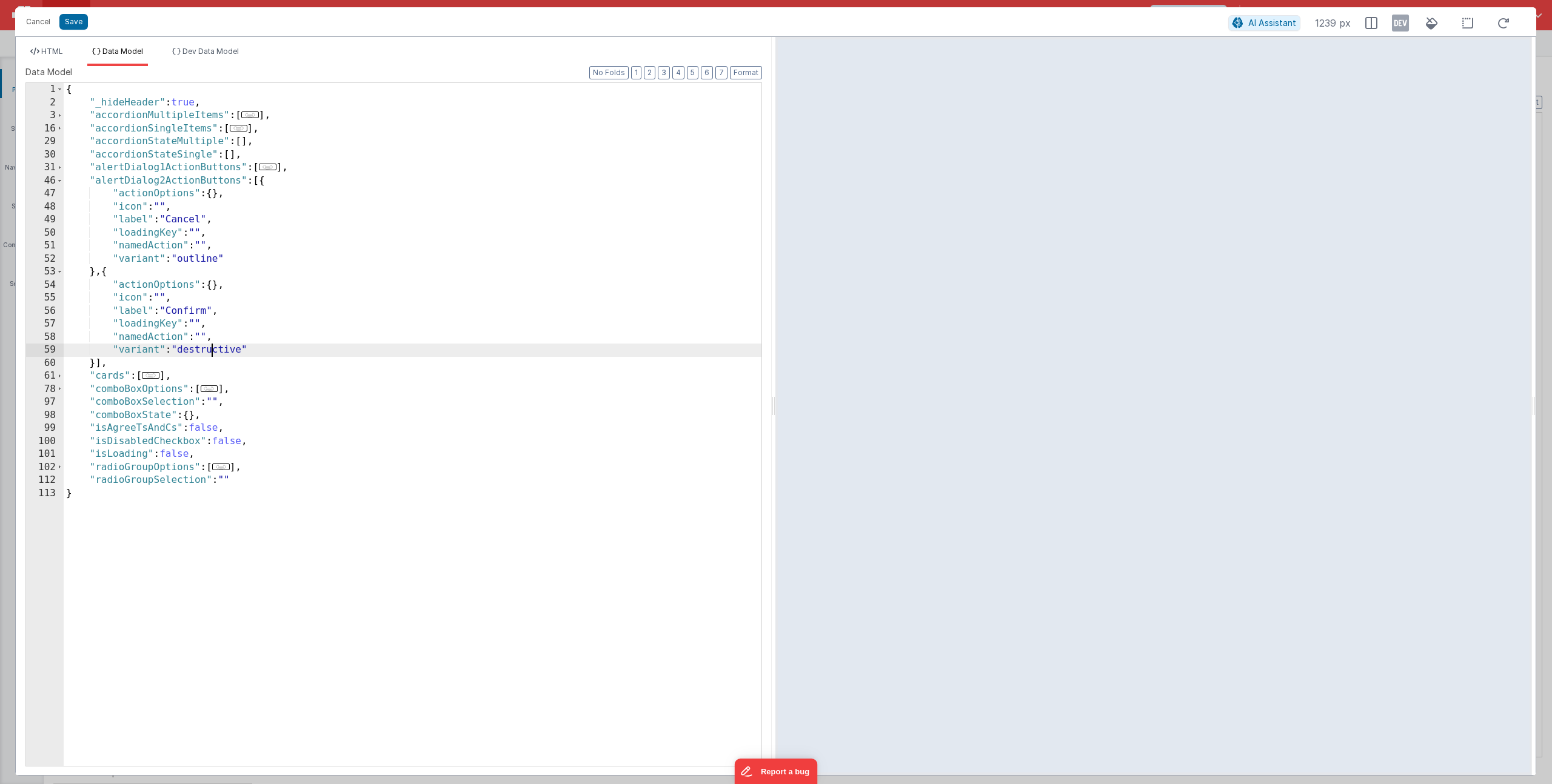
click at [211, 347] on div "{ "_hideHeader" : true , "accordionMultipleItems" : [ ... ] , "accordionSingleI…" at bounding box center [412, 437] width 698 height 709
click at [238, 340] on div "{ "_hideHeader" : true , "accordionMultipleItems" : [ ... ] , "accordionSingleI…" at bounding box center [412, 437] width 698 height 709
click at [33, 53] on icon at bounding box center [35, 52] width 9 height 7
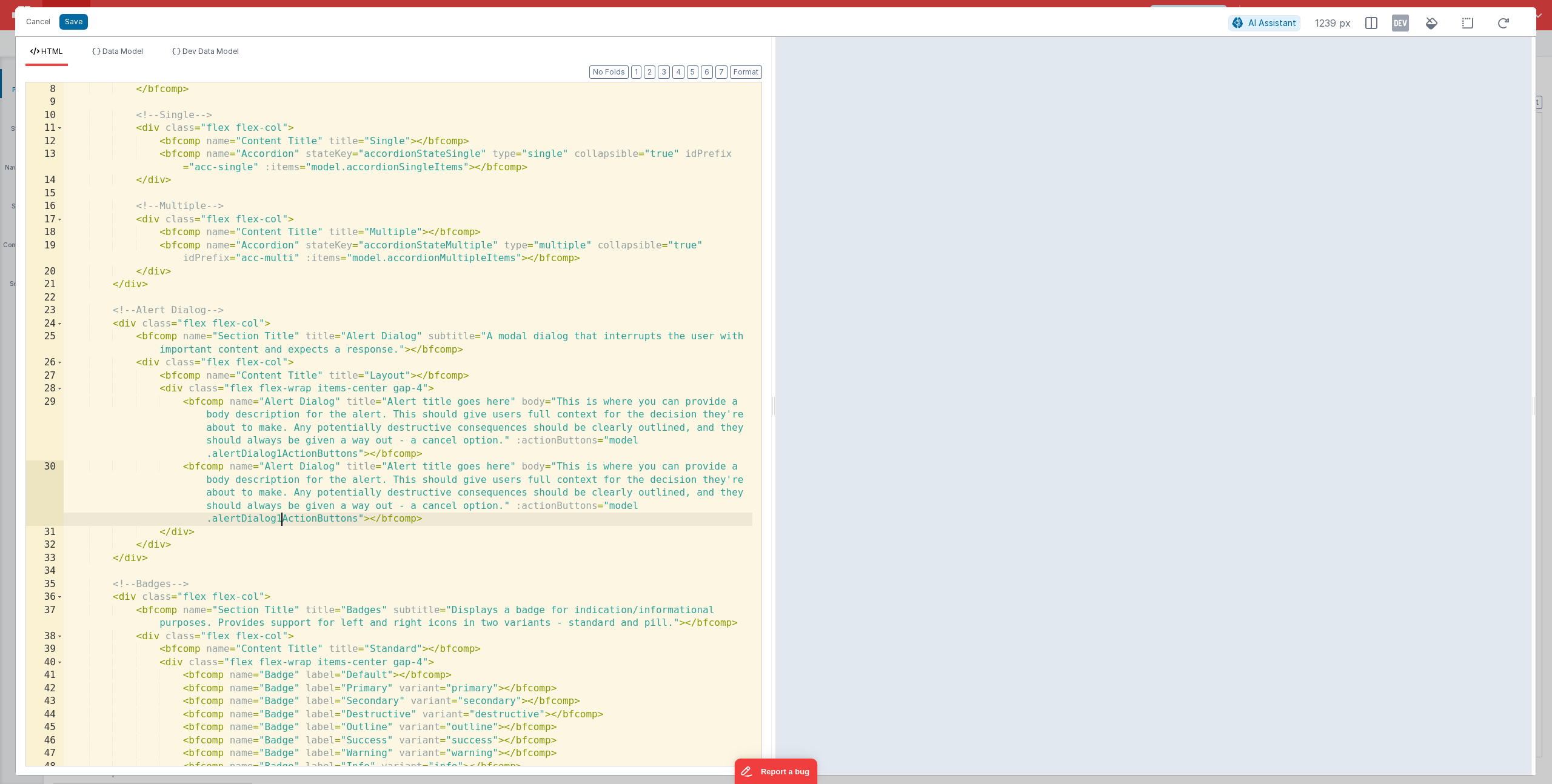
click at [278, 517] on div "< bfcomp name = "Section Title" title = "Accordion" subtitle = "Accessible, ani…" at bounding box center [408, 419] width 689 height 723
drag, startPoint x: 387, startPoint y: 401, endPoint x: 509, endPoint y: 398, distance: 122.0
click at [509, 398] on div "< bfcomp name = "Section Title" title = "Accordion" subtitle = "Accessible, ani…" at bounding box center [408, 419] width 689 height 723
drag, startPoint x: 386, startPoint y: 466, endPoint x: 507, endPoint y: 467, distance: 121.0
click at [507, 467] on div "< bfcomp name = "Section Title" title = "Accordion" subtitle = "Accessible, ani…" at bounding box center [408, 419] width 689 height 723
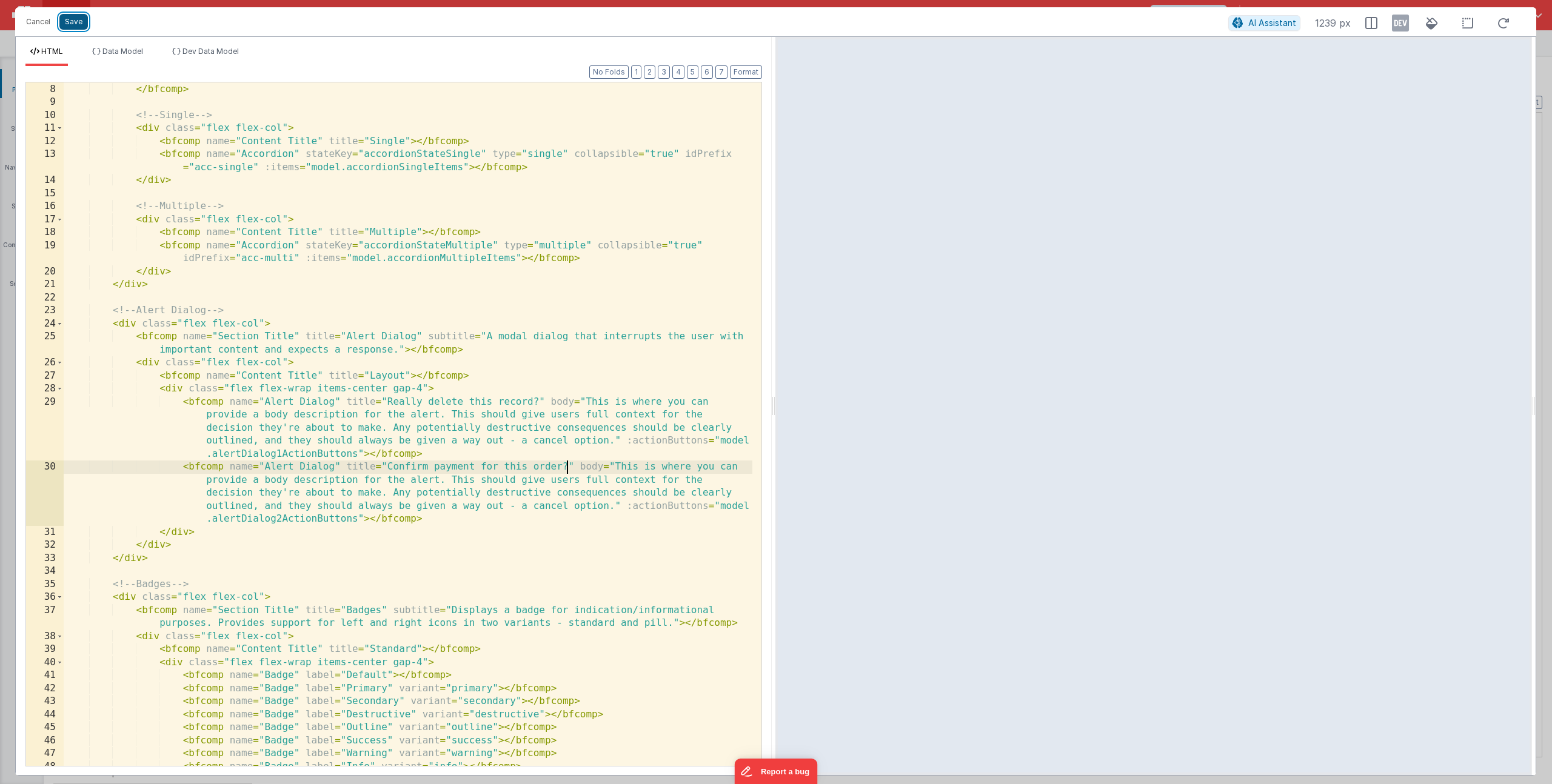
click at [77, 24] on button "Save" at bounding box center [74, 21] width 29 height 16
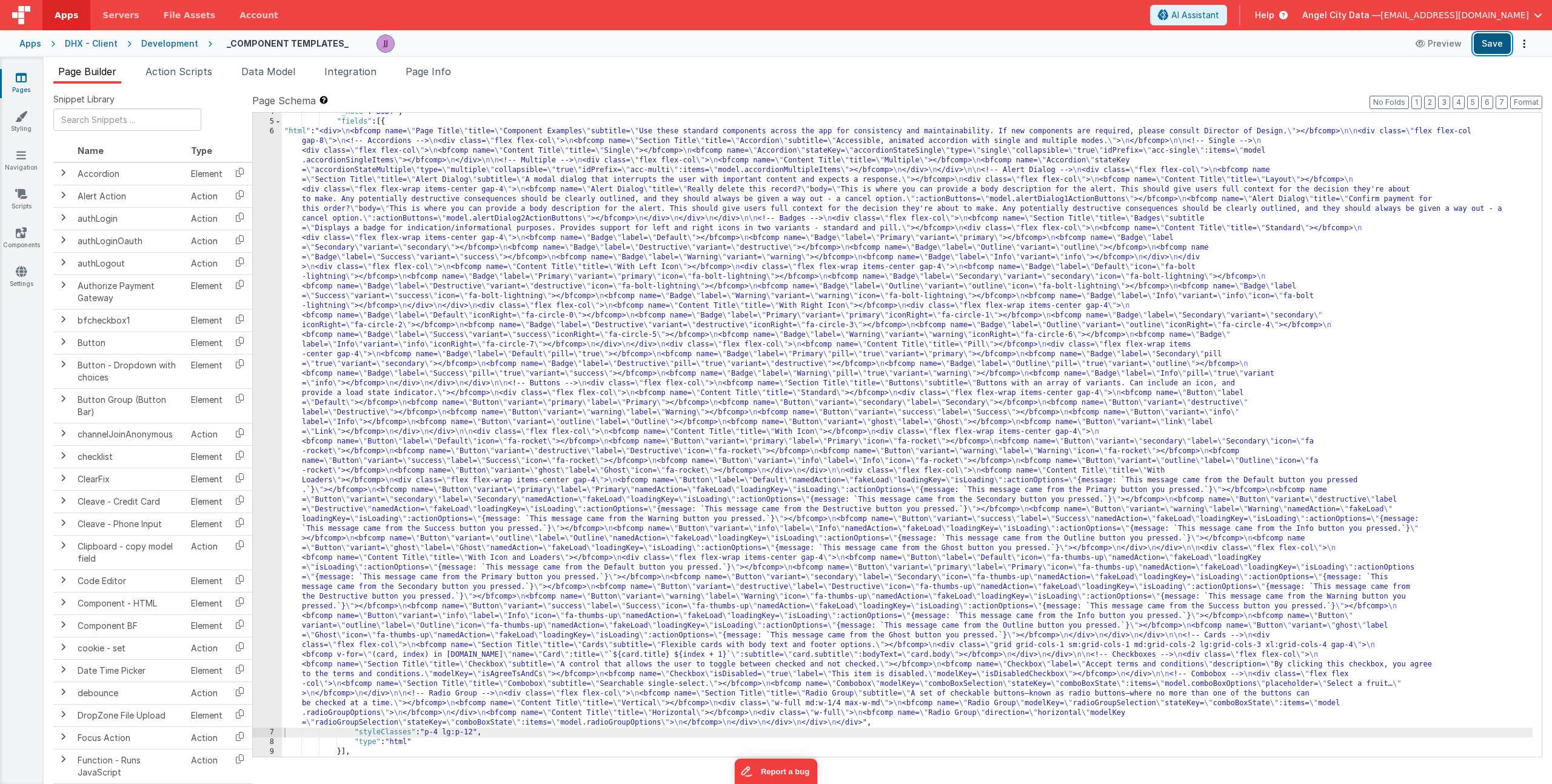
click at [1506, 42] on button "Save" at bounding box center [1492, 43] width 37 height 20
click at [370, 174] on div ""_note" : "BODY" , "fields" : [{ "html" : "<div> \n <bfcomp name= \" Page Title…" at bounding box center [907, 439] width 1251 height 663
click at [17, 234] on icon at bounding box center [21, 232] width 11 height 12
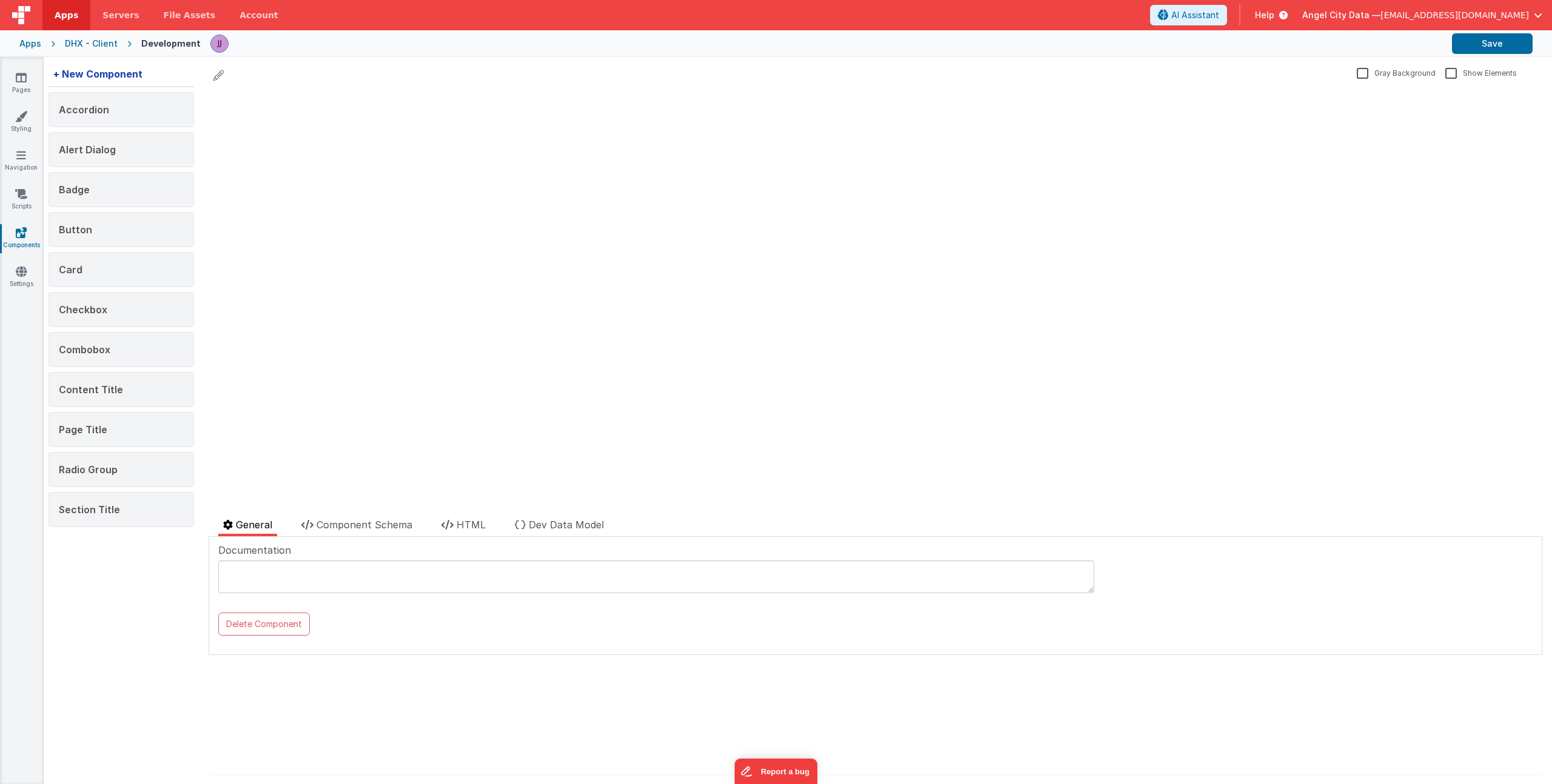
click at [113, 75] on div "+ New Component" at bounding box center [98, 74] width 98 height 24
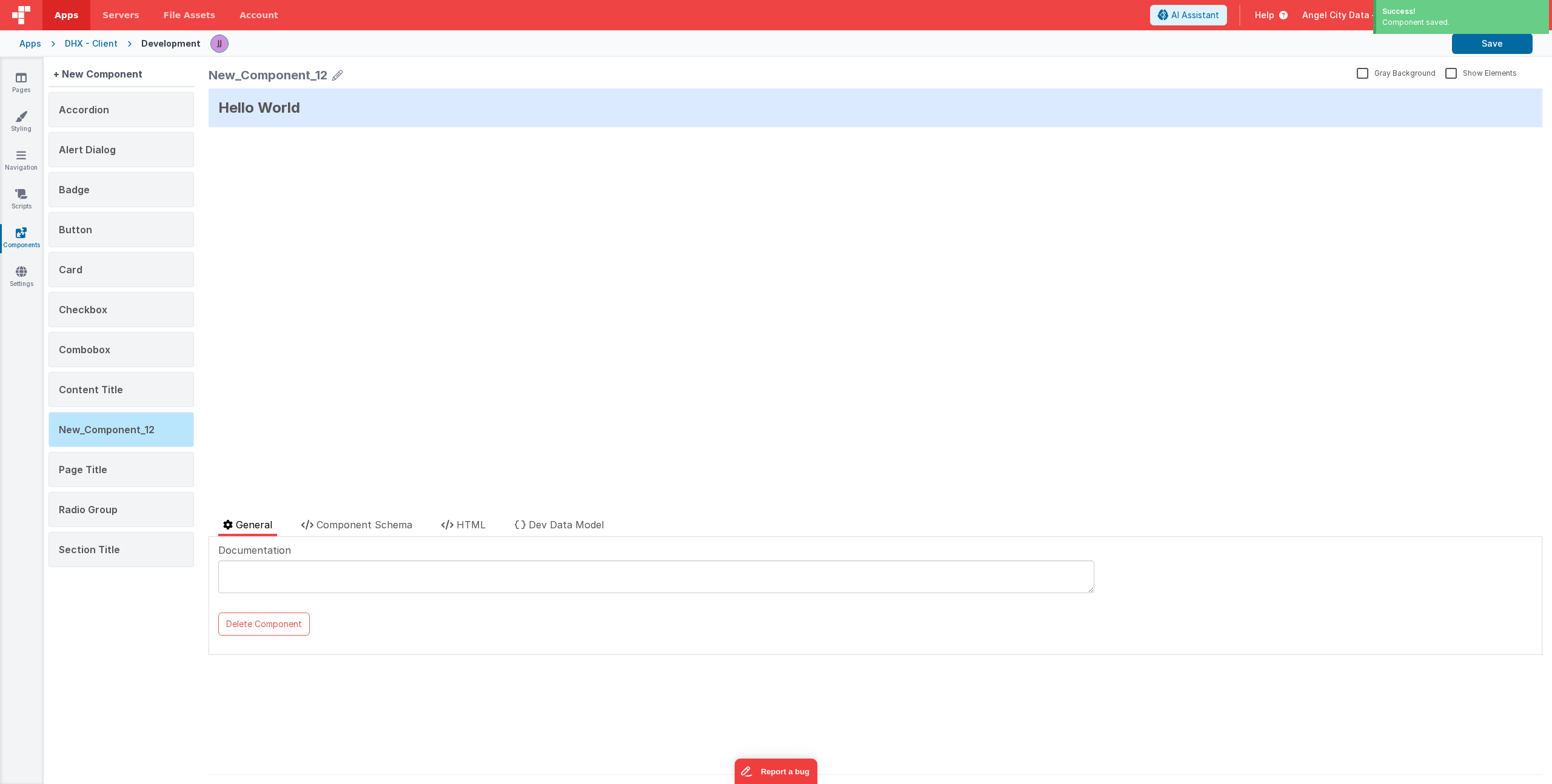
click at [338, 74] on icon at bounding box center [338, 75] width 11 height 17
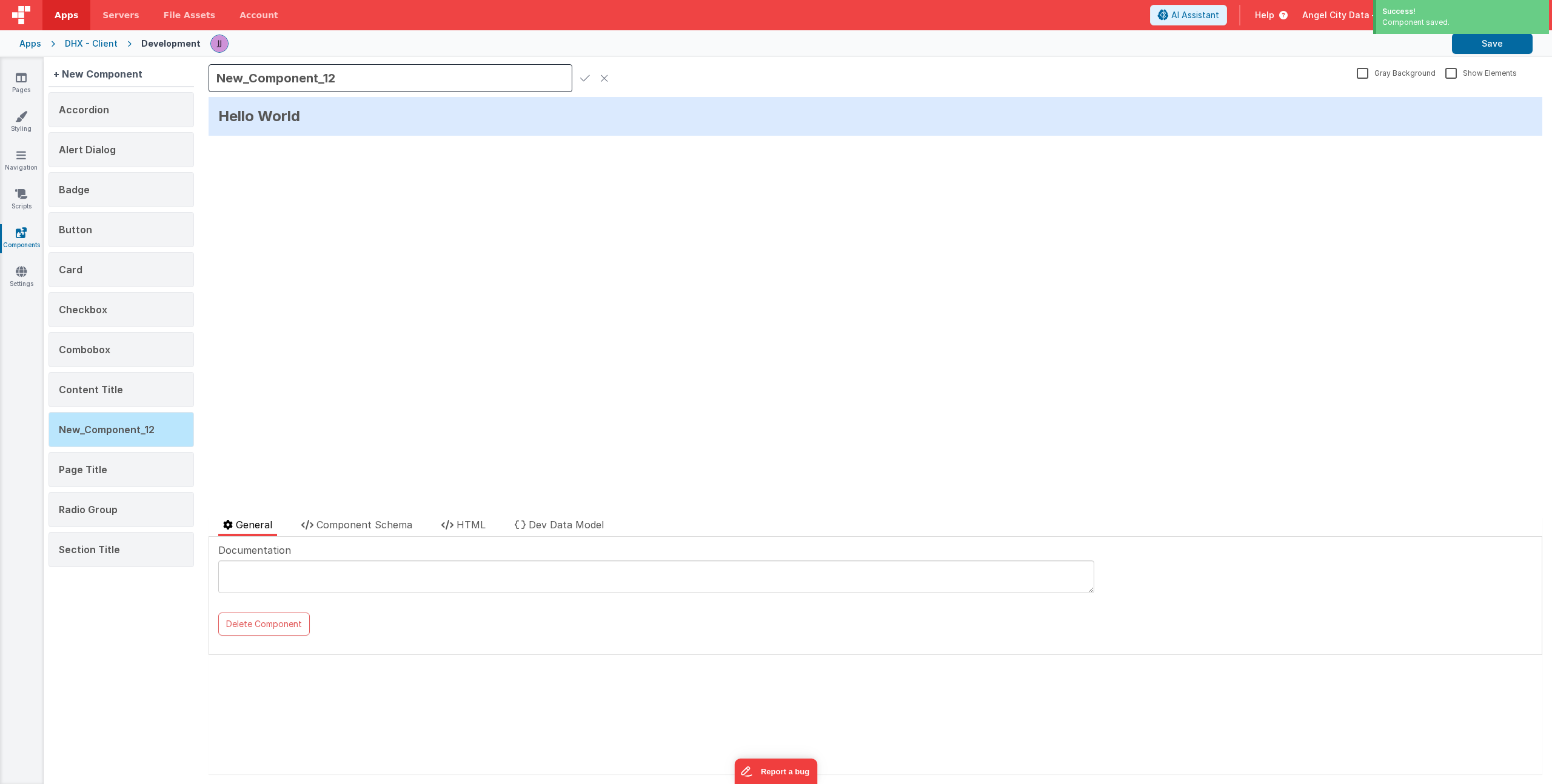
click at [315, 78] on input "New_Component_12" at bounding box center [390, 78] width 364 height 28
type input "Divider"
click at [582, 74] on icon at bounding box center [585, 78] width 10 height 17
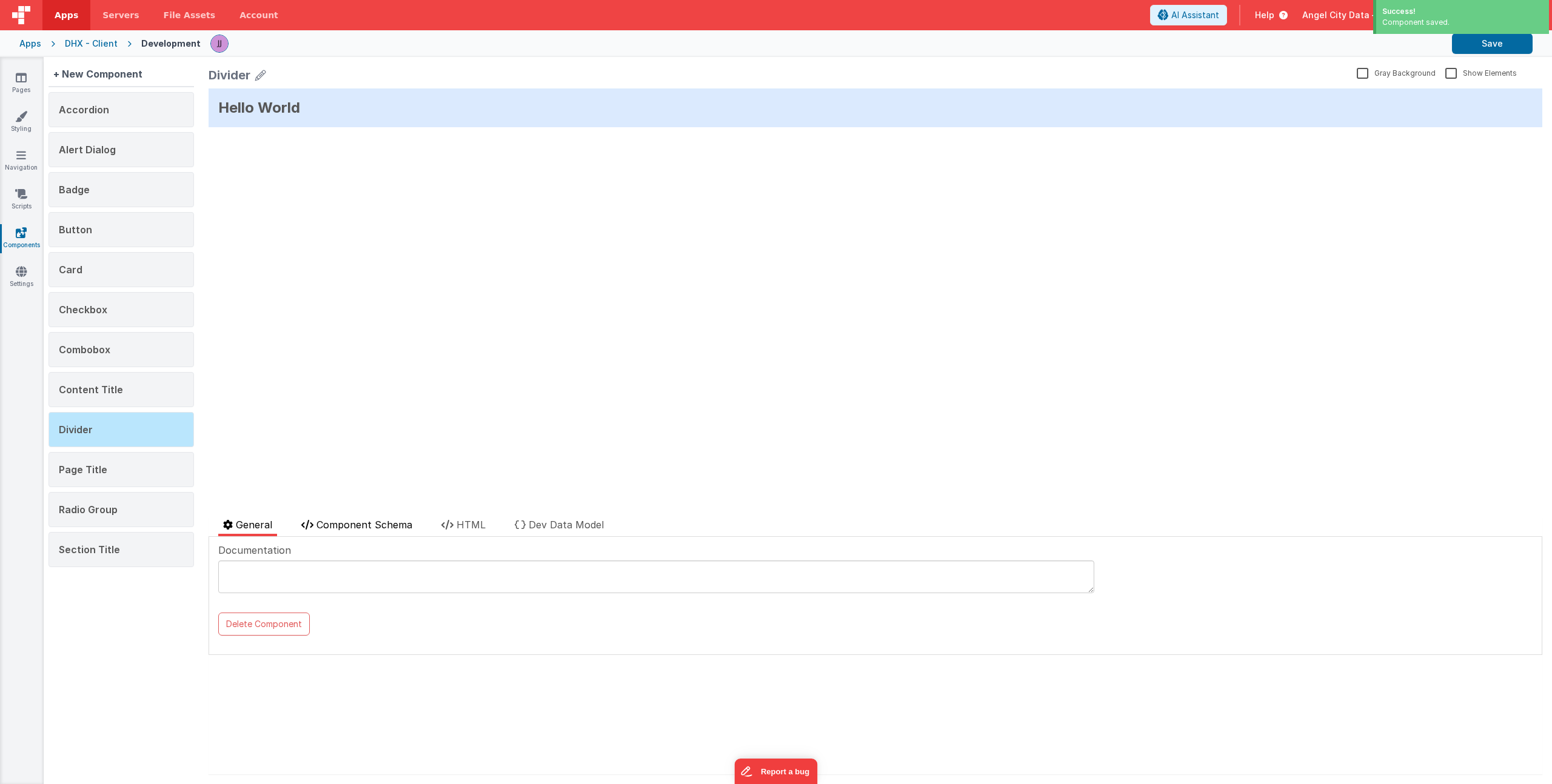
click at [354, 521] on span "Component Schema" at bounding box center [365, 525] width 96 height 12
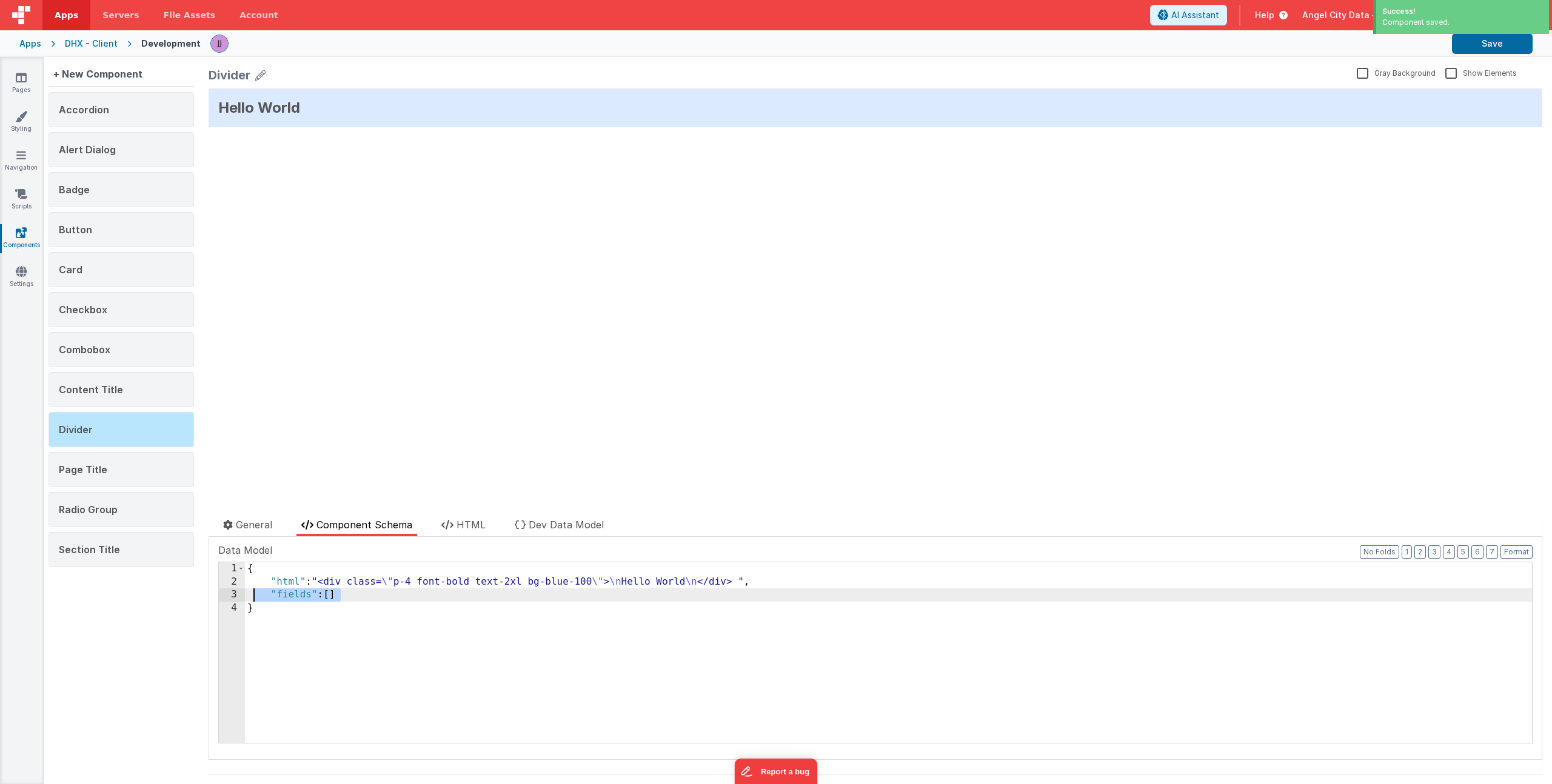
drag, startPoint x: 346, startPoint y: 596, endPoint x: 182, endPoint y: 595, distance: 164.0
click at [189, 598] on div "+ New Component Accordion Alert Dialog Badge Button Card Checkbox Combobox Cont…" at bounding box center [797, 421] width 1509 height 727
click at [484, 511] on div "Divider Gray Background Show Elements General Component Schema HTML Dev Data Mo…" at bounding box center [875, 421] width 1353 height 727
click at [473, 528] on span "HTML" at bounding box center [471, 525] width 29 height 12
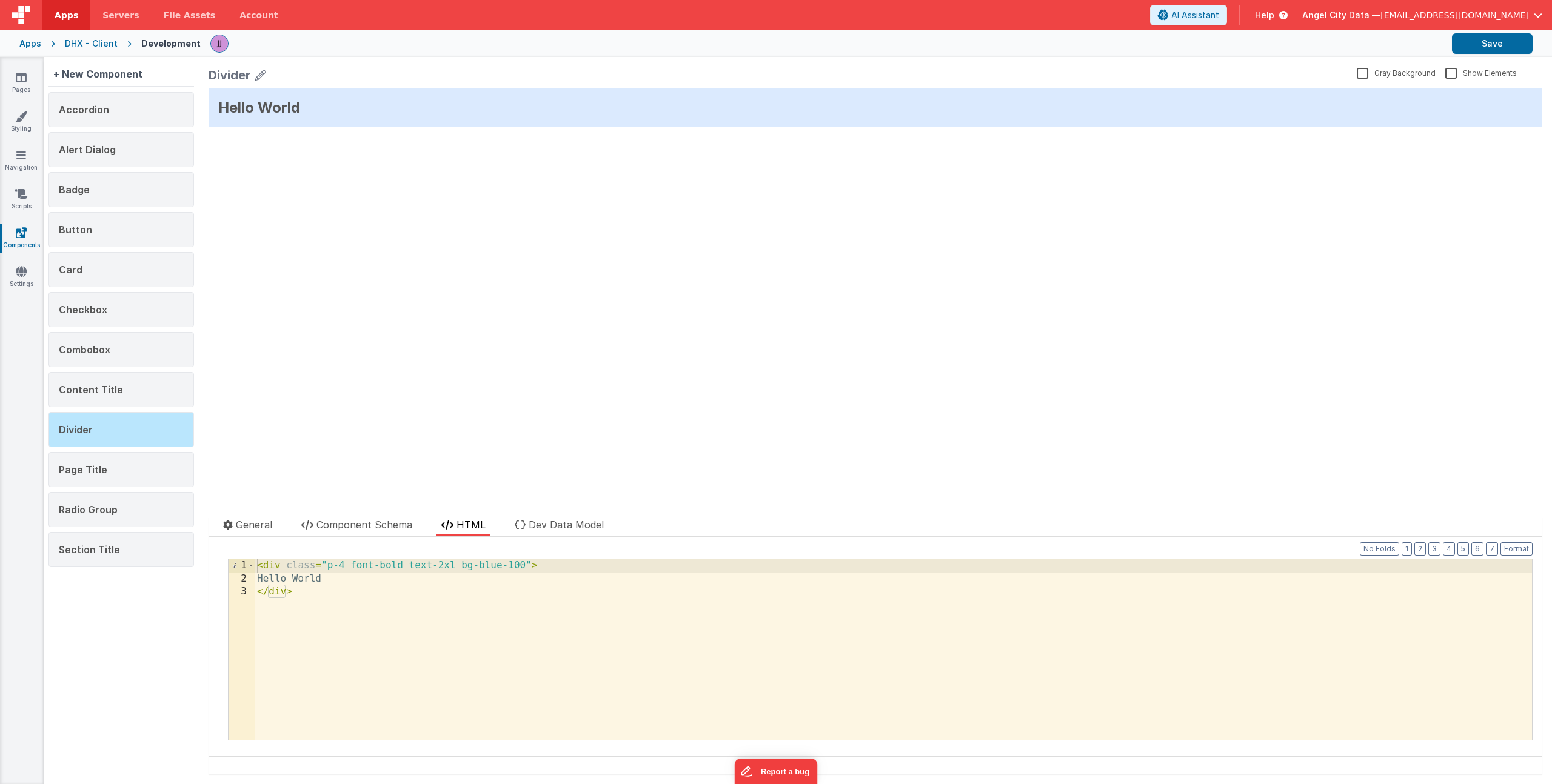
drag, startPoint x: 250, startPoint y: 582, endPoint x: -45, endPoint y: 455, distance: 321.2
click at [0, 455] on html "Apps Servers File Assets Account Some FUTURE Slot AI Assistant Help Angel City …" at bounding box center [776, 392] width 1552 height 784
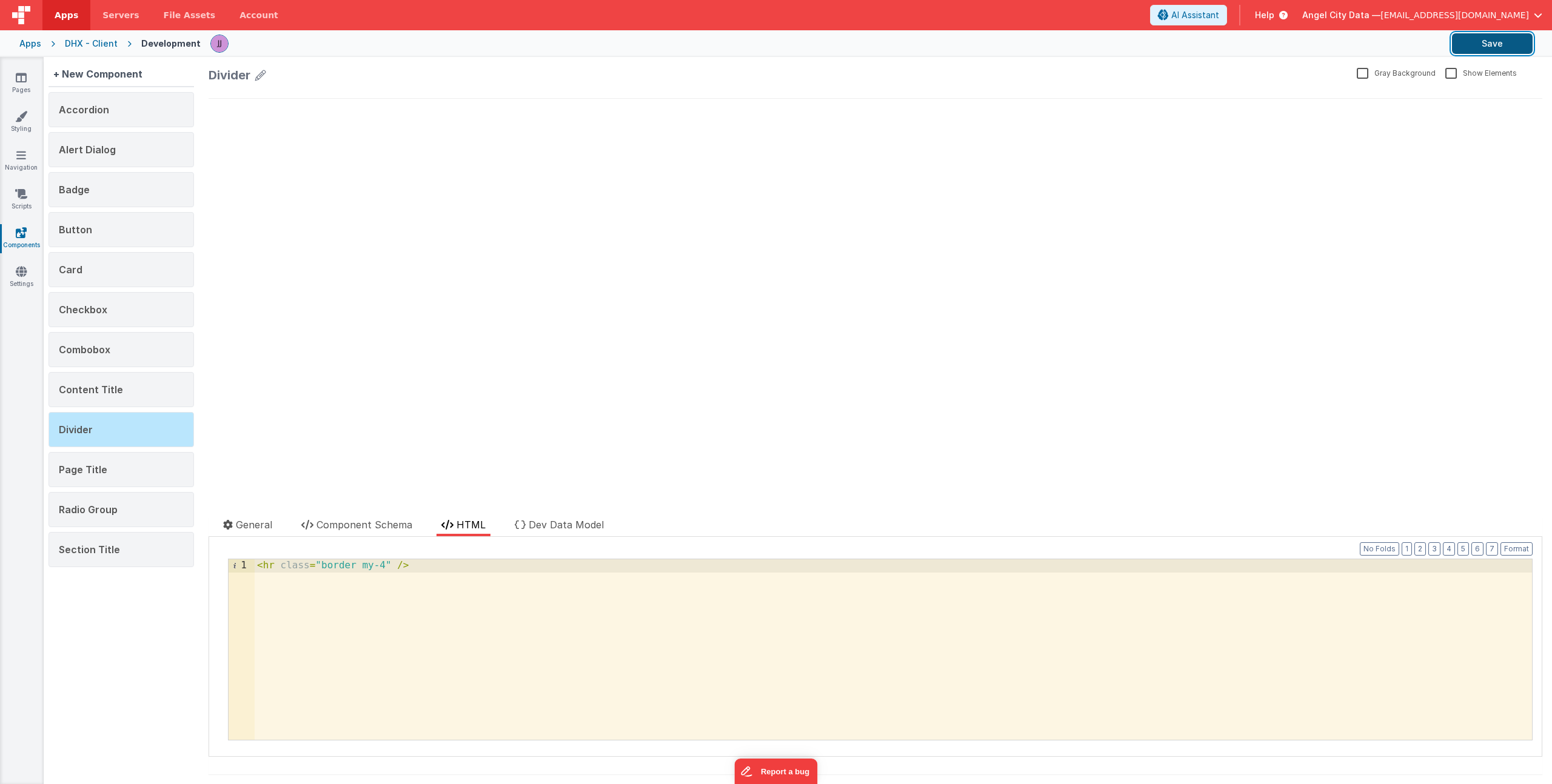
click at [1491, 46] on button "Save" at bounding box center [1492, 43] width 81 height 20
click at [28, 76] on link "Pages" at bounding box center [20, 84] width 43 height 24
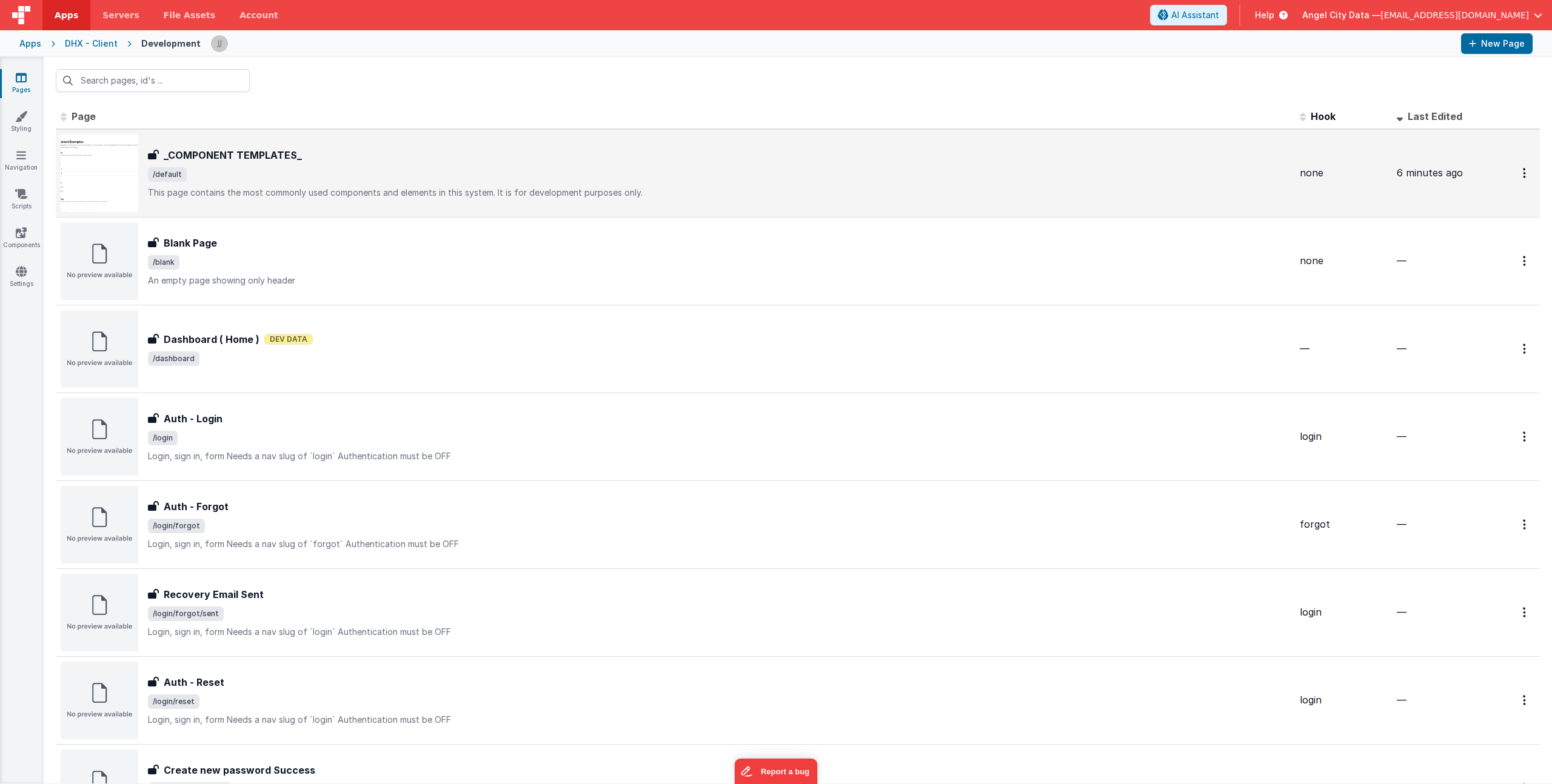
click at [255, 143] on div "_COMPONENT TEMPLATES_ _COMPONENT TEMPLATES_ /default This page contains the mos…" at bounding box center [676, 173] width 1230 height 77
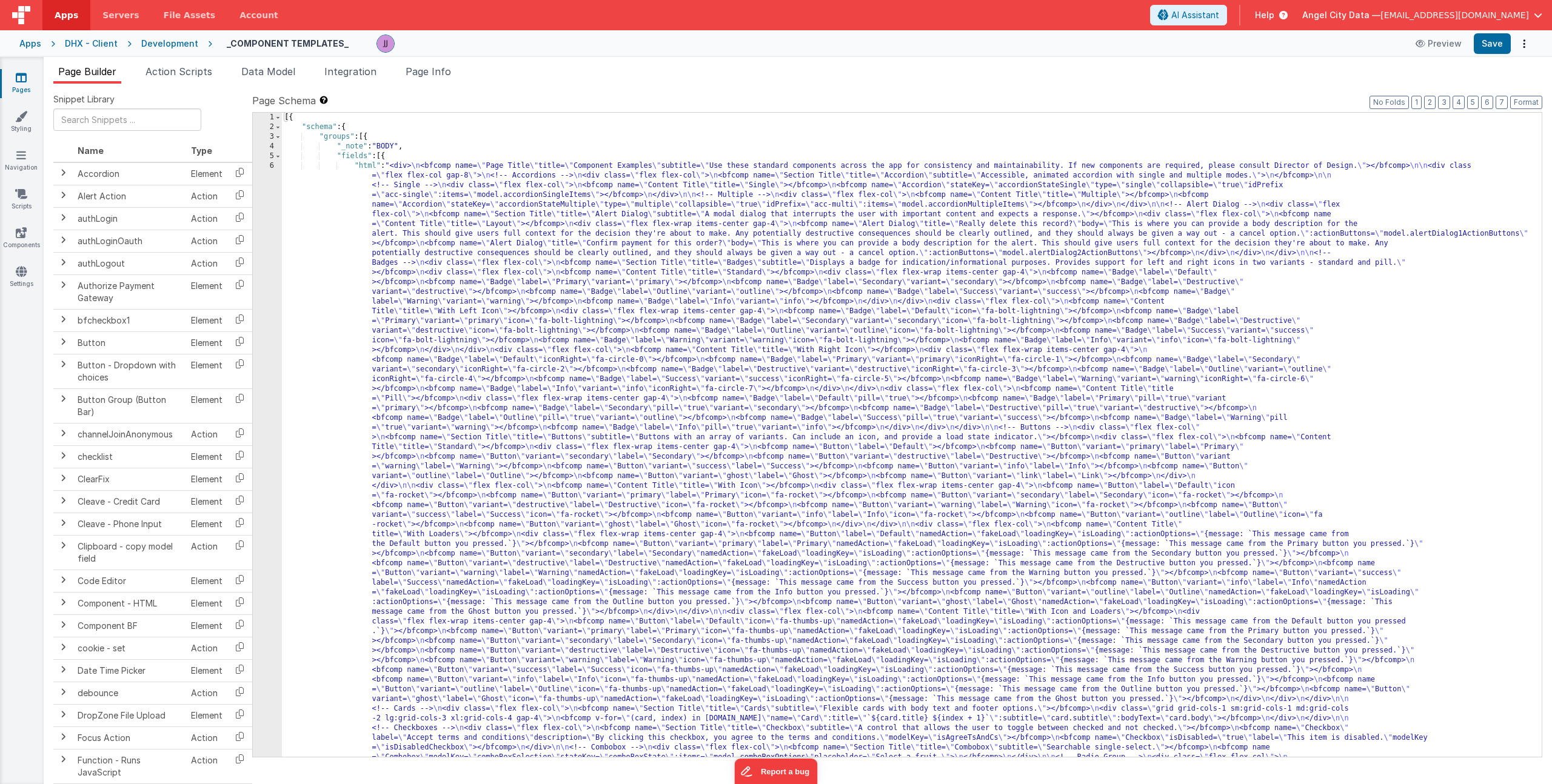
click at [485, 307] on div "[{ "schema" : { "groups" : [{ "_note" : "BODY" , "fields" : [{ "html" : "<div> …" at bounding box center [907, 760] width 1251 height 1294
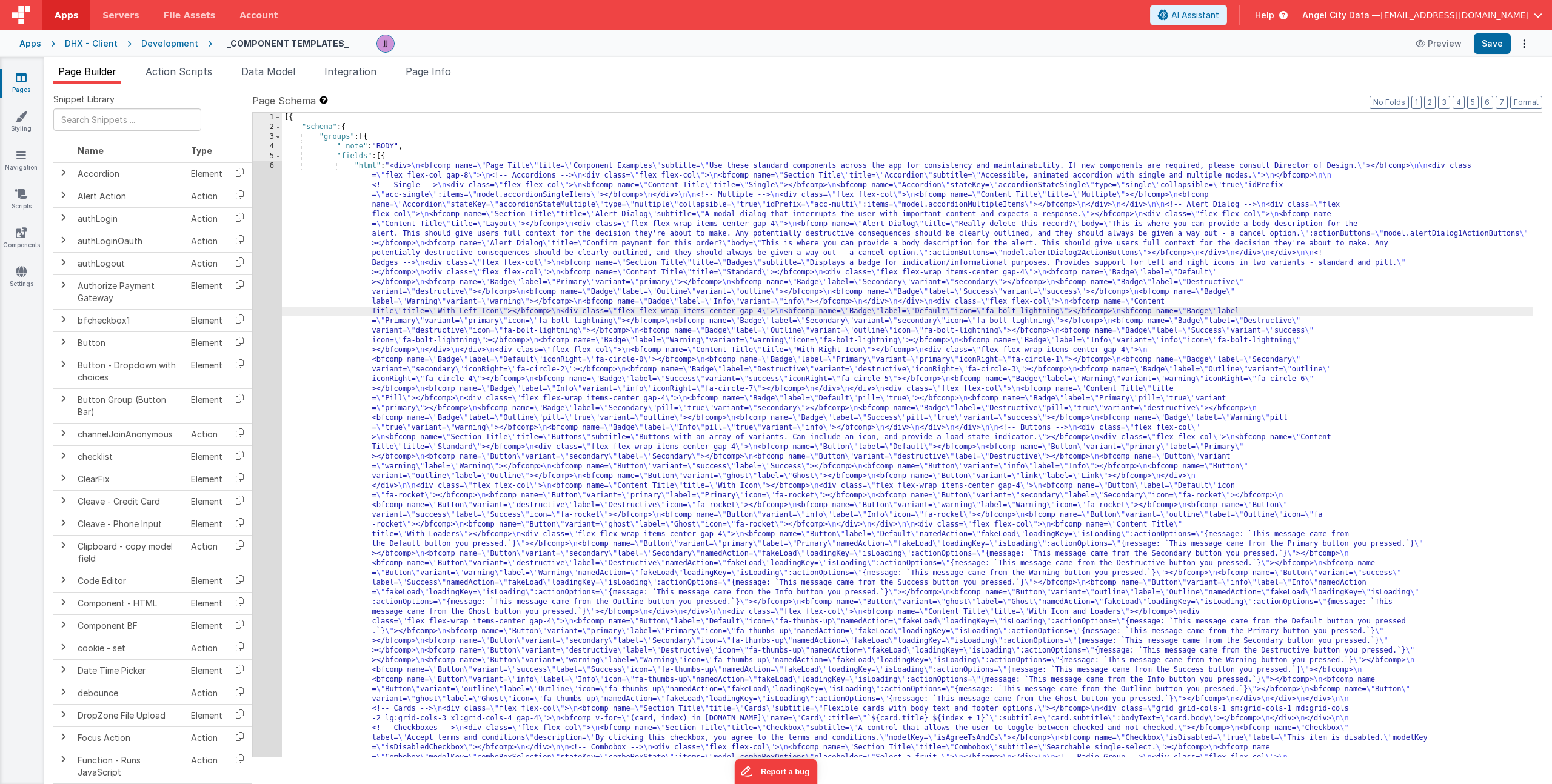
scroll to position [54, 0]
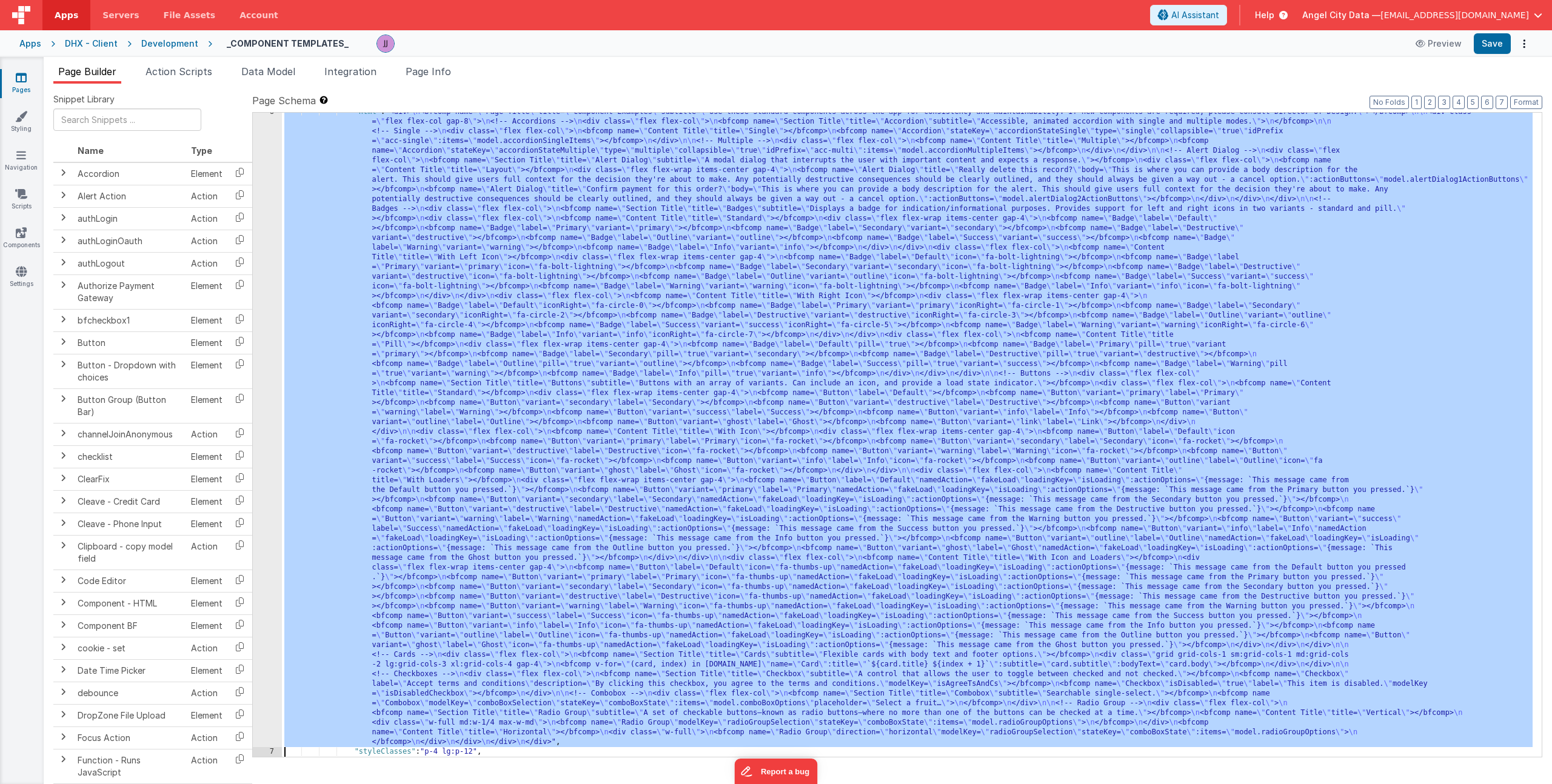
click at [262, 279] on div "6" at bounding box center [268, 428] width 29 height 640
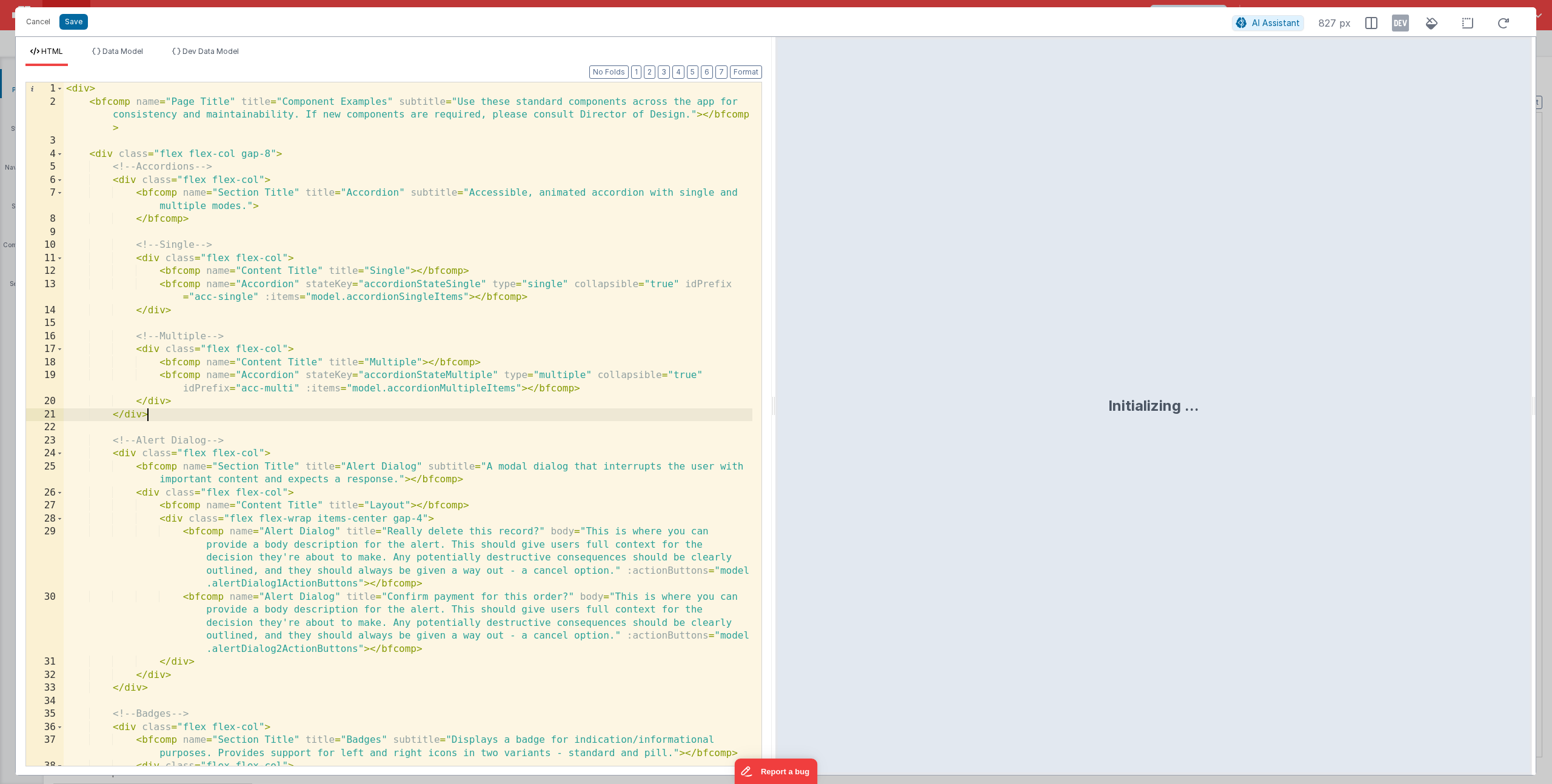
click at [155, 413] on div "< div > < bfcomp name = "Page Title" title = "Component Examples" subtitle = "U…" at bounding box center [408, 437] width 689 height 709
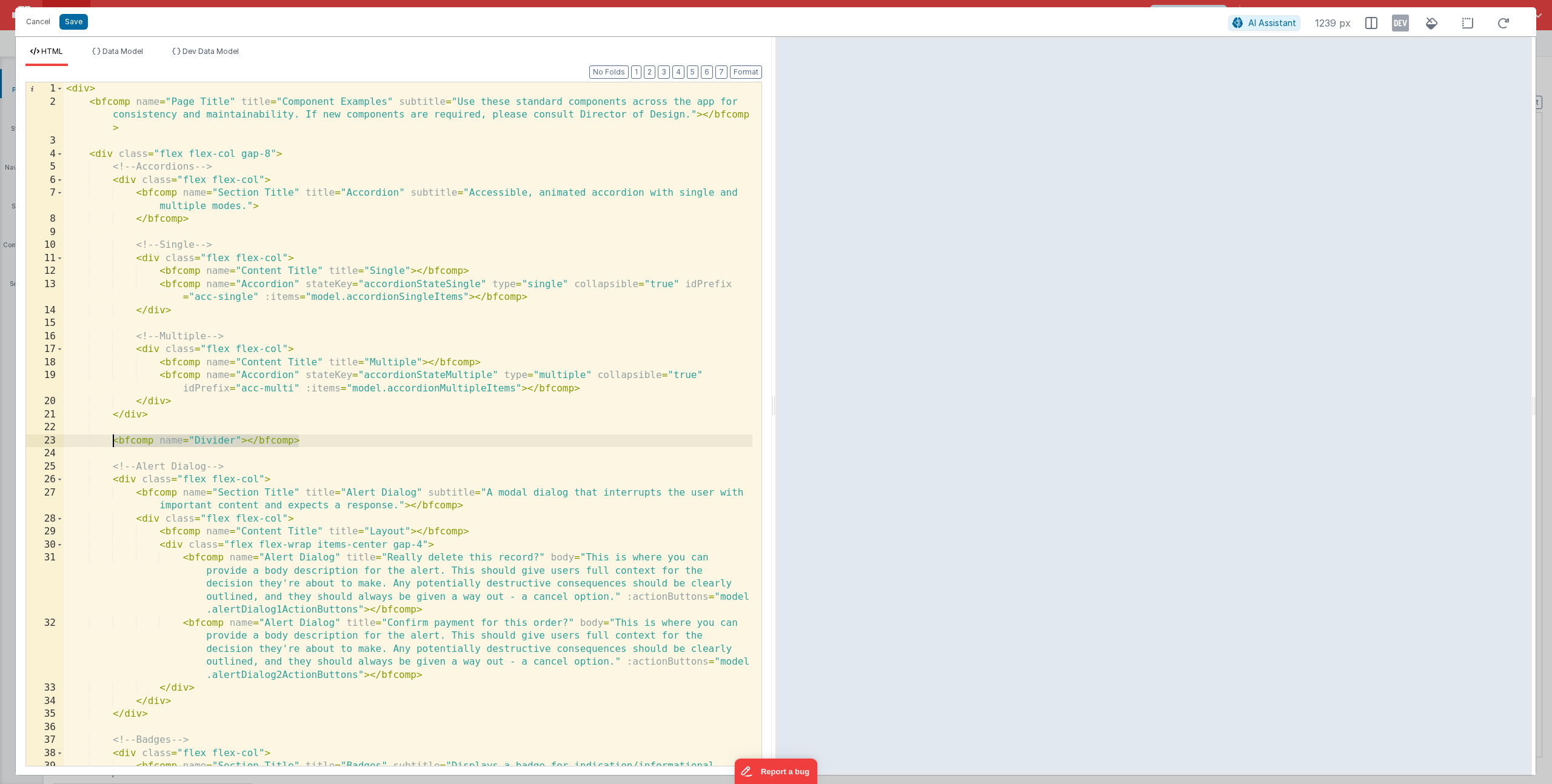
drag, startPoint x: 303, startPoint y: 441, endPoint x: 114, endPoint y: 440, distance: 189.0
click at [114, 440] on div "< div > < bfcomp name = "Page Title" title = "Component Examples" subtitle = "U…" at bounding box center [408, 444] width 689 height 723
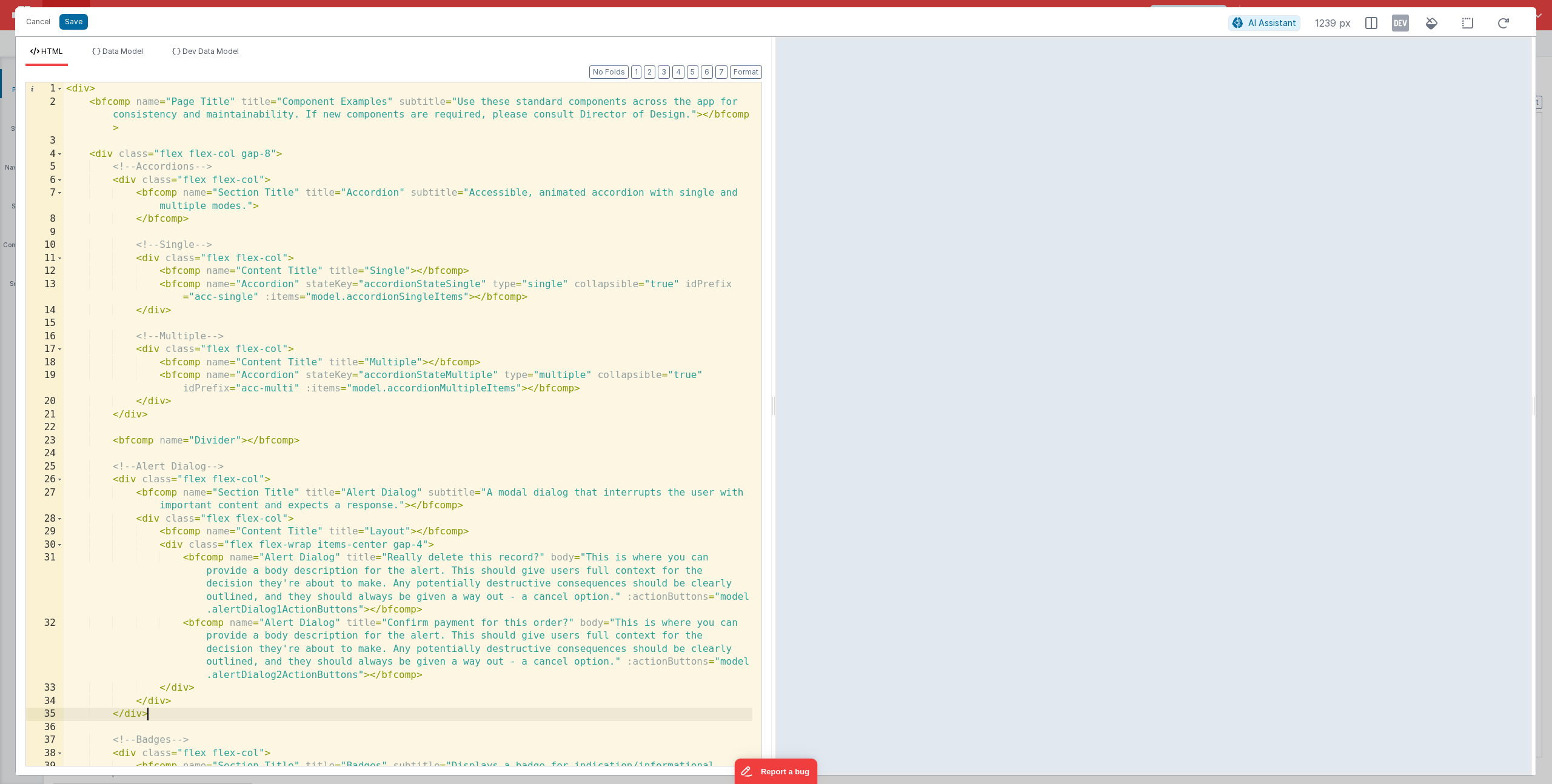
click at [152, 714] on div "< div > < bfcomp name = "Page Title" title = "Component Examples" subtitle = "U…" at bounding box center [408, 444] width 689 height 723
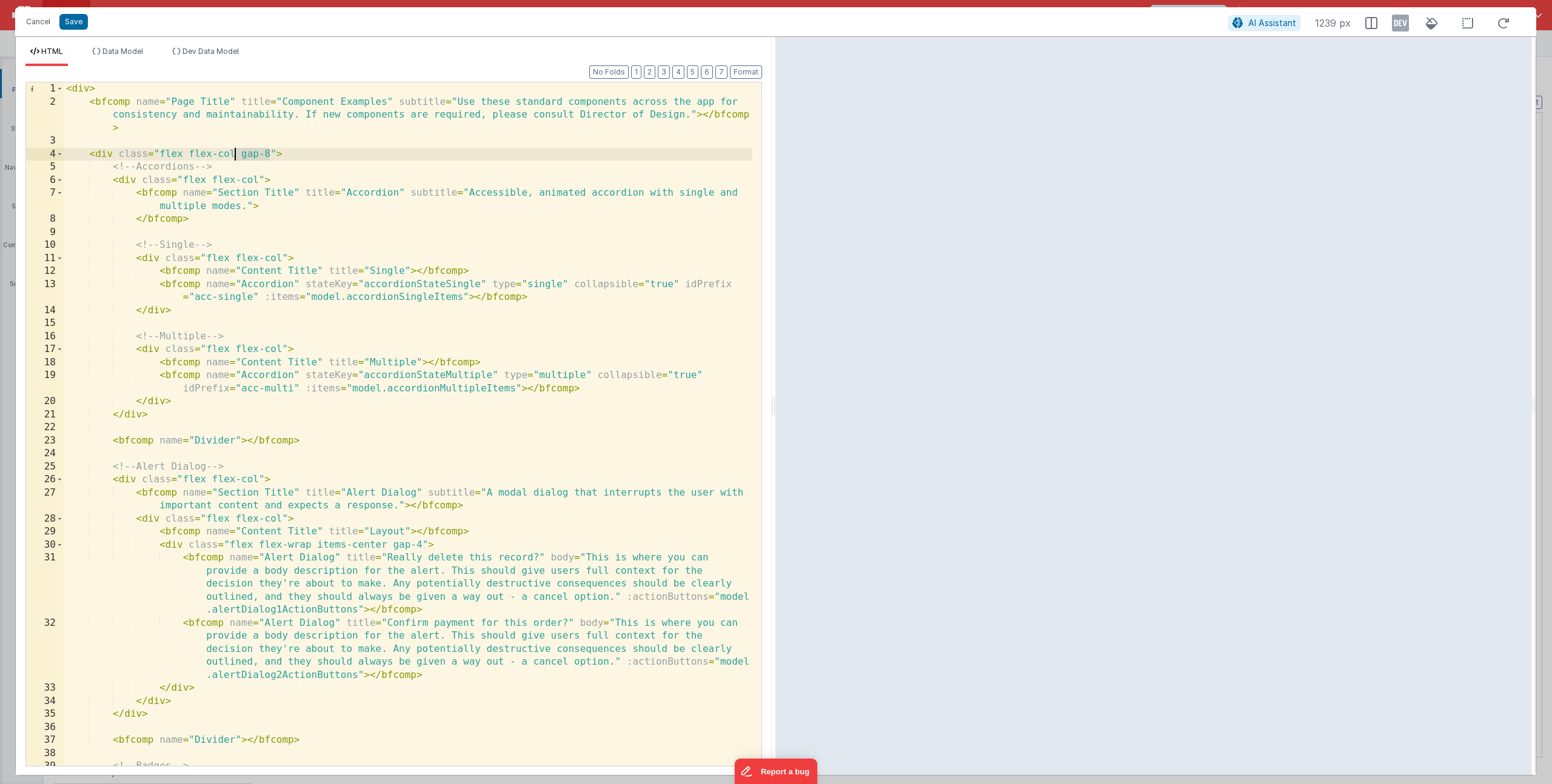
drag, startPoint x: 270, startPoint y: 152, endPoint x: 237, endPoint y: 152, distance: 33.0
click at [237, 152] on div "< div > < bfcomp name = "Page Title" title = "Component Examples" subtitle = "U…" at bounding box center [408, 437] width 689 height 709
click at [82, 17] on button "Save" at bounding box center [74, 21] width 29 height 16
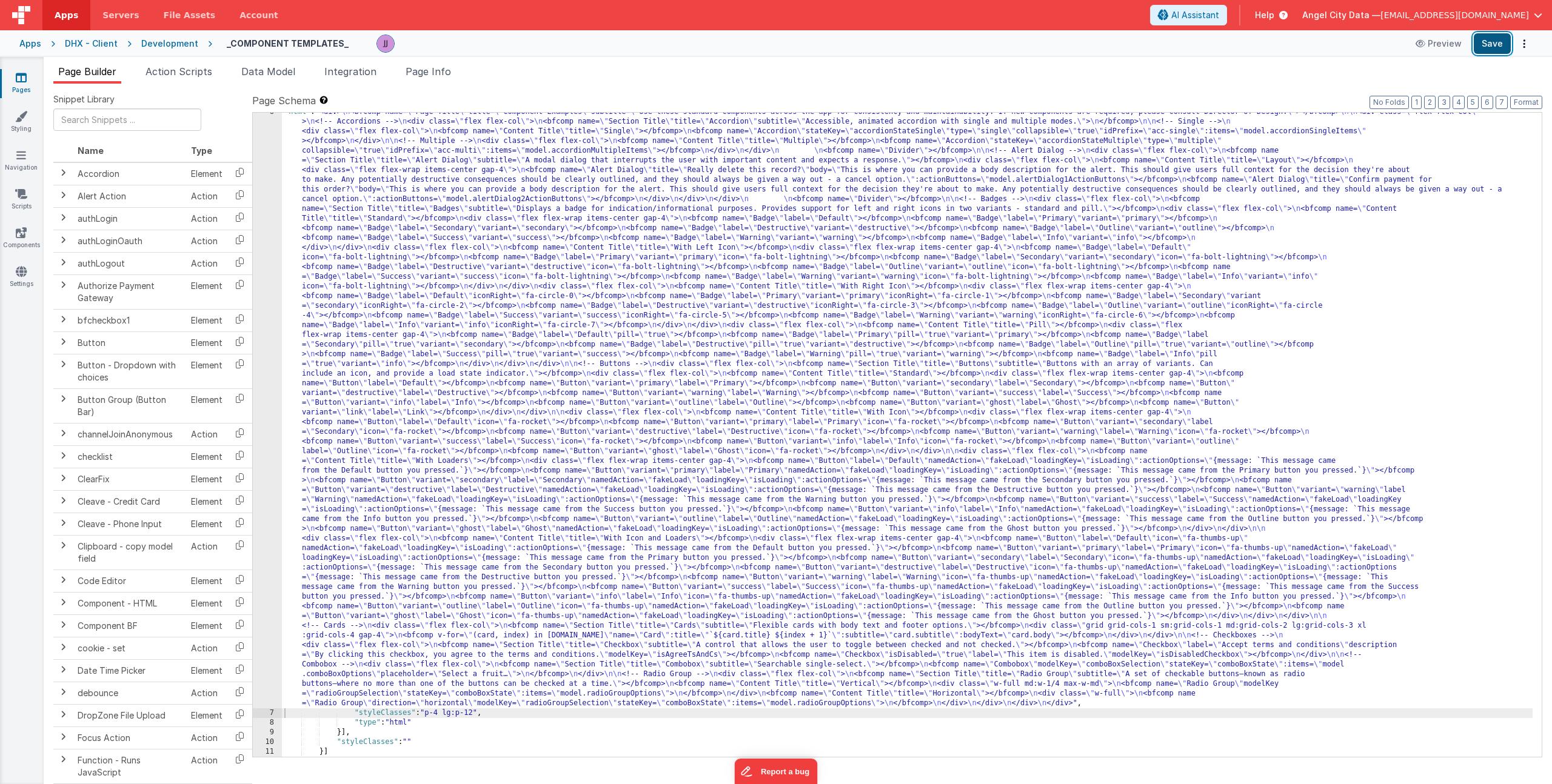
click at [1490, 41] on button "Save" at bounding box center [1492, 43] width 37 height 20
click at [15, 230] on link "Components" at bounding box center [20, 238] width 43 height 24
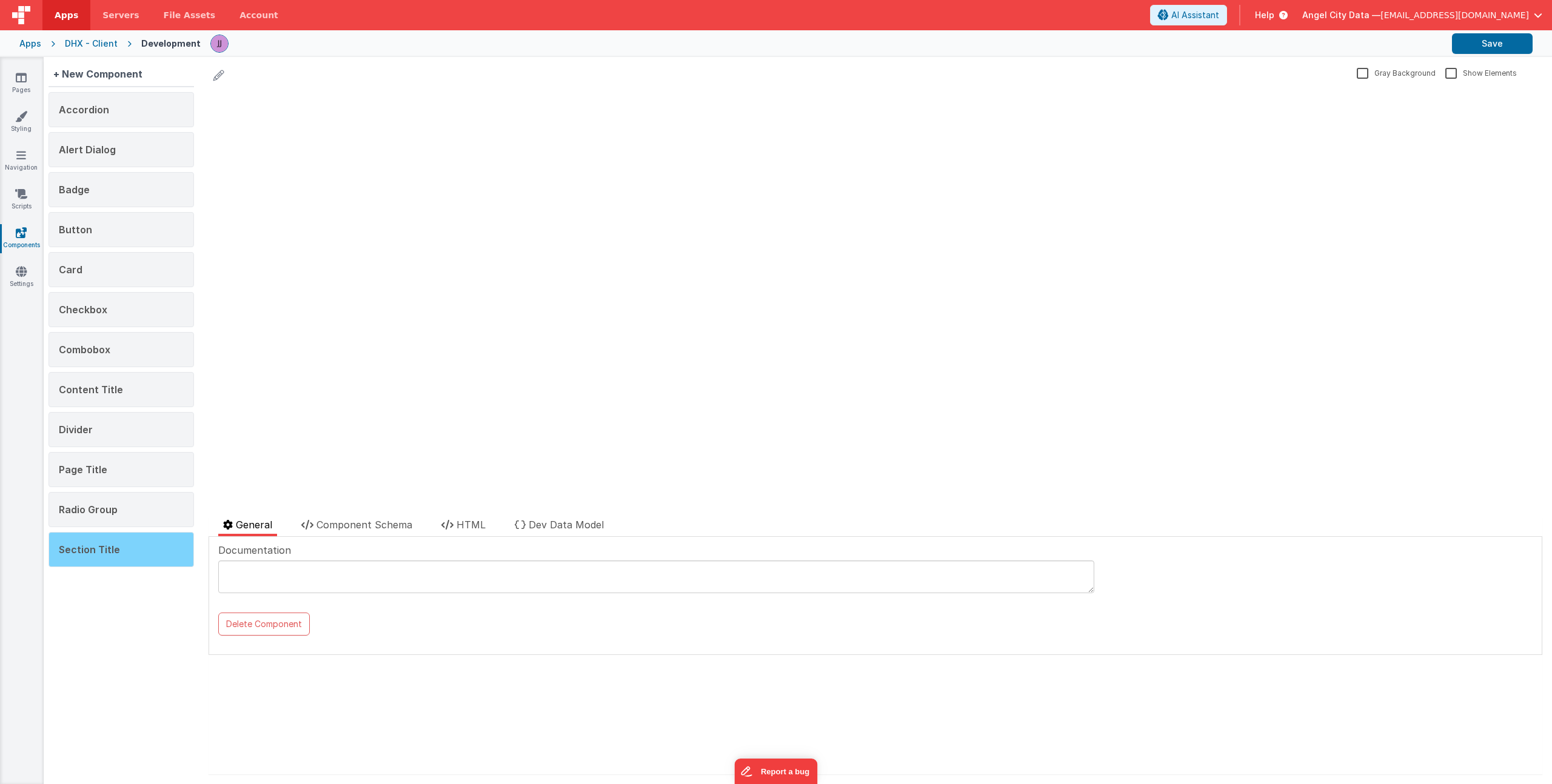
click at [91, 541] on div "Section Title" at bounding box center [122, 549] width 145 height 35
click at [136, 510] on div "Radio Group" at bounding box center [122, 510] width 145 height 35
click at [122, 547] on div "Section Title" at bounding box center [122, 549] width 145 height 35
click at [454, 521] on icon at bounding box center [447, 525] width 12 height 10
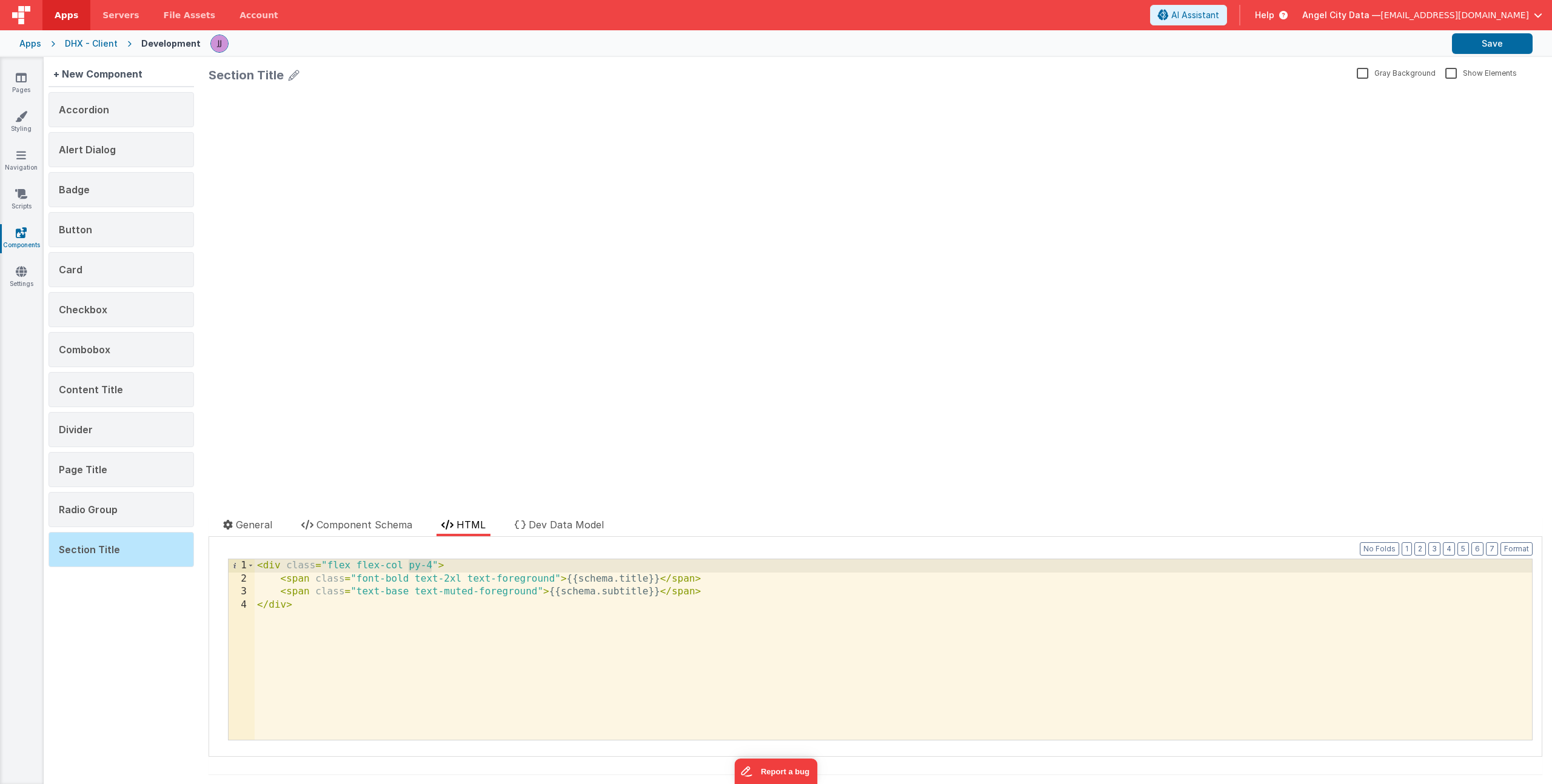
drag, startPoint x: 431, startPoint y: 568, endPoint x: 406, endPoint y: 568, distance: 25.0
click at [406, 568] on div "< div class = "flex flex-col py-4" > < span class = "font-bold text-2xl text-fo…" at bounding box center [894, 663] width 1278 height 207
click at [419, 564] on div "< div class = "flex flex-col py-4" > < span class = "font-bold text-2xl text-fo…" at bounding box center [894, 663] width 1278 height 207
click at [29, 81] on link "Pages" at bounding box center [20, 84] width 43 height 24
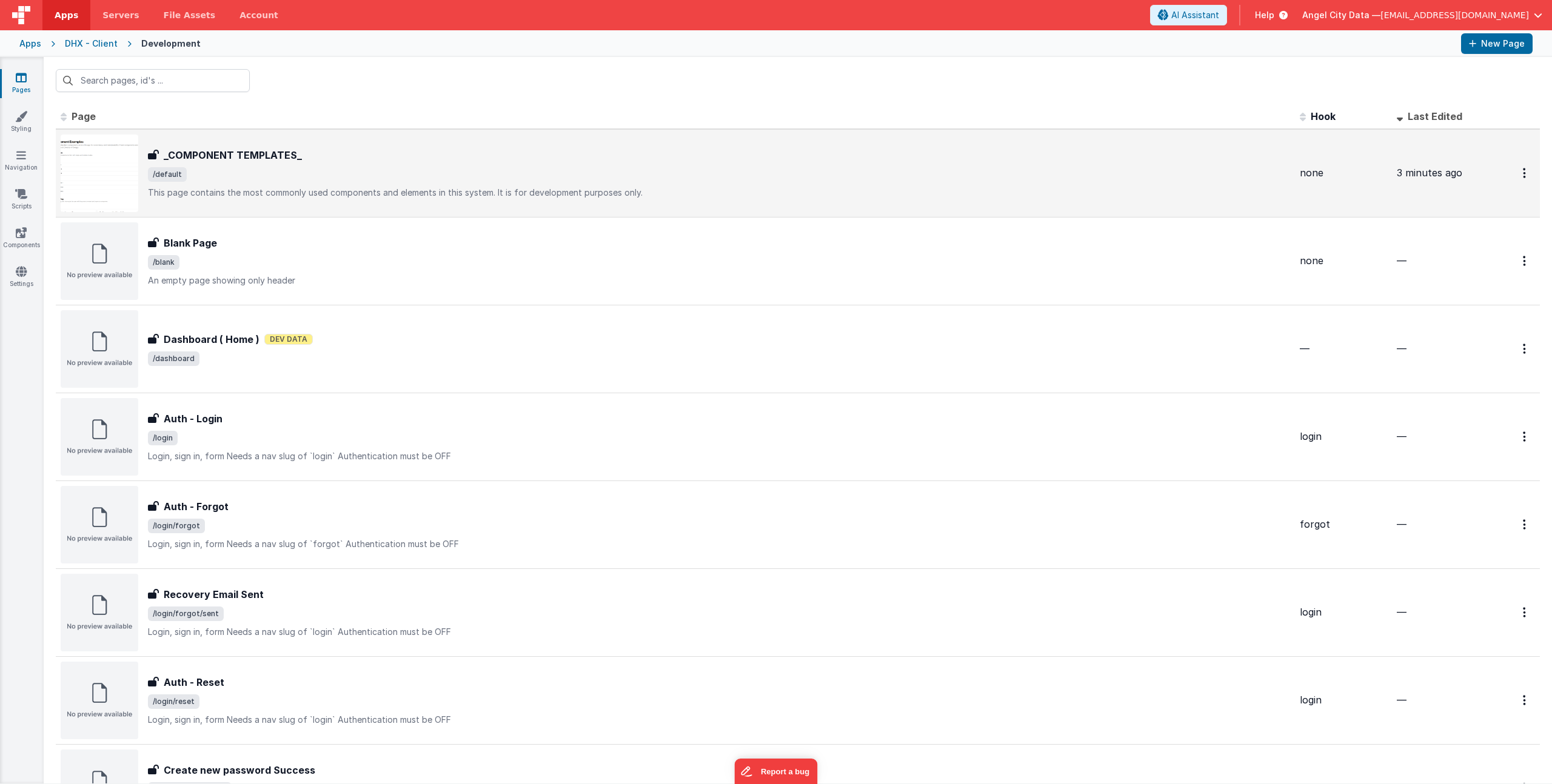
click at [342, 202] on div "_COMPONENT TEMPLATES_ _COMPONENT TEMPLATES_ /default This page contains the mos…" at bounding box center [676, 173] width 1230 height 77
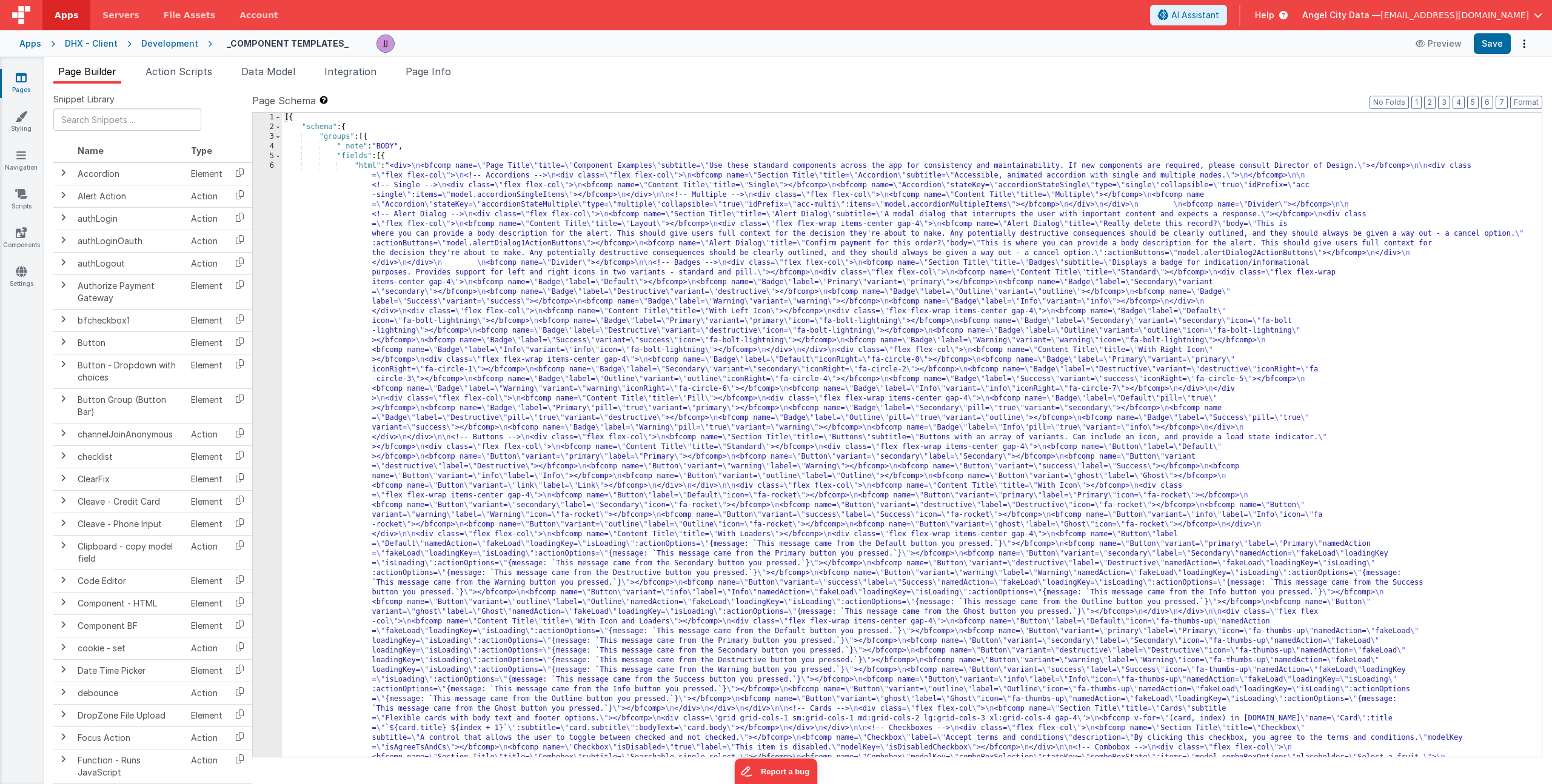
click at [429, 202] on div "[{ "schema" : { "groups" : [{ "_note" : "BODY" , "fields" : [{ "html" : "<div> …" at bounding box center [907, 760] width 1251 height 1294
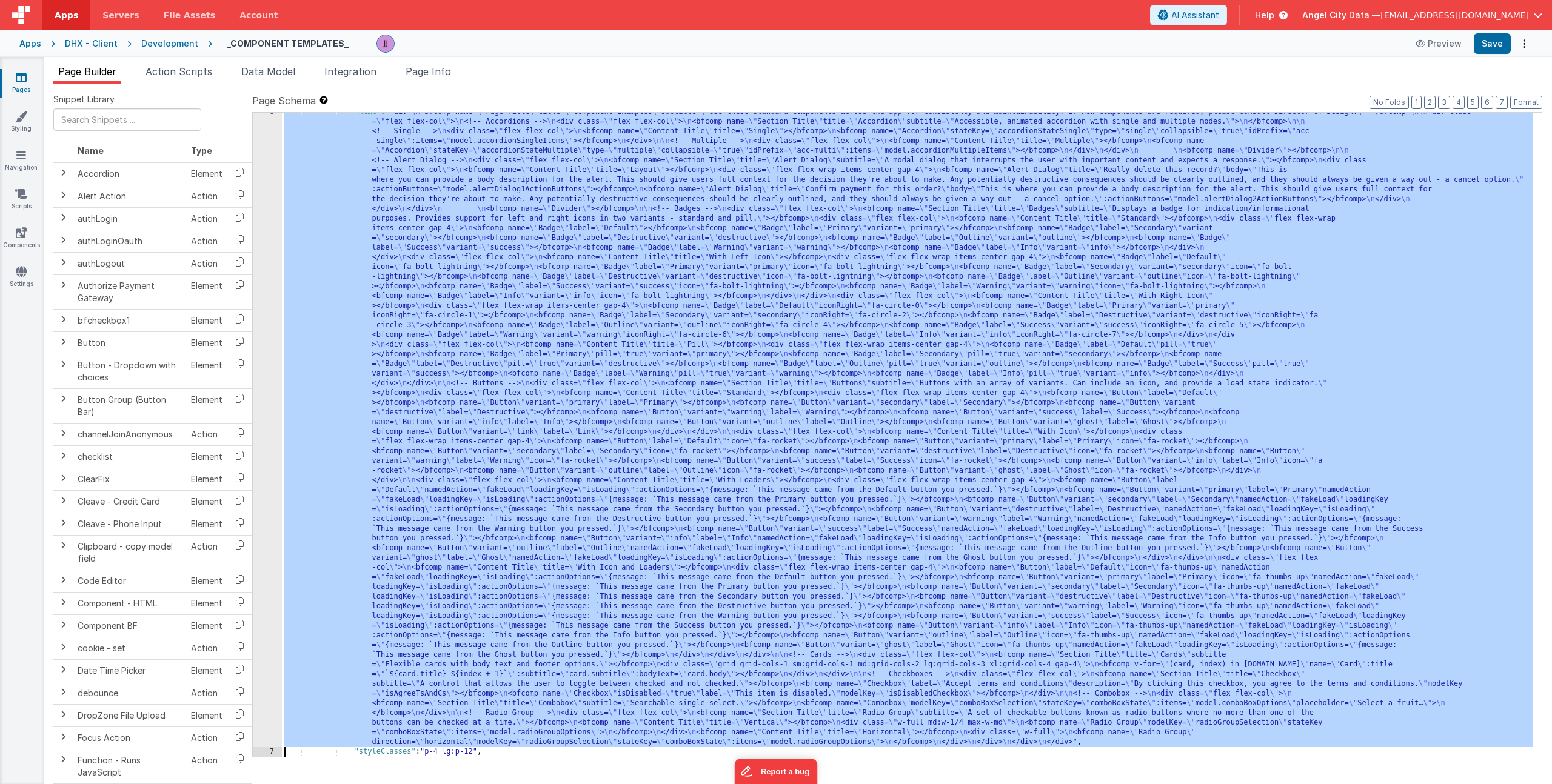
click at [265, 214] on div "6" at bounding box center [268, 428] width 29 height 640
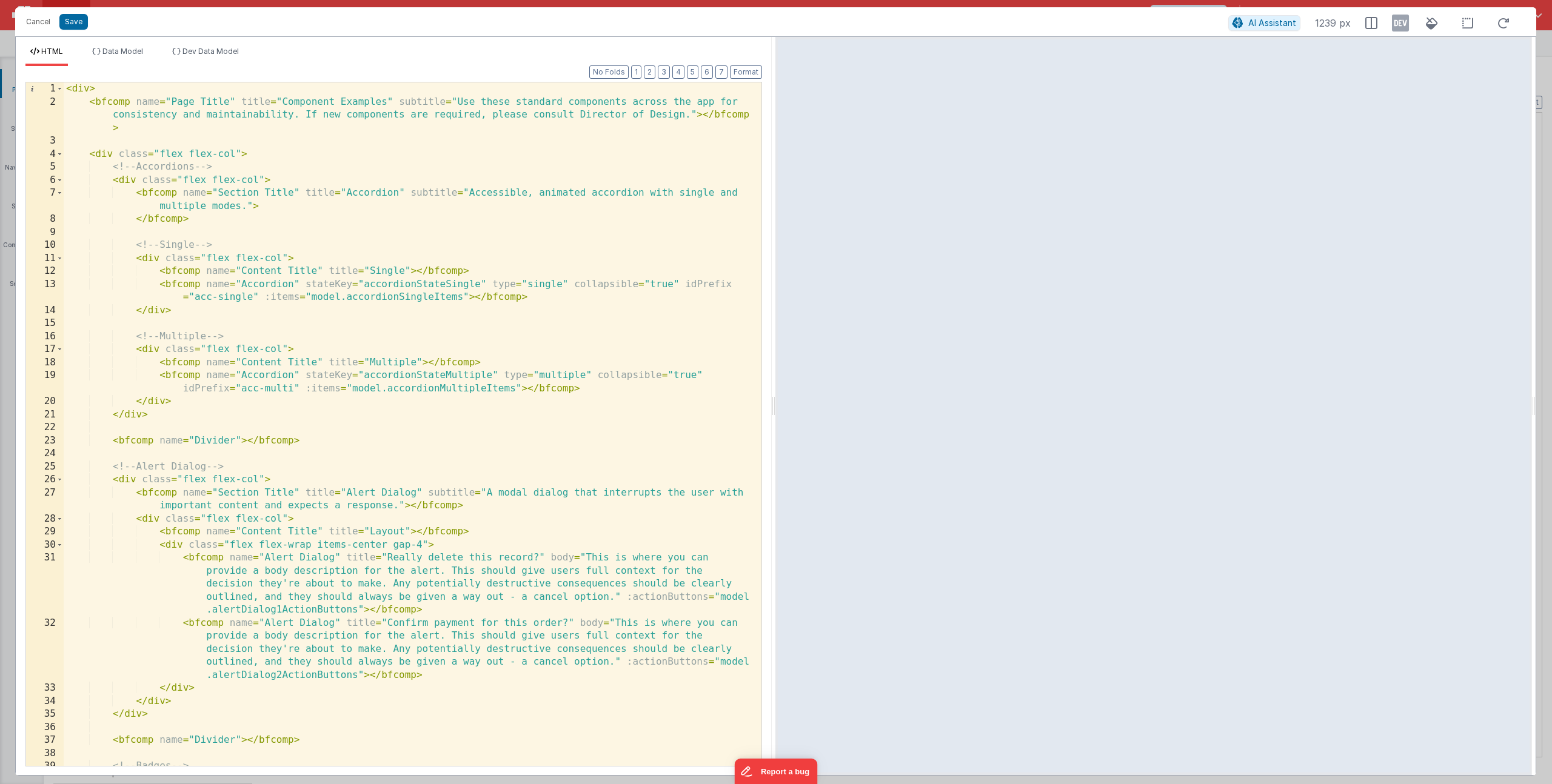
click at [234, 153] on div "< div > < bfcomp name = "Page Title" title = "Component Examples" subtitle = "U…" at bounding box center [408, 437] width 689 height 709
click at [259, 182] on div "< div > < bfcomp name = "Page Title" title = "Component Examples" subtitle = "U…" at bounding box center [408, 437] width 689 height 709
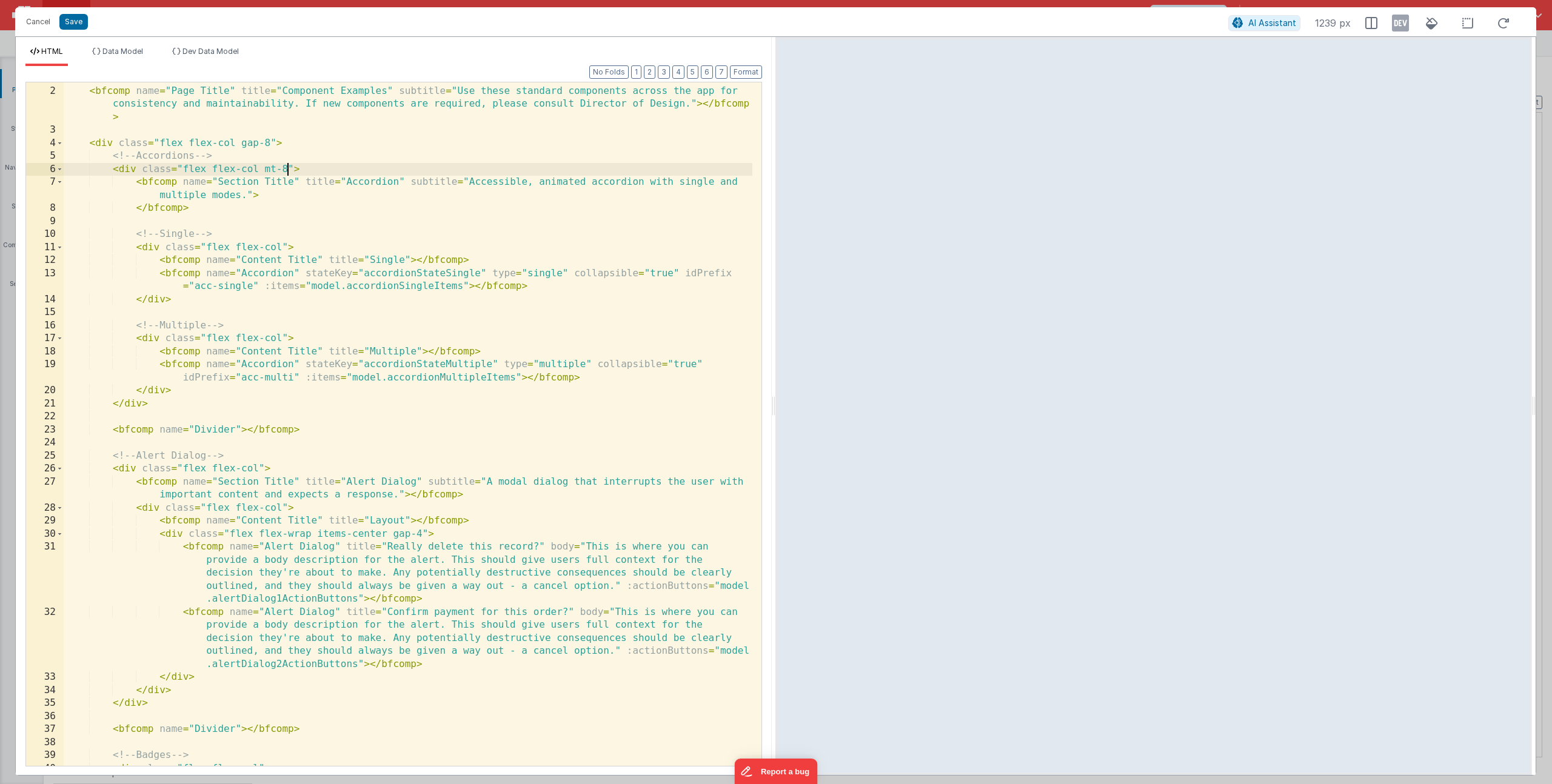
scroll to position [120, 0]
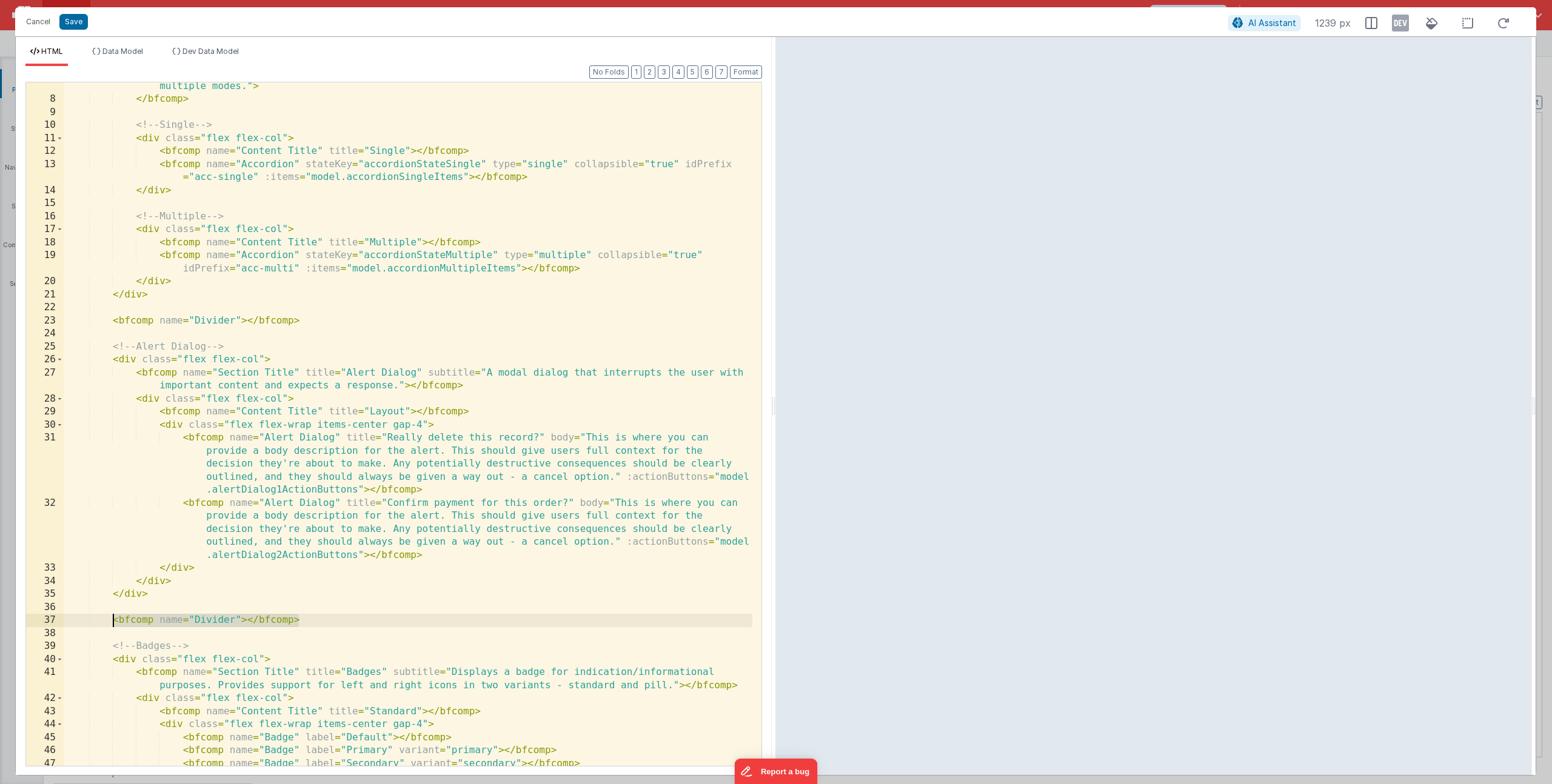
drag, startPoint x: 306, startPoint y: 621, endPoint x: 113, endPoint y: 618, distance: 193.0
click at [113, 618] on div "< bfcomp name = "Section Title" title = "Accordion" subtitle = "Accessible, ani…" at bounding box center [408, 428] width 689 height 723
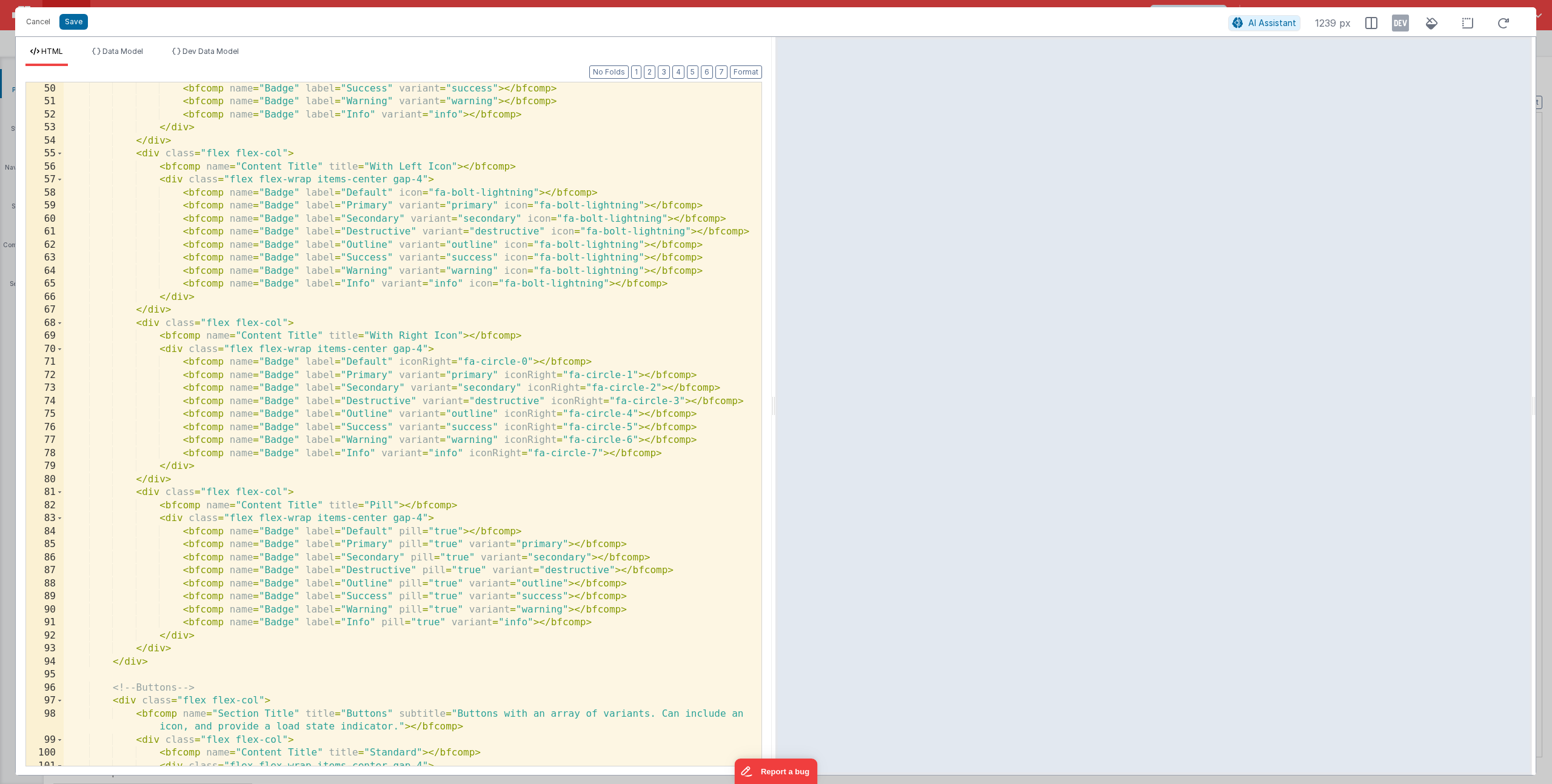
scroll to position [834, 0]
click at [166, 662] on div "< bfcomp name = "Badge" label = "Success" variant = "success" > </ bfcomp > < b…" at bounding box center [408, 437] width 689 height 709
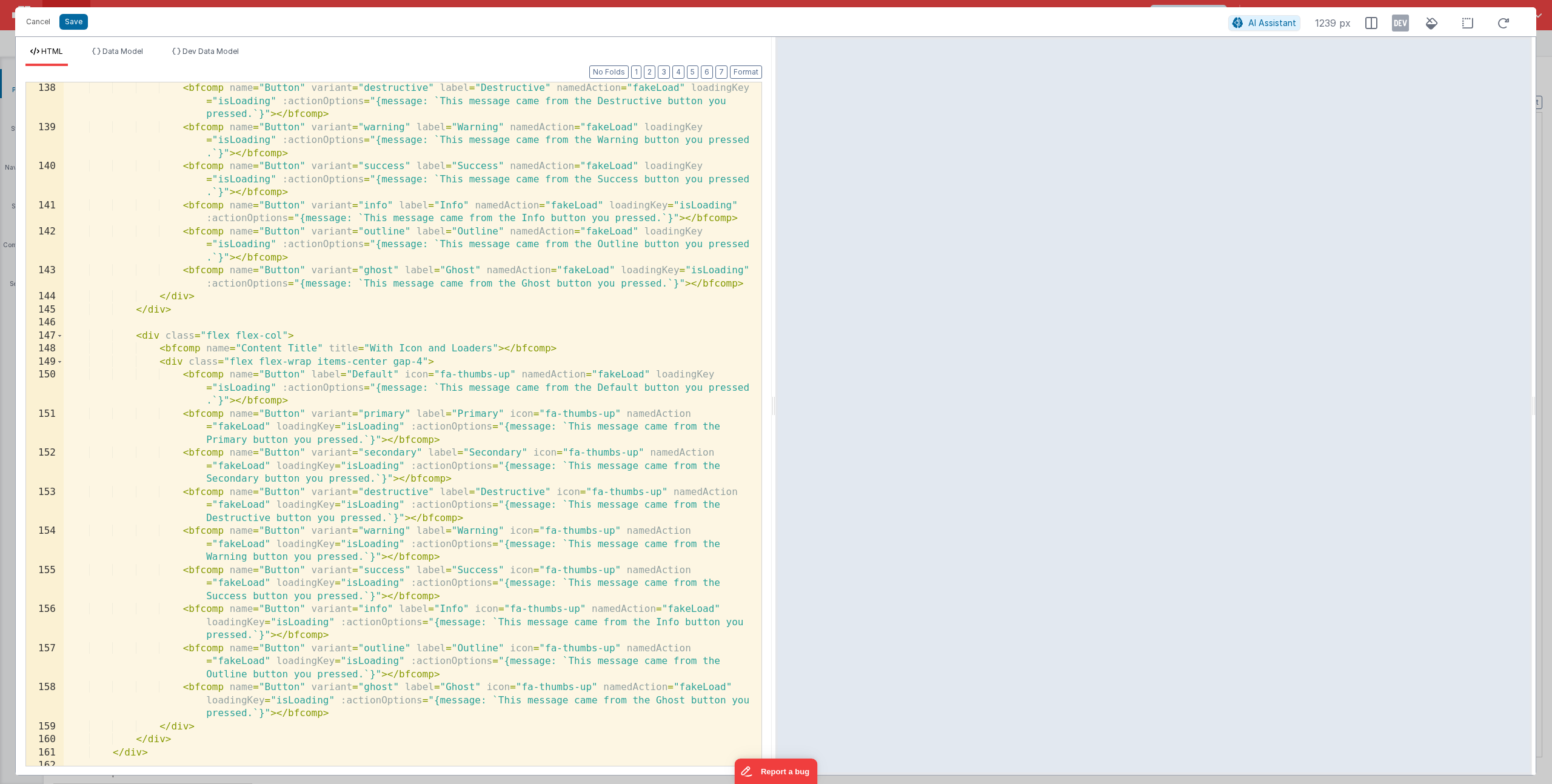
scroll to position [2475, 0]
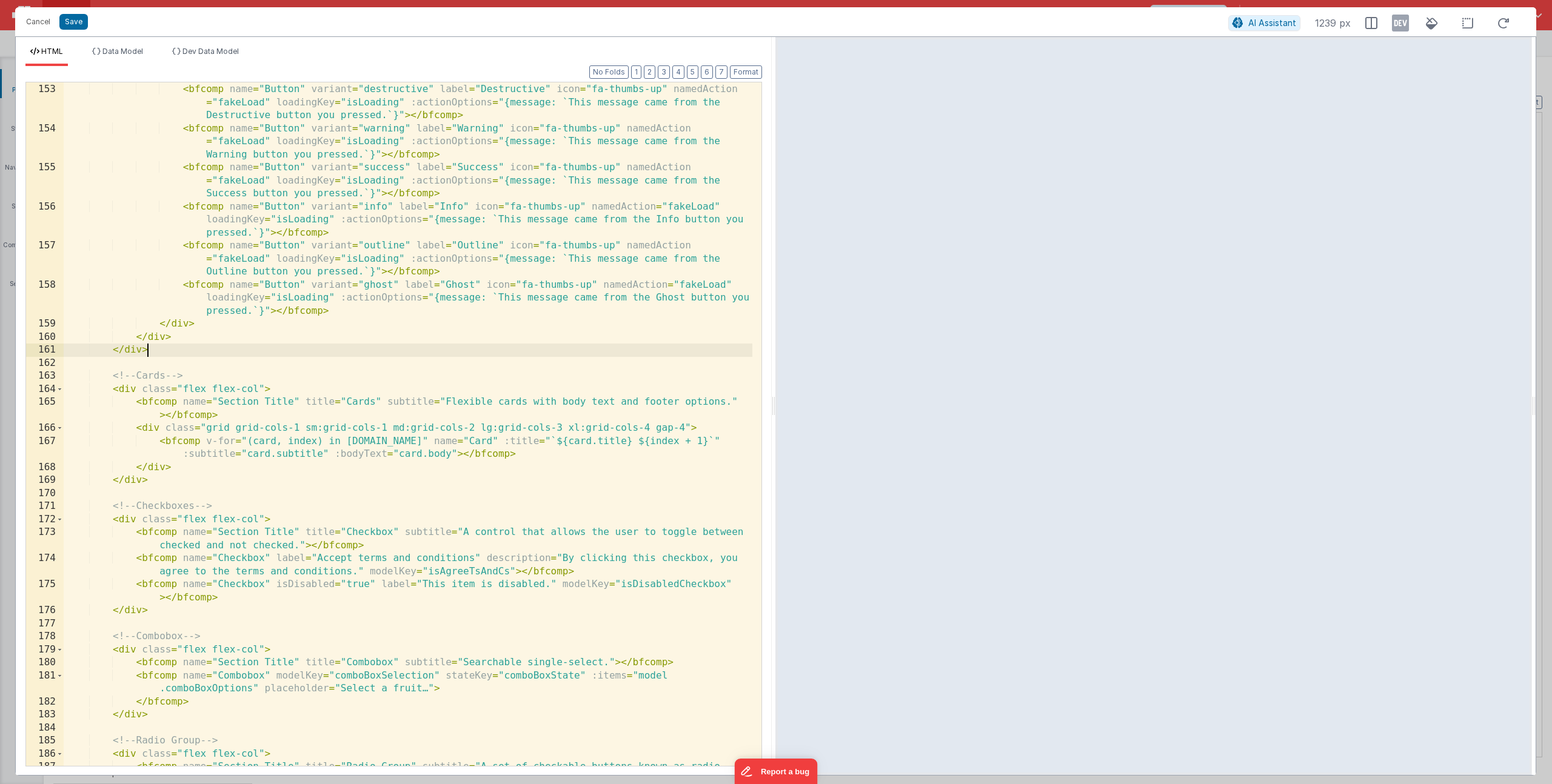
drag, startPoint x: 165, startPoint y: 352, endPoint x: 163, endPoint y: 368, distance: 16.1
click at [164, 354] on div "< bfcomp name = "Button" variant = "secondary" label = "Secondary" icon = "fa-t…" at bounding box center [408, 419] width 689 height 749
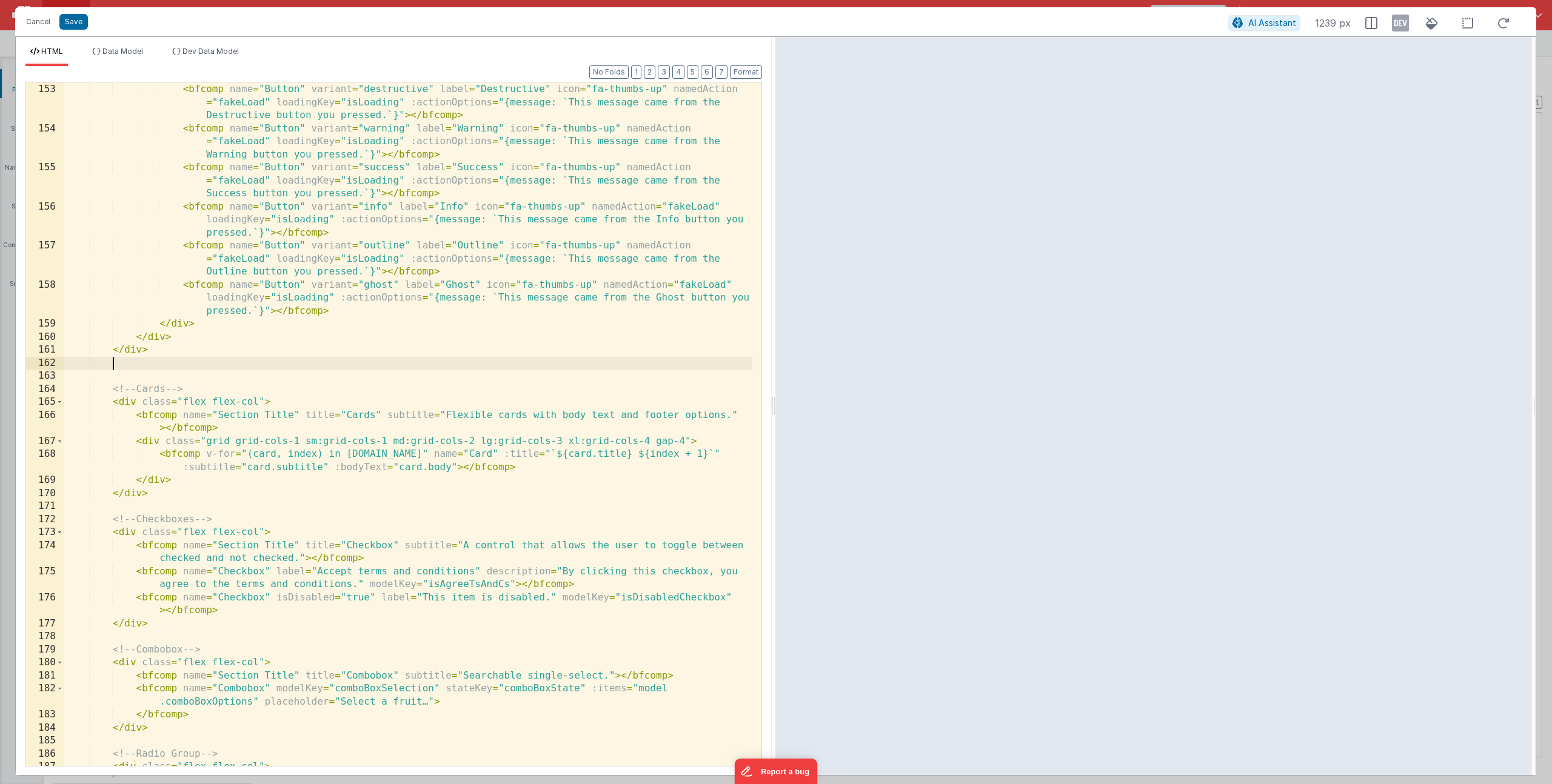
paste textarea
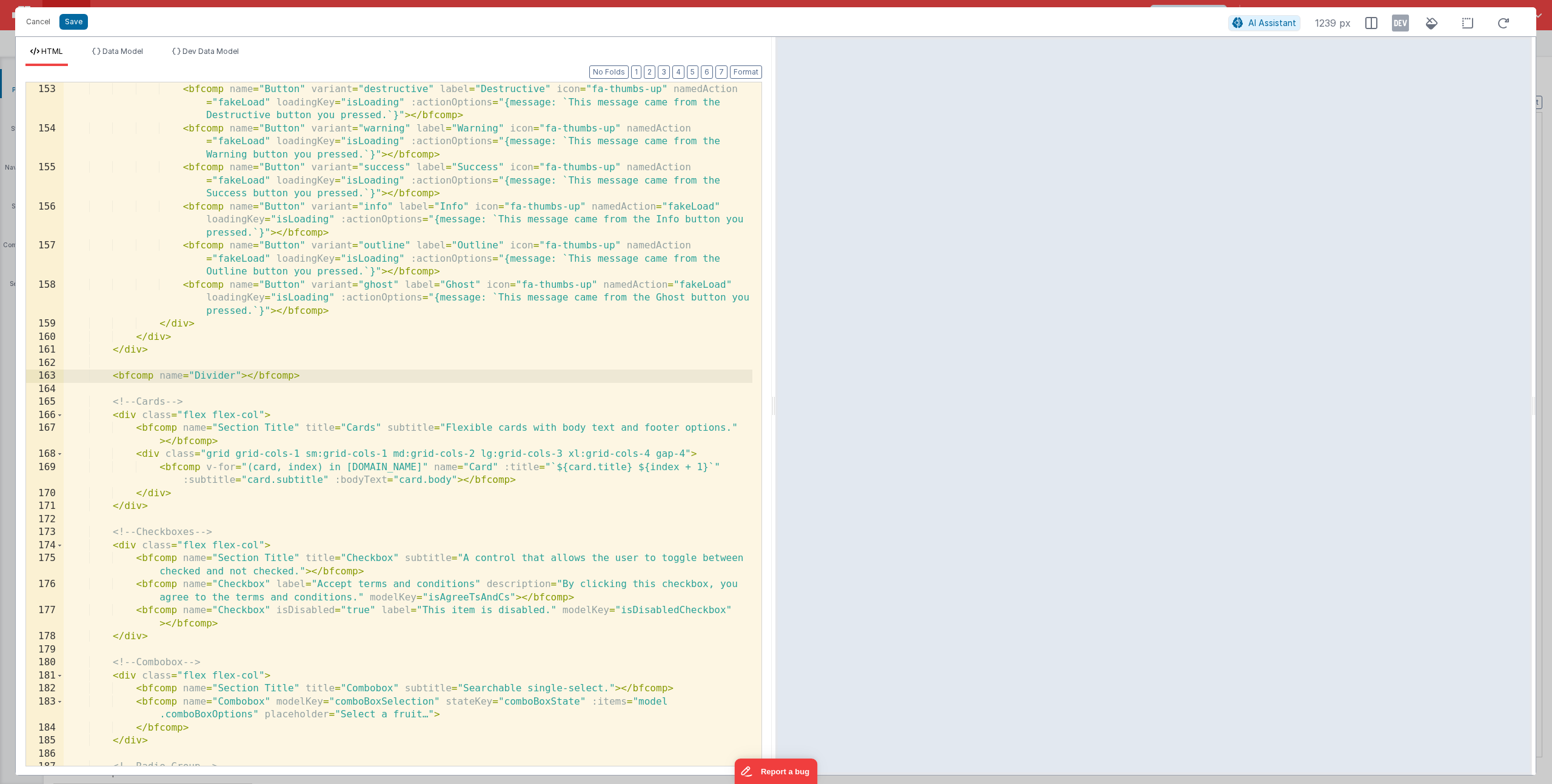
click at [202, 514] on div "< bfcomp name = "Button" variant = "secondary" label = "Secondary" icon = "fa-t…" at bounding box center [408, 412] width 689 height 736
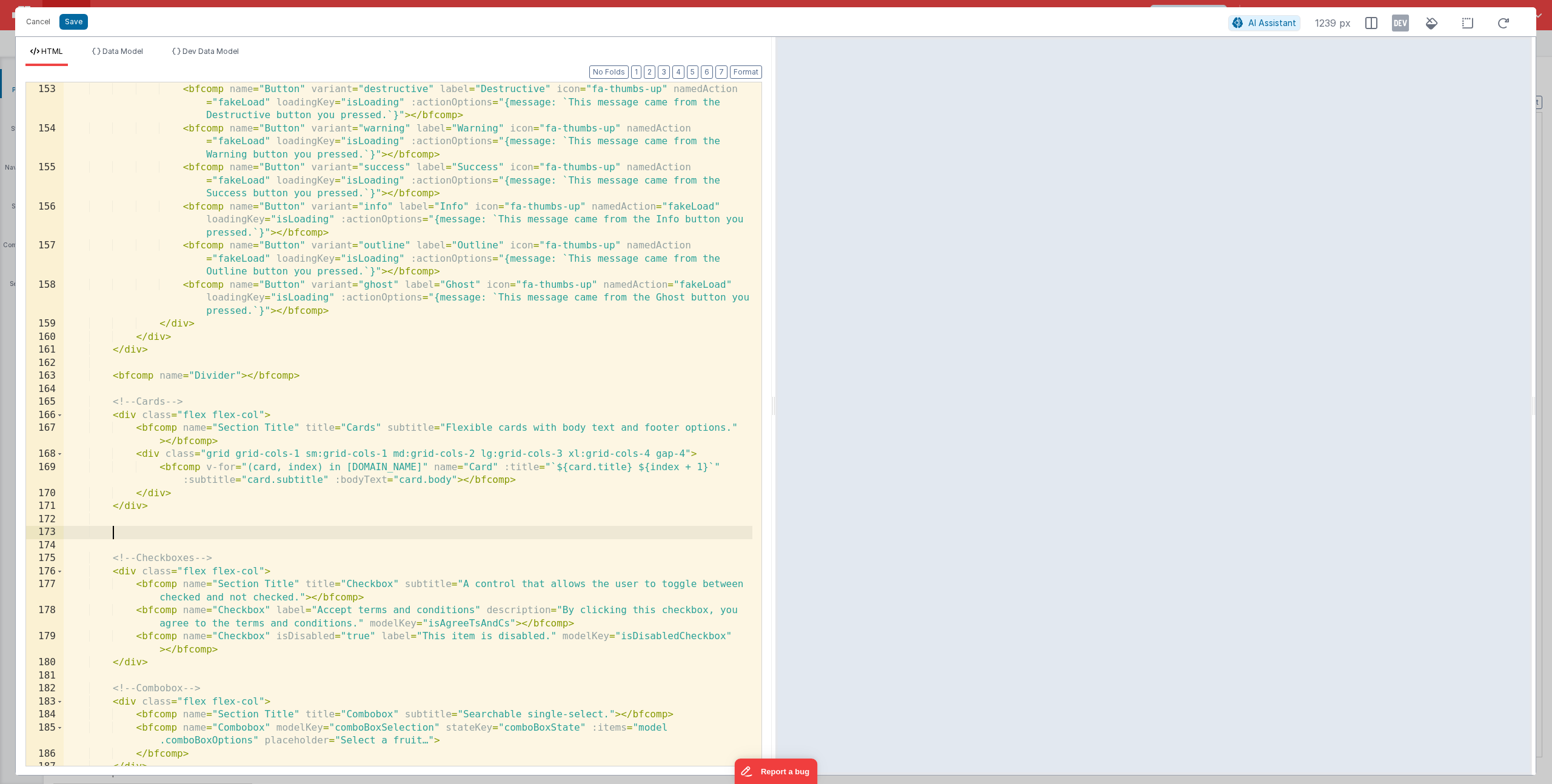
paste textarea
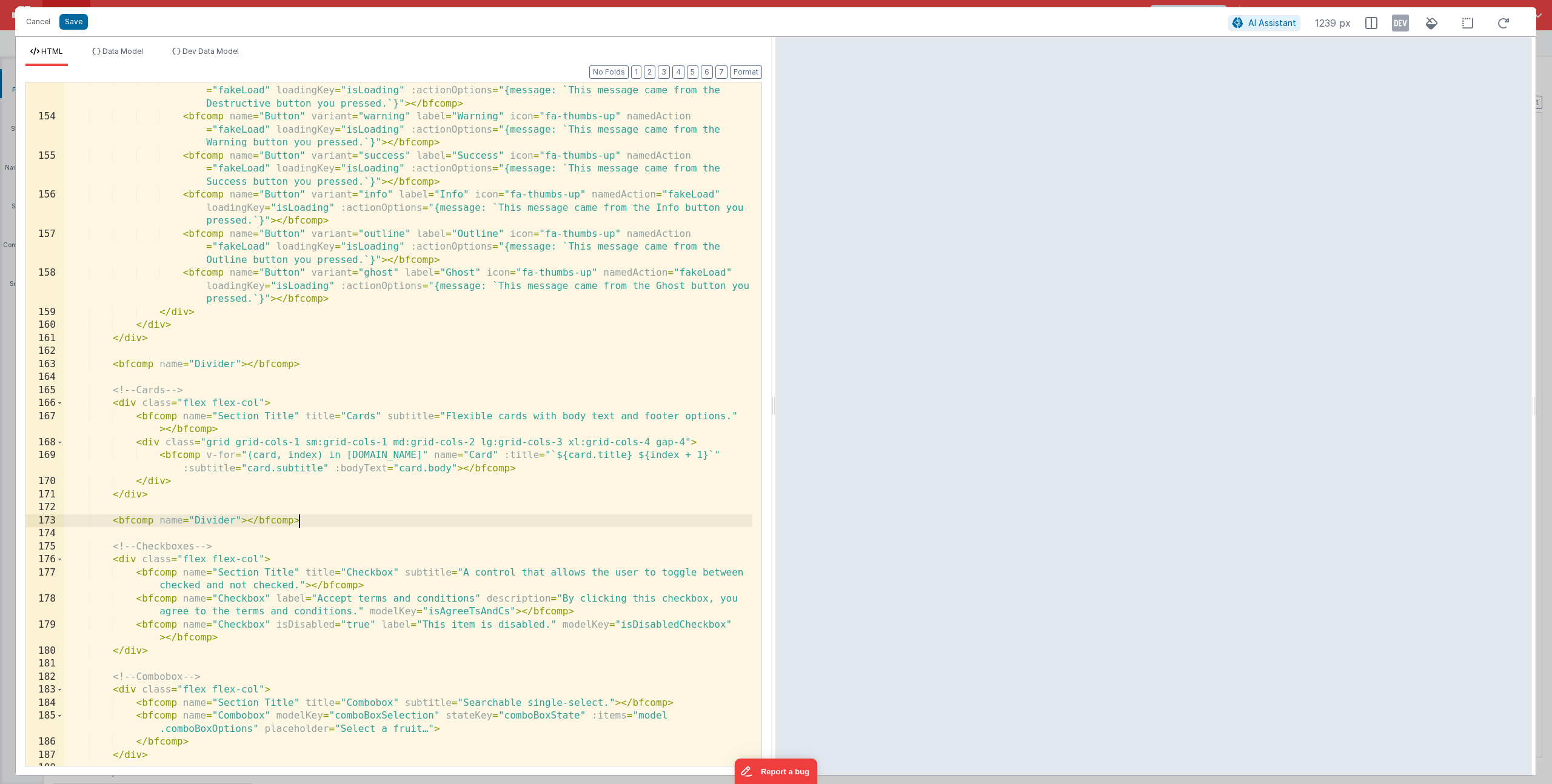
scroll to position [2499, 0]
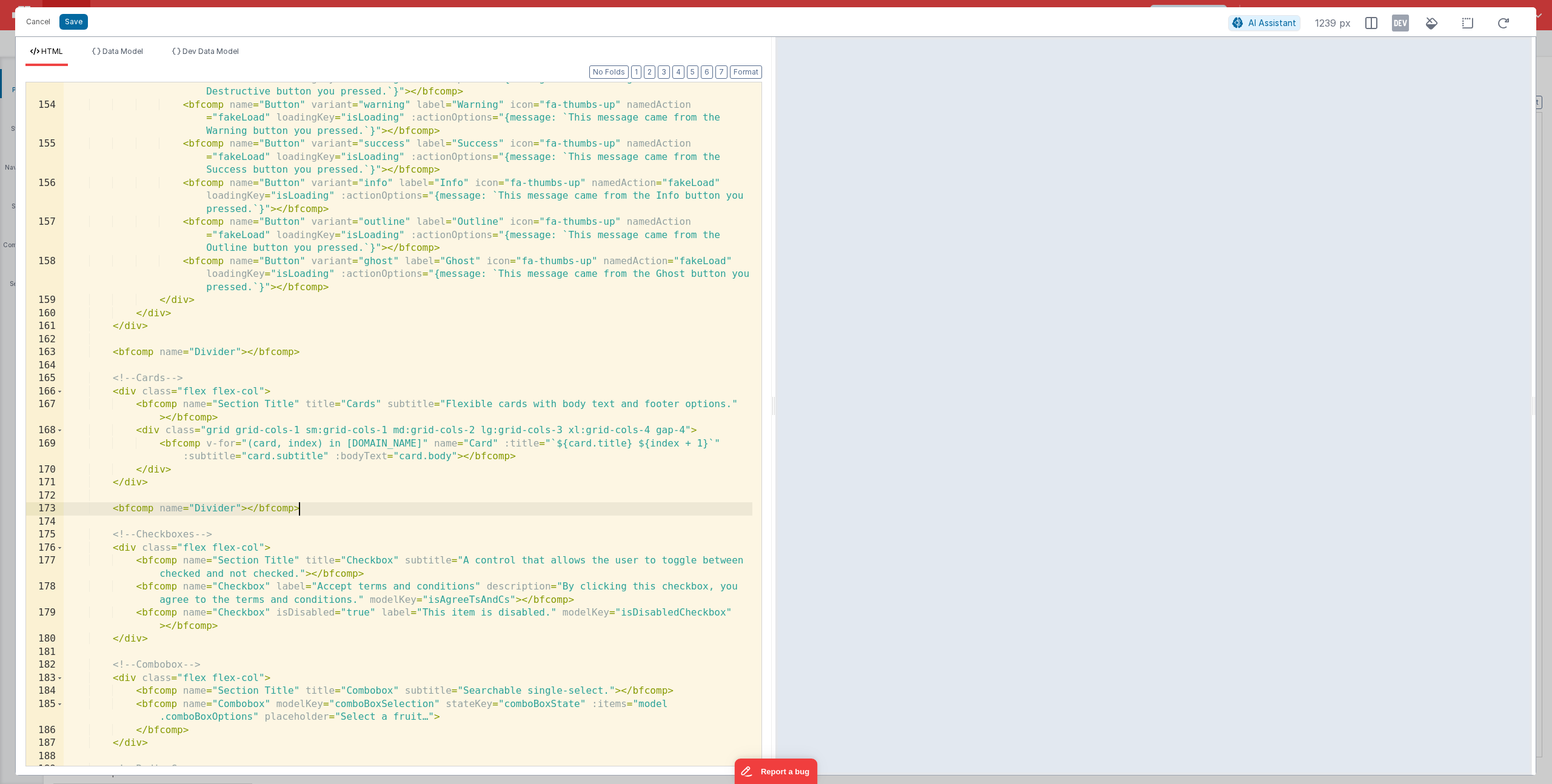
click at [161, 639] on div "< bfcomp name = "Button" variant = "destructive" label = "Destructive" icon = "…" at bounding box center [408, 428] width 689 height 736
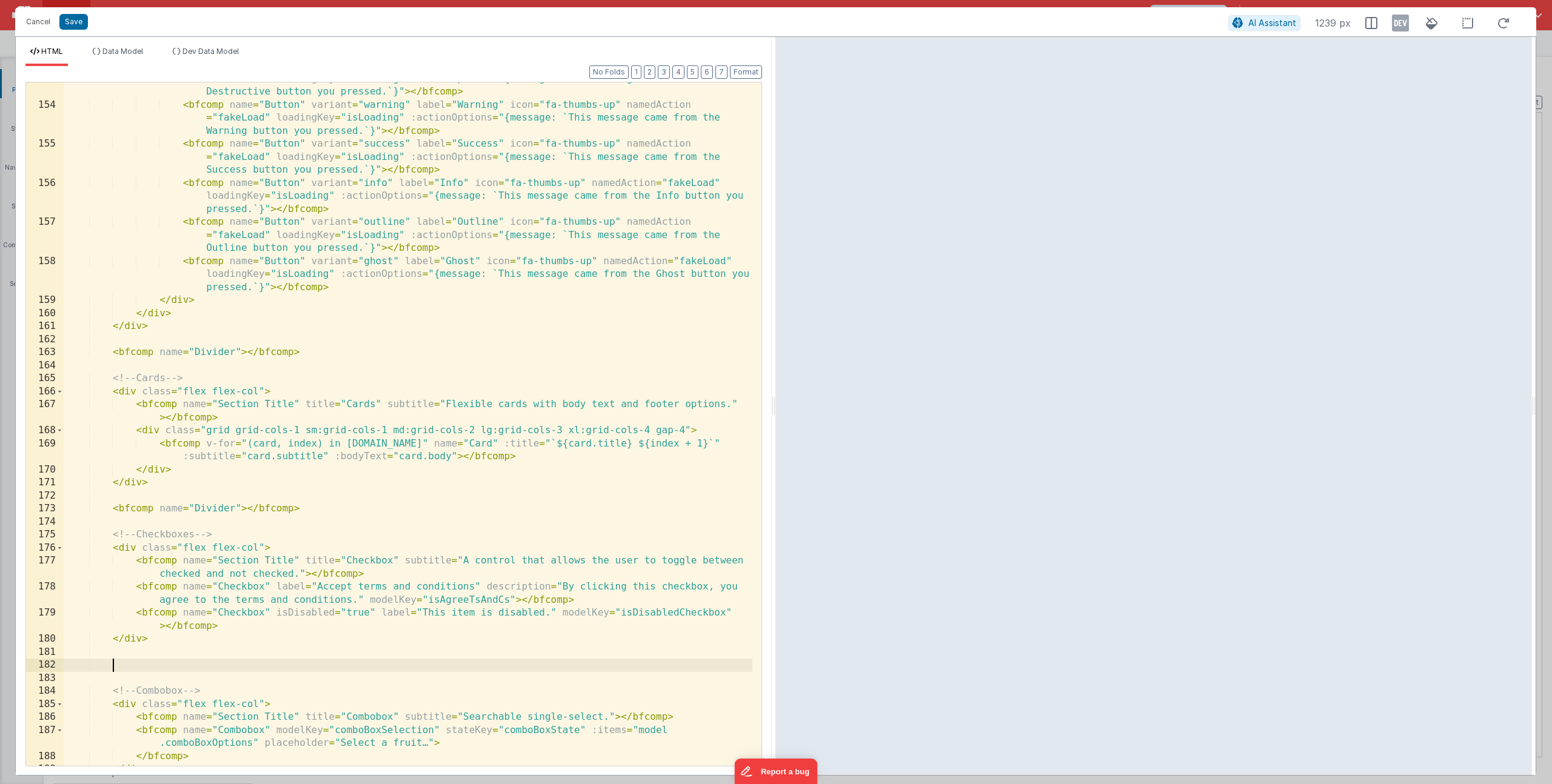
paste textarea
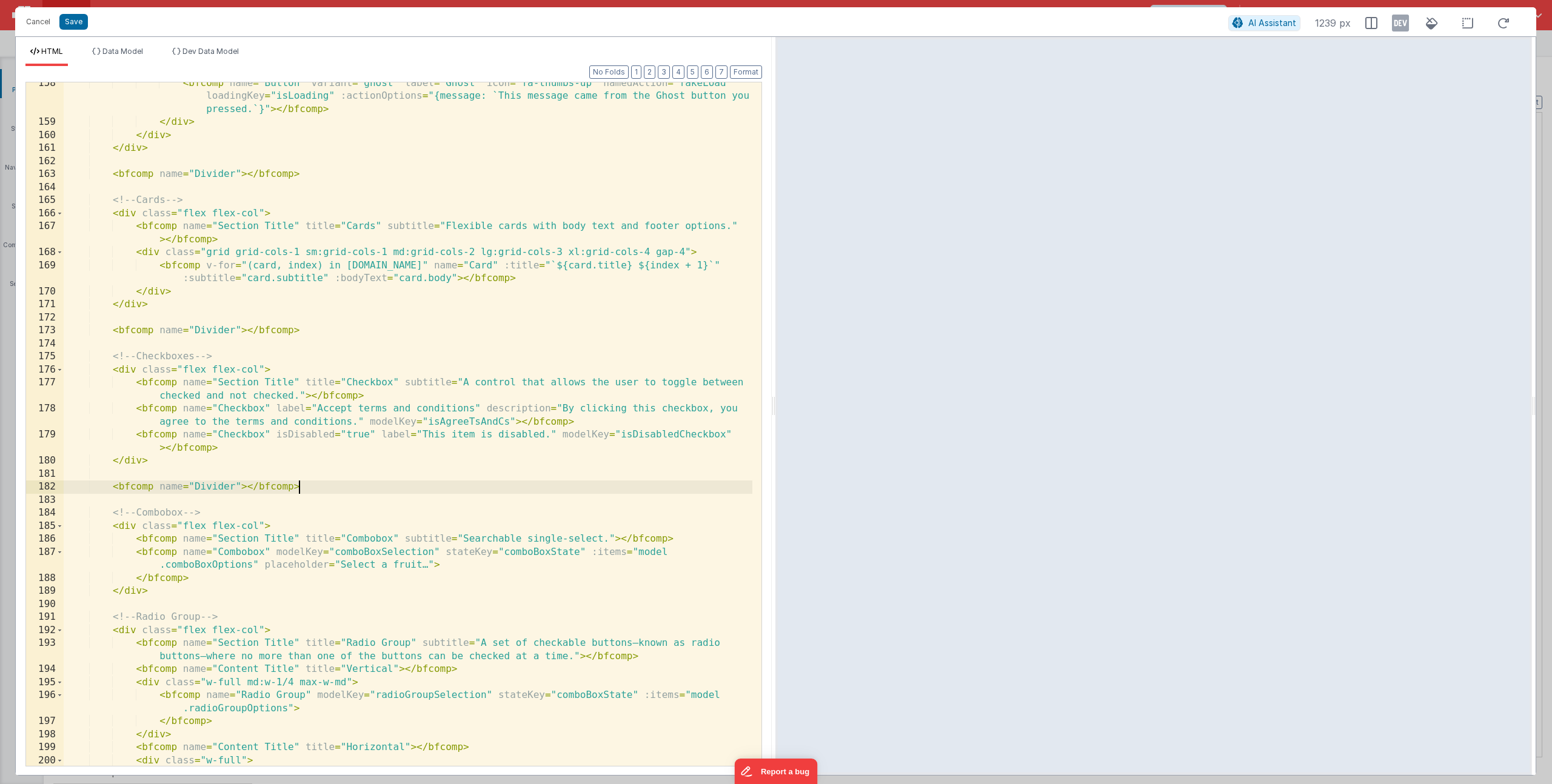
scroll to position [2701, 0]
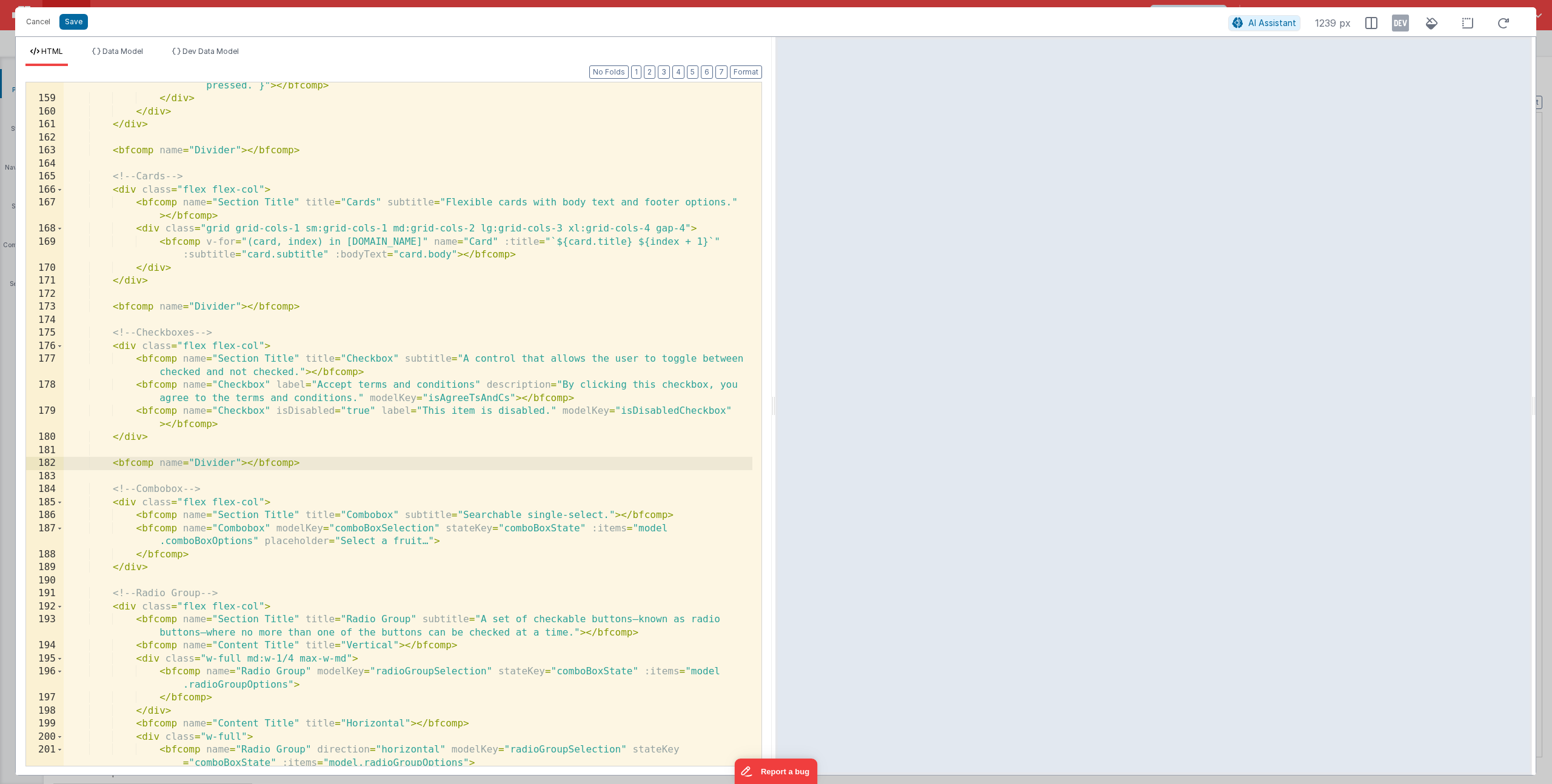
click at [156, 566] on div "< bfcomp name = "Button" variant = "ghost" label = "Ghost" icon = "fa-thumbs-up…" at bounding box center [408, 421] width 689 height 736
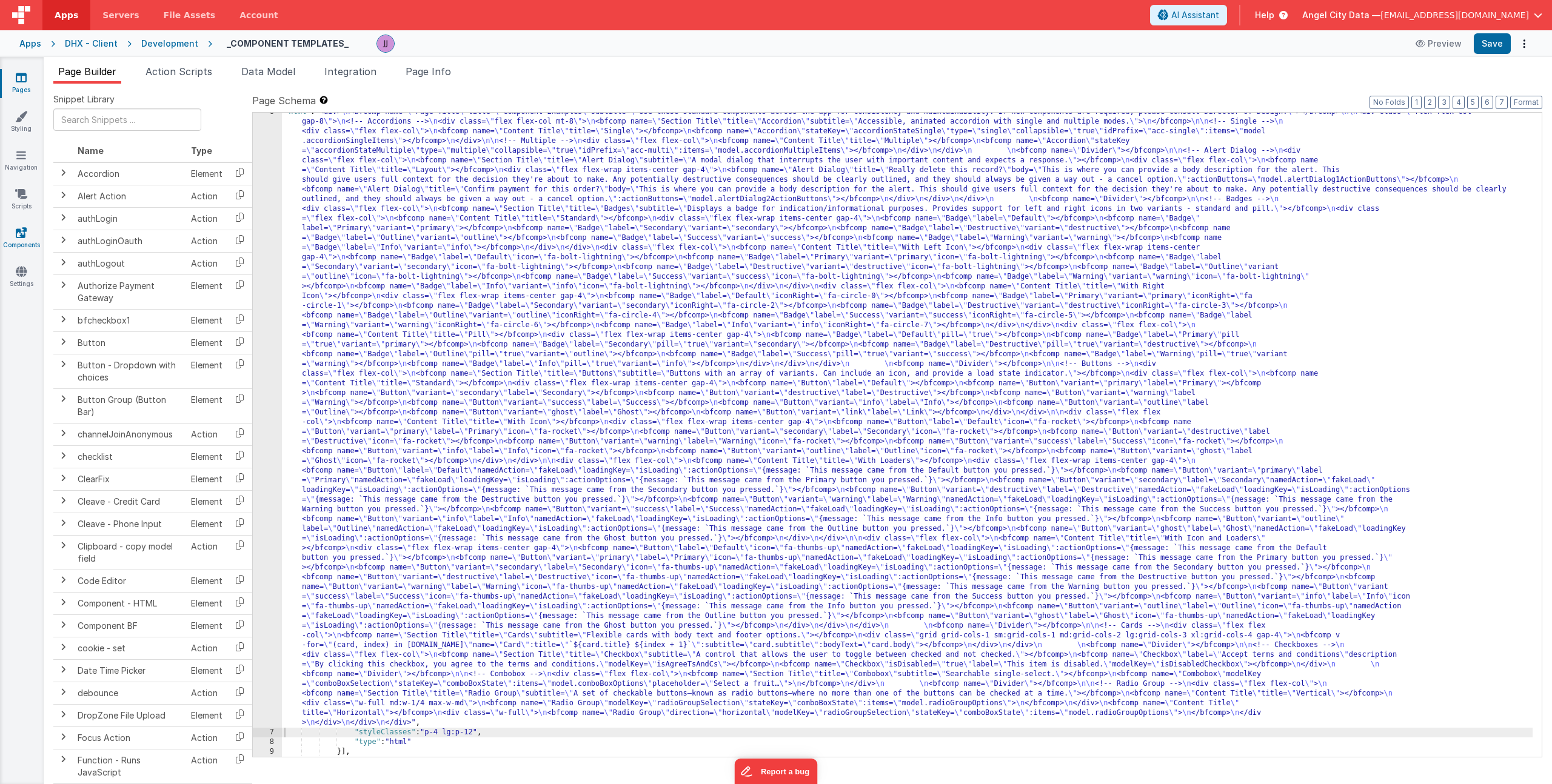
click at [23, 242] on link "Components" at bounding box center [20, 238] width 43 height 24
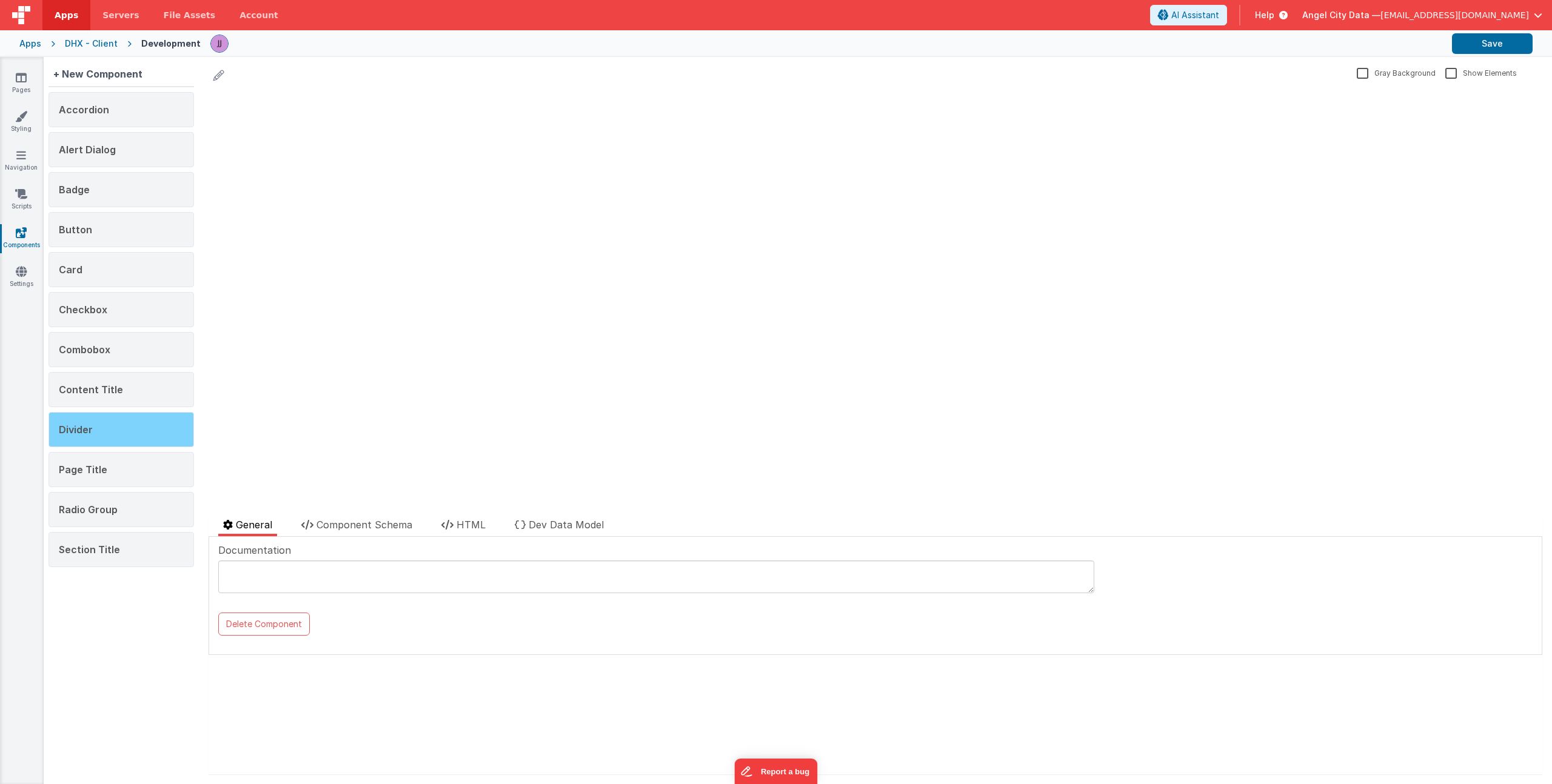
click at [91, 418] on div "Divider" at bounding box center [122, 430] width 145 height 35
click at [466, 528] on span "HTML" at bounding box center [471, 525] width 29 height 12
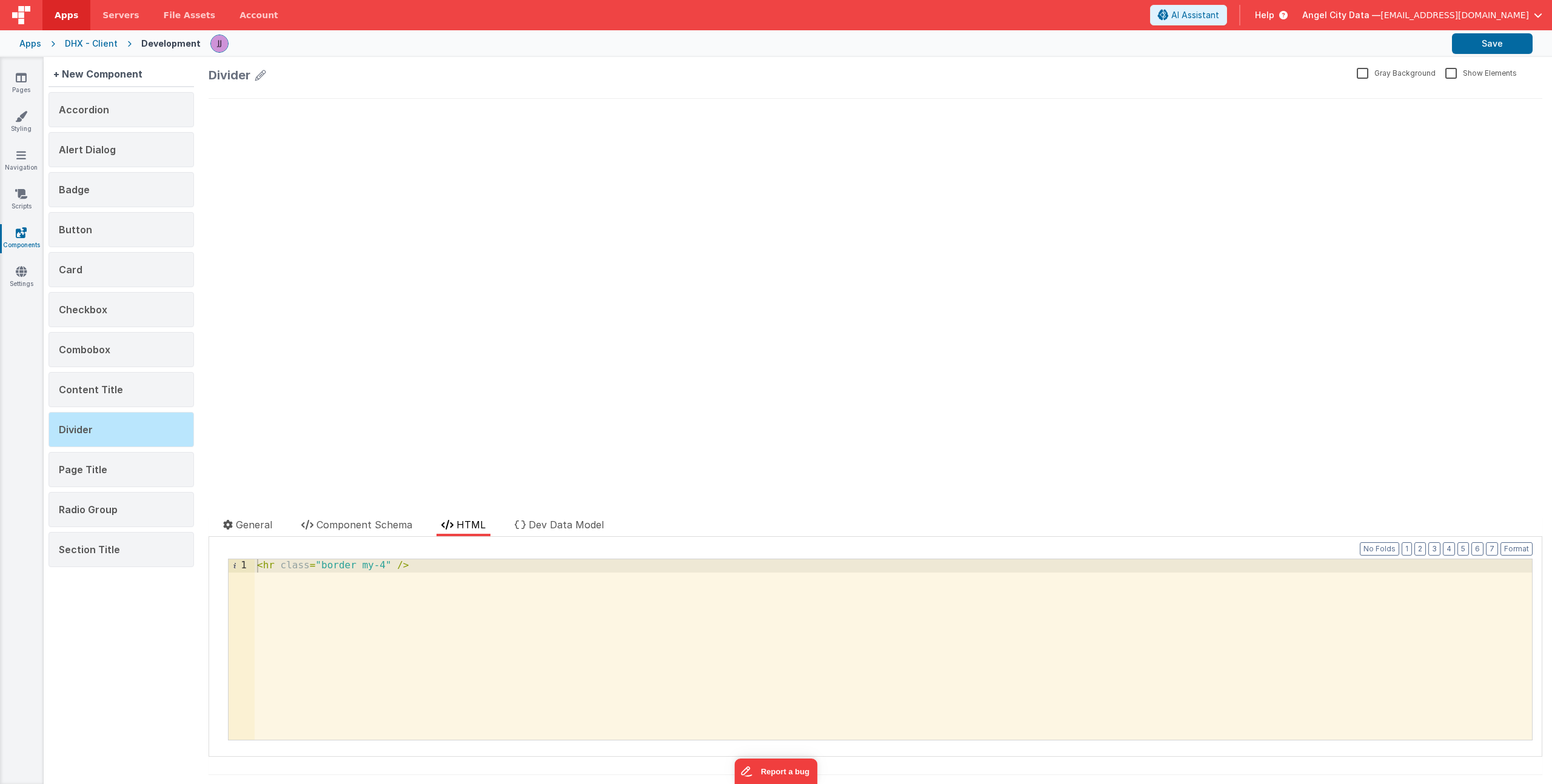
click at [354, 564] on div "< hr class = "border my-4" />" at bounding box center [894, 663] width 1278 height 207
click at [98, 147] on span "Alert Dialog" at bounding box center [87, 149] width 57 height 12
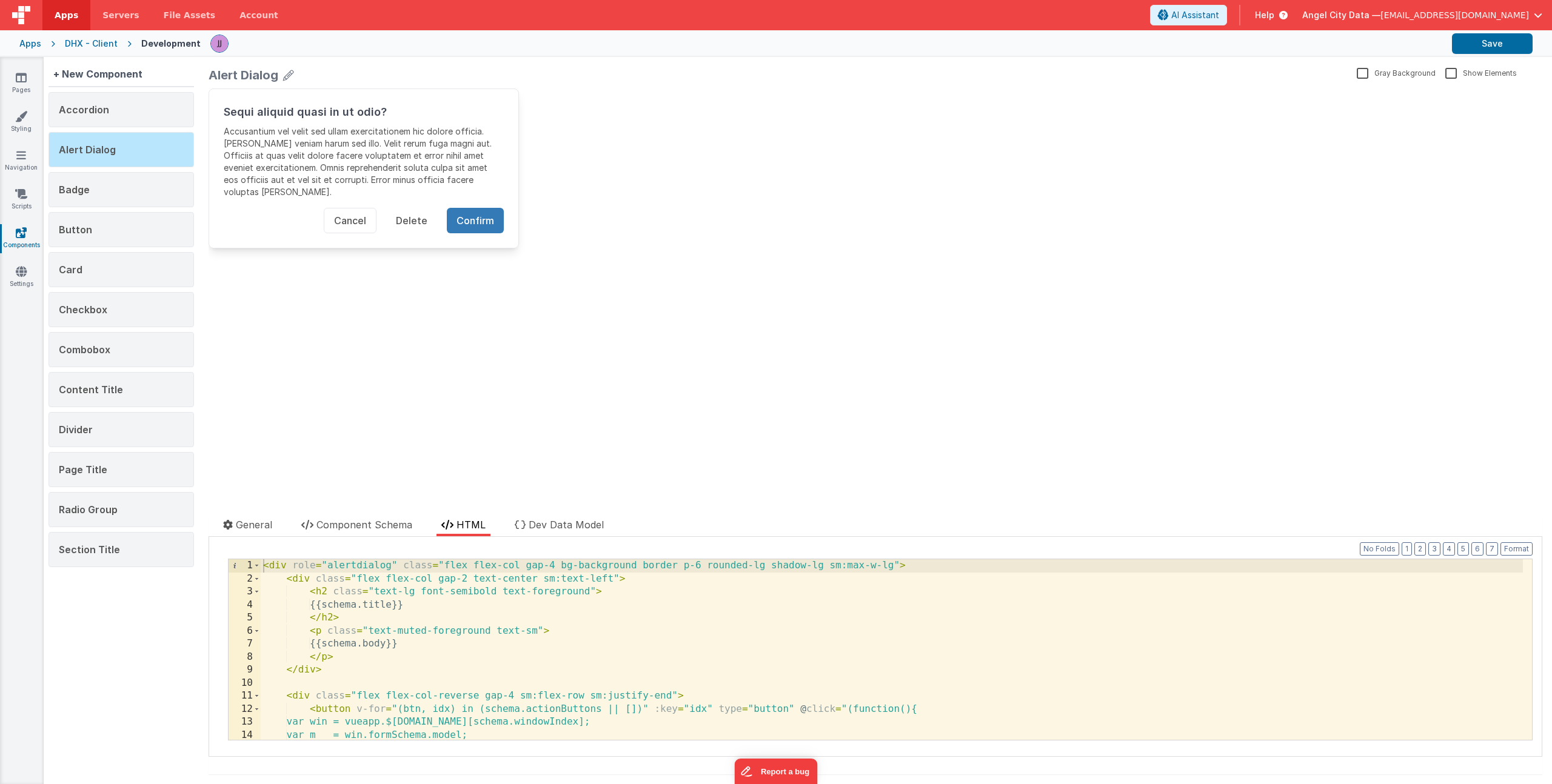
click at [678, 564] on div "< div role = "alertdialog" class = "flex flex-col gap-4 bg-background border p-…" at bounding box center [891, 663] width 1262 height 207
click at [91, 421] on div "Divider" at bounding box center [122, 430] width 145 height 35
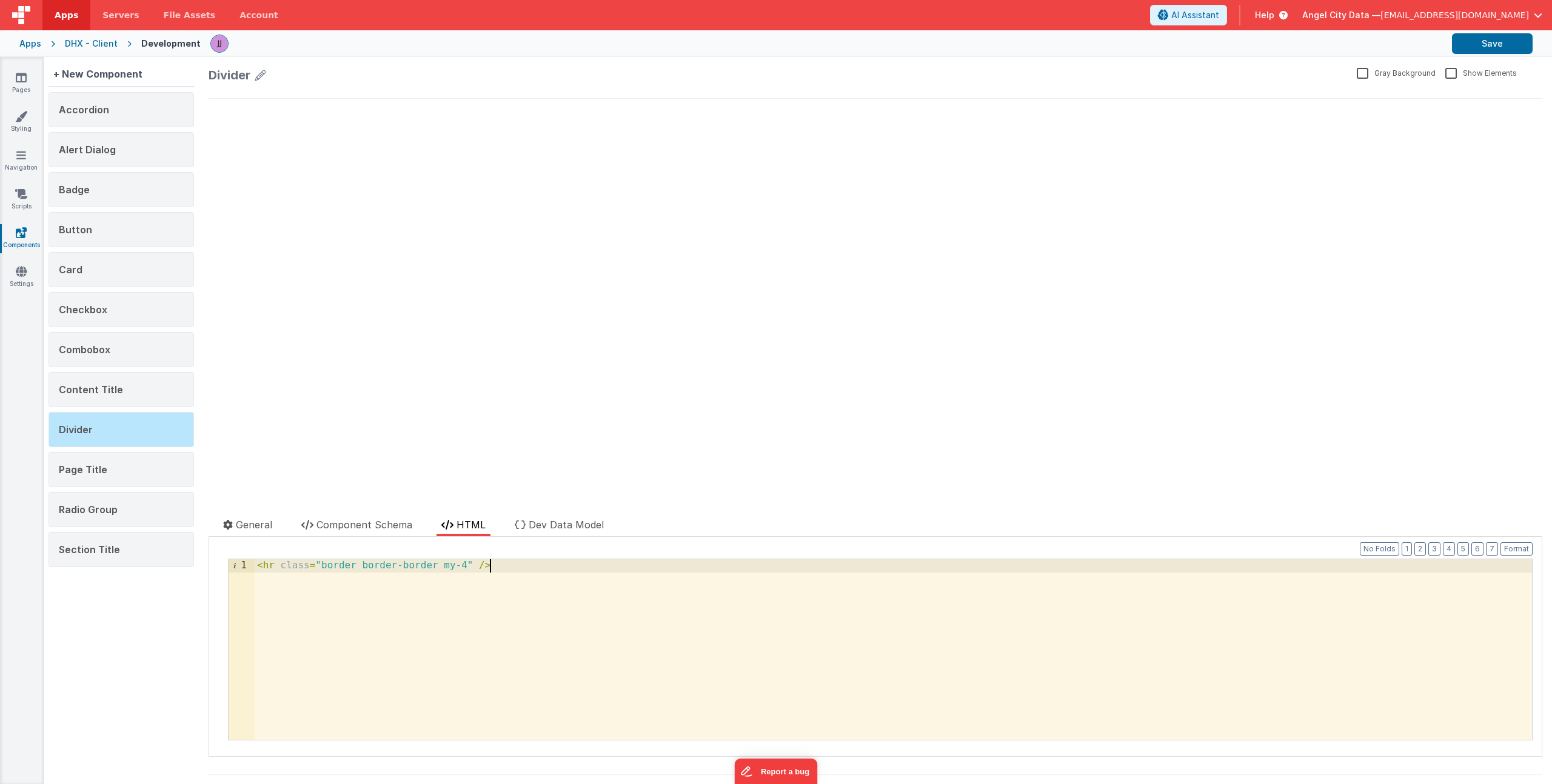
click at [511, 568] on div "< hr class = "border border-border my-4" />" at bounding box center [894, 663] width 1278 height 207
click at [375, 529] on span "Component Schema" at bounding box center [365, 525] width 96 height 12
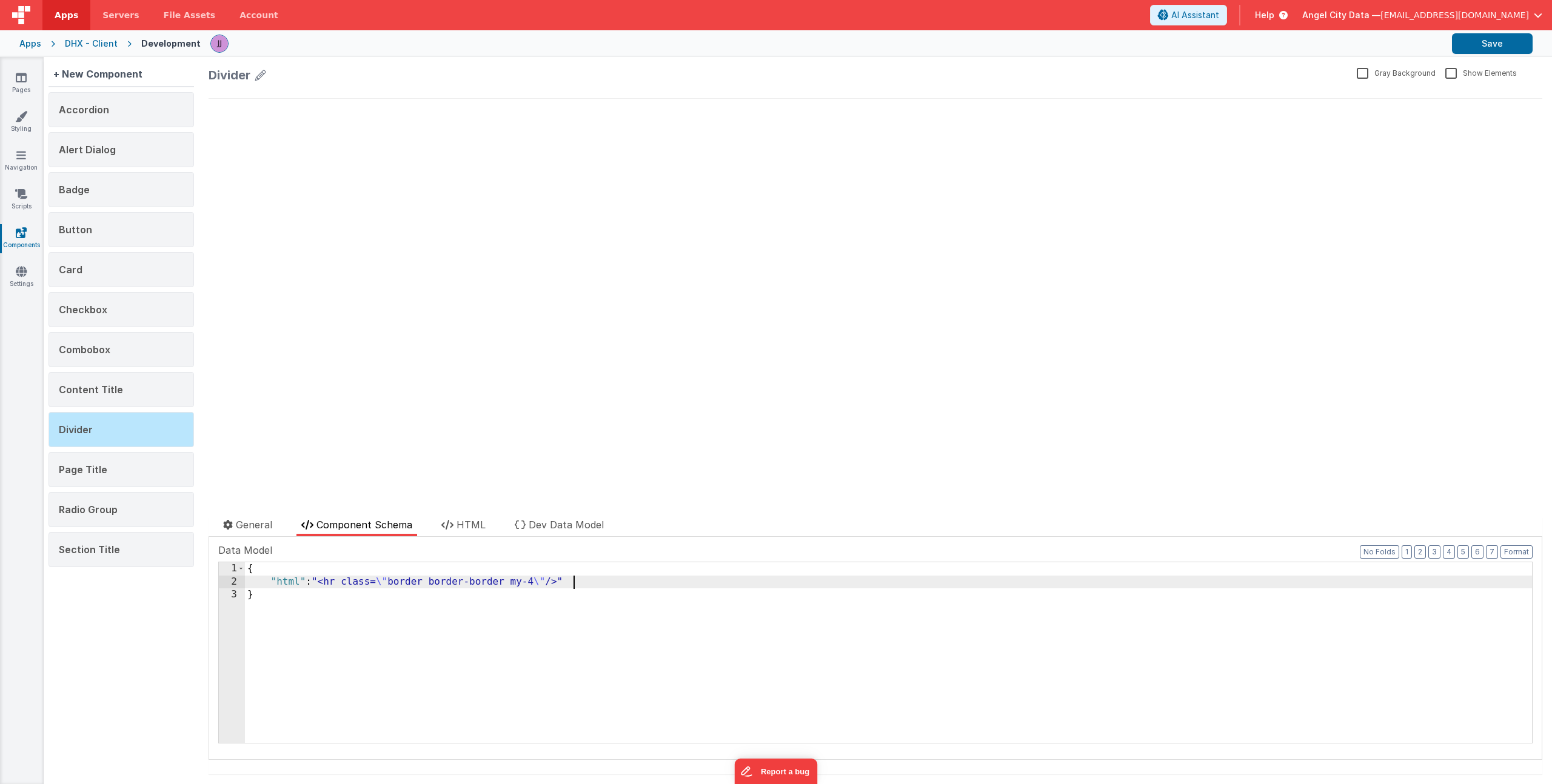
click at [604, 582] on div "{ "html" : "<hr class= \" border border-border my-4 \" />" }" at bounding box center [888, 665] width 1287 height 207
click at [474, 523] on span "HTML" at bounding box center [471, 525] width 29 height 12
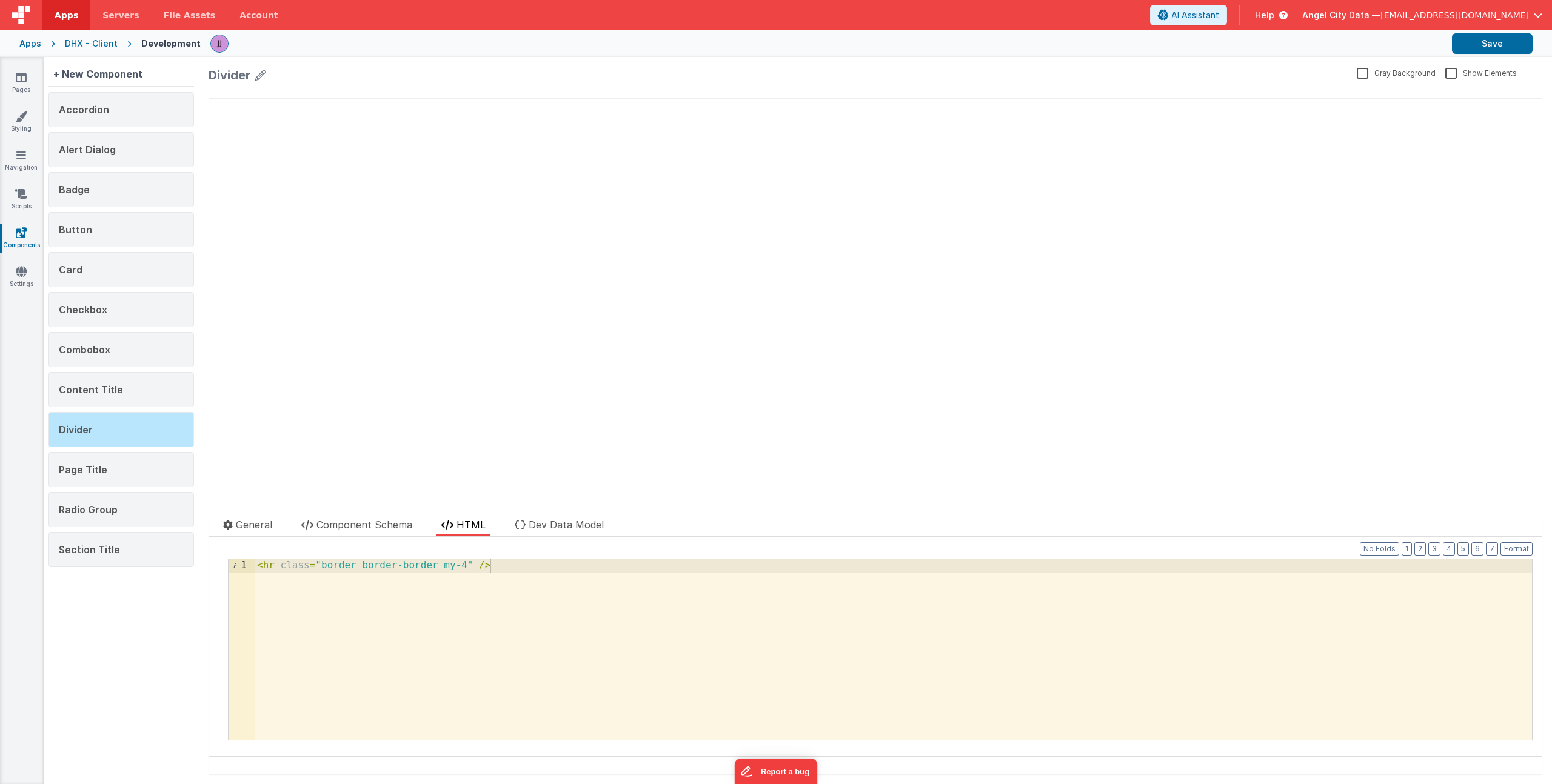
drag, startPoint x: 519, startPoint y: 568, endPoint x: -10, endPoint y: 525, distance: 530.7
click at [0, 525] on html "Apps Servers File Assets Account Some FUTURE Slot AI Assistant Help Angel City …" at bounding box center [776, 392] width 1552 height 784
click at [530, 583] on div "< hr class = "border border-border my-4" />" at bounding box center [894, 663] width 1278 height 207
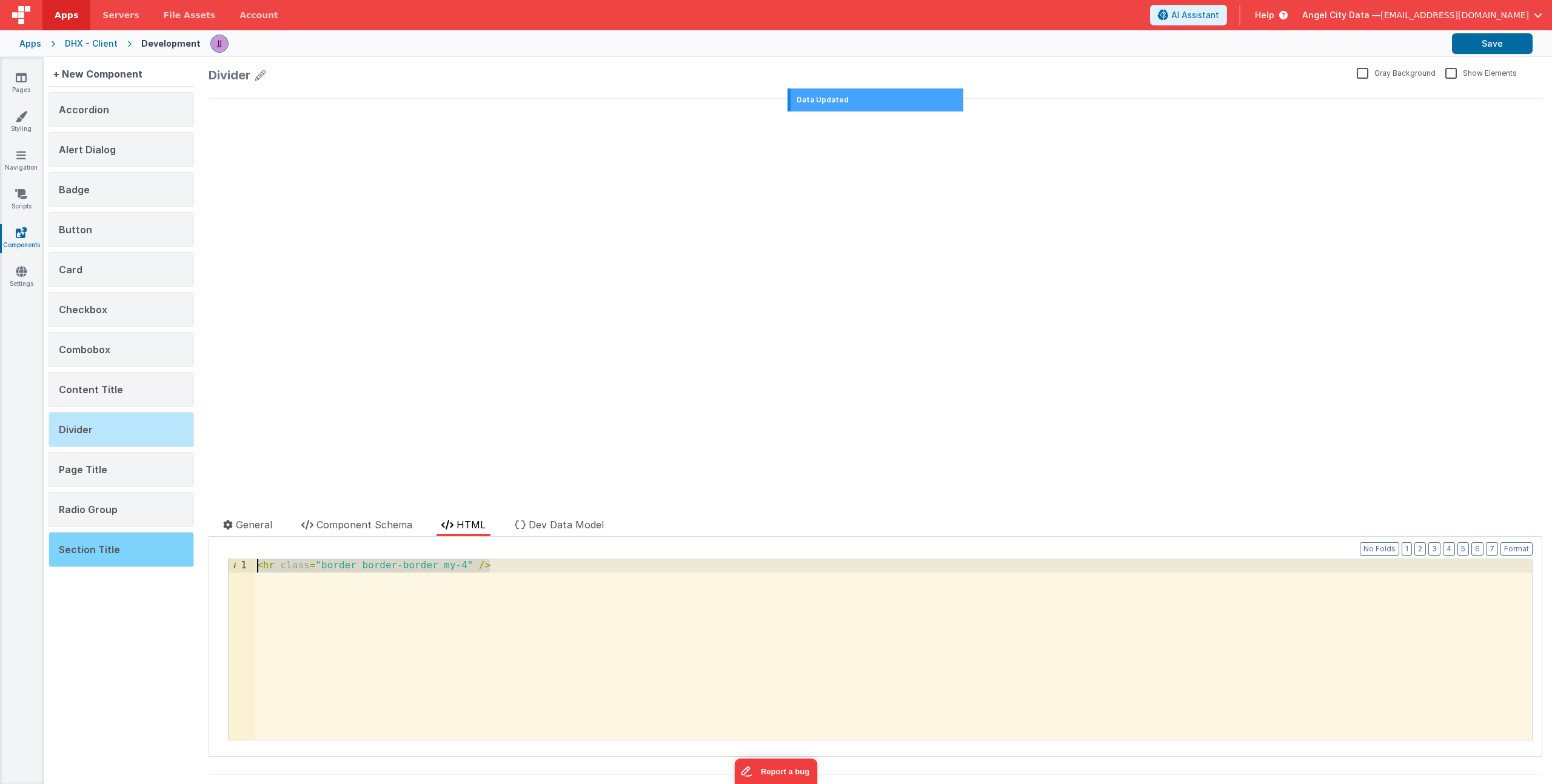
drag, startPoint x: 508, startPoint y: 571, endPoint x: 158, endPoint y: 557, distance: 350.3
click at [131, 549] on div "+ New Component Accordion Alert Dialog Badge Button Card Checkbox Combobox Cont…" at bounding box center [797, 421] width 1509 height 727
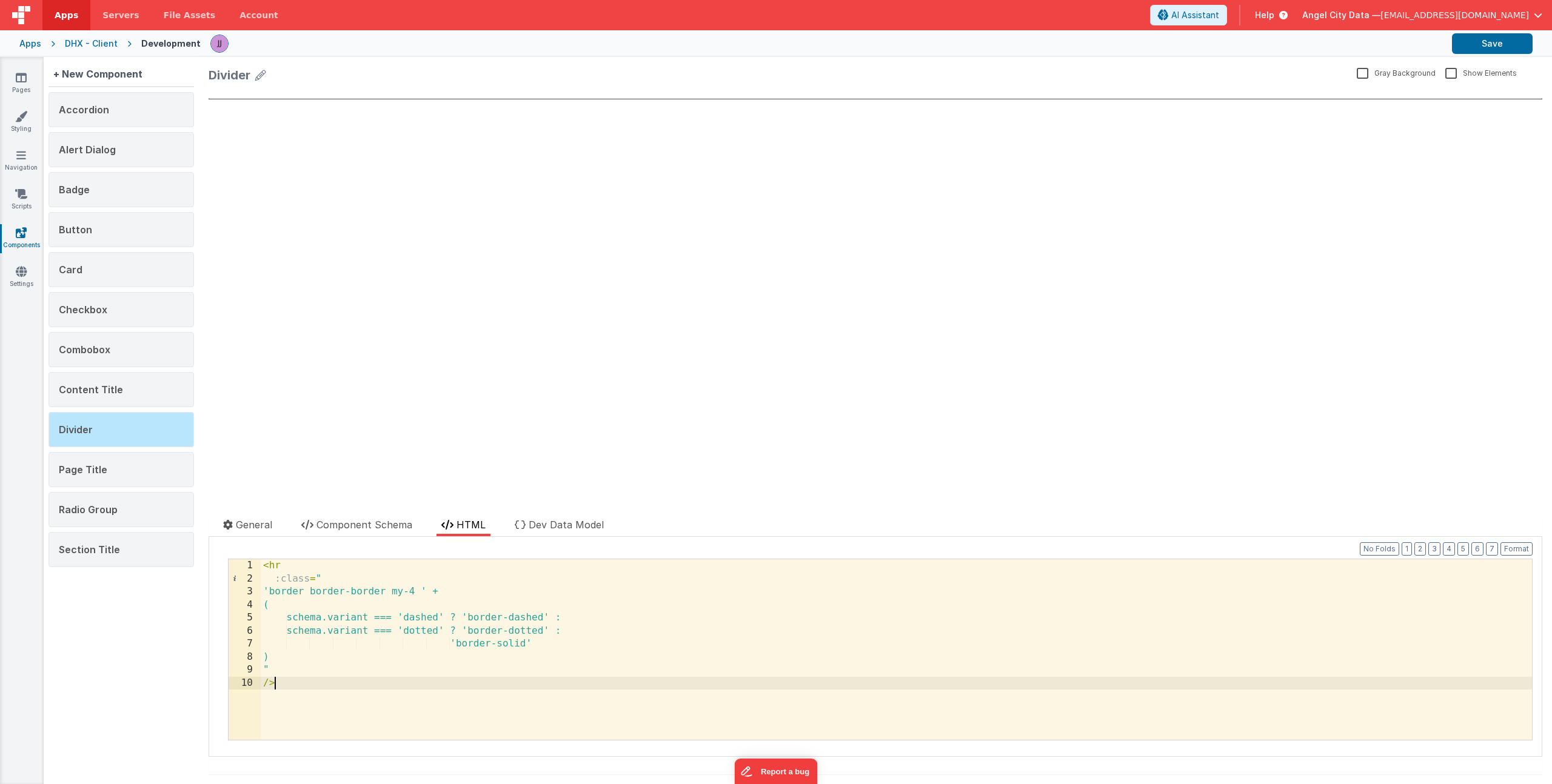
click at [301, 566] on div "< hr :class = " 'border border-border my-4 ' + ( schema.variant === 'dashed' ? …" at bounding box center [896, 663] width 1271 height 207
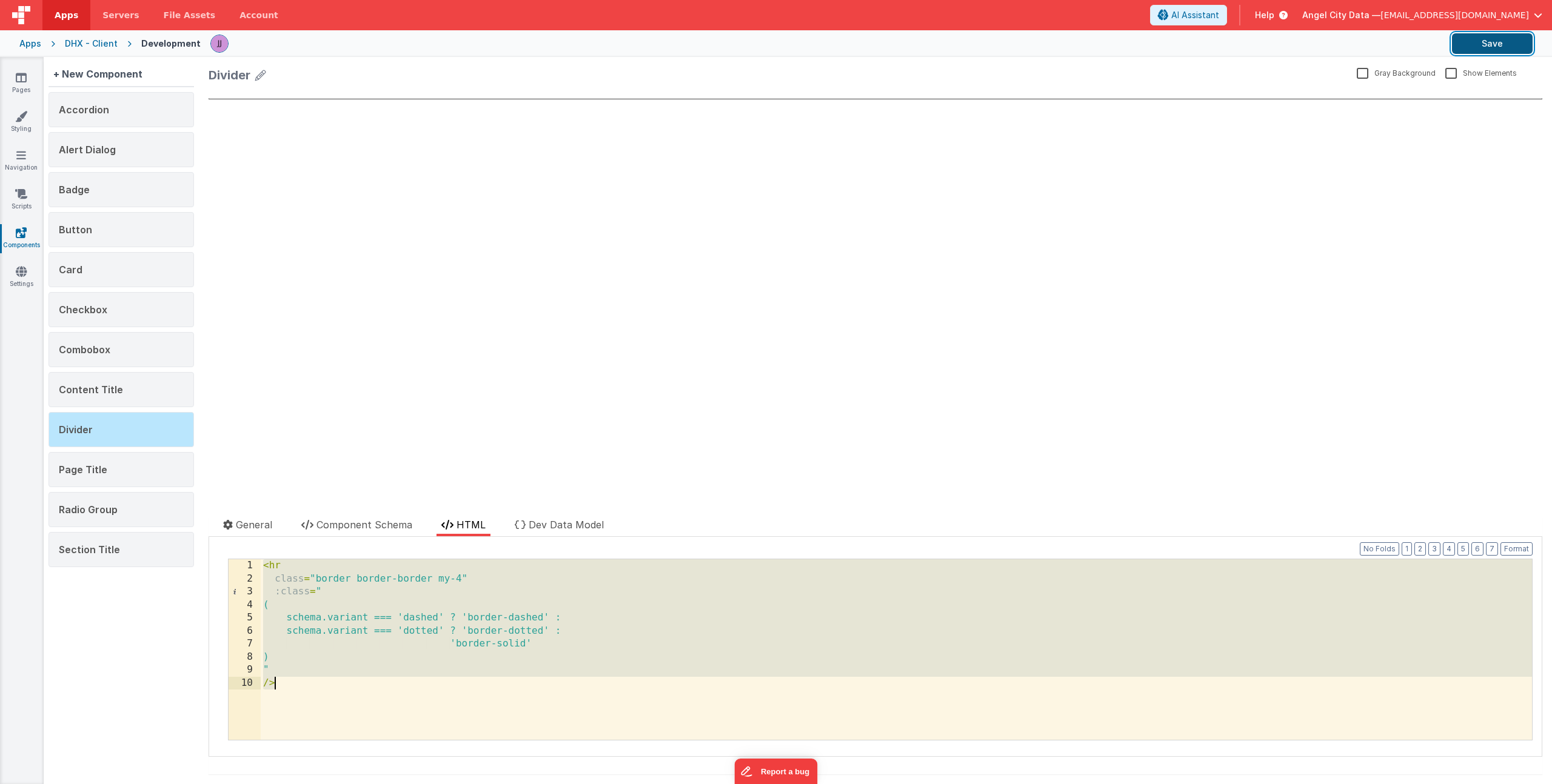
click at [1490, 40] on button "Save" at bounding box center [1492, 43] width 81 height 20
click at [322, 698] on div "< hr class = "border border-border my-4" :class = " ( schema.variant === 'dashe…" at bounding box center [896, 663] width 1271 height 207
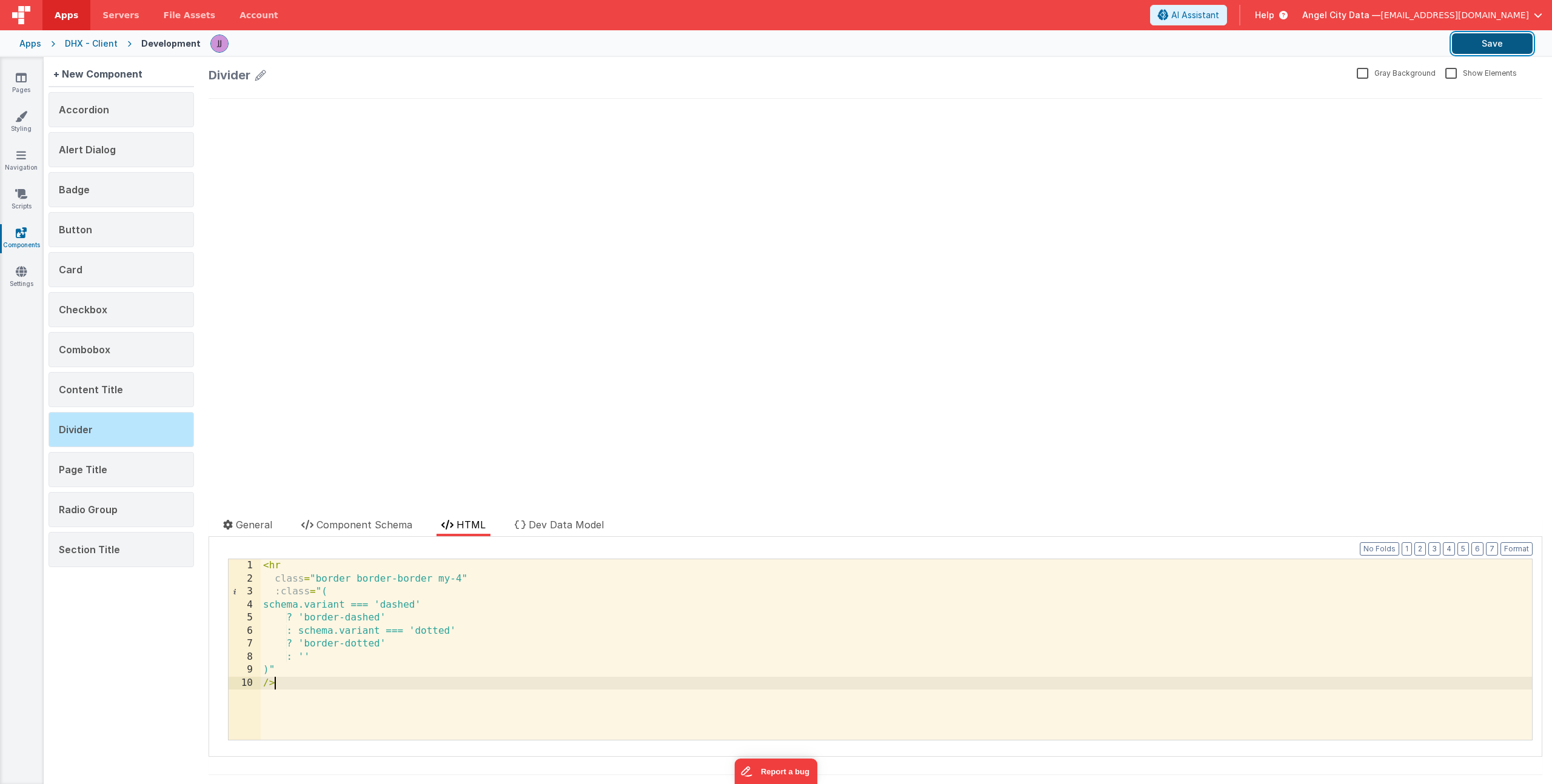
click at [1479, 49] on button "Save" at bounding box center [1492, 43] width 81 height 20
click at [14, 76] on link "Pages" at bounding box center [20, 84] width 43 height 24
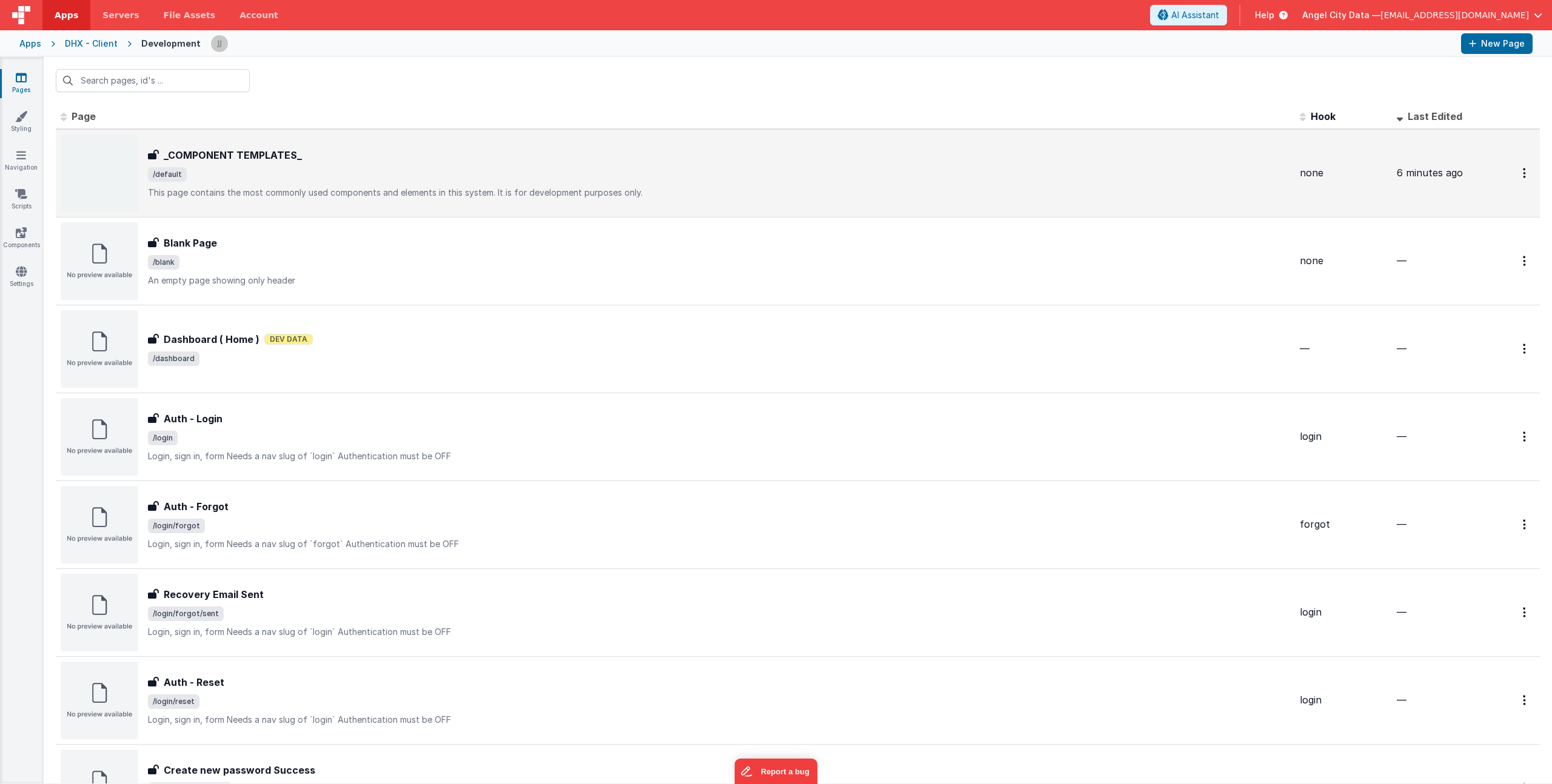
click at [319, 177] on span "/default" at bounding box center [719, 175] width 1142 height 15
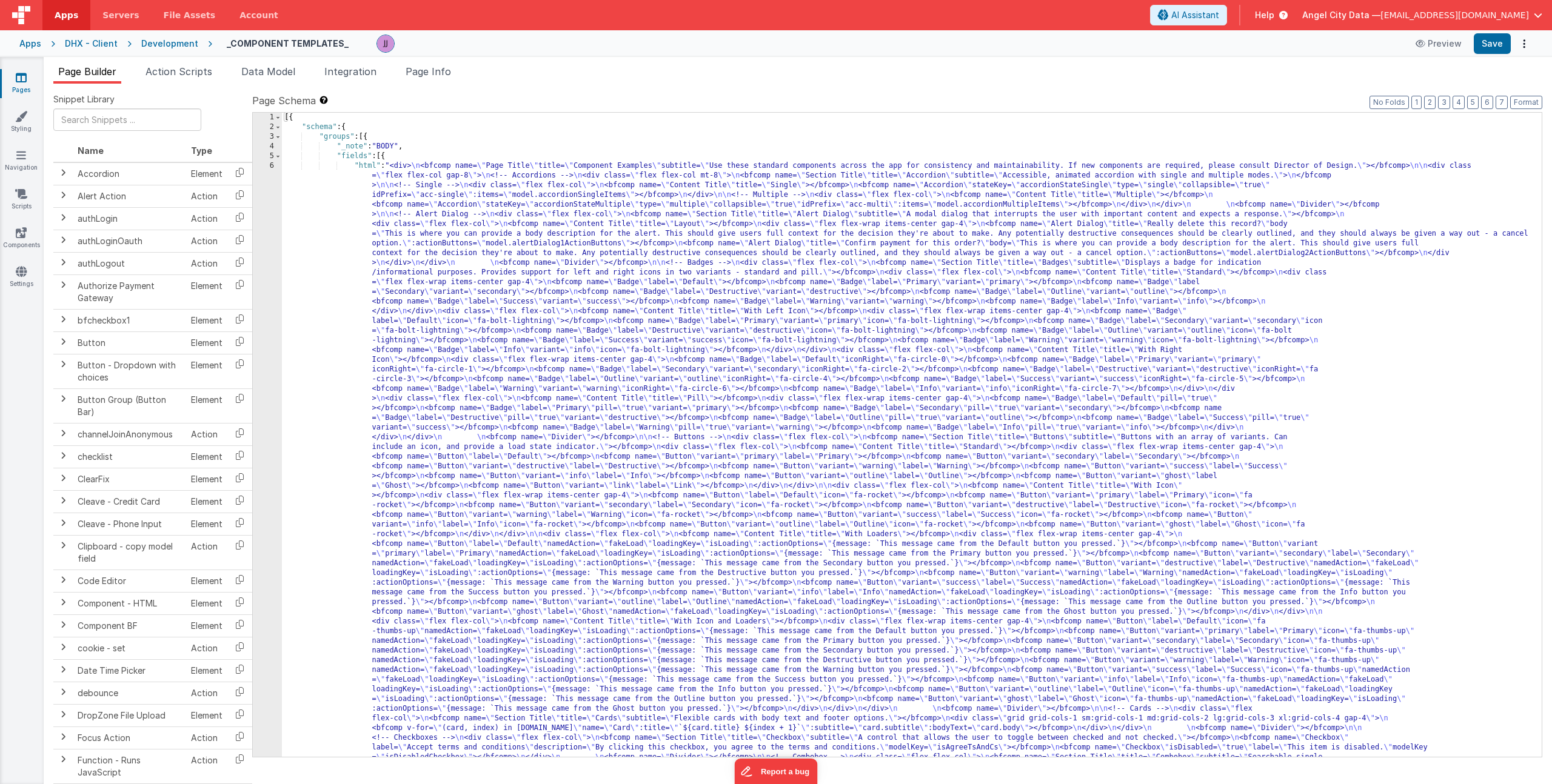
click at [477, 375] on div "[{ "schema" : { "groups" : [{ "_note" : "BODY" , "fields" : [{ "html" : "<div> …" at bounding box center [907, 765] width 1251 height 1304
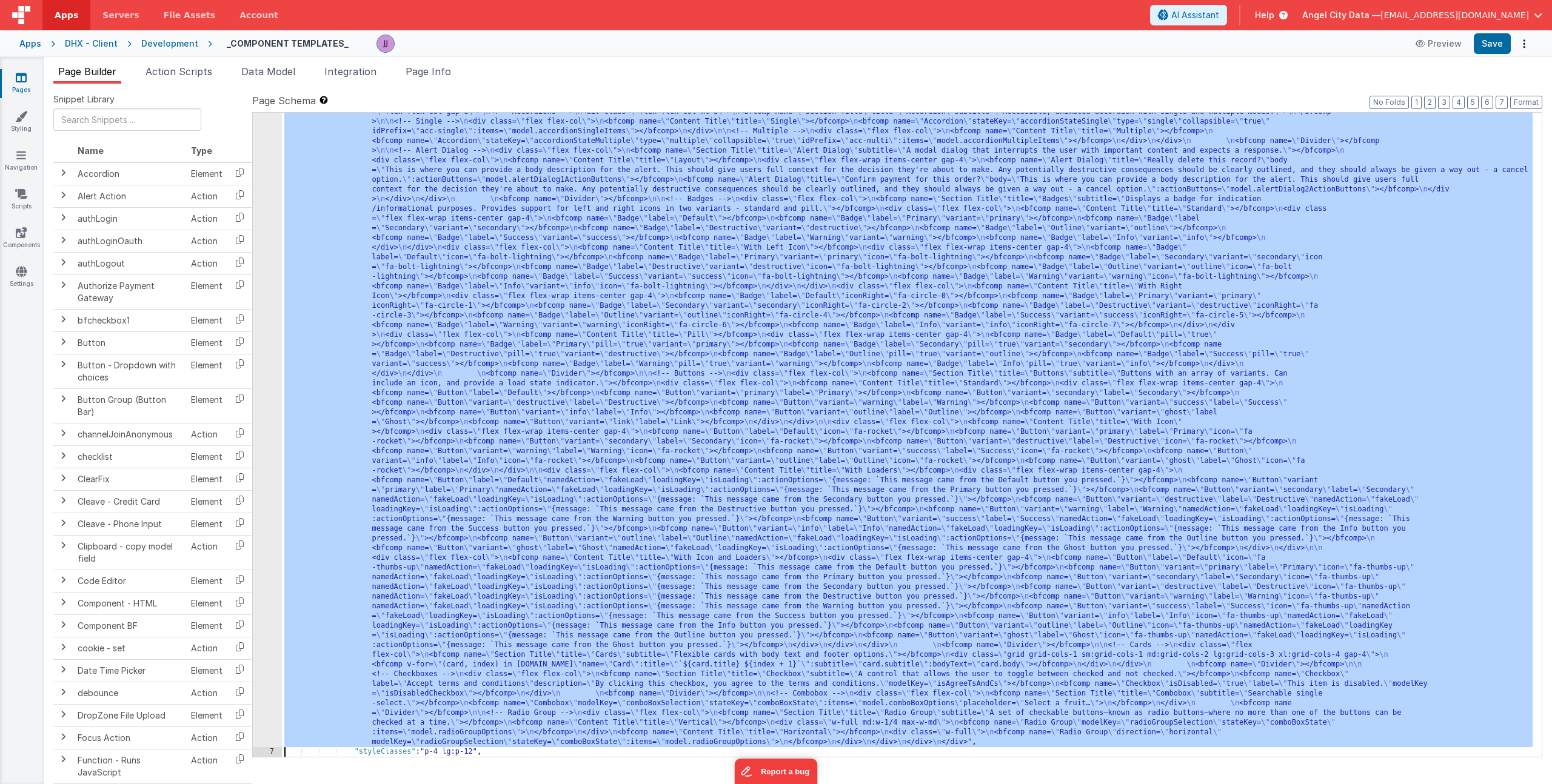
scroll to position [63, 0]
click at [256, 294] on div "6" at bounding box center [268, 422] width 29 height 650
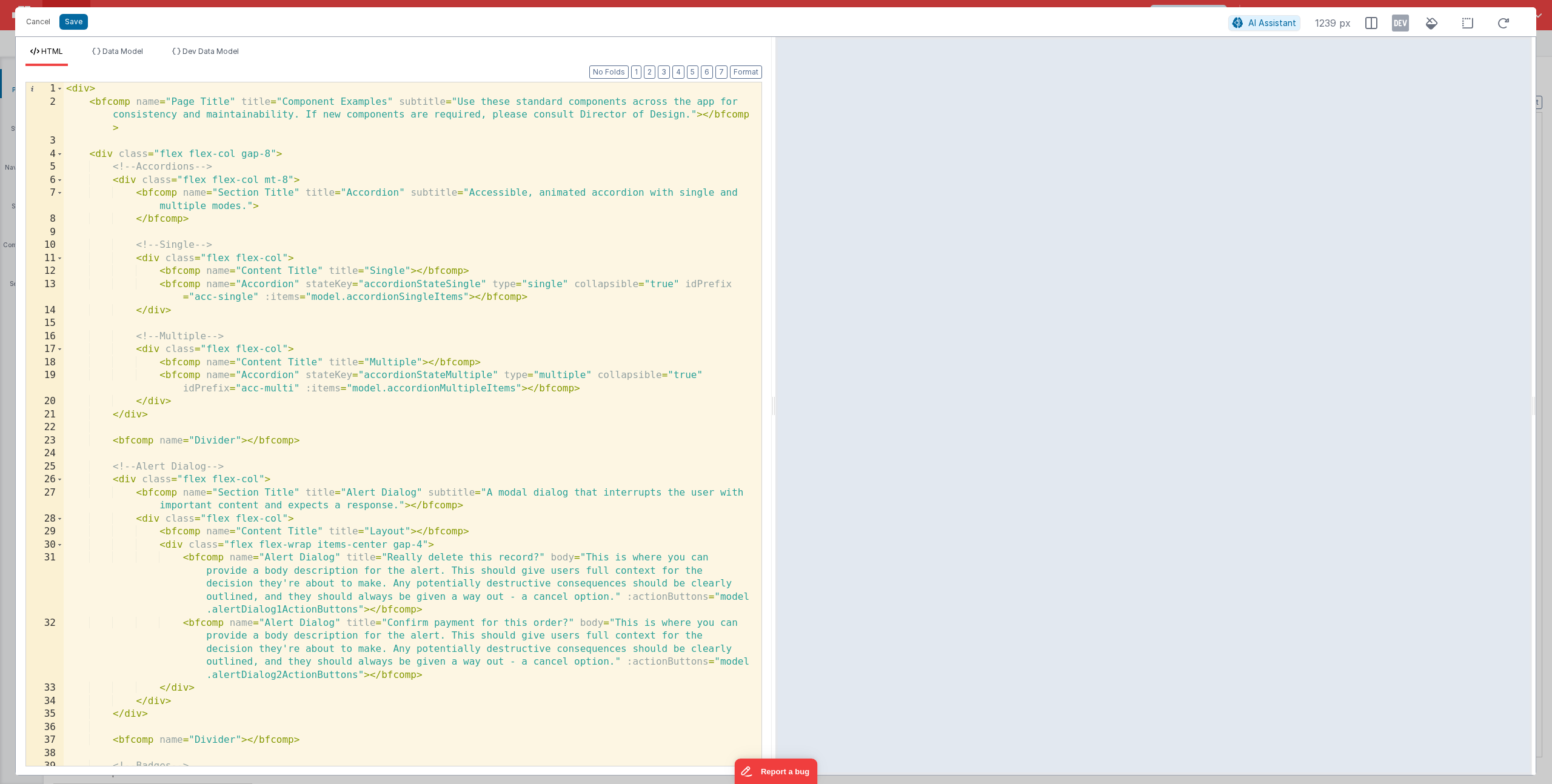
click at [348, 519] on div "< div > < bfcomp name = "Page Title" title = "Component Examples" subtitle = "U…" at bounding box center [408, 437] width 689 height 709
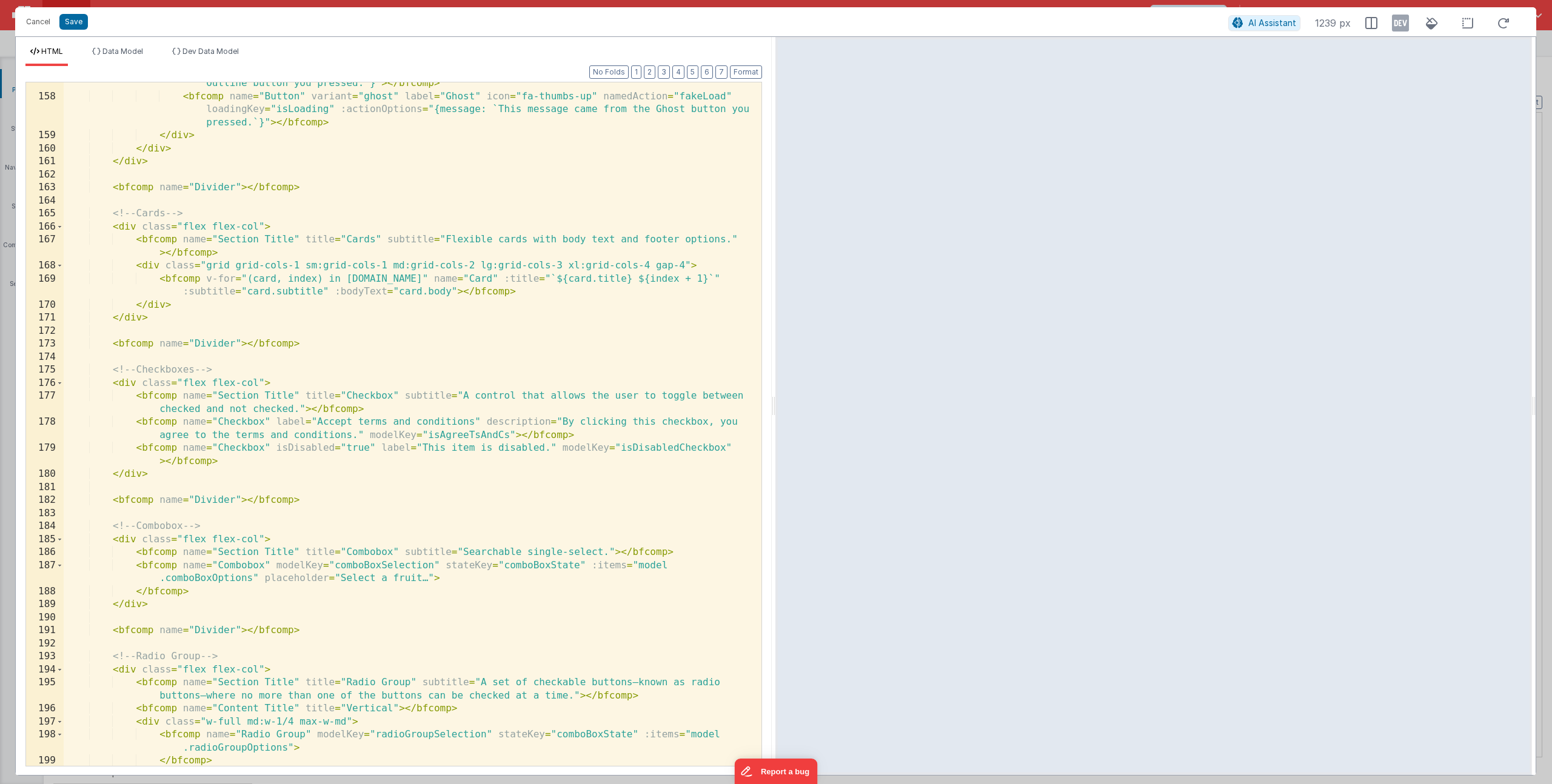
scroll to position [2664, 0]
click at [312, 636] on div "< bfcomp name = "Button" variant = "outline" label = "Outline" icon = "fa-thumb…" at bounding box center [408, 419] width 689 height 736
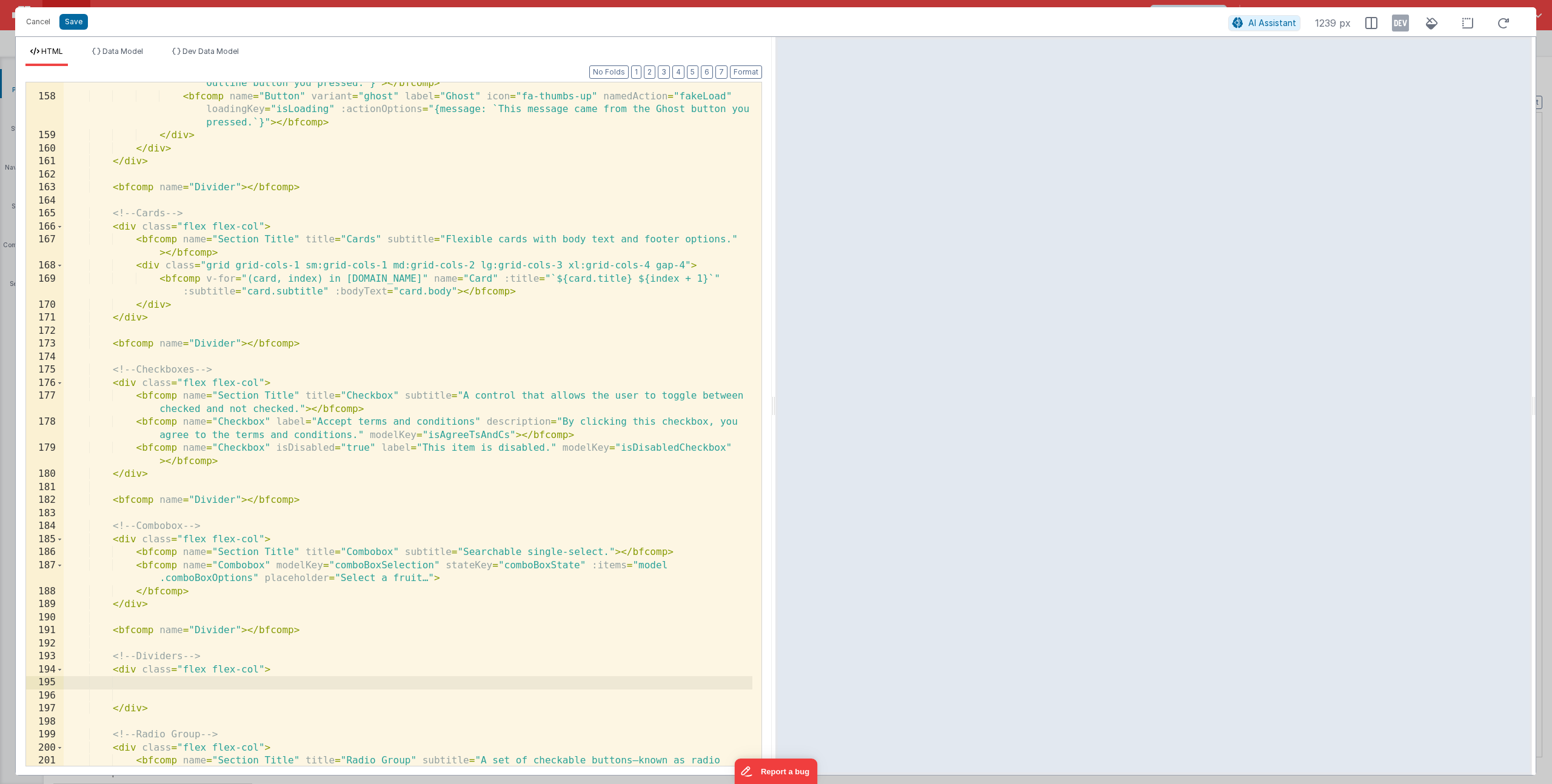
click at [712, 553] on div "< bfcomp name = "Button" variant = "outline" label = "Outline" icon = "fa-thumb…" at bounding box center [408, 425] width 689 height 749
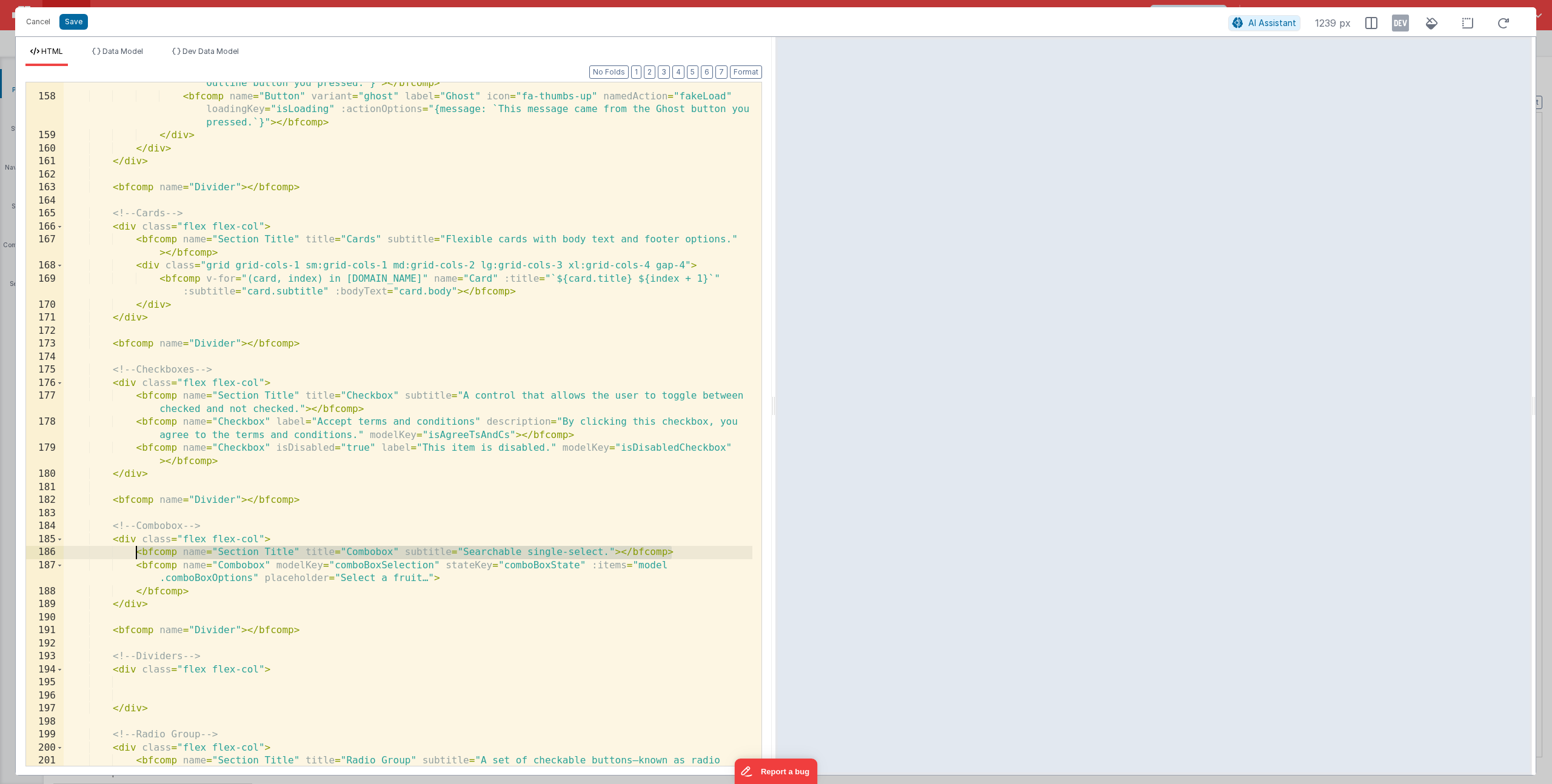
click at [219, 678] on div "< bfcomp name = "Button" variant = "outline" label = "Outline" icon = "fa-thumb…" at bounding box center [408, 425] width 689 height 749
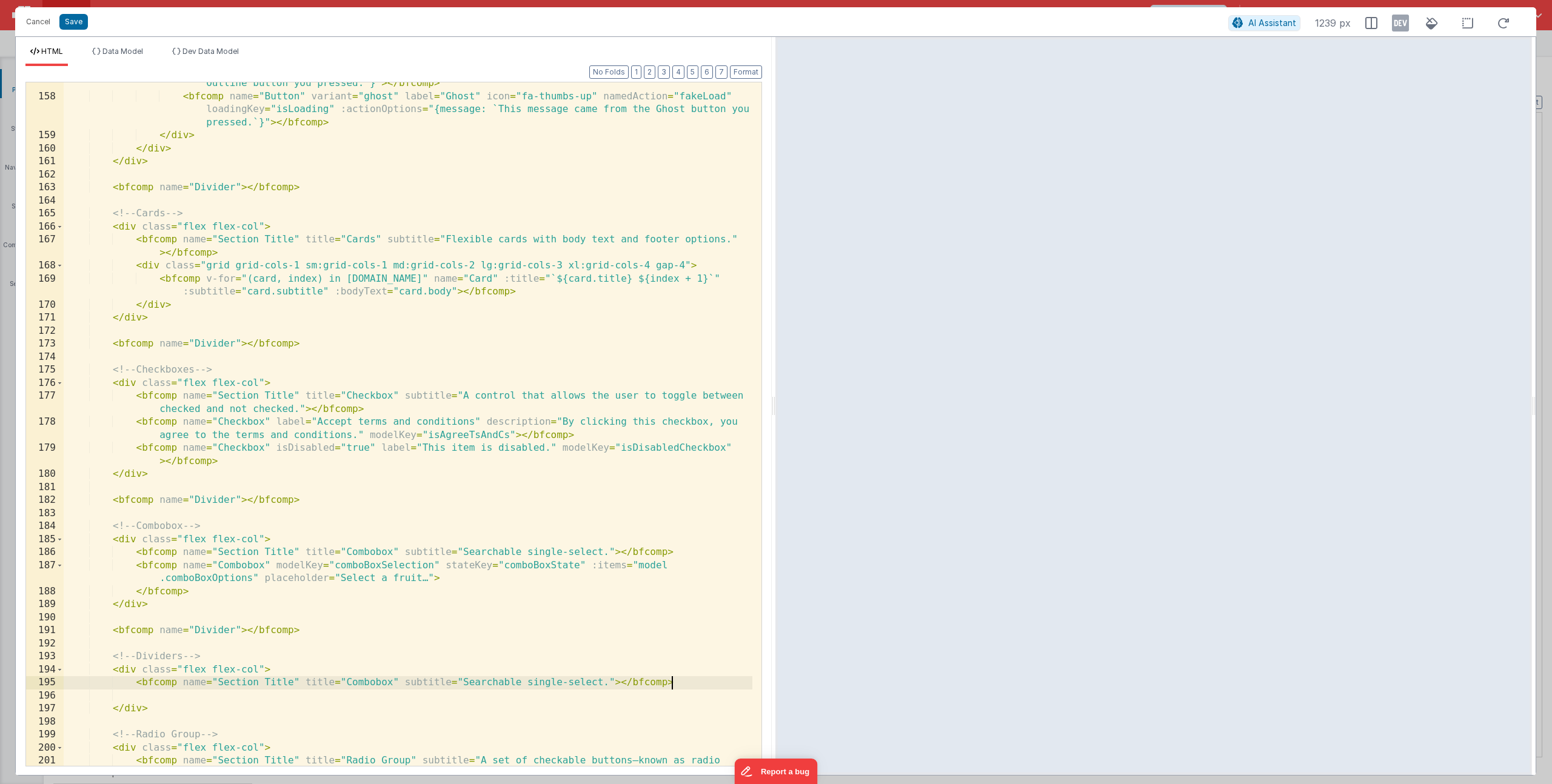
click at [368, 683] on div "< bfcomp name = "Button" variant = "outline" label = "Outline" icon = "fa-thumb…" at bounding box center [408, 425] width 689 height 749
drag, startPoint x: 462, startPoint y: 681, endPoint x: 604, endPoint y: 681, distance: 142.0
click at [604, 681] on div "< bfcomp name = "Button" variant = "outline" label = "Outline" icon = "fa-thumb…" at bounding box center [408, 425] width 689 height 749
click at [207, 697] on div "< bfcomp name = "Button" variant = "outline" label = "Outline" icon = "fa-thumb…" at bounding box center [408, 425] width 689 height 749
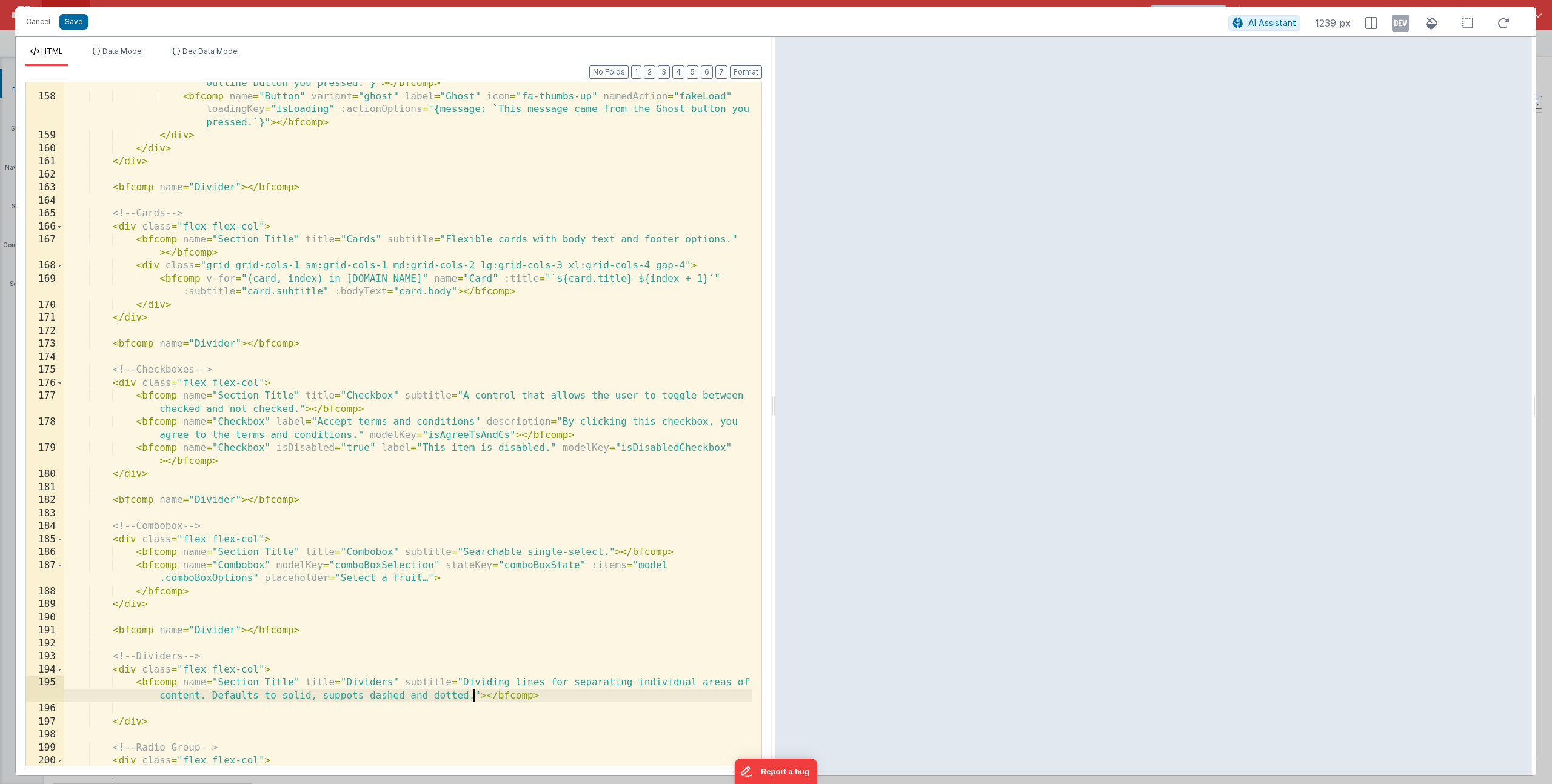
click at [546, 698] on div "< bfcomp name = "Button" variant = "outline" label = "Outline" icon = "fa-thumb…" at bounding box center [408, 425] width 689 height 749
click at [475, 692] on div "< bfcomp name = "Button" variant = "outline" label = "Outline" icon = "fa-thumb…" at bounding box center [408, 419] width 689 height 736
click at [163, 722] on div "< bfcomp name = "Button" variant = "outline" label = "Outline" icon = "fa-thumb…" at bounding box center [408, 419] width 689 height 736
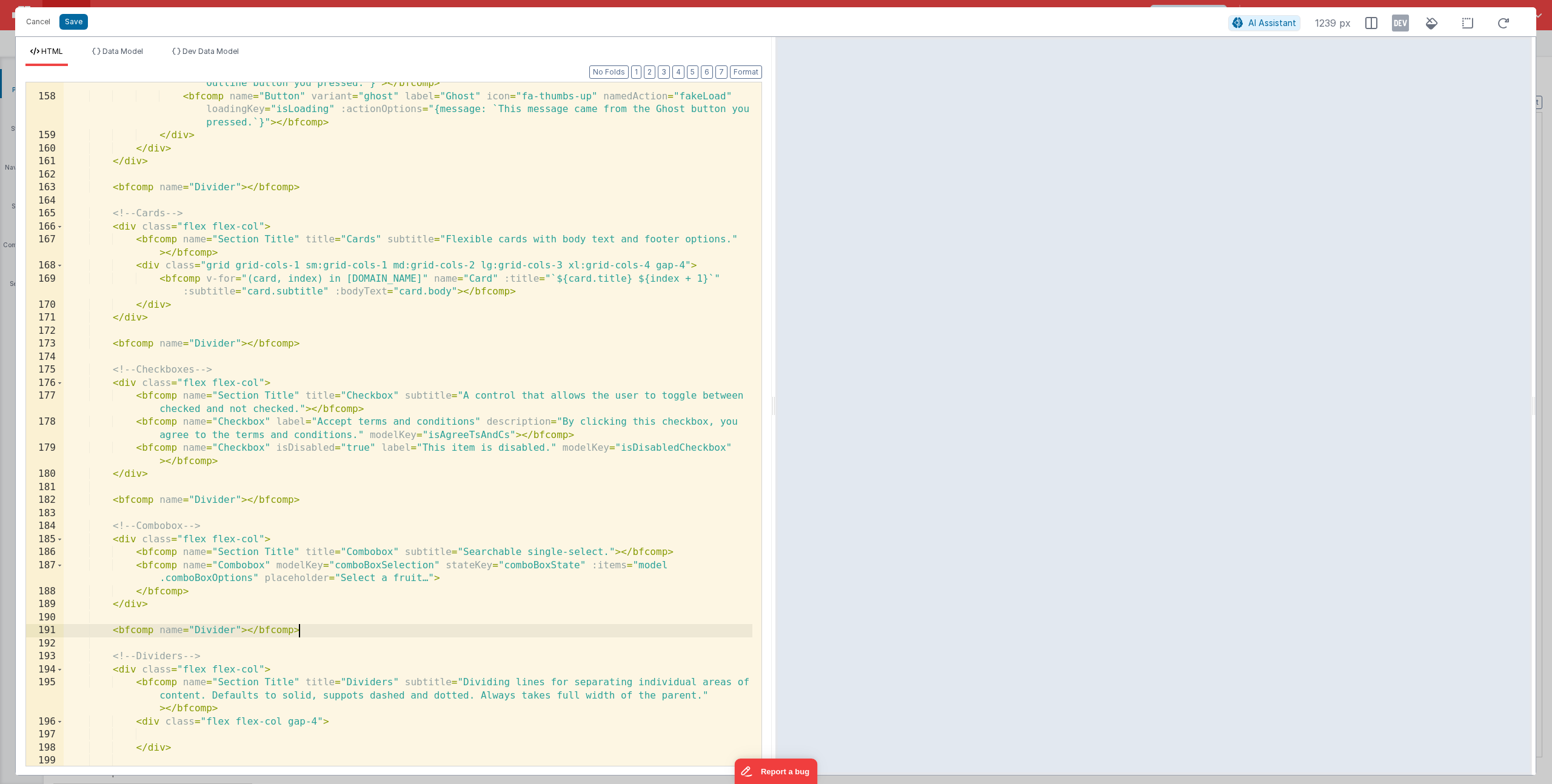
click at [304, 635] on div "< bfcomp name = "Button" variant = "outline" label = "Outline" icon = "fa-thumb…" at bounding box center [408, 419] width 689 height 736
click at [316, 722] on div "< bfcomp name = "Button" variant = "outline" label = "Outline" icon = "fa-thumb…" at bounding box center [408, 419] width 689 height 736
click at [368, 722] on div "< bfcomp name = "Button" variant = "outline" label = "Outline" icon = "fa-thumb…" at bounding box center [408, 419] width 689 height 736
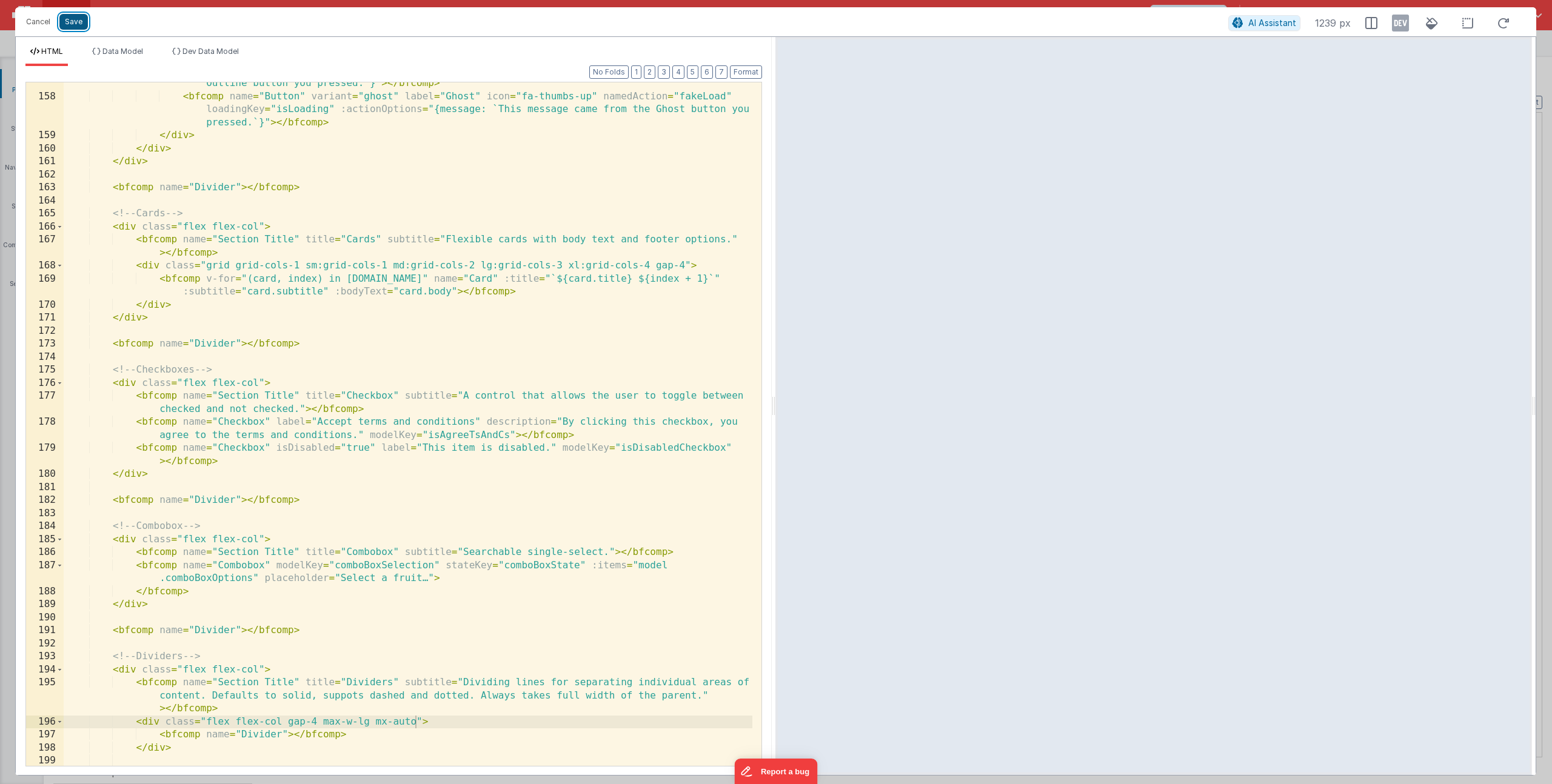
click at [72, 24] on button "Save" at bounding box center [74, 21] width 29 height 16
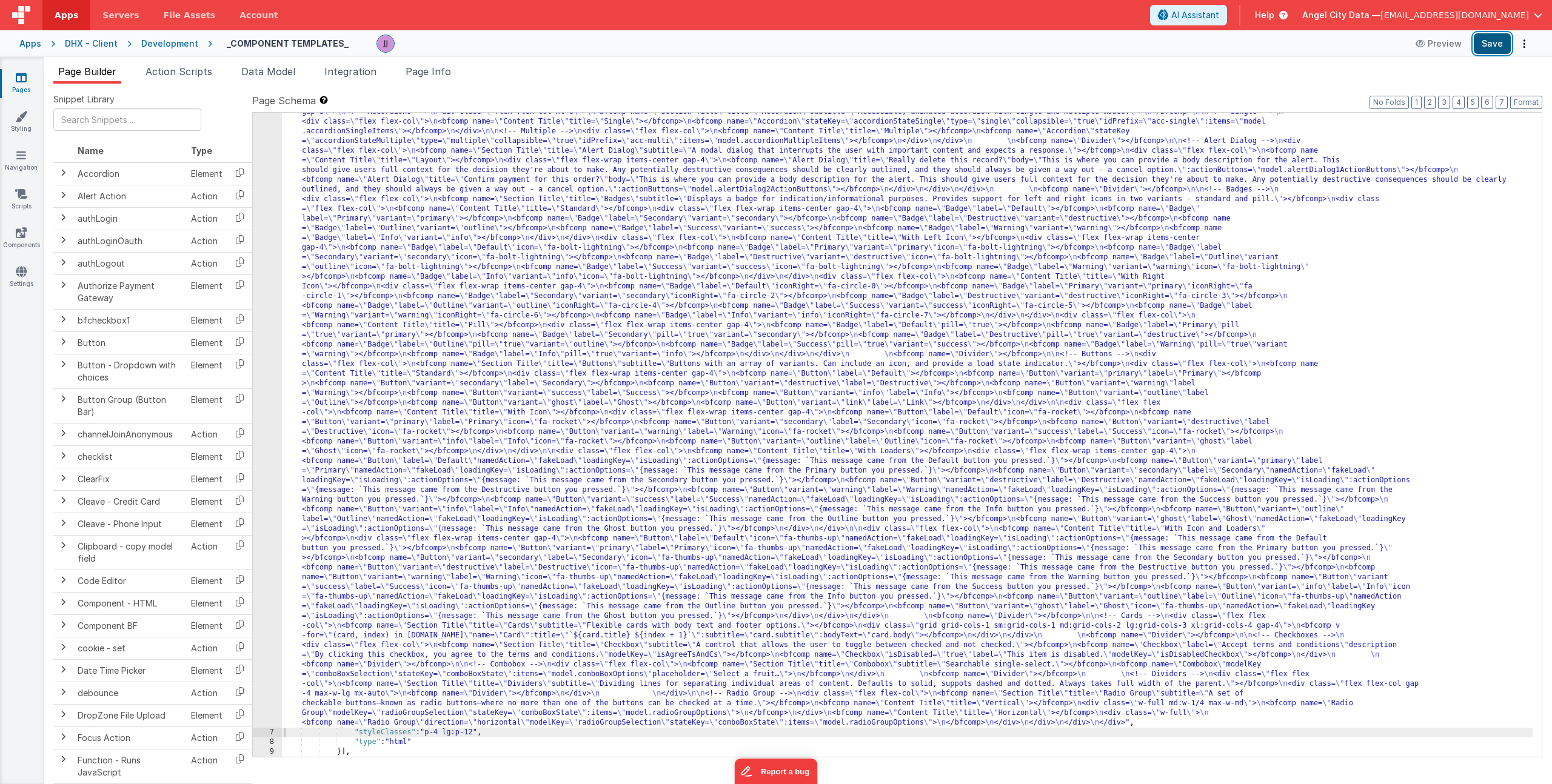
click at [1504, 45] on button "Save" at bounding box center [1492, 43] width 37 height 20
click at [383, 413] on div ""html" : "<div> \n <bfcomp name= \" Page Title \" title= \" Component Examples …" at bounding box center [907, 740] width 1251 height 1285
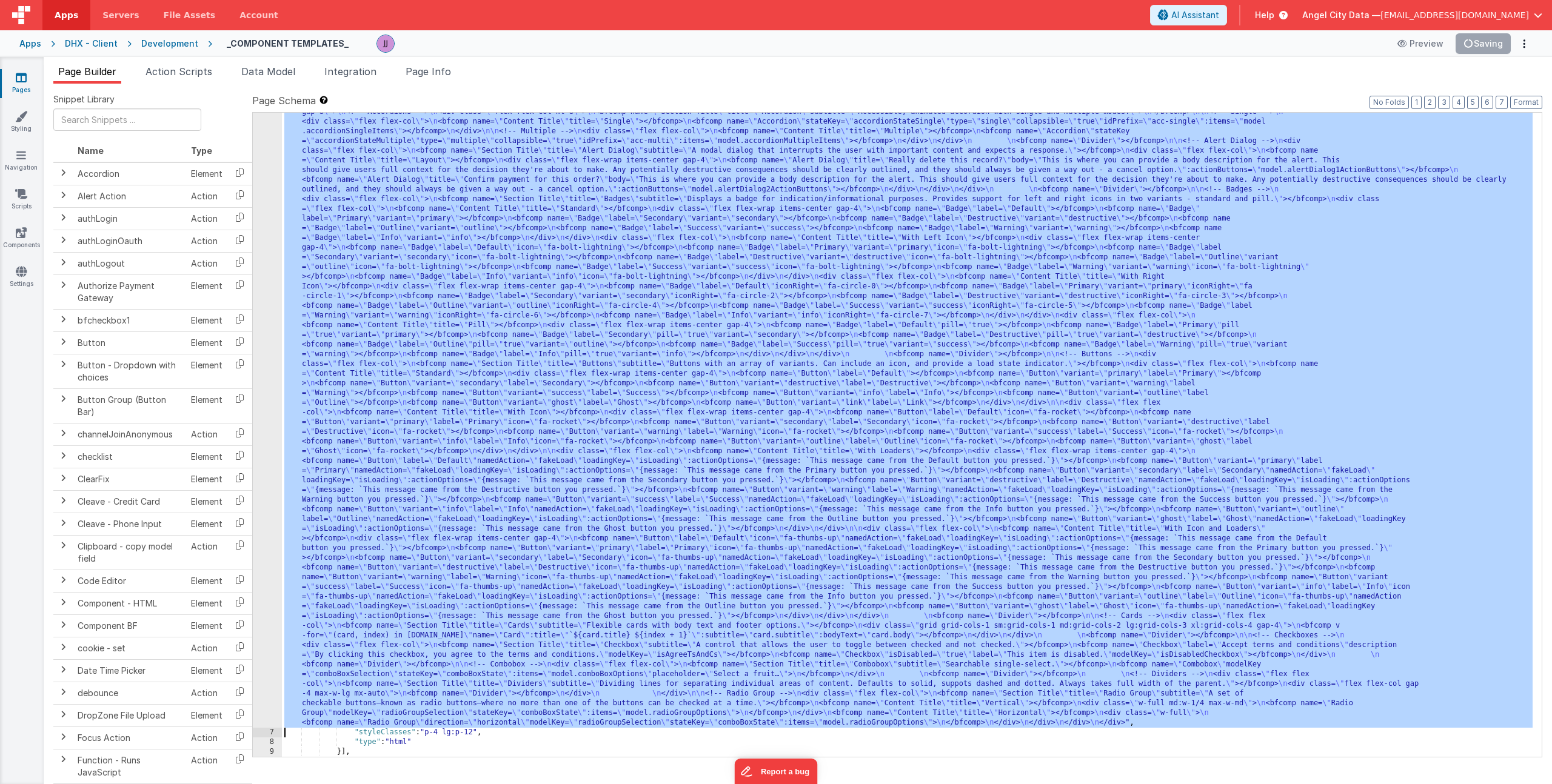
click at [270, 395] on div "6" at bounding box center [268, 412] width 29 height 630
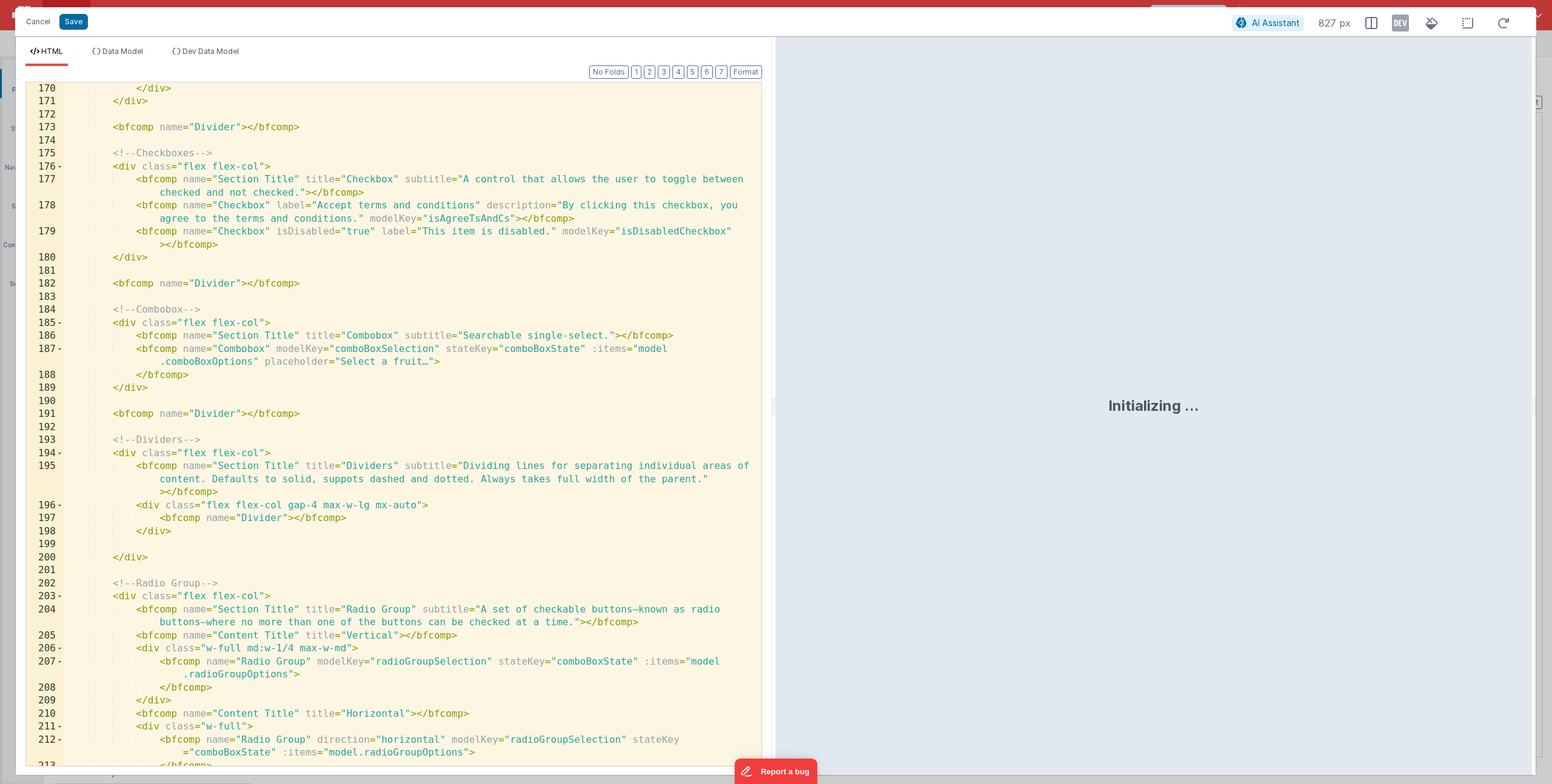
scroll to position [2939, 0]
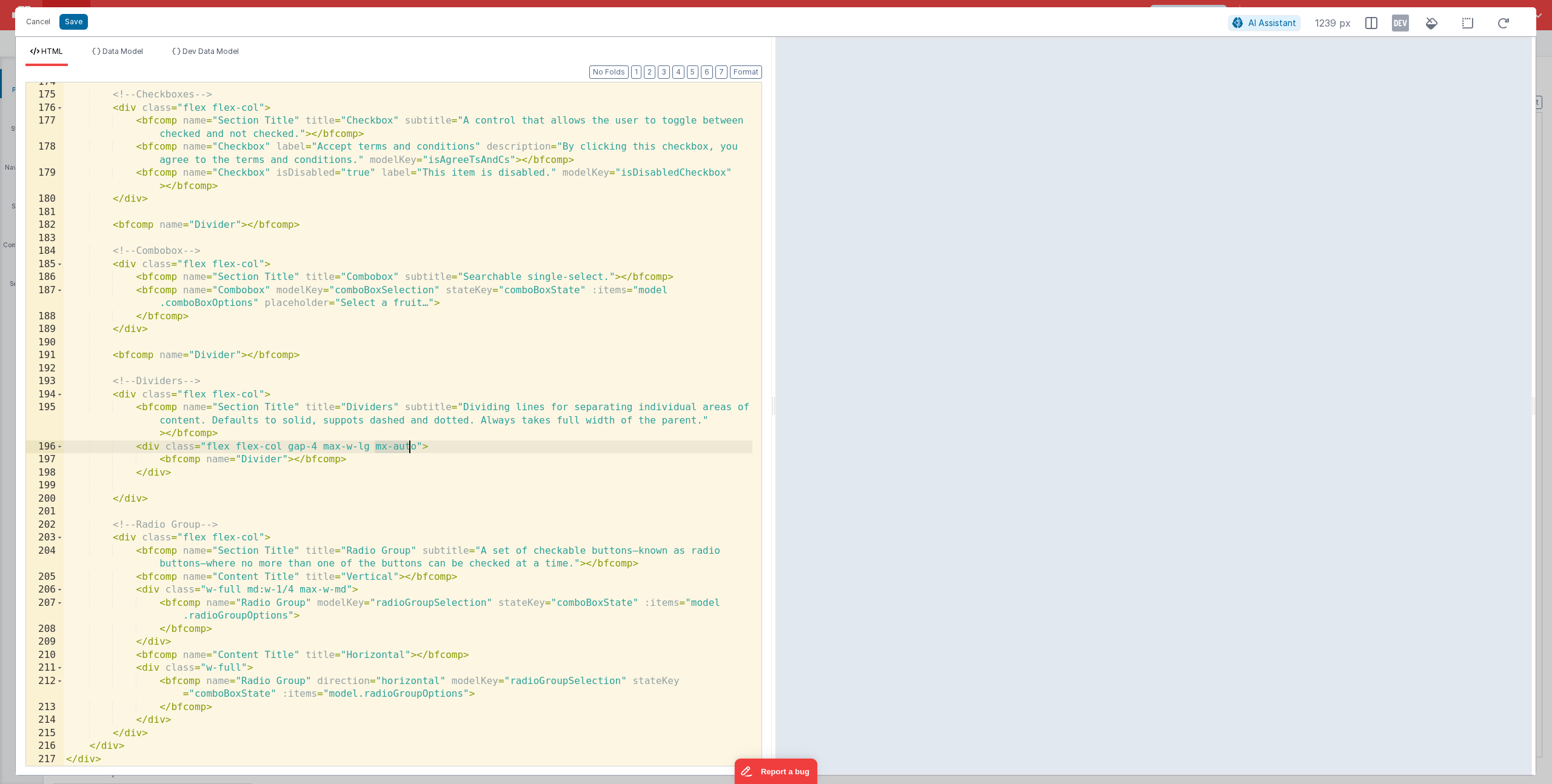
drag, startPoint x: 377, startPoint y: 450, endPoint x: 411, endPoint y: 448, distance: 34.1
click at [411, 448] on div "<!-- Checkboxes --> < div class = "flex flex-col" > < bfcomp name = "Section Ti…" at bounding box center [408, 430] width 689 height 709
drag, startPoint x: 415, startPoint y: 445, endPoint x: 376, endPoint y: 446, distance: 39.0
click at [376, 446] on div "<!-- Checkboxes --> < div class = "flex flex-col" > < bfcomp name = "Section Ti…" at bounding box center [408, 430] width 689 height 709
drag, startPoint x: 369, startPoint y: 445, endPoint x: 322, endPoint y: 445, distance: 47.0
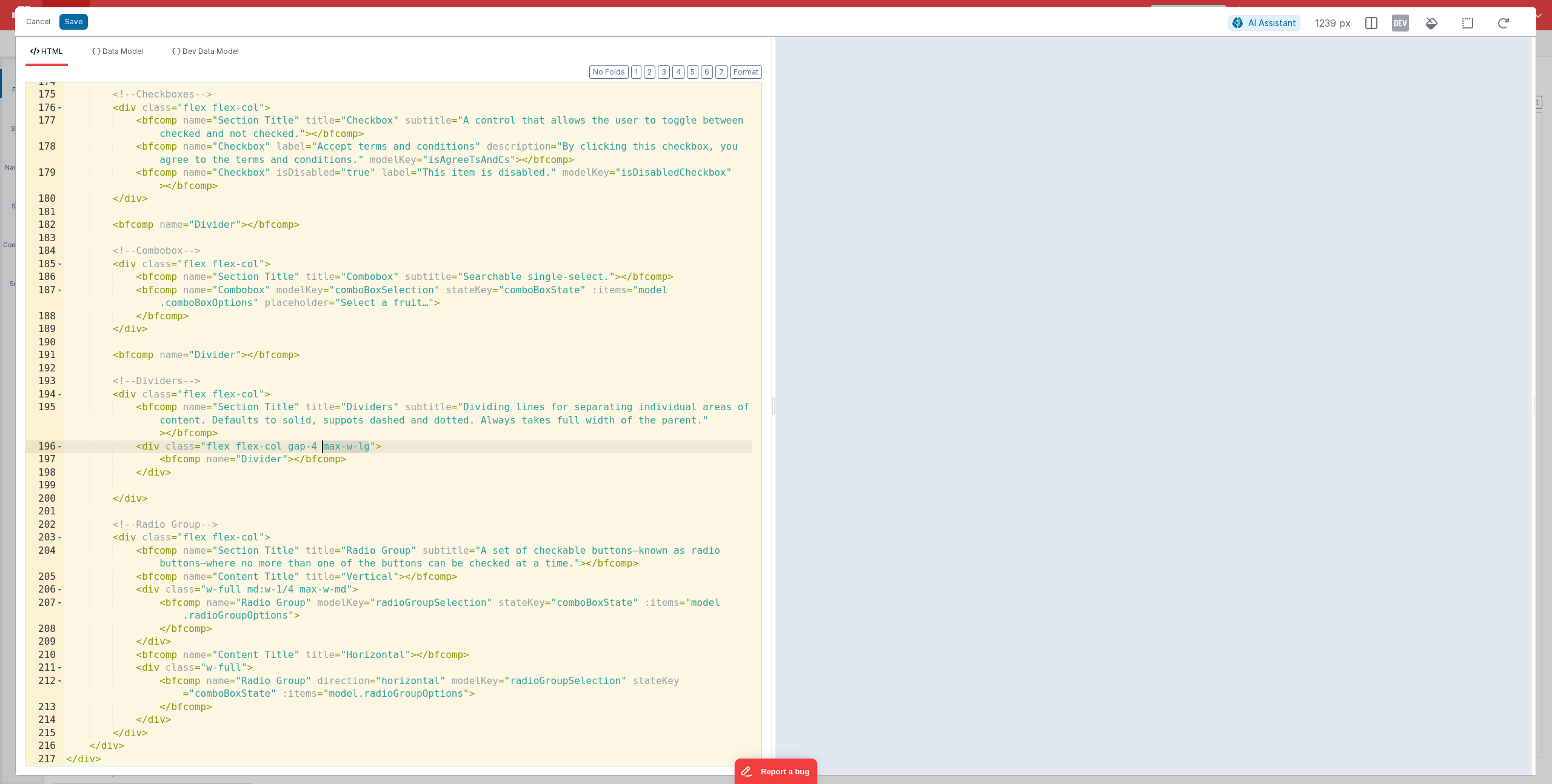
click at [322, 445] on div "<!-- Checkboxes --> < div class = "flex flex-col" > < bfcomp name = "Section Ti…" at bounding box center [408, 430] width 689 height 709
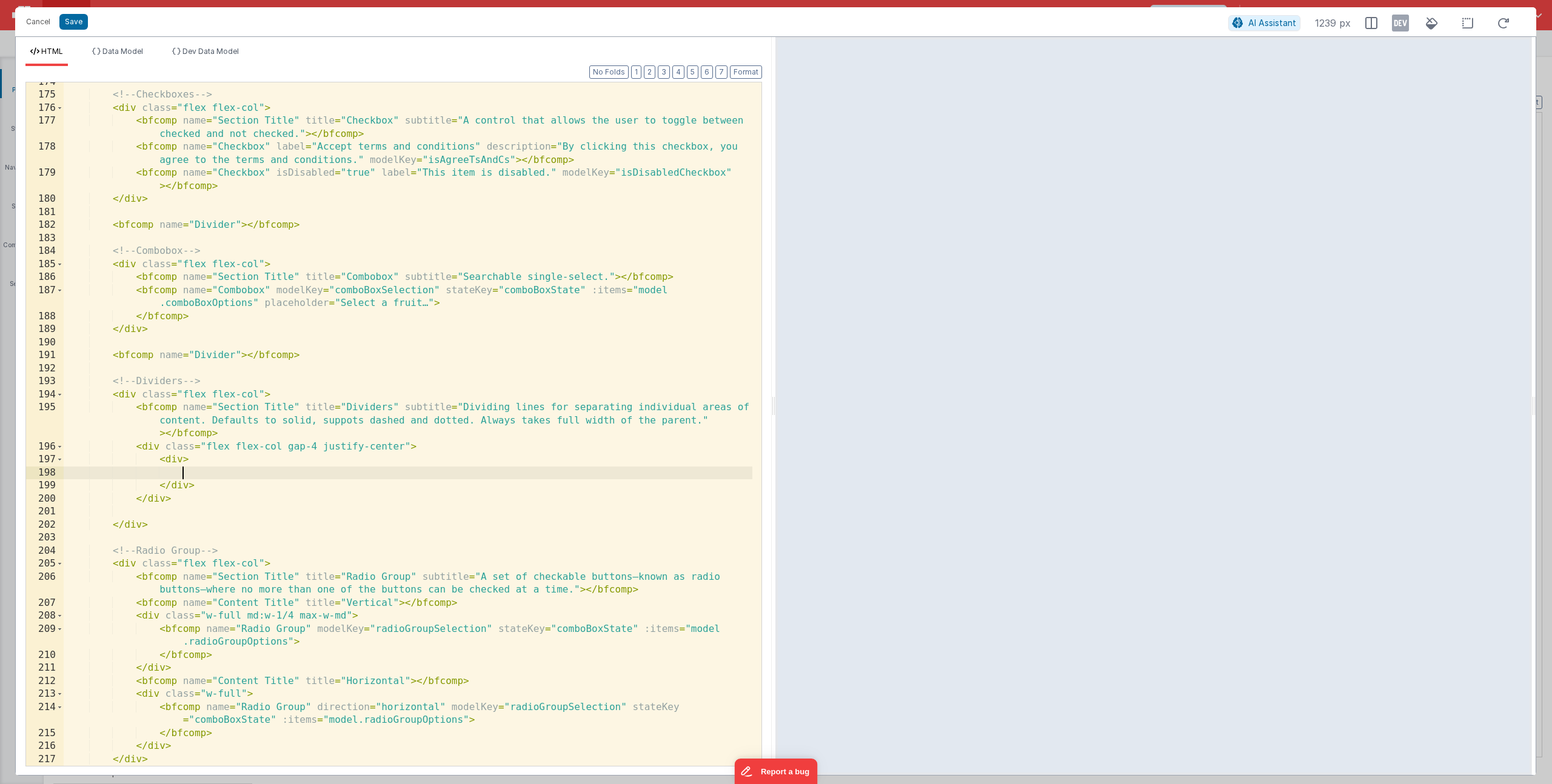
paste textarea
click at [79, 24] on button "Save" at bounding box center [74, 21] width 29 height 16
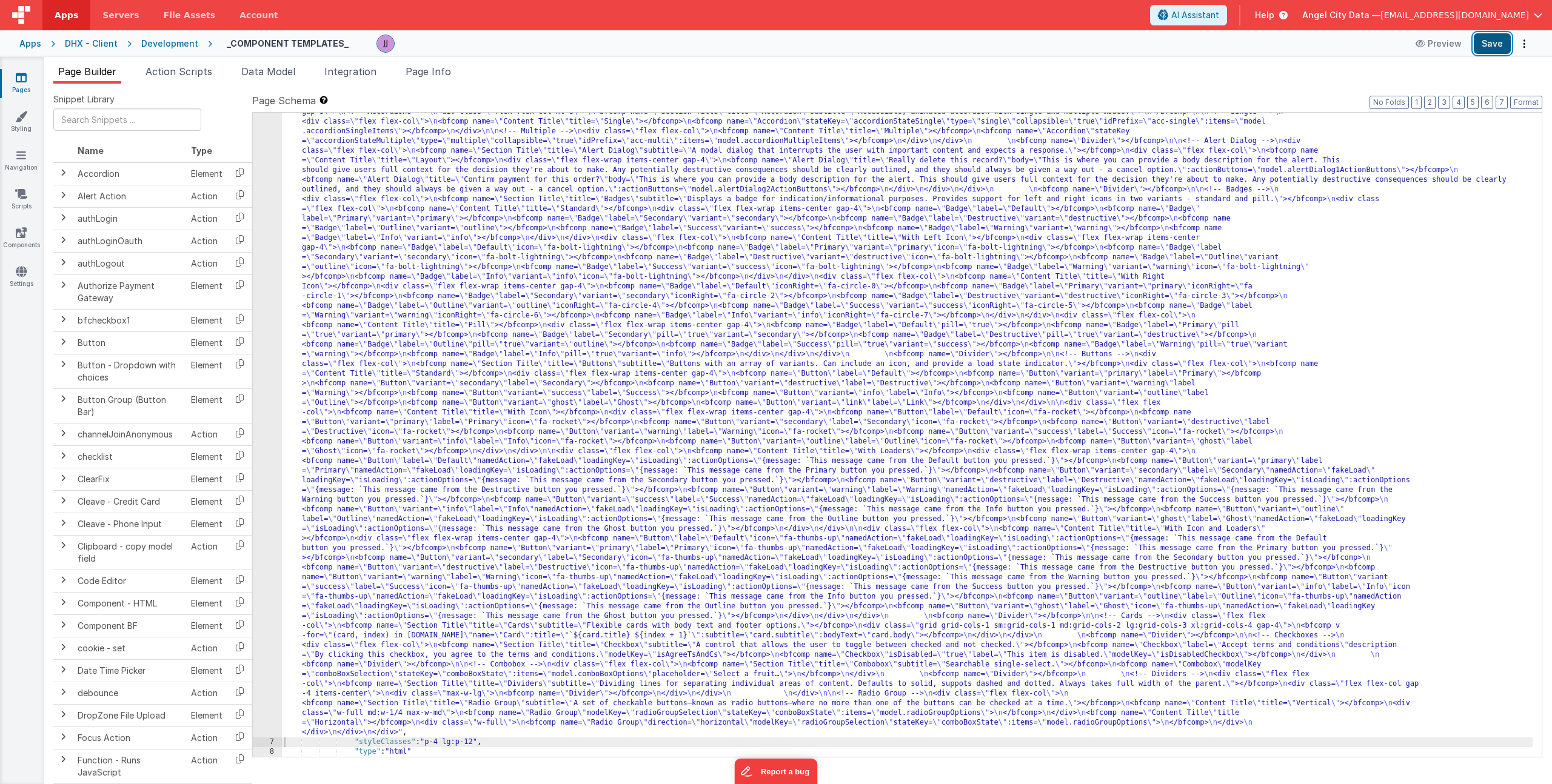
click at [1482, 40] on button "Save" at bounding box center [1492, 43] width 37 height 20
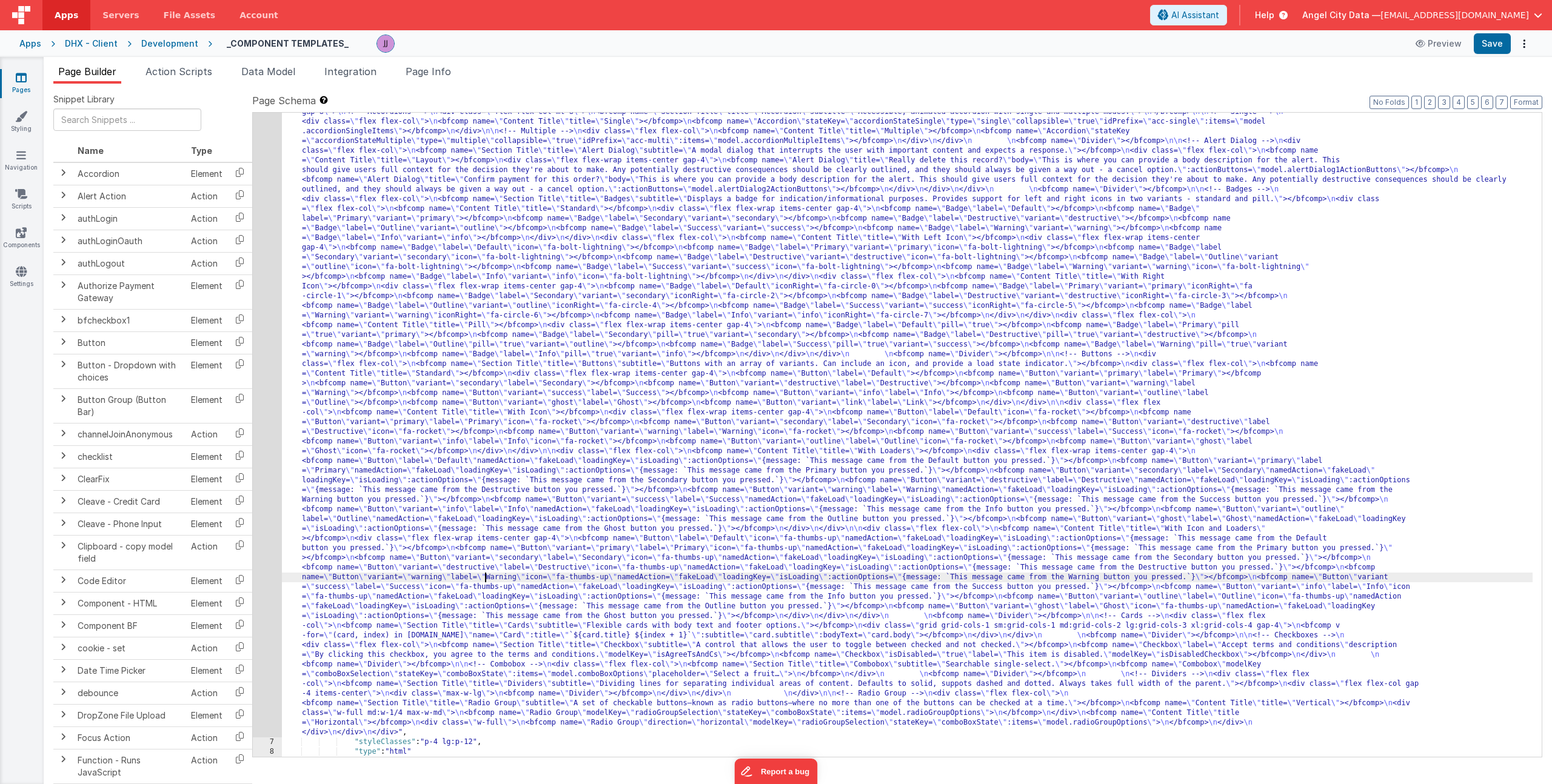
click at [485, 575] on div ""html" : "<div> \n <bfcomp name= \" Page Title \" title= \" Component Examples …" at bounding box center [907, 744] width 1251 height 1294
click at [262, 418] on div "6" at bounding box center [268, 418] width 29 height 640
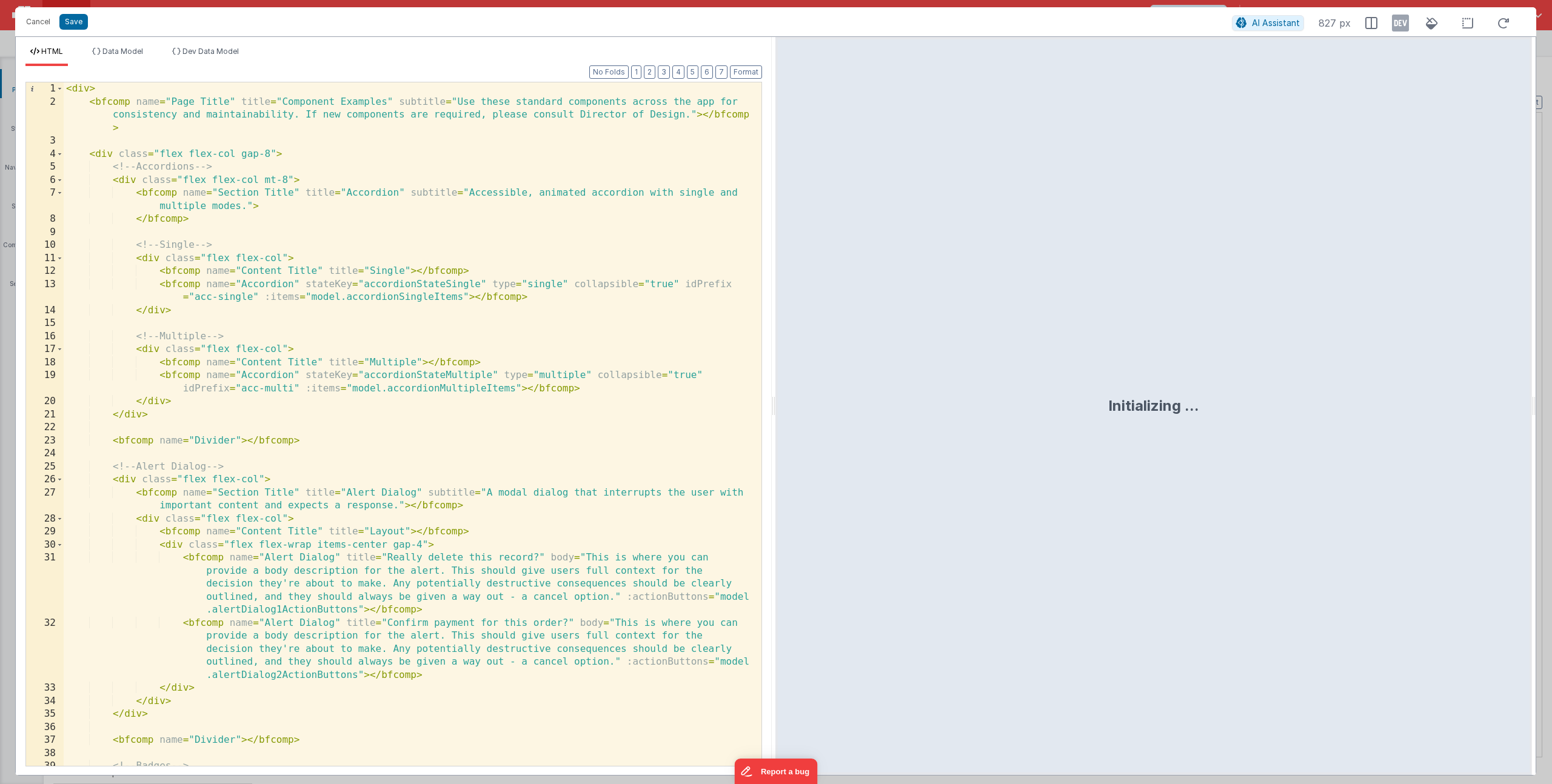
scroll to position [2965, 0]
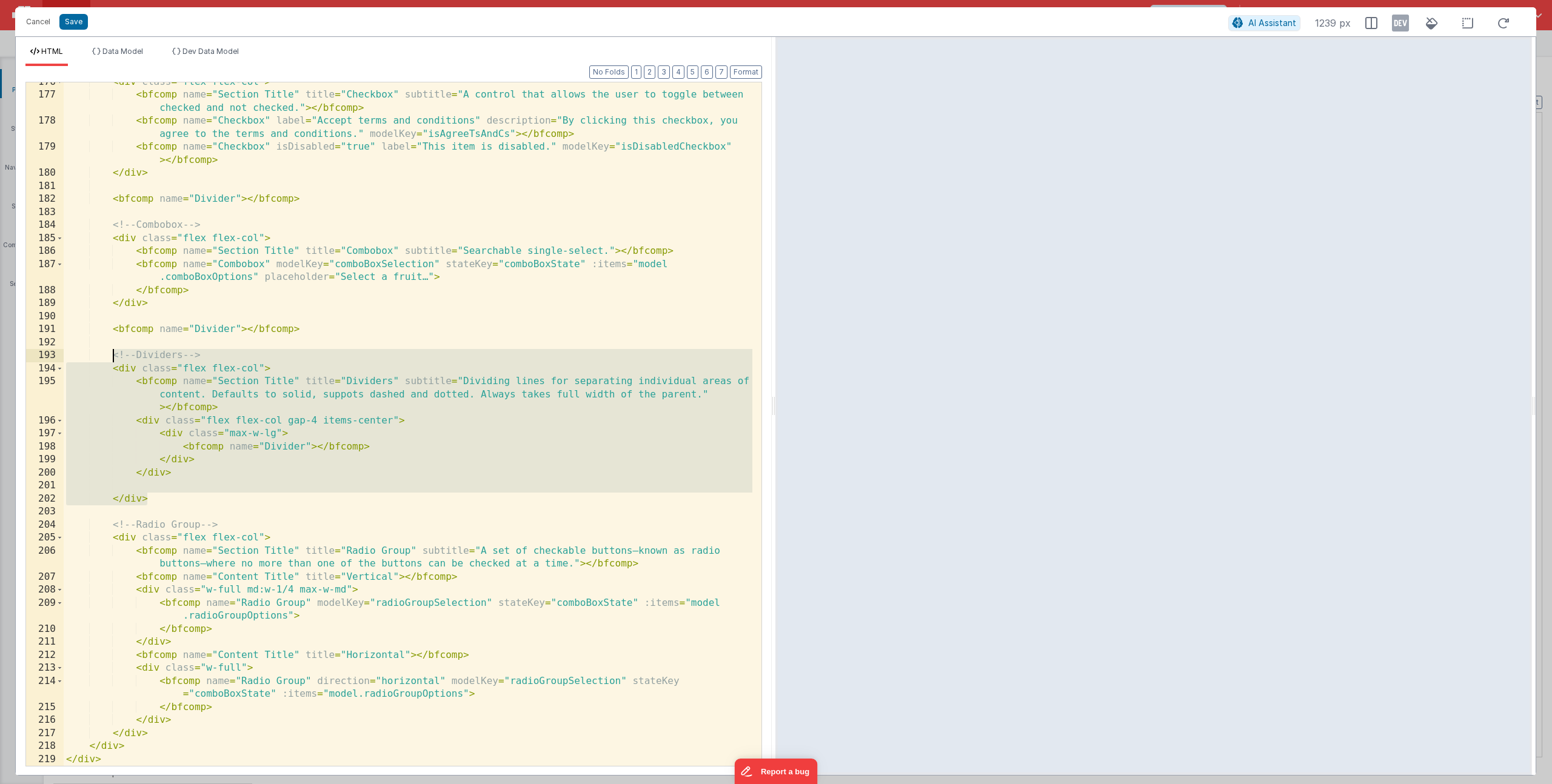
drag, startPoint x: 152, startPoint y: 498, endPoint x: 114, endPoint y: 356, distance: 147.0
click at [114, 356] on div "< div class = "flex flex-col" > < bfcomp name = "Section Title" title = "Checkb…" at bounding box center [408, 430] width 689 height 709
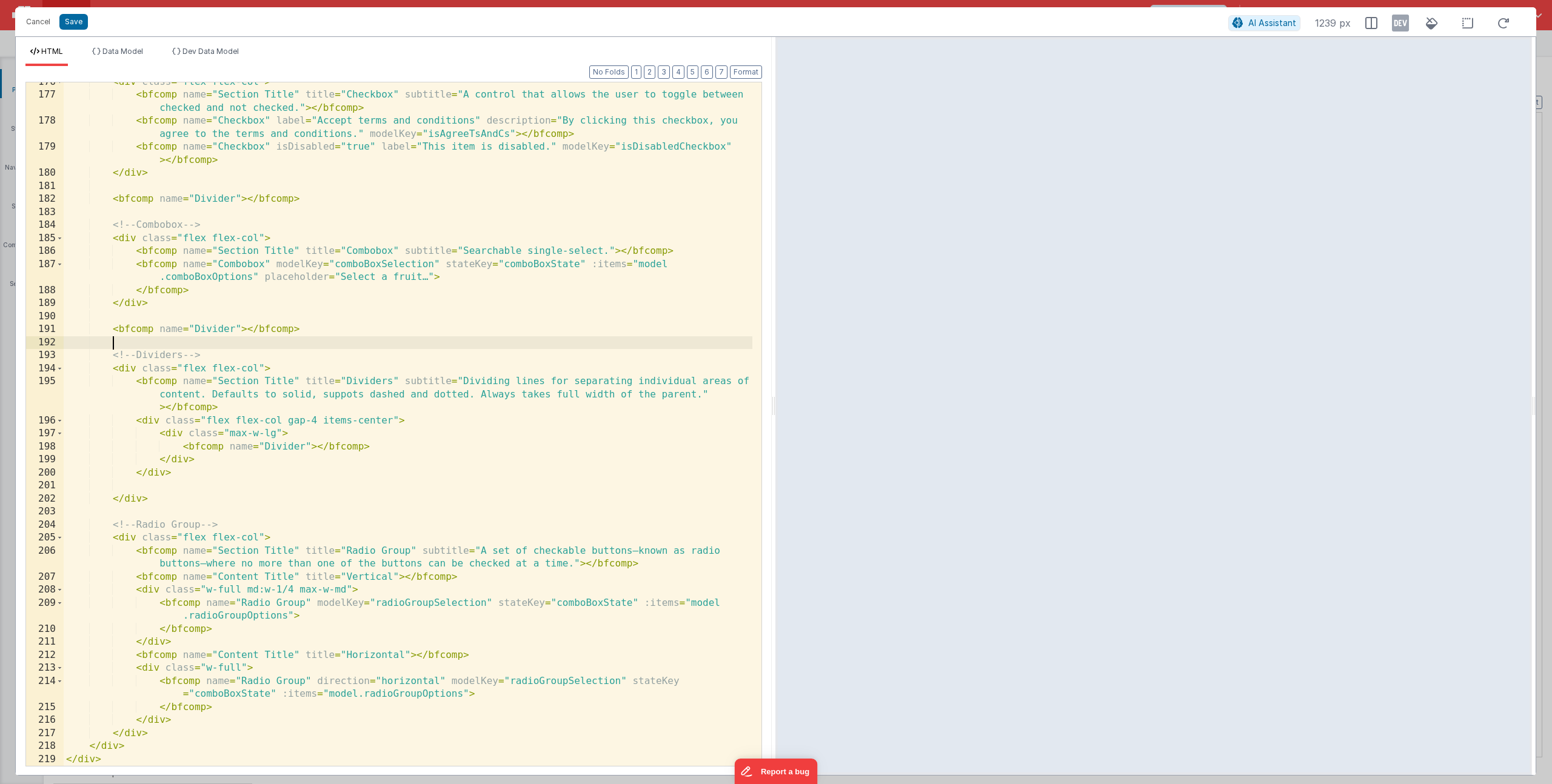
click at [562, 344] on div "< div class = "flex flex-col" > < bfcomp name = "Section Title" title = "Checkb…" at bounding box center [408, 430] width 689 height 709
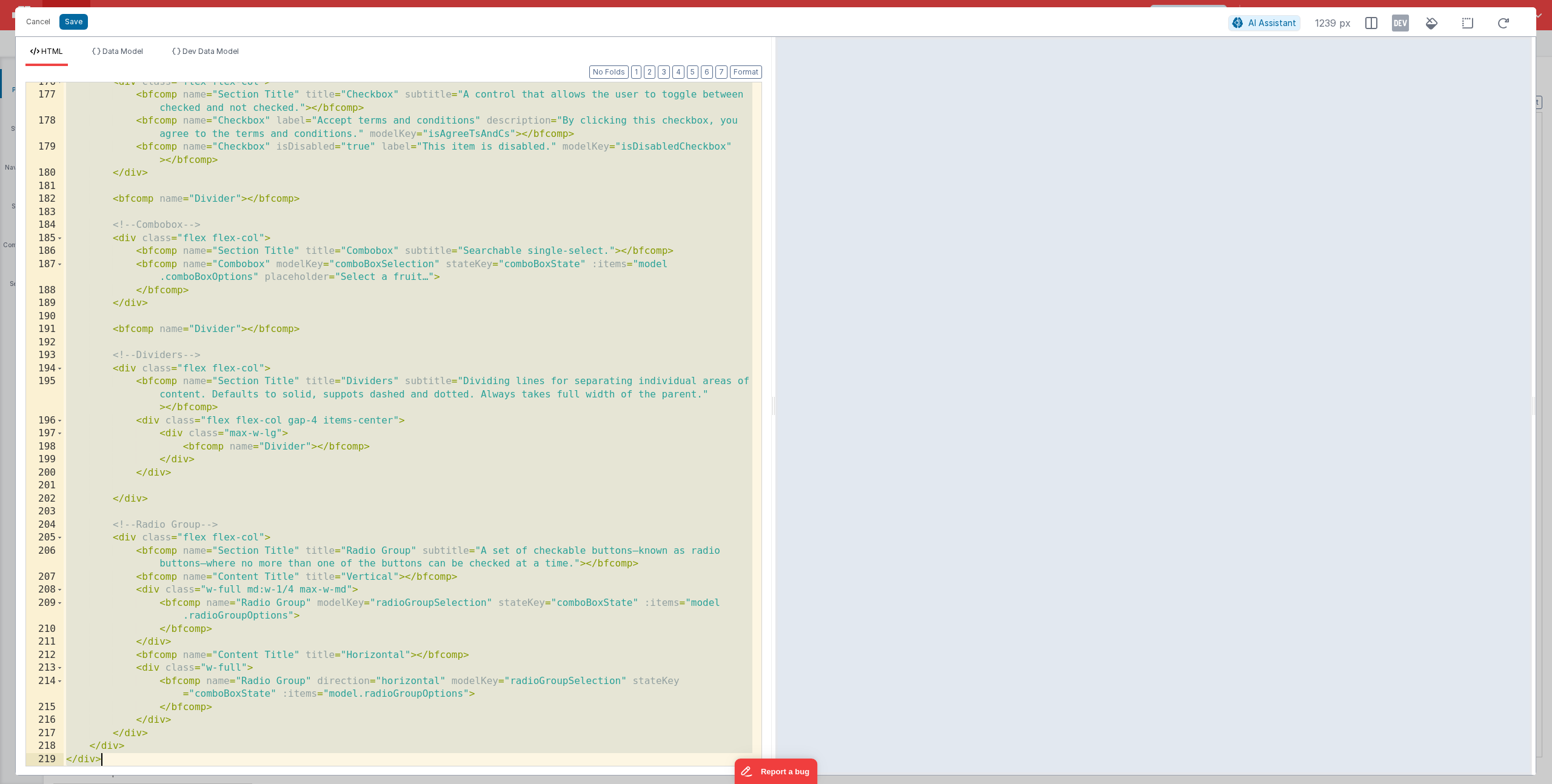
click at [181, 274] on div "< div class = "flex flex-col" > < bfcomp name = "Section Title" title = "Checkb…" at bounding box center [408, 430] width 689 height 709
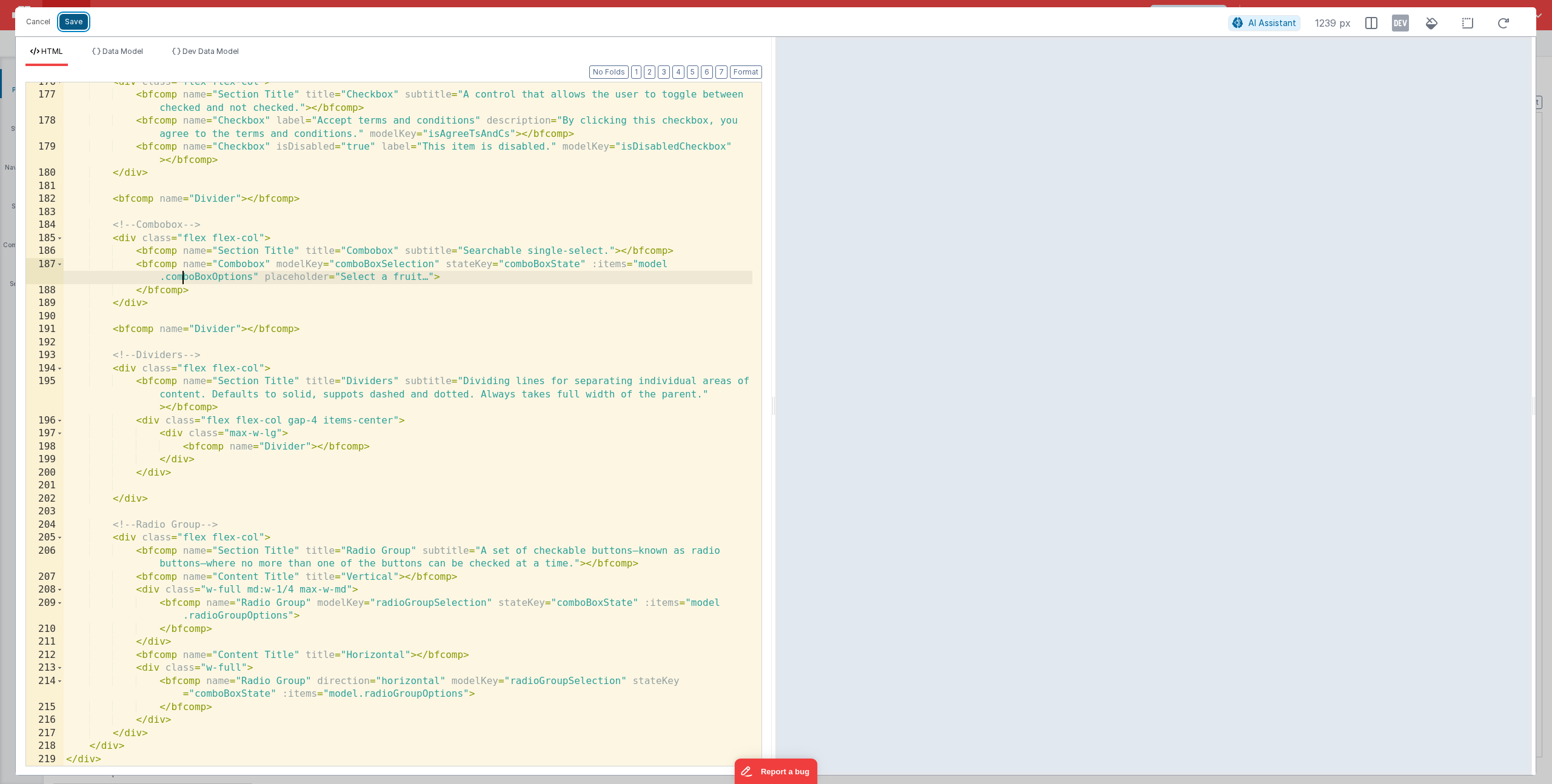
click at [69, 17] on button "Save" at bounding box center [74, 21] width 29 height 16
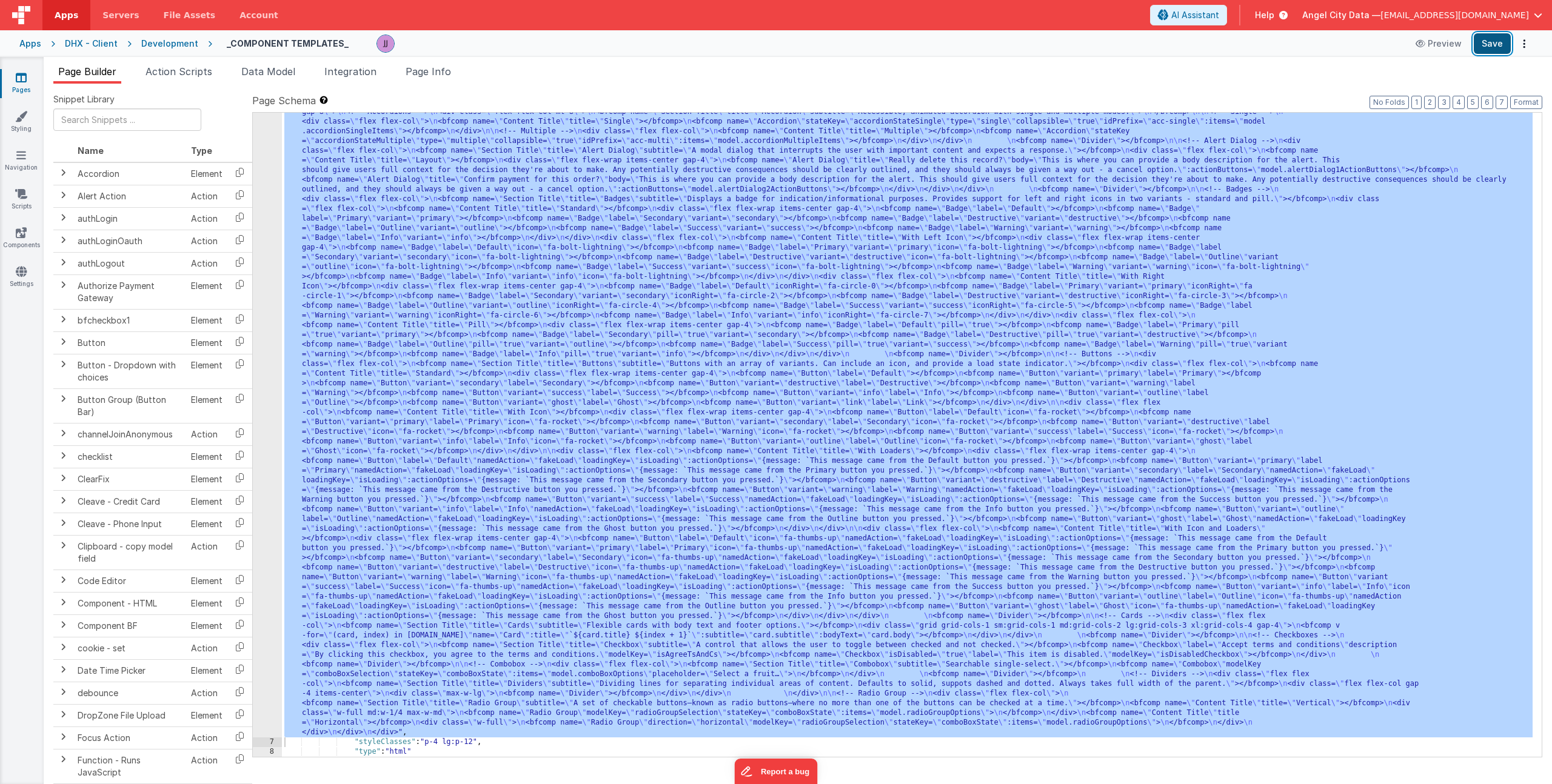
click at [1488, 45] on button "Save" at bounding box center [1492, 43] width 37 height 20
click at [24, 230] on icon at bounding box center [21, 232] width 11 height 12
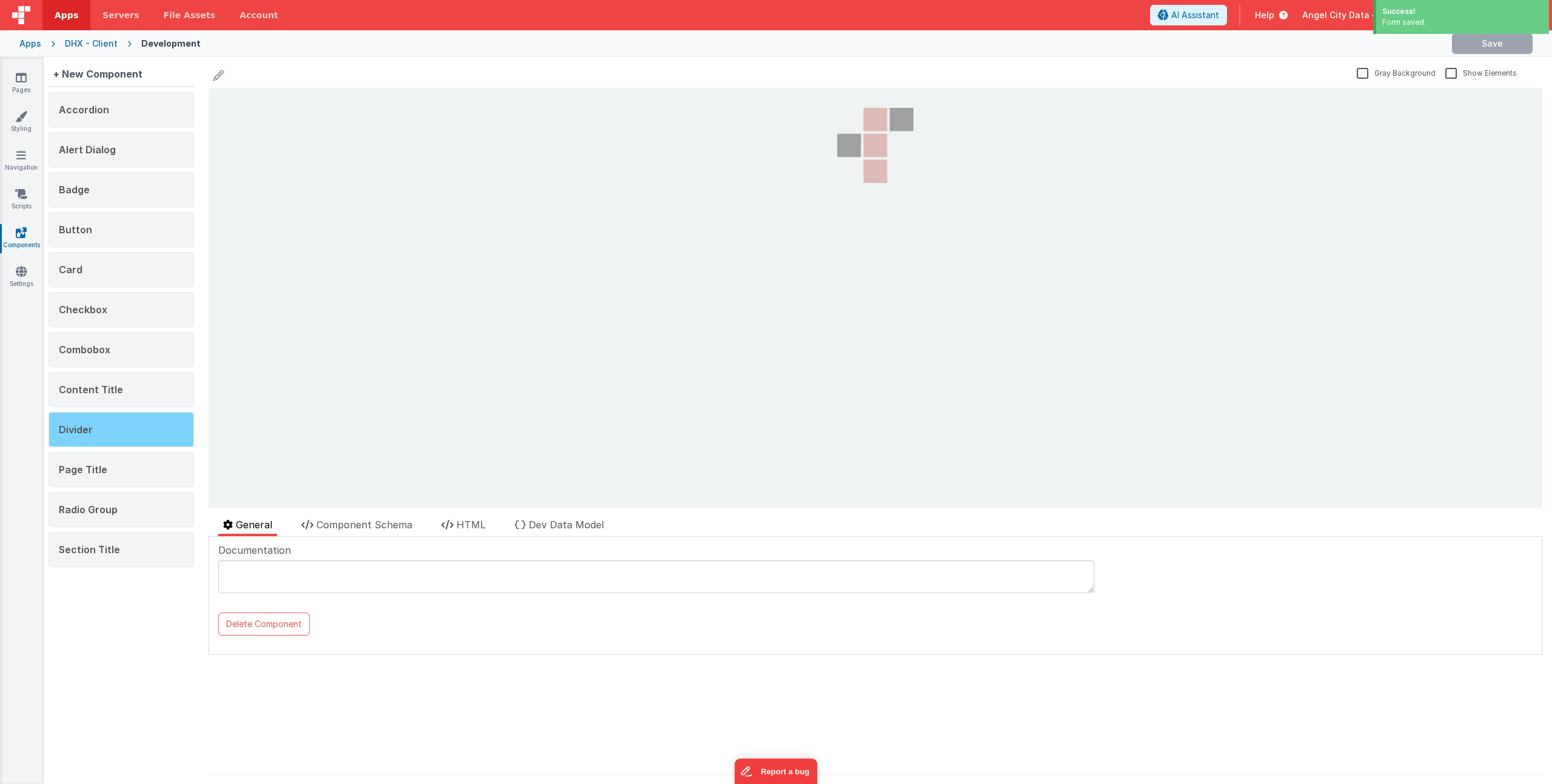
click at [127, 429] on div "Divider" at bounding box center [122, 430] width 145 height 35
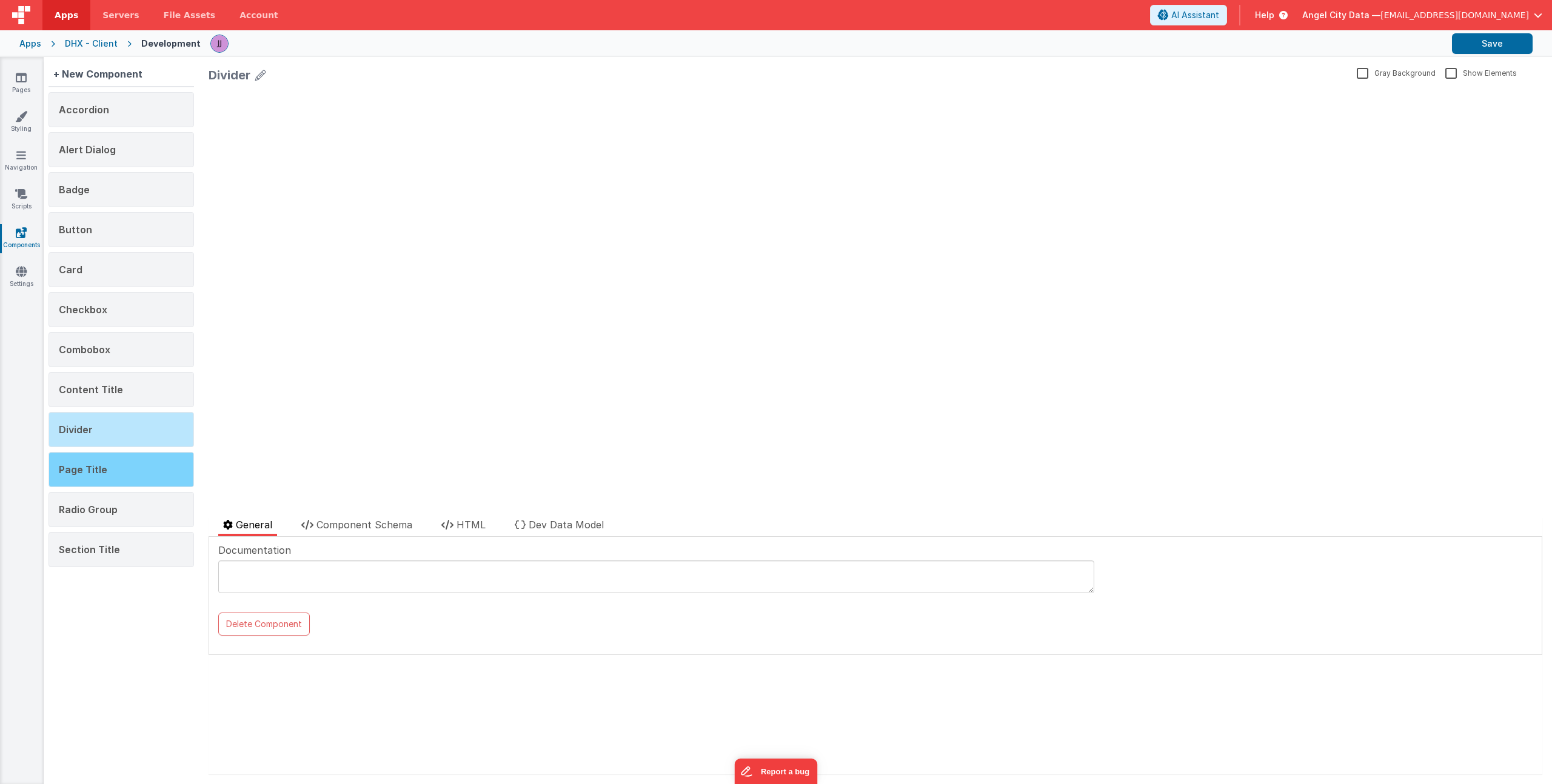
click at [90, 455] on div "Page Title" at bounding box center [122, 469] width 145 height 35
click at [106, 434] on div "Divider" at bounding box center [122, 430] width 145 height 35
click at [449, 522] on icon at bounding box center [447, 525] width 12 height 10
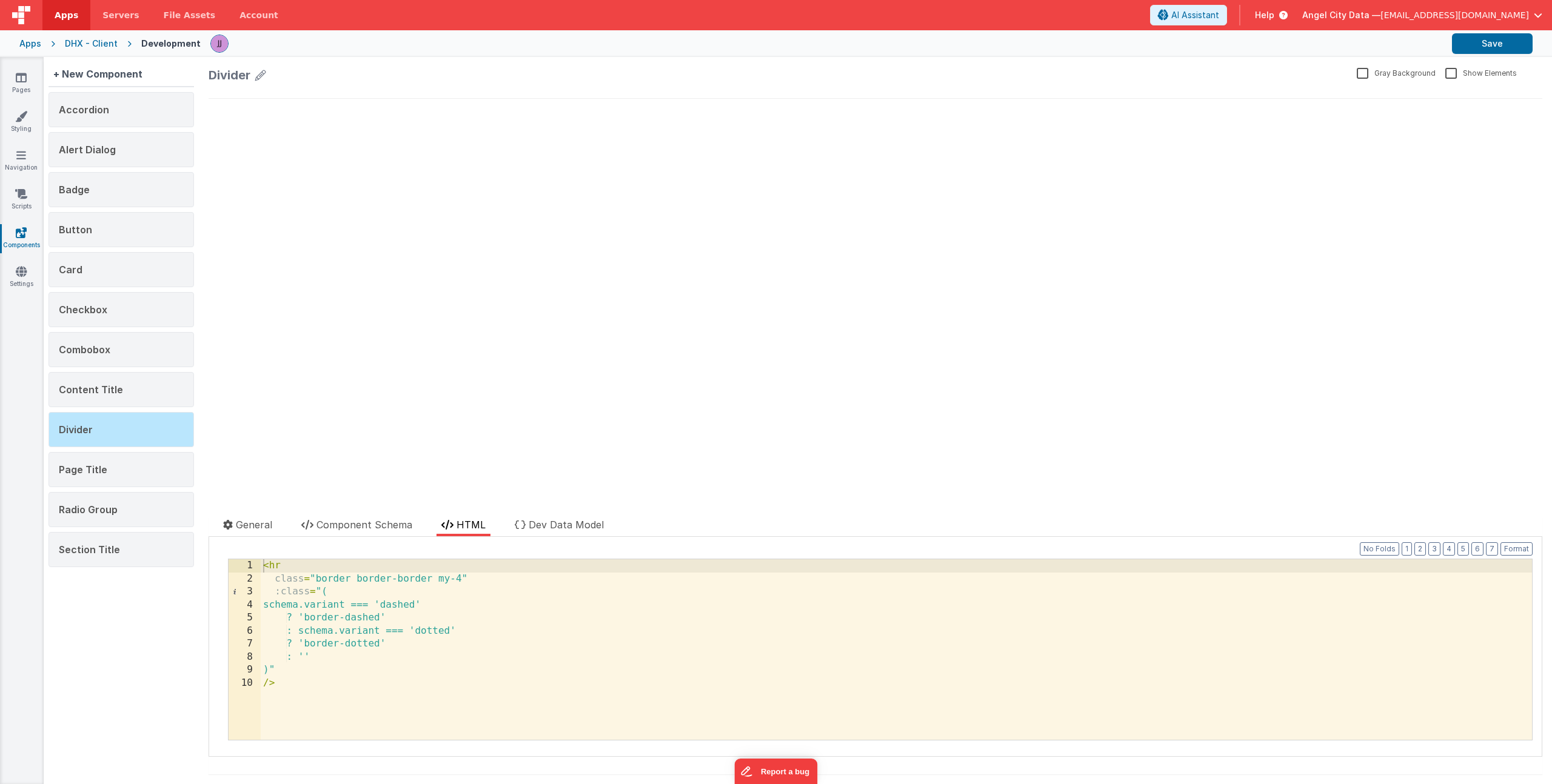
click at [318, 578] on div "< hr class = "border border-border my-4" :class = "( schema.variant === 'dashed…" at bounding box center [896, 663] width 1271 height 207
click at [16, 85] on link "Pages" at bounding box center [20, 84] width 43 height 24
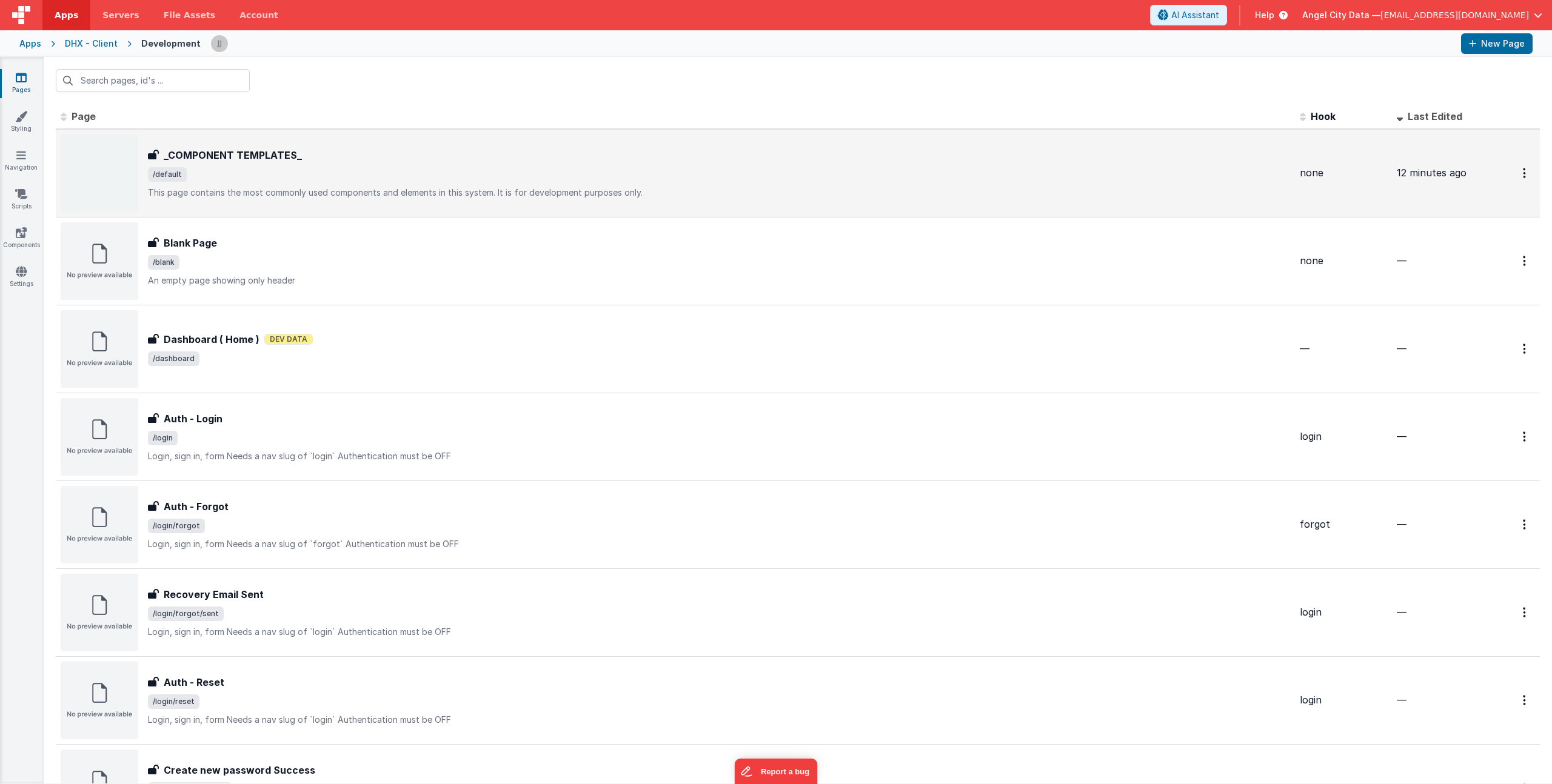
click at [347, 183] on div "_COMPONENT TEMPLATES_ _COMPONENT TEMPLATES_ /default This page contains the mos…" at bounding box center [719, 173] width 1142 height 51
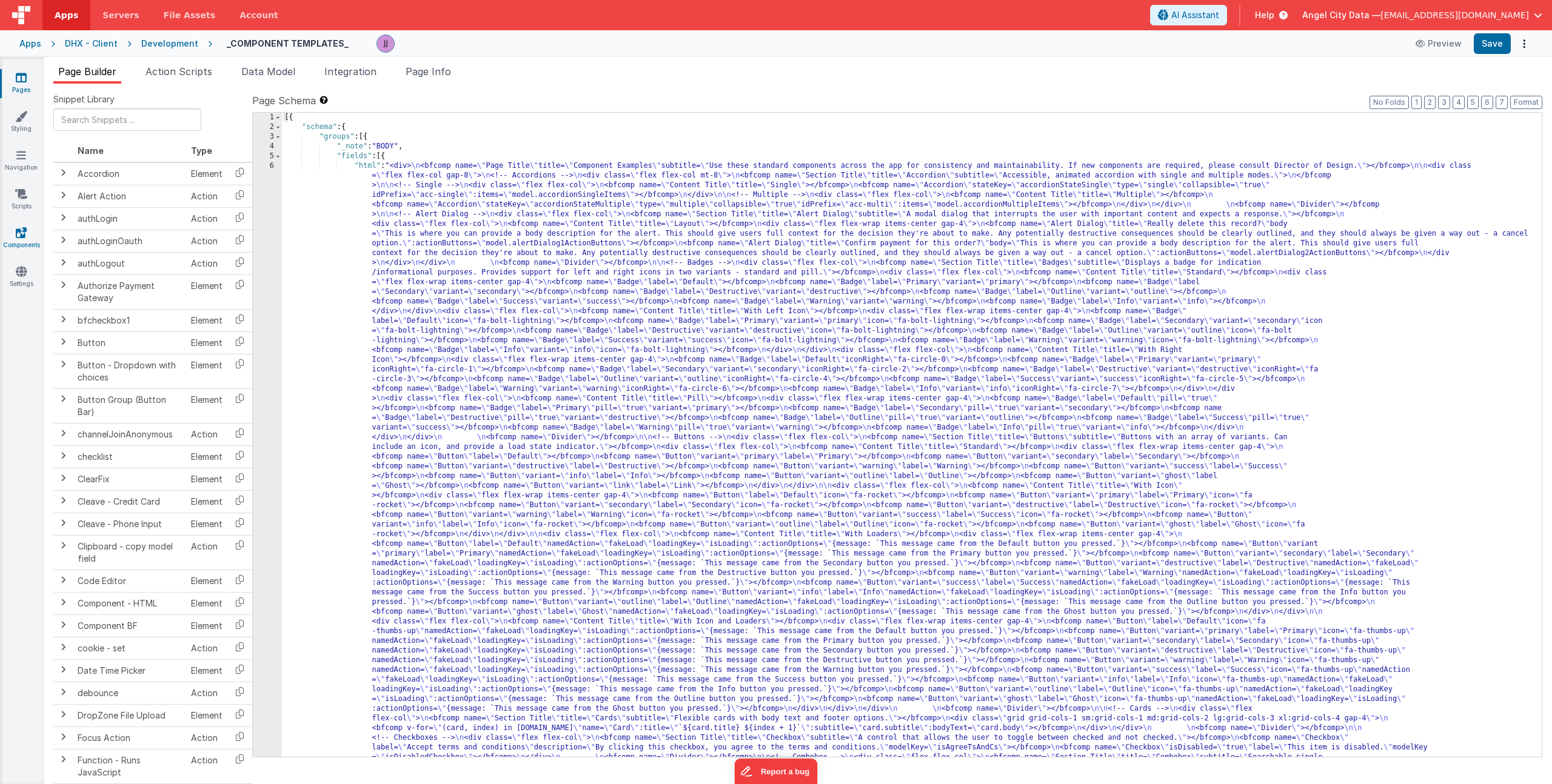
click at [19, 237] on icon at bounding box center [21, 232] width 11 height 12
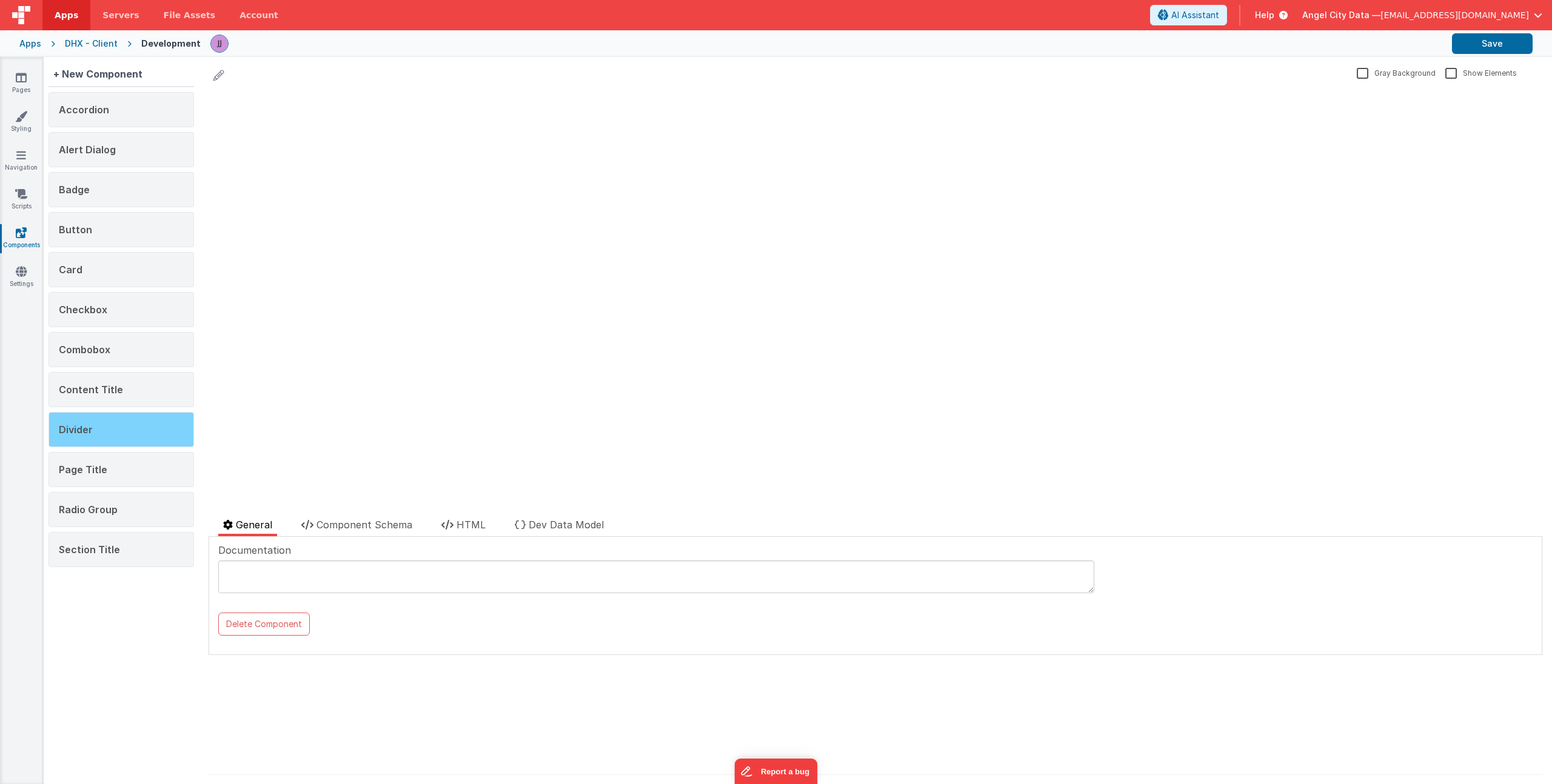
click at [87, 422] on div "Divider" at bounding box center [122, 430] width 145 height 35
click at [460, 521] on span "HTML" at bounding box center [471, 525] width 29 height 12
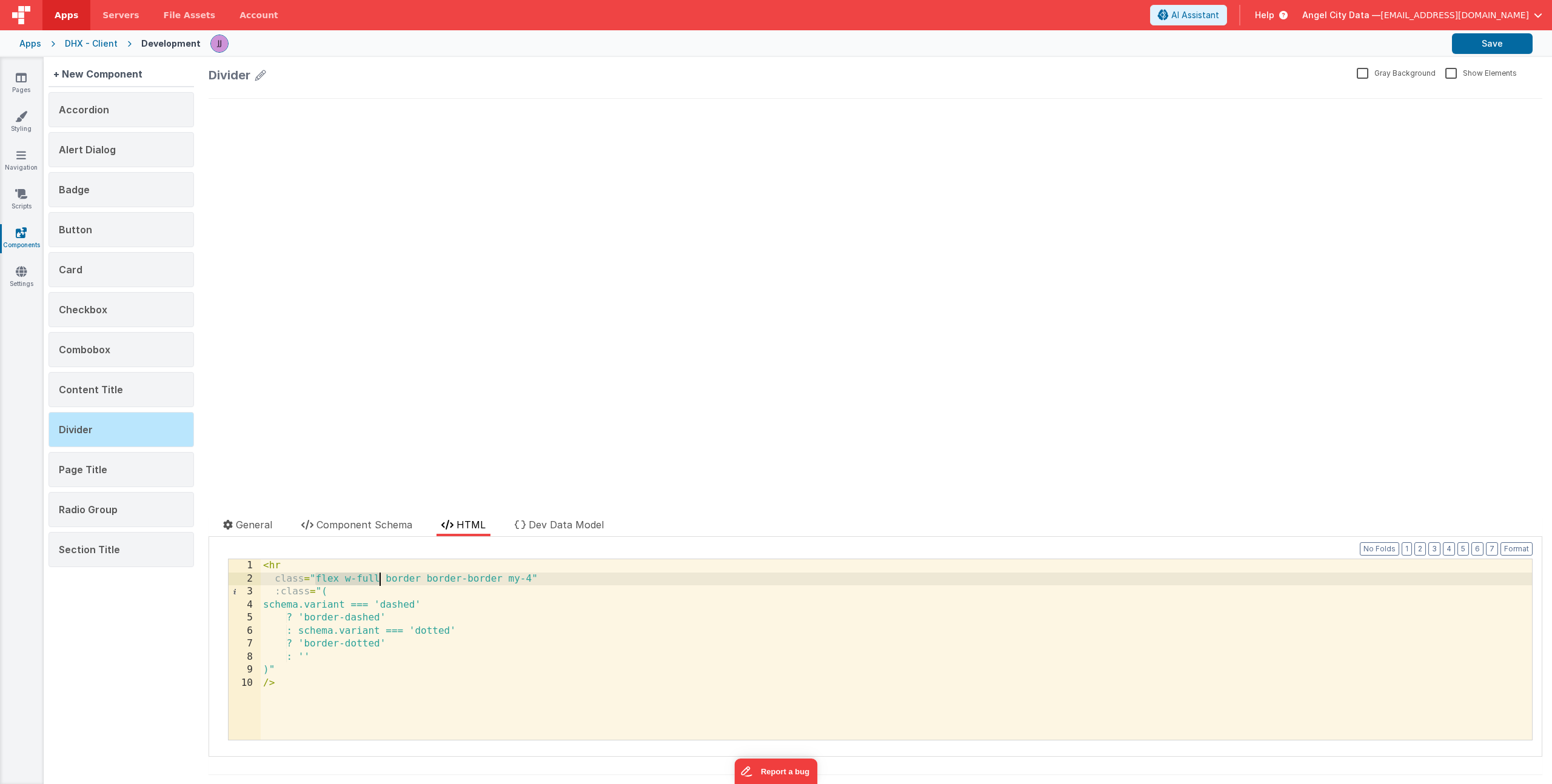
drag, startPoint x: 316, startPoint y: 580, endPoint x: 380, endPoint y: 578, distance: 64.0
click at [380, 578] on div "< hr class = "flex w-full border border-border my-4" :class = "( schema.variant…" at bounding box center [896, 663] width 1271 height 207
click at [29, 86] on link "Pages" at bounding box center [20, 84] width 43 height 24
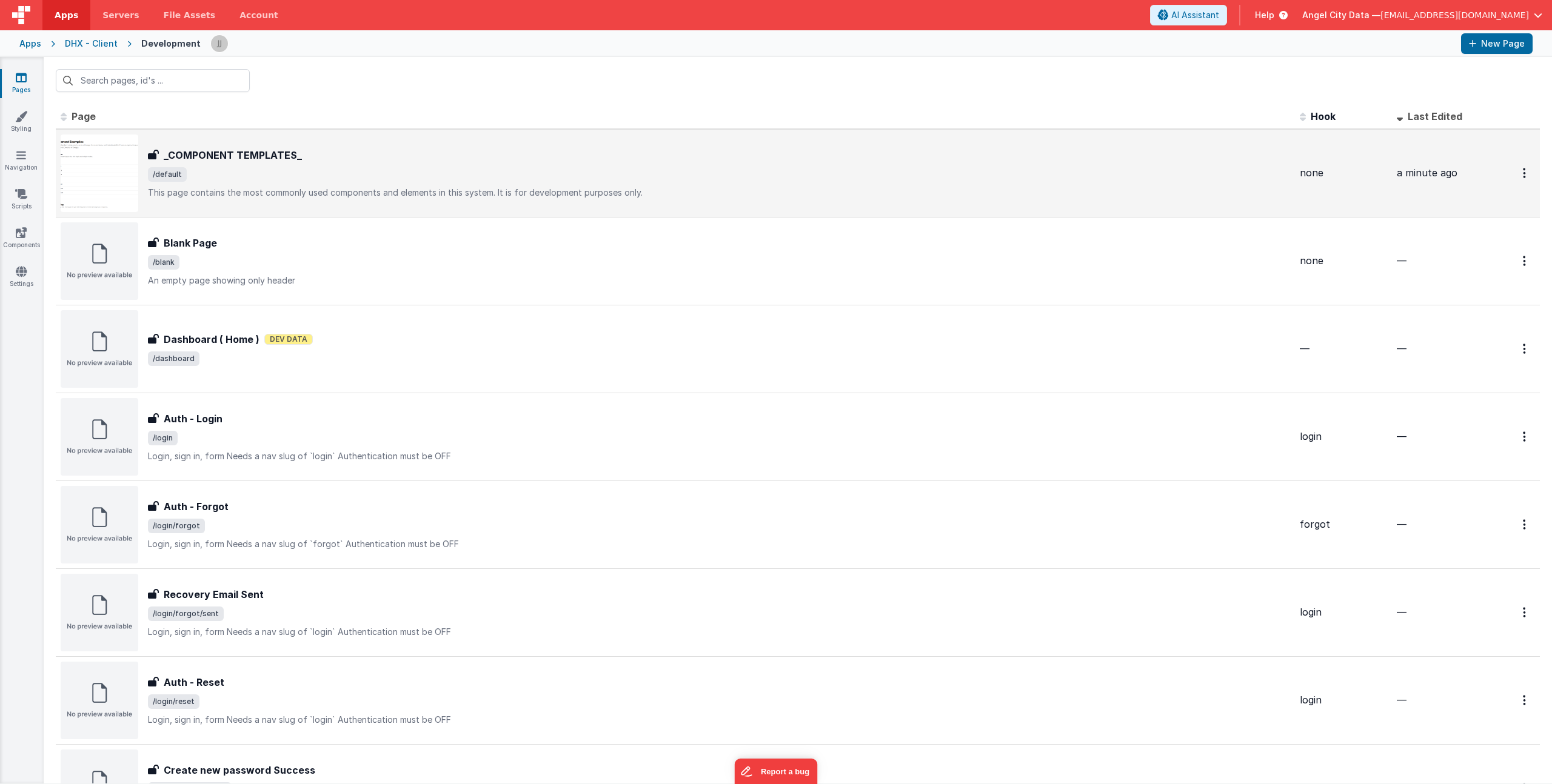
click at [265, 169] on span "/default" at bounding box center [719, 175] width 1142 height 15
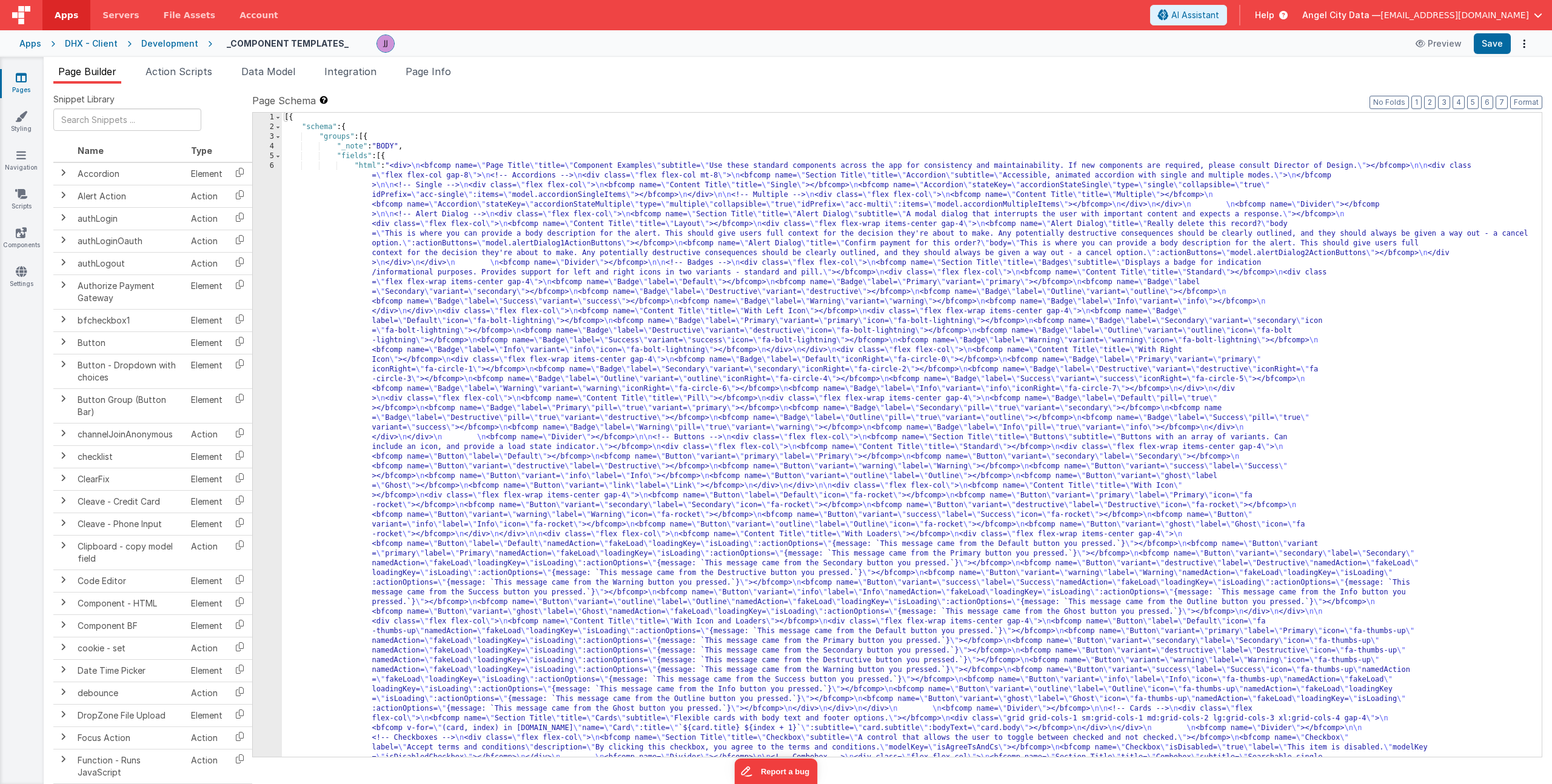
click at [450, 281] on div "[{ "schema" : { "groups" : [{ "_note" : "BODY" , "fields" : [{ "html" : "<div> …" at bounding box center [907, 775] width 1251 height 1323
click at [267, 280] on div "1 2 3 4 5 6" at bounding box center [268, 775] width 29 height 1323
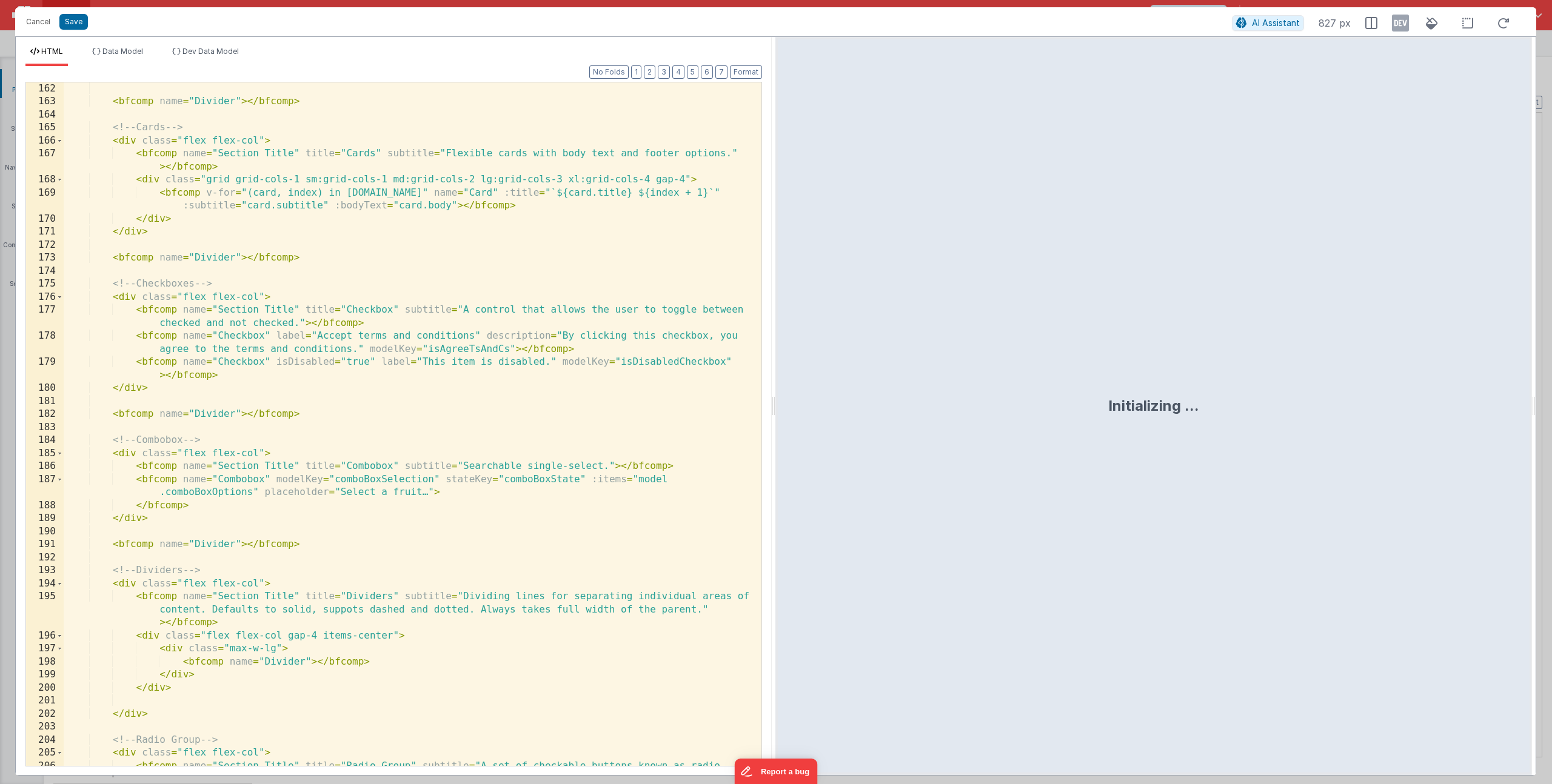
scroll to position [2965, 0]
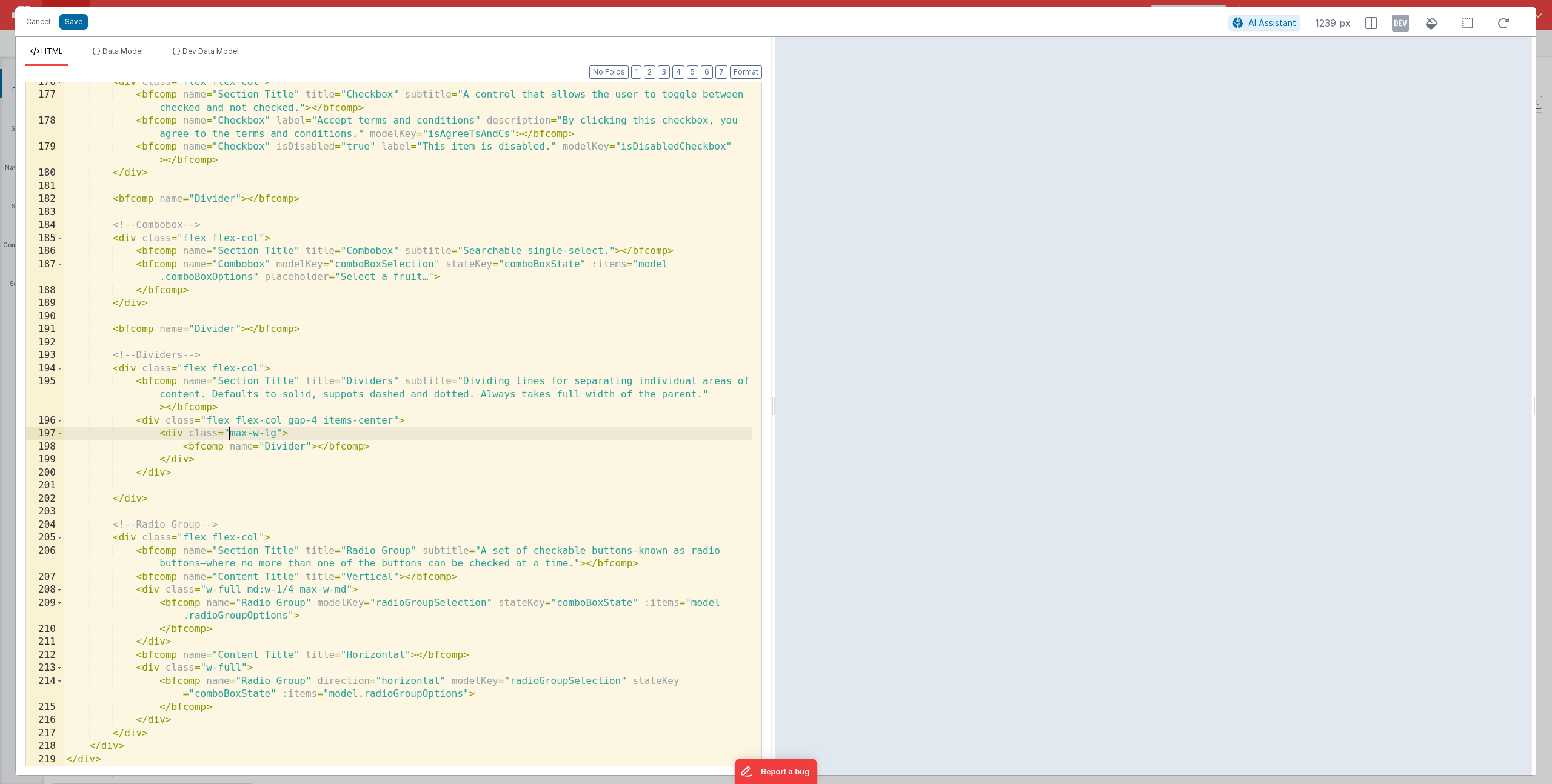
click at [227, 436] on div "< div class = "flex flex-col" > < bfcomp name = "Section Title" title = "Checkb…" at bounding box center [408, 430] width 689 height 709
click at [340, 389] on div "< div class = "flex flex-col" > < bfcomp name = "Section Title" title = "Checkb…" at bounding box center [408, 430] width 689 height 709
click at [388, 421] on div "< div class = "flex flex-col" > < bfcomp name = "Section Title" title = "Checkb…" at bounding box center [408, 430] width 689 height 709
click at [261, 454] on div "< div class = "flex flex-col" > < bfcomp name = "Section Title" title = "Checkb…" at bounding box center [408, 430] width 689 height 709
drag, startPoint x: 201, startPoint y: 461, endPoint x: 161, endPoint y: 435, distance: 47.7
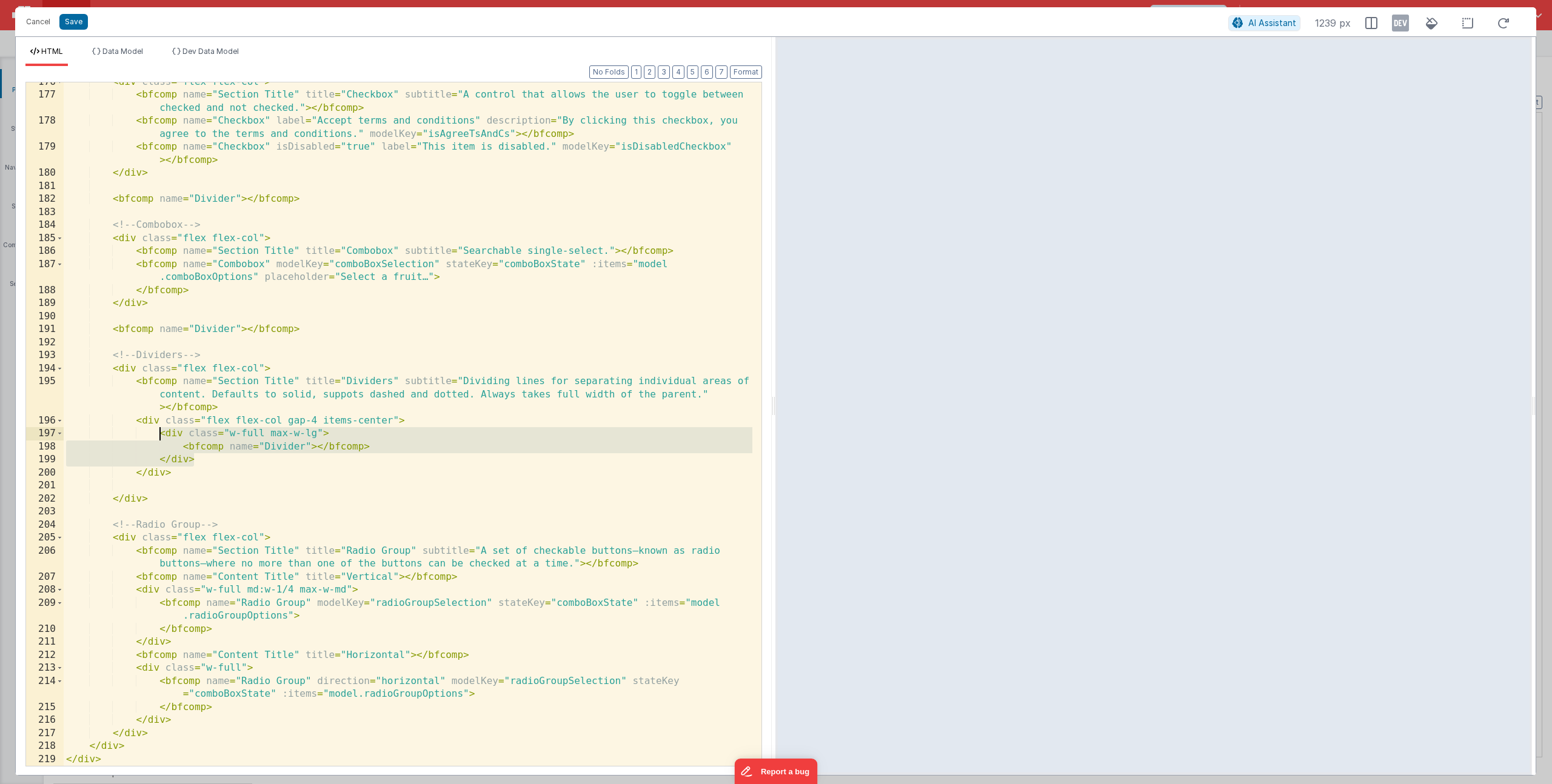
click at [161, 435] on div "< div class = "flex flex-col" > < bfcomp name = "Section Title" title = "Checkb…" at bounding box center [408, 430] width 689 height 709
click at [304, 423] on div "< div class = "flex flex-col" > < bfcomp name = "Section Title" title = "Checkb…" at bounding box center [408, 430] width 689 height 709
drag, startPoint x: 205, startPoint y: 462, endPoint x: 160, endPoint y: 434, distance: 53.0
click at [160, 434] on div "< div class = "flex flex-col" > < bfcomp name = "Section Title" title = "Checkb…" at bounding box center [408, 430] width 689 height 709
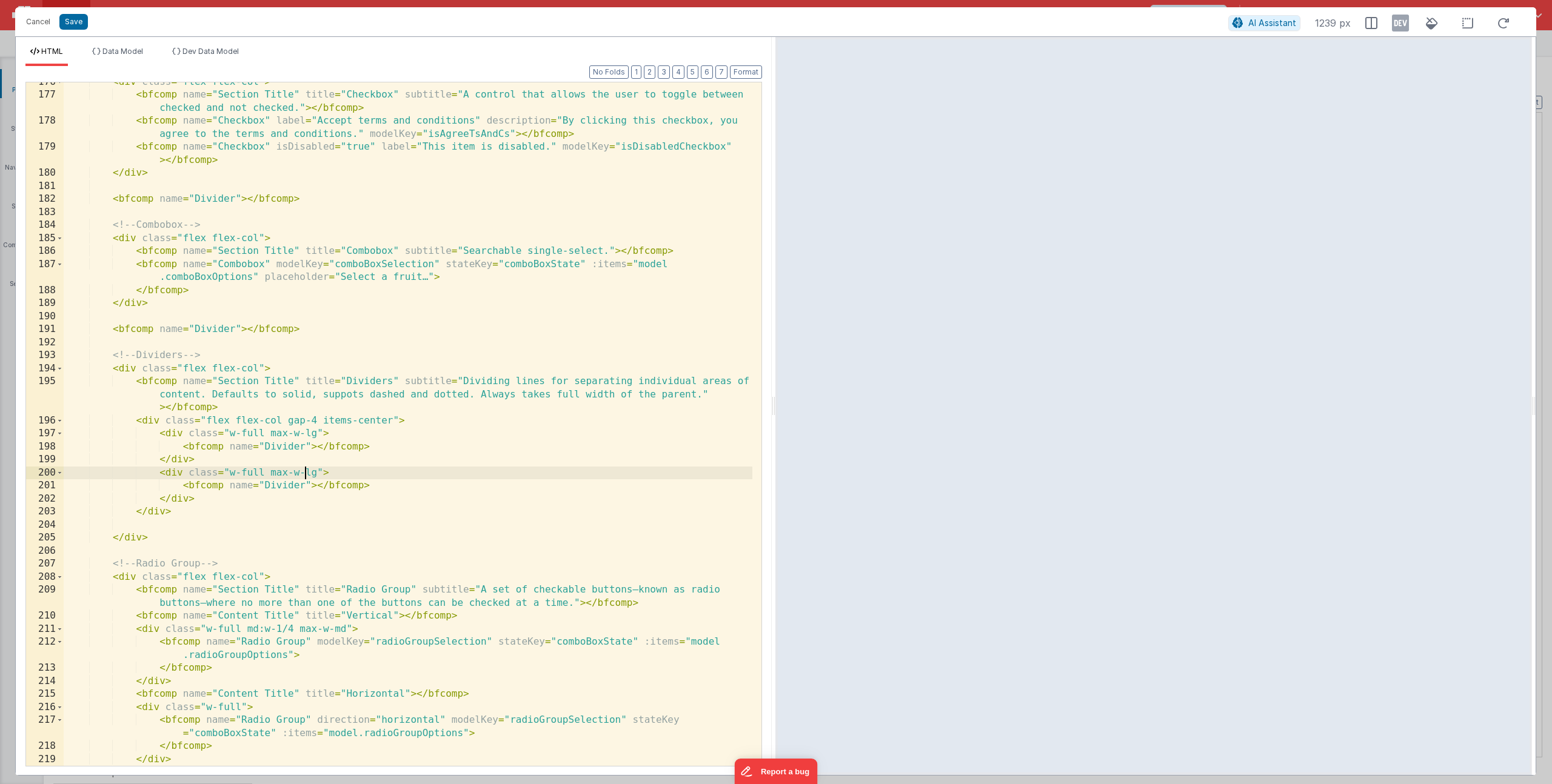
click at [305, 472] on div "< div class = "flex flex-col" > < bfcomp name = "Section Title" title = "Checkb…" at bounding box center [408, 430] width 689 height 709
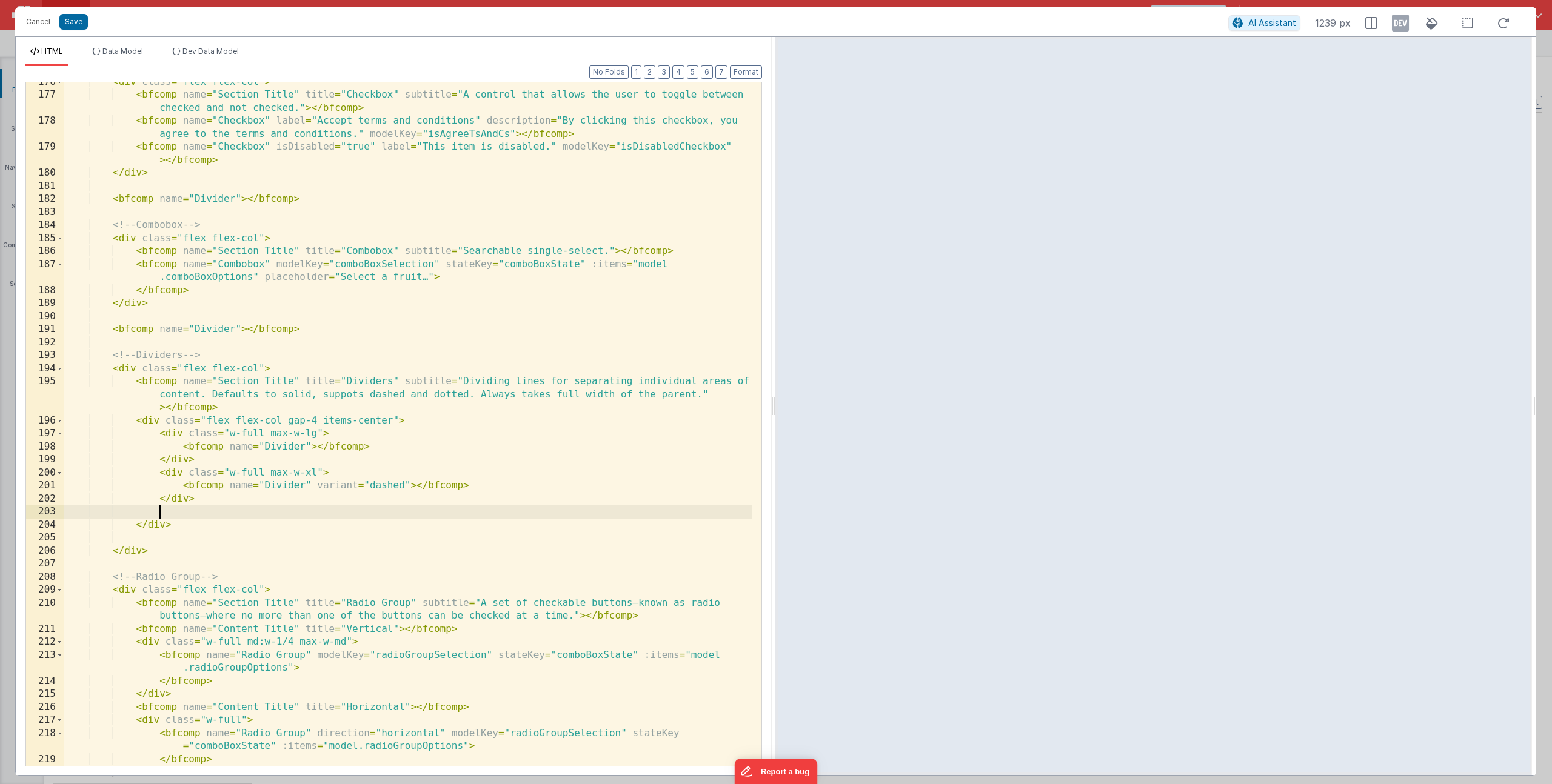
paste textarea
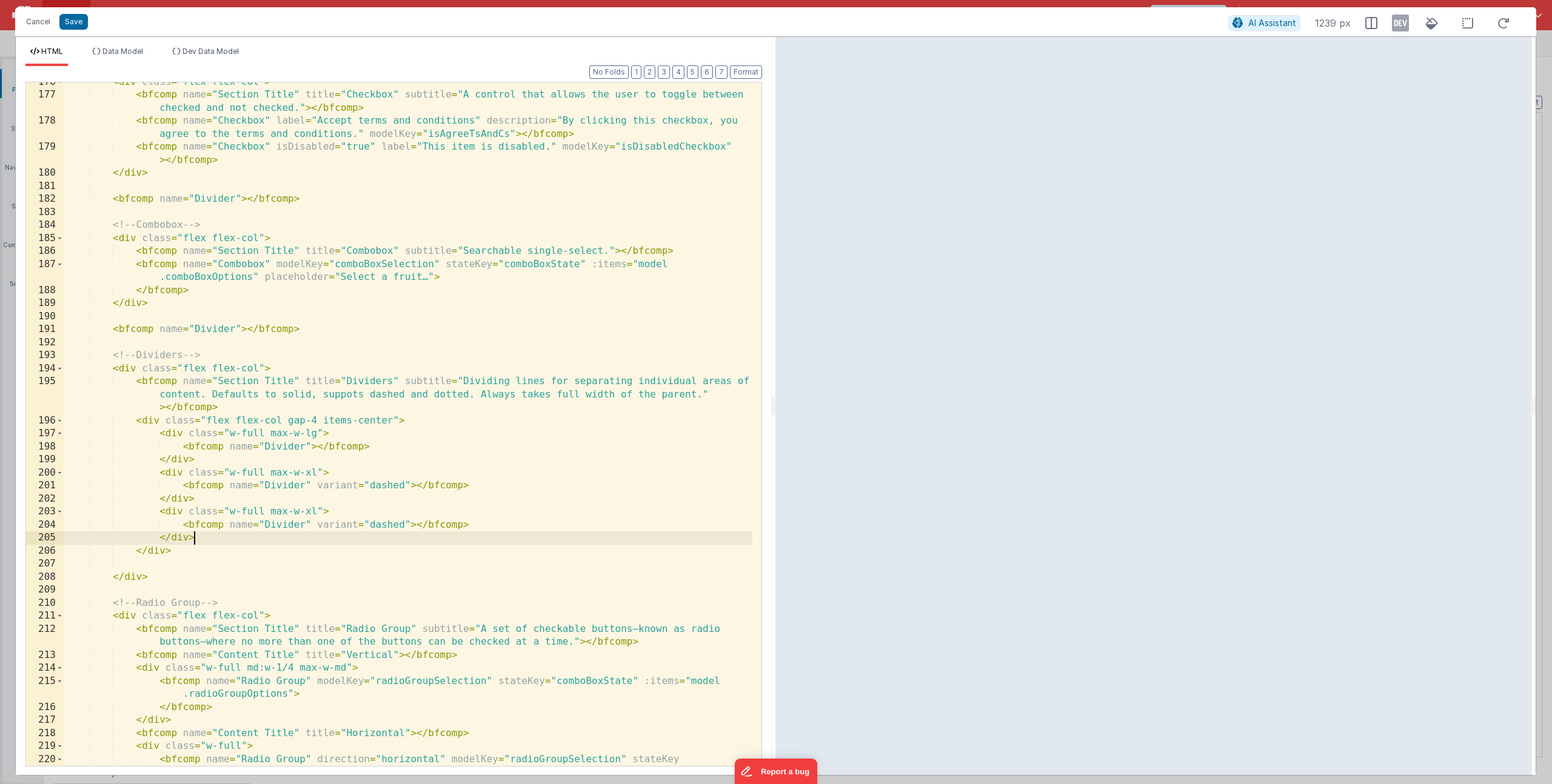
click at [307, 514] on div "< div class = "flex flex-col" > < bfcomp name = "Section Title" title = "Checkb…" at bounding box center [408, 437] width 689 height 723
click at [379, 525] on div "< div class = "flex flex-col" > < bfcomp name = "Section Title" title = "Checkb…" at bounding box center [408, 437] width 689 height 723
click at [164, 565] on div "< div class = "flex flex-col" > < bfcomp name = "Section Title" title = "Checkb…" at bounding box center [408, 437] width 689 height 723
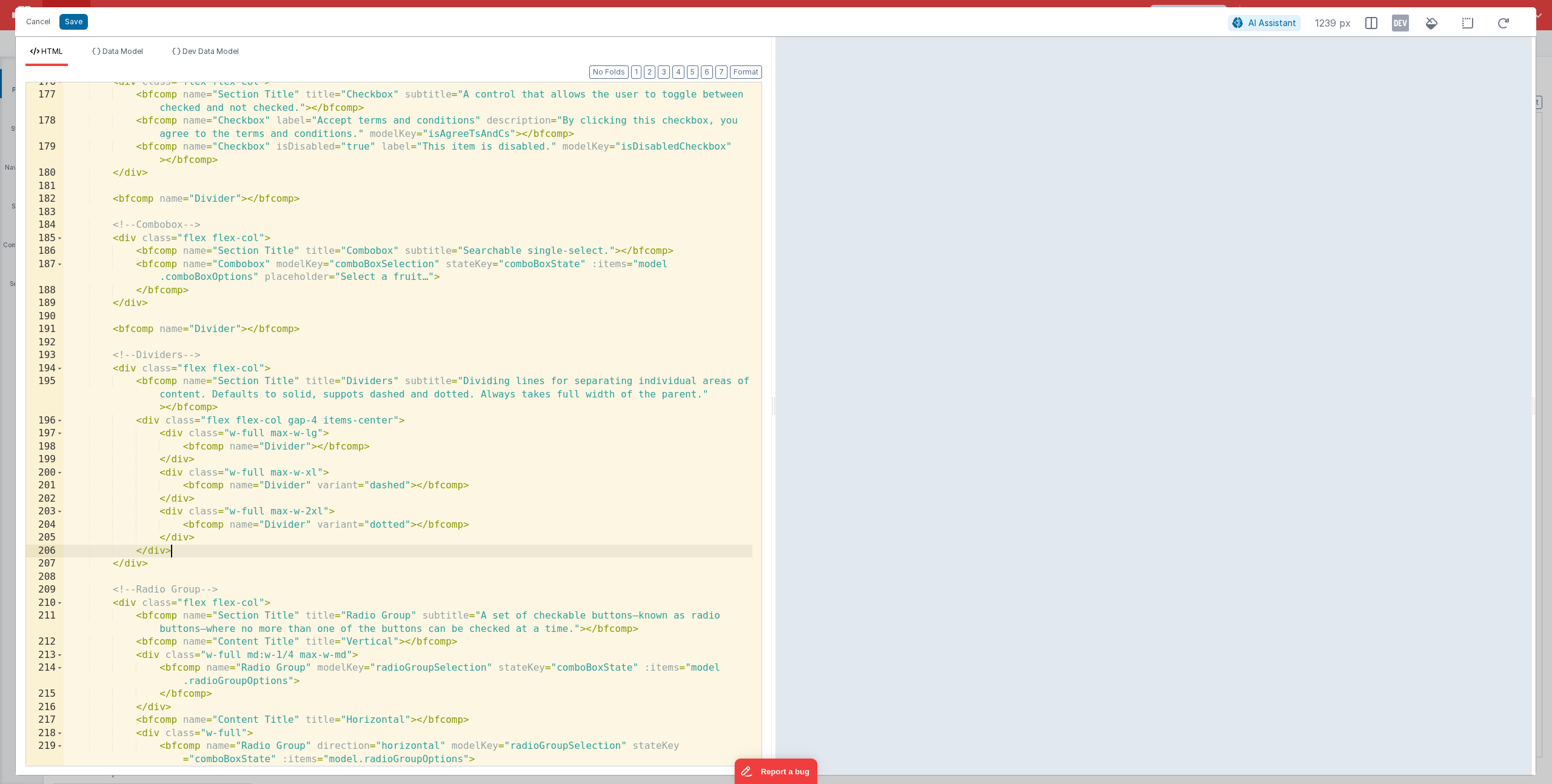
click at [313, 331] on div "< div class = "flex flex-col" > < bfcomp name = "Section Title" title = "Checkb…" at bounding box center [408, 430] width 689 height 709
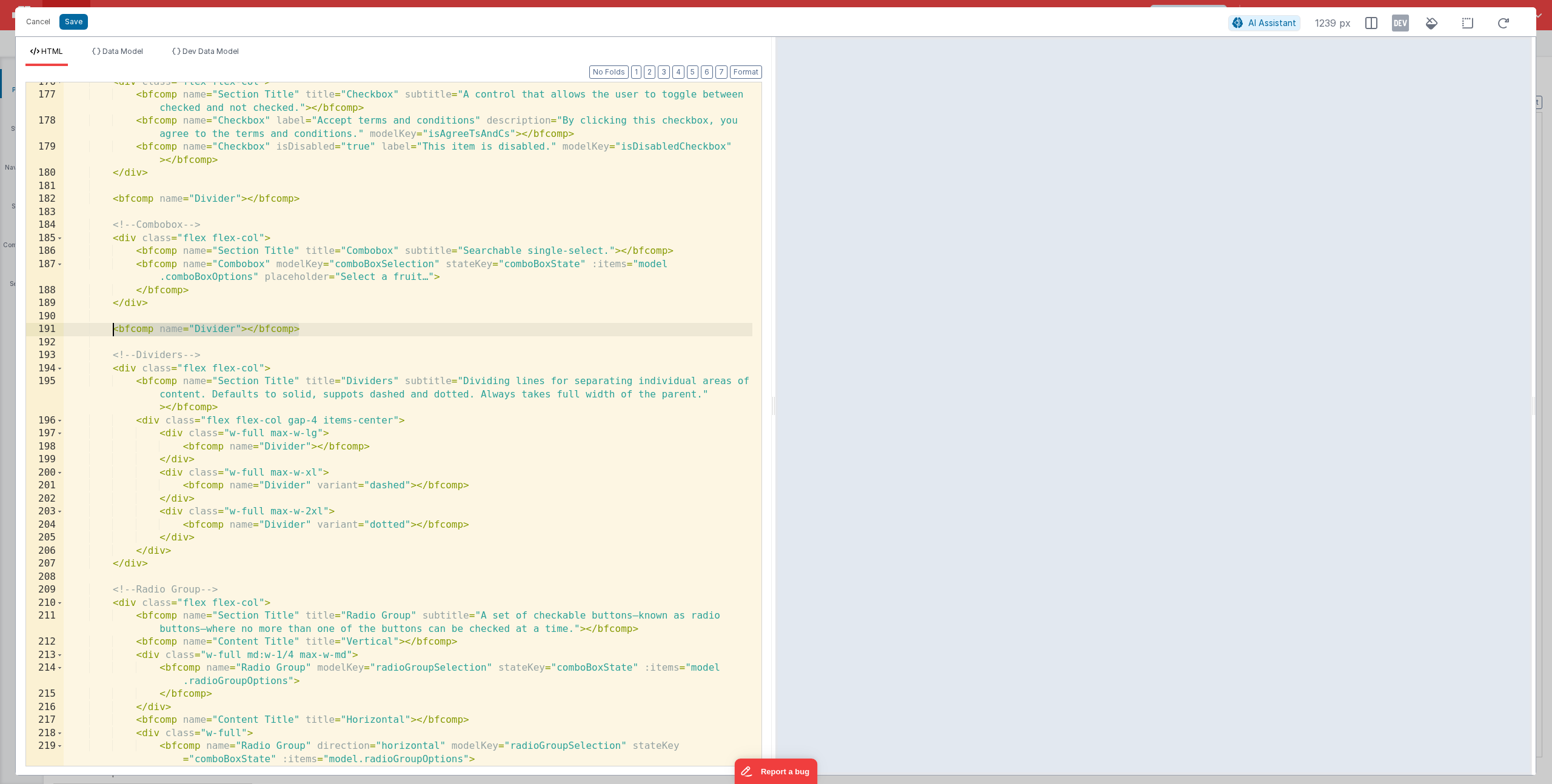
click at [168, 565] on div "< div class = "flex flex-col" > < bfcomp name = "Section Title" title = "Checkb…" at bounding box center [408, 430] width 689 height 709
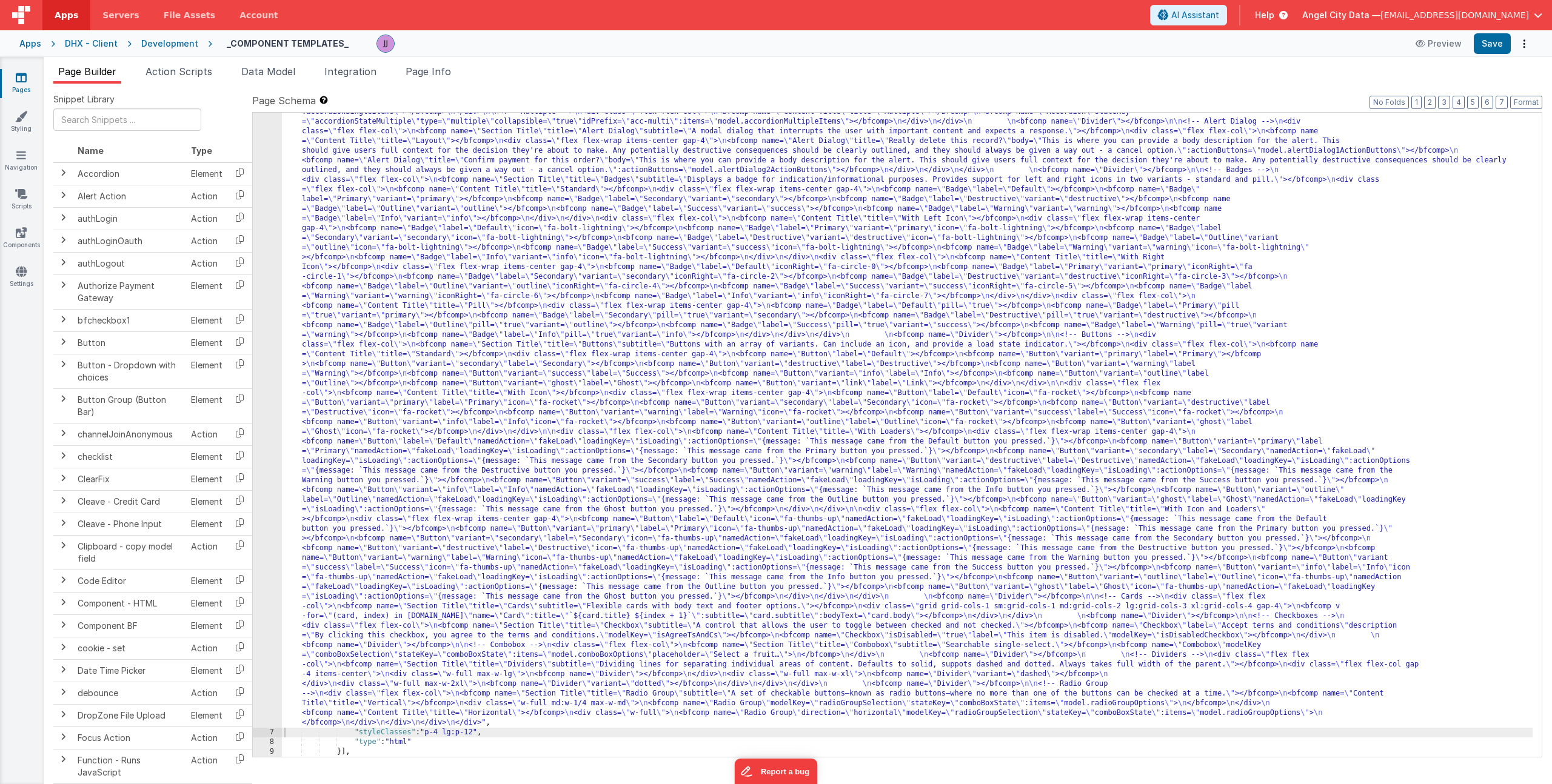
click at [492, 478] on div ""html" : "<div> \n <bfcomp name= \" Page Title \" title= \" Component Examples …" at bounding box center [907, 730] width 1251 height 1304
click at [269, 362] on div "6" at bounding box center [268, 403] width 29 height 650
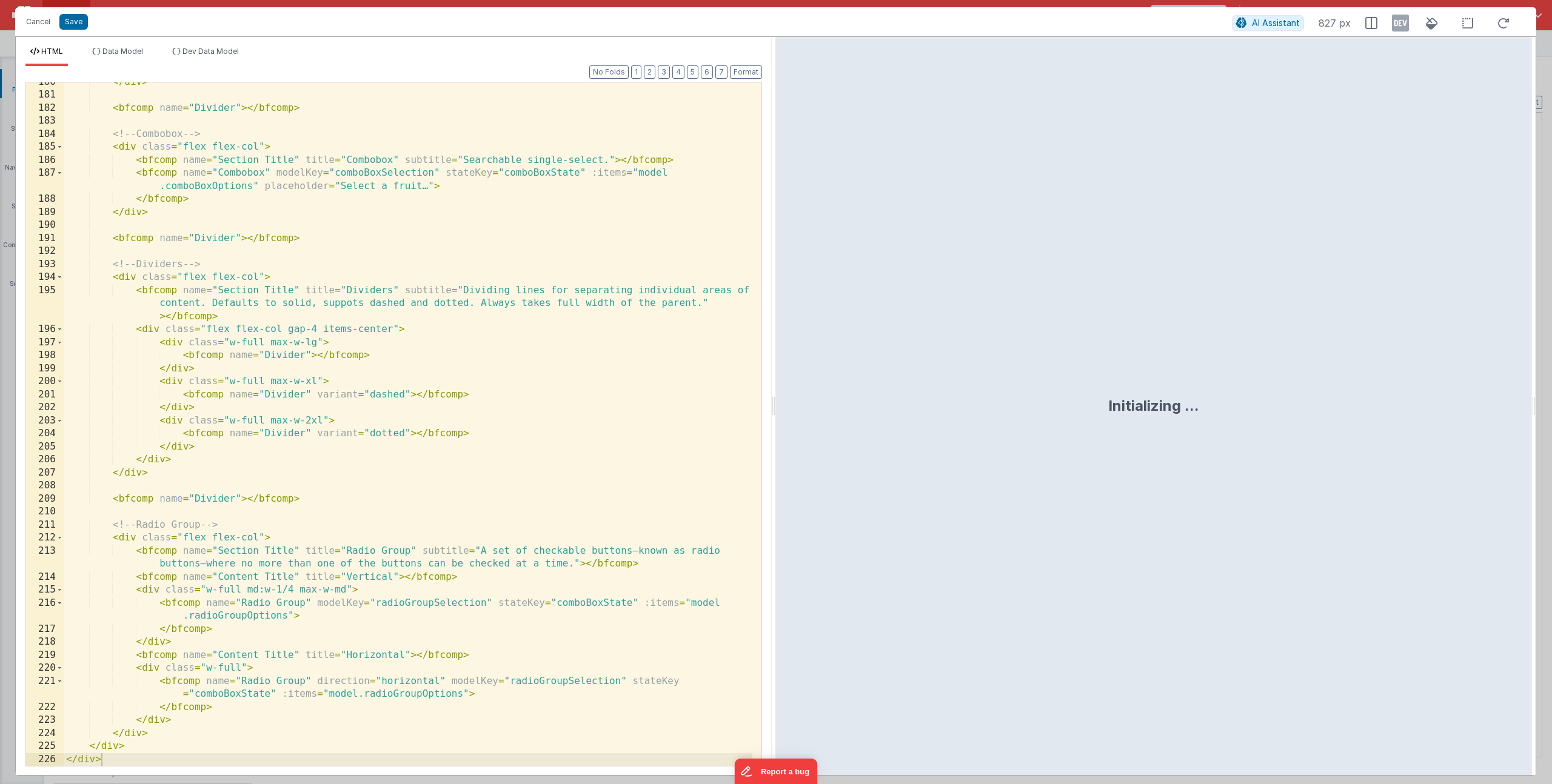
scroll to position [3056, 0]
click at [307, 343] on div "</ div > < bfcomp name = "Divider" > </ bfcomp > <!-- Combobox --> < div class …" at bounding box center [408, 430] width 689 height 709
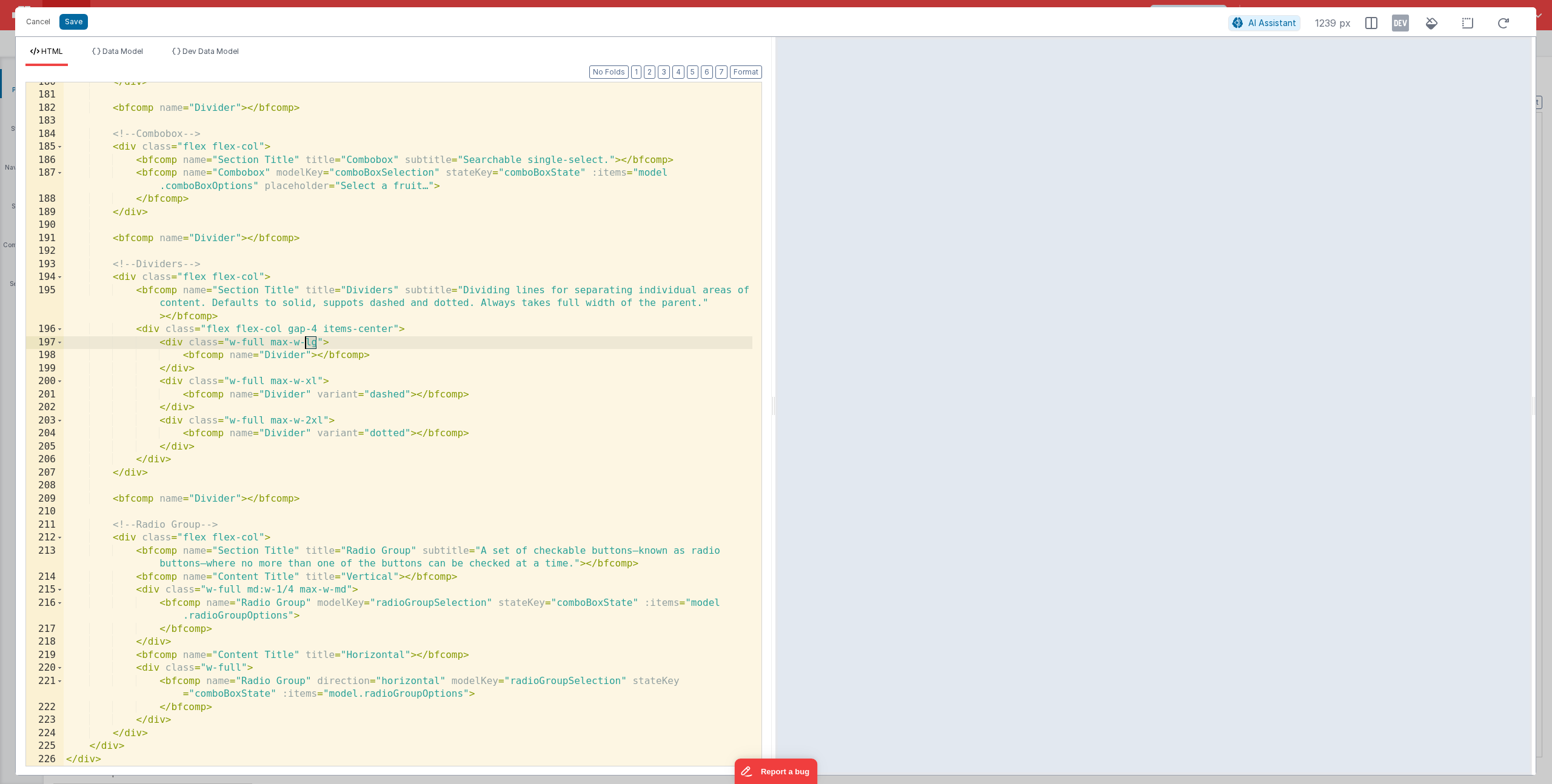
click at [307, 343] on div "</ div > < bfcomp name = "Divider" > </ bfcomp > <!-- Combobox --> < div class …" at bounding box center [408, 430] width 689 height 709
click at [271, 344] on div "</ div > < bfcomp name = "Divider" > </ bfcomp > <!-- Combobox --> < div class …" at bounding box center [408, 430] width 689 height 709
click at [327, 339] on div "</ div > < bfcomp name = "Divider" > </ bfcomp > <!-- Combobox --> < div class …" at bounding box center [408, 430] width 689 height 709
click at [265, 379] on div "</ div > < bfcomp name = "Divider" > </ bfcomp > <!-- Combobox --> < div class …" at bounding box center [408, 430] width 689 height 709
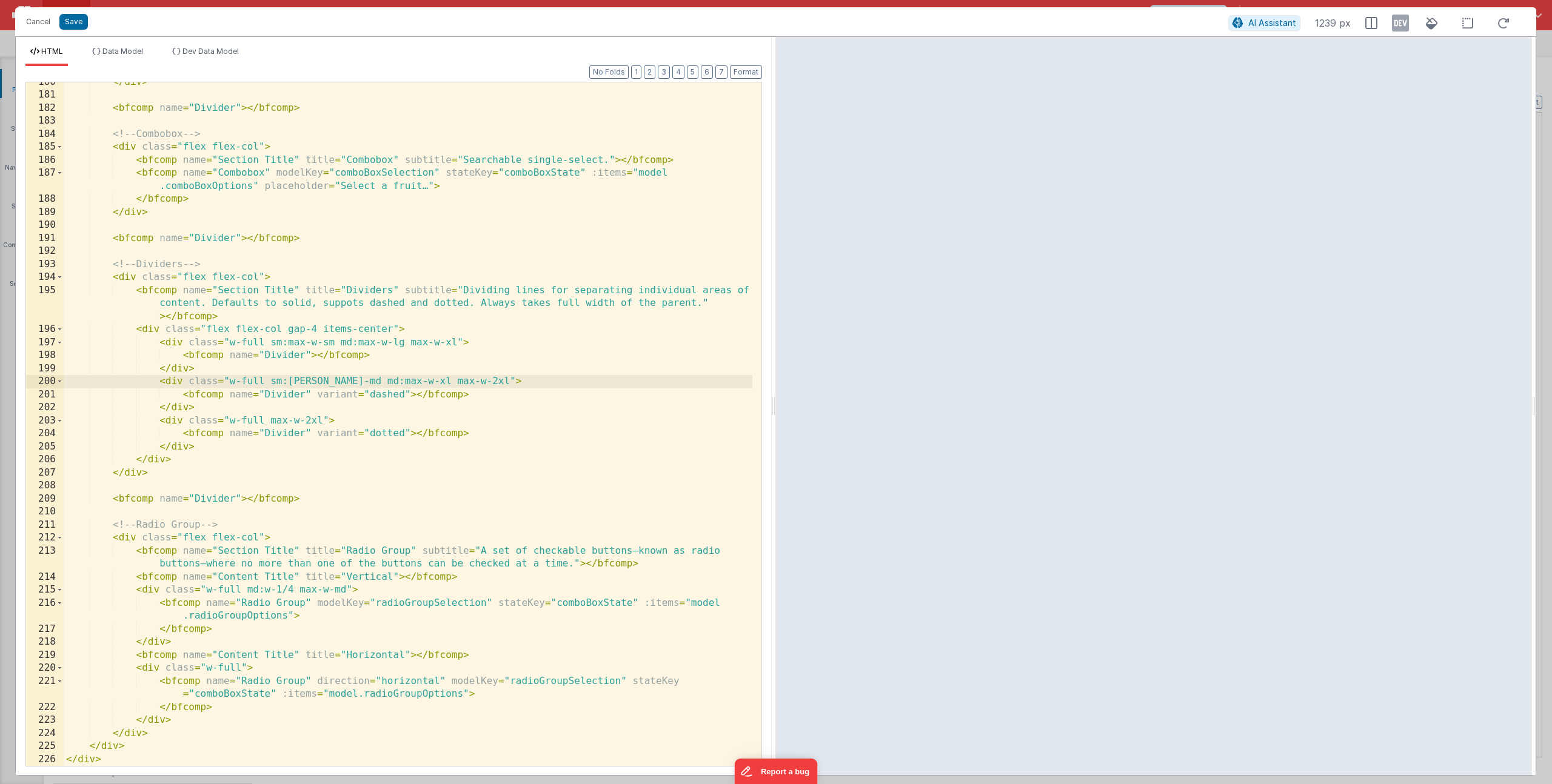
click at [262, 418] on div "</ div > < bfcomp name = "Divider" > </ bfcomp > <!-- Combobox --> < div class …" at bounding box center [408, 430] width 689 height 709
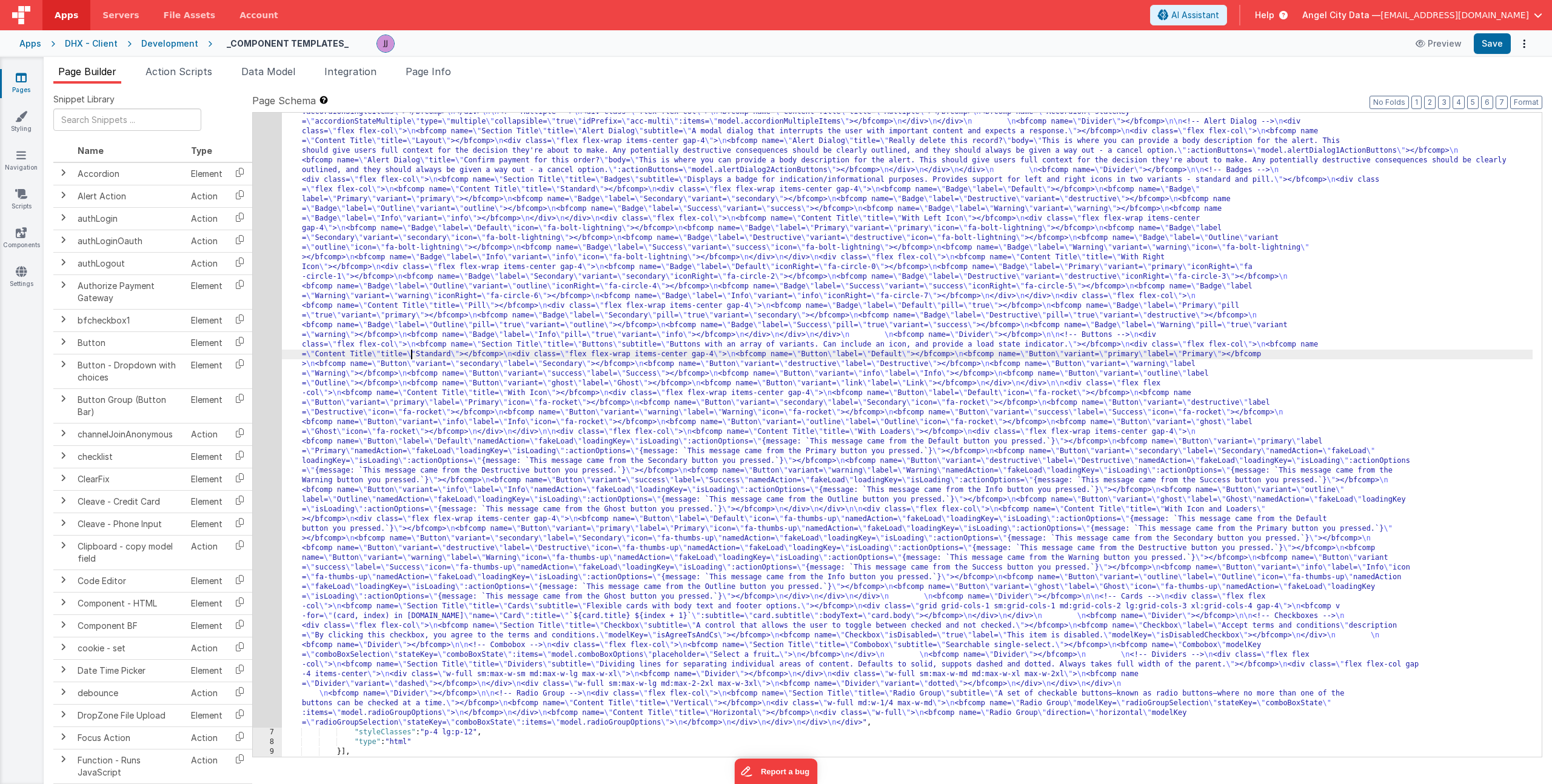
click at [411, 359] on div ""html" : "<div> \n <bfcomp name= \" Page Title \" title= \" Component Examples …" at bounding box center [907, 730] width 1251 height 1304
click at [261, 339] on div "6" at bounding box center [268, 403] width 29 height 650
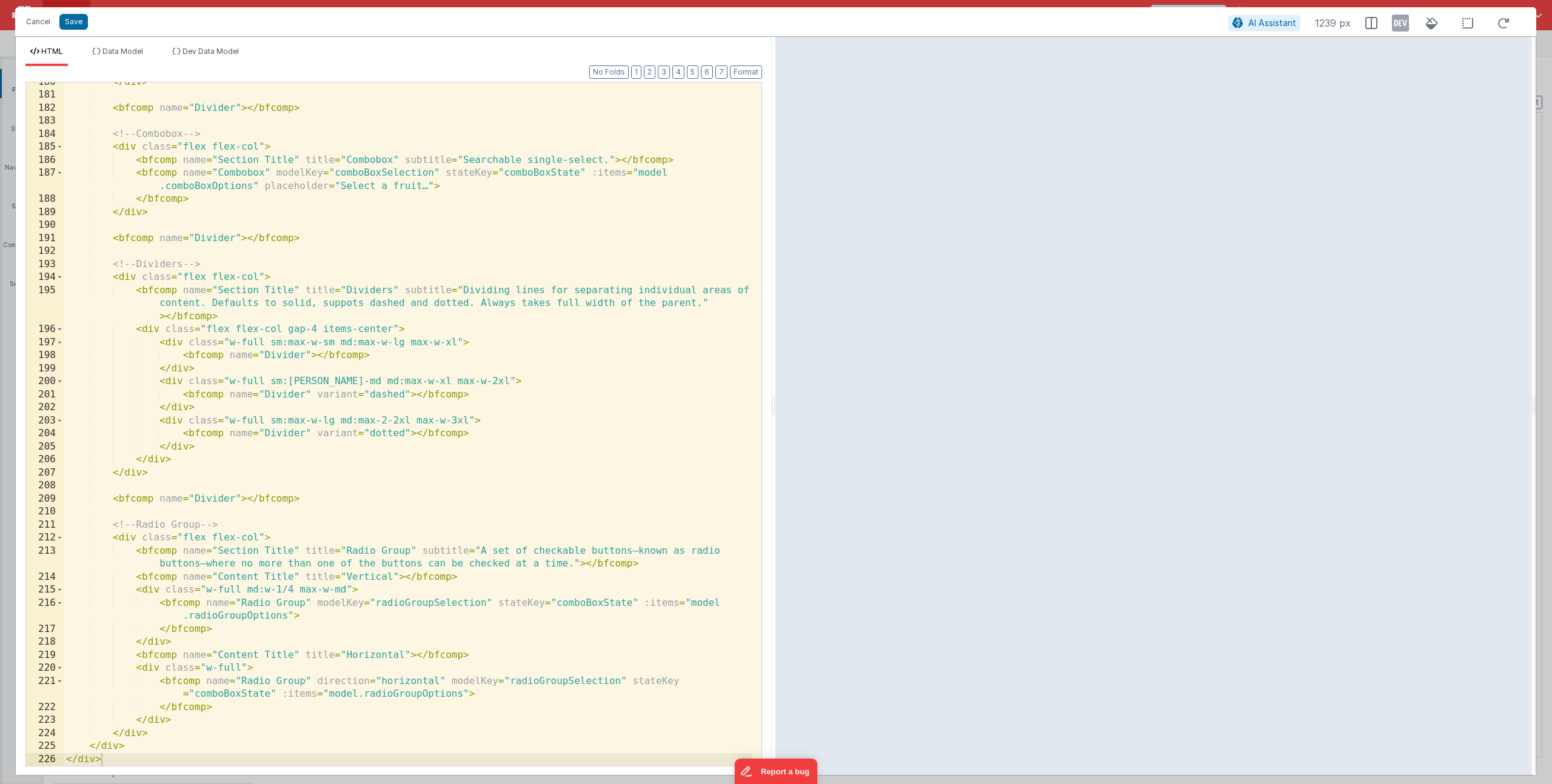
click at [513, 418] on div "</ div > < bfcomp name = "Divider" > </ bfcomp > <!-- Combobox --> < div class …" at bounding box center [408, 430] width 689 height 709
click at [452, 421] on div "</ div > < bfcomp name = "Divider" > </ bfcomp > <!-- Combobox --> < div class …" at bounding box center [408, 430] width 689 height 709
click at [385, 416] on div "</ div > < bfcomp name = "Divider" > </ bfcomp > <!-- Combobox --> < div class …" at bounding box center [408, 430] width 689 height 709
click at [454, 423] on div "</ div > < bfcomp name = "Divider" > </ bfcomp > <!-- Combobox --> < div class …" at bounding box center [408, 430] width 689 height 709
click at [76, 15] on button "Save" at bounding box center [74, 21] width 29 height 16
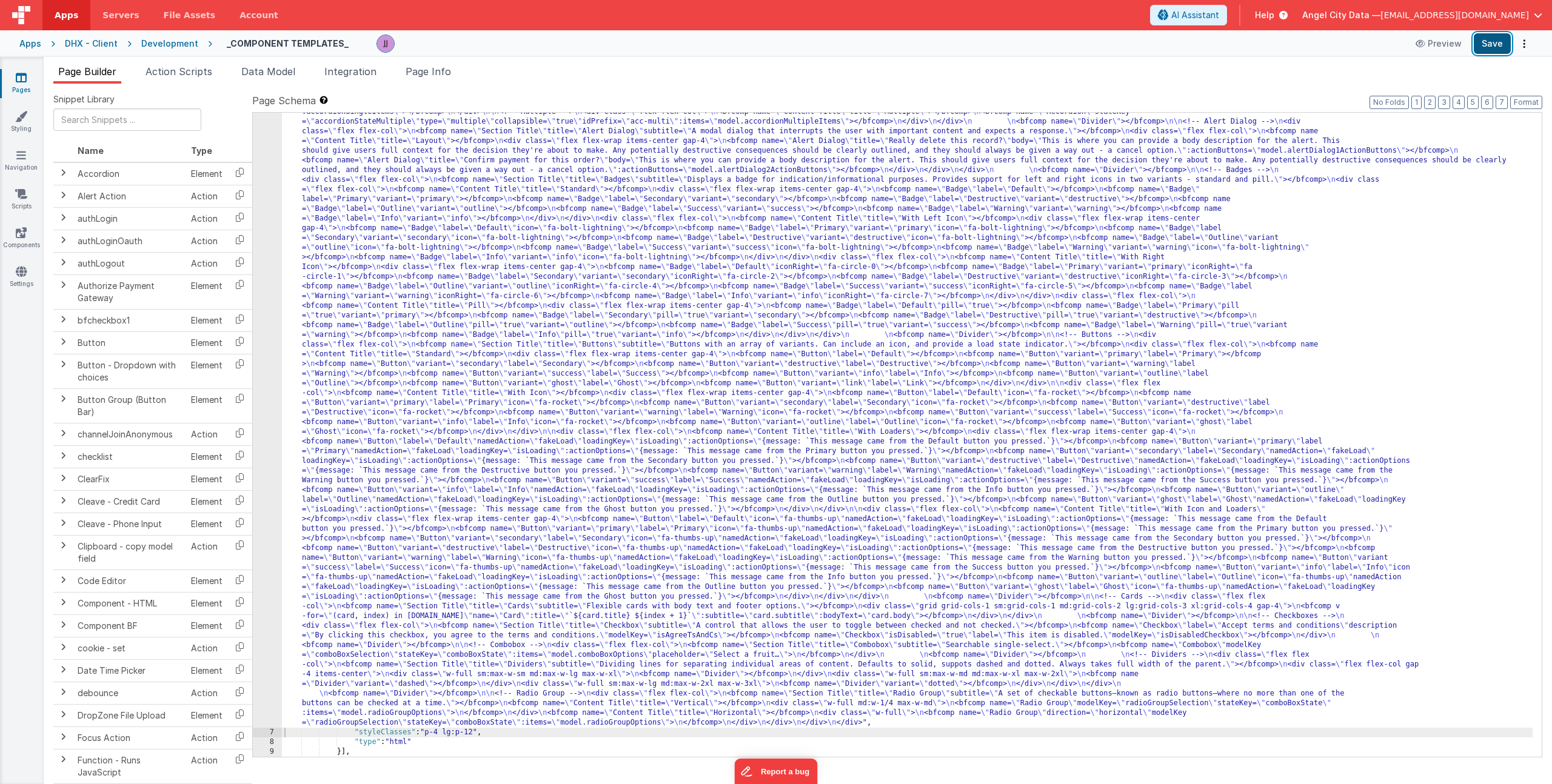
click at [1506, 42] on button "Save" at bounding box center [1492, 43] width 37 height 20
click at [391, 297] on div ""html" : "<div> \n <bfcomp name= \" Page Title \" title= \" Component Examples …" at bounding box center [907, 730] width 1251 height 1304
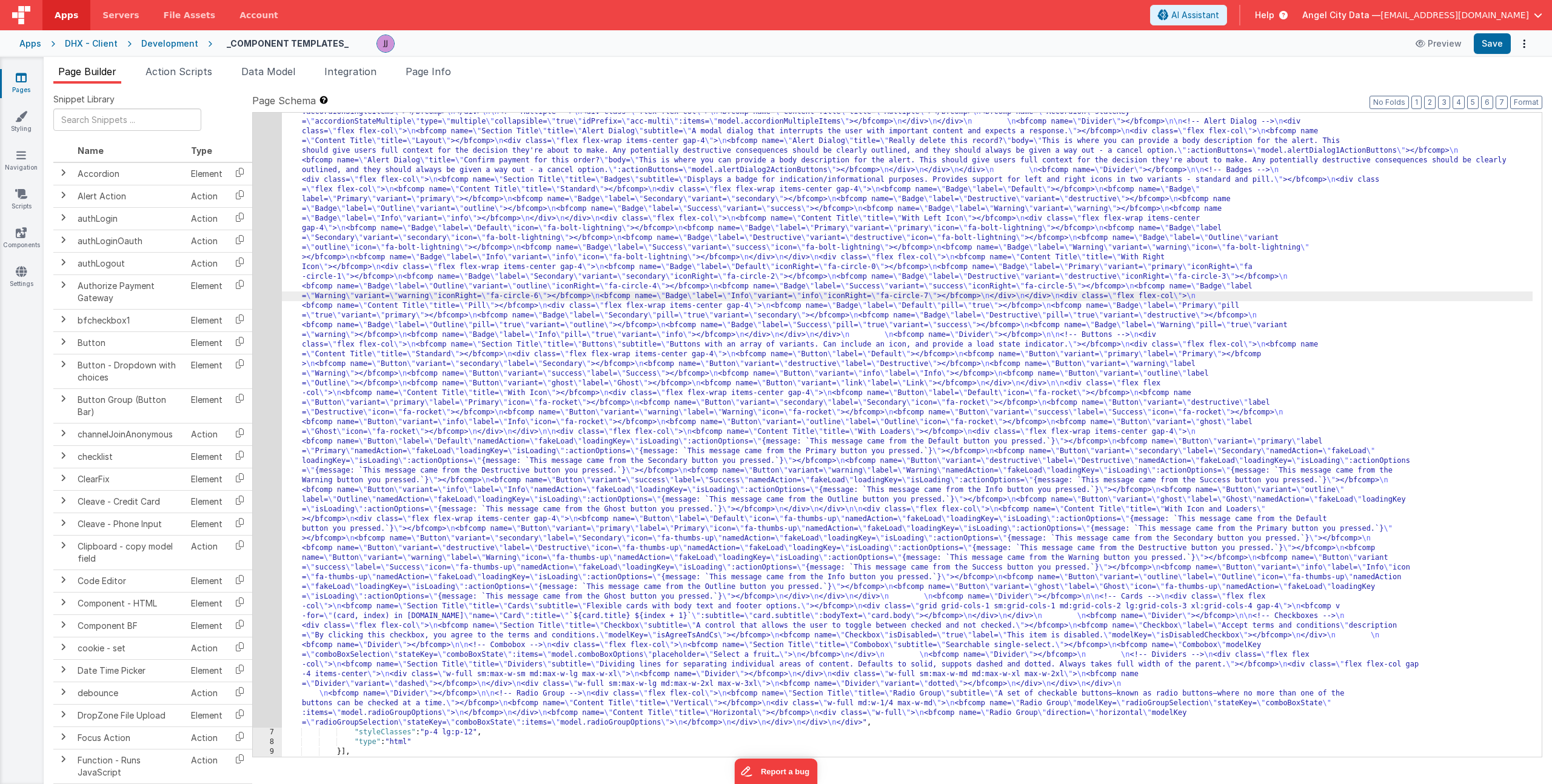
click at [263, 295] on div "6" at bounding box center [268, 403] width 29 height 650
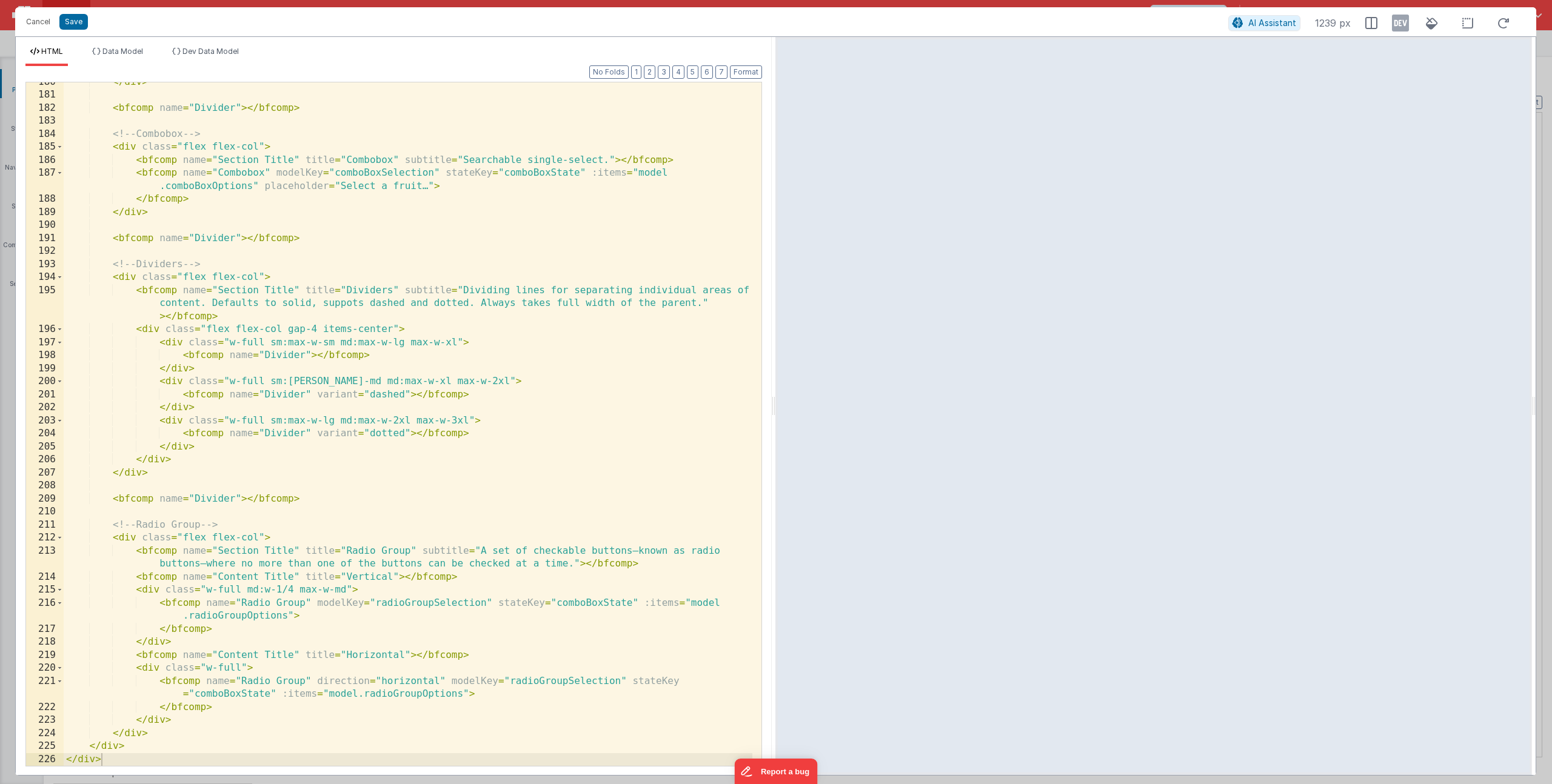
click at [411, 343] on div "</ div > < bfcomp name = "Divider" > </ bfcomp > <!-- Combobox --> < div class …" at bounding box center [408, 430] width 689 height 709
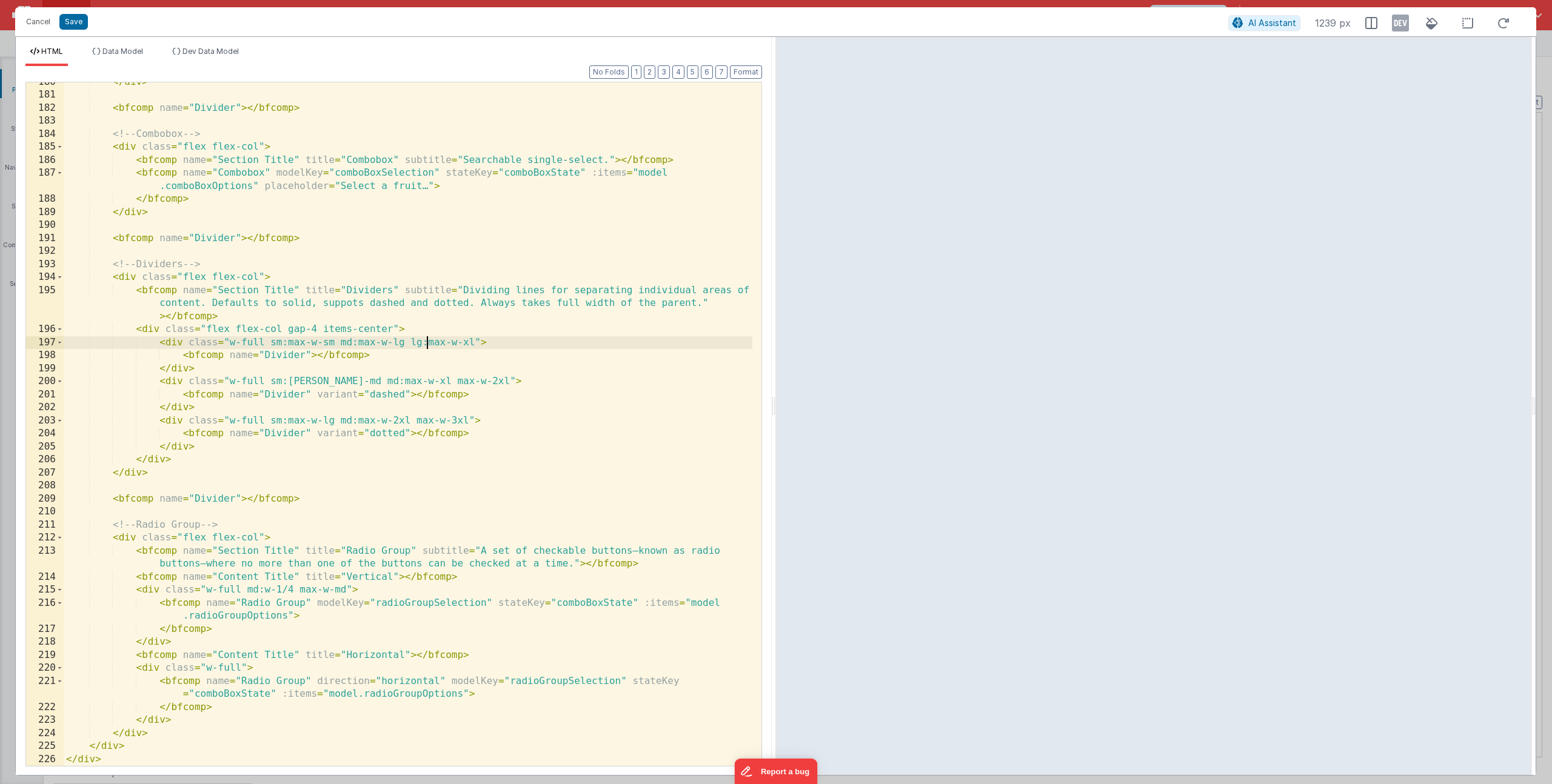
click at [411, 385] on div "</ div > < bfcomp name = "Divider" > </ bfcomp > <!-- Combobox --> < div class …" at bounding box center [408, 430] width 689 height 709
click at [414, 421] on div "</ div > < bfcomp name = "Divider" > </ bfcomp > <!-- Combobox --> < div class …" at bounding box center [408, 430] width 689 height 709
click at [287, 420] on div "</ div > < bfcomp name = "Divider" > </ bfcomp > <!-- Combobox --> < div class …" at bounding box center [408, 430] width 689 height 709
click at [285, 384] on div "</ div > < bfcomp name = "Divider" > </ bfcomp > <!-- Combobox --> < div class …" at bounding box center [408, 430] width 689 height 709
click at [287, 343] on div "</ div > < bfcomp name = "Divider" > </ bfcomp > <!-- Combobox --> < div class …" at bounding box center [408, 430] width 689 height 709
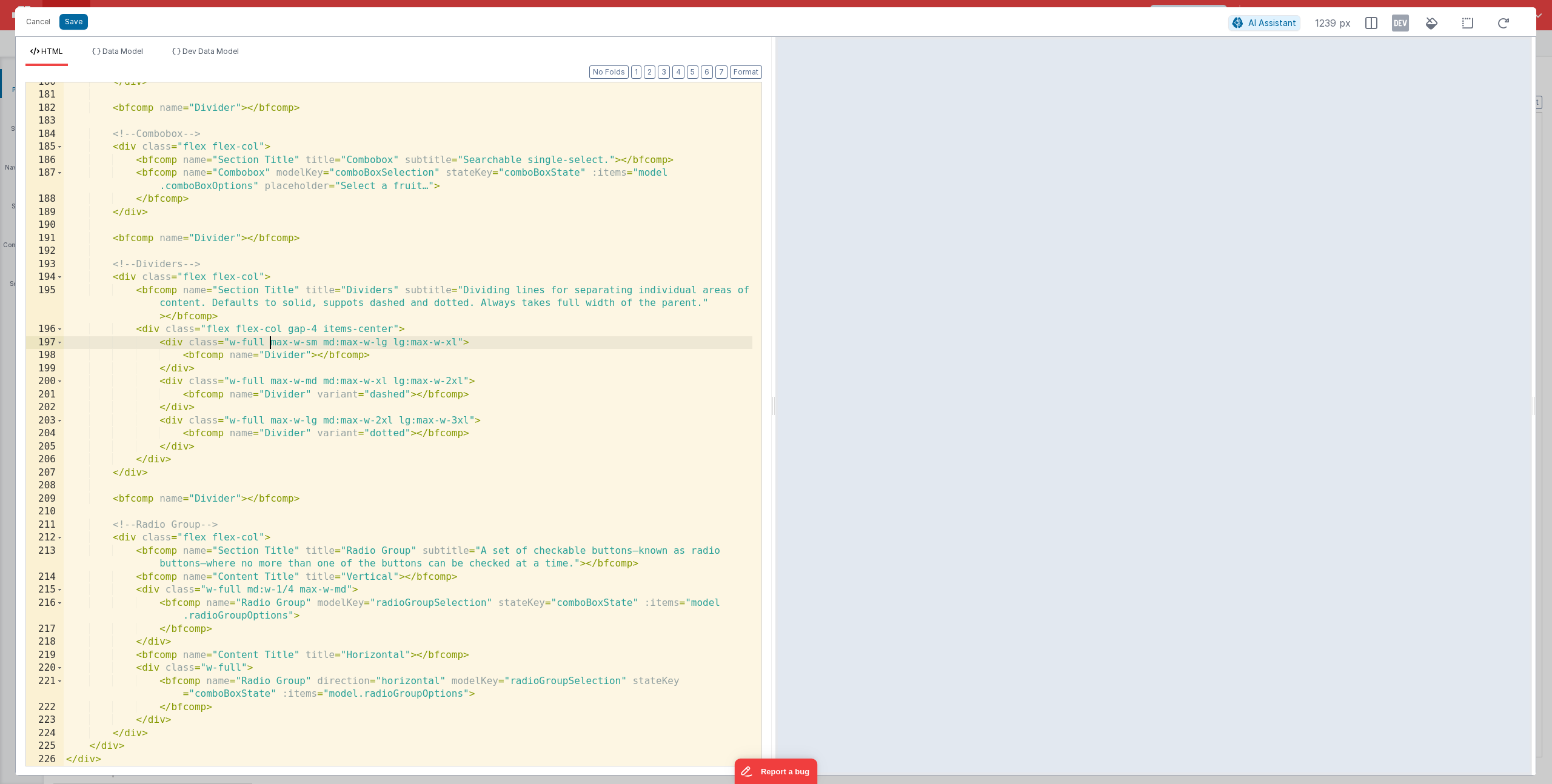
click at [446, 341] on div "</ div > < bfcomp name = "Divider" > </ bfcomp > <!-- Combobox --> < div class …" at bounding box center [408, 430] width 689 height 709
click at [446, 385] on div "</ div > < bfcomp name = "Divider" > </ bfcomp > <!-- Combobox --> < div class …" at bounding box center [408, 430] width 689 height 709
click at [452, 421] on div "</ div > < bfcomp name = "Divider" > </ bfcomp > <!-- Combobox --> < div class …" at bounding box center [408, 430] width 689 height 709
click at [75, 17] on button "Save" at bounding box center [74, 21] width 29 height 16
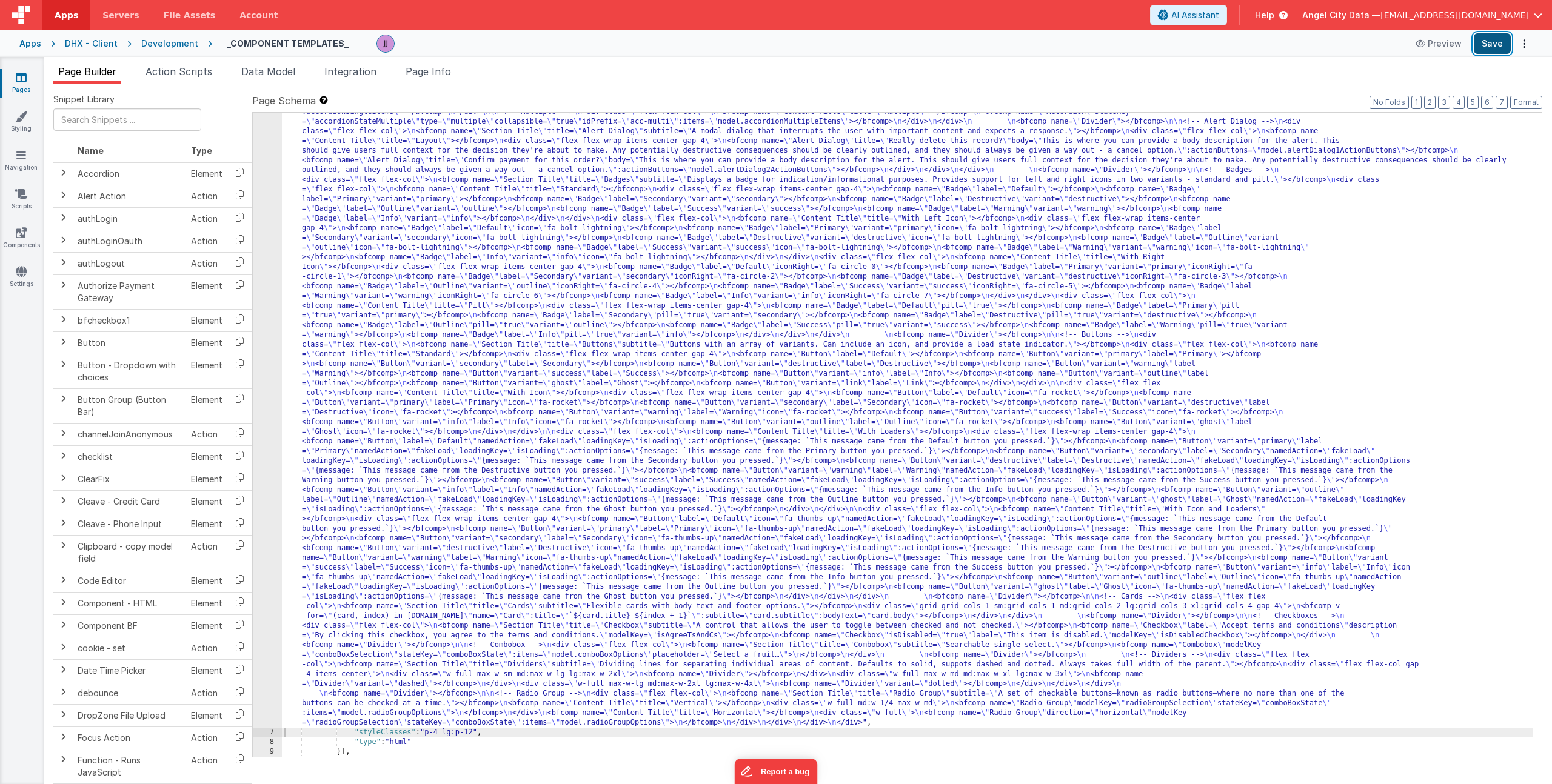
click at [1494, 47] on button "Save" at bounding box center [1492, 43] width 37 height 20
click at [1495, 40] on button "Save" at bounding box center [1492, 43] width 37 height 20
click at [534, 429] on div ""html" : "<div> \n <bfcomp name= \" Page Title \" title= \" Component Examples …" at bounding box center [907, 730] width 1251 height 1304
click at [265, 338] on div "6" at bounding box center [268, 403] width 29 height 650
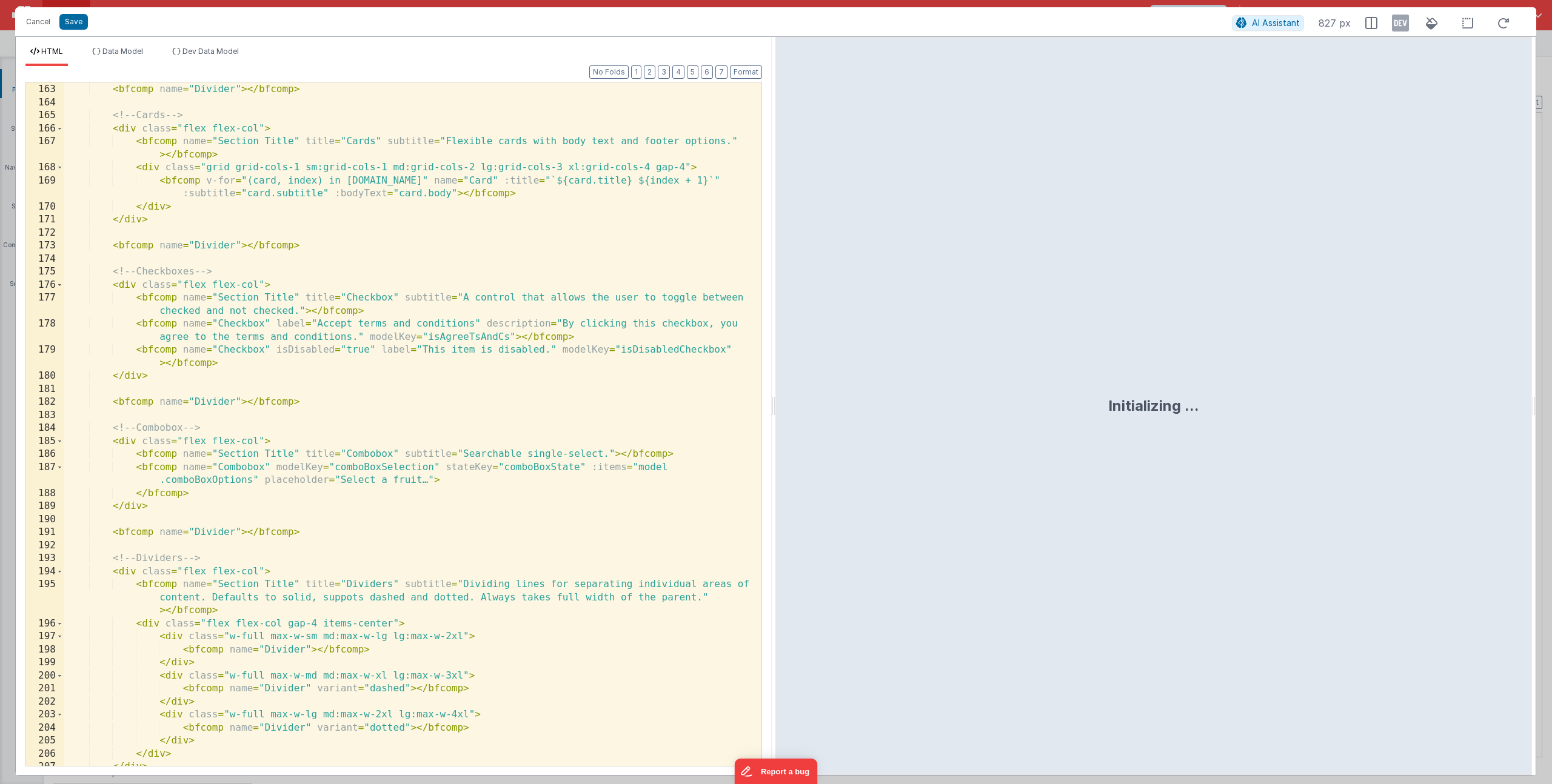
scroll to position [3056, 0]
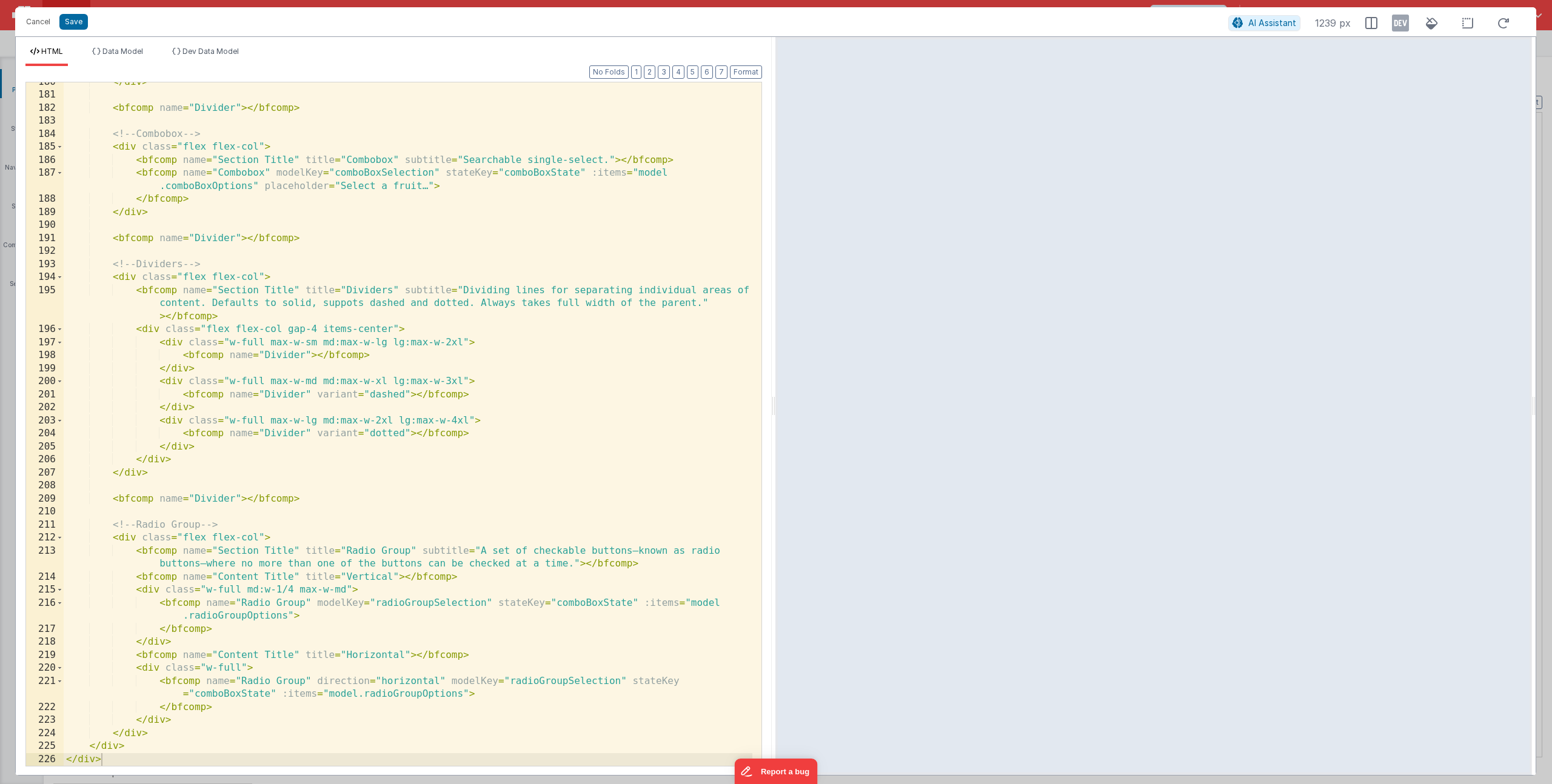
click at [461, 343] on div "</ div > < bfcomp name = "Divider" > </ bfcomp > <!-- Combobox --> < div class …" at bounding box center [408, 430] width 689 height 709
click at [463, 380] on div "</ div > < bfcomp name = "Divider" > </ bfcomp > <!-- Combobox --> < div class …" at bounding box center [408, 430] width 689 height 709
click at [466, 421] on div "</ div > < bfcomp name = "Divider" > </ bfcomp > <!-- Combobox --> < div class …" at bounding box center [408, 430] width 689 height 709
paste textarea
click at [522, 382] on div "</ div > < bfcomp name = "Divider" > </ bfcomp > <!-- Combobox --> < div class …" at bounding box center [408, 430] width 689 height 709
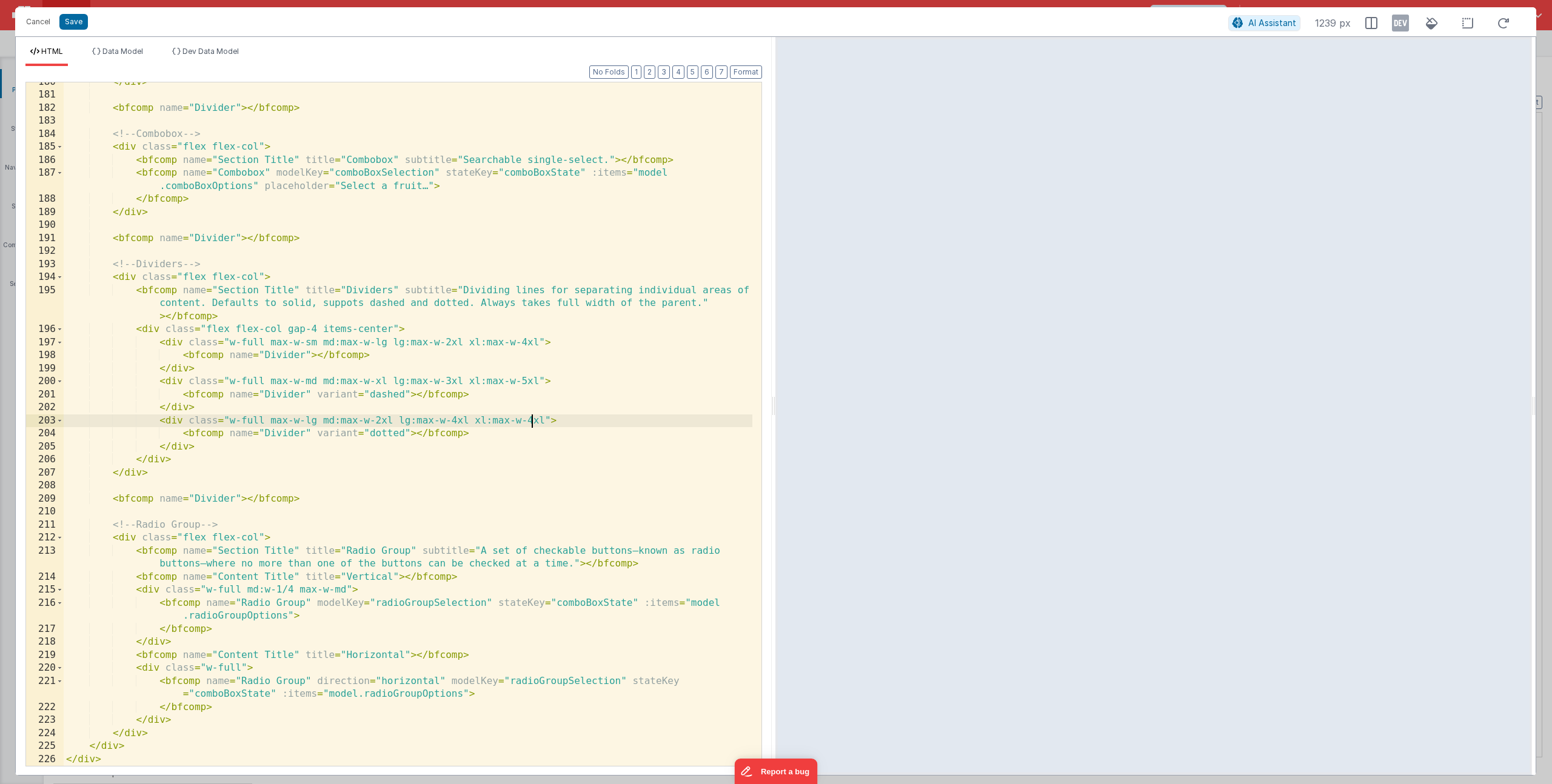
click at [527, 421] on div "</ div > < bfcomp name = "Divider" > </ bfcomp > <!-- Combobox --> < div class …" at bounding box center [408, 430] width 689 height 709
click at [70, 26] on button "Save" at bounding box center [74, 21] width 29 height 16
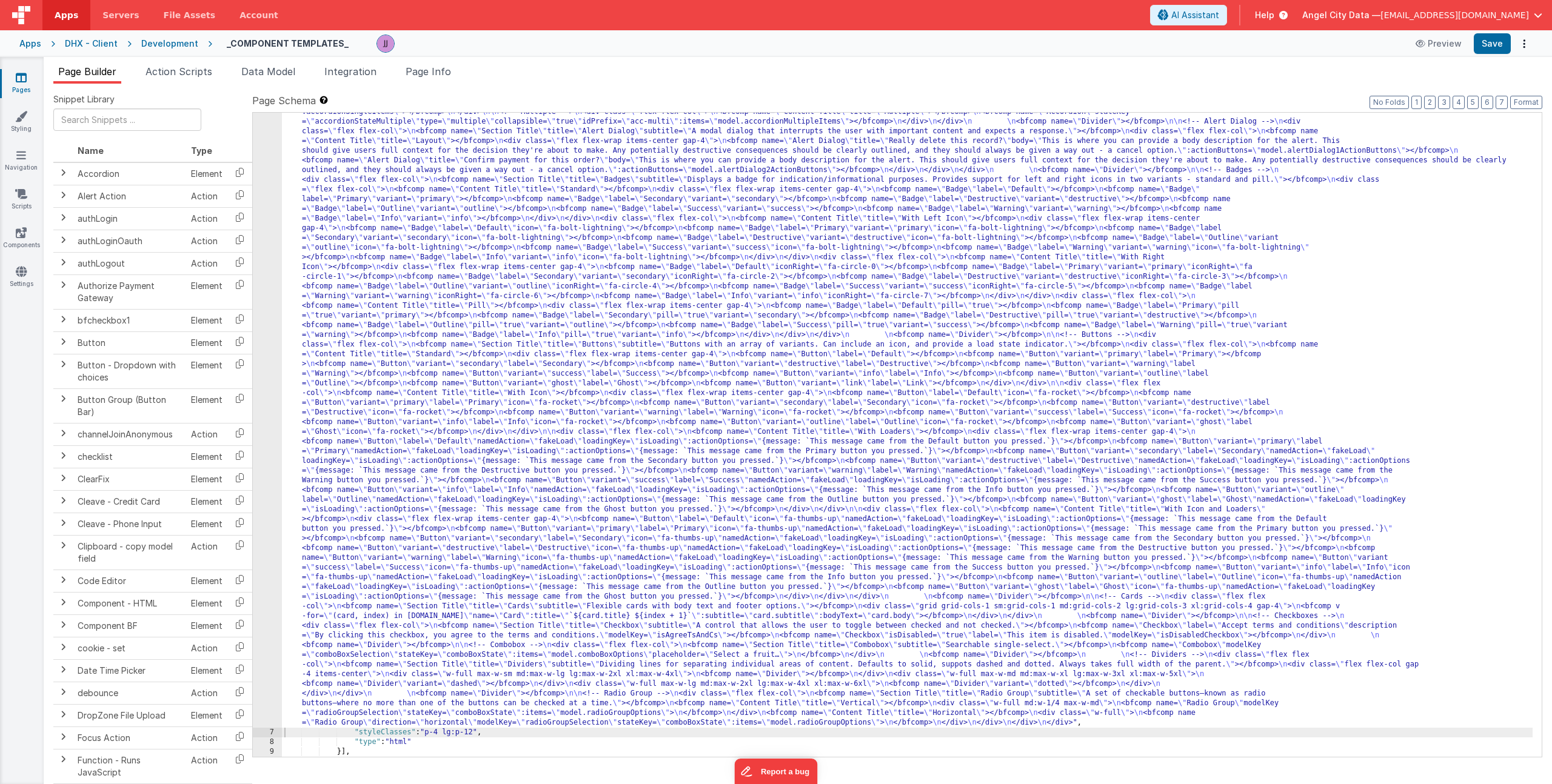
click at [317, 305] on div ""html" : "<div> \n <bfcomp name= \" Page Title \" title= \" Component Examples …" at bounding box center [907, 730] width 1251 height 1304
click at [492, 330] on div ""html" : "<div> \n <bfcomp name= \" Page Title \" title= \" Component Examples …" at bounding box center [907, 730] width 1251 height 1304
click at [418, 379] on div ""html" : "<div> \n <bfcomp name= \" Page Title \" title= \" Component Examples …" at bounding box center [907, 730] width 1251 height 1304
click at [264, 340] on div "6" at bounding box center [268, 403] width 29 height 650
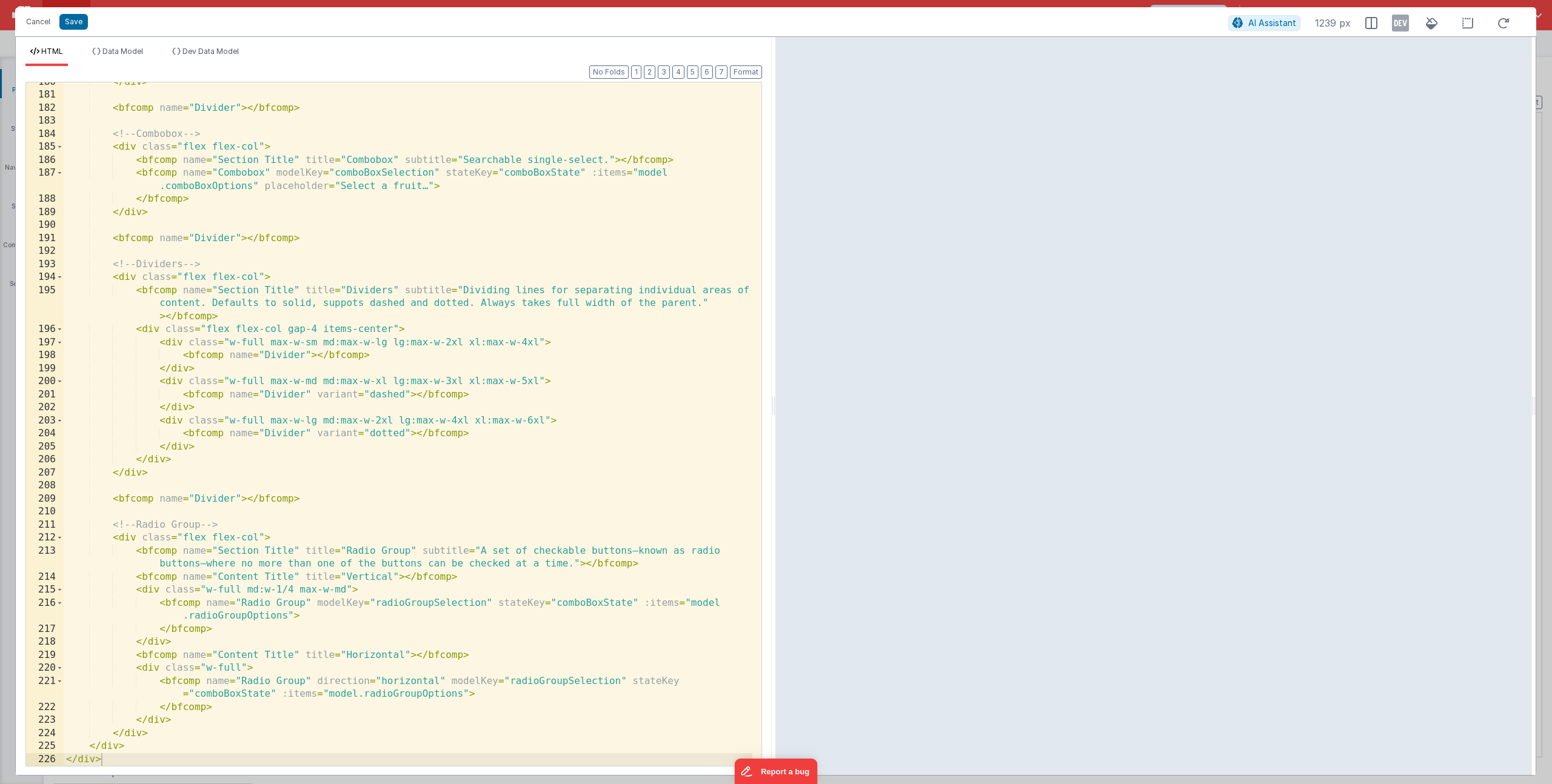
click at [381, 331] on div "</ div > < bfcomp name = "Divider" > </ bfcomp > <!-- Combobox --> < div class …" at bounding box center [408, 430] width 689 height 709
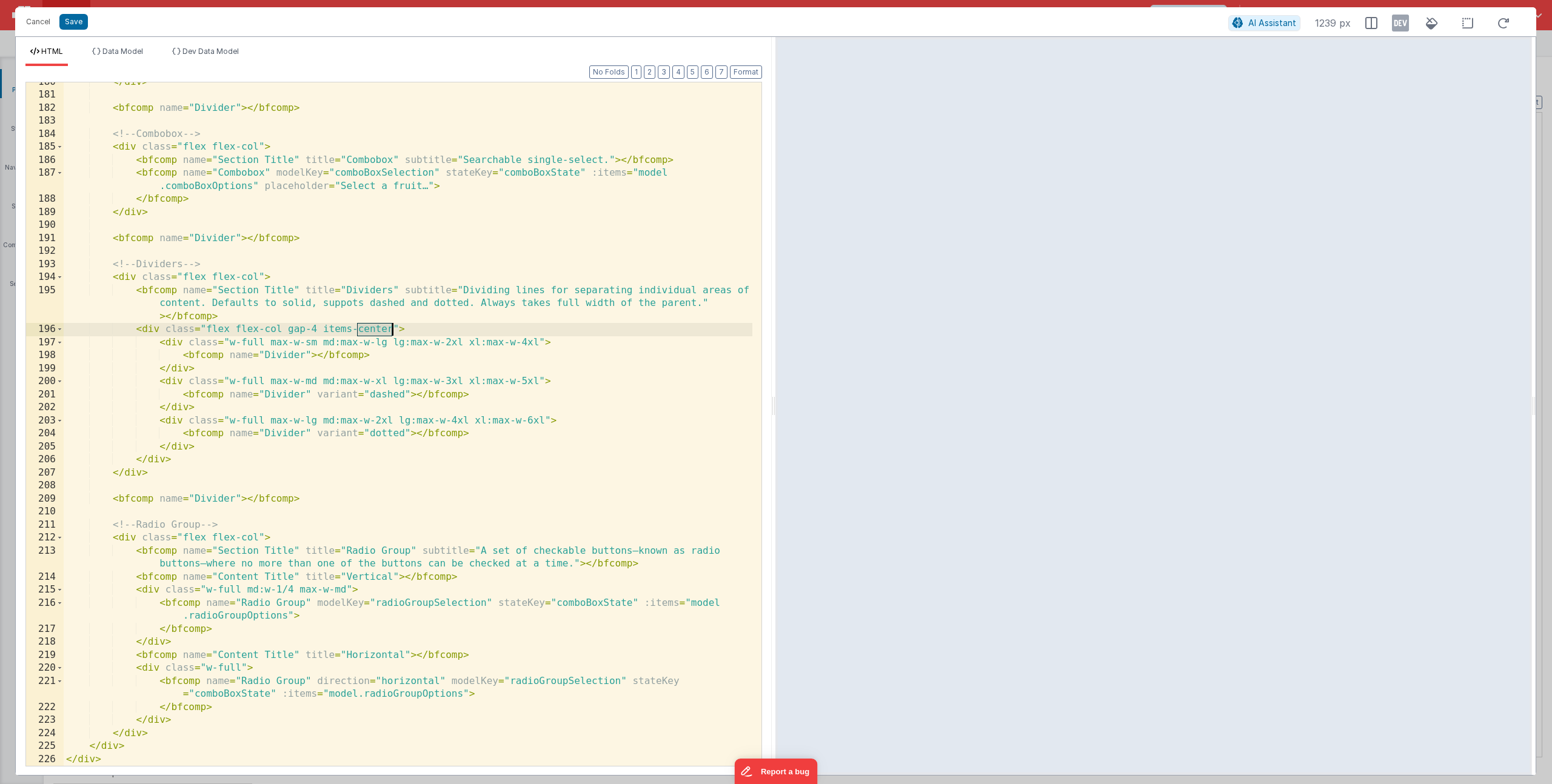
click at [381, 331] on div "</ div > < bfcomp name = "Divider" > </ bfcomp > <!-- Combobox --> < div class …" at bounding box center [408, 430] width 689 height 709
click at [72, 20] on button "Save" at bounding box center [74, 21] width 29 height 16
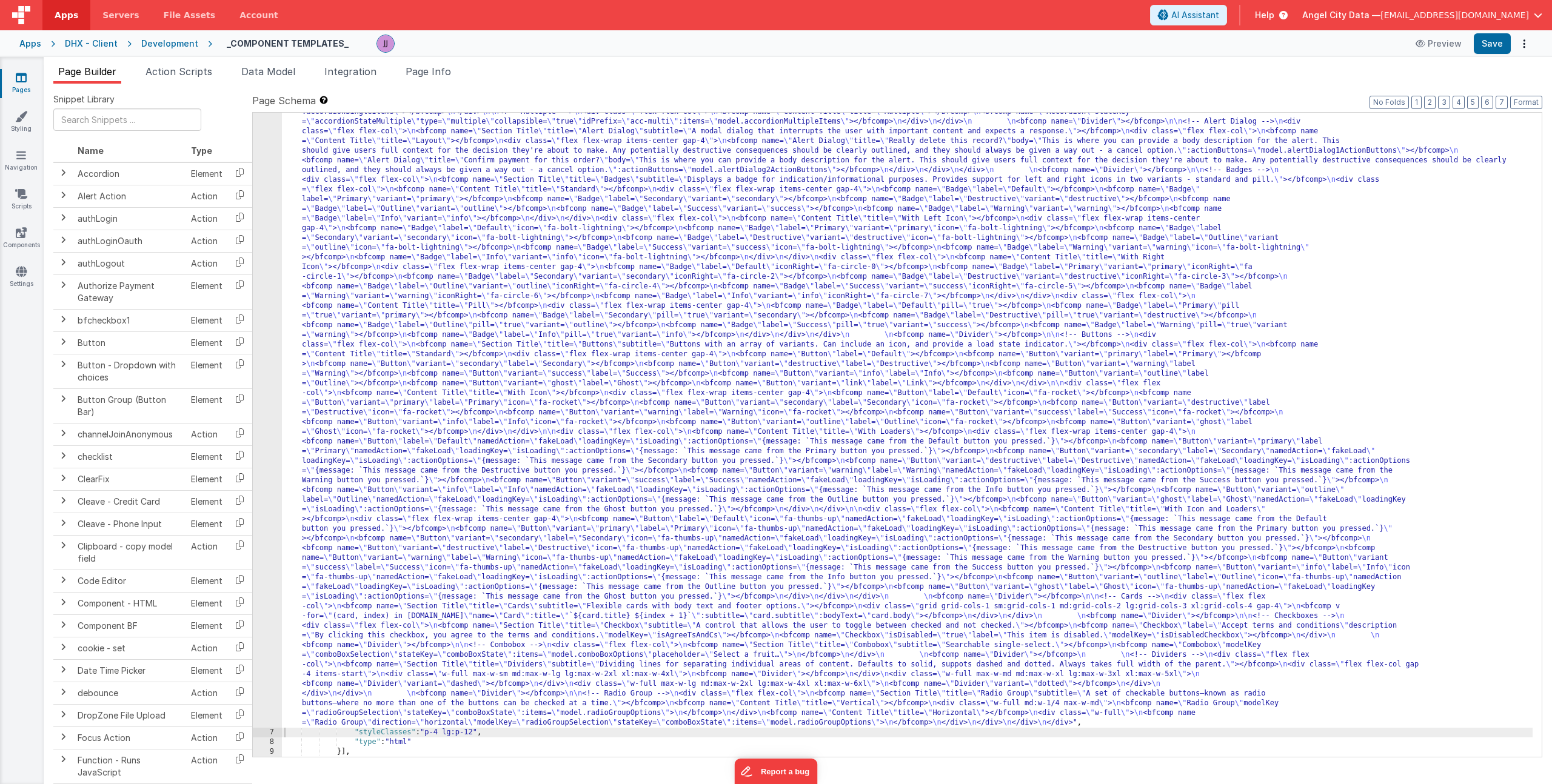
click at [436, 285] on div ""html" : "<div> \n <bfcomp name= \" Page Title \" title= \" Component Examples …" at bounding box center [907, 730] width 1251 height 1304
click at [586, 358] on div ""html" : "<div> \n <bfcomp name= \" Page Title \" title= \" Component Examples …" at bounding box center [907, 730] width 1251 height 1304
